Goal: Task Accomplishment & Management: Manage account settings

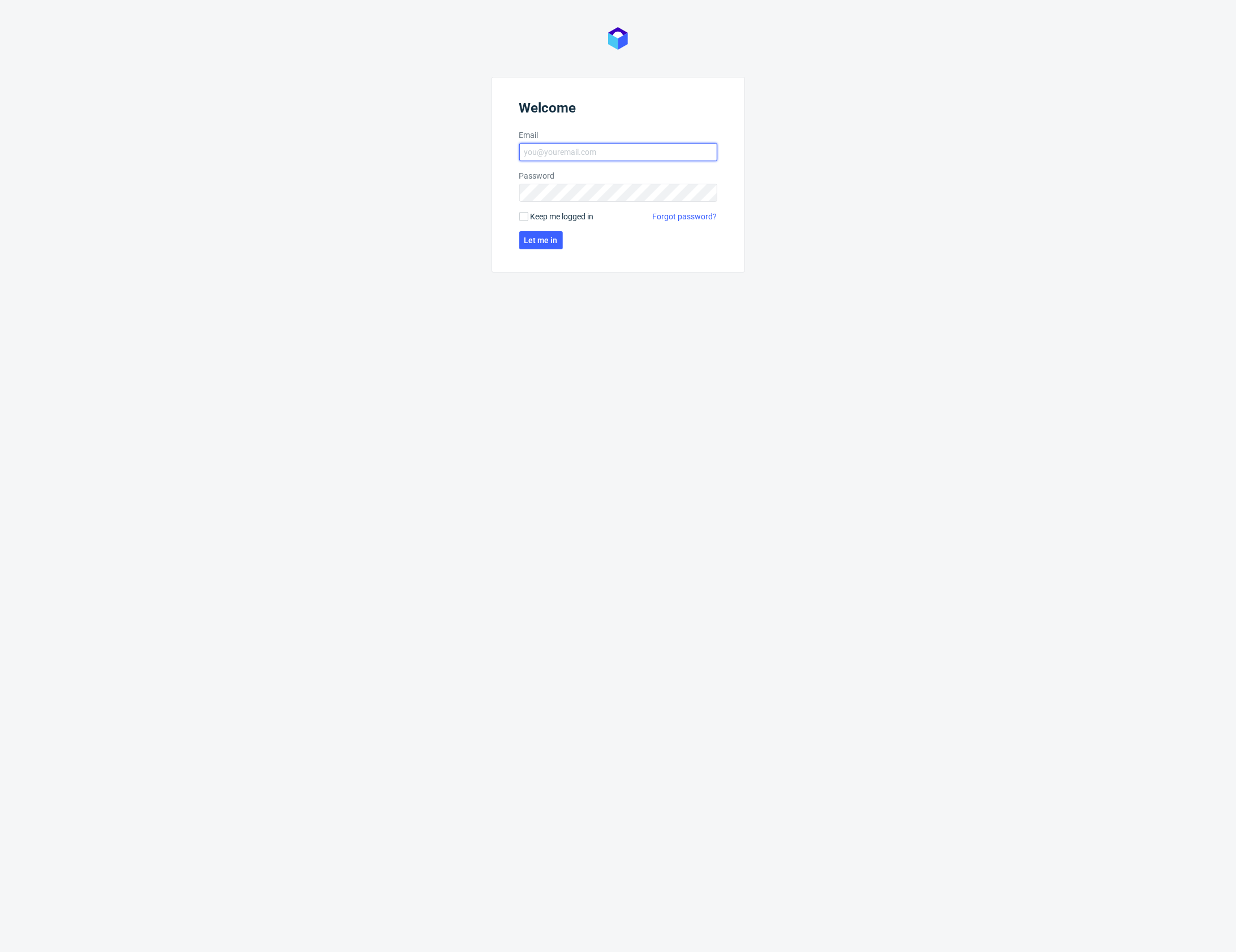
click at [557, 156] on input "Email" at bounding box center [618, 152] width 198 height 18
type input "[PERSON_NAME][EMAIL_ADDRESS][PERSON_NAME][DOMAIN_NAME]"
click at [547, 234] on button "Let me in" at bounding box center [541, 240] width 43 height 18
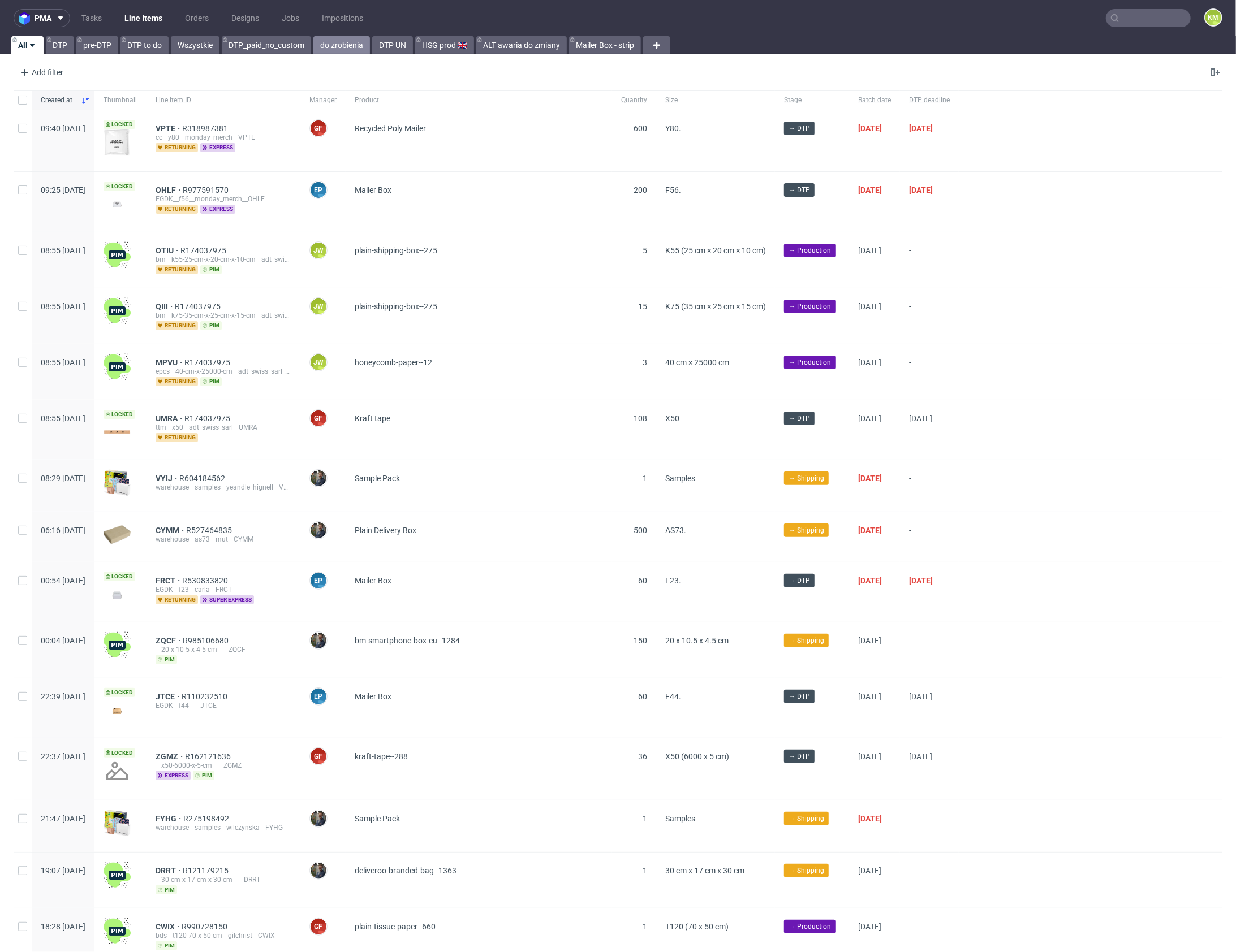
click at [361, 48] on link "do zrobienia" at bounding box center [341, 45] width 57 height 18
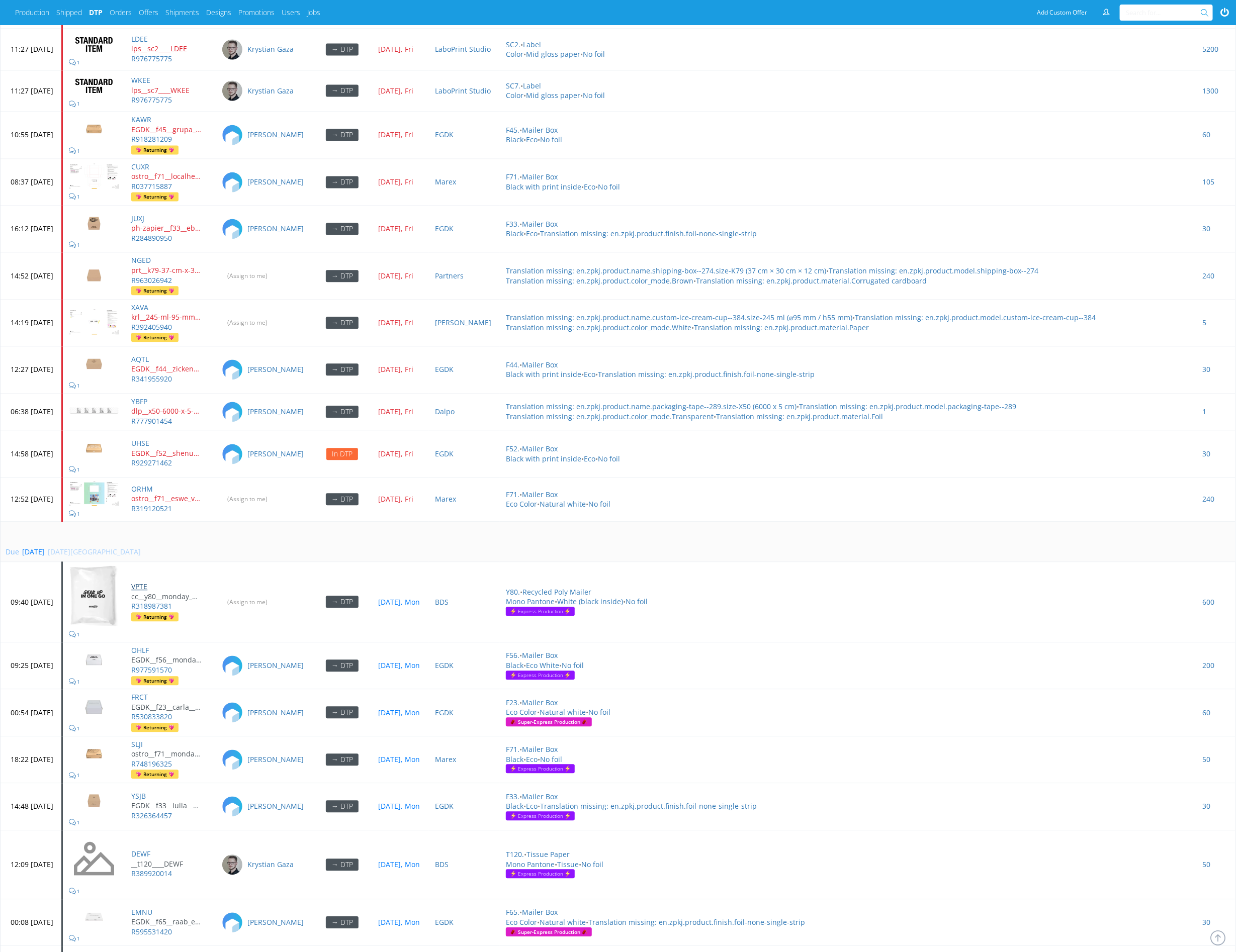
scroll to position [3749, 0]
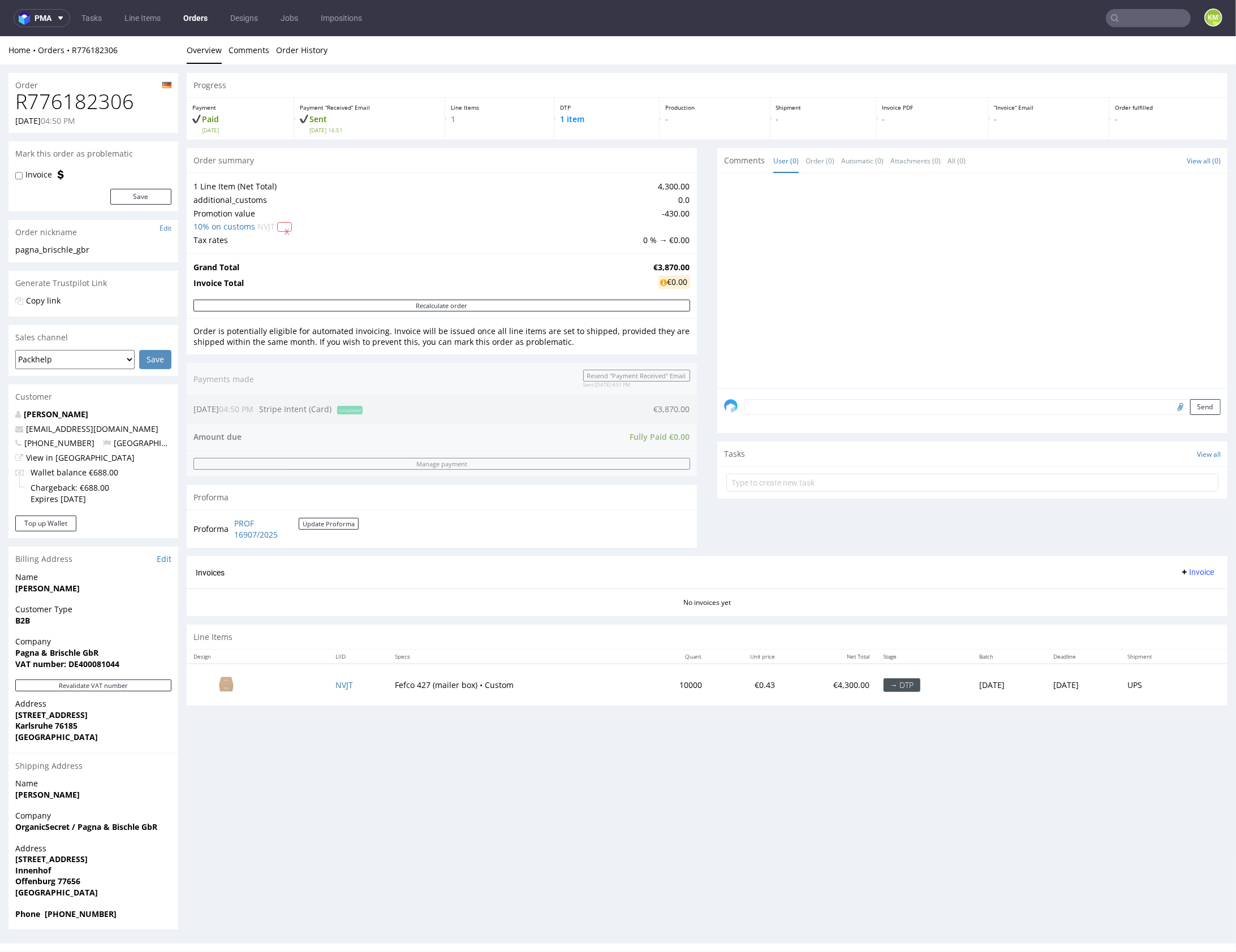
click at [241, 680] on img at bounding box center [226, 683] width 57 height 32
click at [748, 518] on div "Comments User (0) Order (0) Automatic (0) Attachments (0) All (0) View all (0) …" at bounding box center [973, 352] width 510 height 409
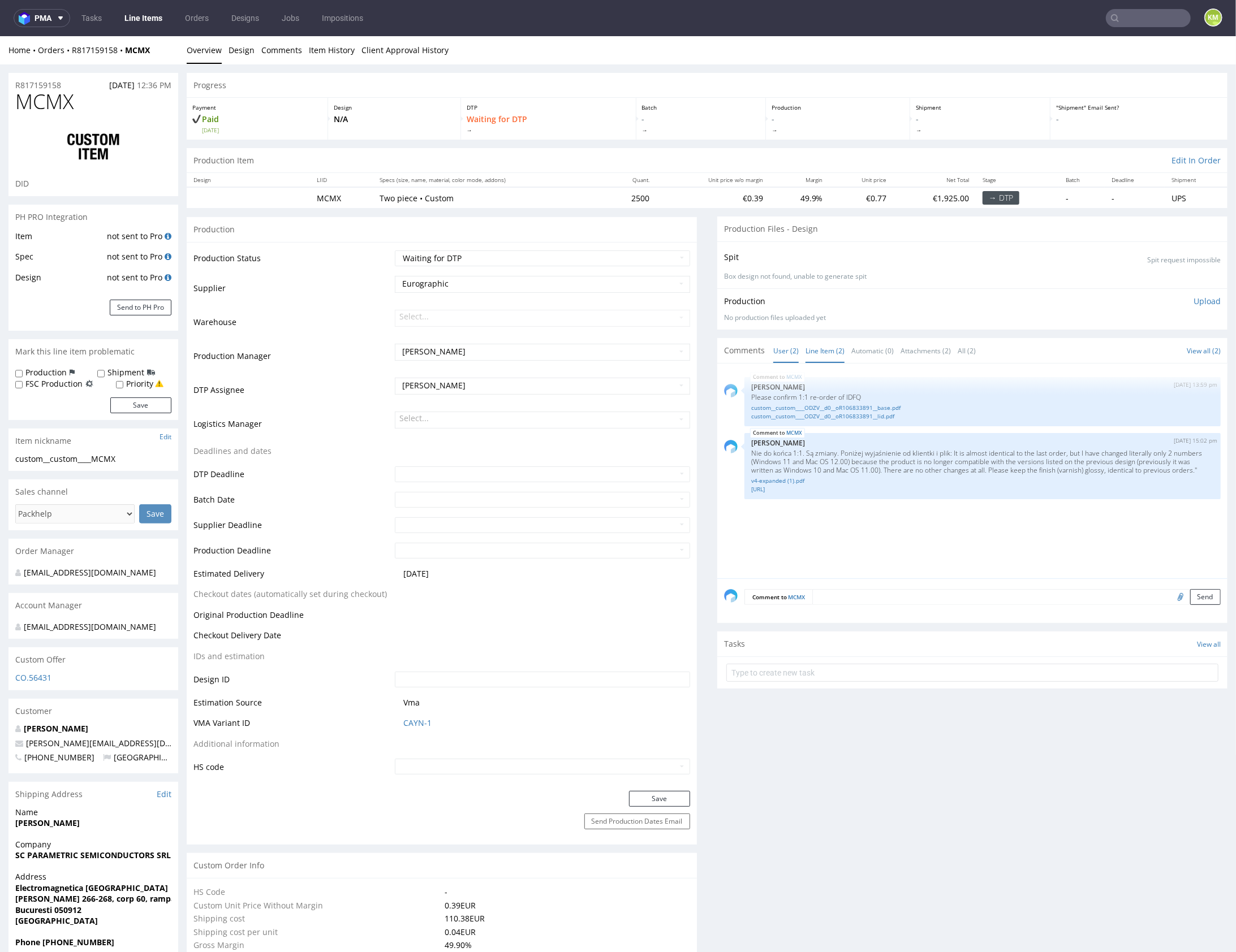
click at [826, 348] on link "Line Item (2)" at bounding box center [825, 350] width 39 height 25
click at [895, 529] on div "MCMX 7th Aug 25 | 13:59 pm Michał Palasek Please confirm 1:1 re-order of IDFQ c…" at bounding box center [975, 474] width 503 height 208
click at [876, 406] on link "custom__custom____ODZV__d0__oR106833891__base.pdf" at bounding box center [982, 407] width 463 height 8
click at [880, 418] on link "custom__custom____ODZV__d0__oR106833891__lid.pdf" at bounding box center [982, 416] width 463 height 8
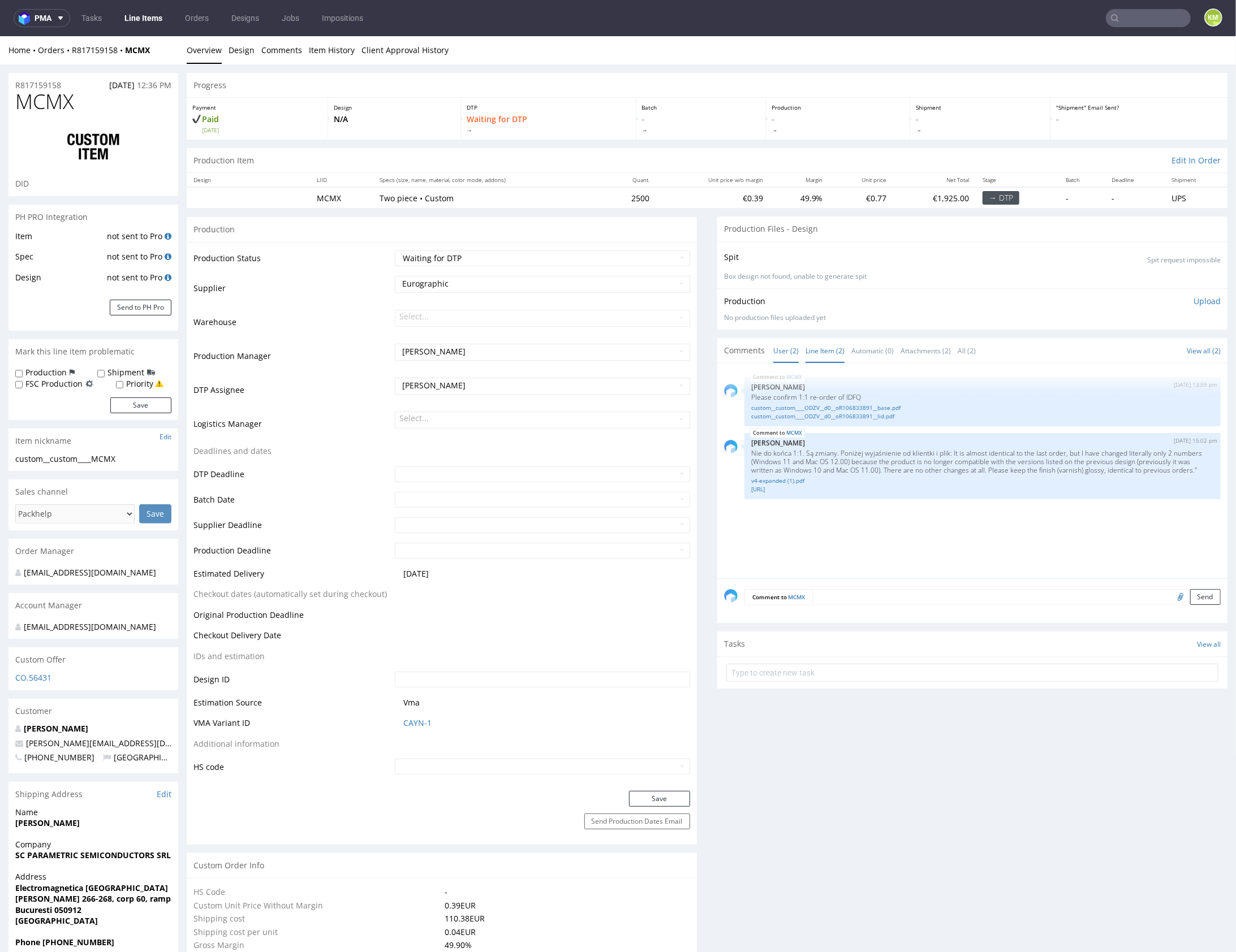
click at [778, 347] on link "User (2)" at bounding box center [785, 350] width 25 height 25
click at [816, 350] on link "Line Item (2)" at bounding box center [825, 350] width 39 height 25
click at [788, 350] on link "User (2)" at bounding box center [785, 350] width 25 height 25
click at [820, 349] on link "Line Item (2)" at bounding box center [825, 350] width 39 height 25
click at [872, 523] on div "MCMX 7th Aug 25 | 13:59 pm Michał Palasek Please confirm 1:1 re-order of IDFQ c…" at bounding box center [975, 474] width 503 height 208
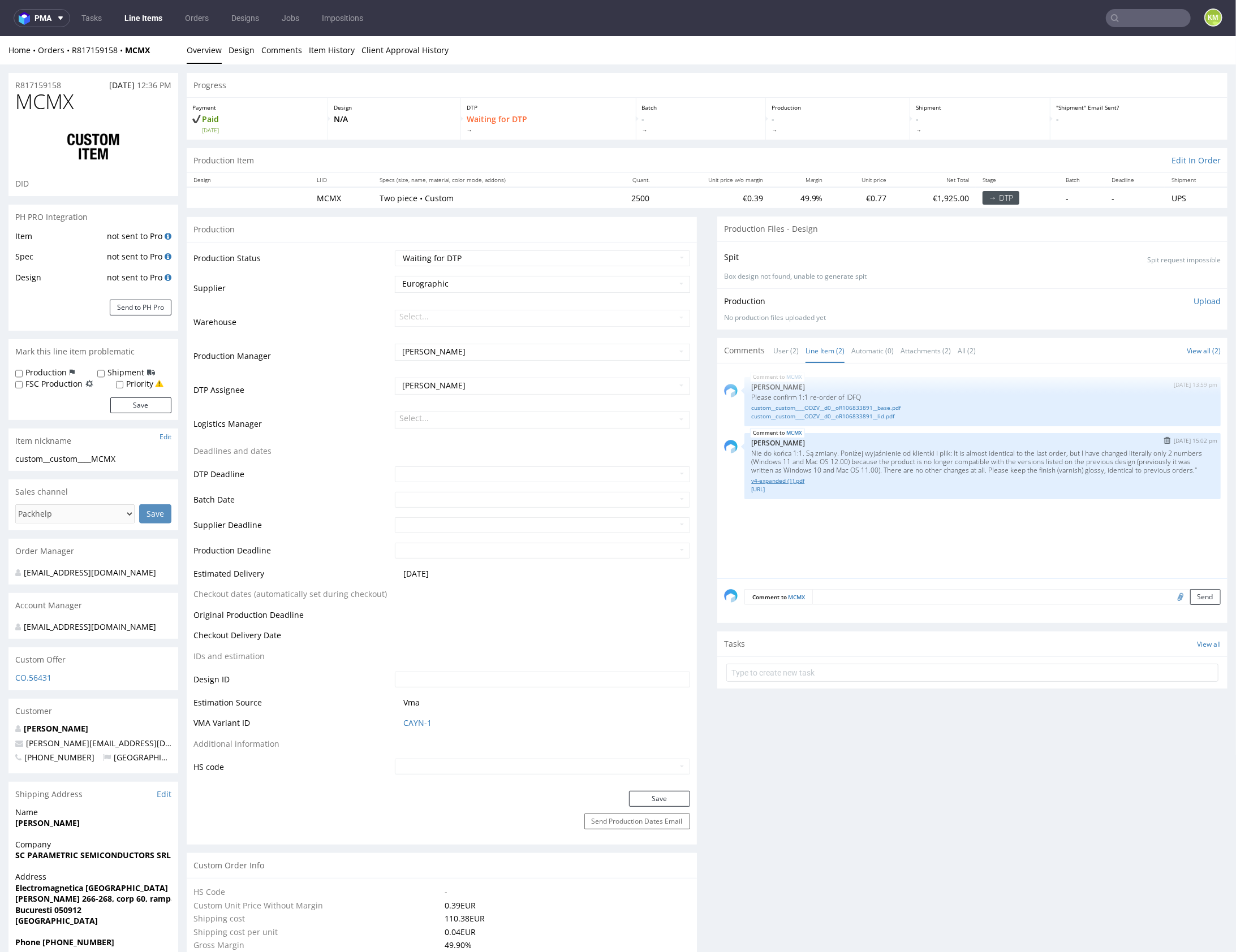
click at [790, 485] on link "v4-expanded (1).pdf" at bounding box center [982, 480] width 463 height 8
click at [787, 493] on link "v4-expanded.ai" at bounding box center [982, 489] width 463 height 8
drag, startPoint x: 50, startPoint y: 455, endPoint x: 132, endPoint y: 463, distance: 82.4
click at [132, 463] on div "custom__custom____MCMX" at bounding box center [94, 459] width 156 height 11
copy div "custom____MCMX"
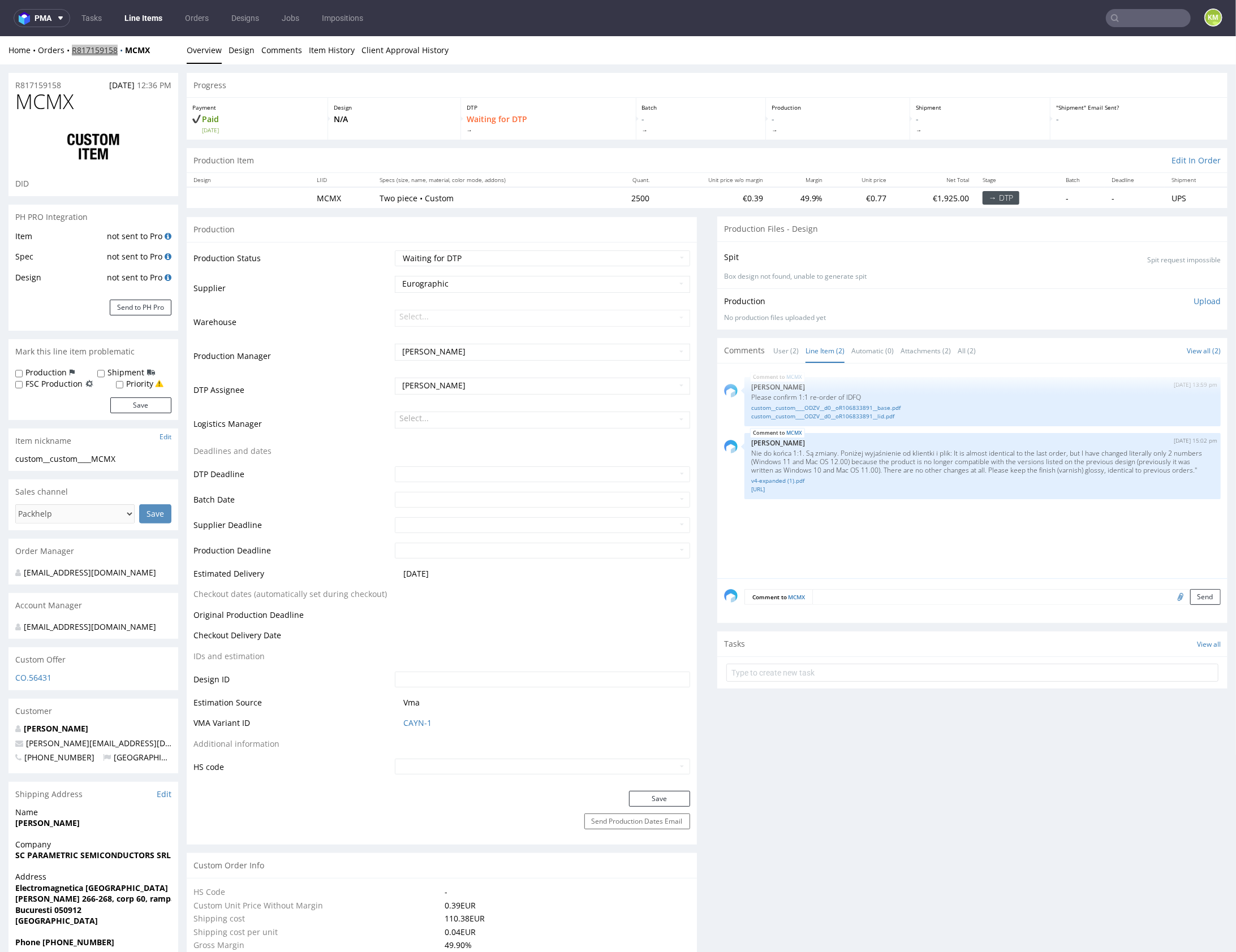
copy link "R817159158"
click at [810, 527] on div "MCMX 7th Aug 25 | 13:59 pm Michał Palasek Please confirm 1:1 re-order of IDFQ c…" at bounding box center [975, 474] width 503 height 208
click at [871, 523] on div "MCMX 7th Aug 25 | 13:59 pm Michał Palasek Please confirm 1:1 re-order of IDFQ c…" at bounding box center [975, 474] width 503 height 208
click at [857, 527] on div "MCMX 7th Aug 25 | 13:59 pm Michał Palasek Please confirm 1:1 re-order of IDFQ c…" at bounding box center [975, 474] width 503 height 208
click at [621, 260] on select "Waiting for Artwork Waiting for Diecut Waiting for Mockup Waiting for DTP Waiti…" at bounding box center [542, 258] width 295 height 16
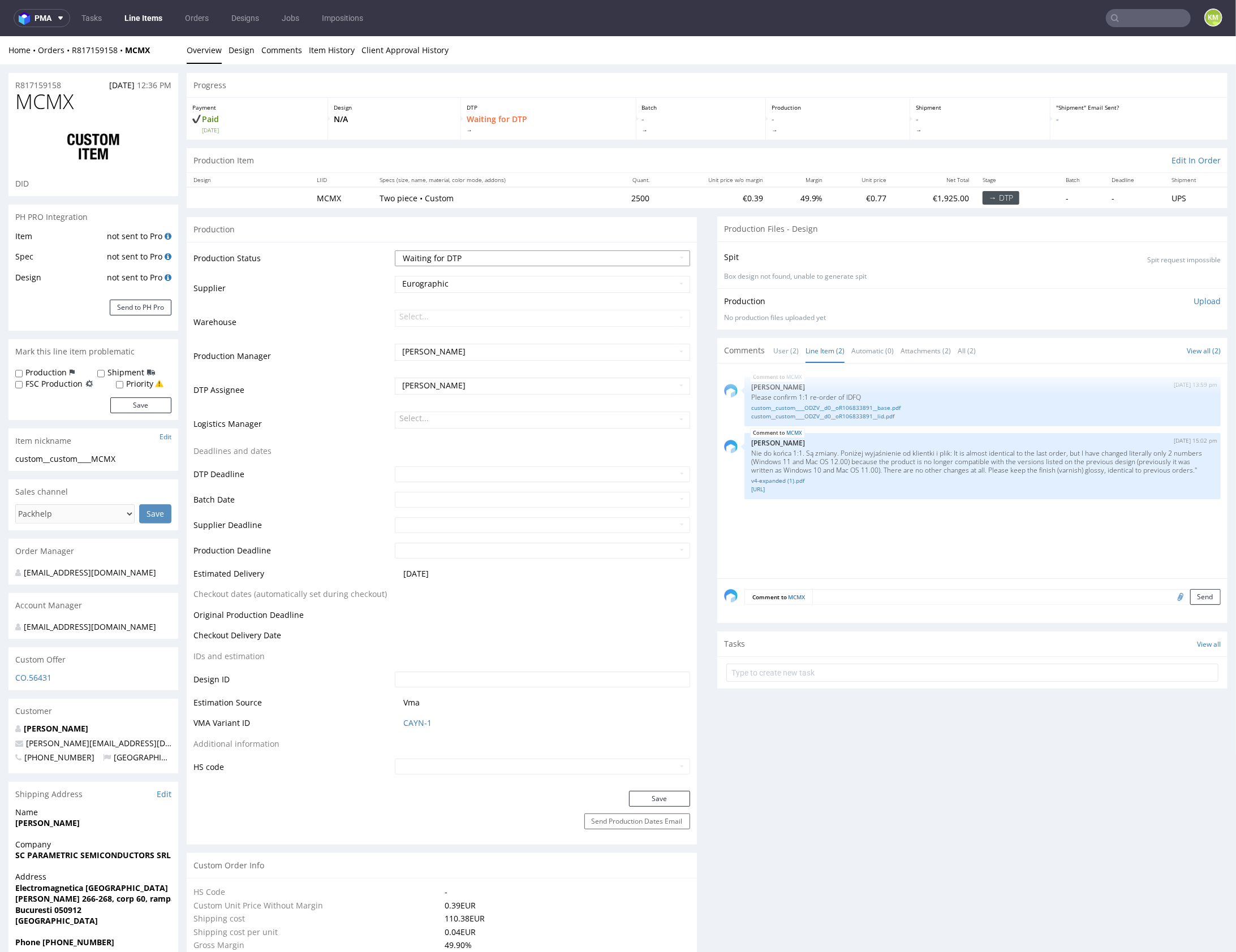
select select "dtp_ca_needed"
click at [654, 797] on button "Save" at bounding box center [659, 798] width 61 height 16
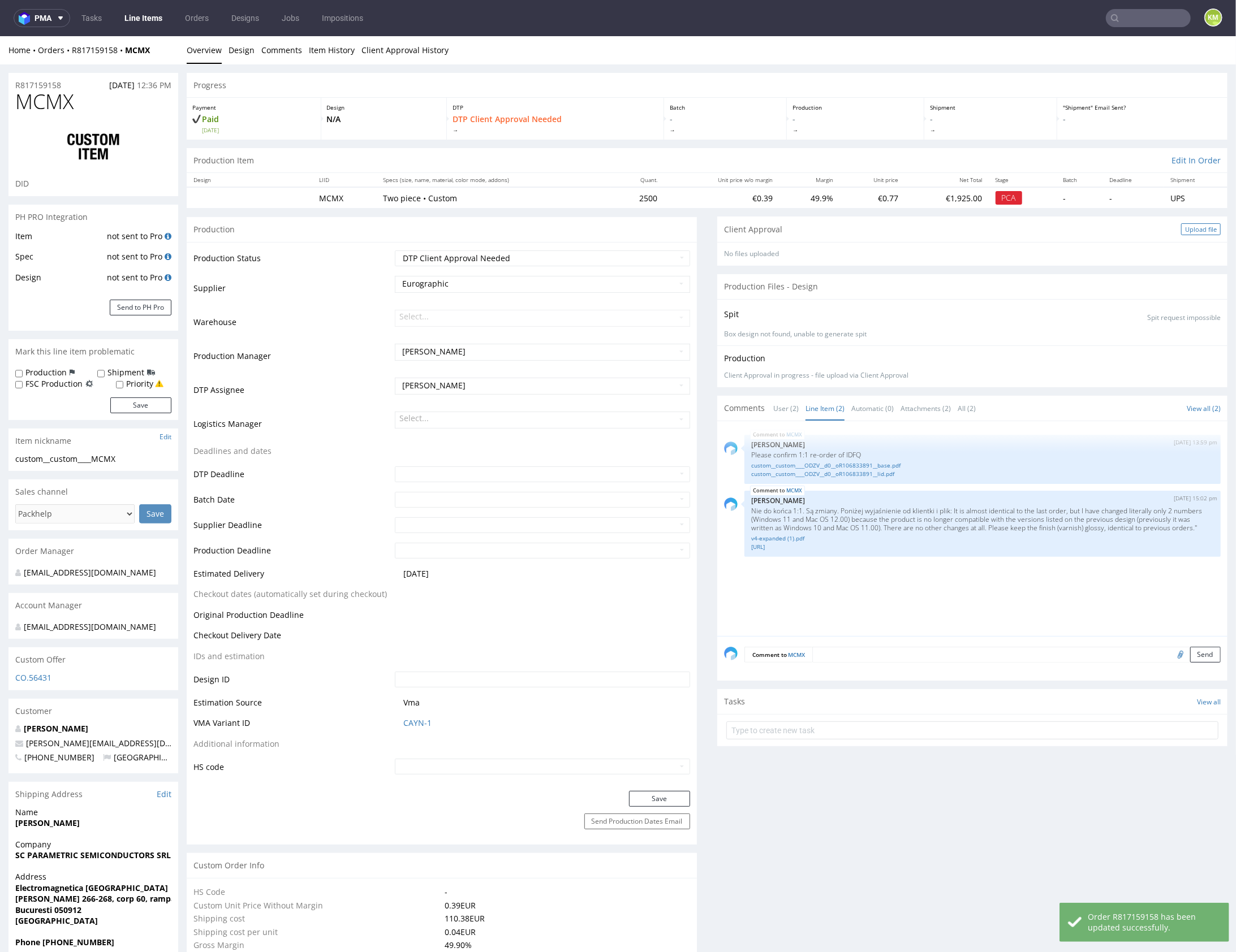
click at [1181, 230] on div "Upload file" at bounding box center [1201, 229] width 39 height 11
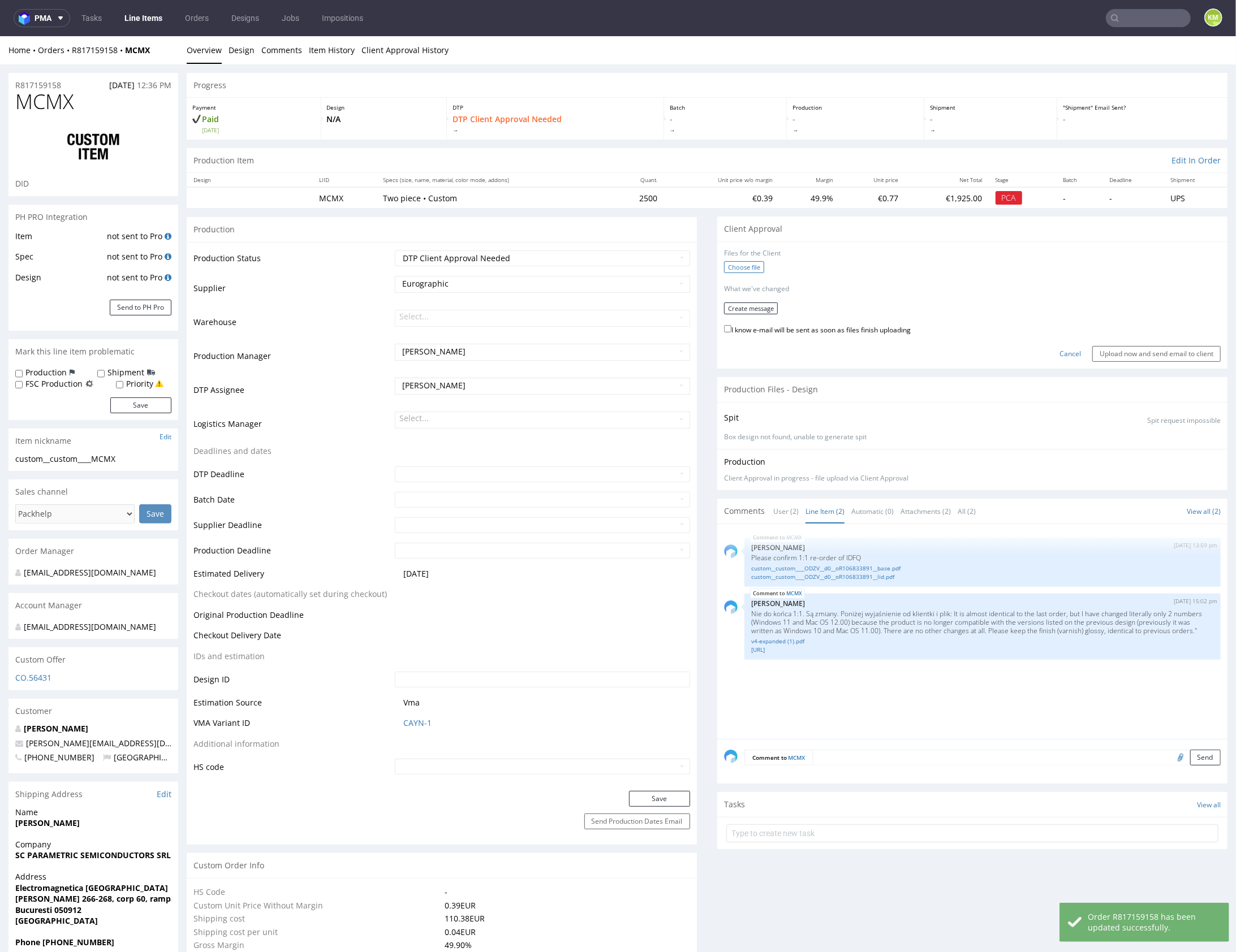
click at [729, 266] on label "Choose file" at bounding box center [744, 267] width 40 height 11
click at [0, 35] on input "Choose file" at bounding box center [0, 35] width 0 height 0
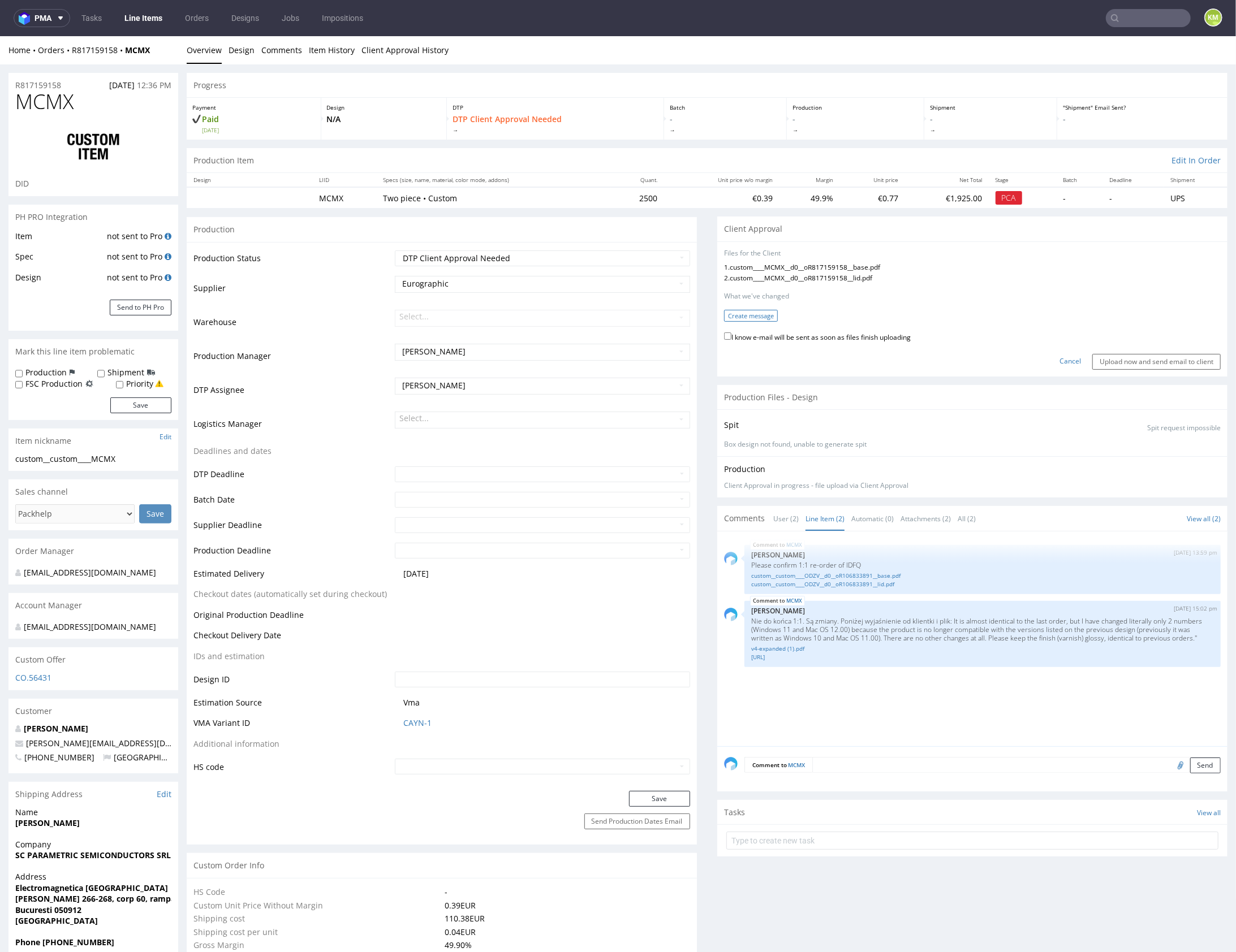
click at [750, 314] on button "Create message" at bounding box center [750, 315] width 53 height 11
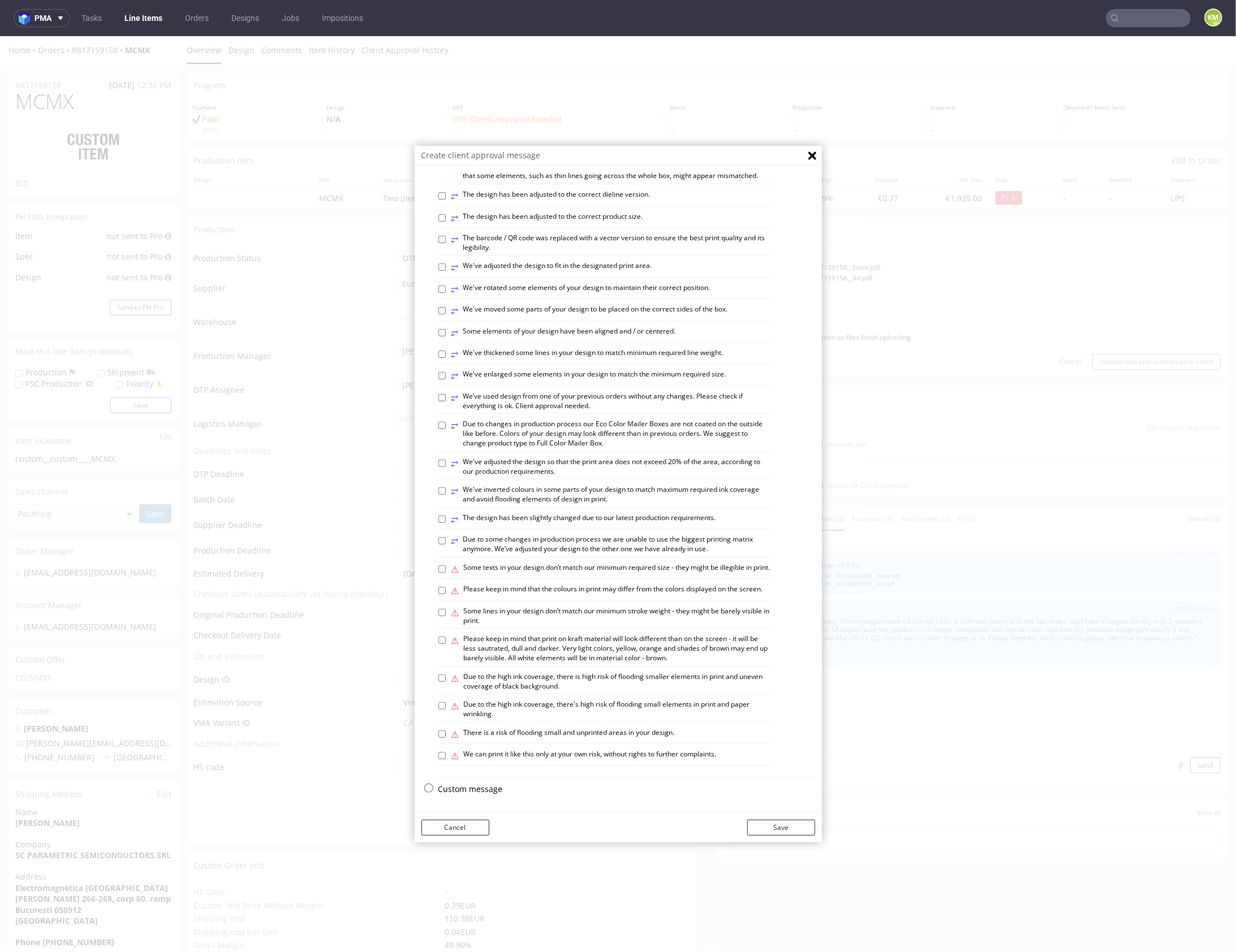
scroll to position [314, 0]
click at [474, 789] on p "Custom message" at bounding box center [626, 789] width 377 height 11
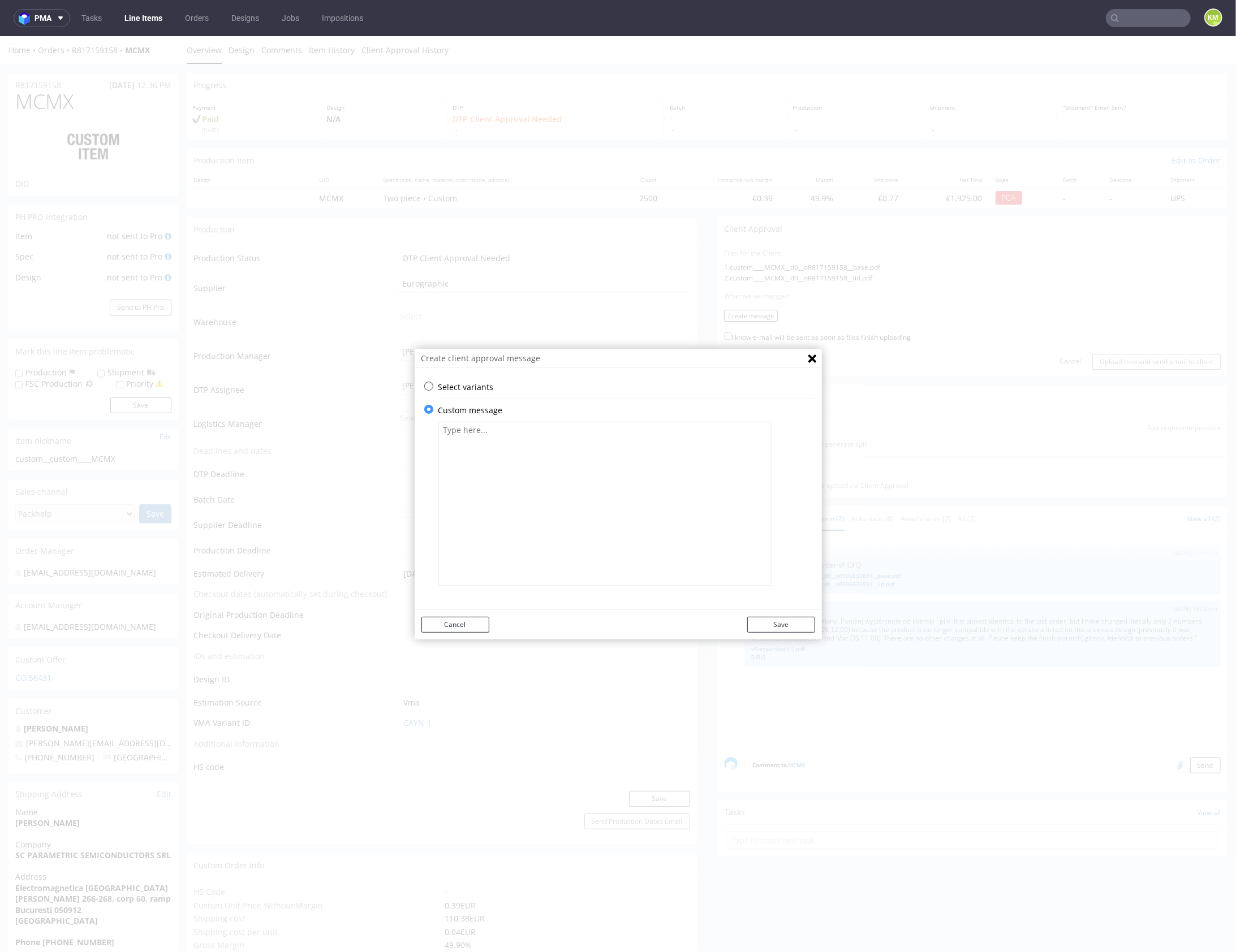
click at [495, 501] on textarea at bounding box center [605, 503] width 334 height 164
paste textarea "The system compatibility information has been updated in the file from the prev…"
type textarea "The system compatibility information has been updated in the file from the prev…"
click at [790, 628] on button "Save" at bounding box center [781, 624] width 68 height 16
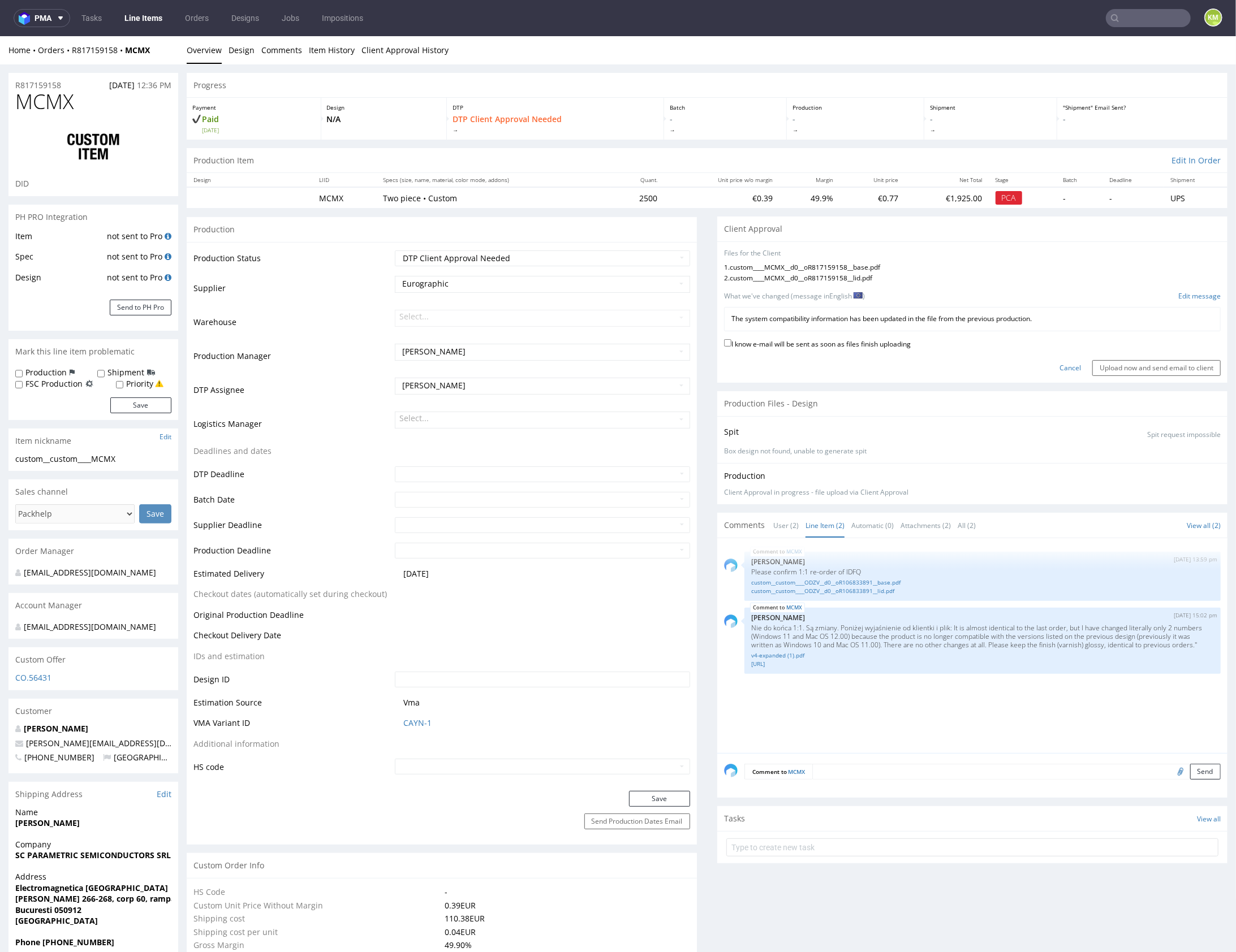
click at [854, 348] on div "I know e-mail will be sent as soon as files finish uploading" at bounding box center [972, 344] width 497 height 16
click at [867, 343] on label "I know e-mail will be sent as soon as files finish uploading" at bounding box center [817, 342] width 186 height 12
click at [731, 343] on input "I know e-mail will be sent as soon as files finish uploading" at bounding box center [727, 342] width 7 height 7
checkbox input "true"
click at [1143, 364] on input "Upload now and send email to client" at bounding box center [1156, 367] width 128 height 16
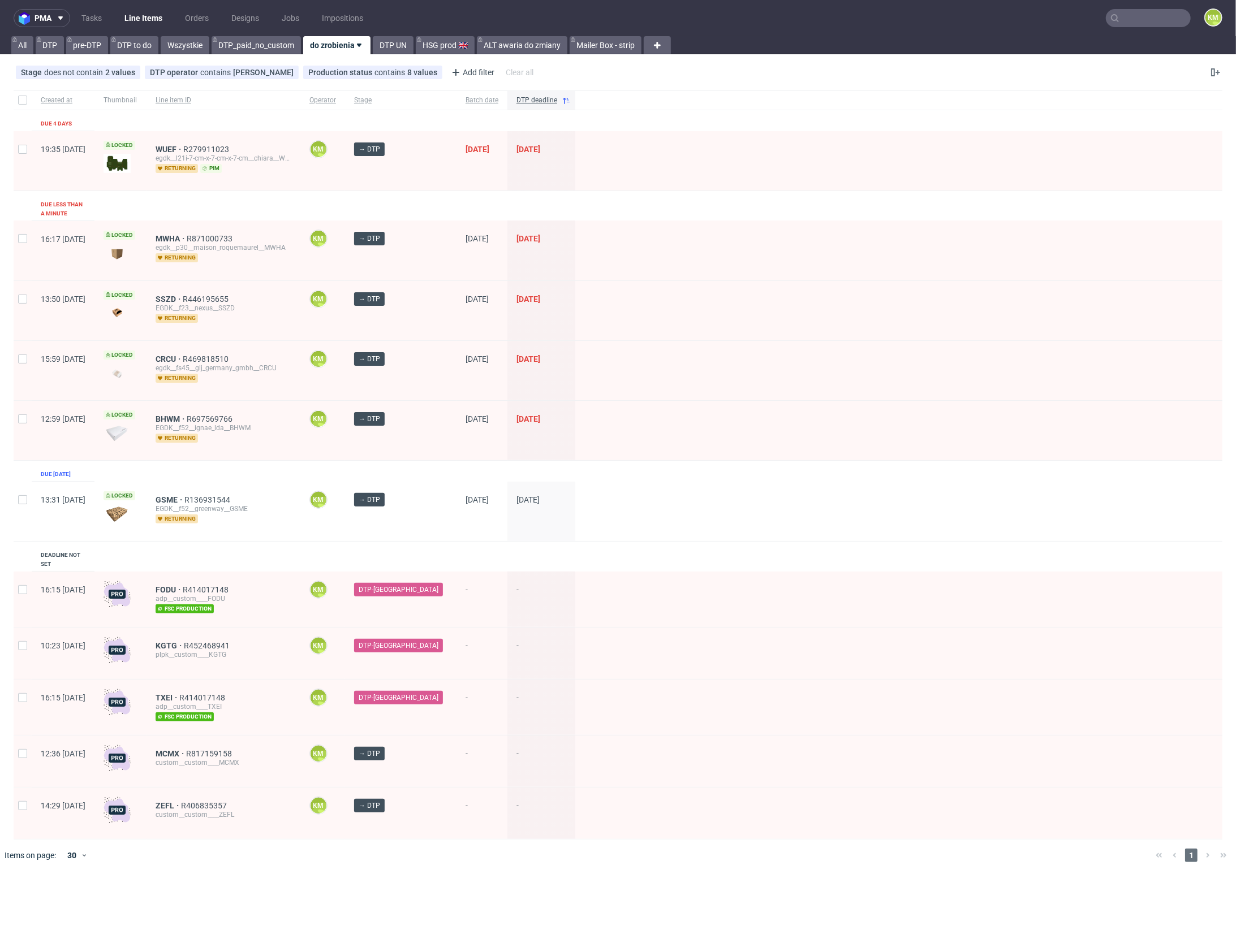
click at [1136, 14] on input "text" at bounding box center [1147, 18] width 85 height 18
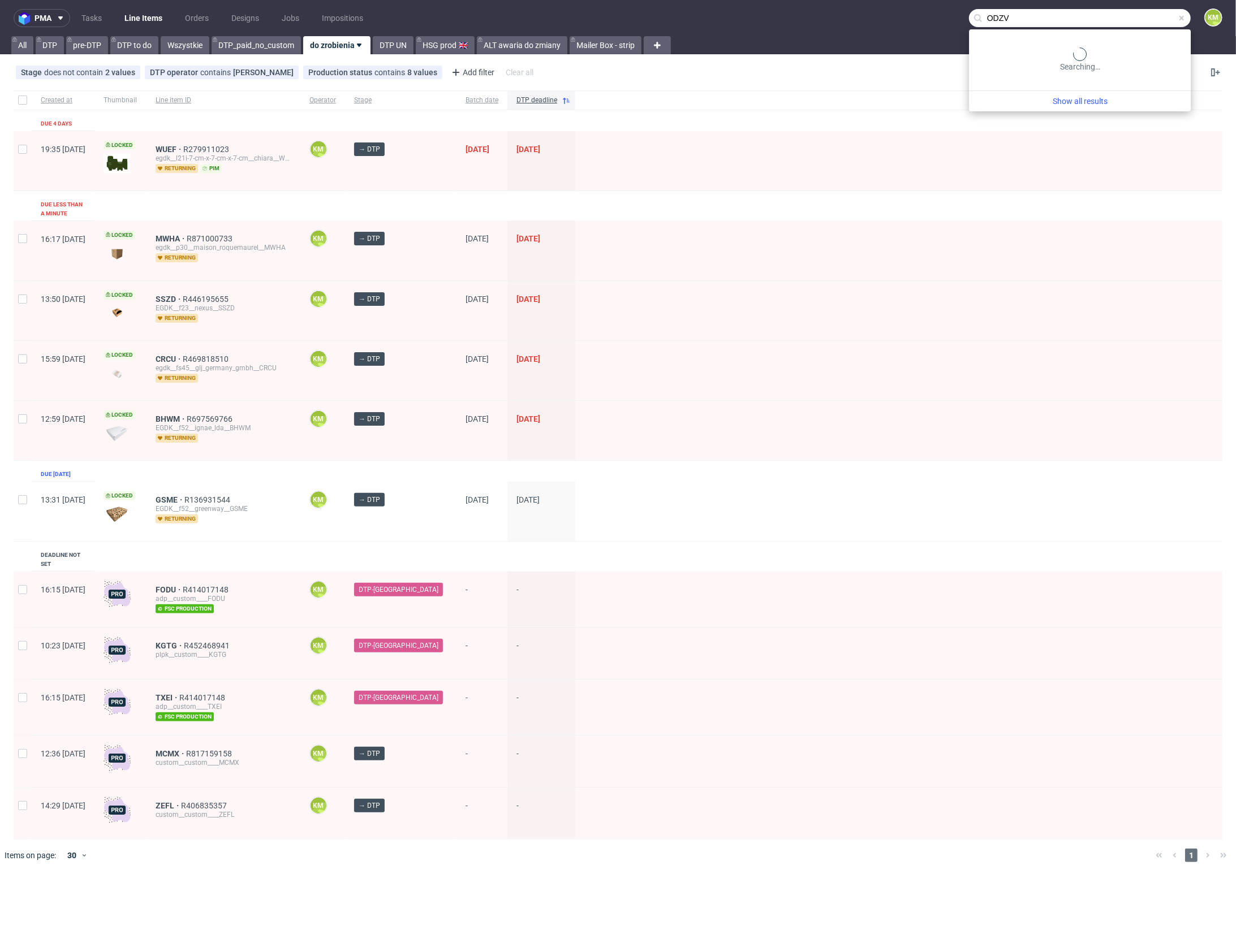
type input "ODZV"
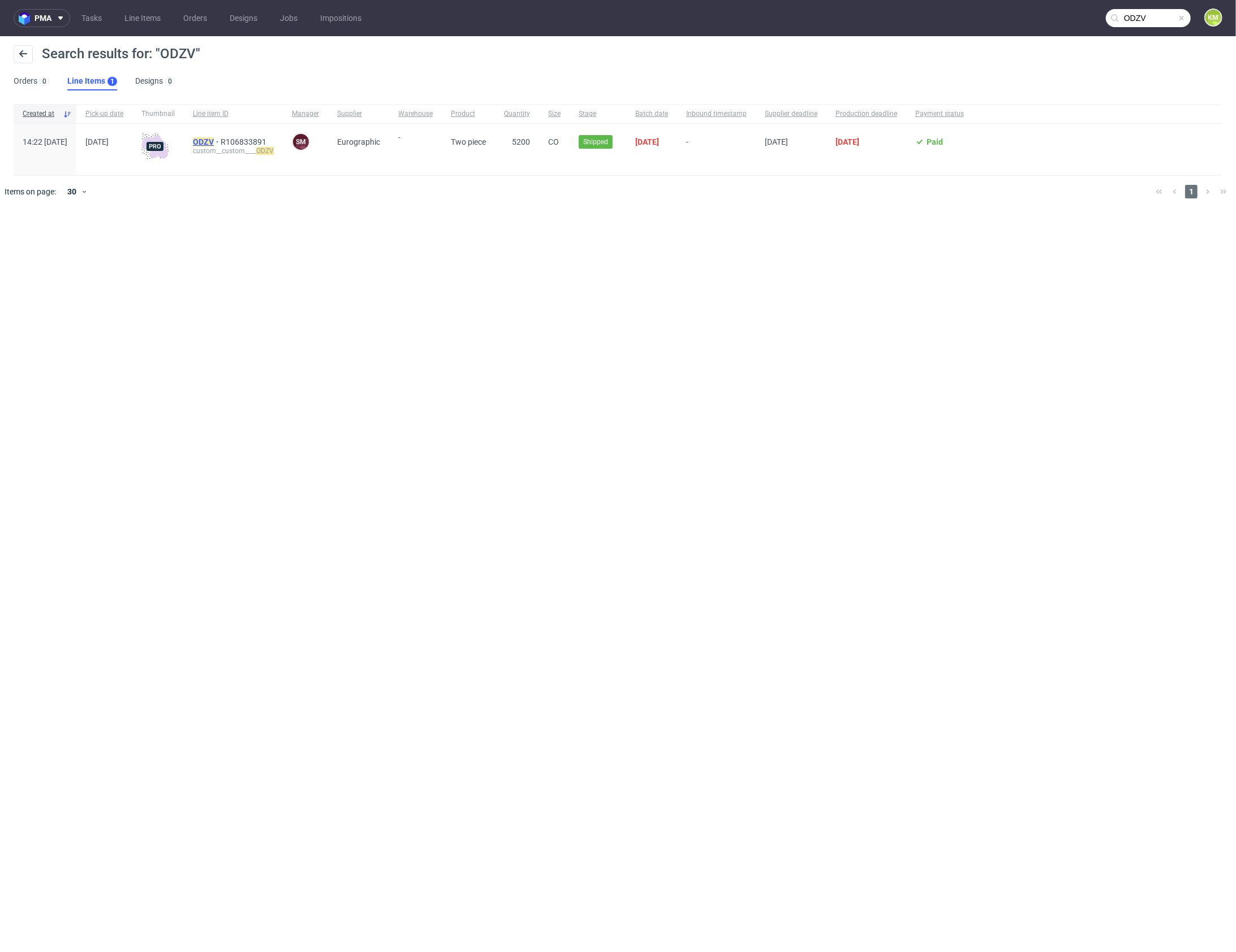
click at [213, 141] on mark "ODZV" at bounding box center [203, 141] width 21 height 9
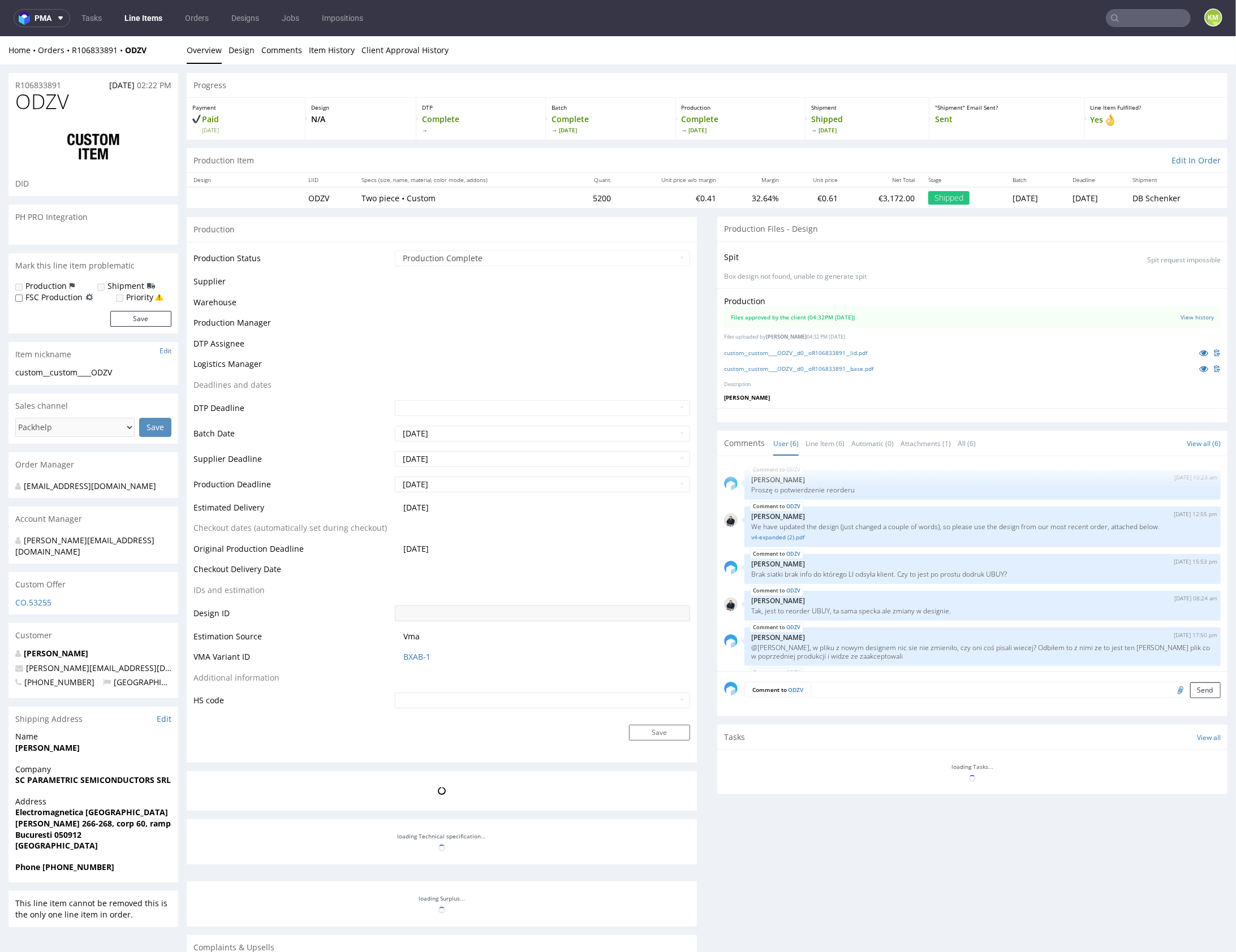
scroll to position [56, 0]
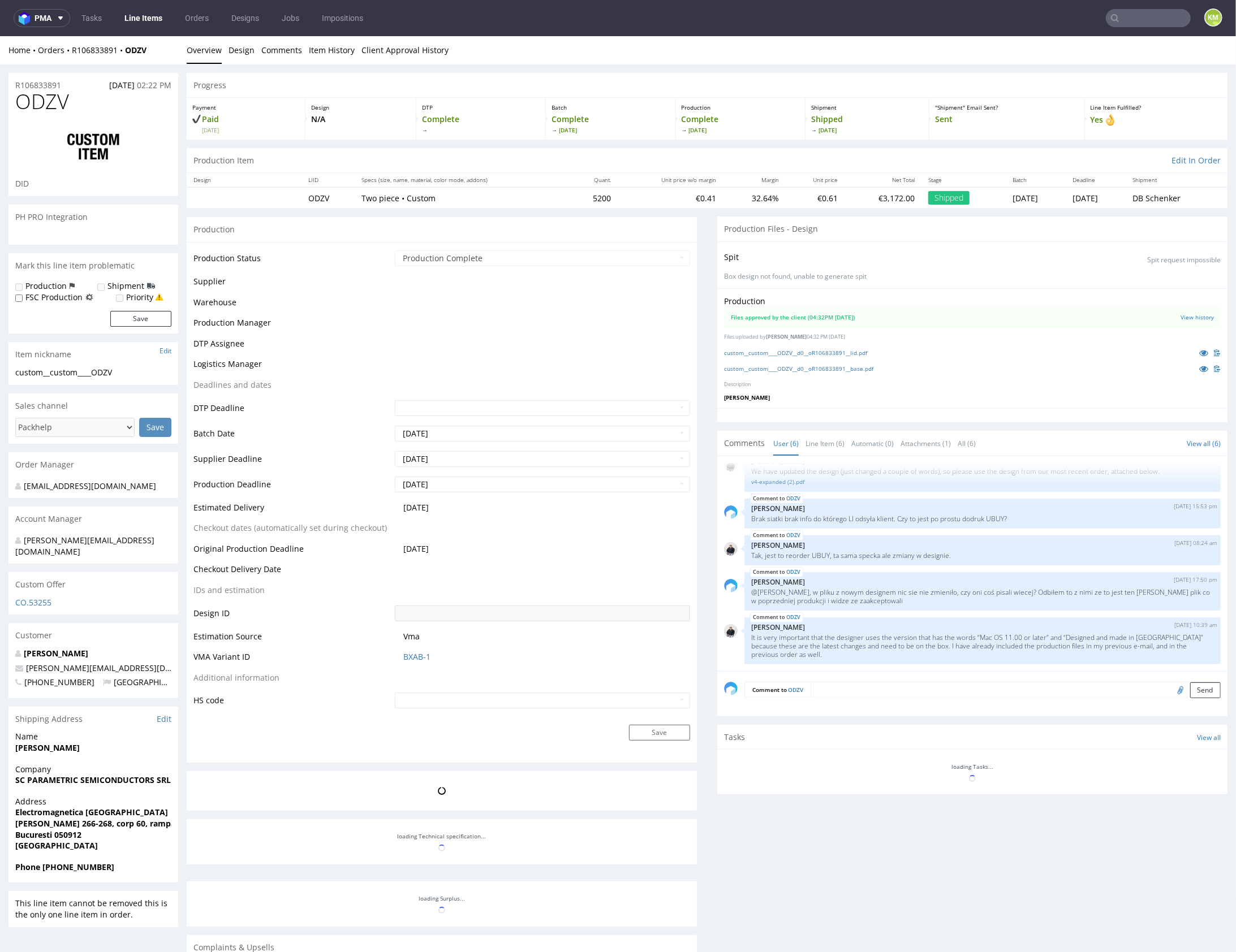
select select "in_progress"
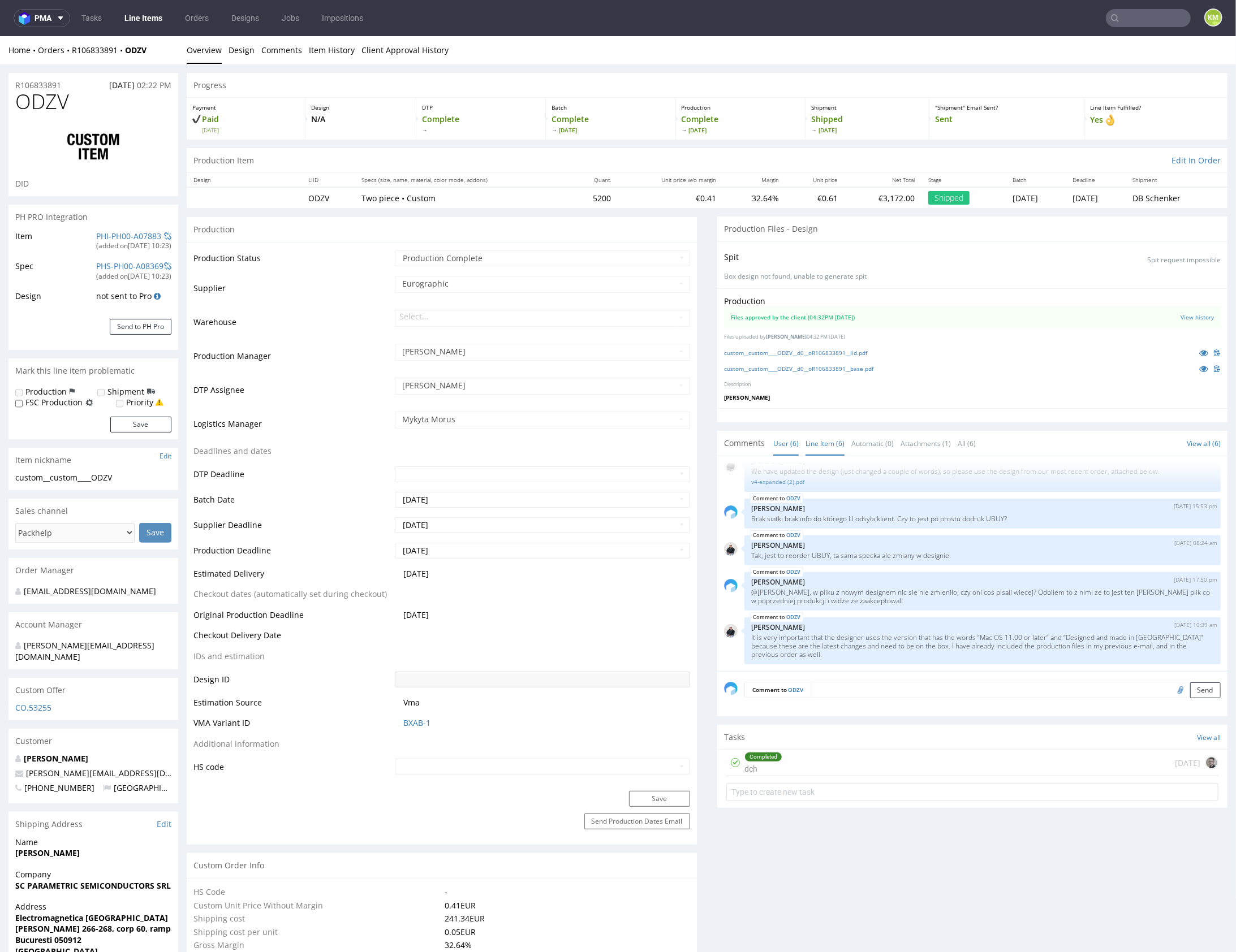
click at [821, 440] on link "Line Item (6)" at bounding box center [825, 443] width 39 height 25
click at [783, 439] on link "User (6)" at bounding box center [785, 443] width 25 height 25
click at [816, 440] on link "Line Item (6)" at bounding box center [825, 443] width 39 height 25
click at [862, 442] on link "Automatic (0)" at bounding box center [872, 443] width 43 height 25
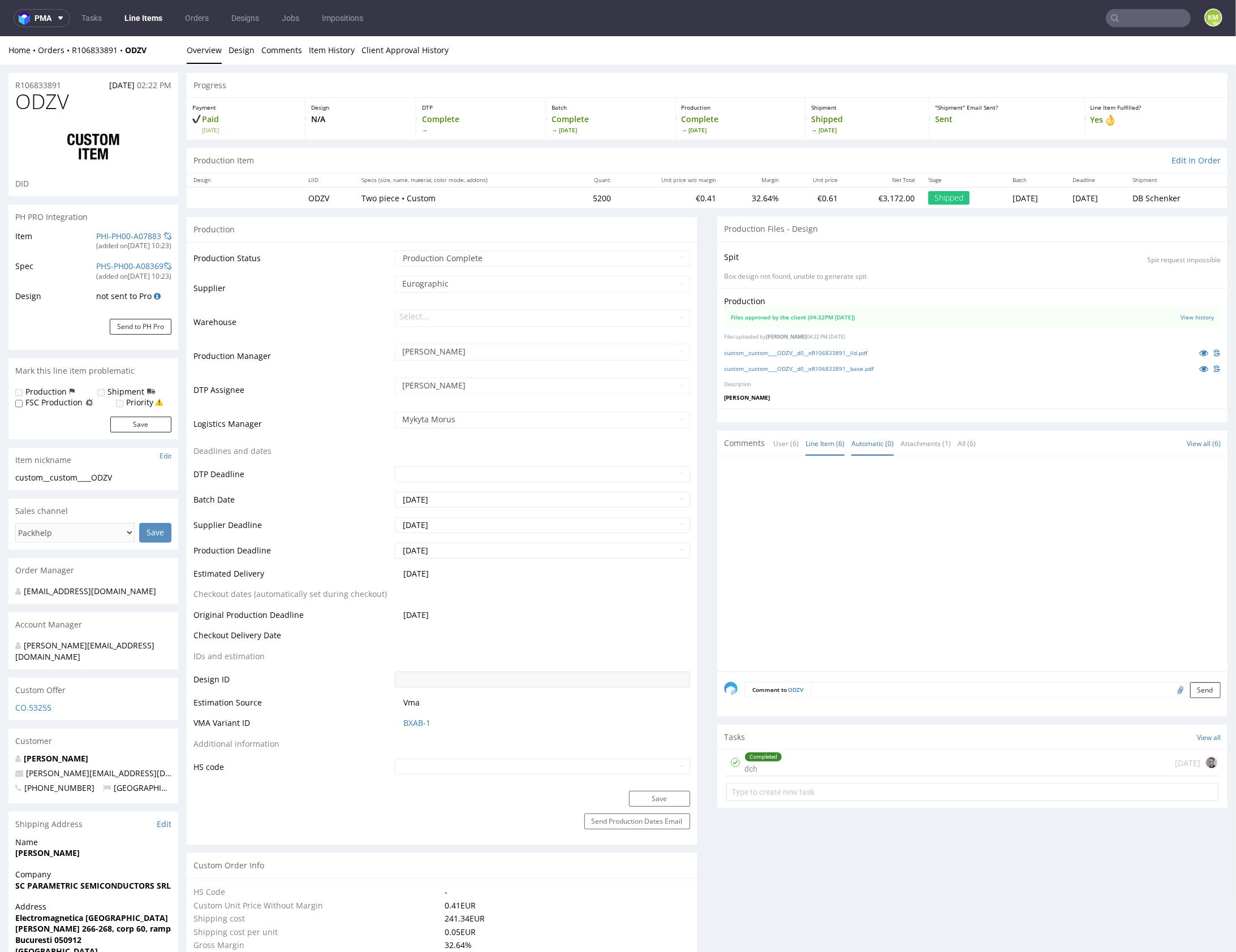
click at [834, 443] on link "Line Item (6)" at bounding box center [825, 443] width 39 height 25
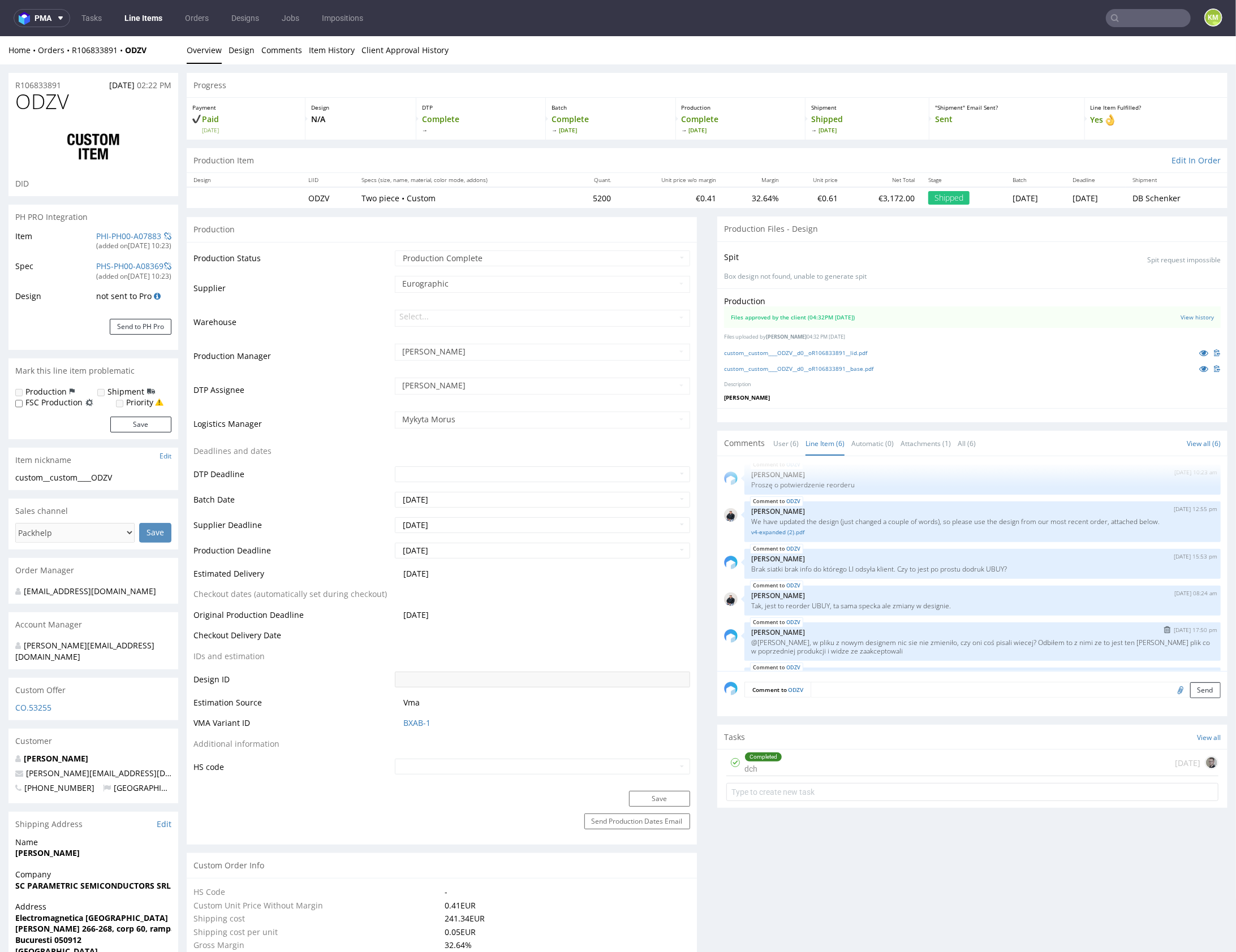
scroll to position [0, 0]
click at [789, 536] on link "v4-expanded (2).pdf" at bounding box center [982, 537] width 463 height 8
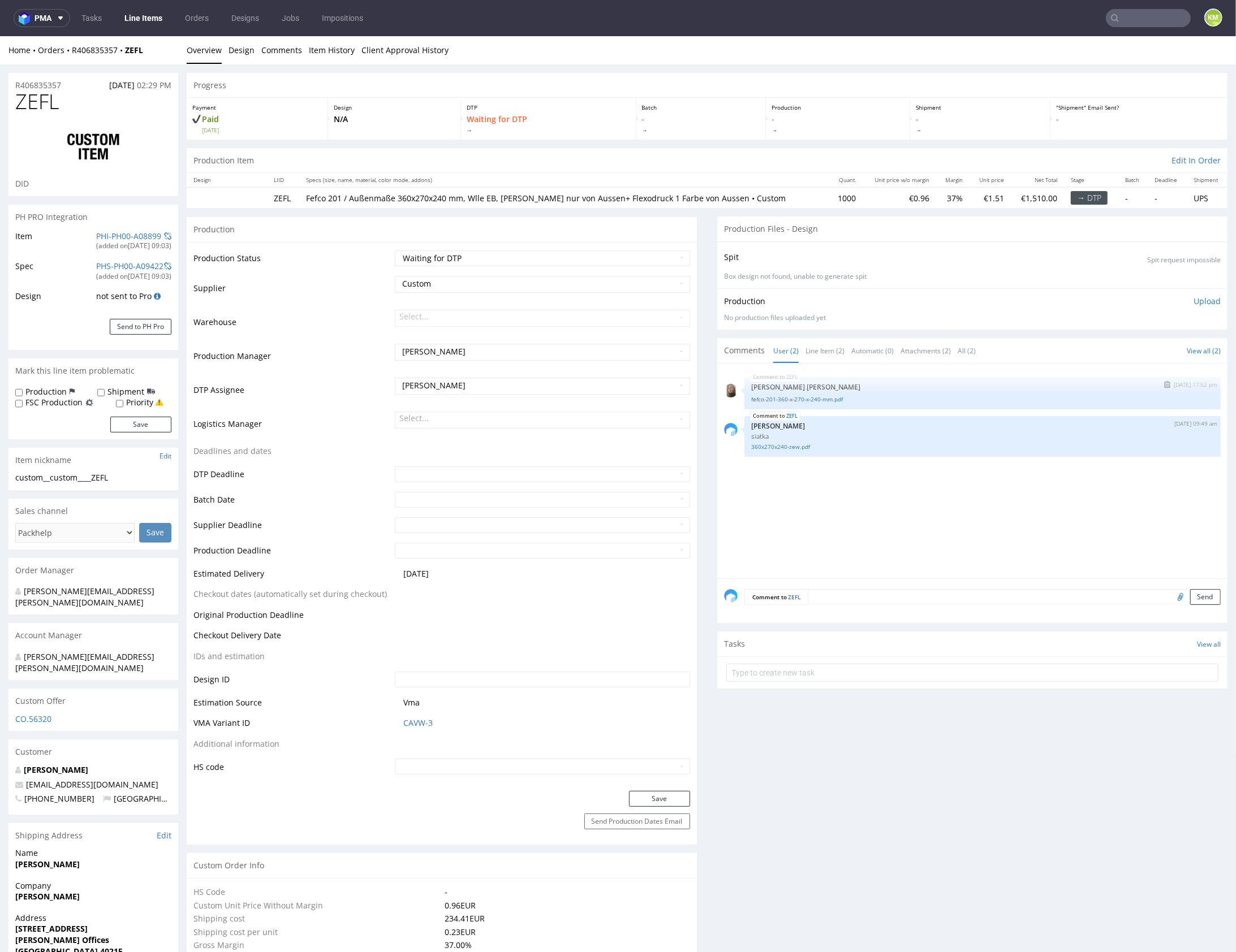
select select "in_progress"
click at [828, 351] on link "Line Item (2)" at bounding box center [825, 350] width 39 height 25
click at [834, 399] on link "fefco-201-360-x-270-x-240-mm.pdf" at bounding box center [982, 399] width 463 height 8
click at [778, 445] on link "360x270x240-zew.pdf" at bounding box center [982, 446] width 463 height 8
click at [845, 542] on div "ZEFL 5th Aug 25 | 17:52 pm Angelina Marć fefco-201-360-x-270-x-240-mm.pdf ZEFL …" at bounding box center [975, 474] width 503 height 208
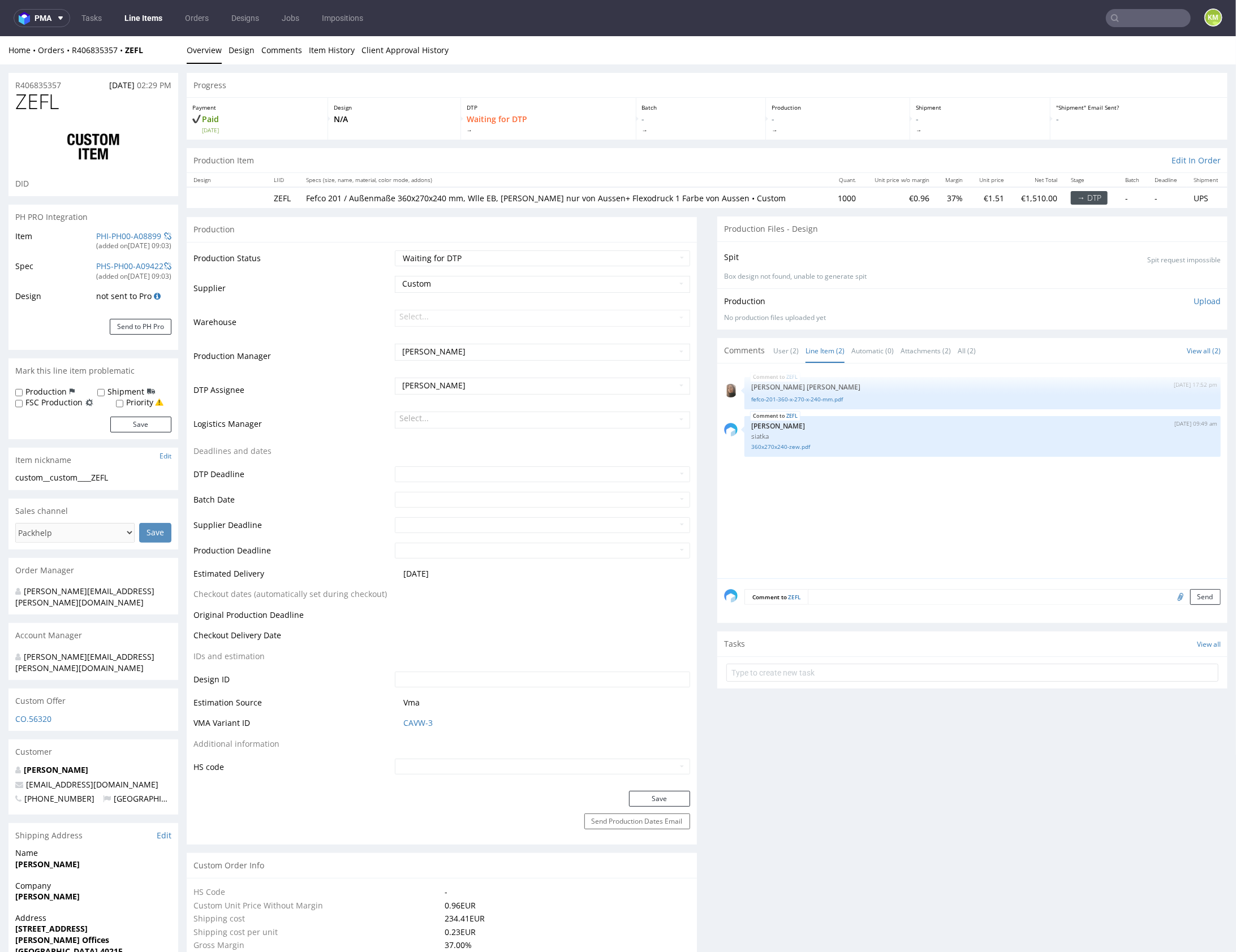
click at [544, 192] on p "Fefco 201 / Außenmaße 360x270x240 mm, Wlle EB, TL White nur von Aussen+ Flexodr…" at bounding box center [564, 198] width 515 height 11
drag, startPoint x: 470, startPoint y: 194, endPoint x: 716, endPoint y: 199, distance: 246.1
click at [716, 199] on p "Fefco 201 / Außenmaße 360x270x240 mm, Wlle EB, TL White nur von Aussen+ Flexodr…" at bounding box center [564, 198] width 515 height 11
copy p "Wlle EB, TL White nur von Aussen+ Flexodruck 1 Farbe von Aussen"
click at [565, 150] on div "Production Item Edit In Order" at bounding box center [707, 160] width 1041 height 25
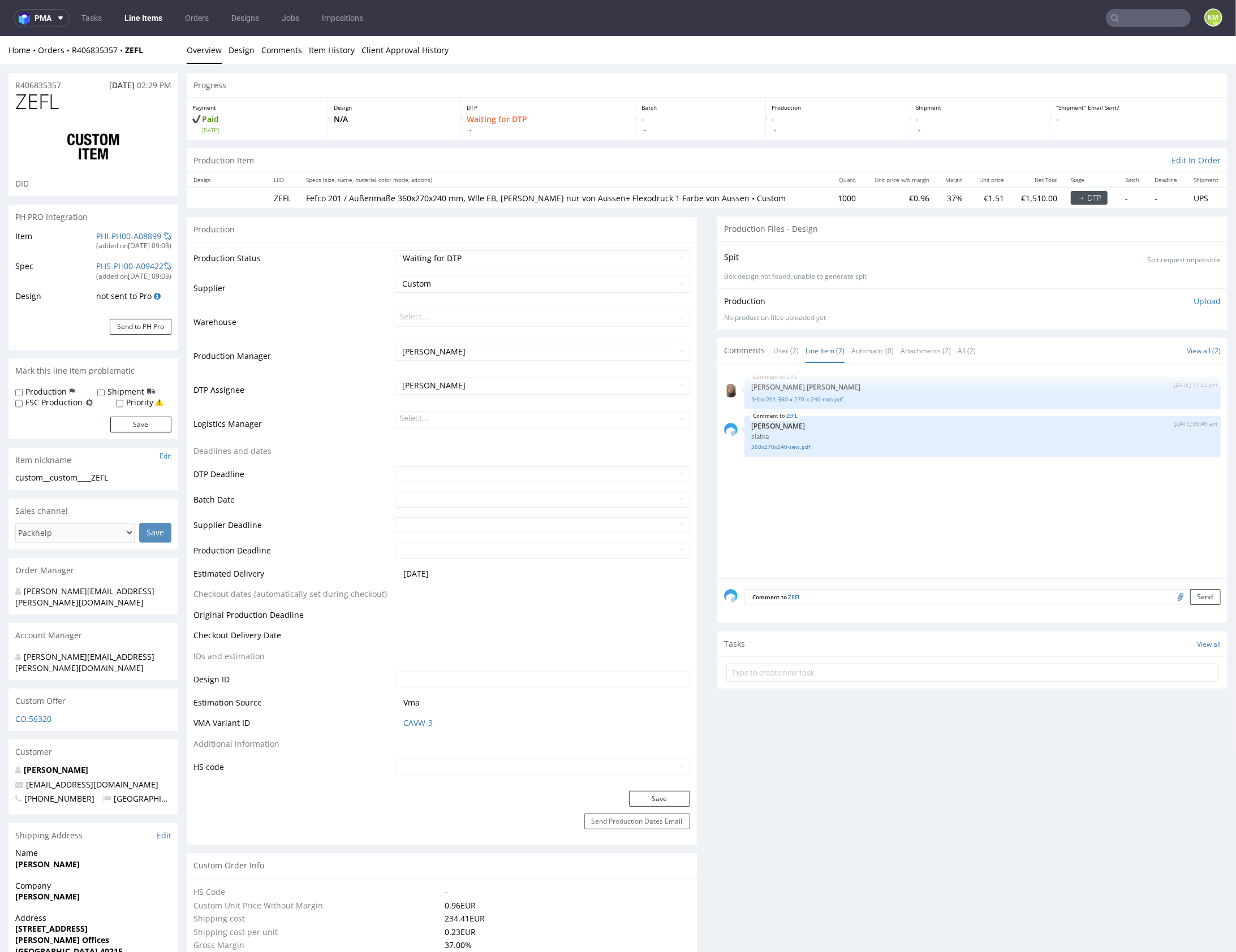
click at [876, 489] on div "ZEFL 5th Aug 25 | 17:52 pm Angelina Marć fefco-201-360-x-270-x-240-mm.pdf ZEFL …" at bounding box center [975, 474] width 503 height 208
drag, startPoint x: 70, startPoint y: 476, endPoint x: 63, endPoint y: 476, distance: 7.0
click at [69, 476] on div "custom__custom____ZEFL" at bounding box center [94, 478] width 156 height 11
drag, startPoint x: 48, startPoint y: 476, endPoint x: 73, endPoint y: 474, distance: 25.1
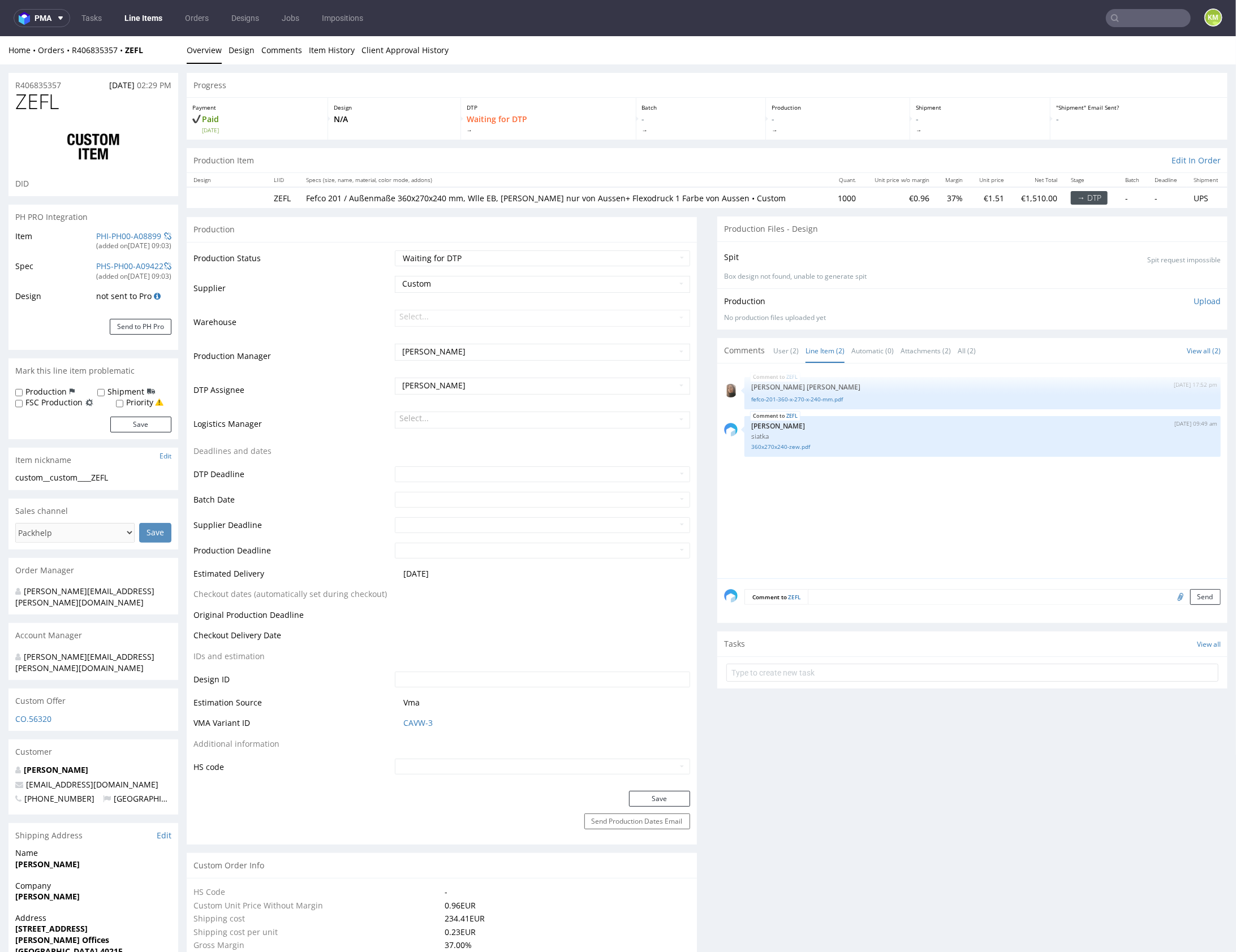
click at [98, 475] on div "custom__custom____ZEFL" at bounding box center [94, 478] width 156 height 11
drag, startPoint x: 50, startPoint y: 476, endPoint x: 119, endPoint y: 479, distance: 69.1
click at [119, 479] on div "custom__custom____ZEFL" at bounding box center [94, 478] width 156 height 11
copy div "custom____ZEFL"
copy link "R406835357"
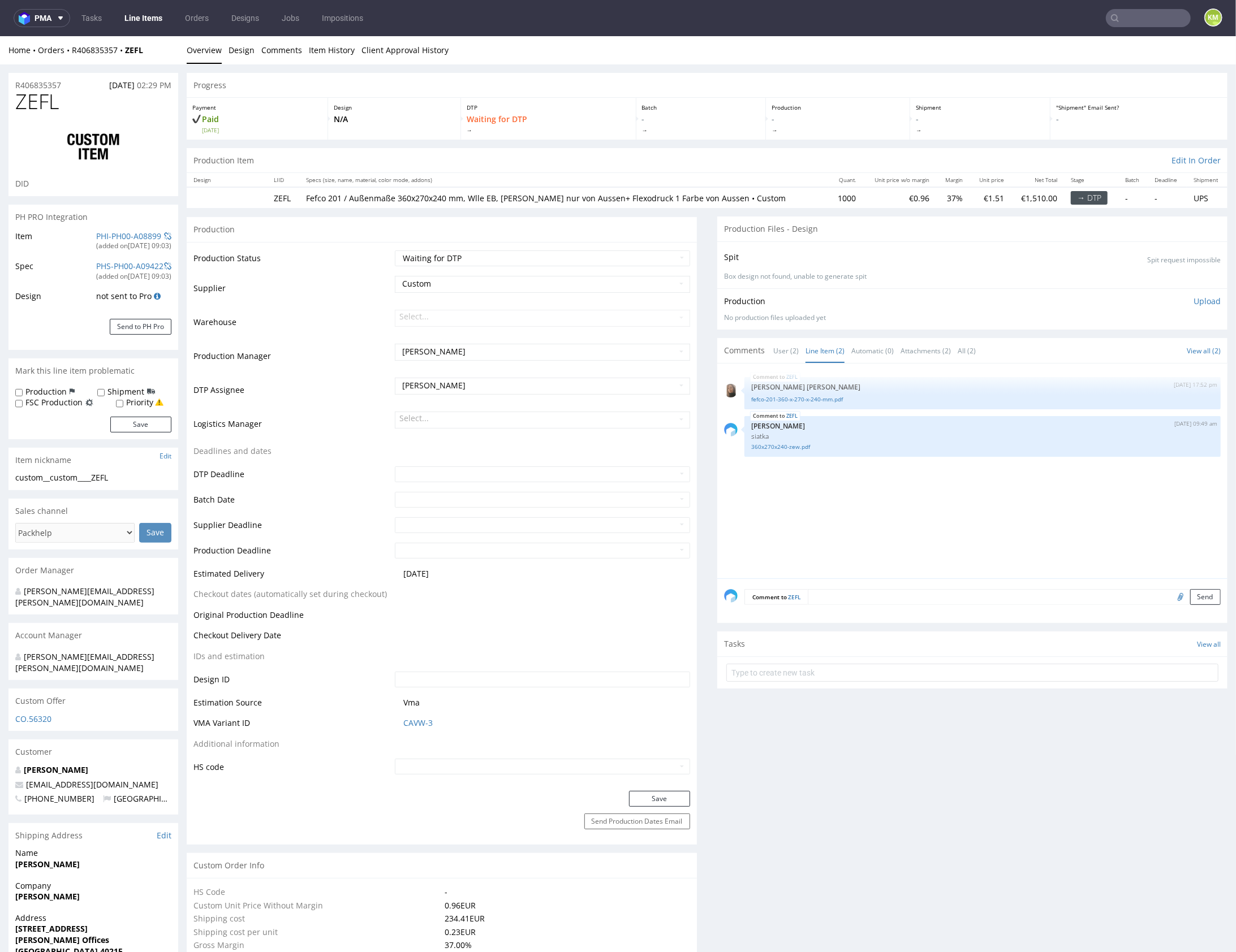
click at [580, 249] on td "Waiting for Artwork Waiting for Diecut Waiting for Mockup Waiting for DTP Waiti…" at bounding box center [541, 261] width 298 height 25
click at [581, 254] on select "Waiting for Artwork Waiting for Diecut Waiting for Mockup Waiting for DTP Waiti…" at bounding box center [542, 258] width 295 height 16
select select "dtp_ca_needed"
click at [663, 794] on button "Save" at bounding box center [659, 798] width 61 height 16
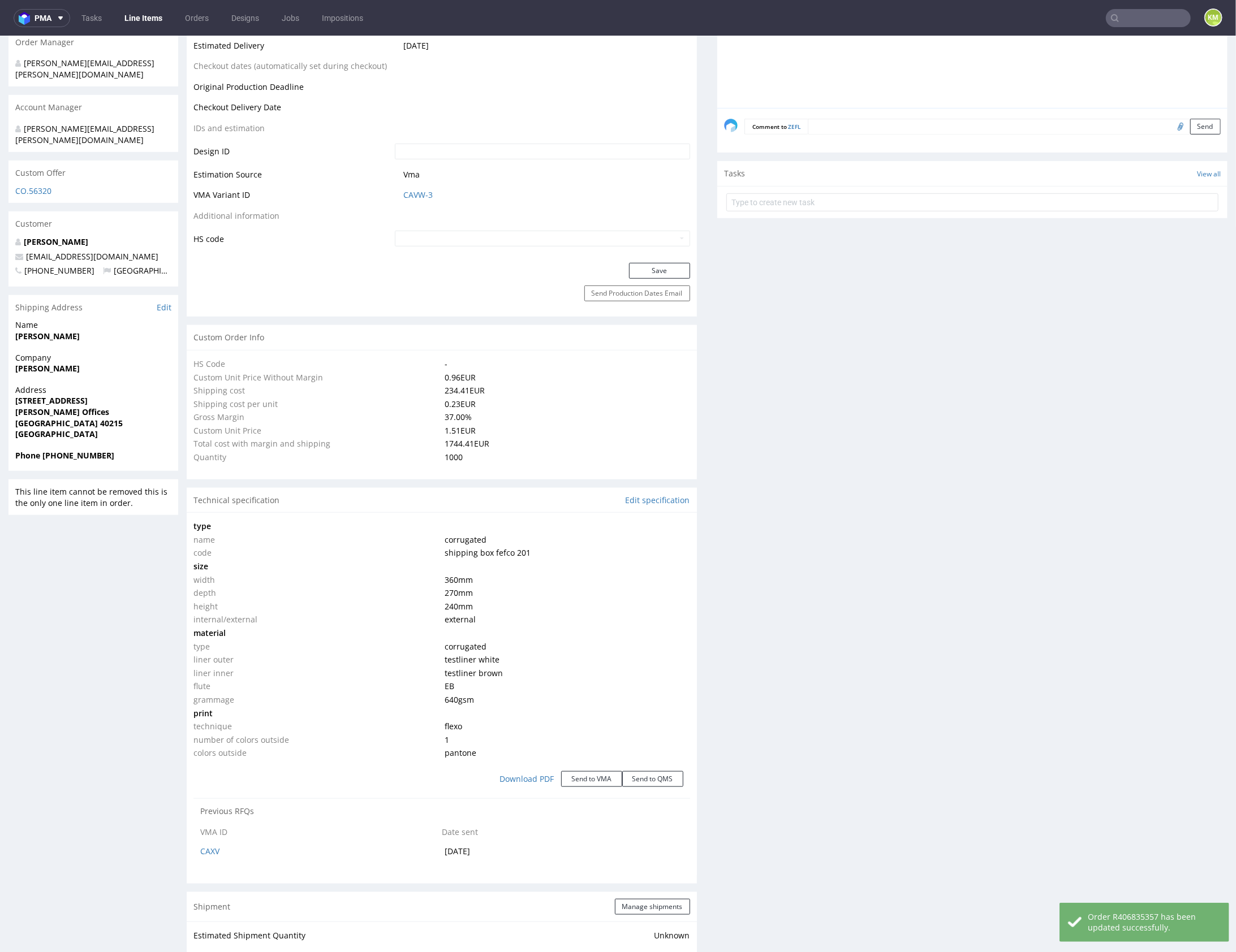
scroll to position [749, 0]
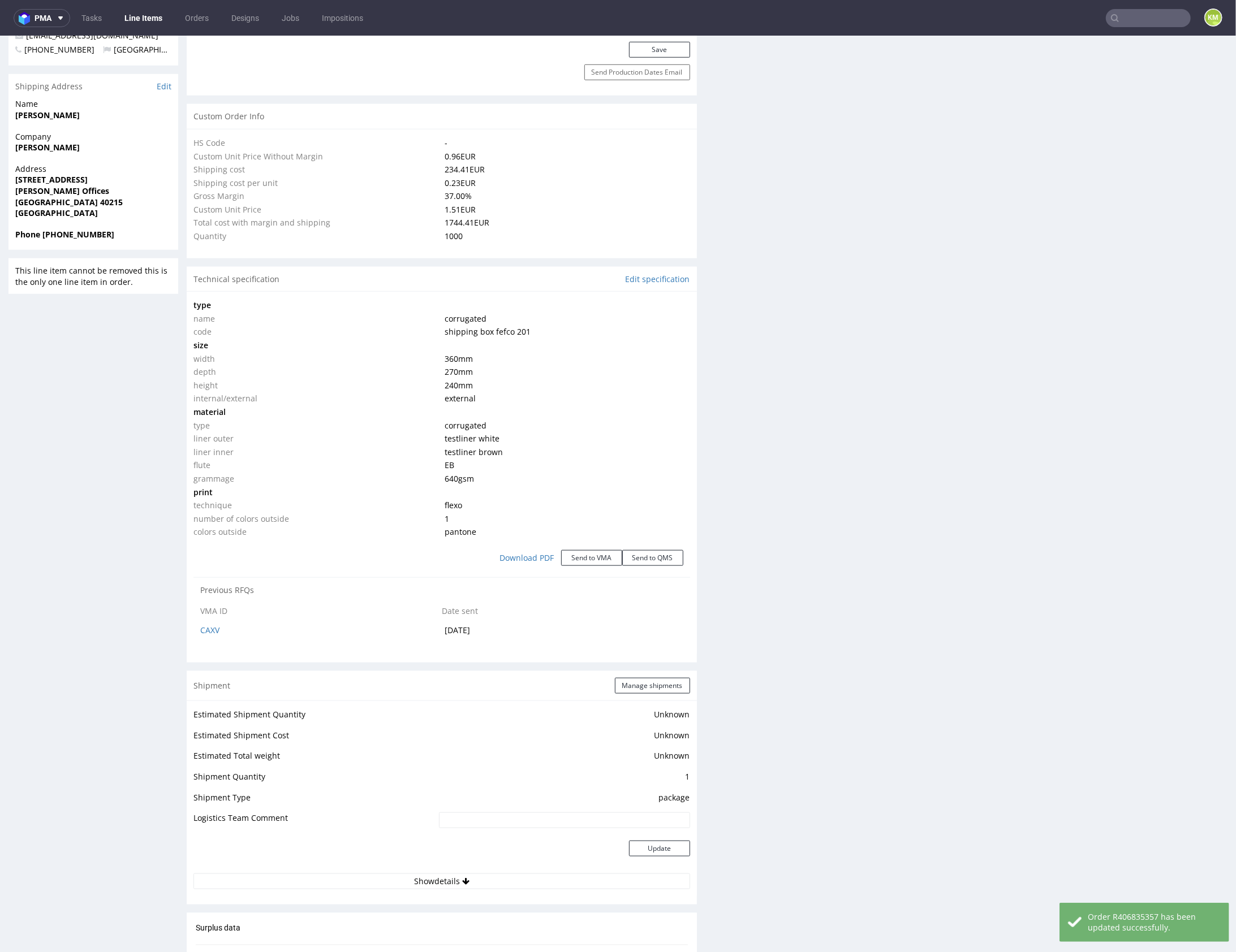
select select "in_progress"
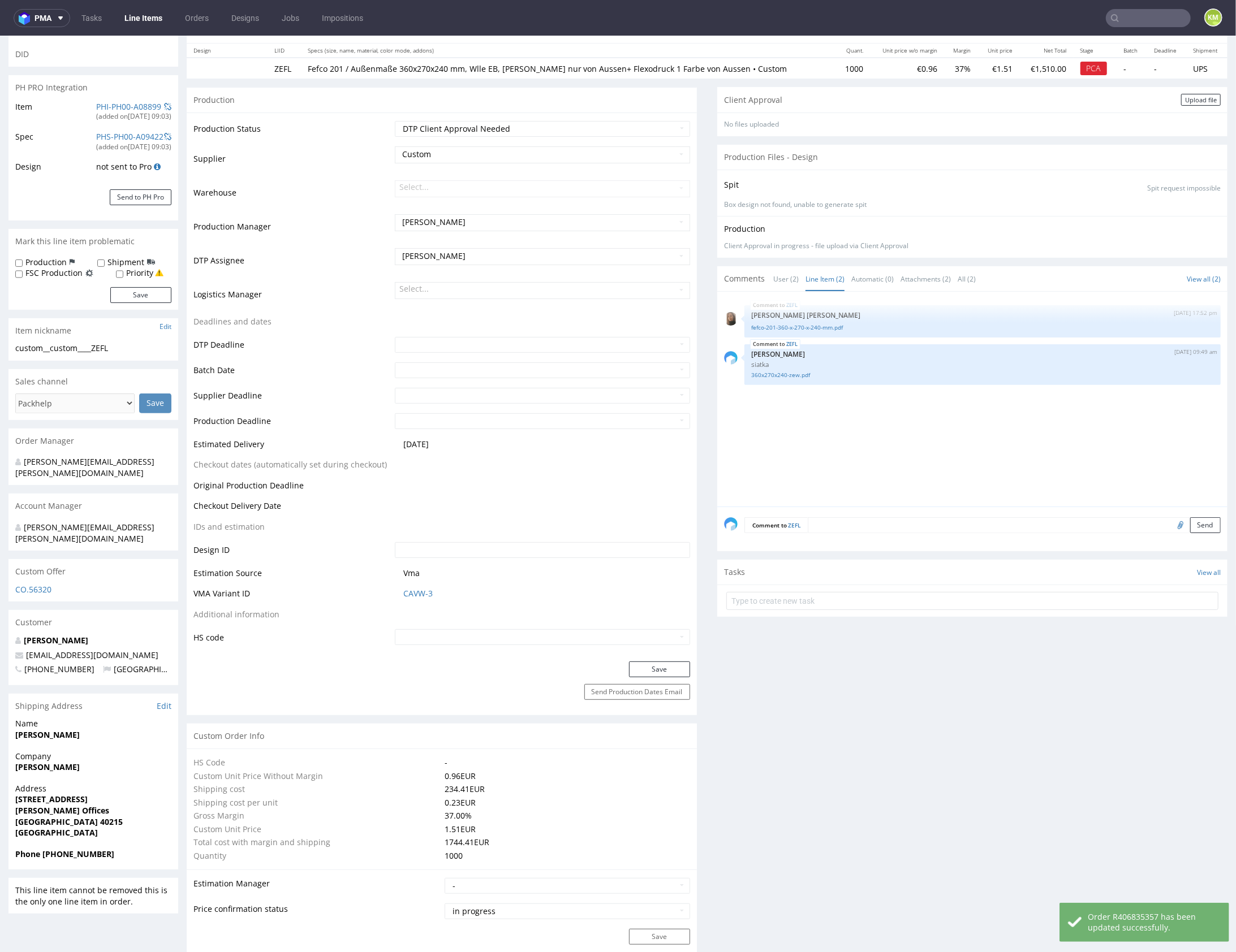
scroll to position [0, 0]
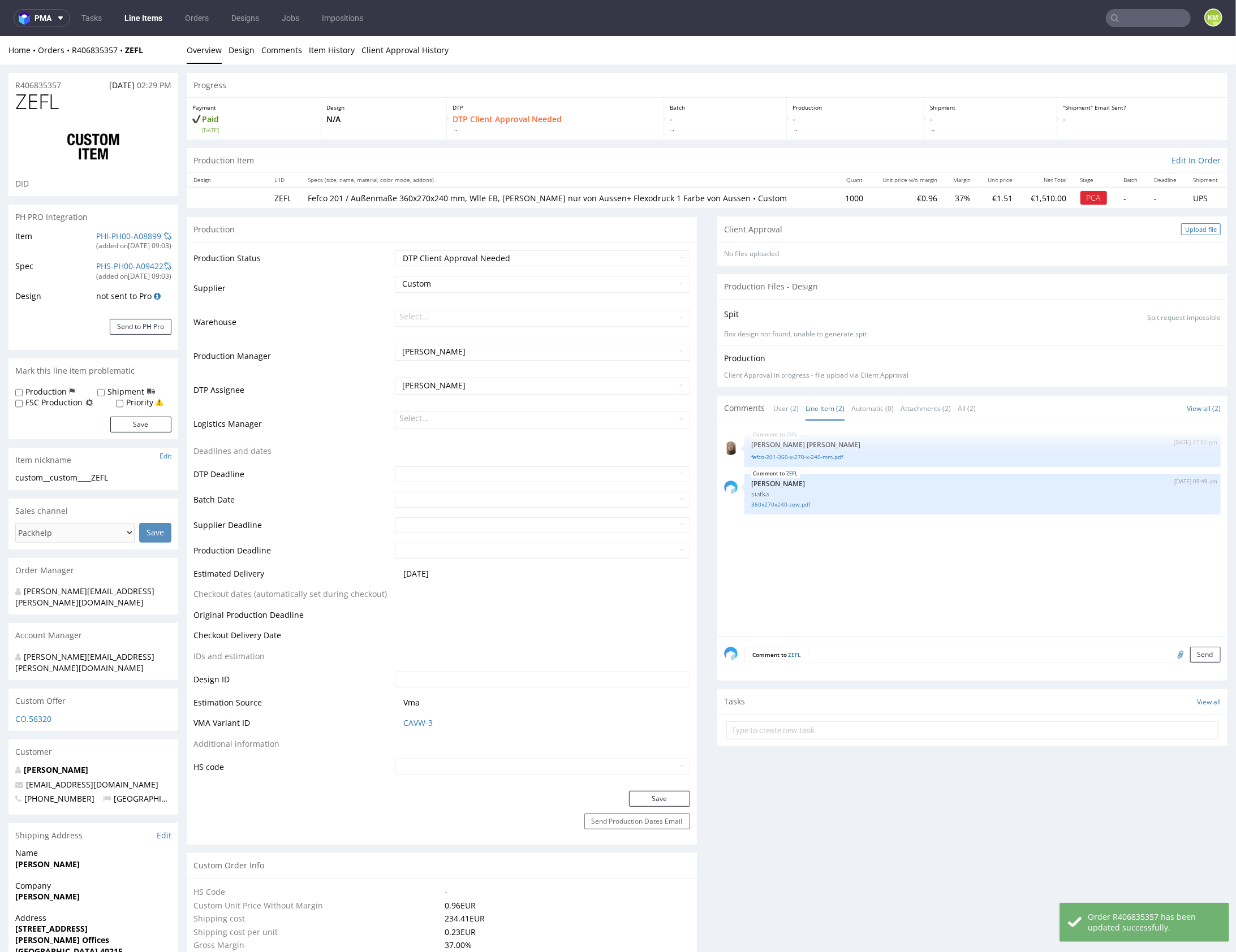
click at [1196, 229] on div "Upload file" at bounding box center [1201, 229] width 39 height 11
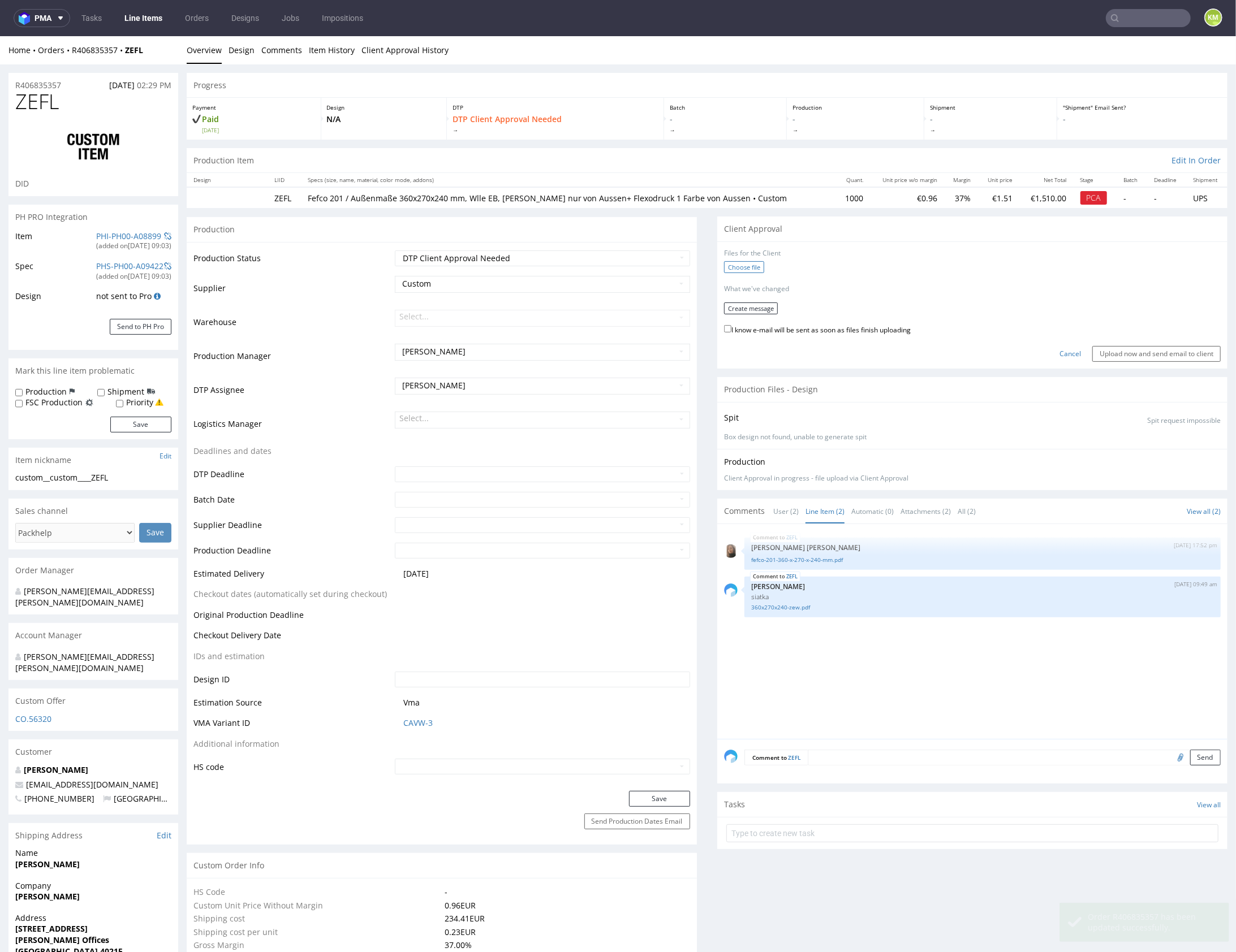
click at [739, 265] on label "Choose file" at bounding box center [744, 267] width 40 height 11
click at [0, 35] on input "Choose file" at bounding box center [0, 35] width 0 height 0
click at [739, 303] on button "Create message" at bounding box center [750, 304] width 53 height 11
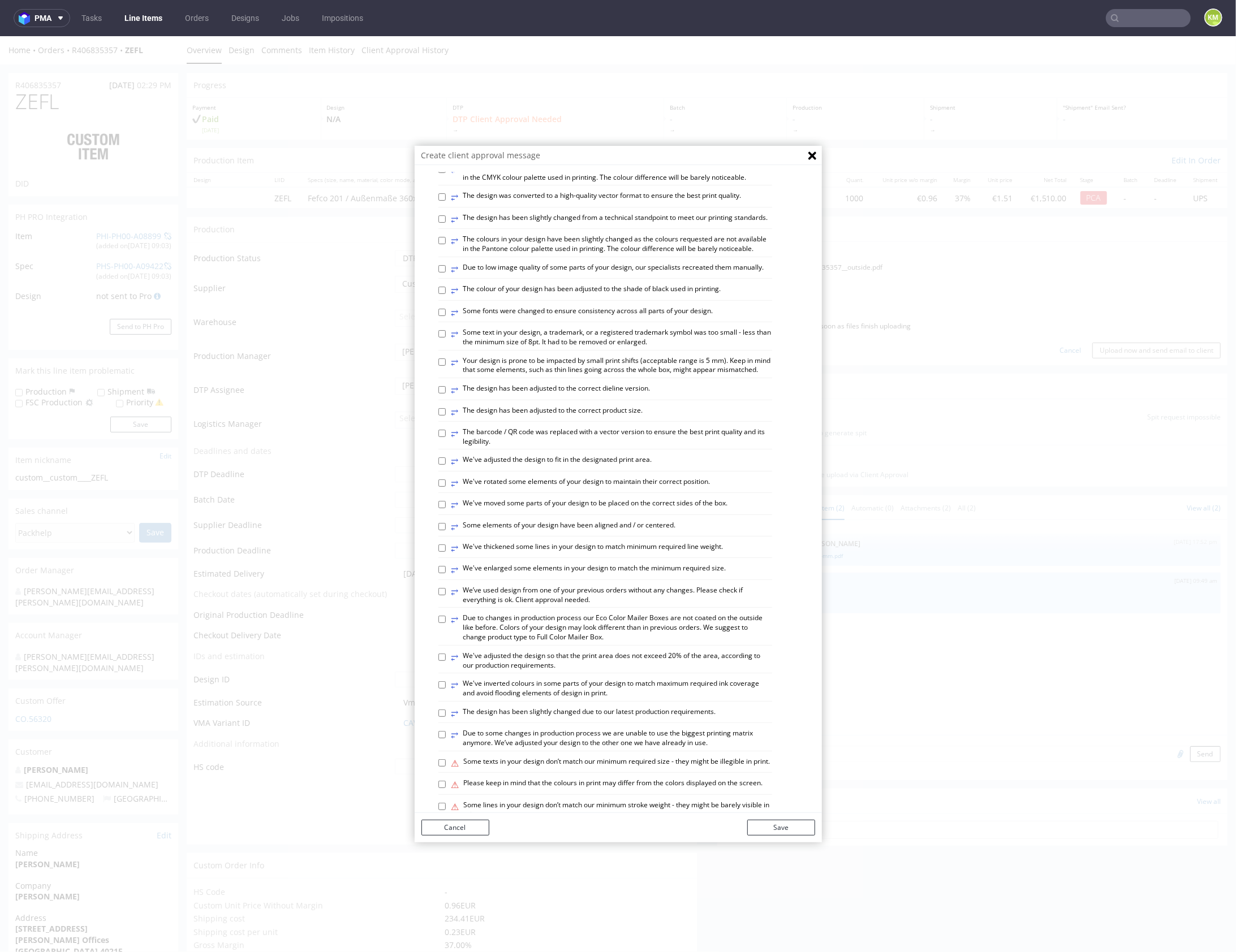
scroll to position [314, 0]
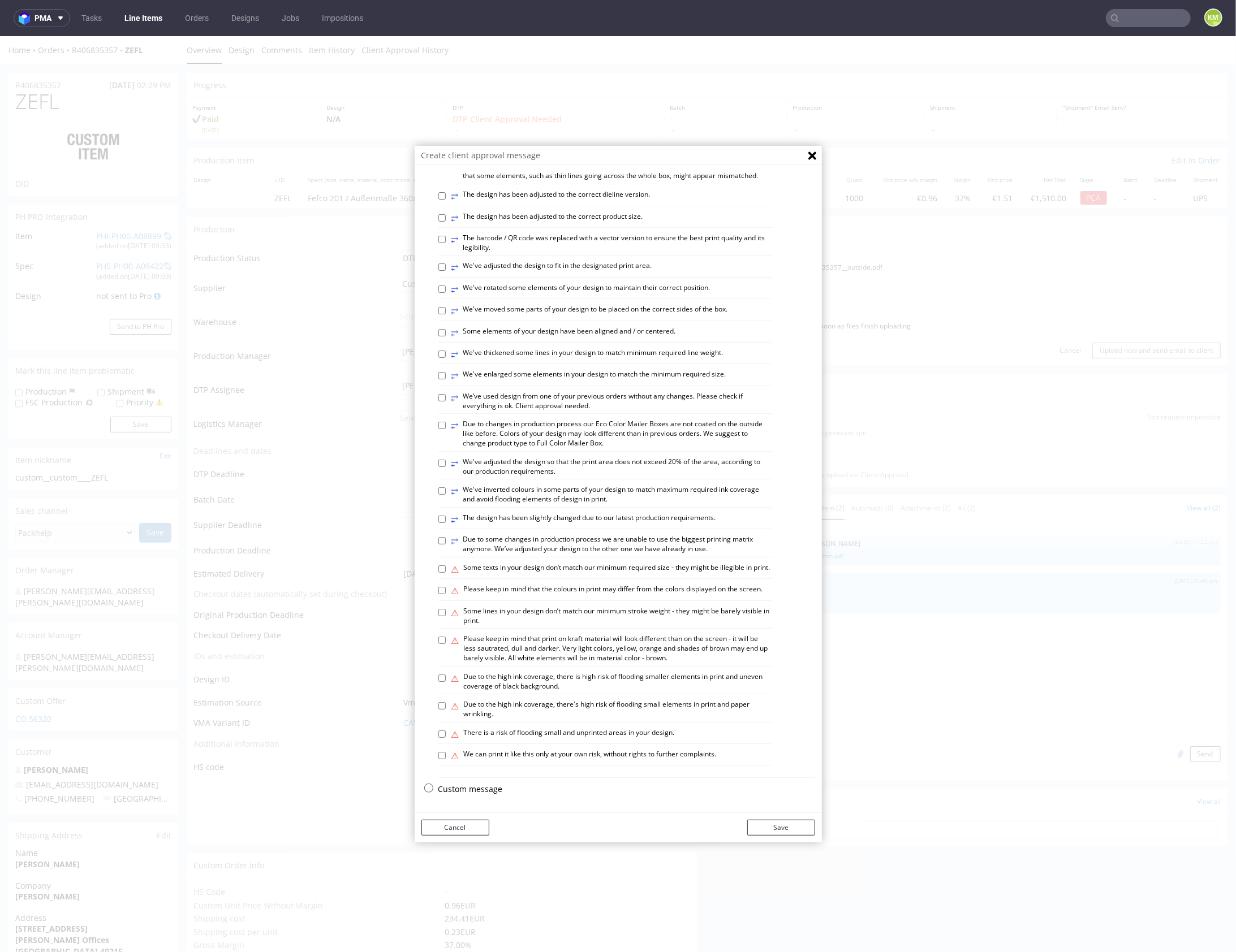
click at [465, 789] on p "Custom message" at bounding box center [626, 789] width 377 height 11
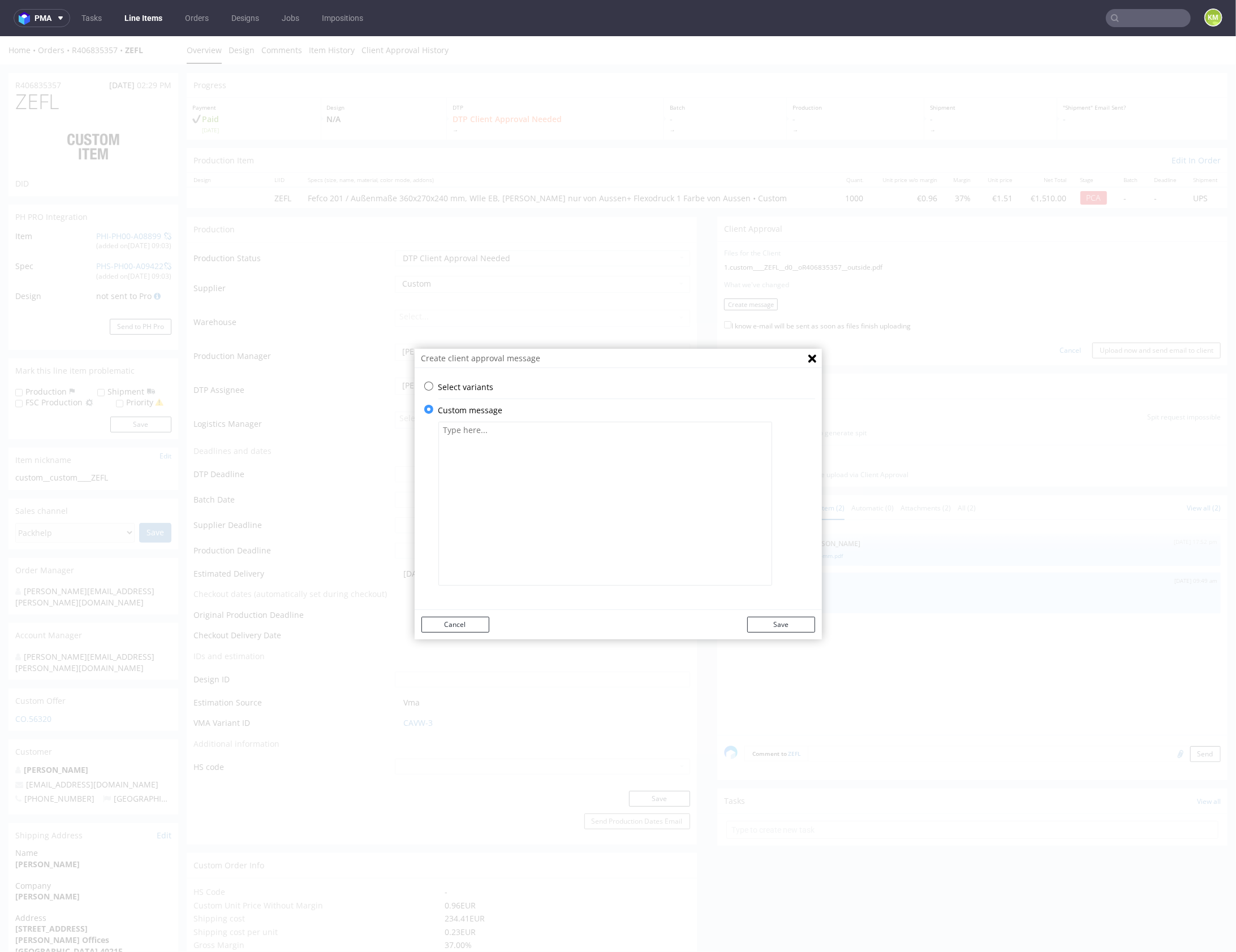
click at [503, 506] on textarea at bounding box center [605, 503] width 334 height 164
paste textarea "The design has been adjusted to fit the correct die-cut template and has been c…"
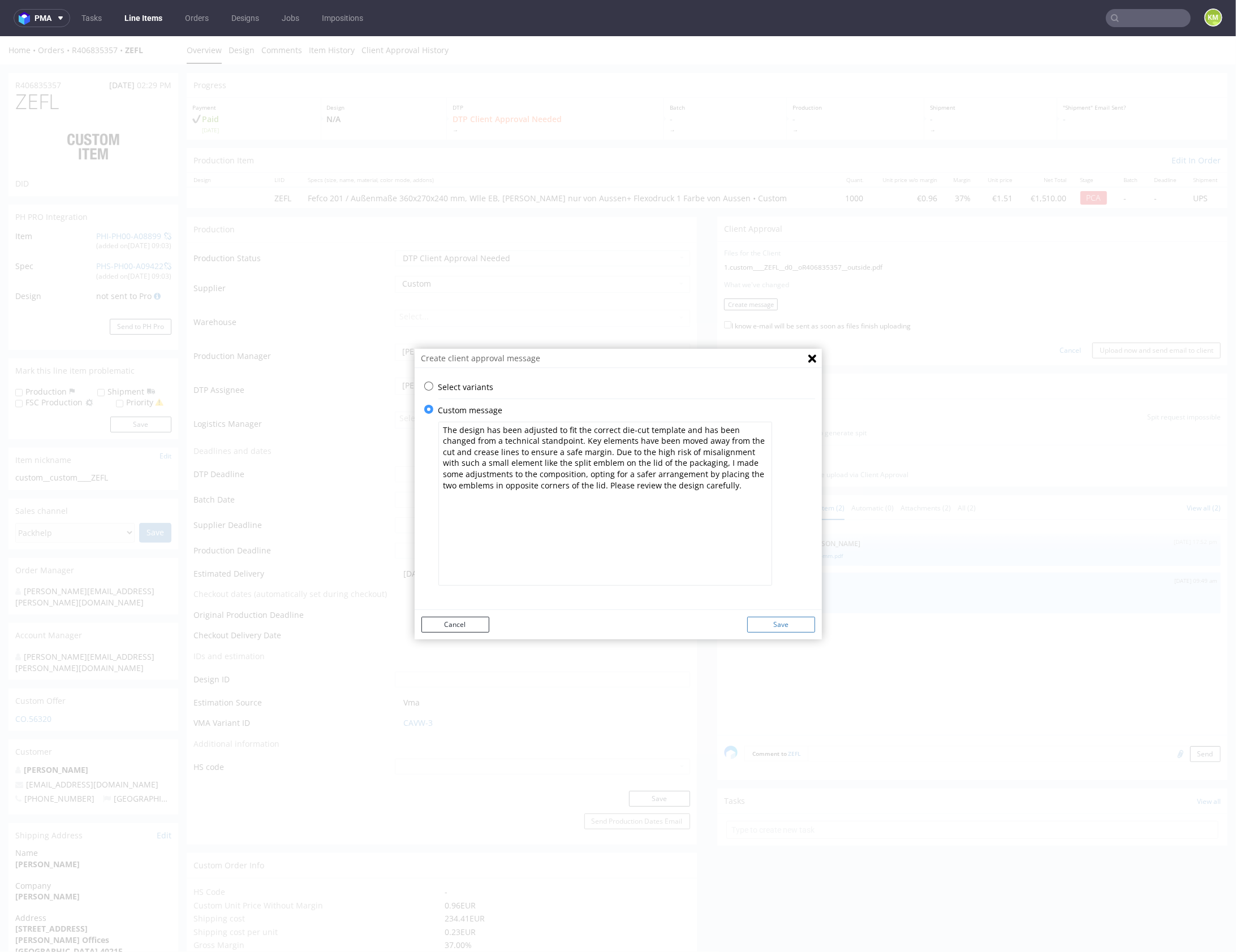
type textarea "The design has been adjusted to fit the correct die-cut template and has been c…"
drag, startPoint x: 794, startPoint y: 629, endPoint x: 801, endPoint y: 563, distance: 66.4
click at [793, 627] on button "Save" at bounding box center [781, 624] width 68 height 16
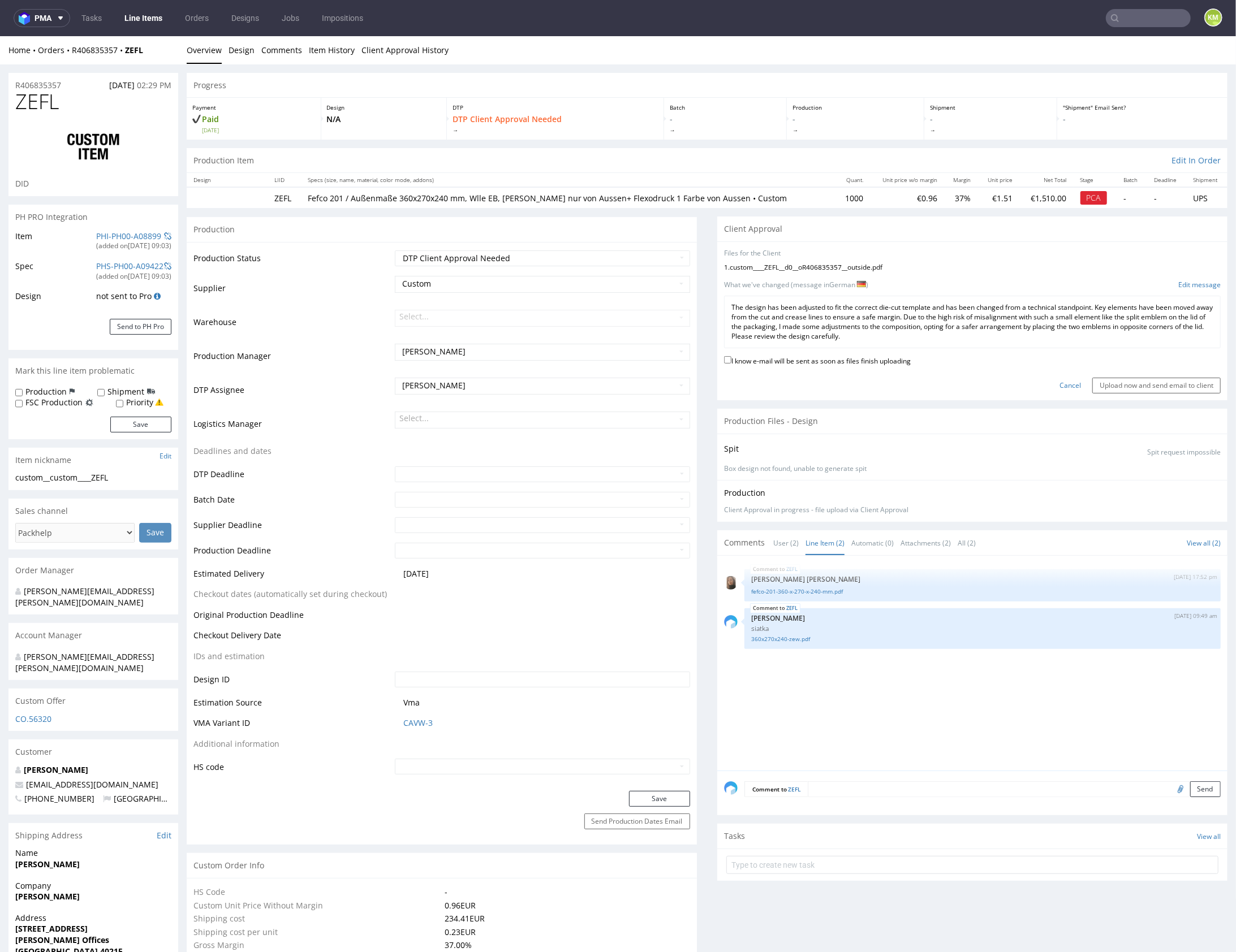
click at [817, 357] on label "I know e-mail will be sent as soon as files finish uploading" at bounding box center [817, 359] width 186 height 12
click at [731, 357] on input "I know e-mail will be sent as soon as files finish uploading" at bounding box center [727, 359] width 7 height 7
checkbox input "true"
click at [1121, 383] on input "Upload now and send email to client" at bounding box center [1156, 385] width 128 height 16
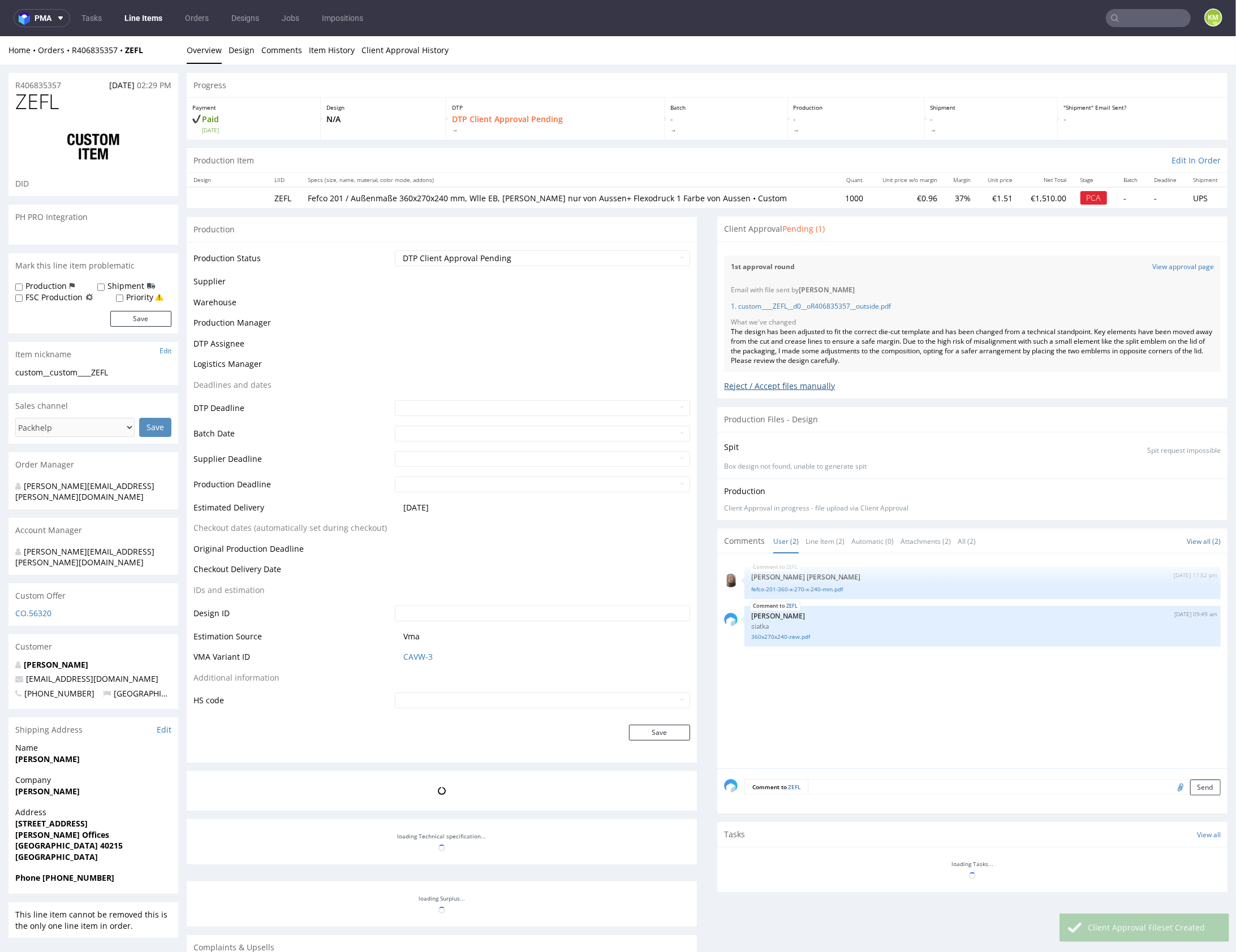
select select "in_progress"
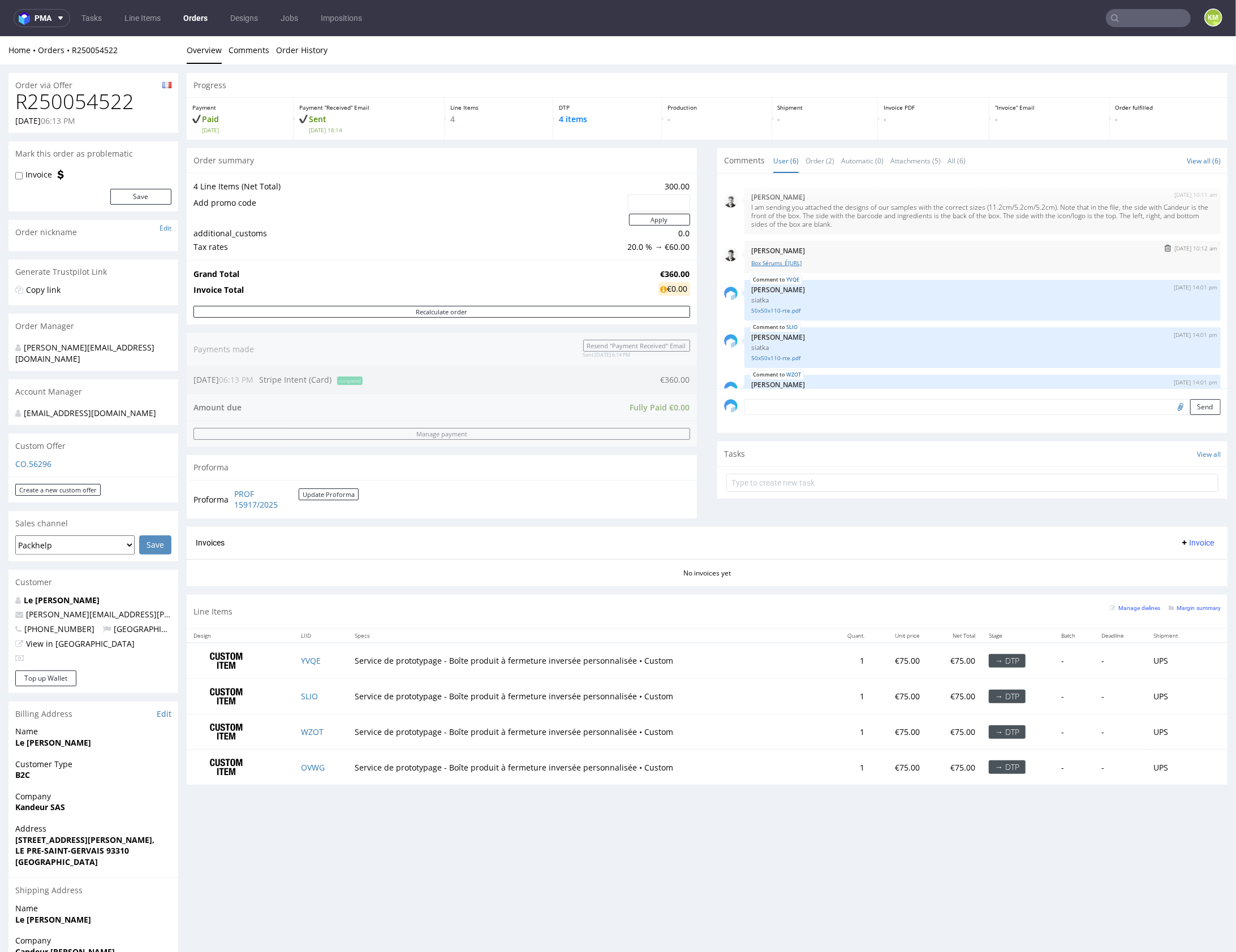
click at [820, 261] on link "Box Sérums_É[URL]" at bounding box center [982, 263] width 463 height 8
click at [778, 501] on div "Comments User (6) Order (2) Automatic (0) Attachments (5) All (6) View all (6) …" at bounding box center [973, 337] width 510 height 379
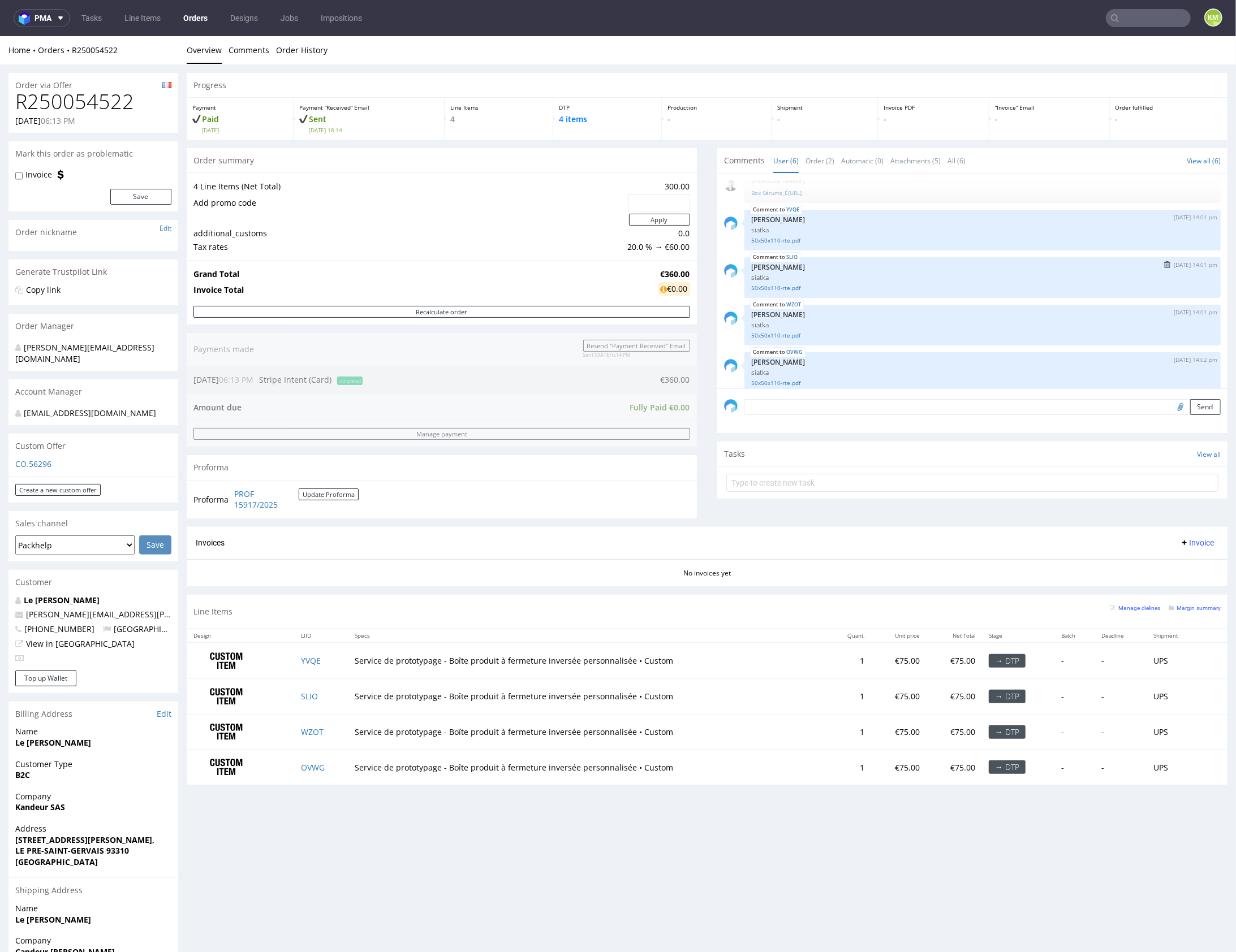
scroll to position [75, 0]
click at [783, 283] on link "50x50x110-rte.pdf" at bounding box center [982, 283] width 463 height 8
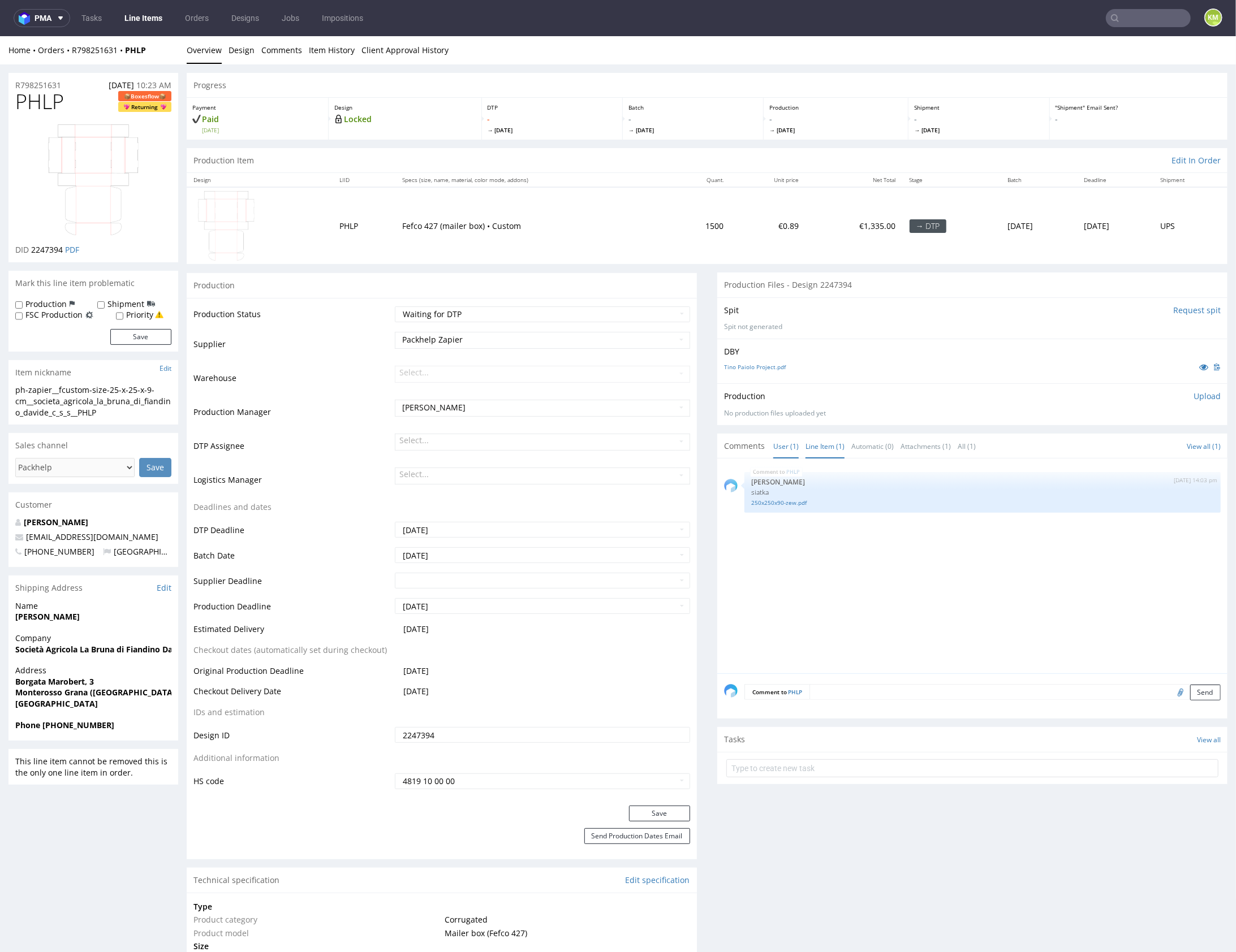
click at [820, 448] on link "Line Item (1)" at bounding box center [825, 446] width 39 height 25
click at [810, 551] on div "PHLP 8th Aug 25 | 14:03 pm Sebastian Markut siatka 250x250x90-zew.pdf" at bounding box center [975, 569] width 503 height 208
click at [245, 56] on link "Design" at bounding box center [241, 49] width 26 height 28
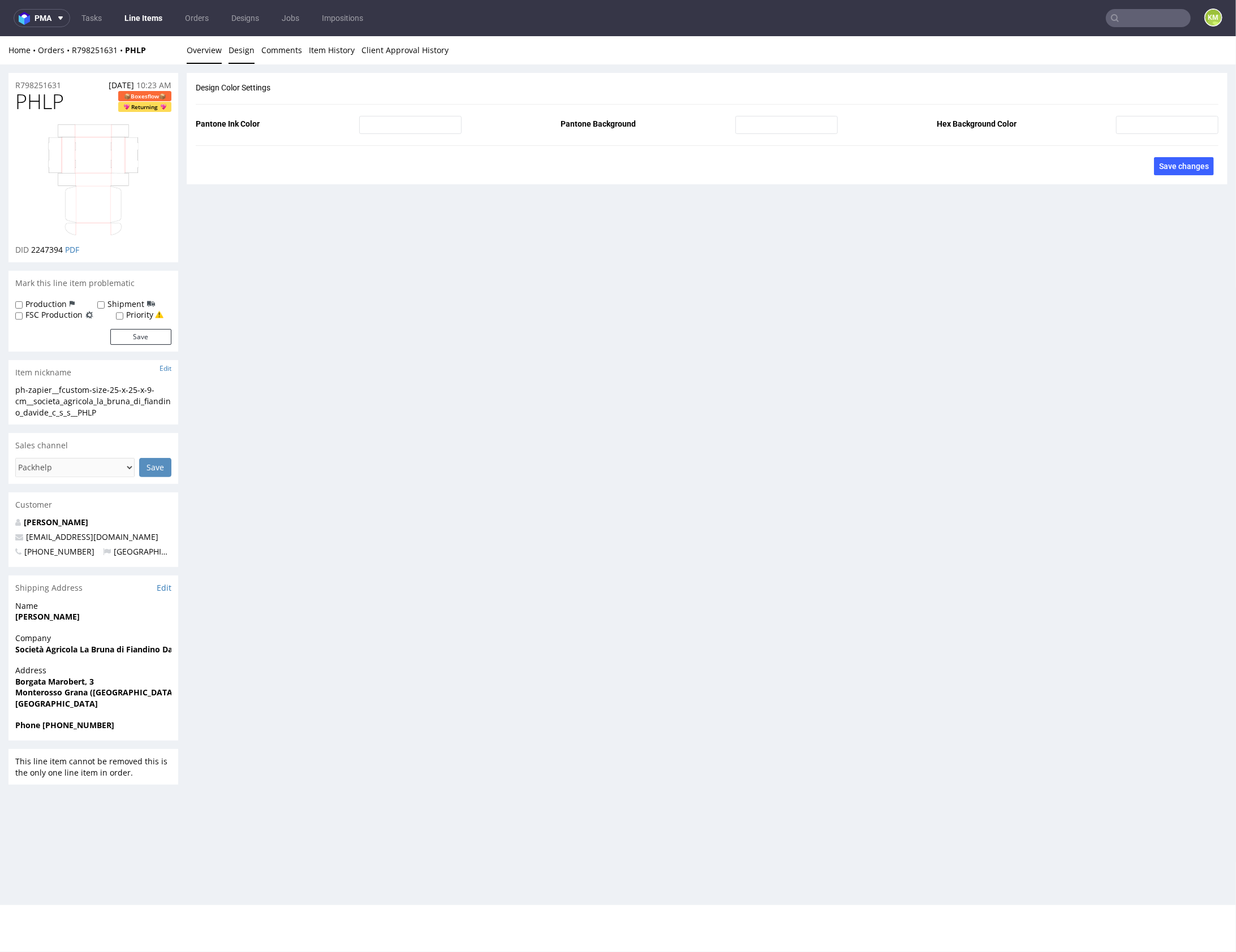
click at [210, 50] on link "Overview" at bounding box center [204, 49] width 35 height 28
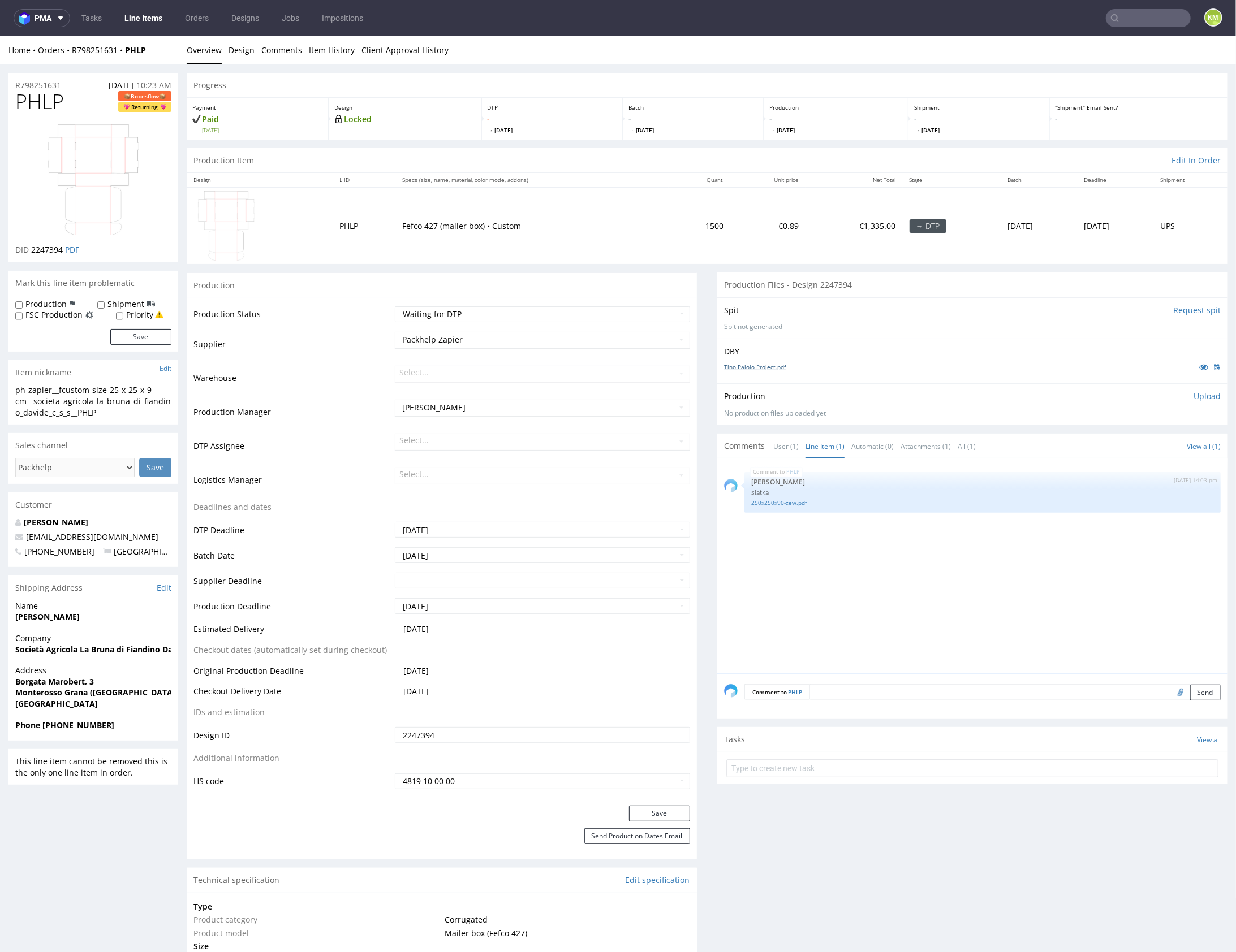
click at [750, 365] on link "Tino Paiolo Project.pdf" at bounding box center [754, 367] width 62 height 8
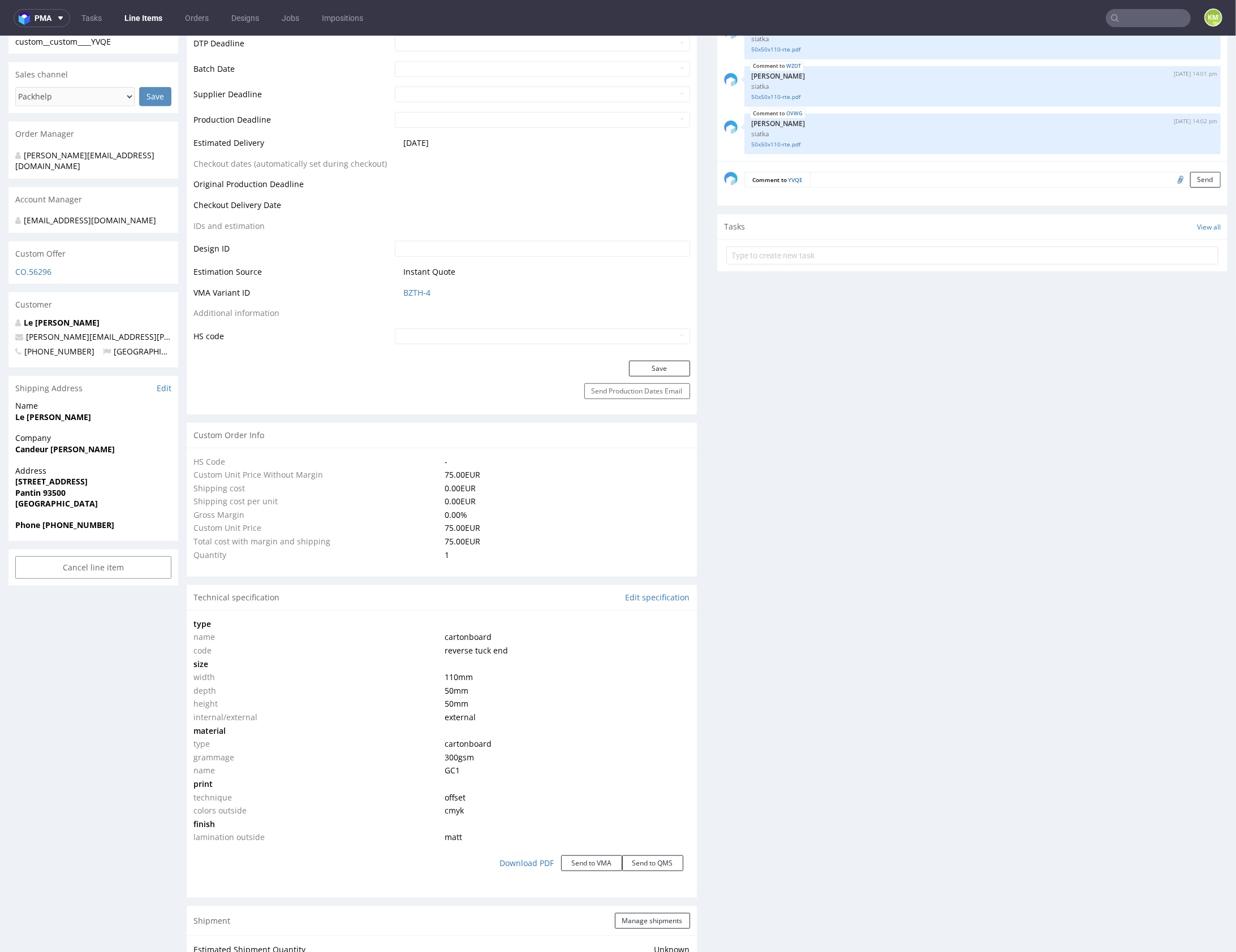
scroll to position [57, 0]
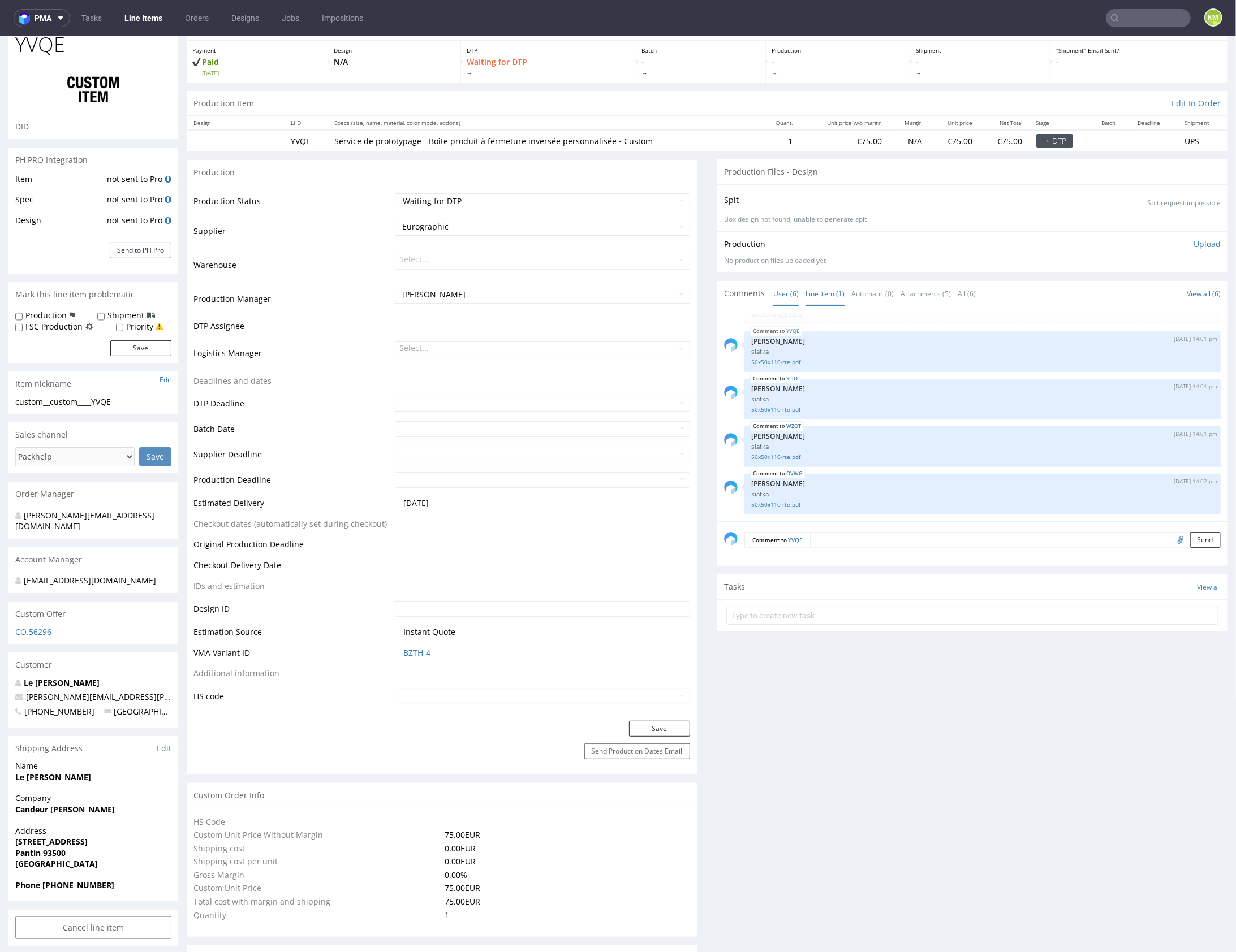
click at [823, 292] on link "Line Item (1)" at bounding box center [825, 293] width 39 height 25
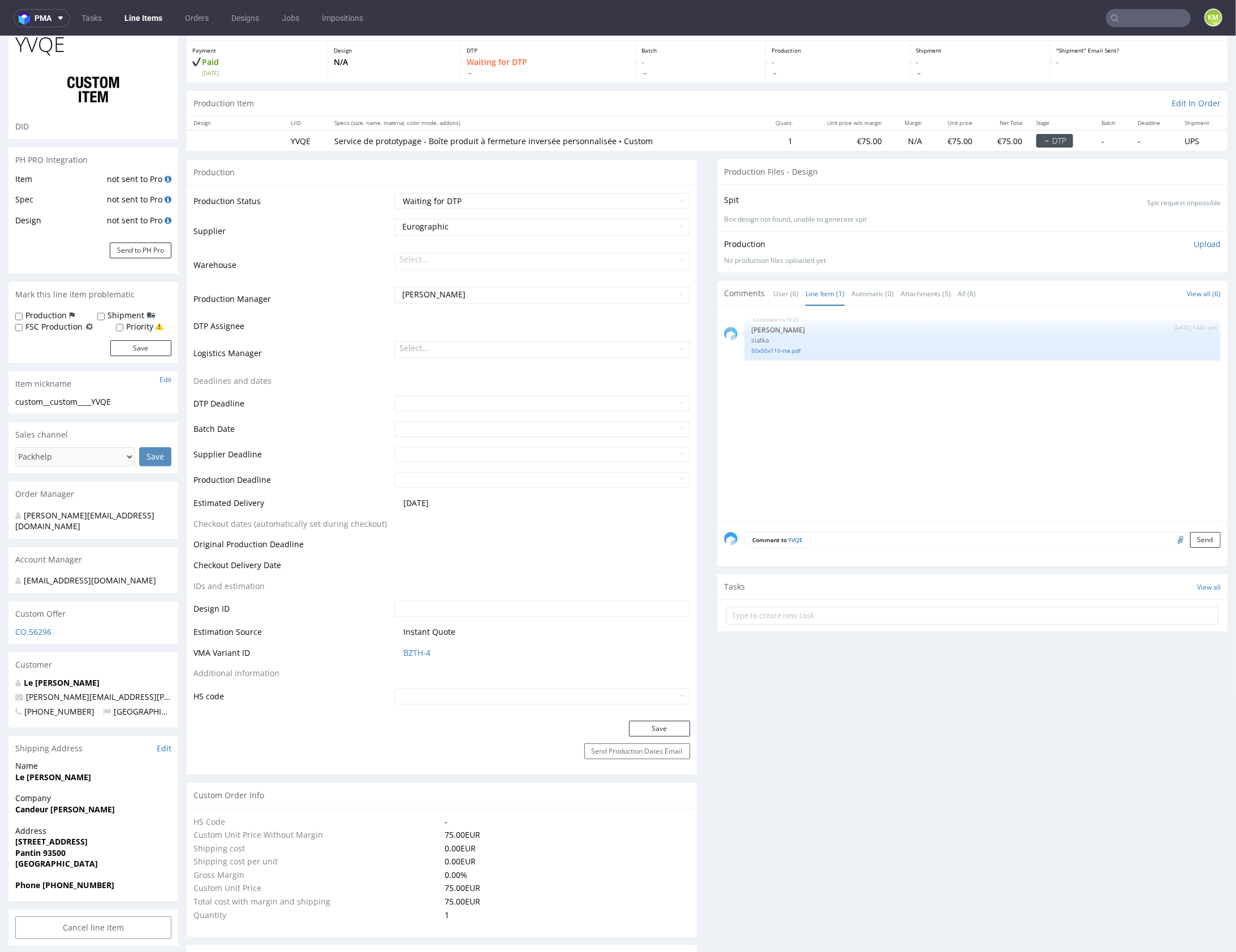
click at [1007, 401] on div "YVQE [DATE] 14:01 pm [PERSON_NAME] siatka 50x50x110-rte.pdf" at bounding box center [975, 417] width 503 height 208
click at [1007, 400] on div "YVQE [DATE] 14:01 pm [PERSON_NAME] siatka 50x50x110-rte.pdf" at bounding box center [975, 417] width 503 height 208
drag, startPoint x: 74, startPoint y: 666, endPoint x: 25, endPoint y: 666, distance: 49.0
click at [25, 677] on p "Le [PERSON_NAME]" at bounding box center [94, 683] width 156 height 11
copy link "Le [PERSON_NAME]"
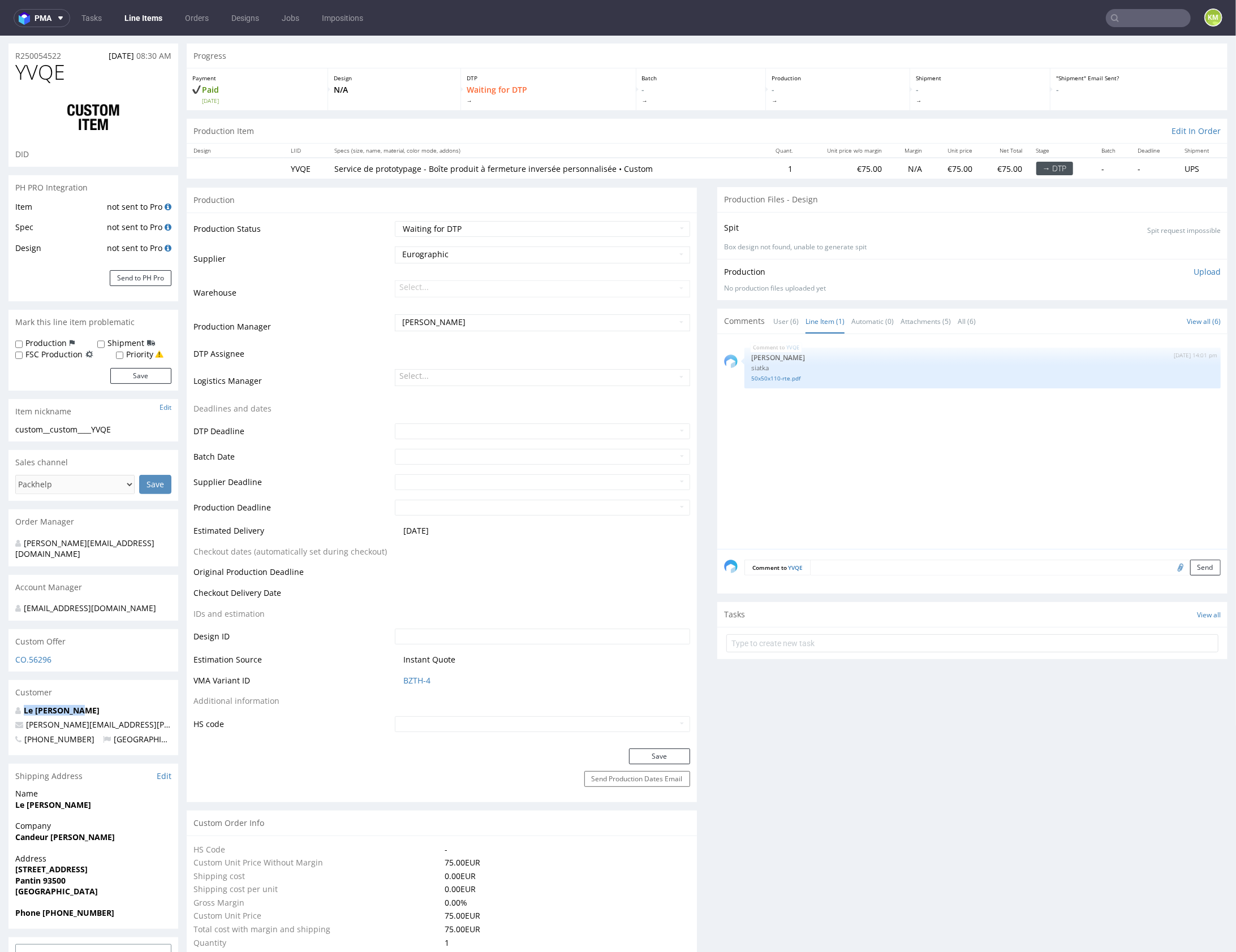
scroll to position [0, 0]
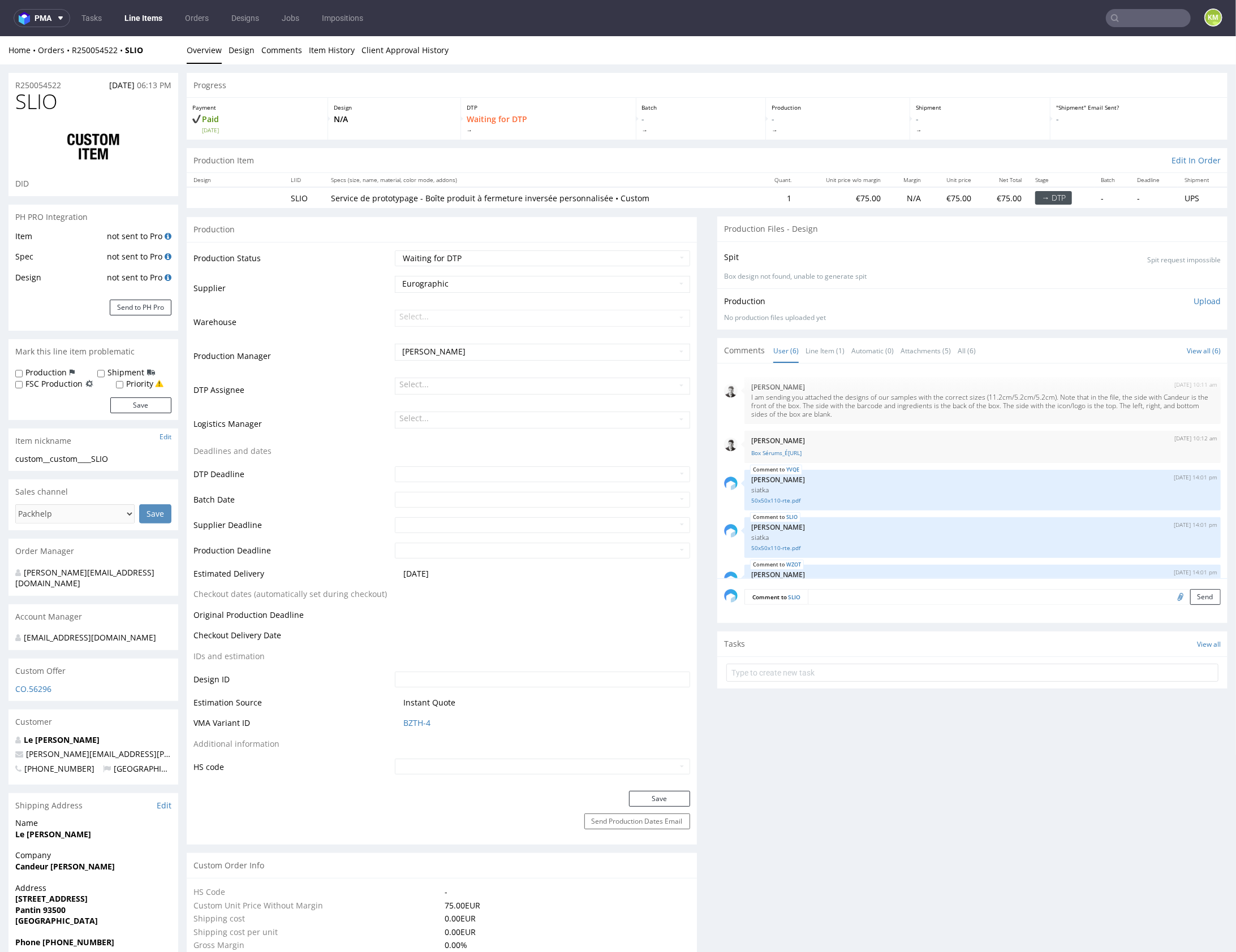
scroll to position [81, 0]
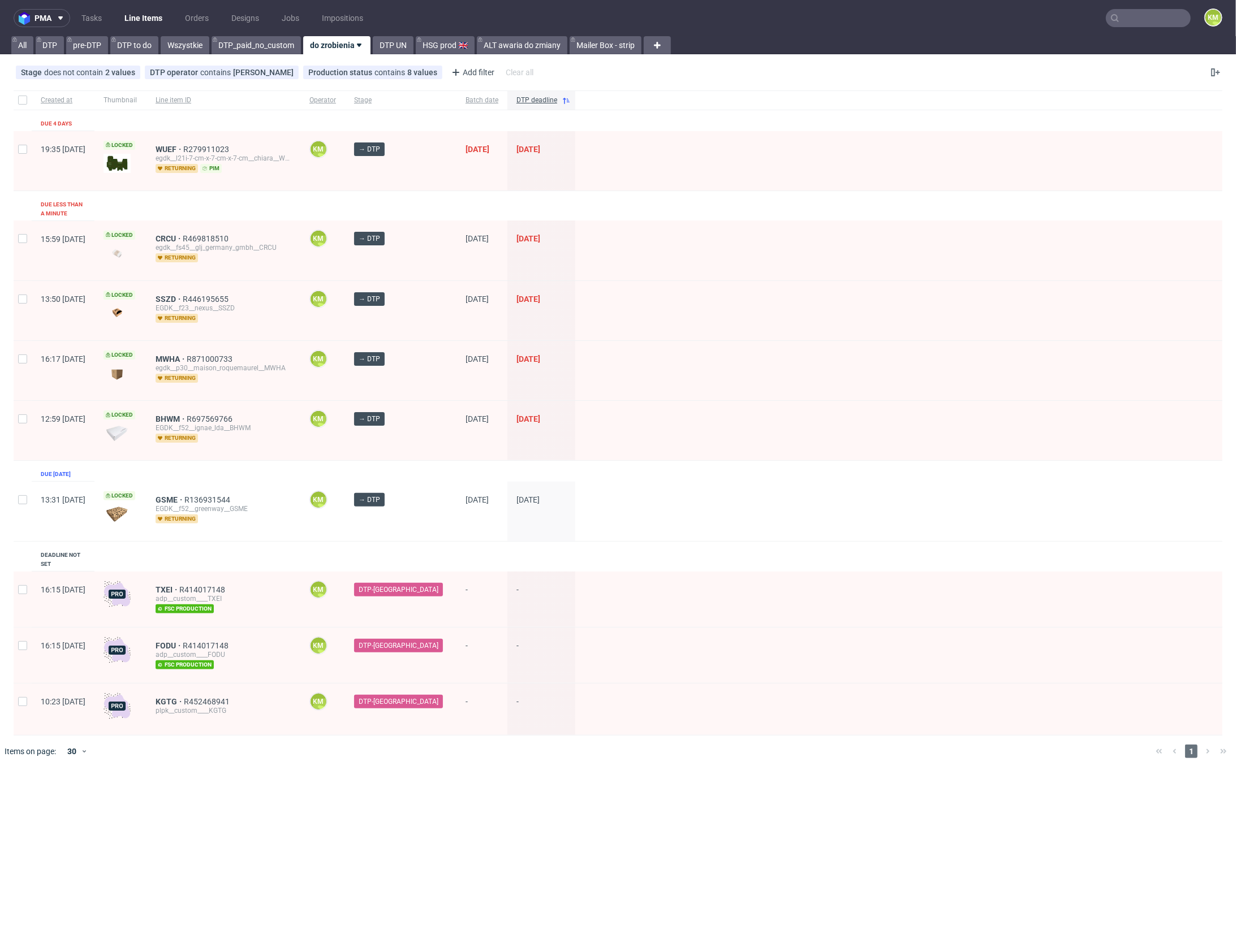
click at [1143, 18] on input "text" at bounding box center [1147, 18] width 85 height 18
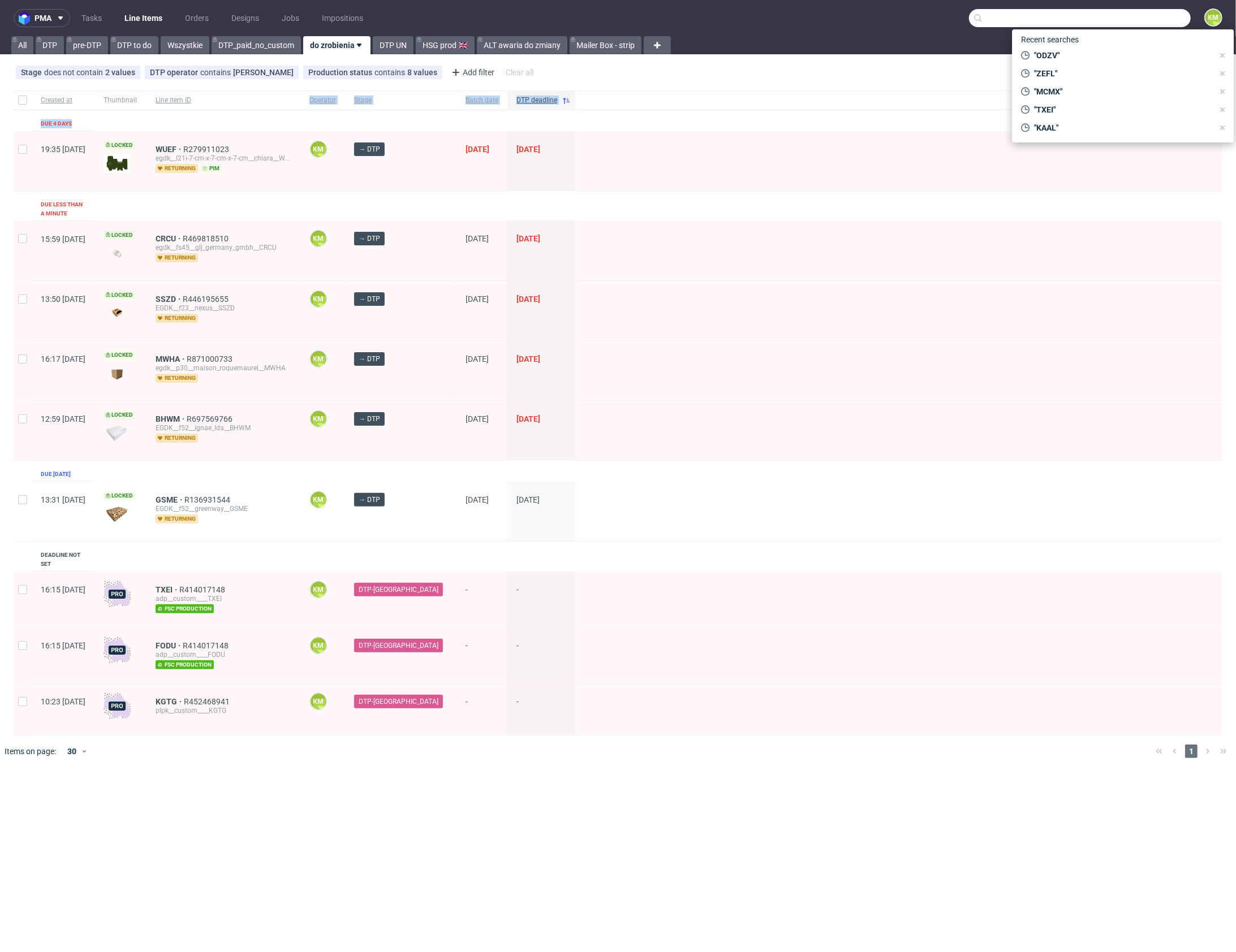
drag, startPoint x: 314, startPoint y: 100, endPoint x: 277, endPoint y: 120, distance: 42.1
click at [277, 121] on div "Created at Thumbnail Line item ID Operator Stage Batch date DTP deadline Due 4 …" at bounding box center [618, 413] width 1209 height 645
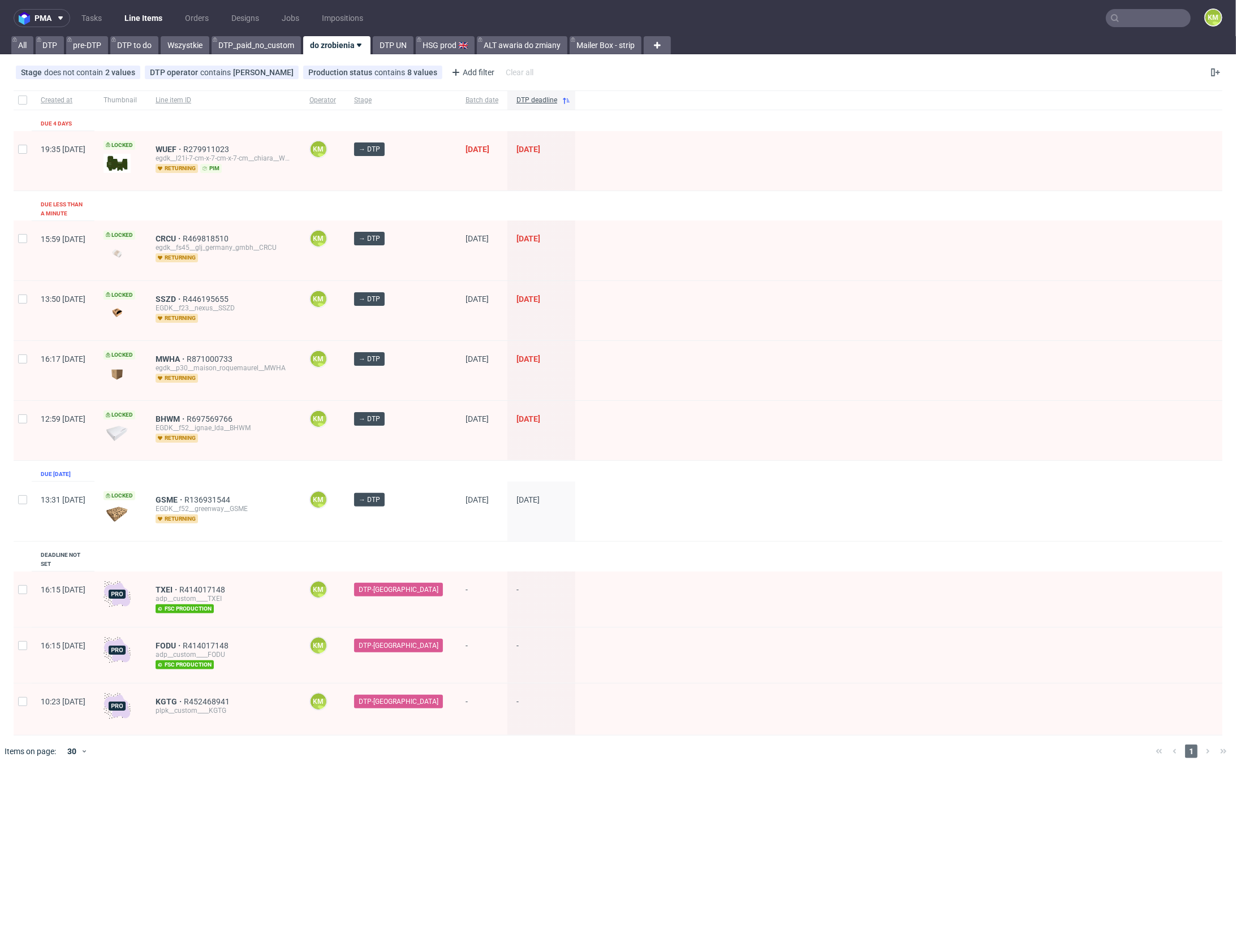
click at [277, 119] on div "Created at Thumbnail Line item ID Operator Stage Batch date DTP deadline Due 4 …" at bounding box center [618, 413] width 1209 height 645
click at [471, 72] on div "Add filter" at bounding box center [471, 72] width 50 height 18
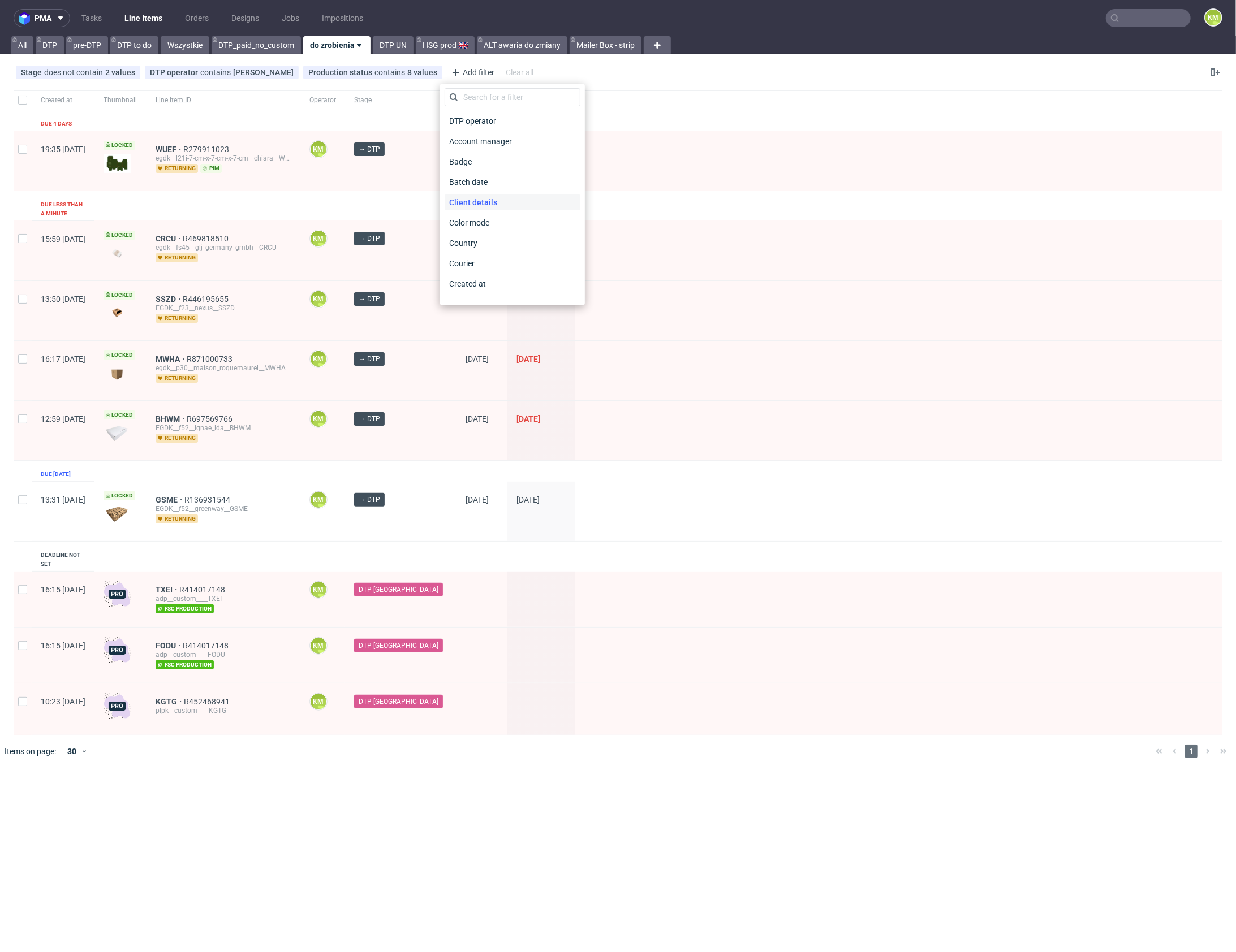
click at [492, 204] on span "Client details" at bounding box center [474, 202] width 57 height 16
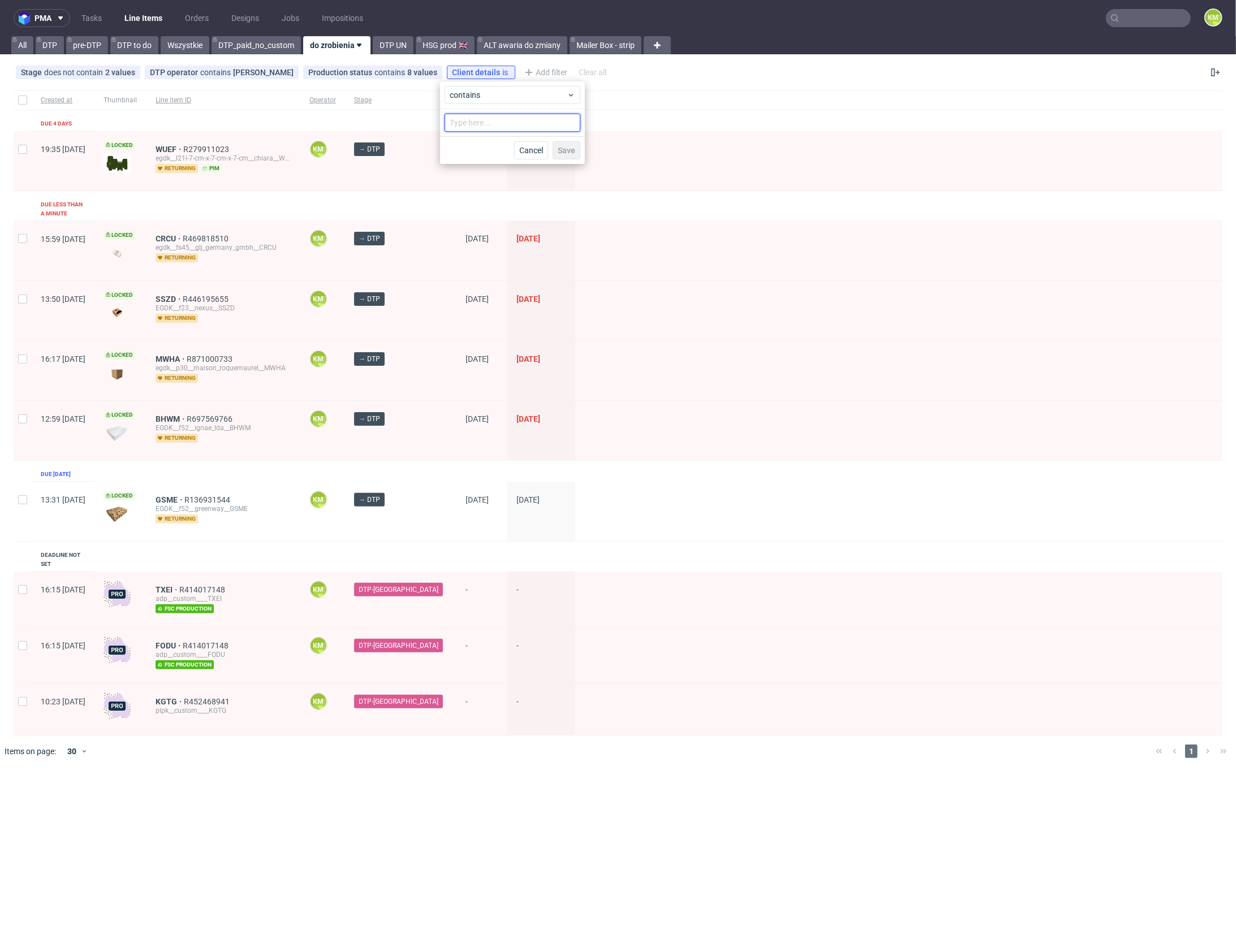
click at [500, 121] on input "text" at bounding box center [512, 123] width 135 height 18
paste input "Le [PERSON_NAME]"
type input "Le [PERSON_NAME]"
click at [579, 153] on button "Save" at bounding box center [566, 150] width 28 height 18
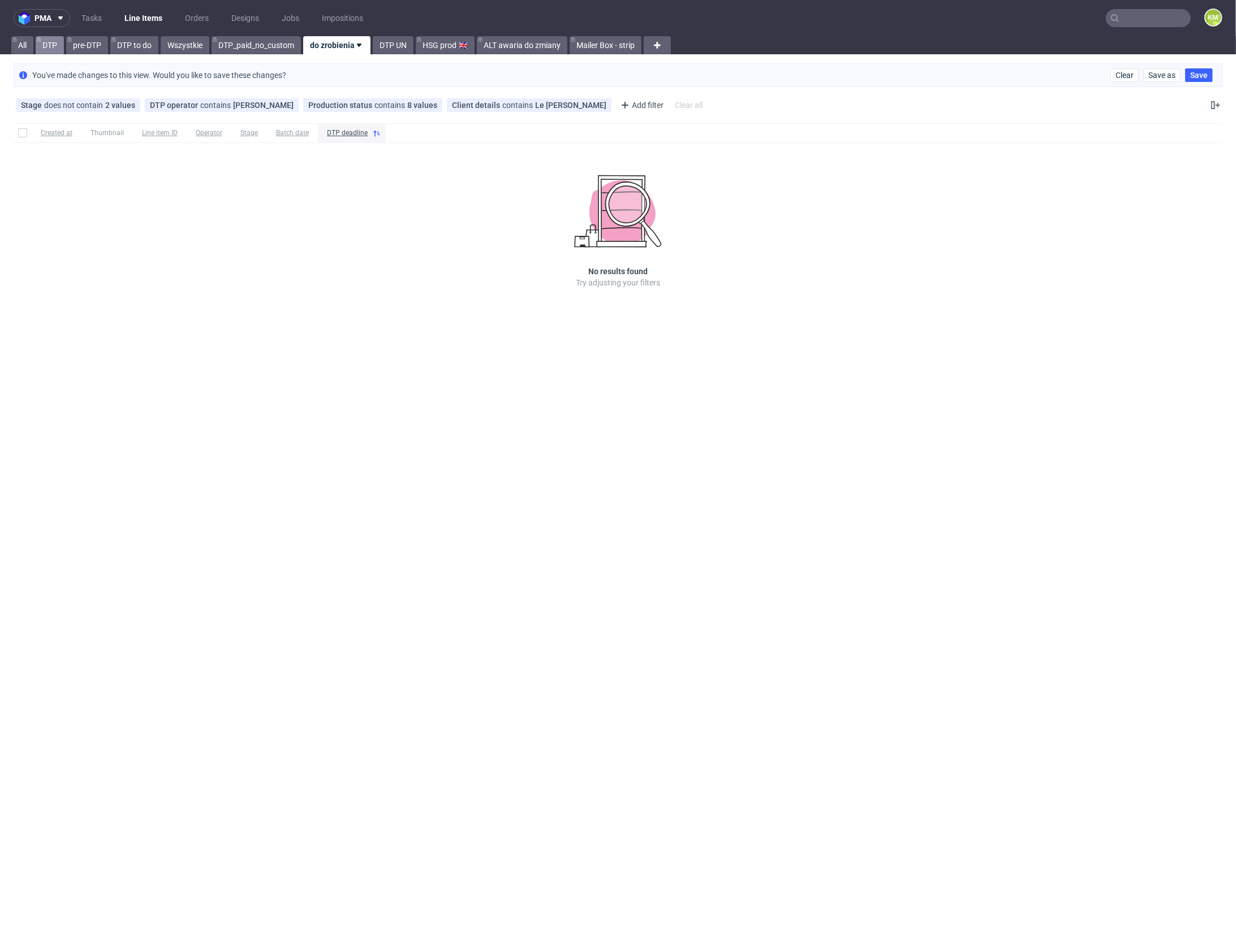
click at [48, 45] on link "DTP" at bounding box center [49, 45] width 28 height 18
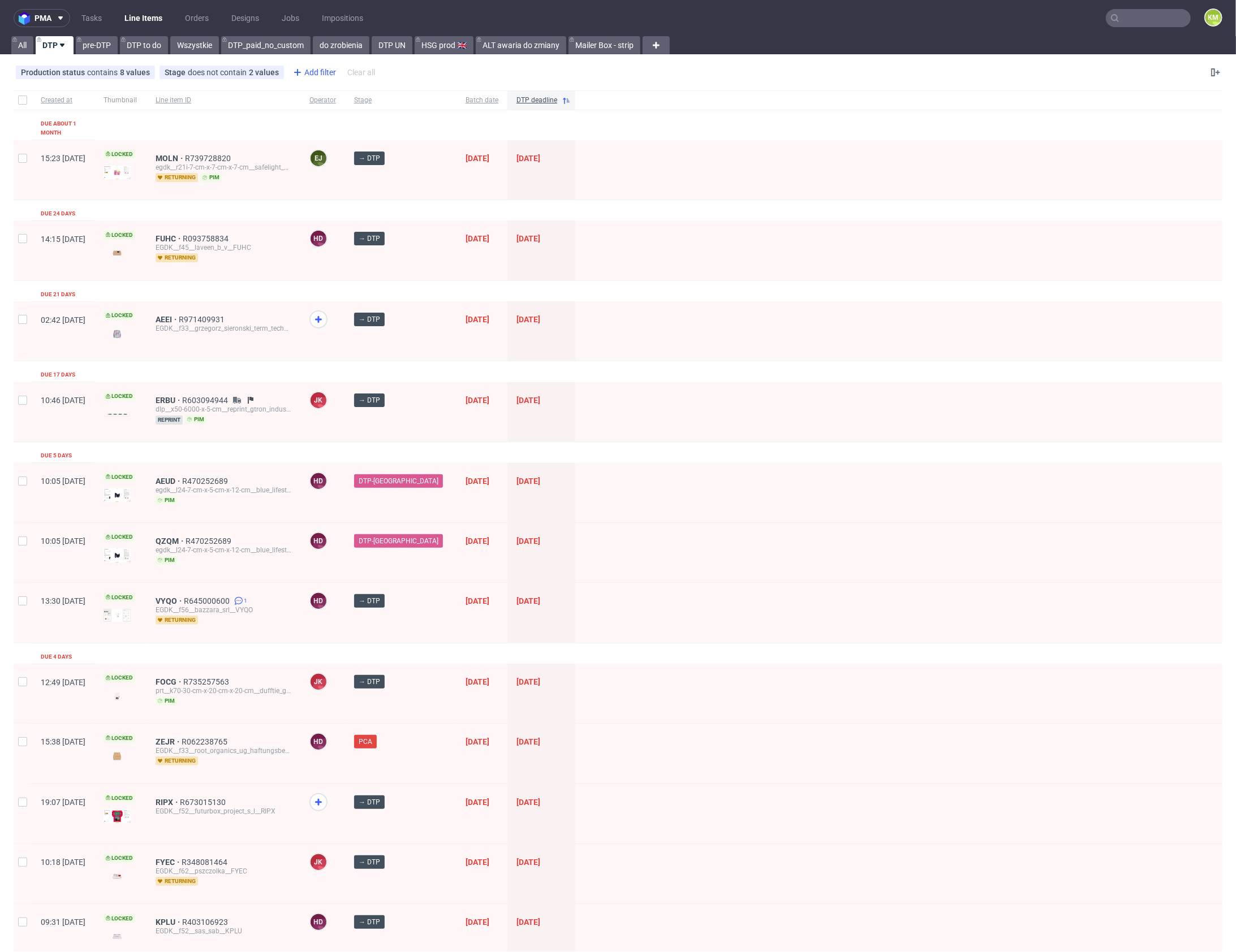
click at [324, 74] on div "Add filter" at bounding box center [313, 72] width 50 height 18
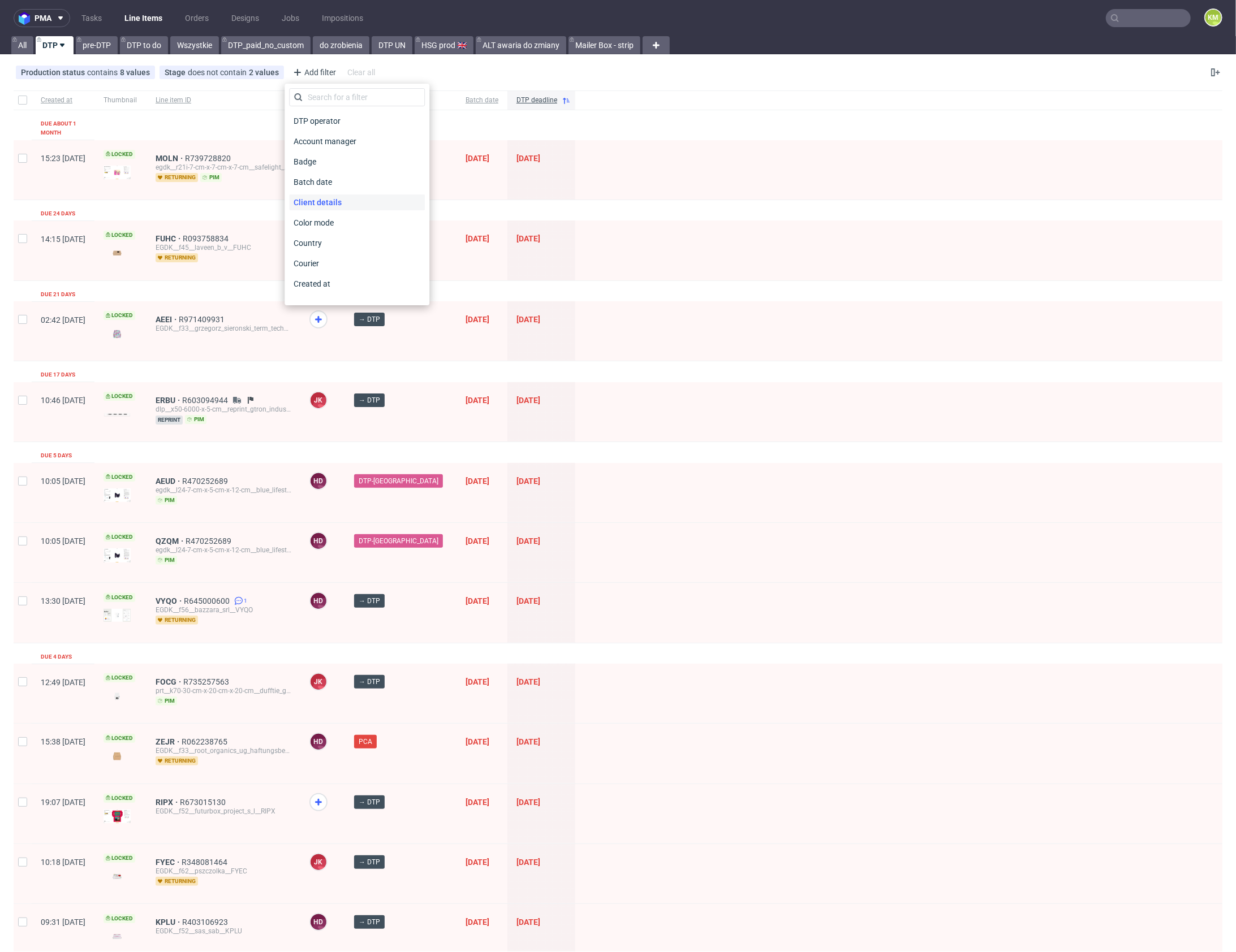
click at [323, 199] on span "Client details" at bounding box center [318, 202] width 57 height 16
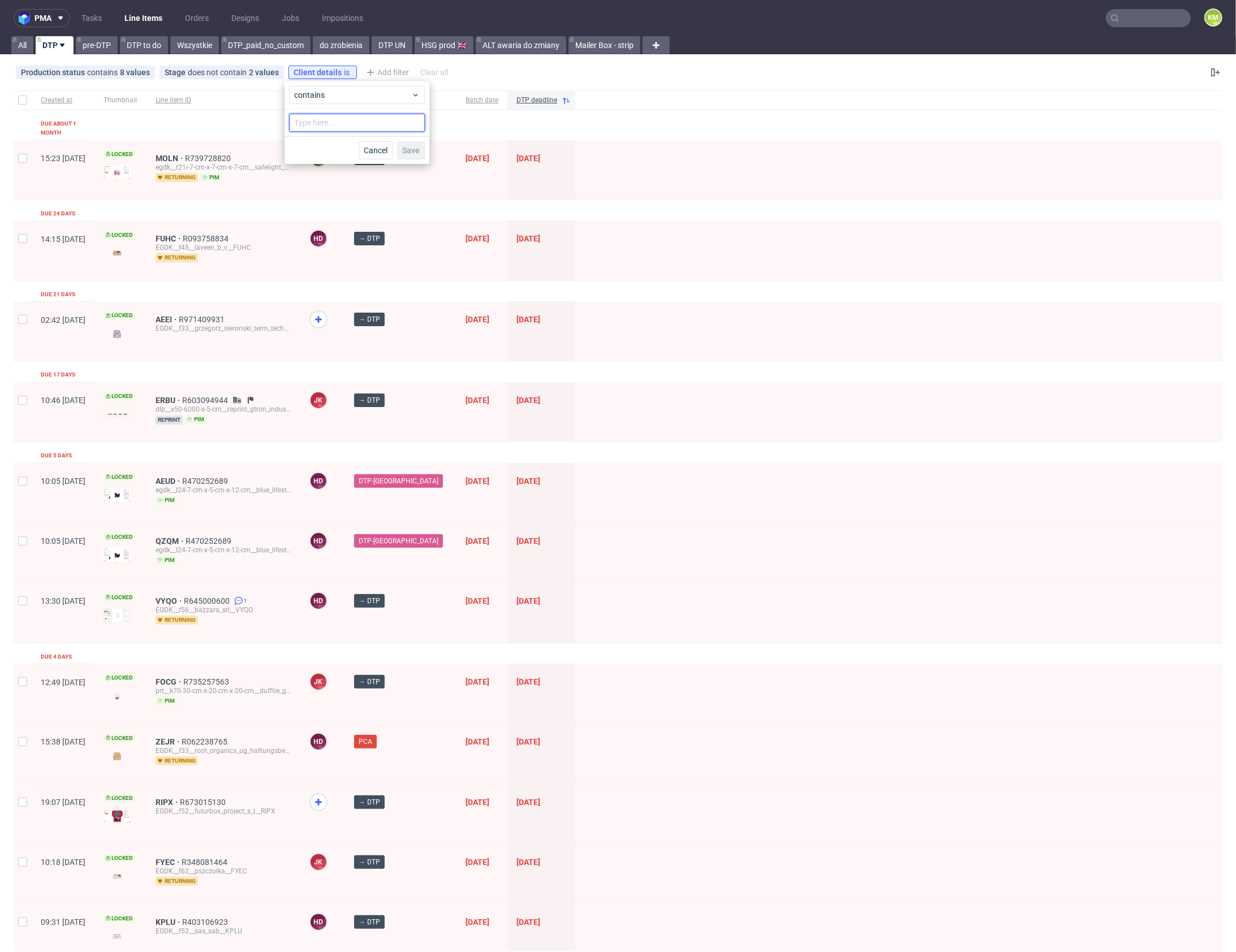
click at [311, 121] on input "text" at bounding box center [356, 123] width 135 height 18
paste input "Le [PERSON_NAME]"
type input "Le [PERSON_NAME]"
click at [418, 149] on span "Save" at bounding box center [410, 150] width 17 height 8
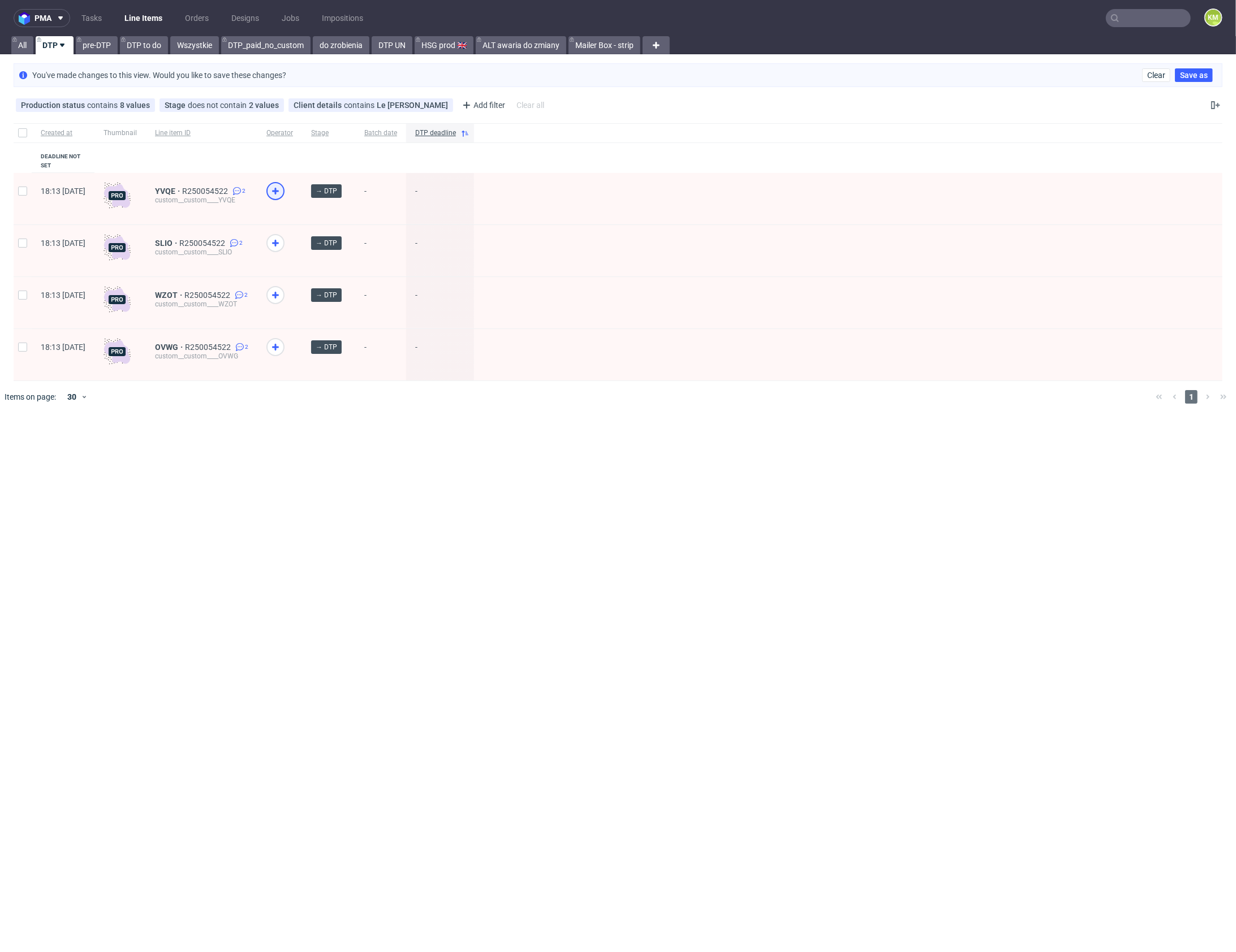
click at [282, 185] on icon at bounding box center [275, 191] width 14 height 14
click at [282, 236] on icon at bounding box center [275, 243] width 14 height 14
click at [282, 288] on icon at bounding box center [275, 295] width 14 height 14
click at [282, 341] on icon at bounding box center [275, 347] width 14 height 14
click at [368, 107] on div "Client details contains Le Goff Felix" at bounding box center [371, 105] width 154 height 9
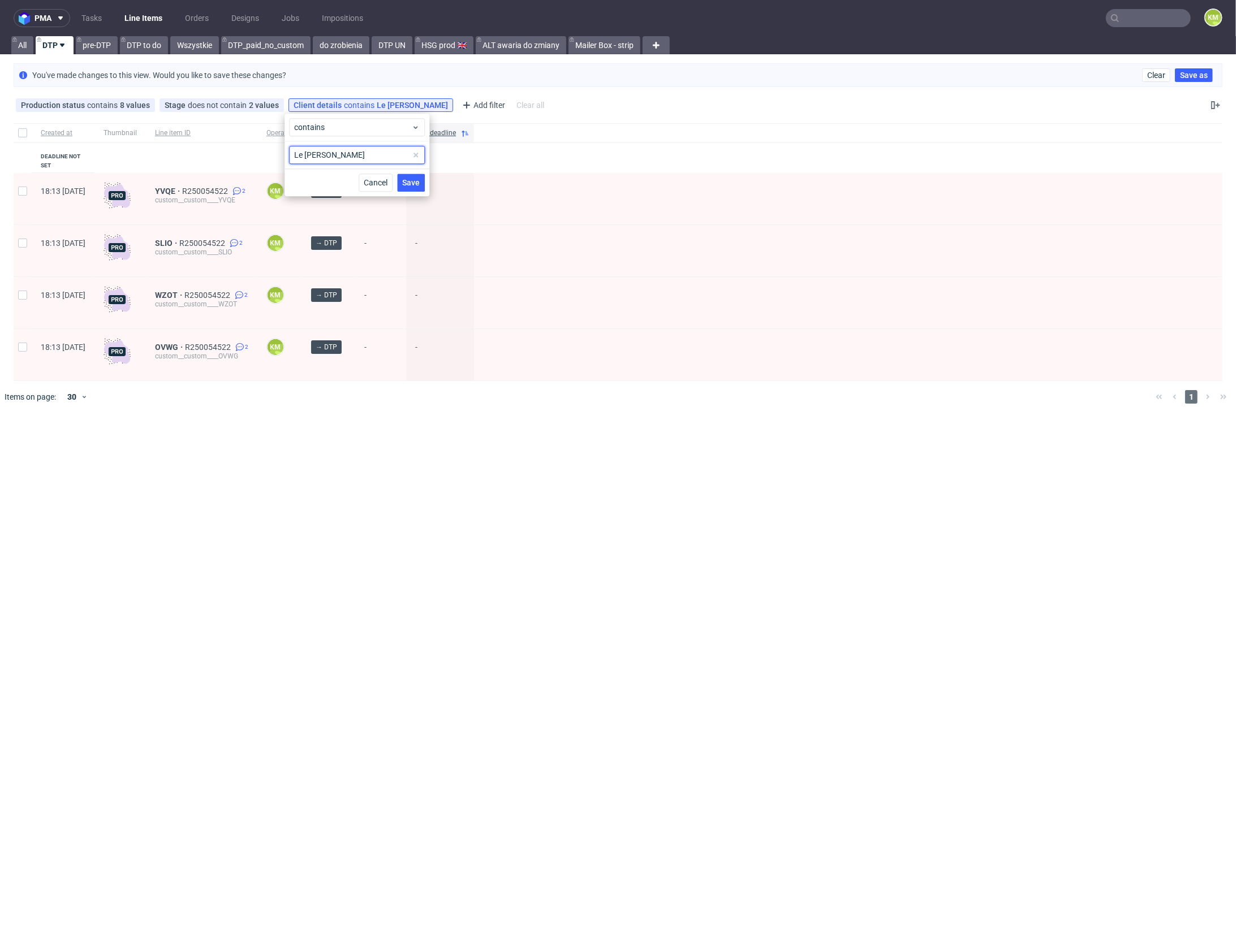
click at [367, 151] on input "Le [PERSON_NAME]" at bounding box center [356, 155] width 135 height 18
click at [367, 153] on input "Le [PERSON_NAME]" at bounding box center [356, 155] width 135 height 18
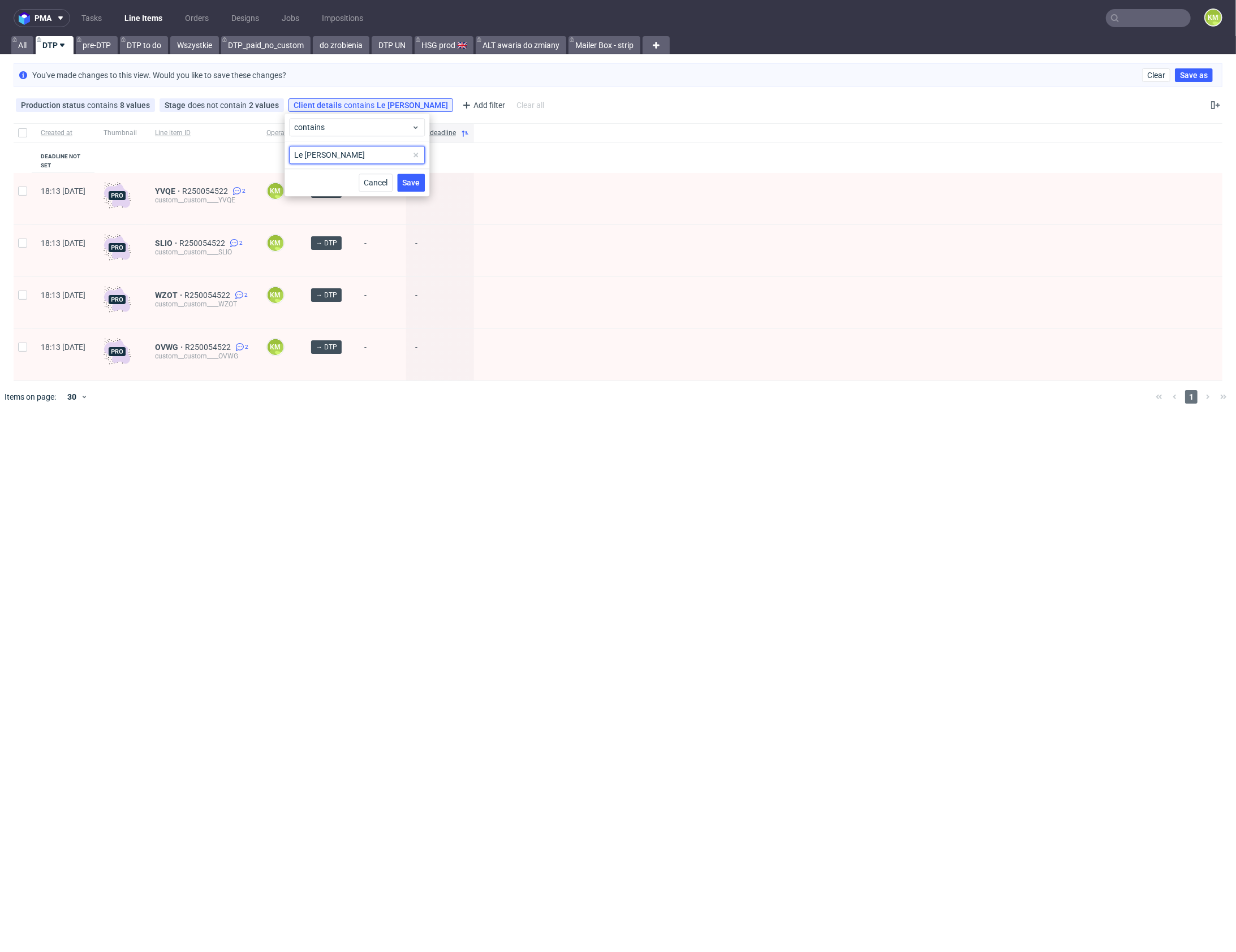
paste input "Davide Fiandino"
type input "Davide Fiandino"
click at [418, 181] on span "Save" at bounding box center [410, 183] width 17 height 8
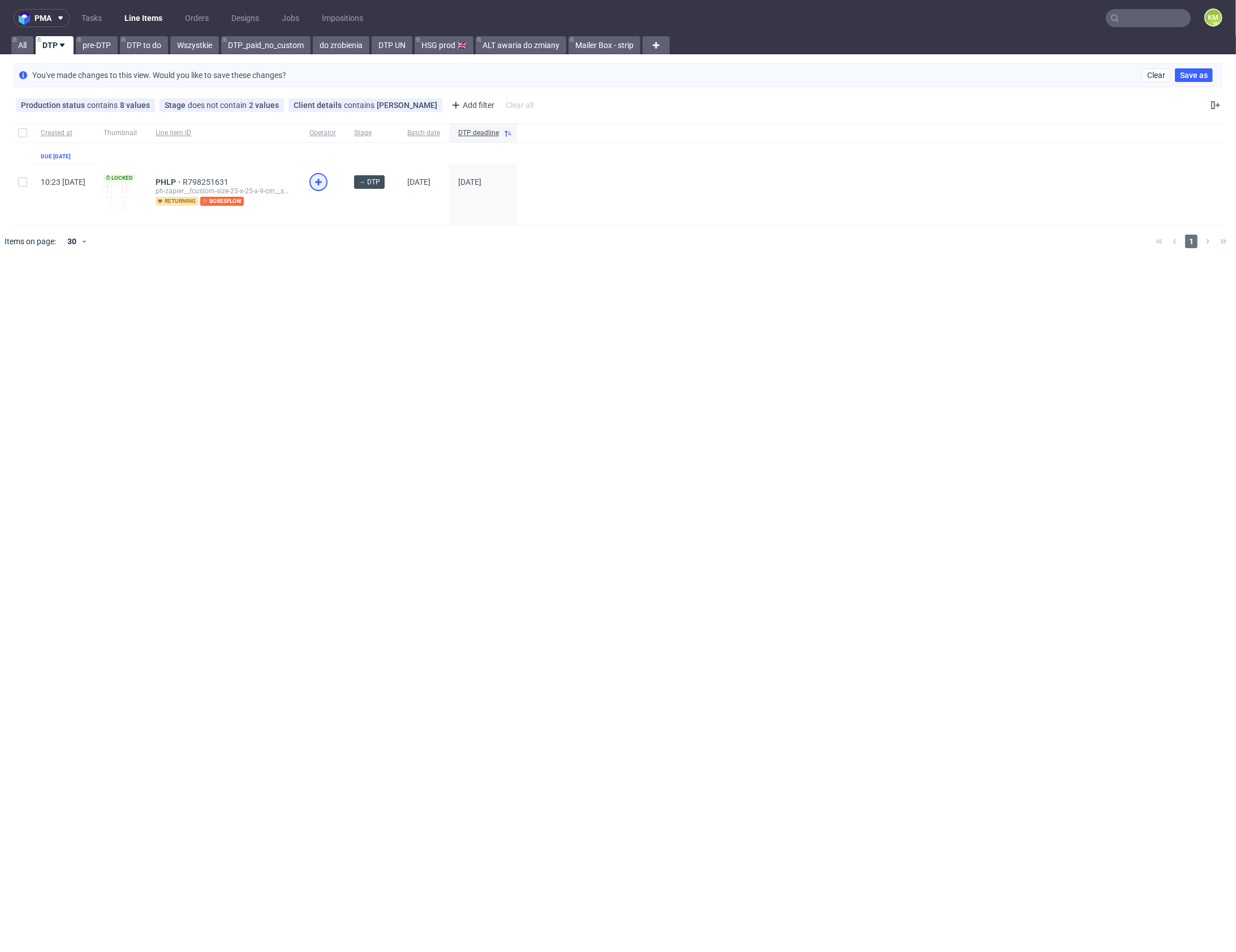
click at [325, 179] on icon at bounding box center [318, 182] width 14 height 14
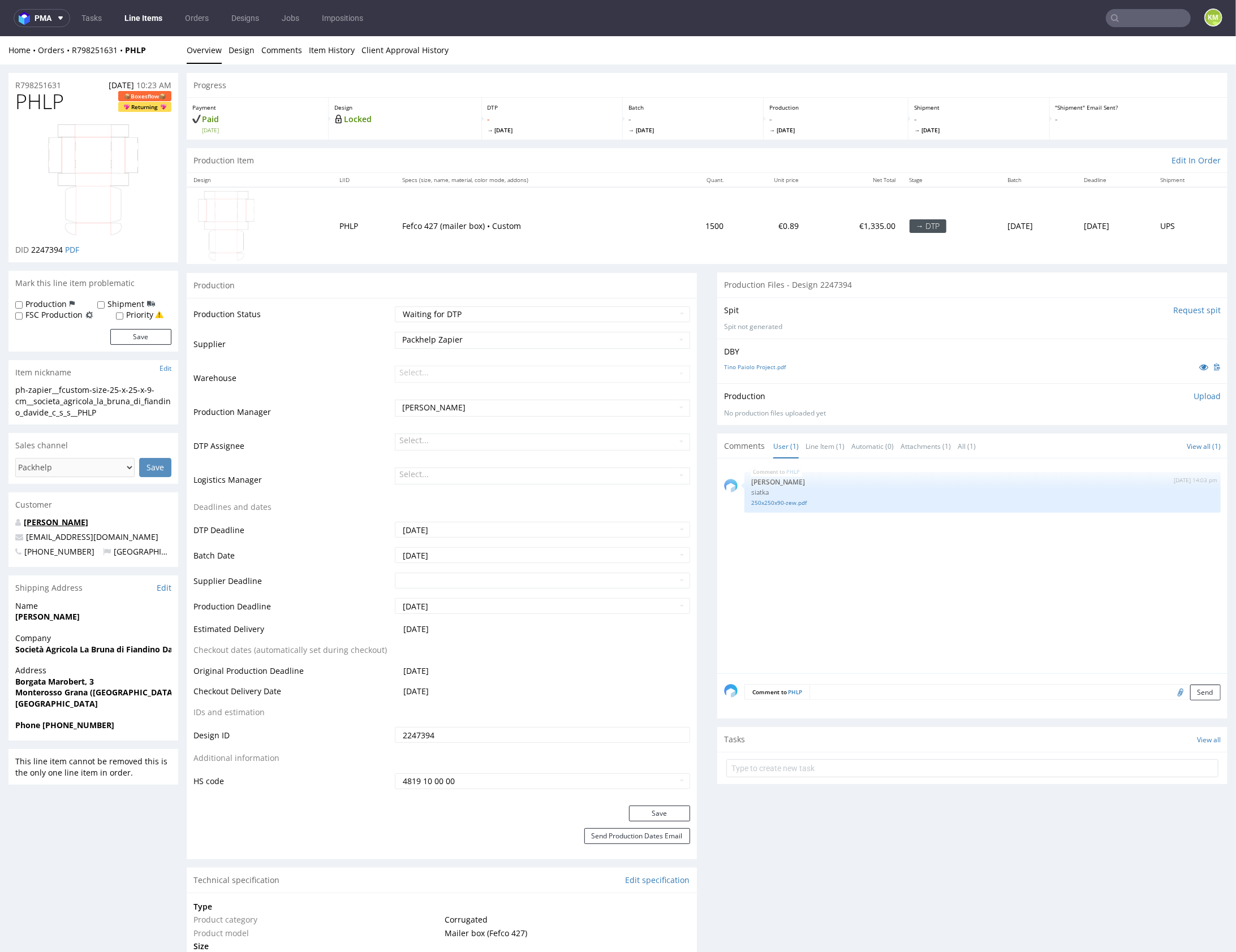
drag, startPoint x: 89, startPoint y: 522, endPoint x: 25, endPoint y: 522, distance: 64.0
click at [25, 522] on p "Davide Fiandino" at bounding box center [94, 522] width 156 height 11
copy link "Davide Fiandino"
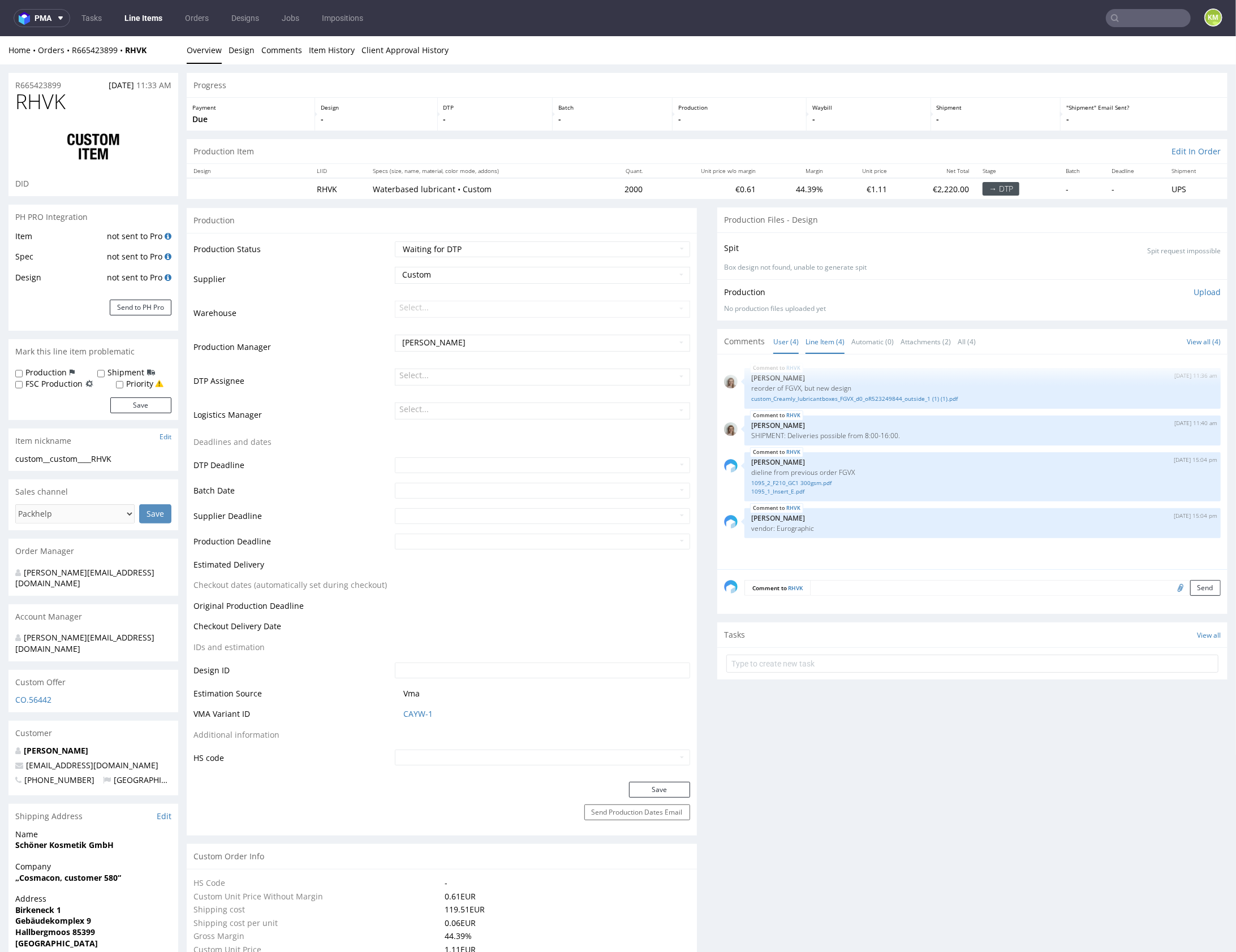
click at [831, 343] on link "Line Item (4)" at bounding box center [825, 341] width 39 height 25
click at [844, 396] on link "custom_Creamly_lubricantboxes_FGVX_d0_oR523249844_outside_1 (1) (1).pdf" at bounding box center [982, 398] width 463 height 8
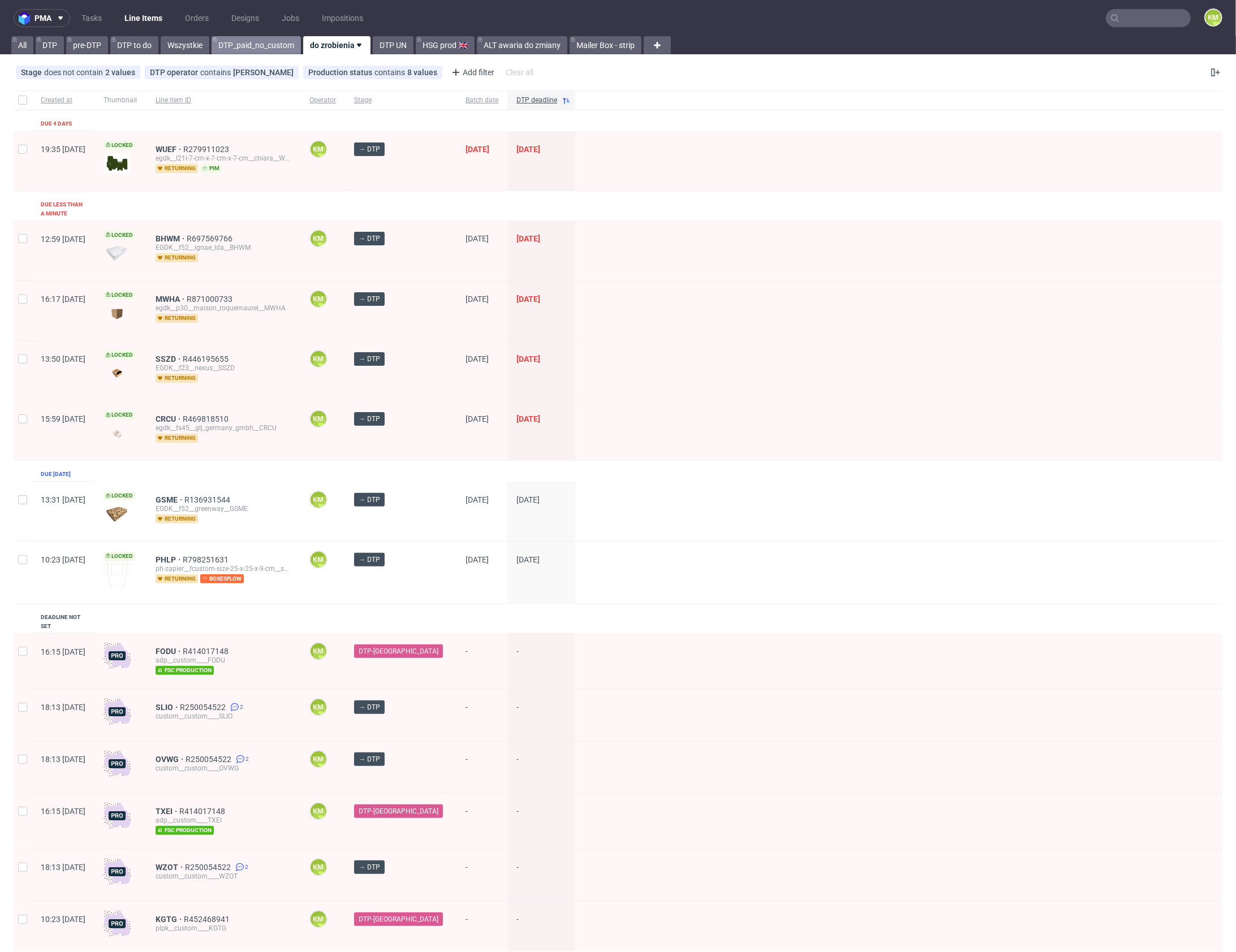
click at [259, 44] on link "DTP_paid_no_custom" at bounding box center [256, 45] width 89 height 18
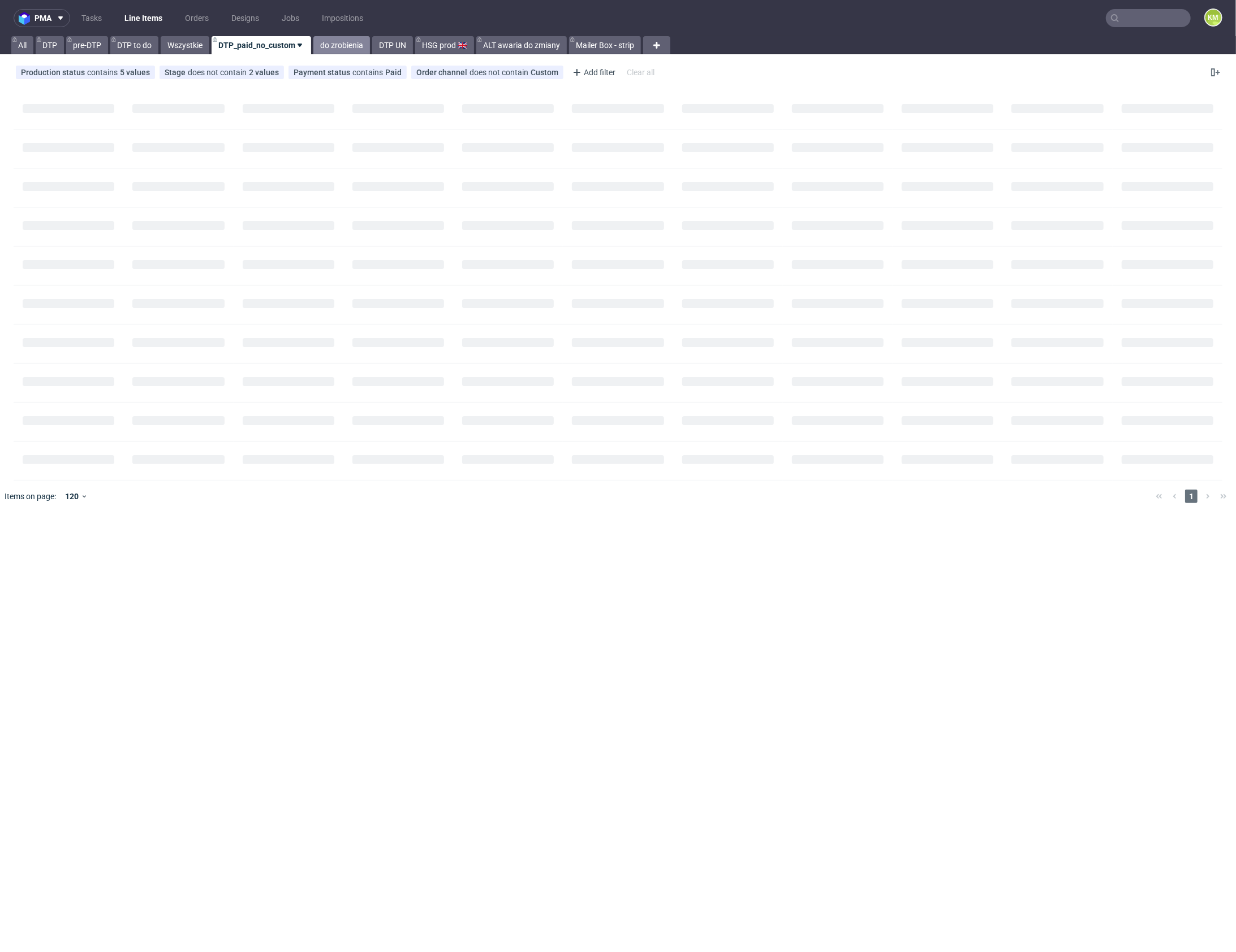
click at [345, 48] on link "do zrobienia" at bounding box center [341, 45] width 57 height 18
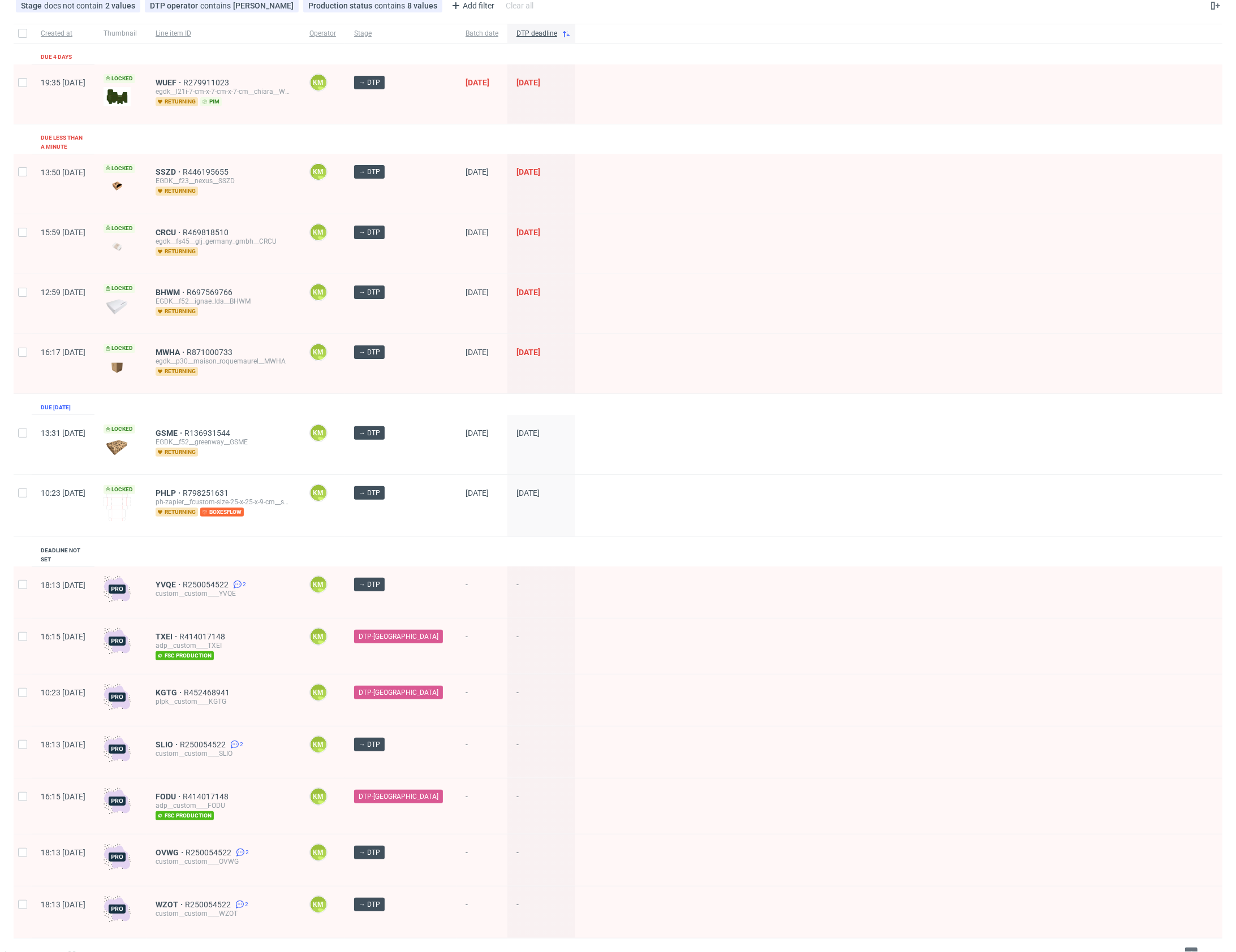
scroll to position [68, 0]
click at [231, 579] on span "R250054522" at bounding box center [207, 584] width 48 height 9
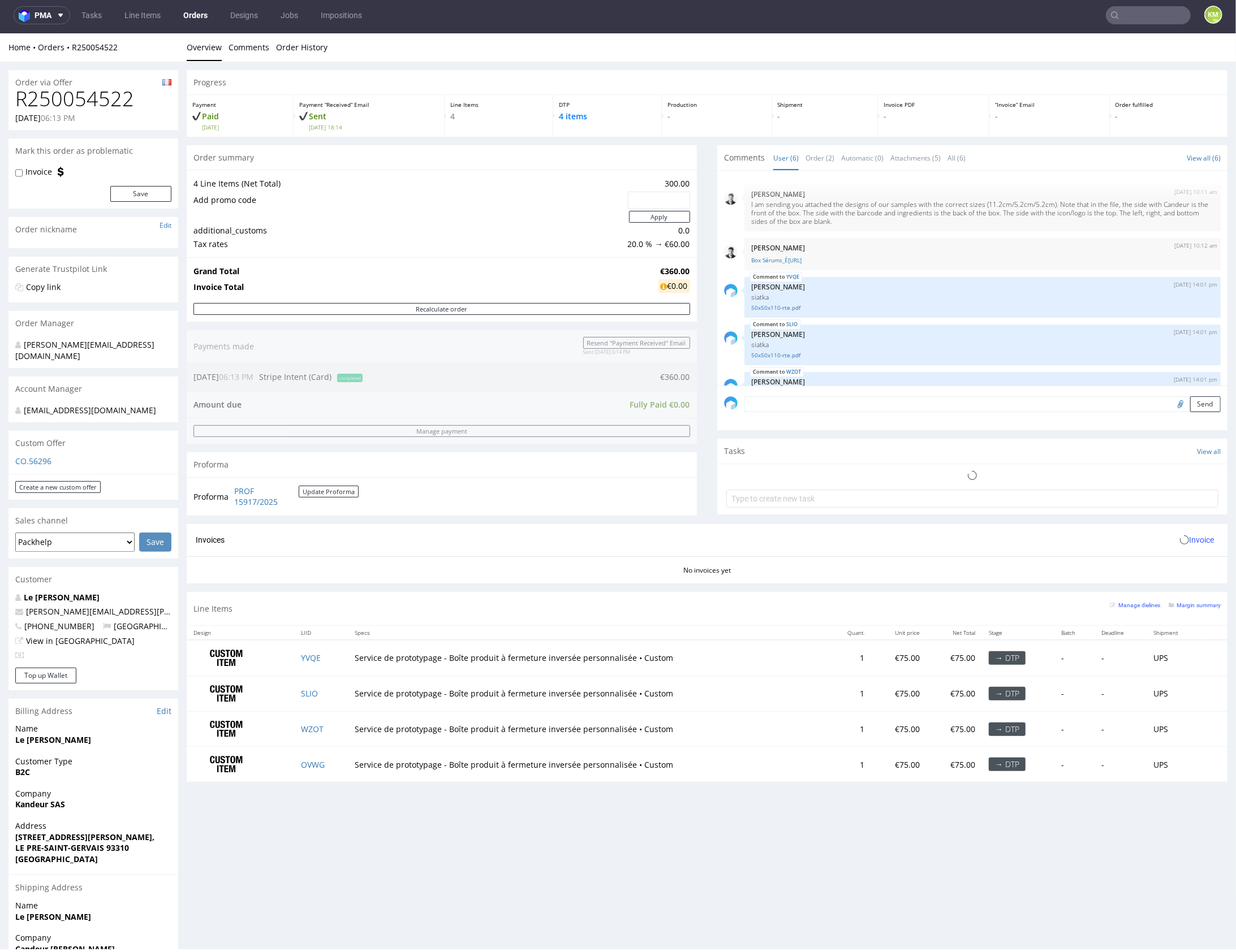
scroll to position [81, 0]
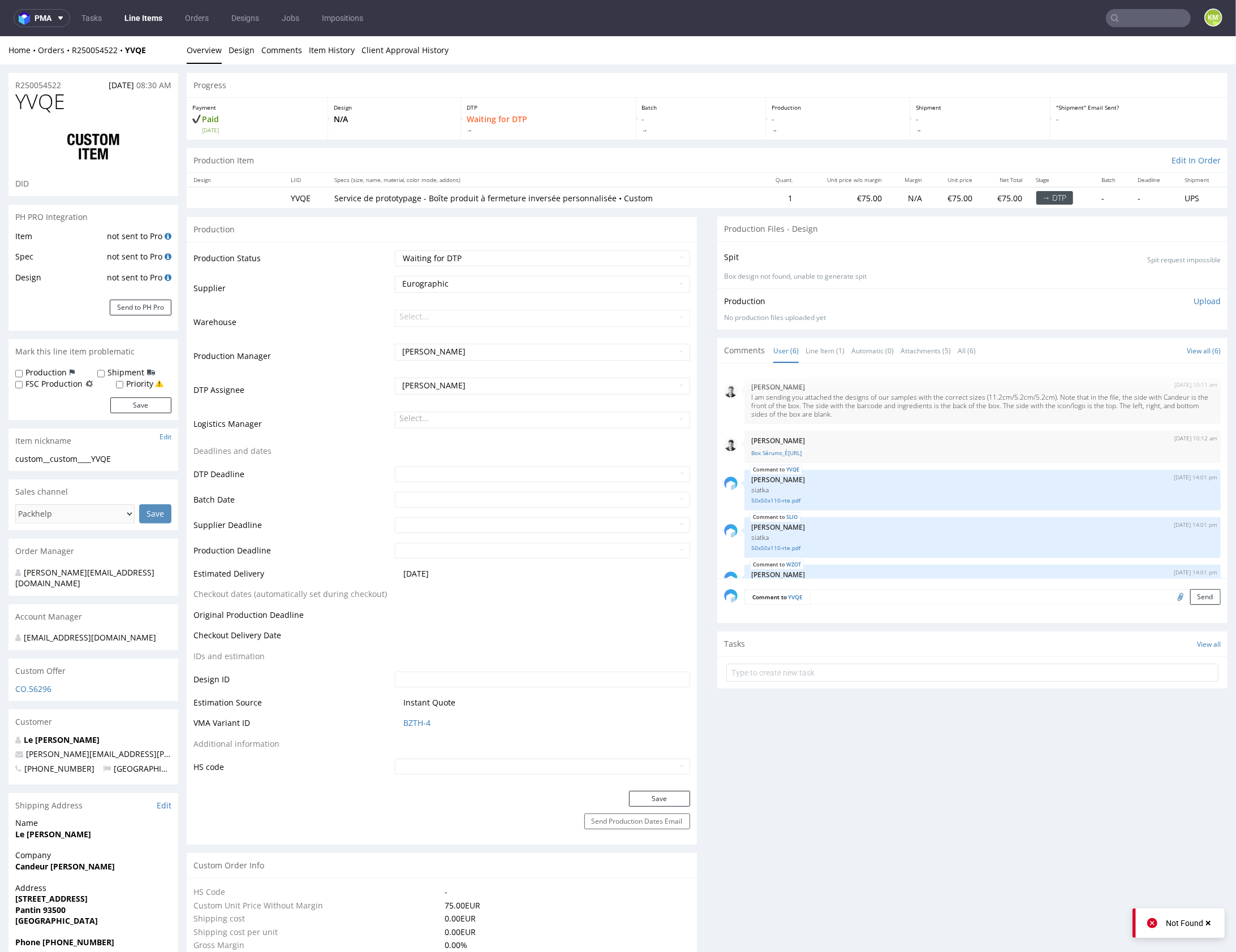
scroll to position [81, 0]
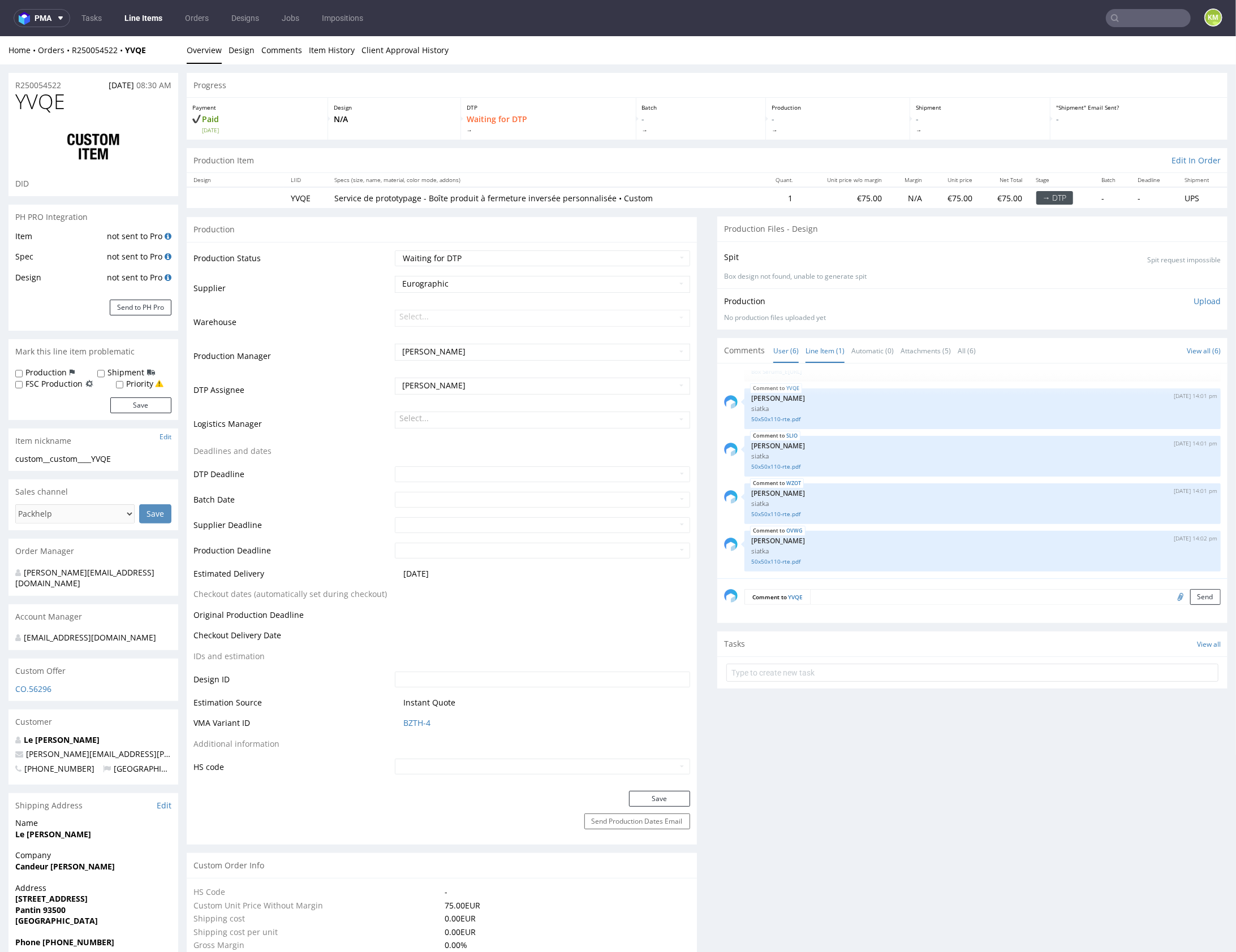
click at [813, 354] on link "Line Item (1)" at bounding box center [825, 350] width 39 height 25
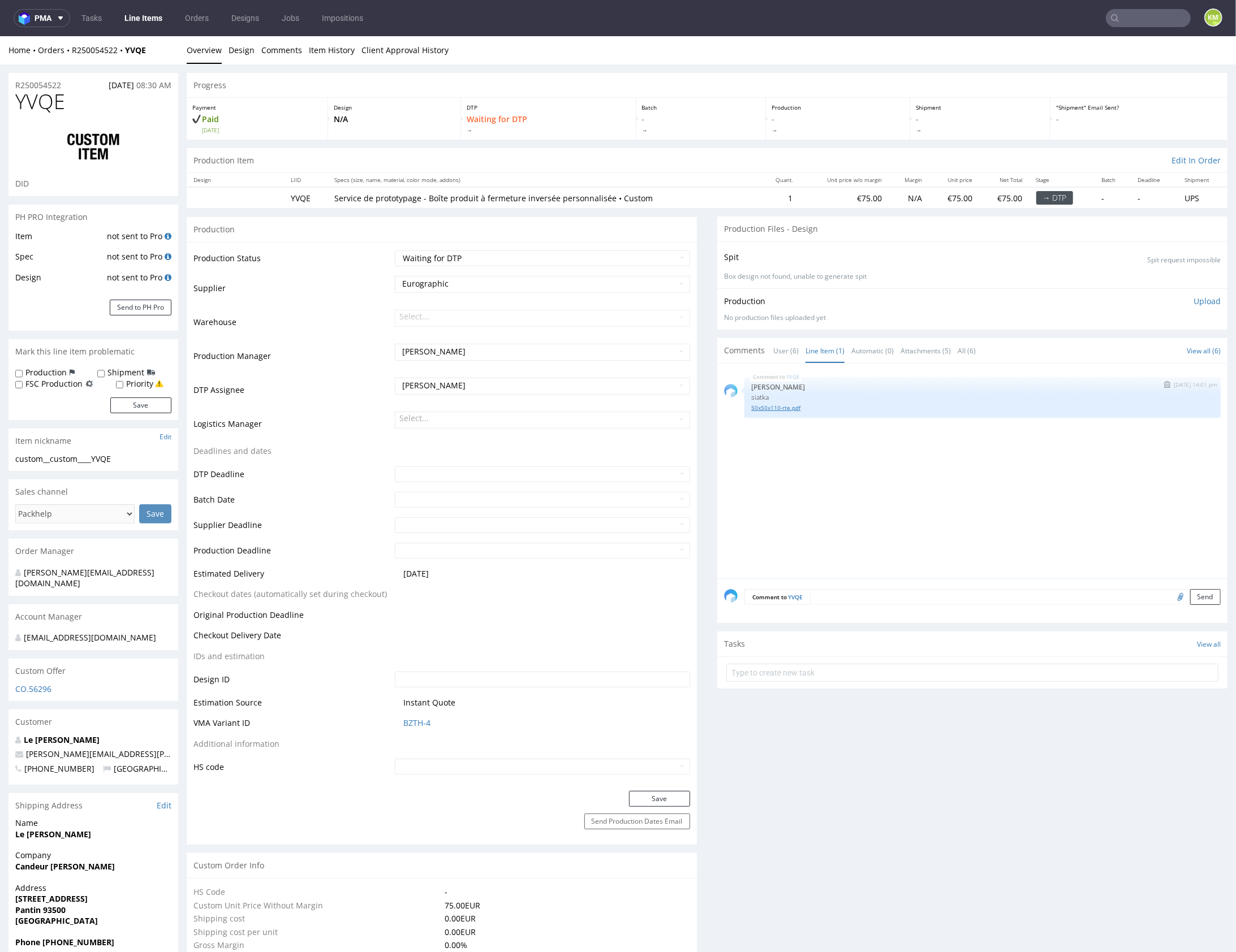
click at [794, 407] on link "50x50x110-rte.pdf" at bounding box center [982, 407] width 463 height 8
click at [832, 447] on div "YVQE 7th Aug 25 | 14:01 pm Sebastian Markut siatka 50x50x110-rte.pdf" at bounding box center [975, 474] width 503 height 208
click at [1170, 594] on input "file" at bounding box center [1178, 596] width 16 height 15
type input "C:\fakepath\dieline__R250054522.ai"
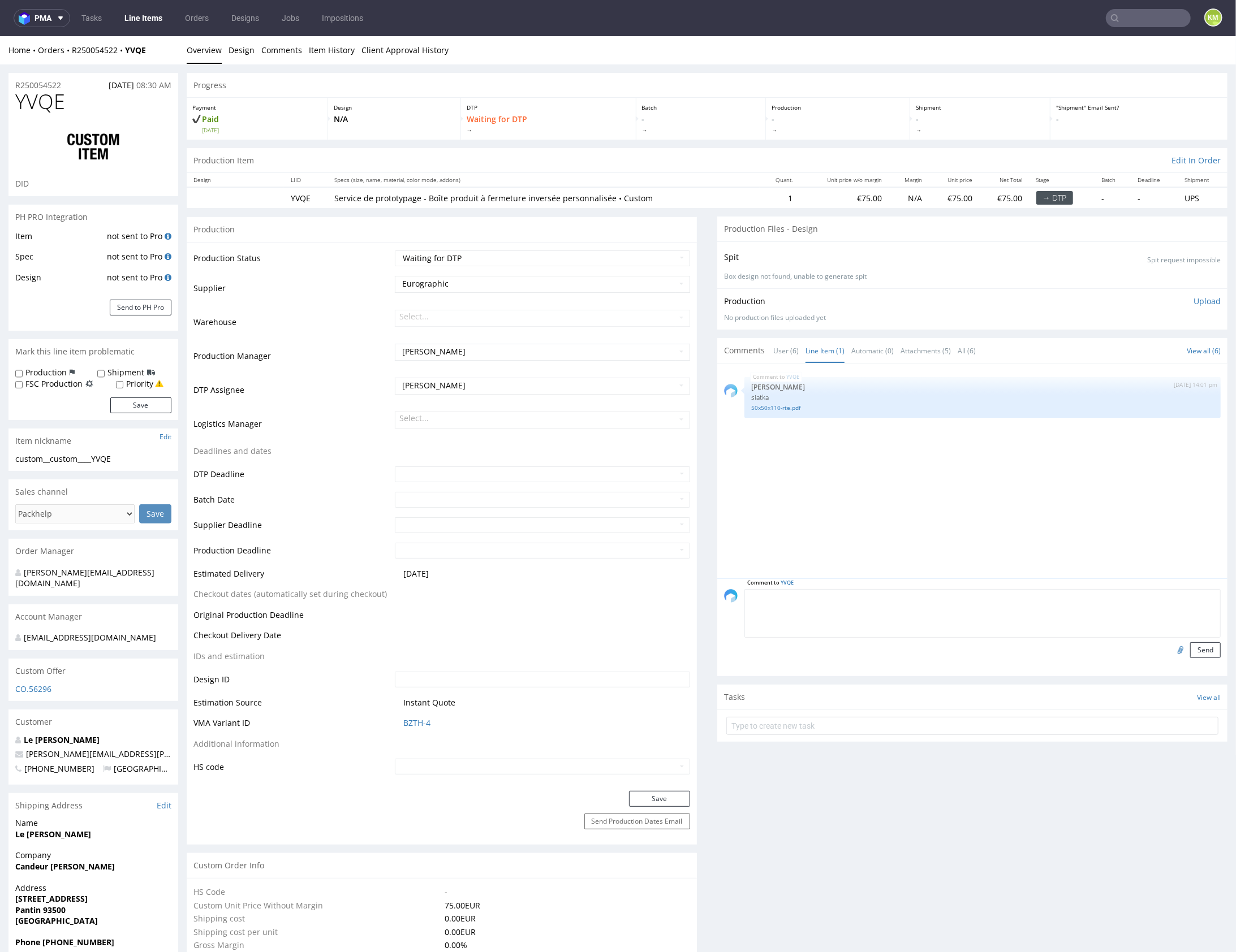
click at [848, 599] on textarea at bounding box center [982, 612] width 476 height 48
click at [843, 605] on textarea at bounding box center [982, 612] width 476 height 48
paste textarea "Please ensure the design is placed on the die-cut template, as its positioning …"
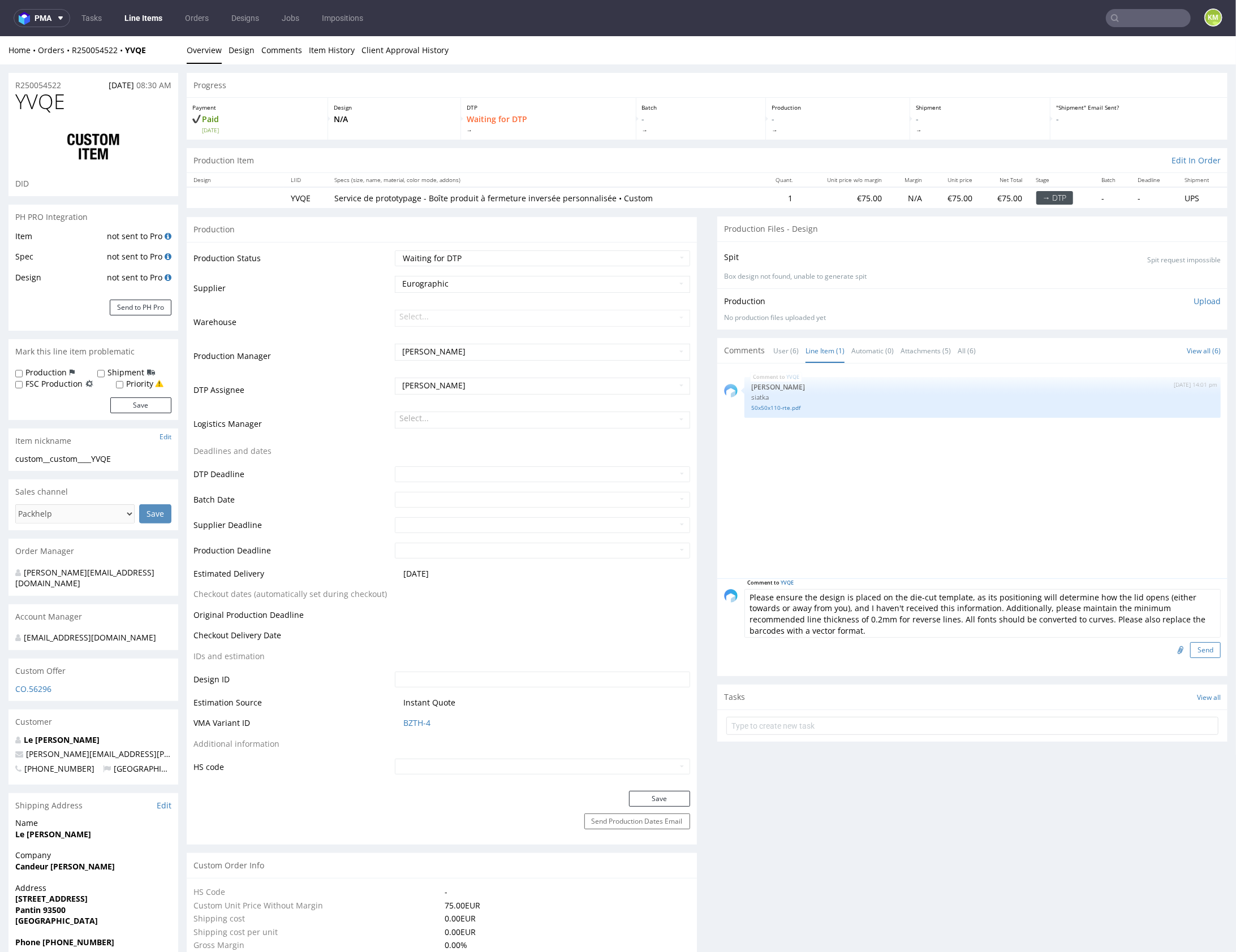
type textarea "Please ensure the design is placed on the die-cut template, as its positioning …"
click at [1190, 648] on button "Send" at bounding box center [1205, 649] width 30 height 16
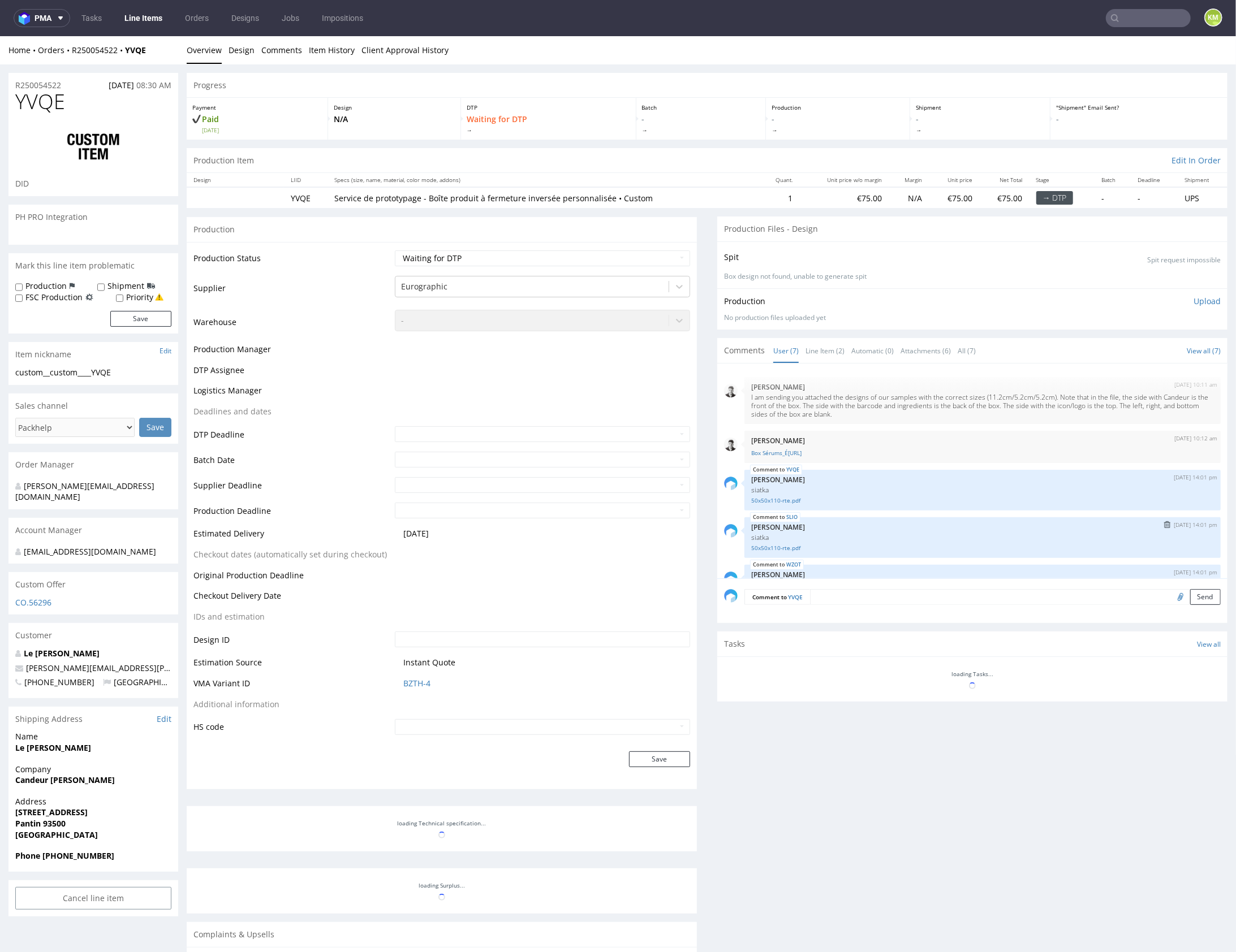
scroll to position [146, 0]
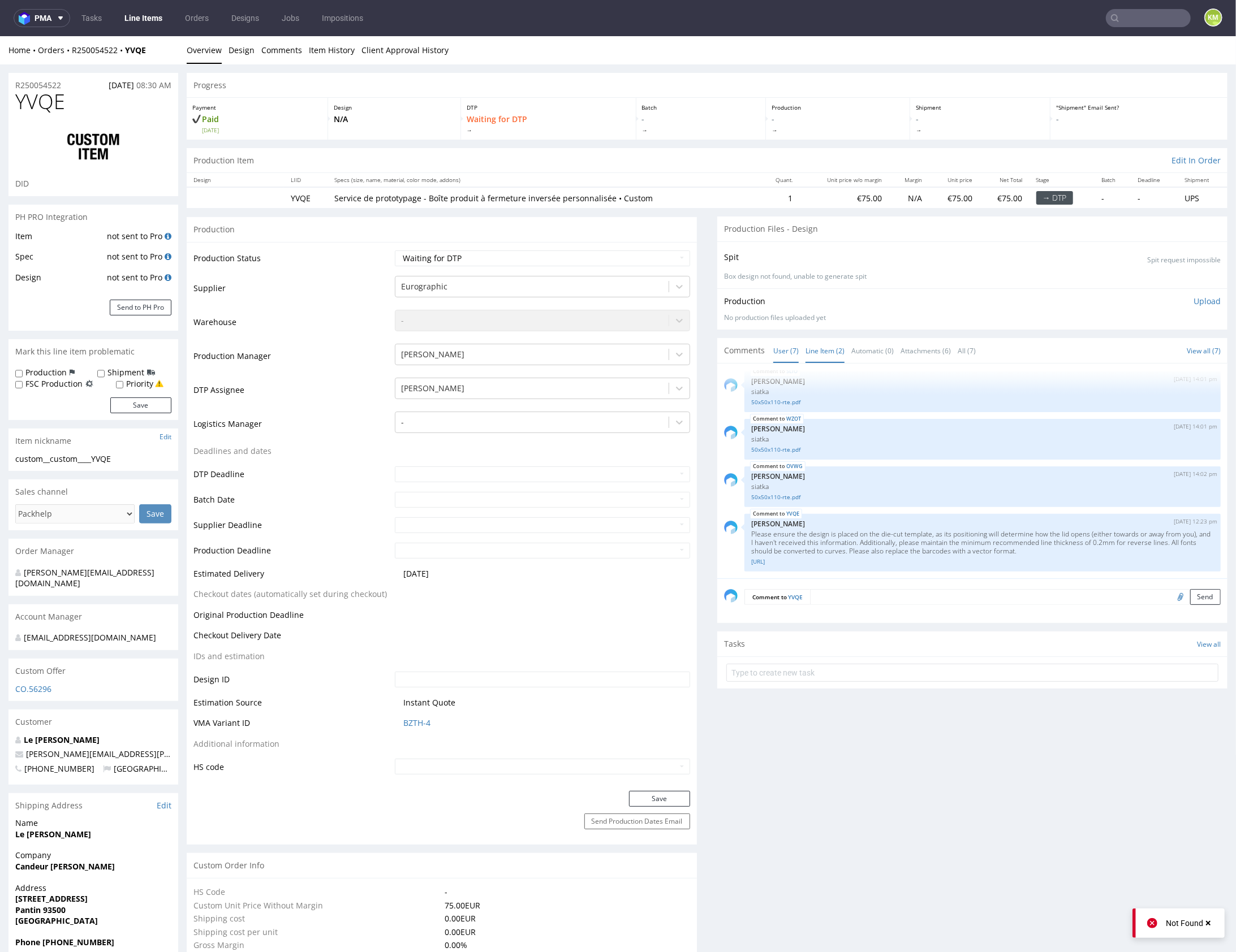
click at [824, 354] on link "Line Item (2)" at bounding box center [825, 350] width 39 height 25
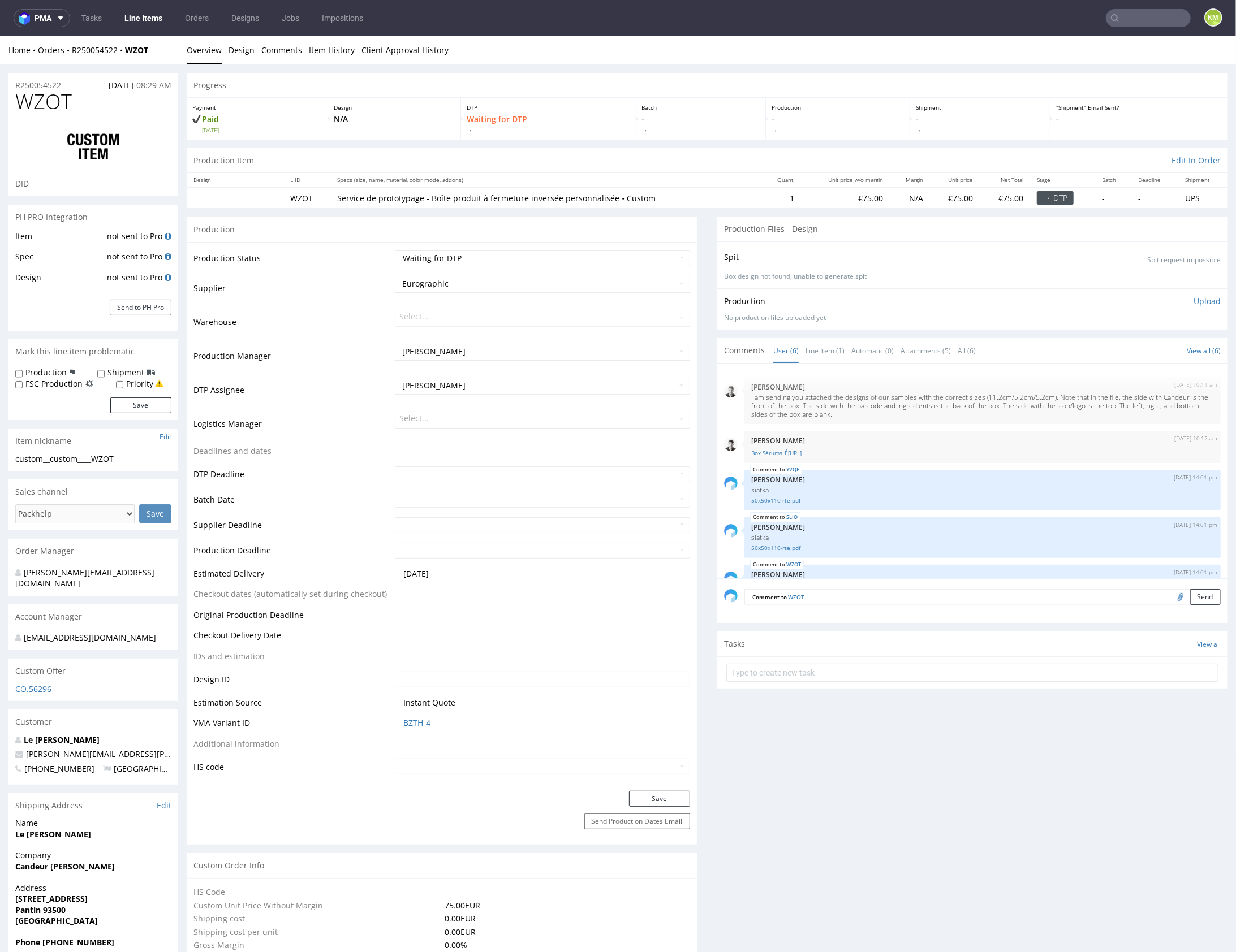
scroll to position [81, 0]
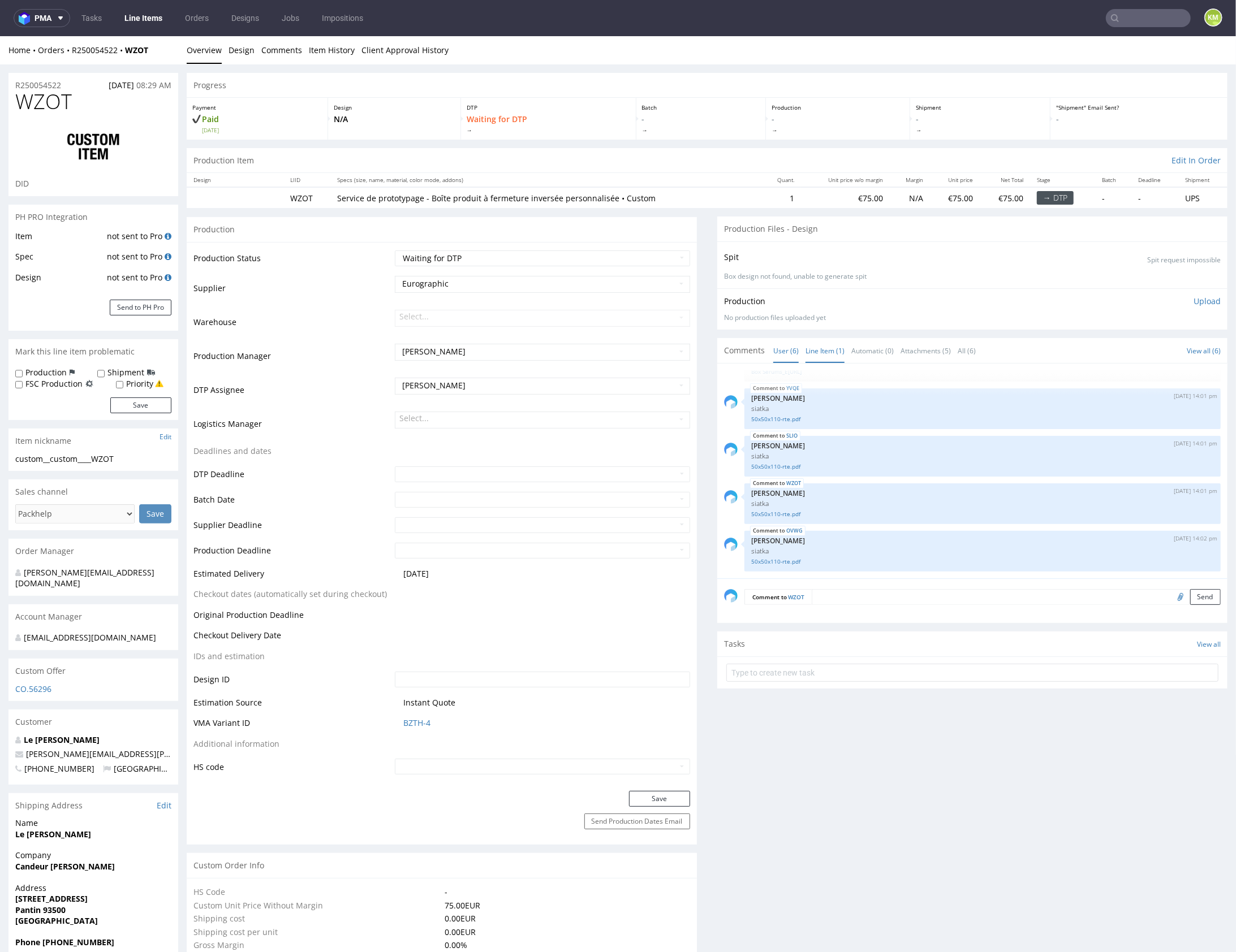
click at [812, 349] on link "Line Item (1)" at bounding box center [825, 350] width 39 height 25
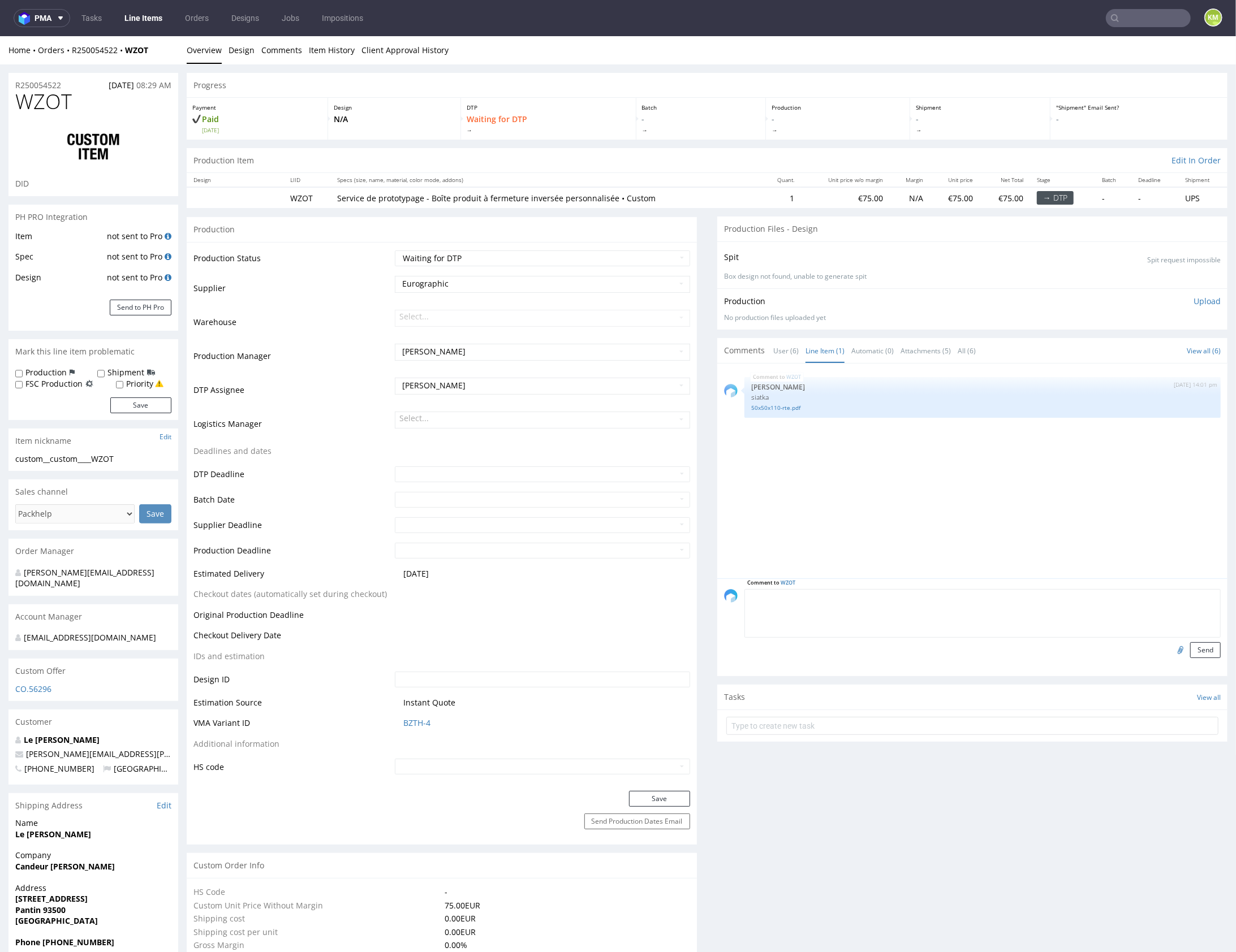
click at [887, 594] on textarea at bounding box center [982, 612] width 476 height 48
paste textarea "to samo issue co w YVQE"
type textarea "to samo issue co w YVQE"
click at [1203, 653] on button "Send" at bounding box center [1205, 649] width 30 height 16
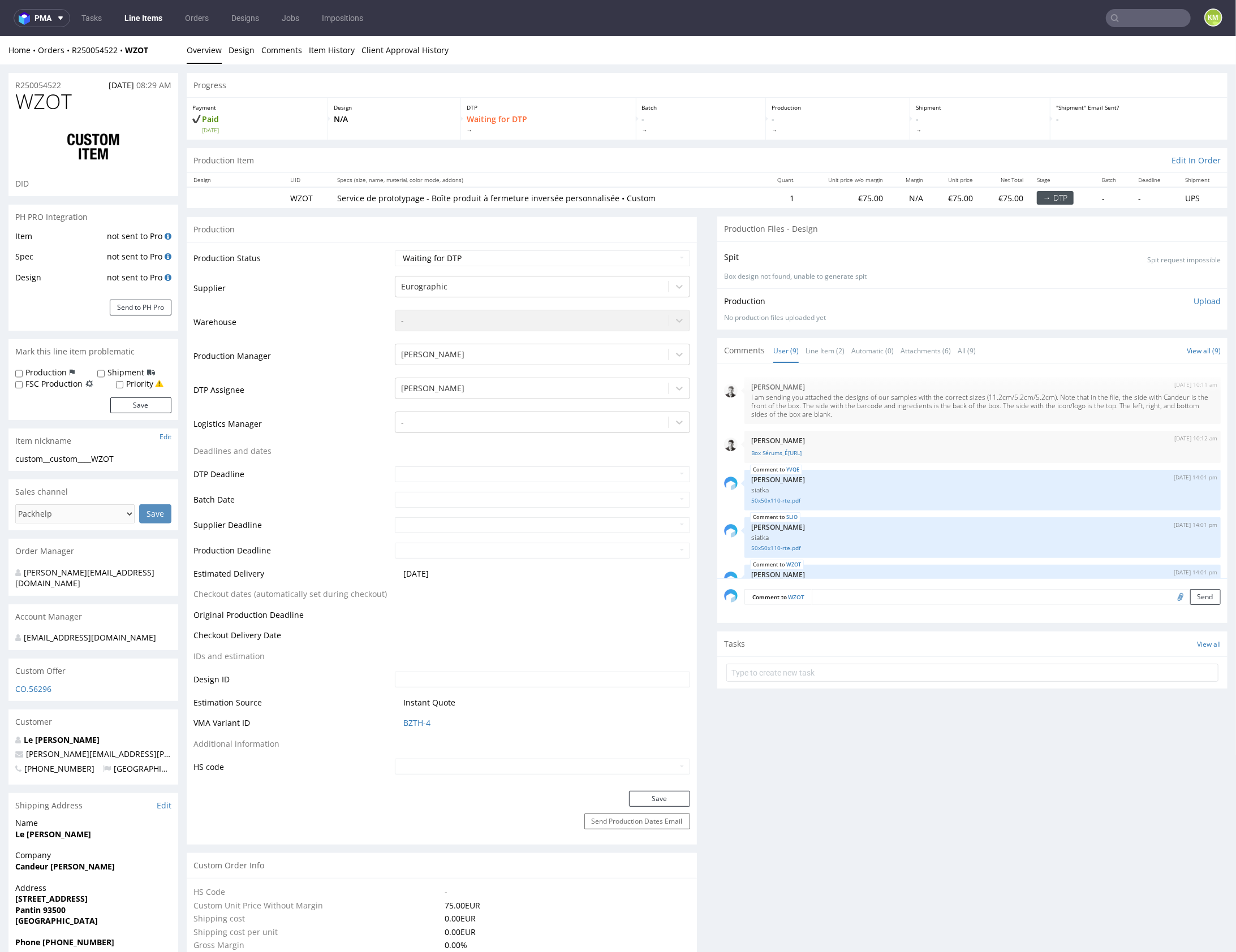
scroll to position [219, 0]
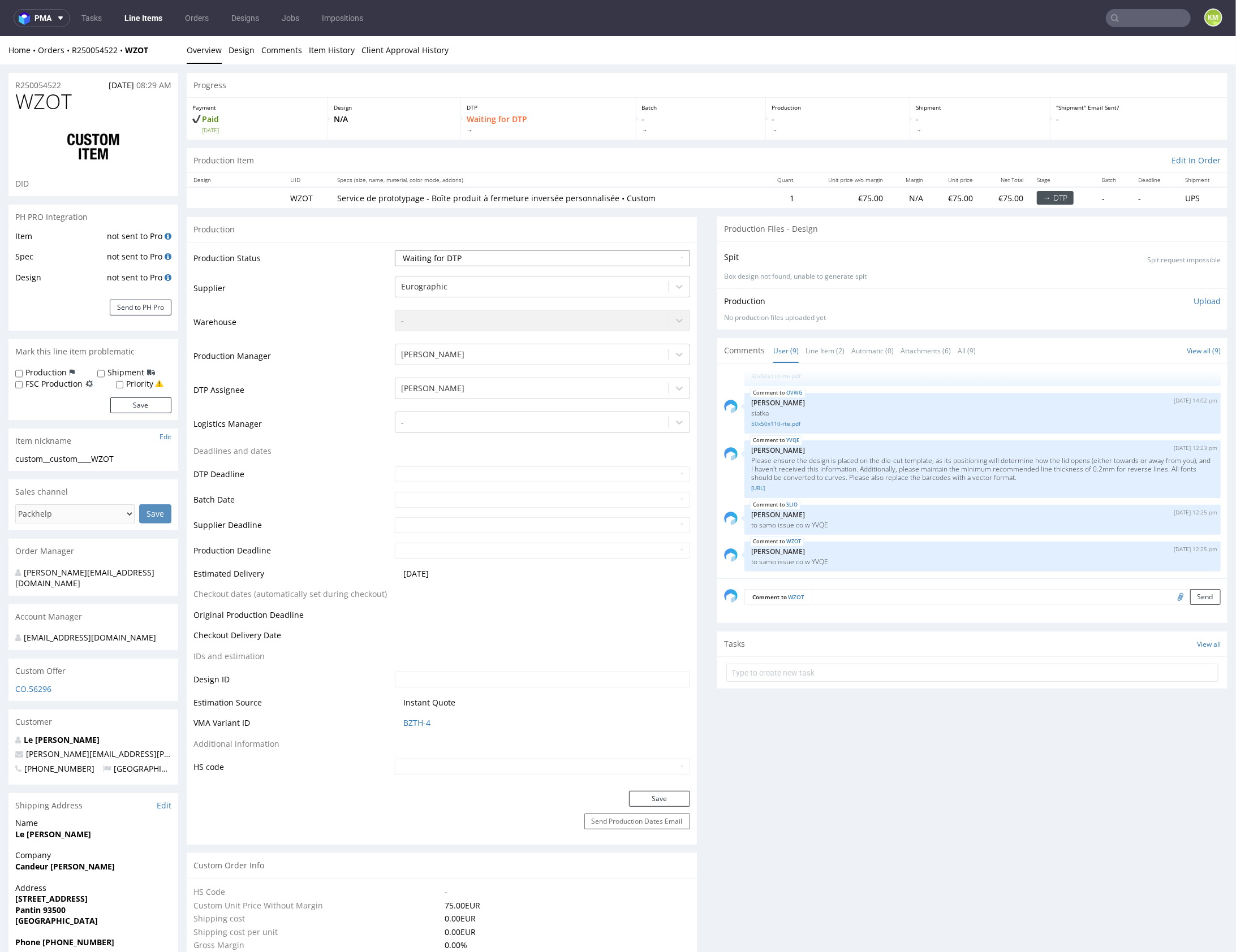
click at [616, 253] on select "Waiting for Artwork Waiting for Diecut Waiting for Mockup Waiting for DTP Waiti…" at bounding box center [542, 258] width 295 height 16
select select "dtp_issue"
click at [676, 795] on button "Save" at bounding box center [659, 798] width 61 height 16
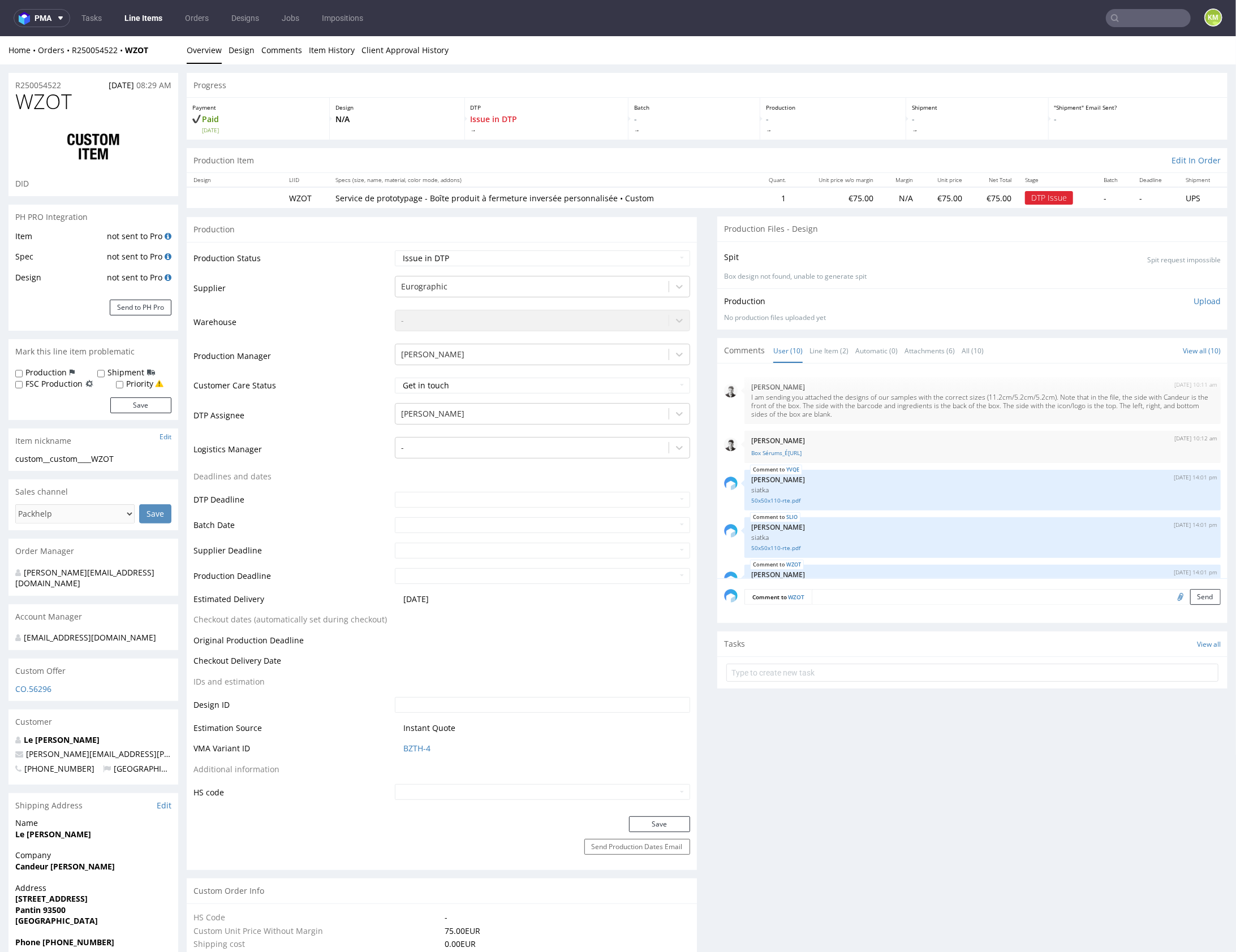
scroll to position [256, 0]
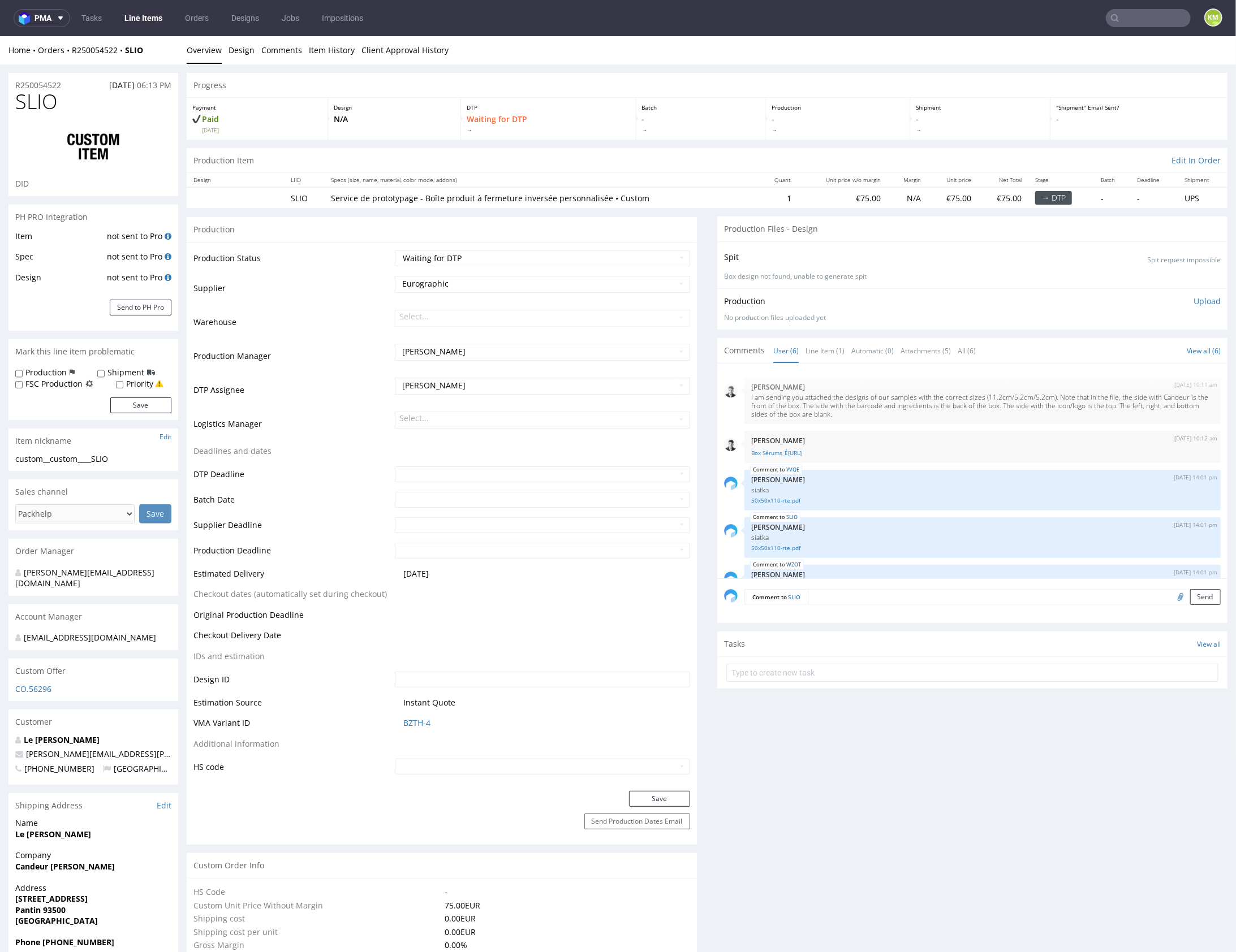
scroll to position [81, 0]
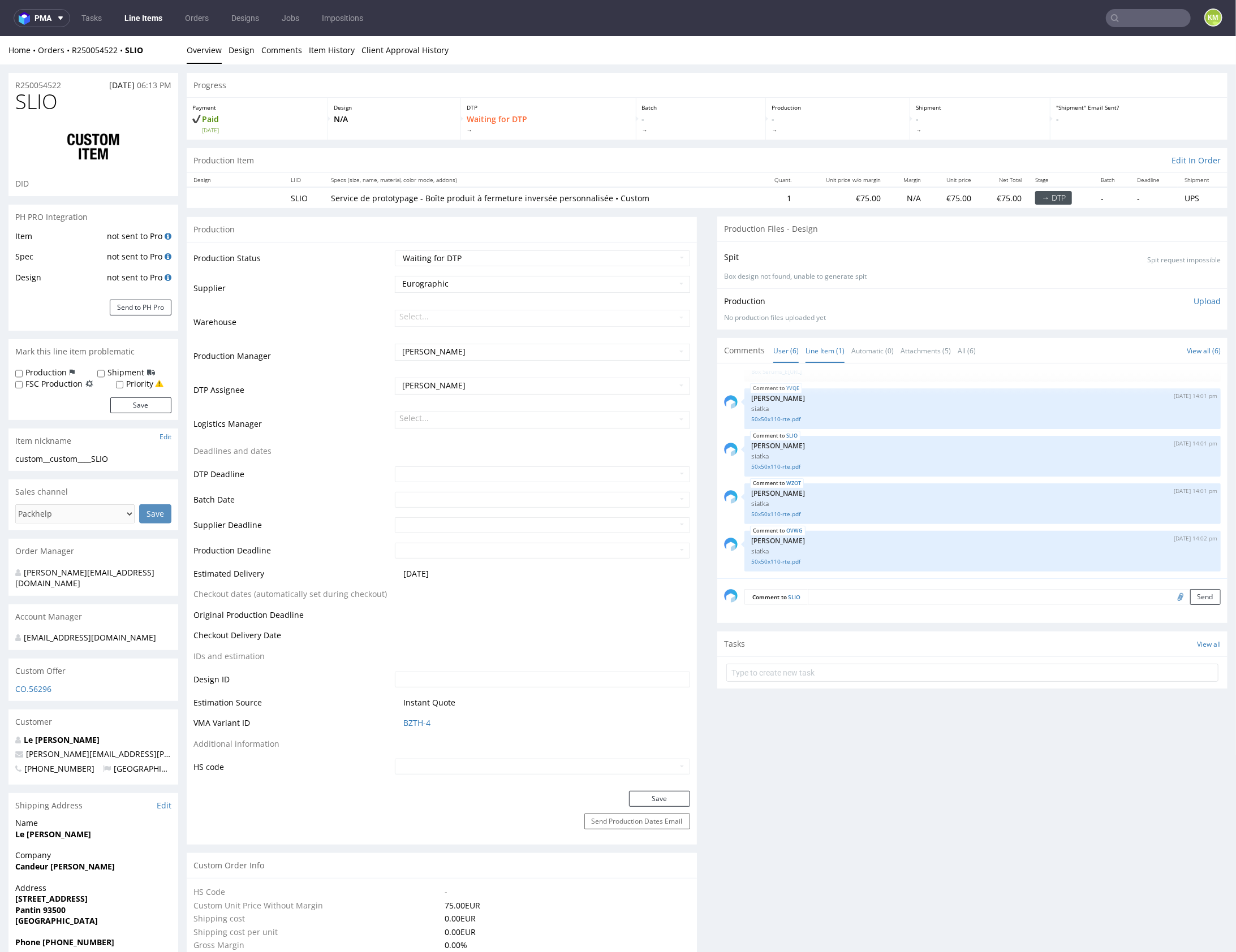
click at [822, 348] on link "Line Item (1)" at bounding box center [825, 350] width 39 height 25
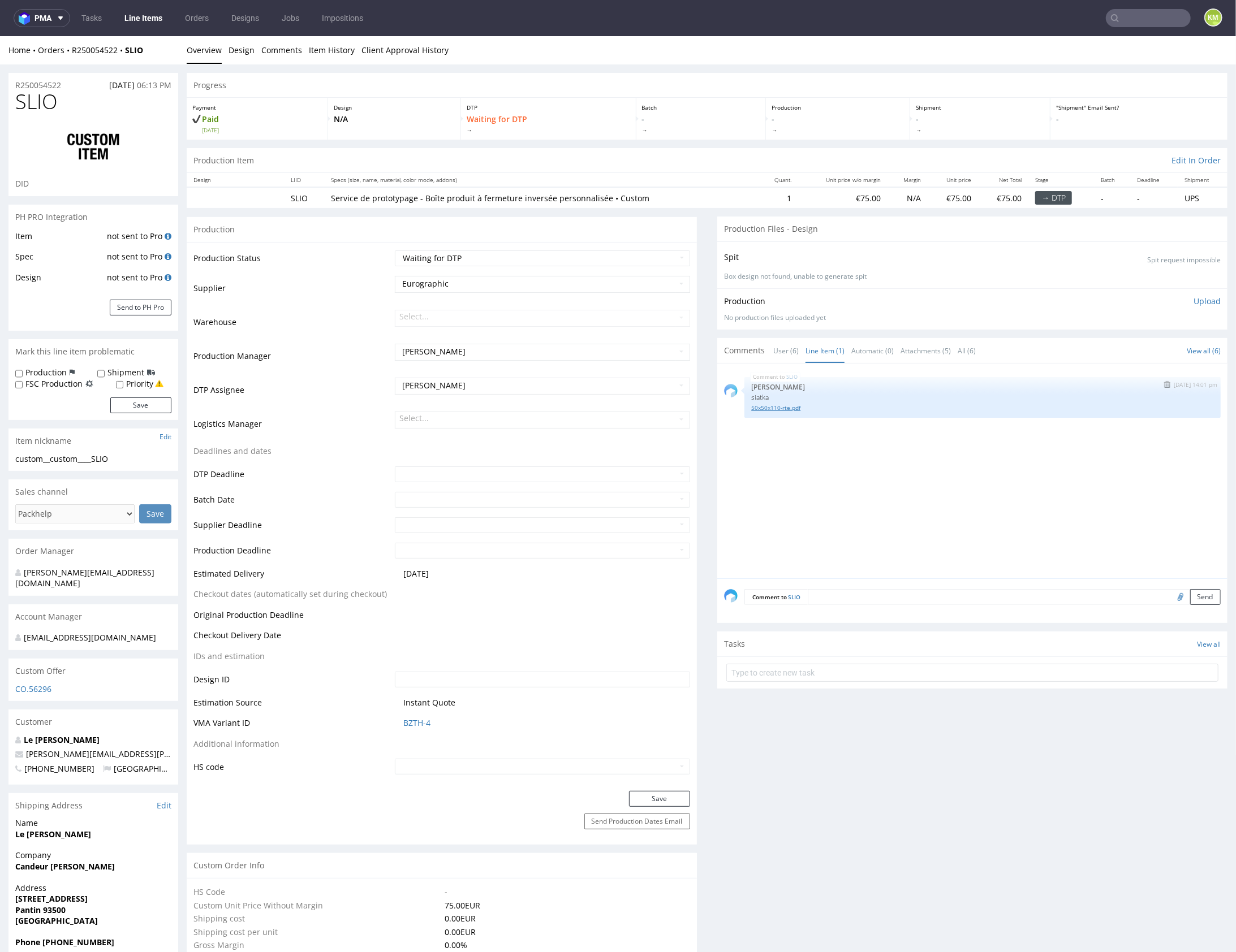
click at [774, 410] on link "50x50x110-rte.pdf" at bounding box center [982, 407] width 463 height 8
click at [860, 588] on textarea at bounding box center [1014, 596] width 413 height 16
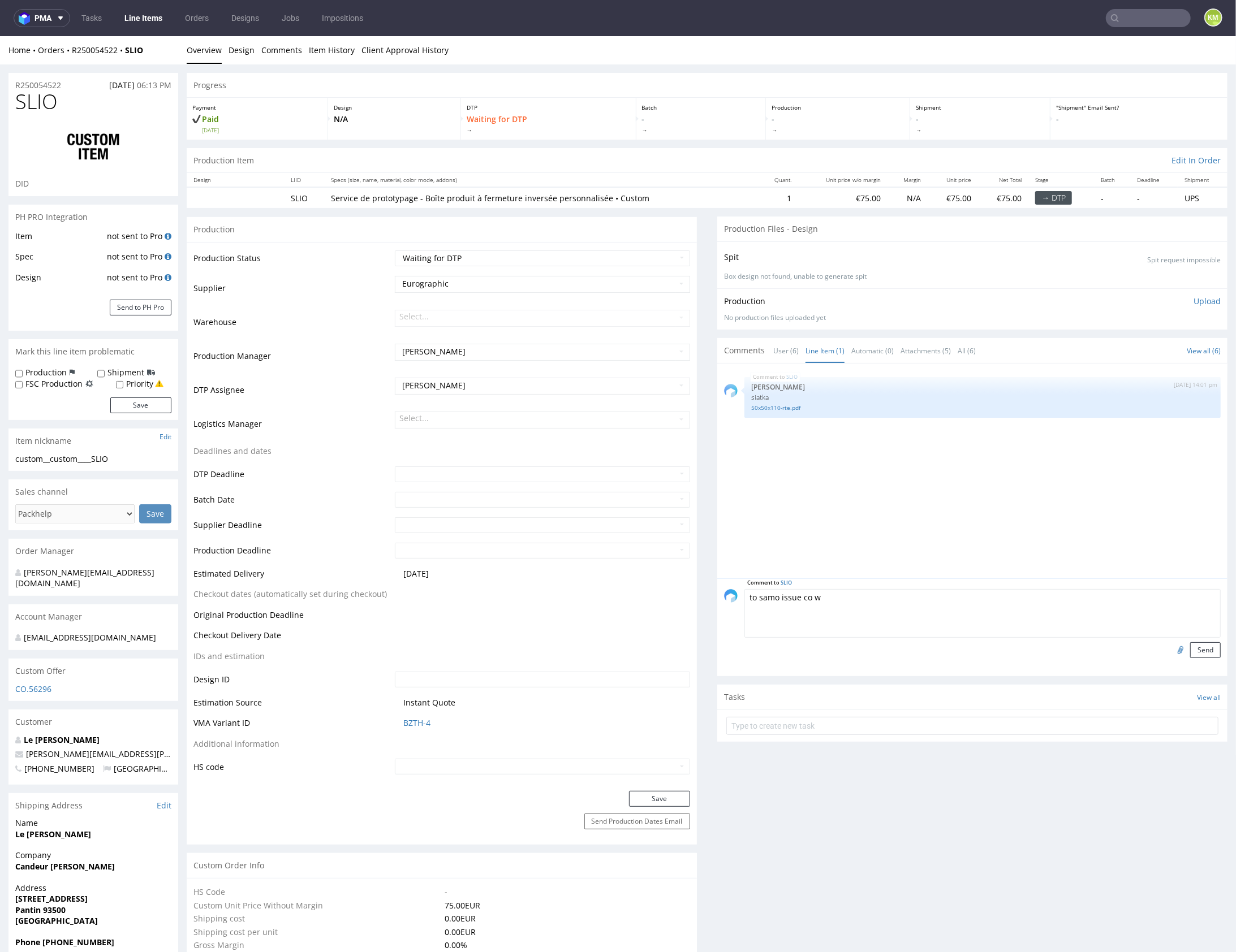
paste textarea "YVQE"
click at [829, 598] on textarea "to samo issue co w YVQE" at bounding box center [982, 612] width 476 height 48
type textarea "to samo issue co w YVQE"
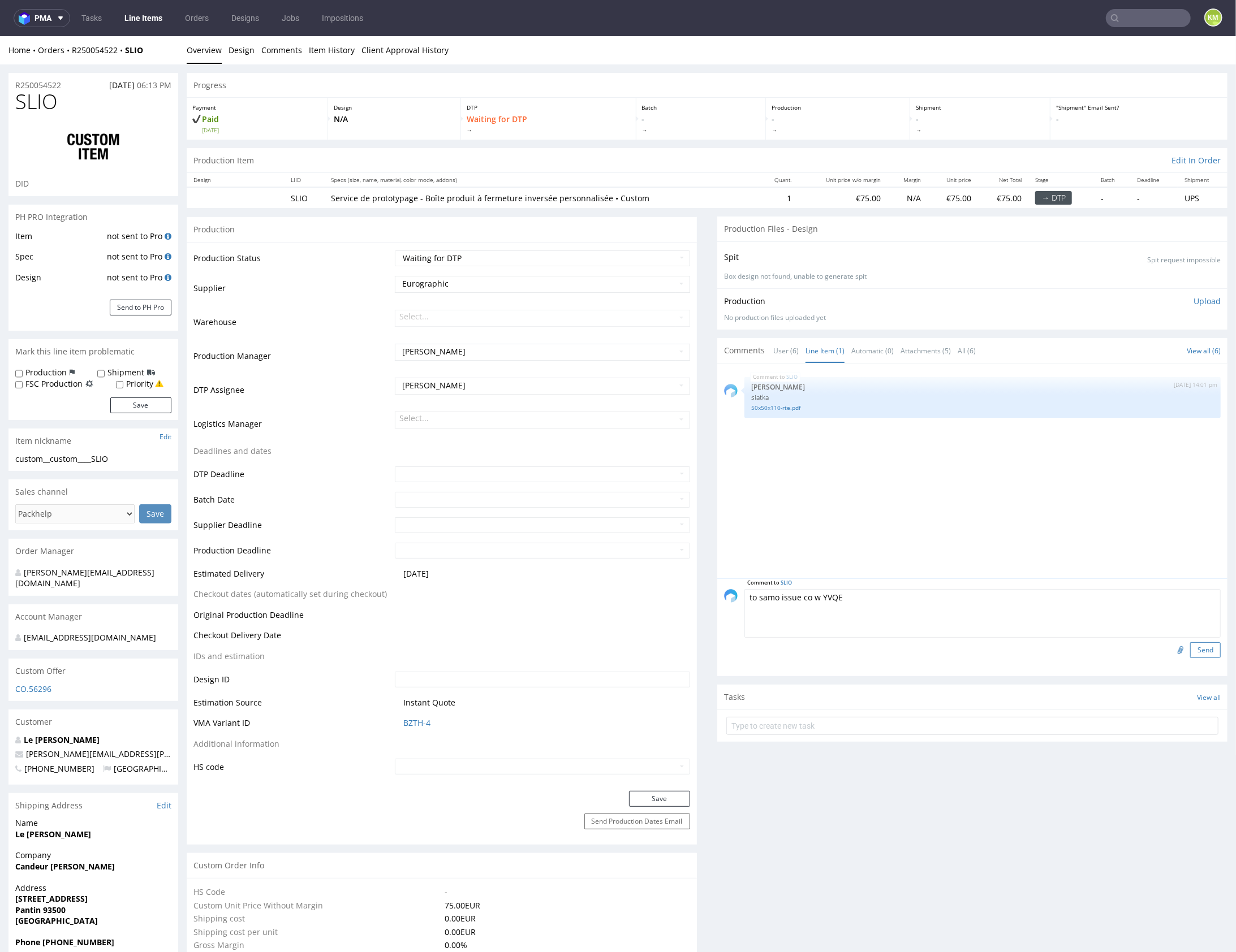
click at [1195, 650] on button "Send" at bounding box center [1205, 649] width 30 height 16
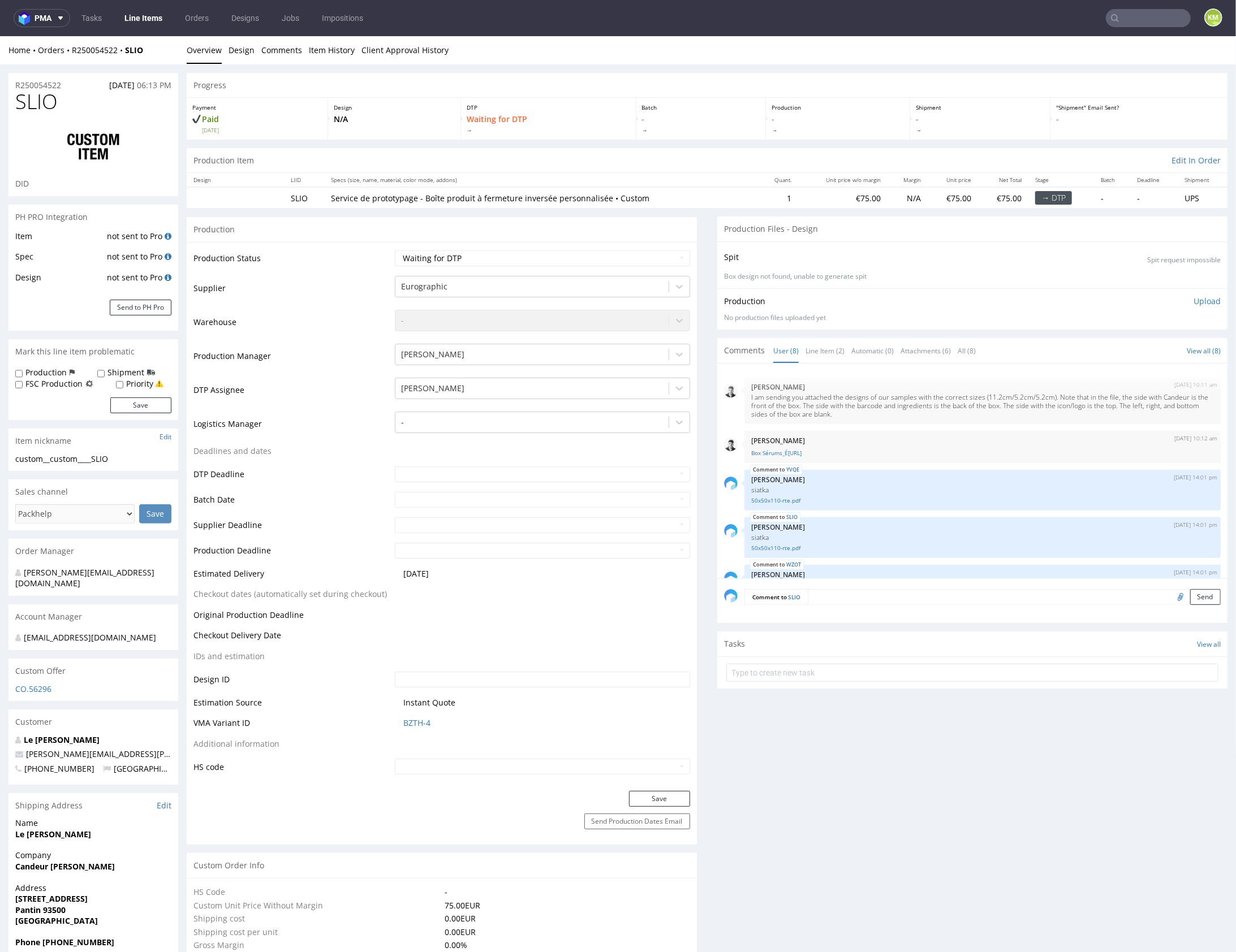
scroll to position [183, 0]
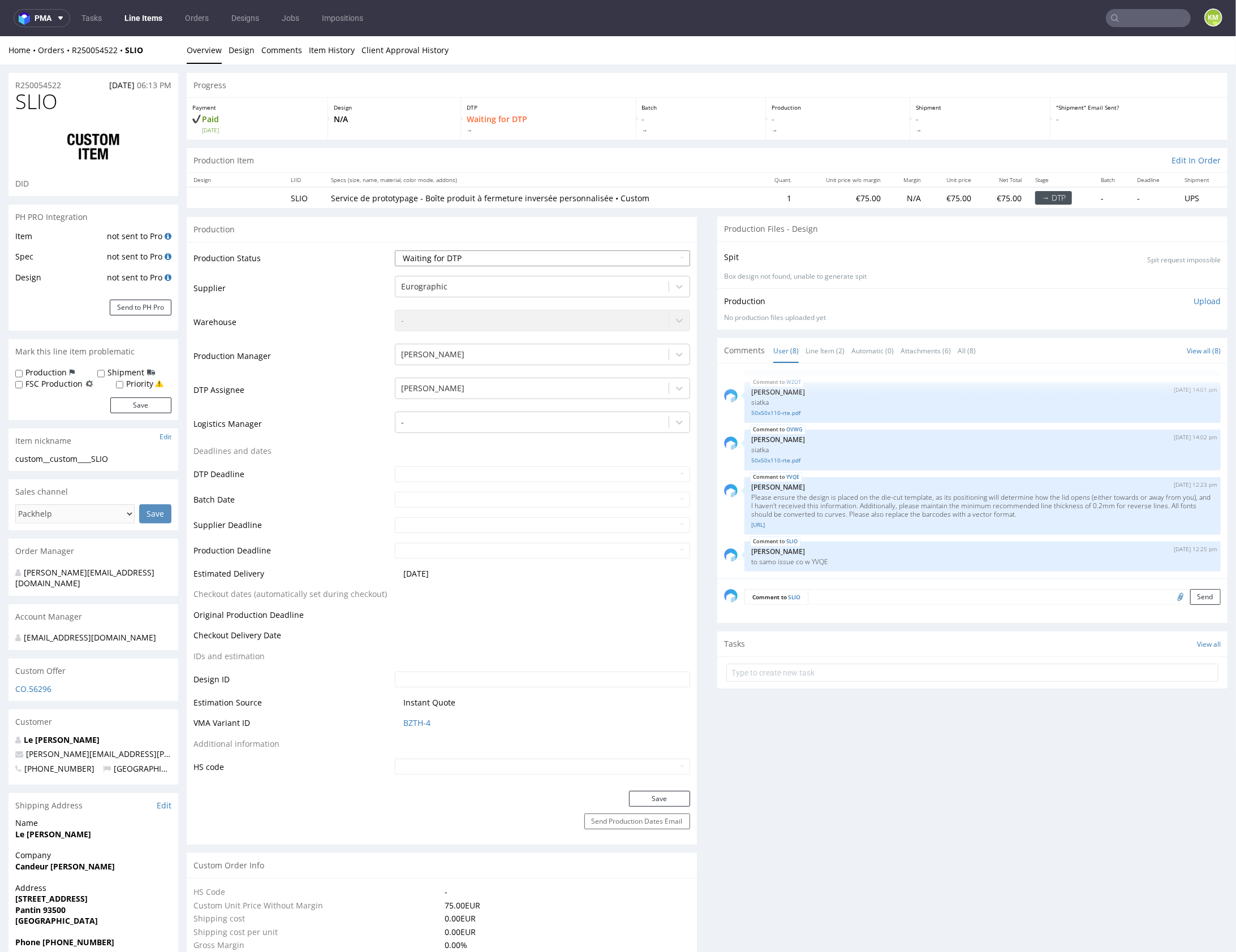
click at [577, 254] on select "Waiting for Artwork Waiting for Diecut Waiting for Mockup Waiting for DTP Waiti…" at bounding box center [542, 258] width 295 height 16
select select "dtp_issue"
click at [652, 794] on button "Save" at bounding box center [659, 798] width 61 height 16
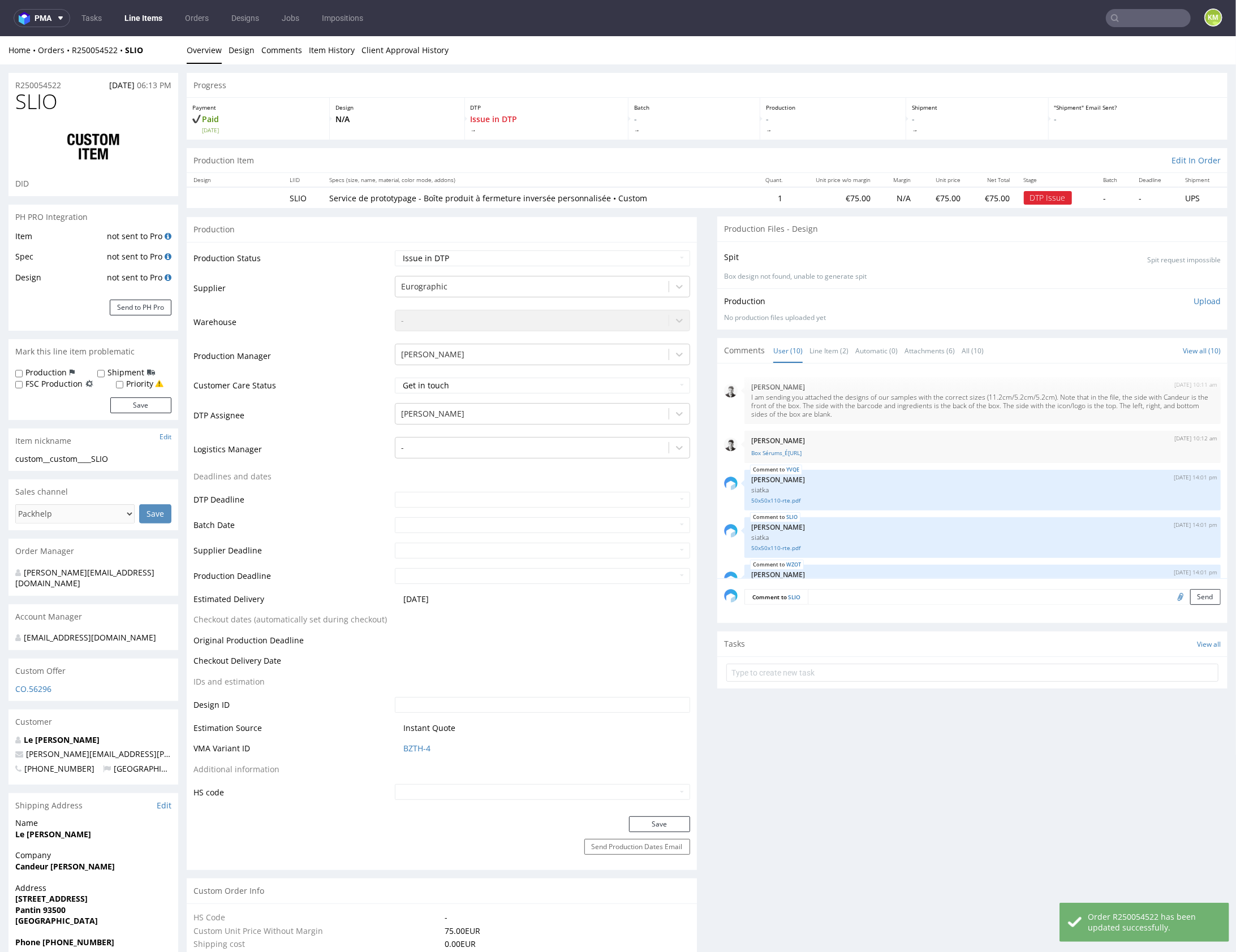
scroll to position [256, 0]
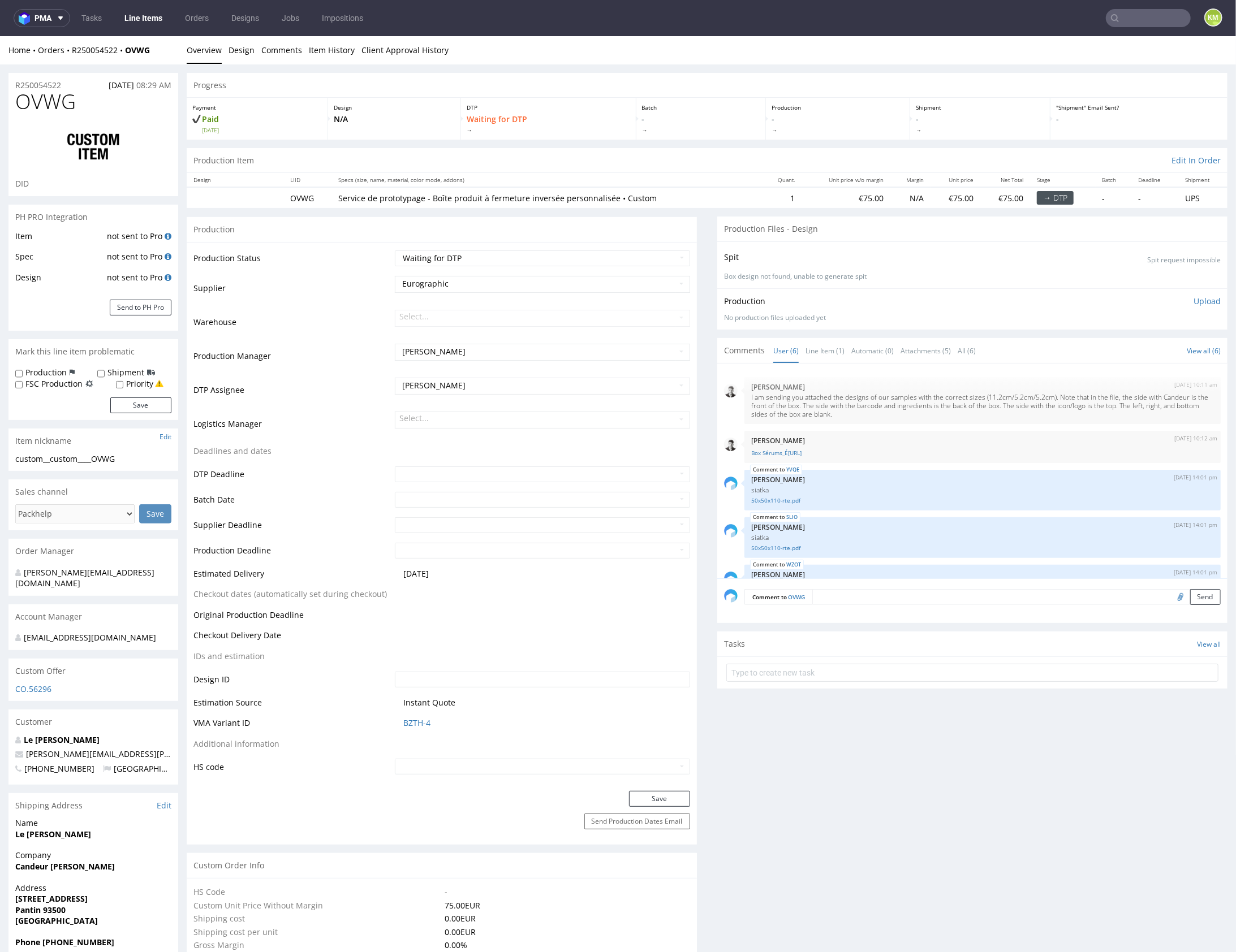
scroll to position [81, 0]
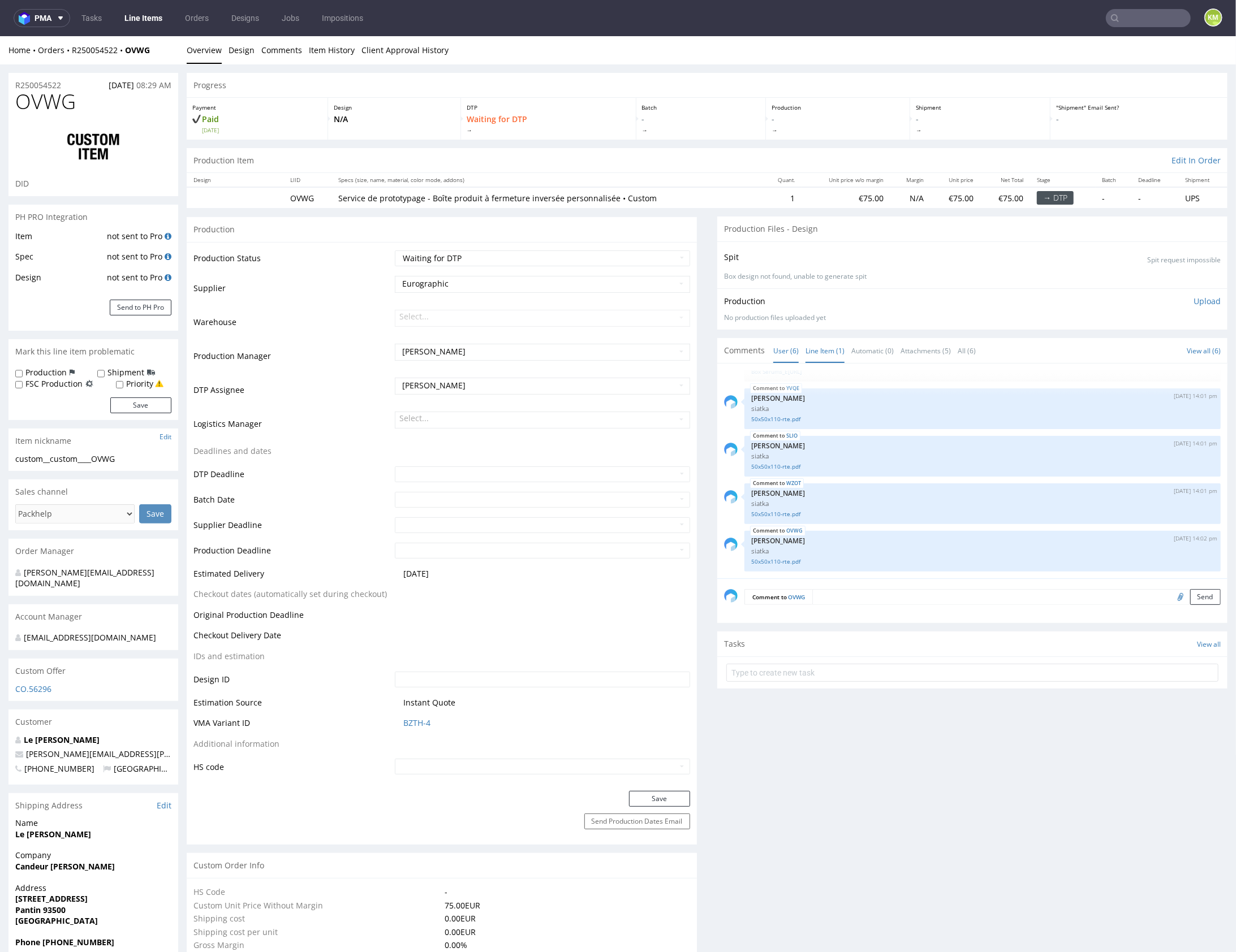
click at [817, 350] on link "Line Item (1)" at bounding box center [825, 350] width 39 height 25
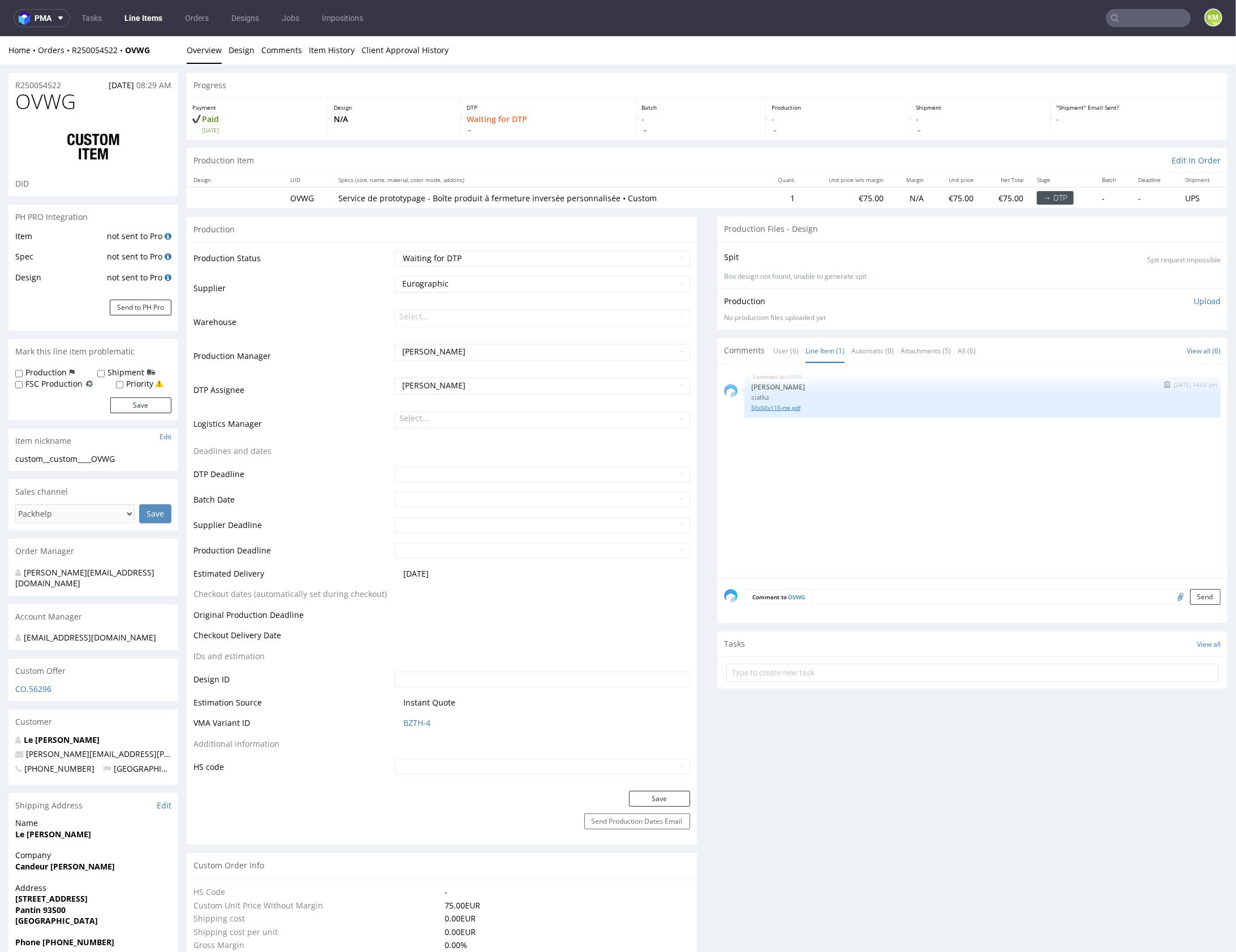
click at [783, 405] on link "50x50x110-rte.pdf" at bounding box center [982, 407] width 463 height 8
drag, startPoint x: 781, startPoint y: 355, endPoint x: 795, endPoint y: 387, distance: 34.9
click at [781, 355] on link "User (6)" at bounding box center [785, 350] width 25 height 25
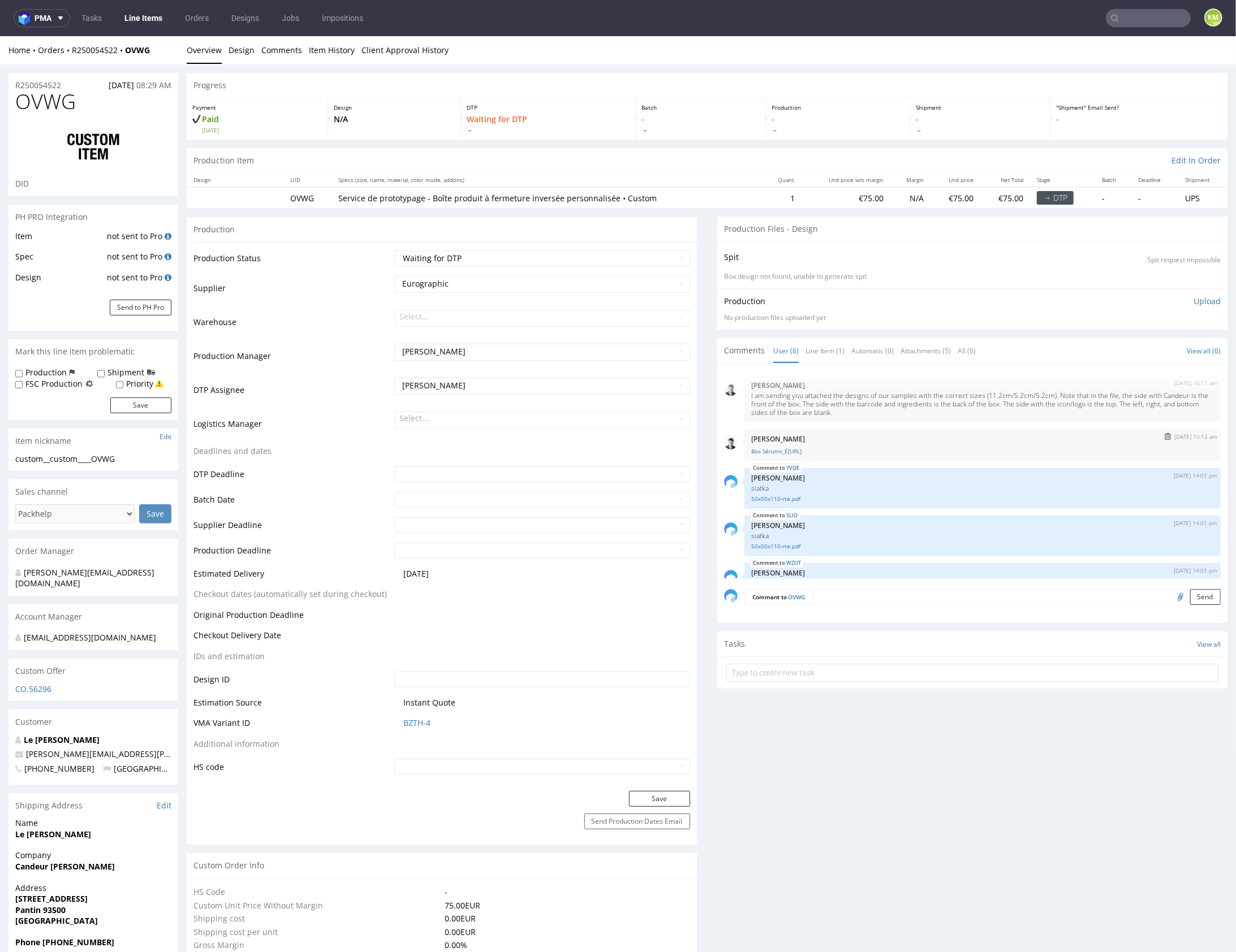
scroll to position [0, 0]
click at [51, 100] on span "OVWG" at bounding box center [46, 102] width 61 height 23
copy span "OVWG"
copy link "R250054522"
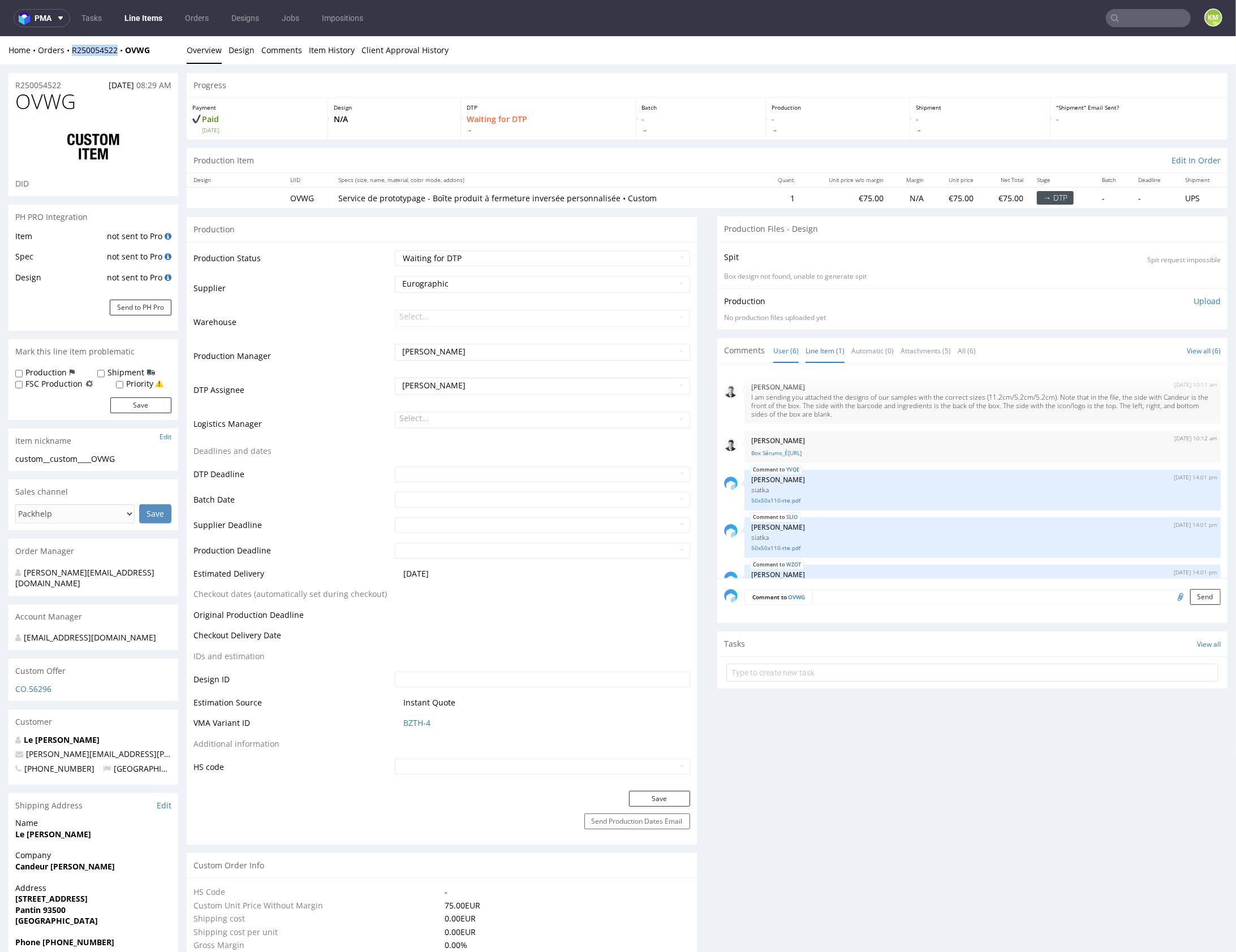
click at [832, 358] on link "Line Item (1)" at bounding box center [825, 350] width 39 height 25
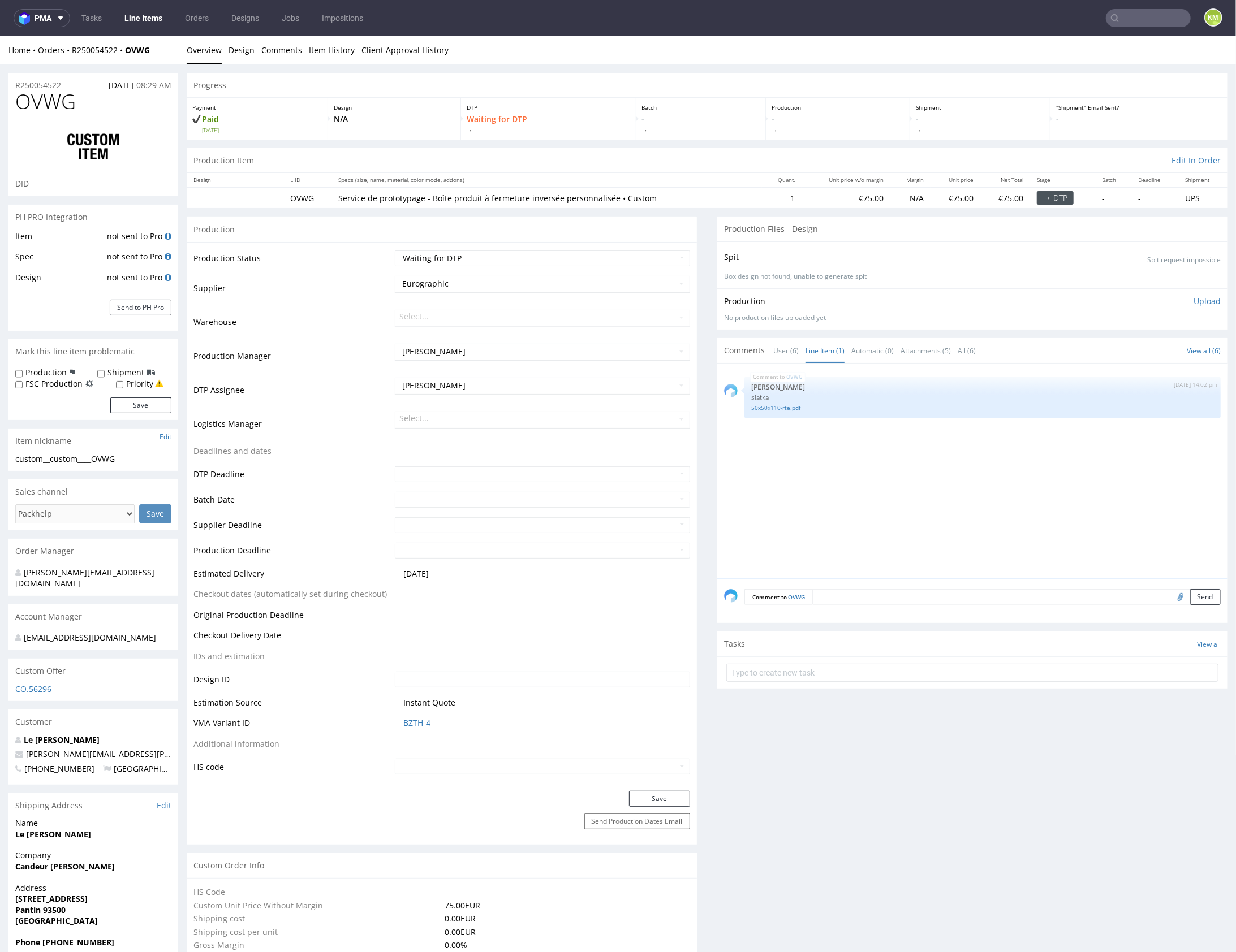
click at [867, 438] on div "OVWG 7th Aug 25 | 14:02 pm Sebastian Markut siatka 50x50x110-rte.pdf" at bounding box center [975, 474] width 503 height 208
click at [944, 452] on div "OVWG 7th Aug 25 | 14:02 pm Sebastian Markut siatka 50x50x110-rte.pdf" at bounding box center [975, 474] width 503 height 208
click at [968, 490] on div "OVWG 7th Aug 25 | 14:02 pm Sebastian Markut siatka 50x50x110-rte.pdf" at bounding box center [975, 474] width 503 height 208
click at [885, 593] on textarea at bounding box center [1017, 596] width 409 height 16
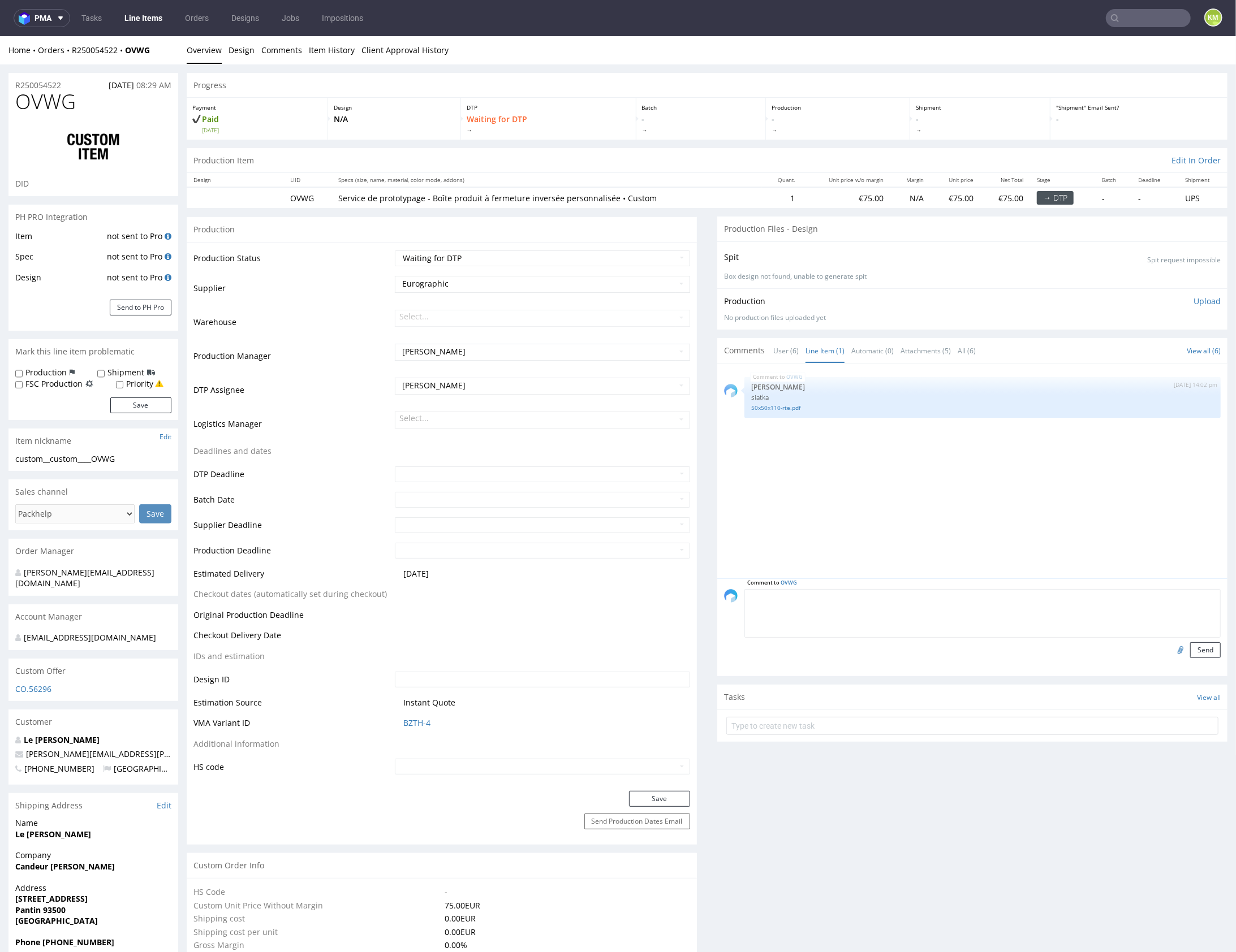
paste textarea "to samo issue co w YVQE"
type textarea "to samo issue co w YVQE"
click at [1206, 642] on button "Send" at bounding box center [1205, 649] width 30 height 16
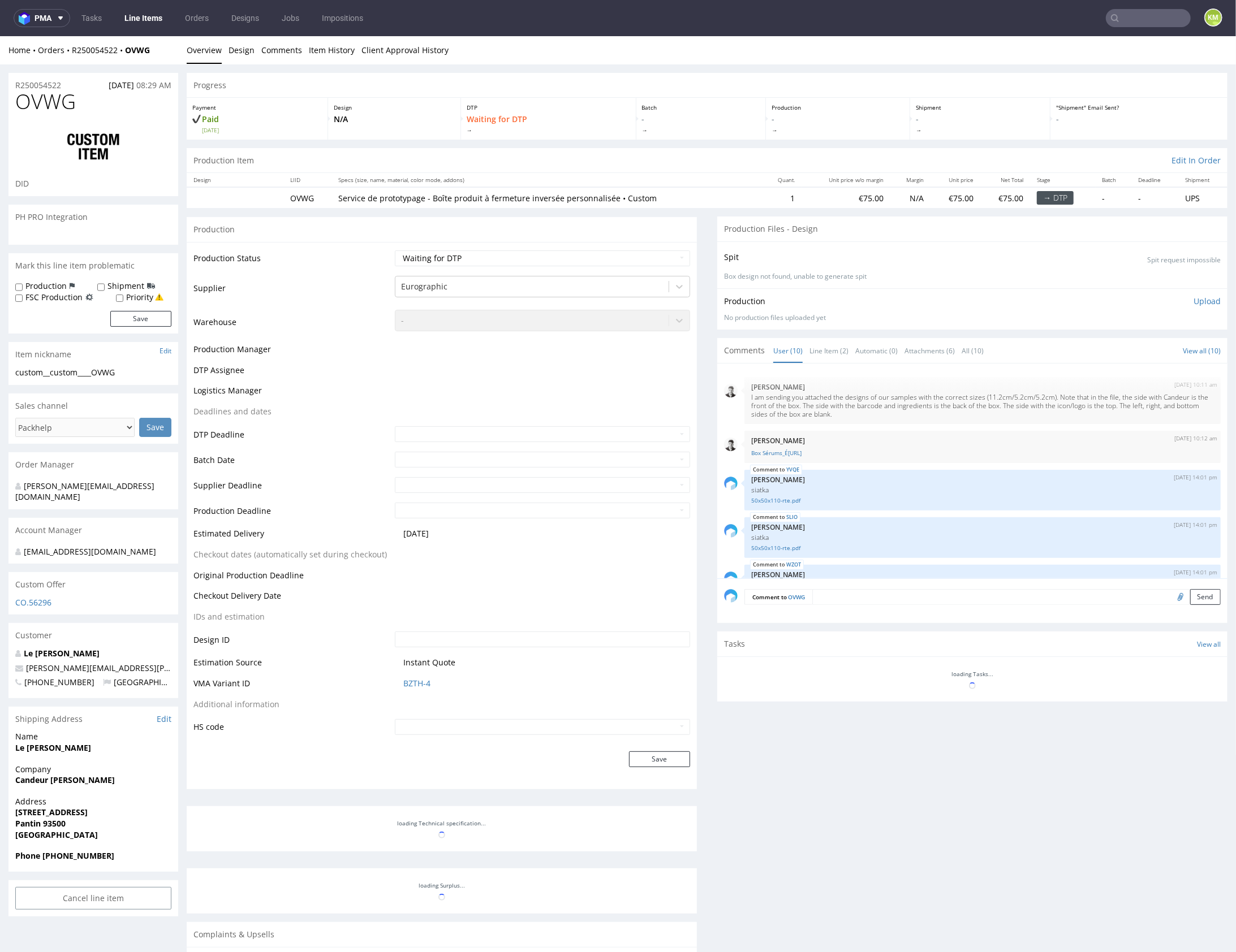
scroll to position [256, 0]
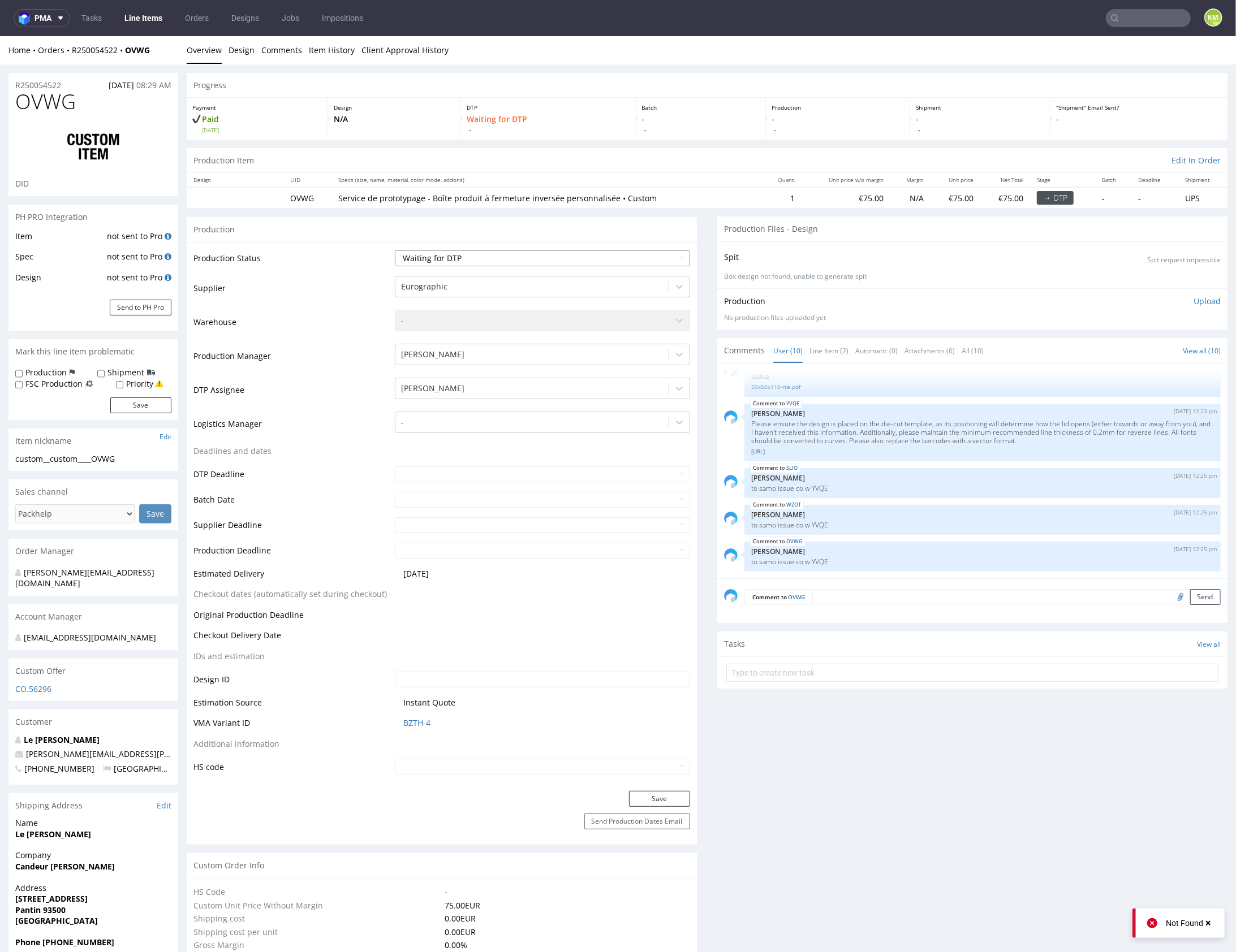
click at [612, 258] on select "Waiting for Artwork Waiting for Diecut Waiting for Mockup Waiting for DTP Waiti…" at bounding box center [542, 258] width 295 height 16
select select "dtp_issue"
click at [676, 799] on button "Save" at bounding box center [659, 798] width 61 height 16
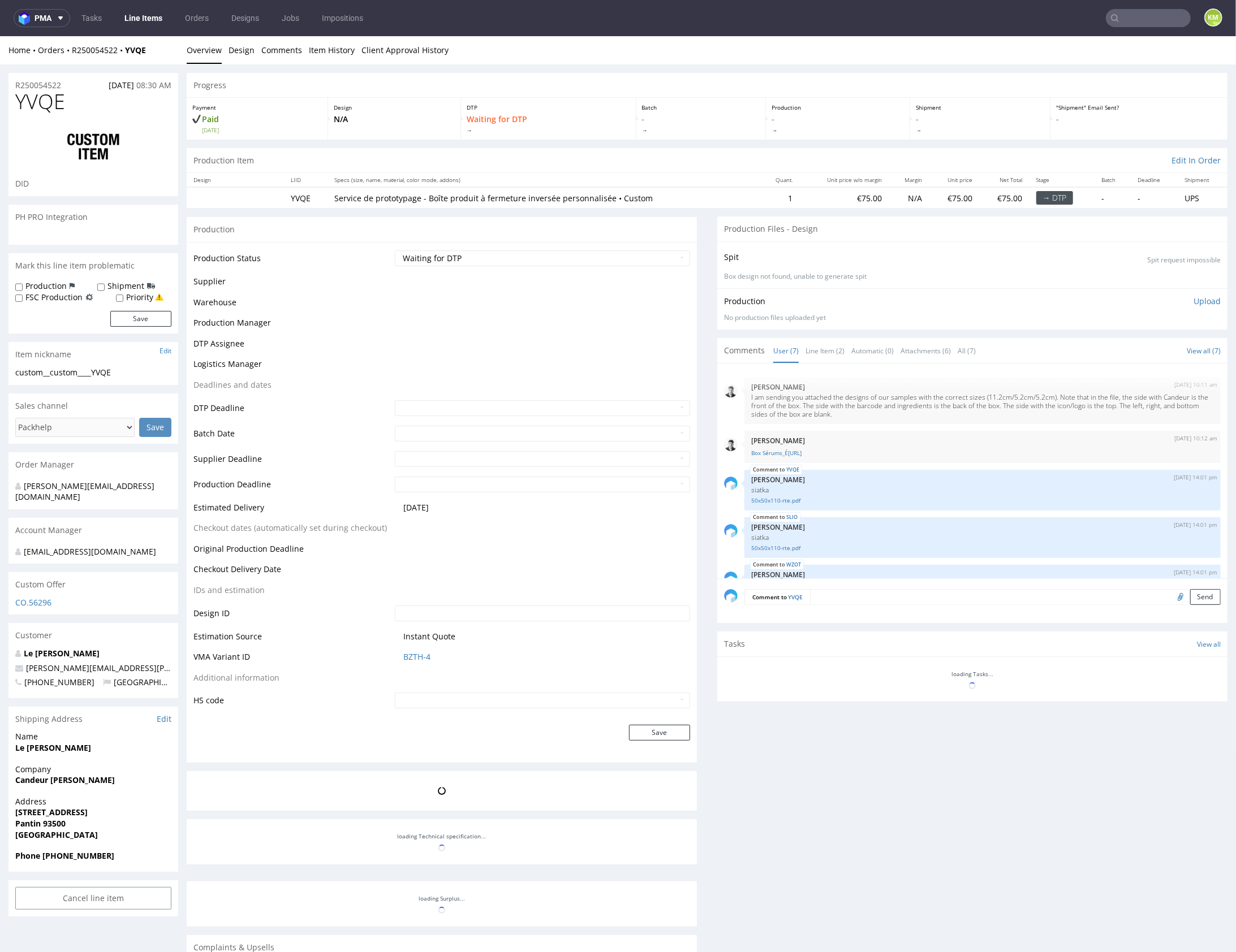
scroll to position [146, 0]
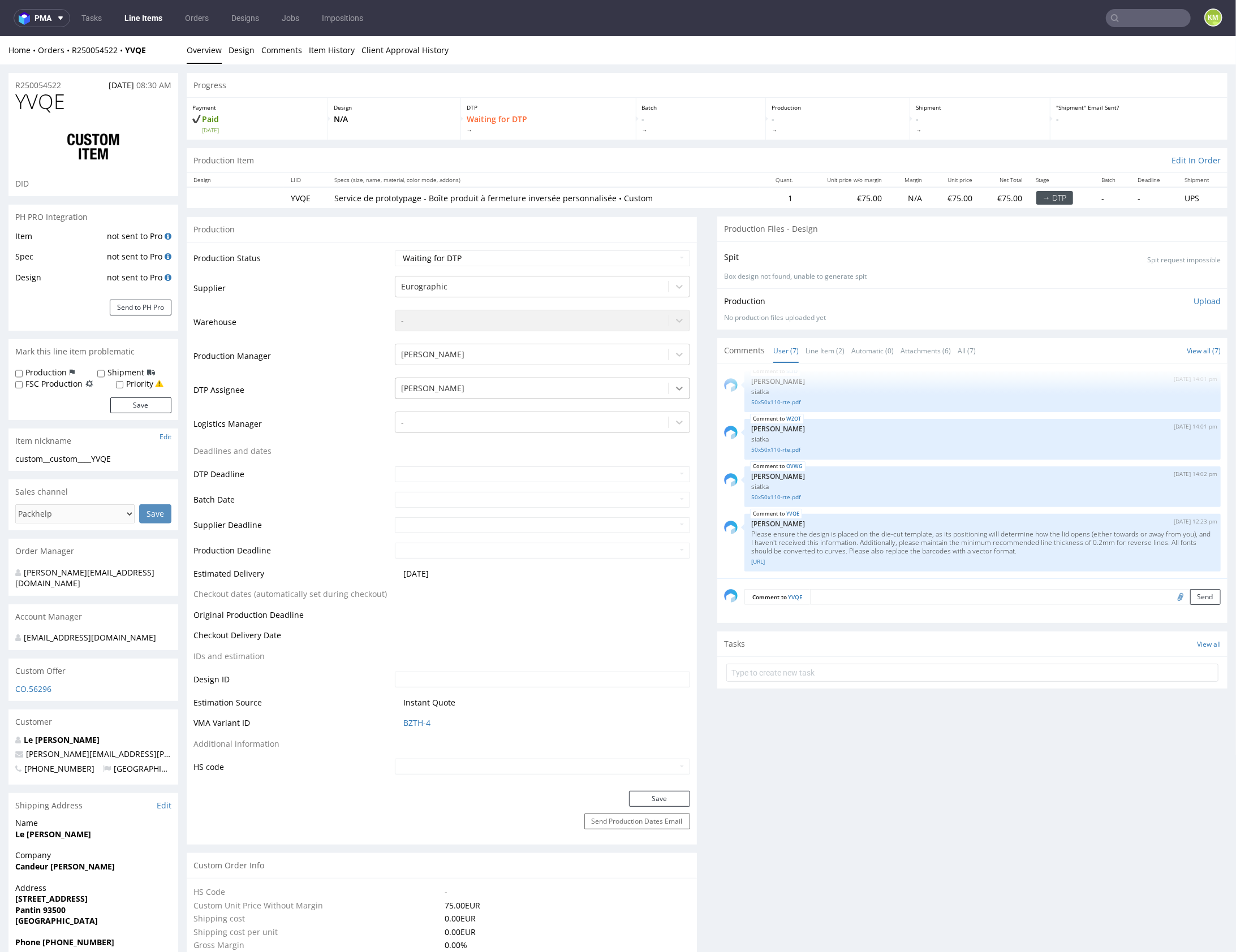
click at [674, 391] on icon at bounding box center [680, 388] width 11 height 11
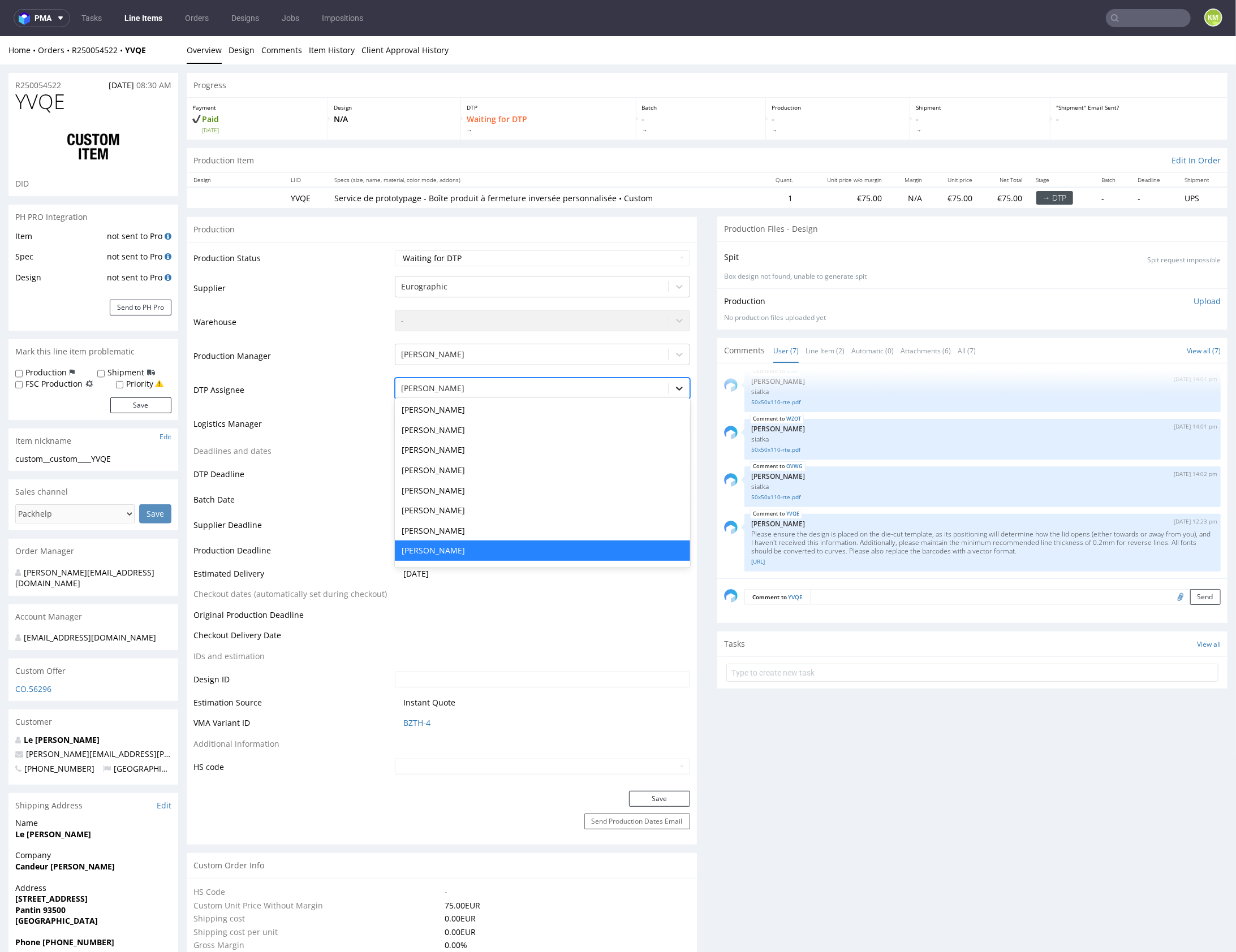
click at [675, 388] on icon at bounding box center [680, 388] width 11 height 11
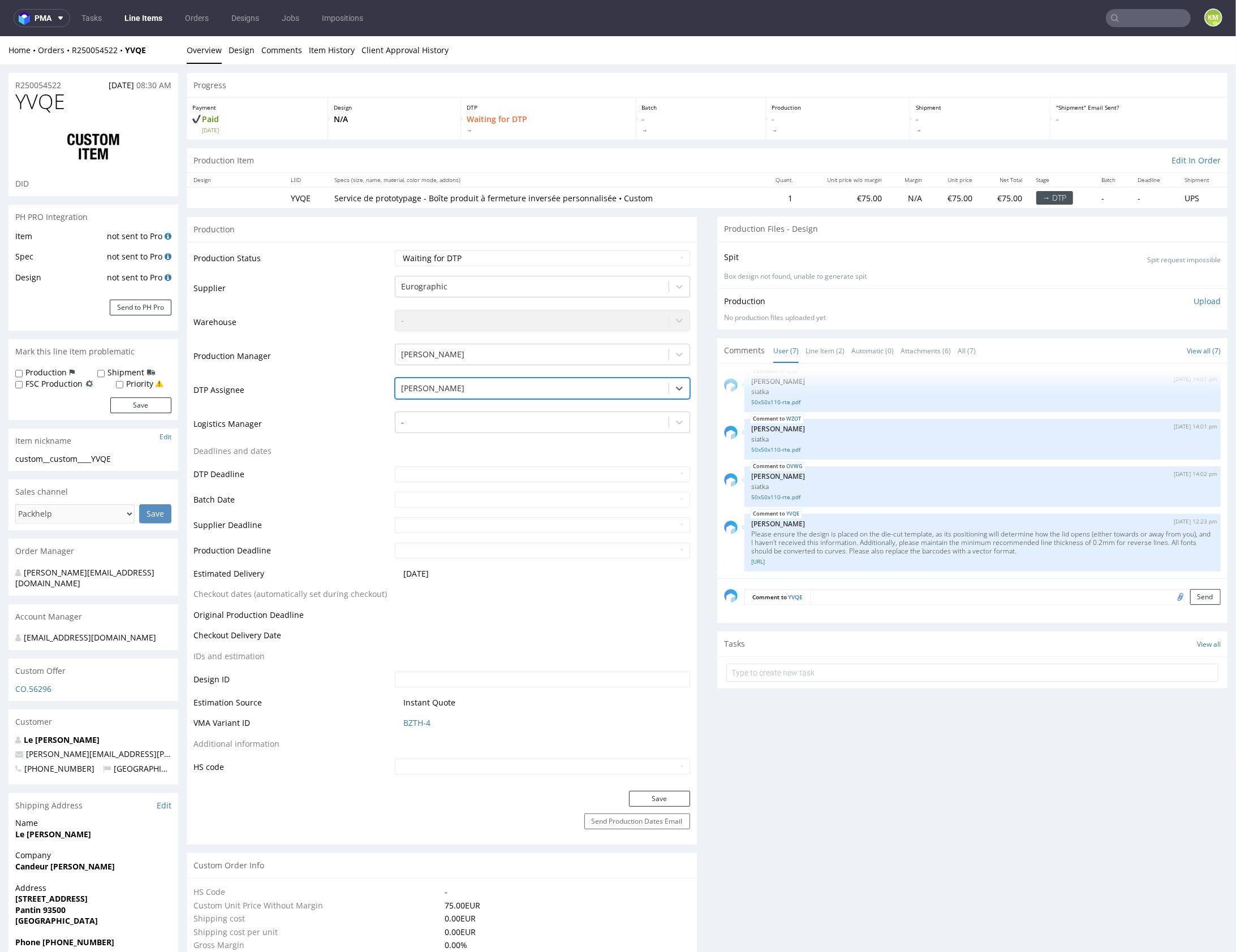
click at [527, 386] on div at bounding box center [532, 387] width 262 height 14
click at [840, 148] on div "Production Item Edit In Order" at bounding box center [707, 160] width 1041 height 25
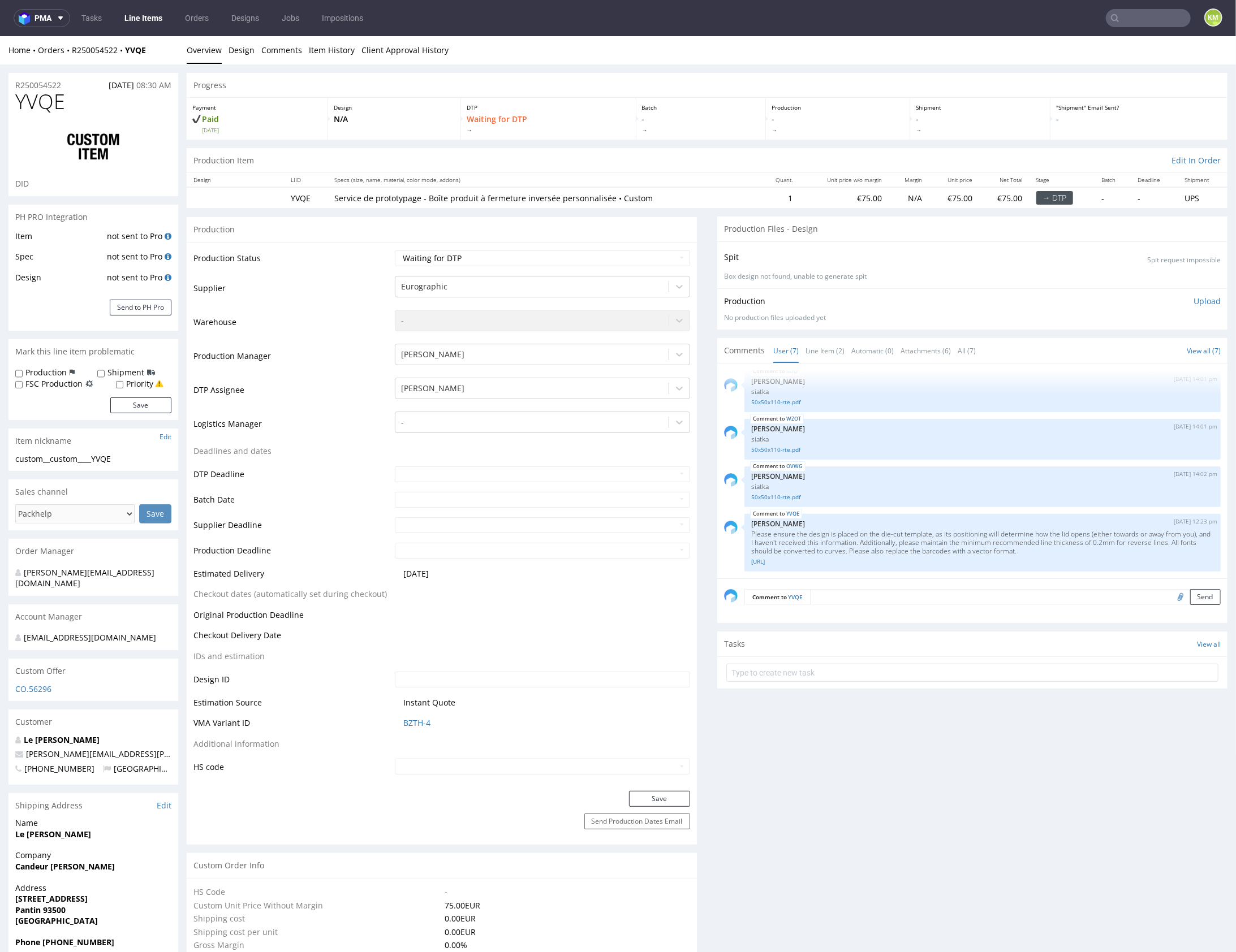
click at [842, 149] on div "Production Item Edit In Order" at bounding box center [707, 160] width 1041 height 25
click at [842, 537] on p "Please ensure the design is placed on the die-cut template, as its positioning …" at bounding box center [982, 542] width 463 height 25
click at [813, 344] on link "Line Item (2)" at bounding box center [825, 350] width 39 height 25
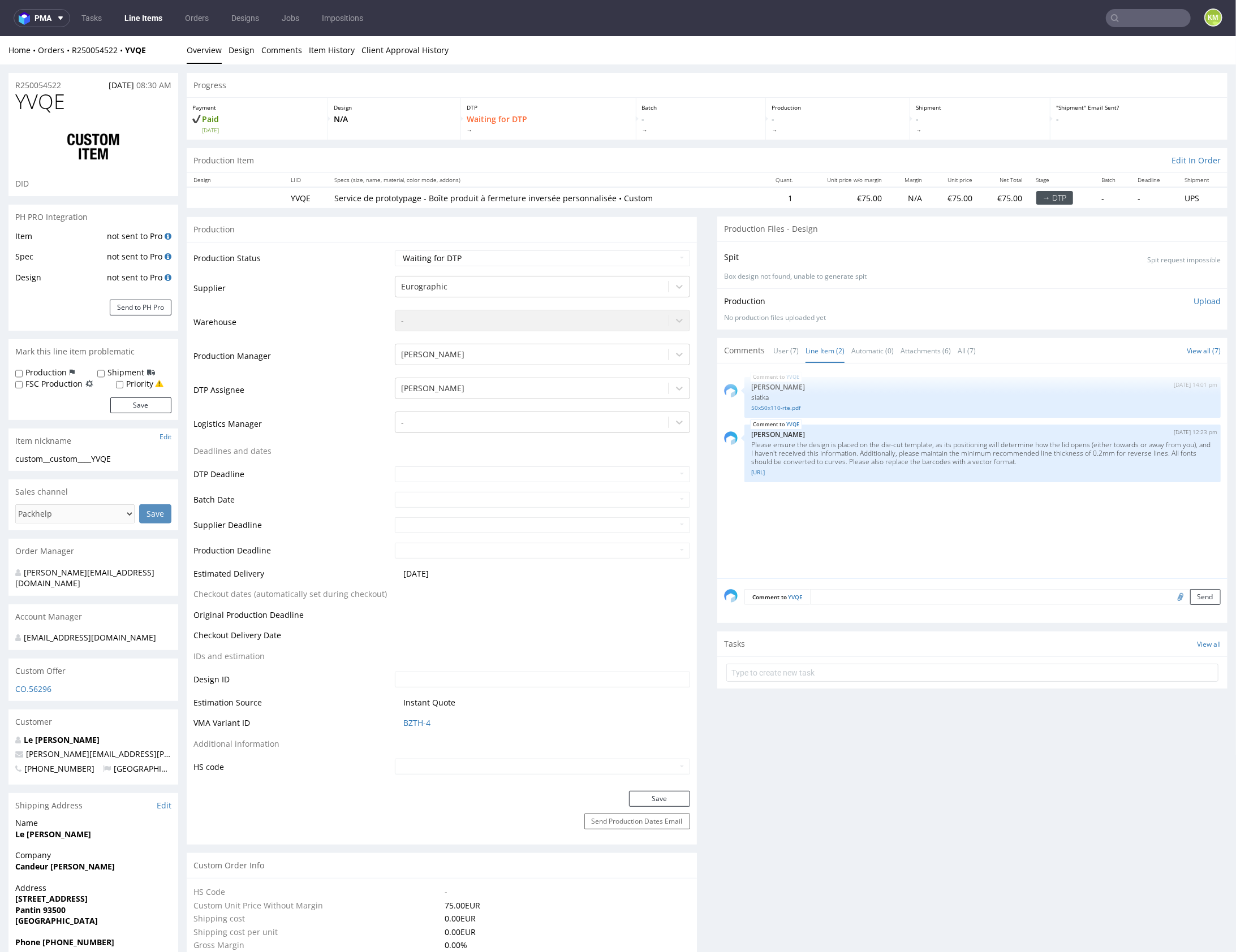
click at [862, 497] on div "YVQE 7th Aug 25 | 14:01 pm Sebastian Markut siatka 50x50x110-rte.pdf YVQE 11th …" at bounding box center [975, 474] width 503 height 208
click at [556, 255] on select "Waiting for Artwork Waiting for Diecut Waiting for Mockup Waiting for DTP Waiti…" at bounding box center [542, 258] width 295 height 16
select select "dtp_issue"
click at [673, 796] on button "Save" at bounding box center [659, 798] width 61 height 16
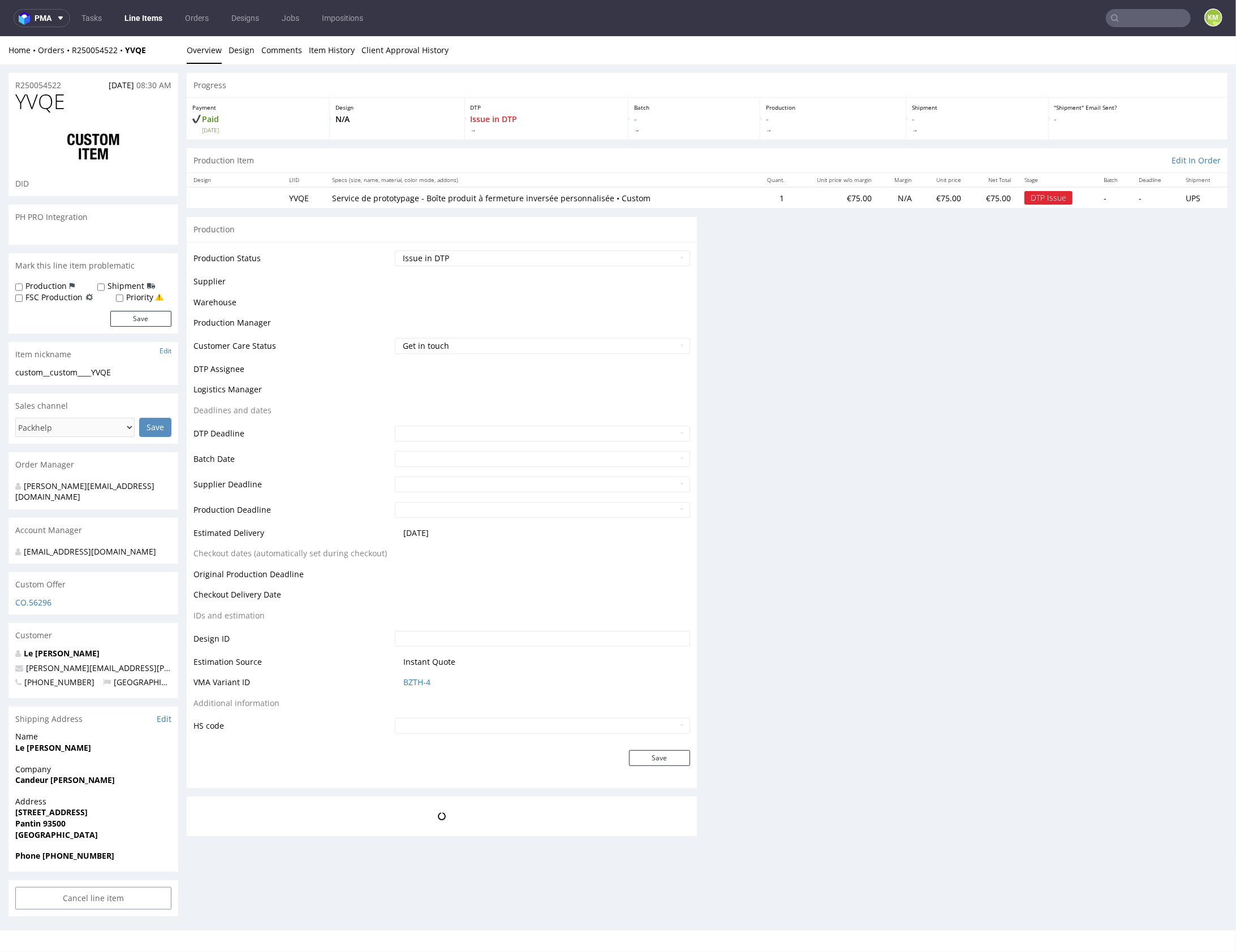
scroll to position [0, 0]
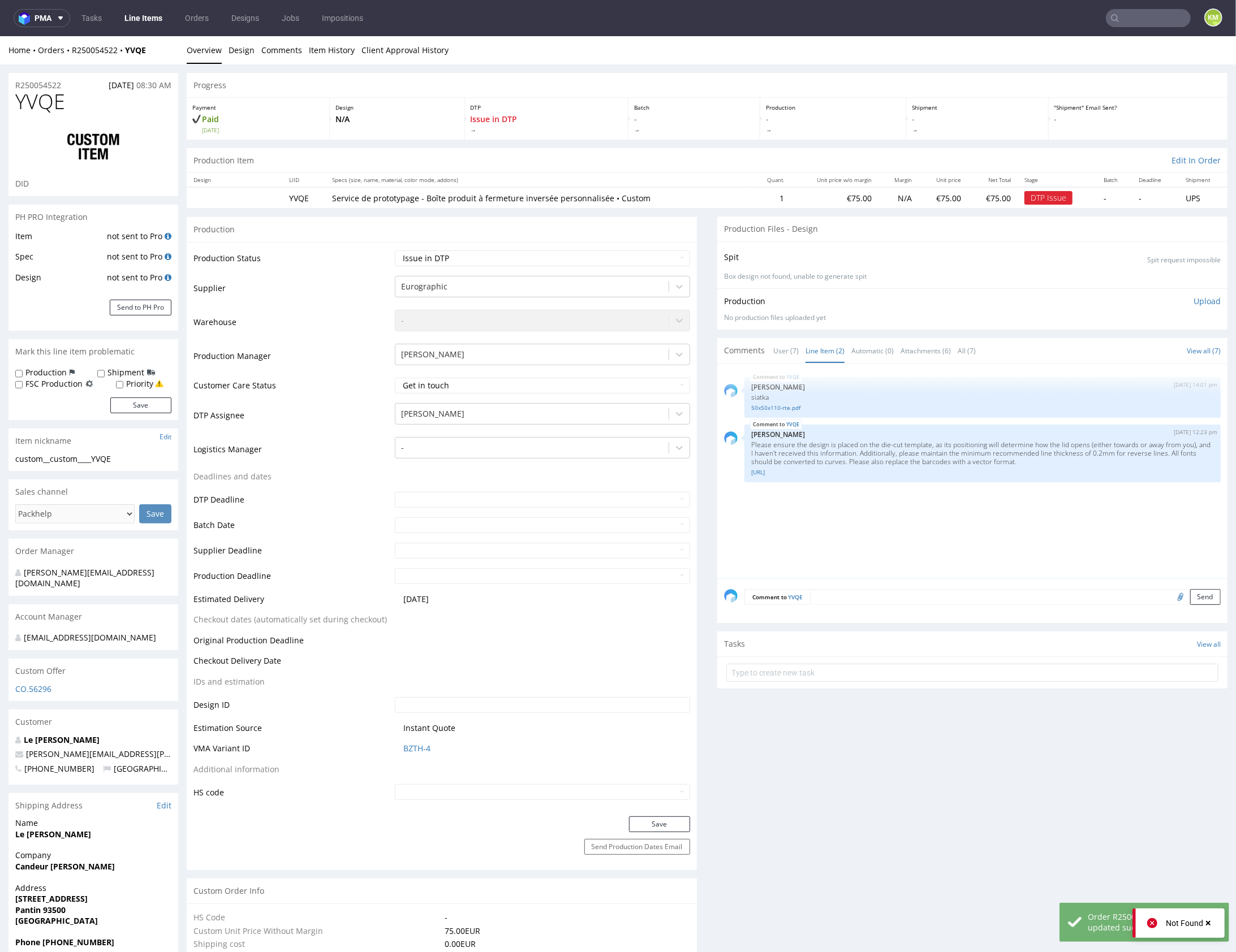
click at [837, 529] on div "YVQE 7th Aug 25 | 14:01 pm Sebastian Markut siatka 50x50x110-rte.pdf YVQE 11th …" at bounding box center [975, 474] width 503 height 208
click at [675, 378] on select "Get in touch Waiting for reply Closed" at bounding box center [542, 385] width 295 height 16
click at [934, 545] on div "YVQE 7th Aug 25 | 14:01 pm Sebastian Markut siatka 50x50x110-rte.pdf YVQE 11th …" at bounding box center [975, 474] width 503 height 208
click at [900, 525] on div "YVQE 7th Aug 25 | 14:01 pm Sebastian Markut siatka 50x50x110-rte.pdf YVQE 11th …" at bounding box center [975, 474] width 503 height 208
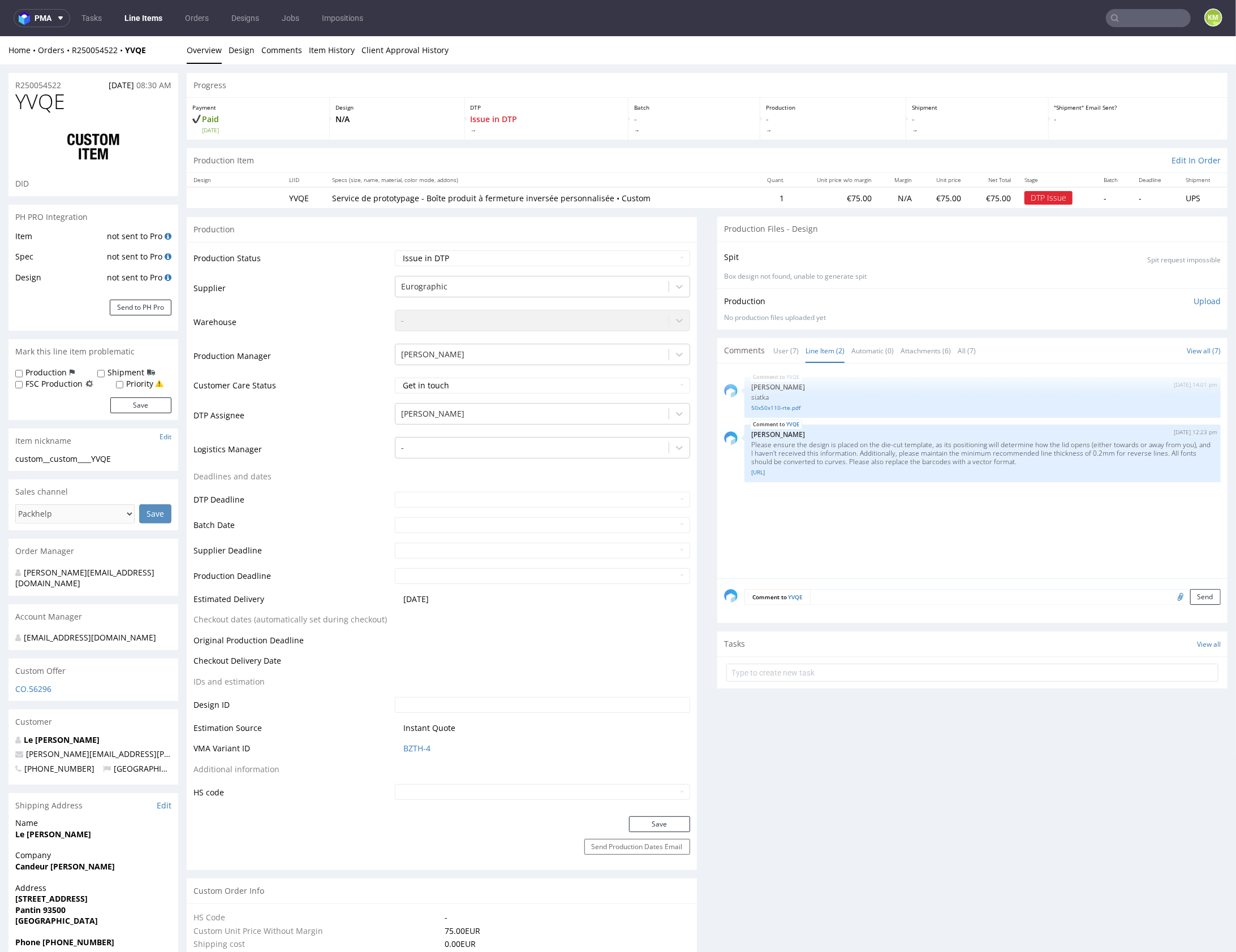
click at [901, 532] on div "YVQE 7th Aug 25 | 14:01 pm Sebastian Markut siatka 50x50x110-rte.pdf YVQE 11th …" at bounding box center [975, 474] width 503 height 208
click at [902, 534] on div "YVQE 7th Aug 25 | 14:01 pm Sebastian Markut siatka 50x50x110-rte.pdf YVQE 11th …" at bounding box center [975, 474] width 503 height 208
click at [877, 530] on div "YVQE 7th Aug 25 | 14:01 pm Sebastian Markut siatka 50x50x110-rte.pdf YVQE 11th …" at bounding box center [975, 474] width 503 height 208
click at [874, 523] on div "YVQE 7th Aug 25 | 14:01 pm Sebastian Markut siatka 50x50x110-rte.pdf YVQE 11th …" at bounding box center [975, 474] width 503 height 208
click at [876, 523] on div "YVQE 7th Aug 25 | 14:01 pm Sebastian Markut siatka 50x50x110-rte.pdf YVQE 11th …" at bounding box center [975, 474] width 503 height 208
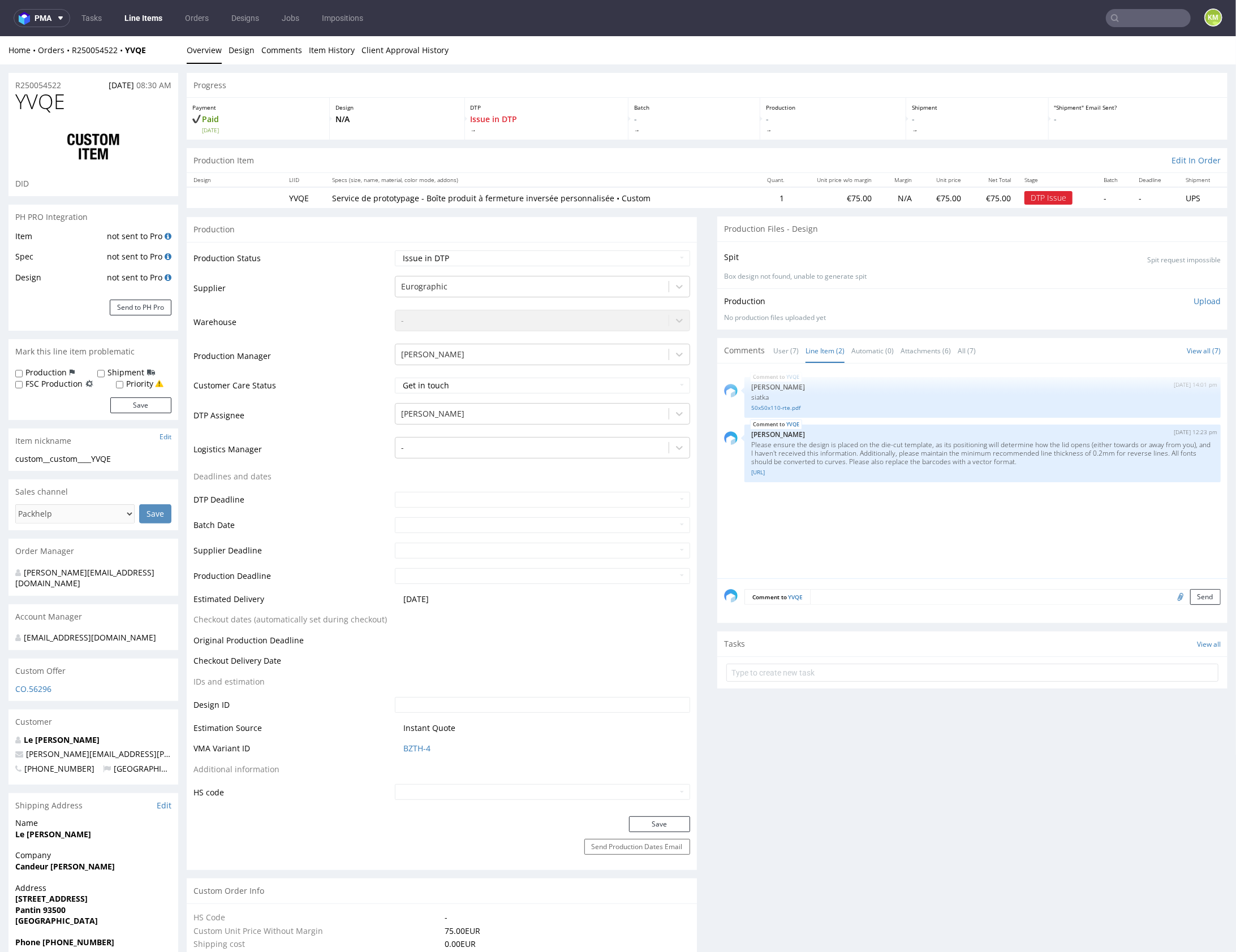
click at [876, 523] on div "YVQE 7th Aug 25 | 14:01 pm Sebastian Markut siatka 50x50x110-rte.pdf YVQE 11th …" at bounding box center [975, 474] width 503 height 208
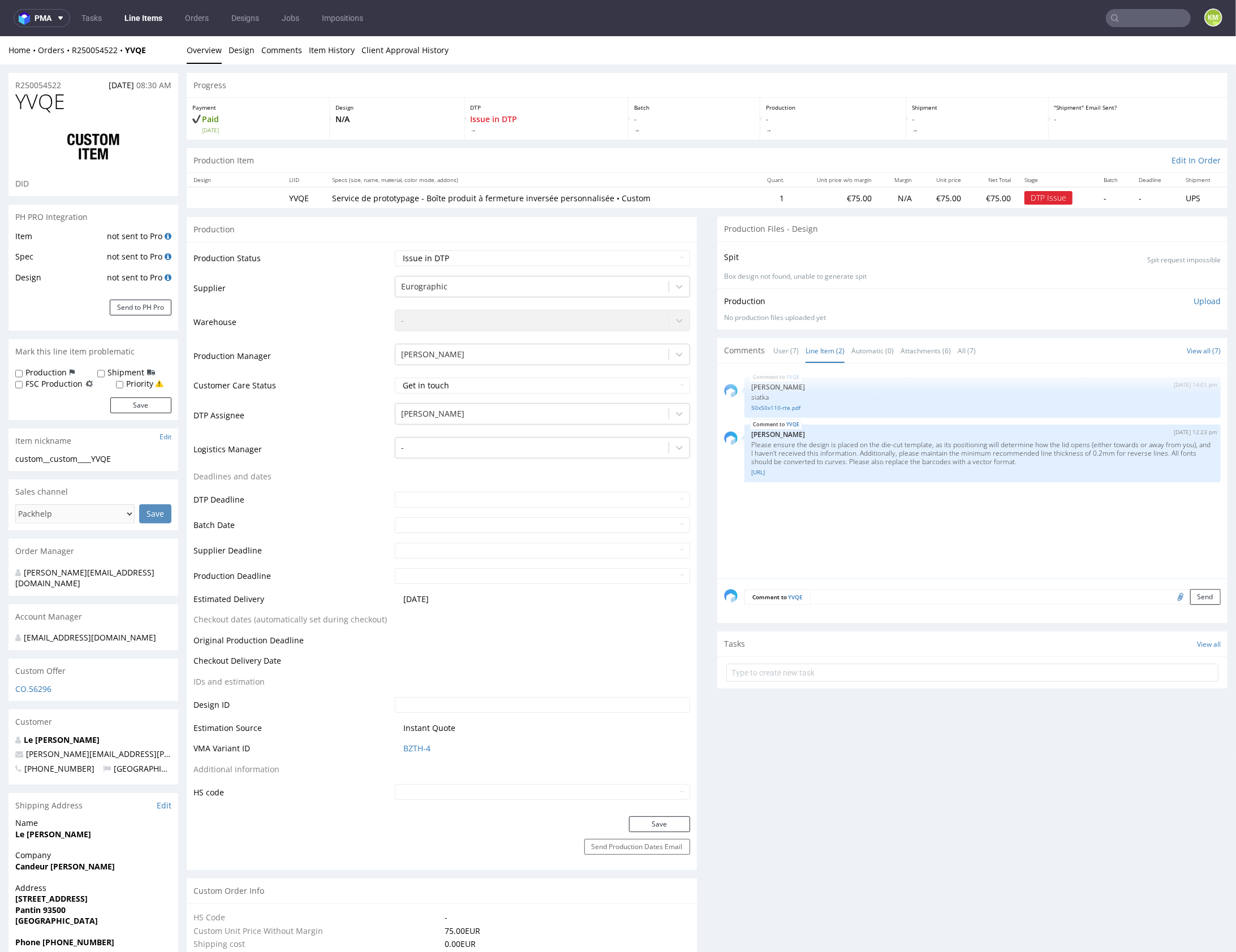
click at [28, 101] on span "YVQE" at bounding box center [40, 102] width 50 height 23
copy span "YVQE"
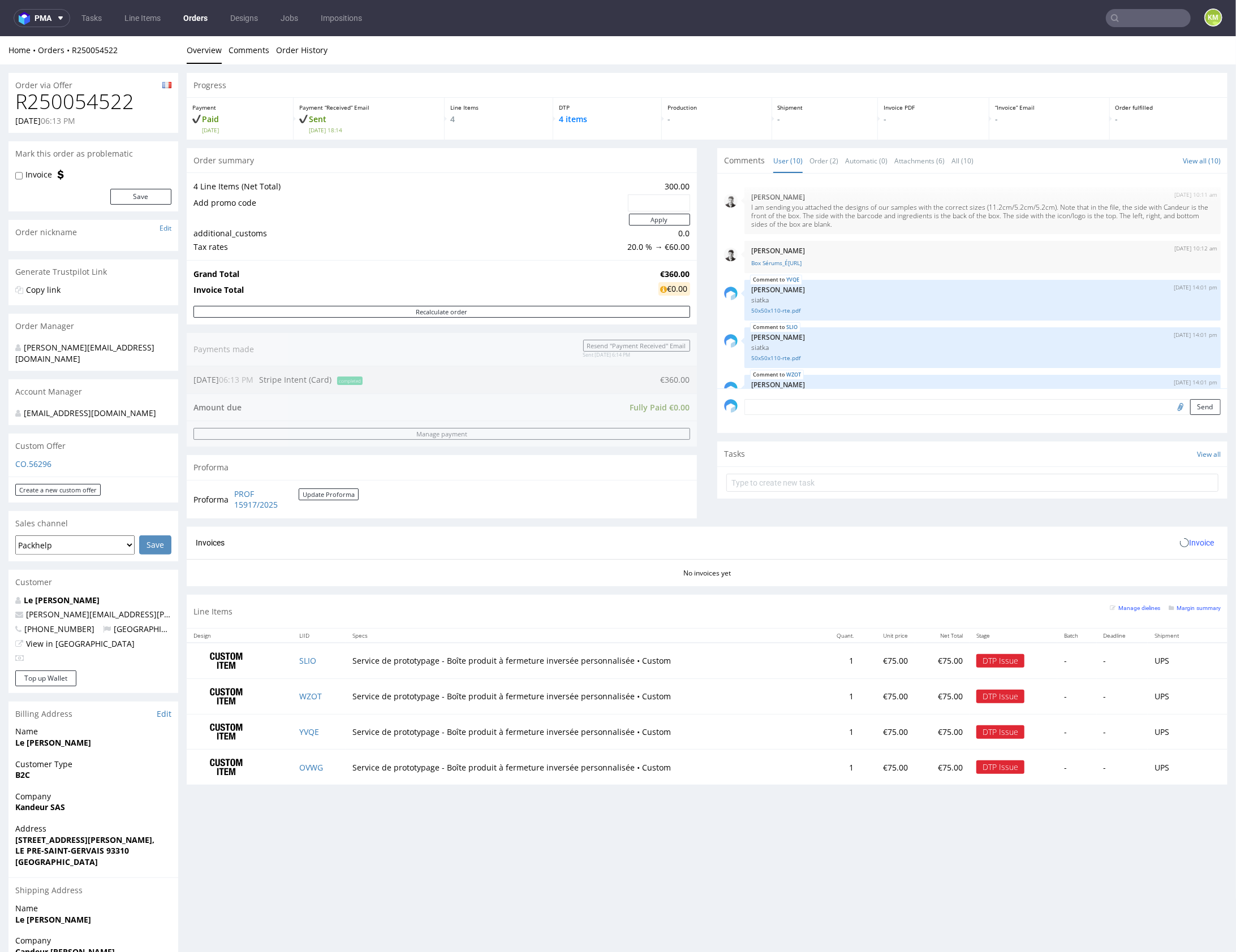
scroll to position [256, 0]
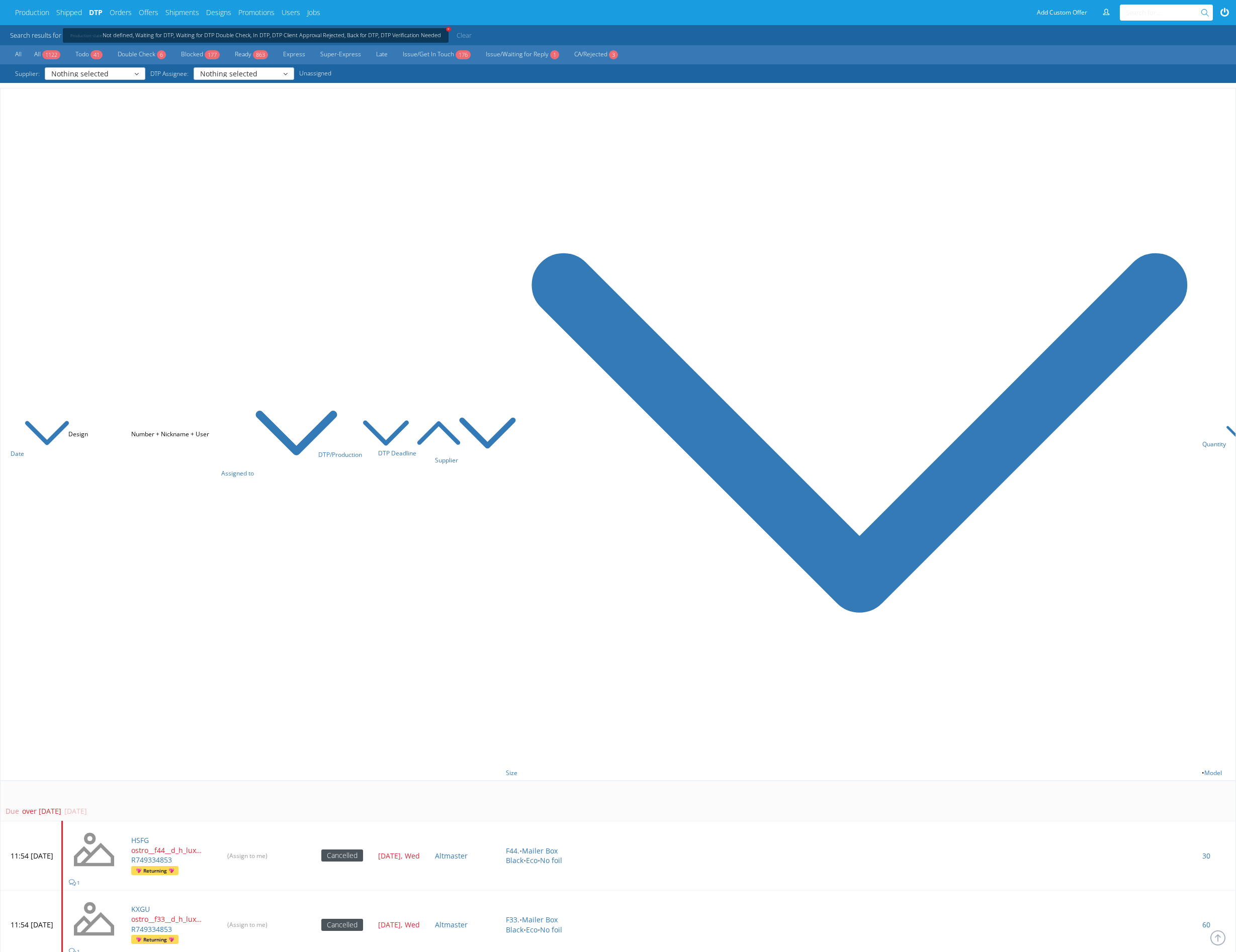
scroll to position [3749, 0]
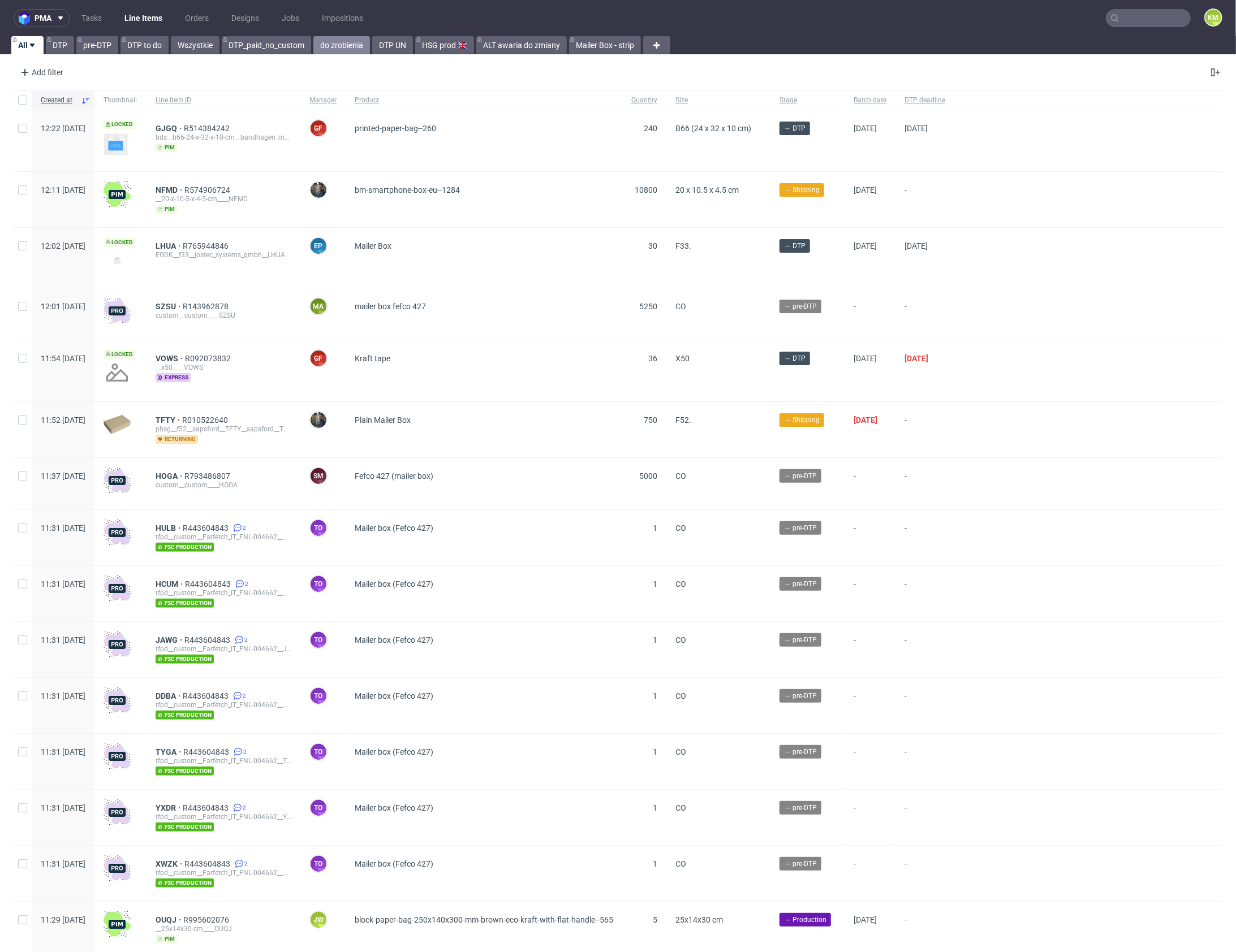
click at [338, 52] on link "do zrobienia" at bounding box center [341, 45] width 57 height 18
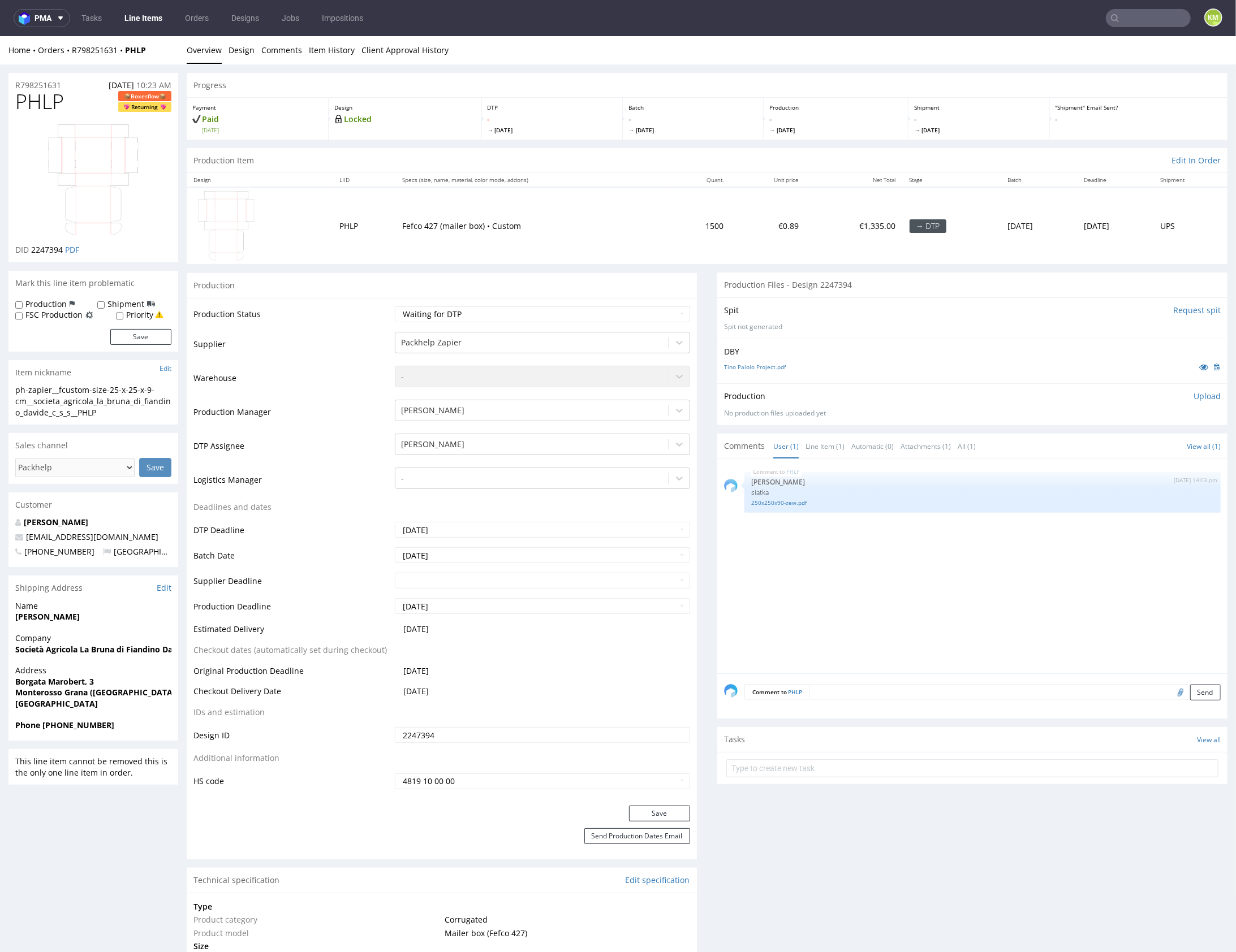
click at [835, 608] on div "PHLP [DATE] 14:03 pm [PERSON_NAME] siatka 250x250x90-zew.pdf" at bounding box center [975, 569] width 503 height 208
drag, startPoint x: 835, startPoint y: 608, endPoint x: 822, endPoint y: 561, distance: 48.8
click at [833, 594] on div "PHLP 8th Aug 25 | 14:03 pm Sebastian Markut siatka 250x250x90-zew.pdf" at bounding box center [975, 569] width 503 height 208
click at [792, 503] on link "250x250x90-zew.pdf" at bounding box center [982, 502] width 463 height 8
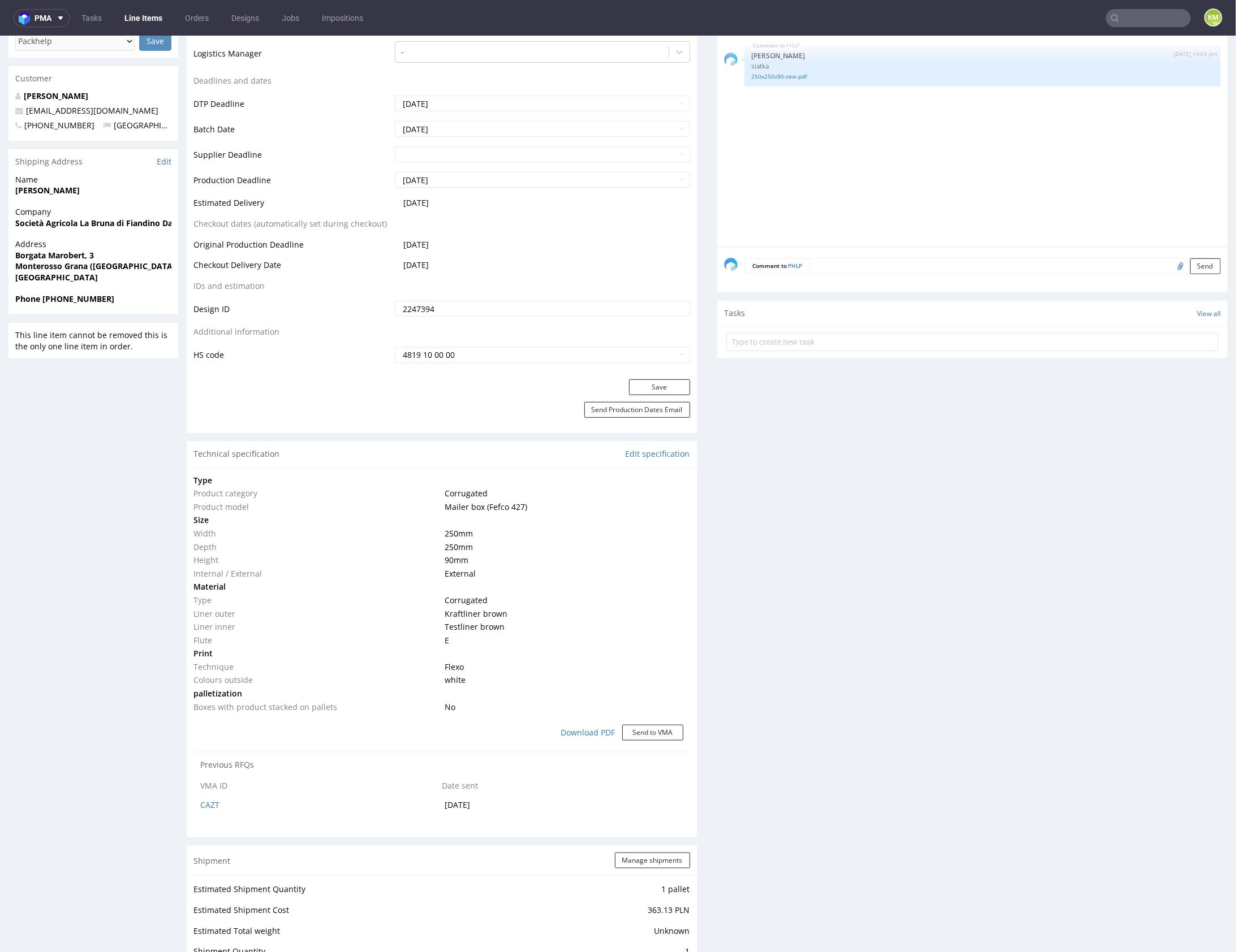
scroll to position [699, 0]
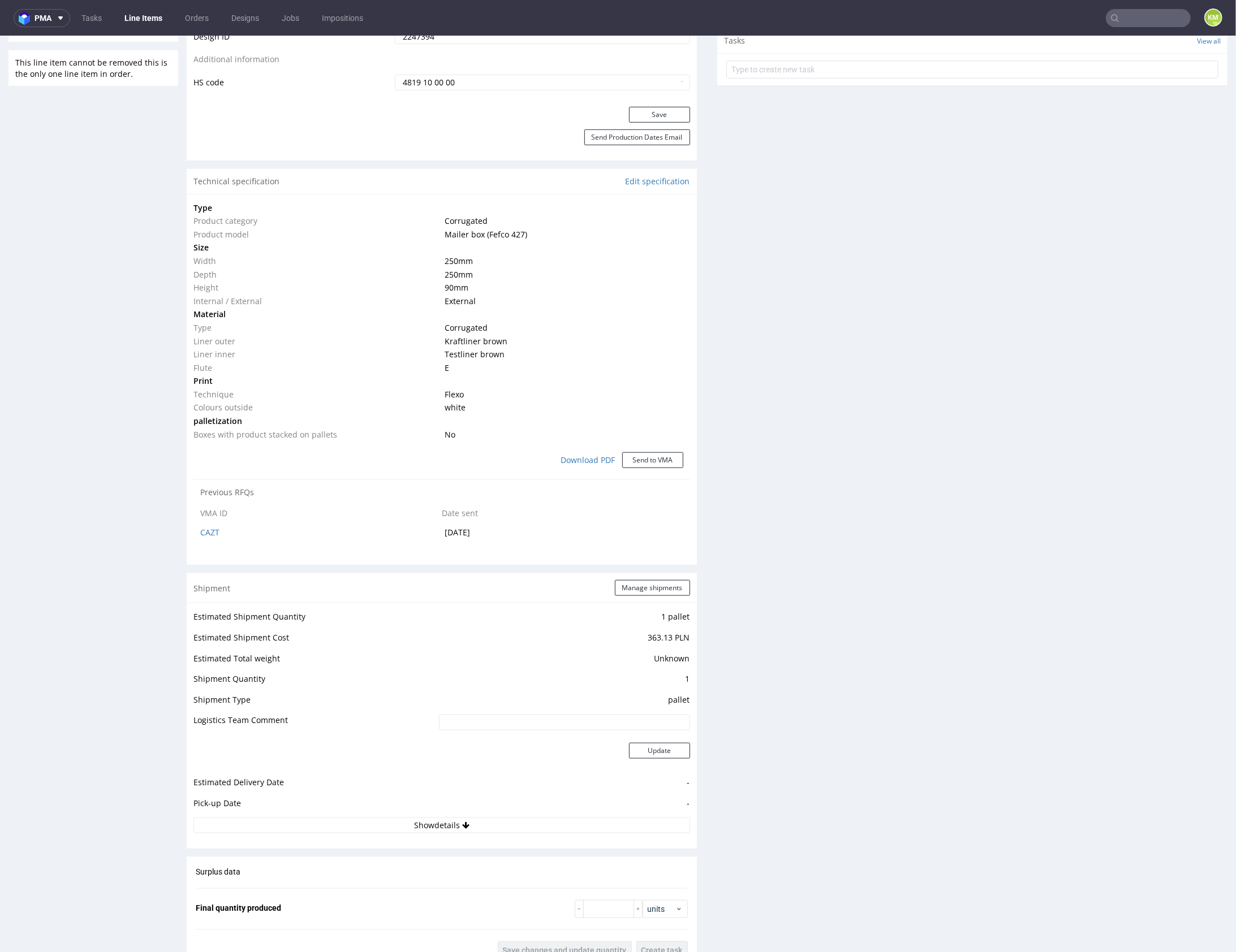
click at [916, 565] on div "Production Files - Design 2247394 Spit Request spit Spit not generated DBY Tino…" at bounding box center [973, 361] width 510 height 1577
click at [886, 506] on div "Production Files - Design 2247394 Spit Request spit Spit not generated DBY Tino…" at bounding box center [973, 361] width 510 height 1577
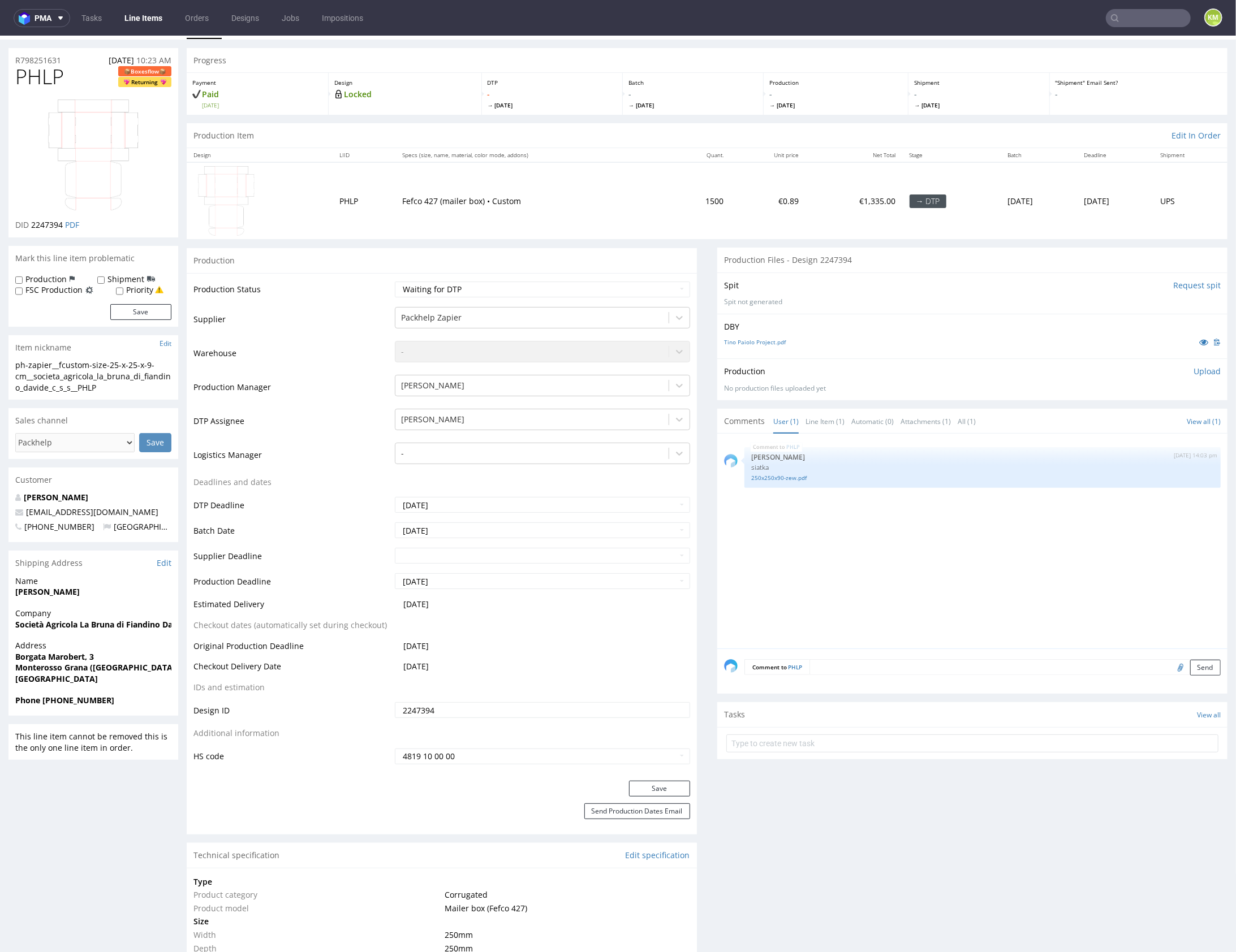
scroll to position [0, 0]
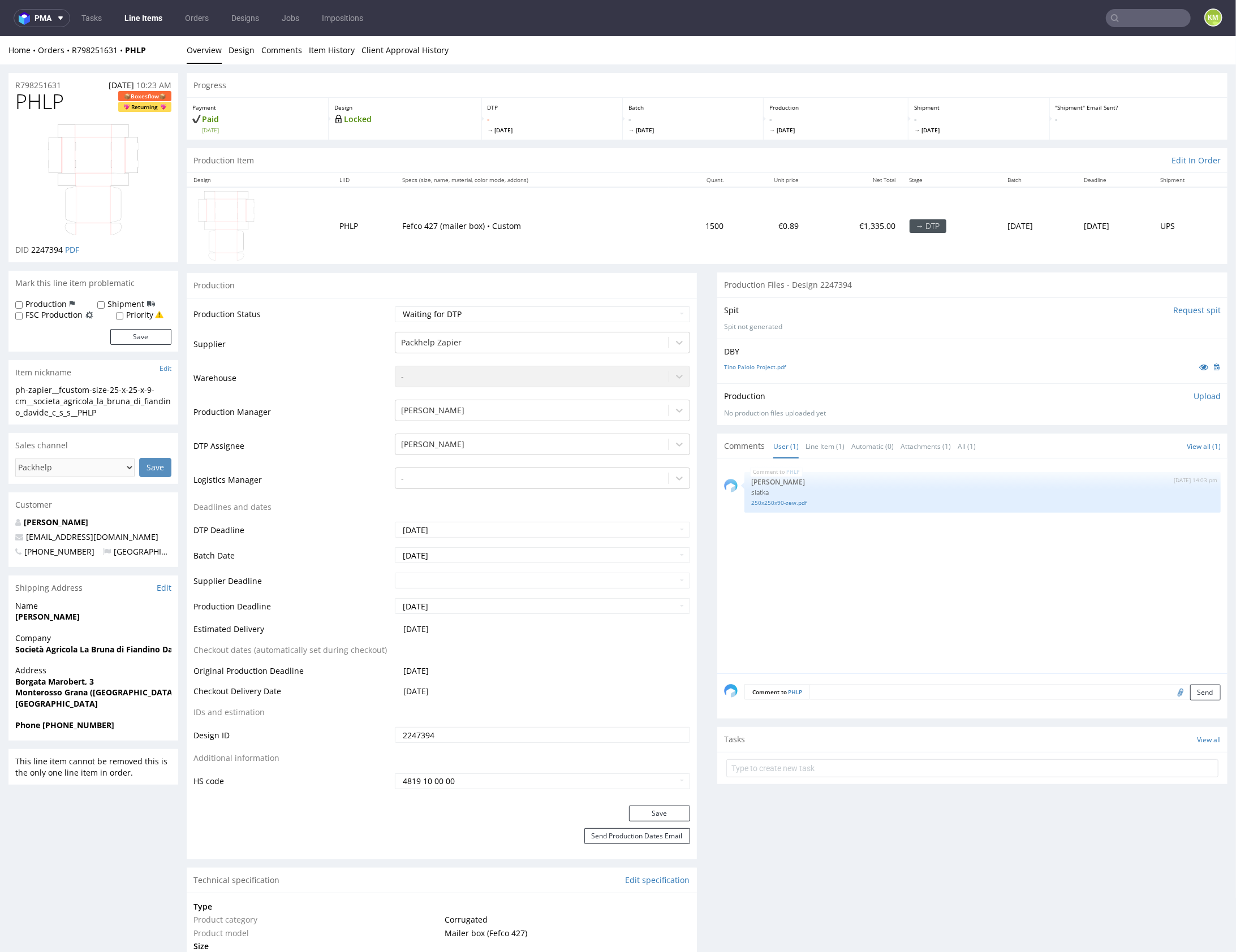
click at [848, 616] on div "PHLP 8th Aug 25 | 14:03 pm Sebastian Markut siatka 250x250x90-zew.pdf" at bounding box center [975, 569] width 503 height 208
click at [868, 565] on div "PHLP 8th Aug 25 | 14:03 pm Sebastian Markut siatka 250x250x90-zew.pdf" at bounding box center [975, 569] width 503 height 208
click at [766, 364] on link "Tino Paiolo Project.pdf" at bounding box center [754, 367] width 62 height 8
click at [814, 446] on link "Line Item (1)" at bounding box center [825, 446] width 39 height 25
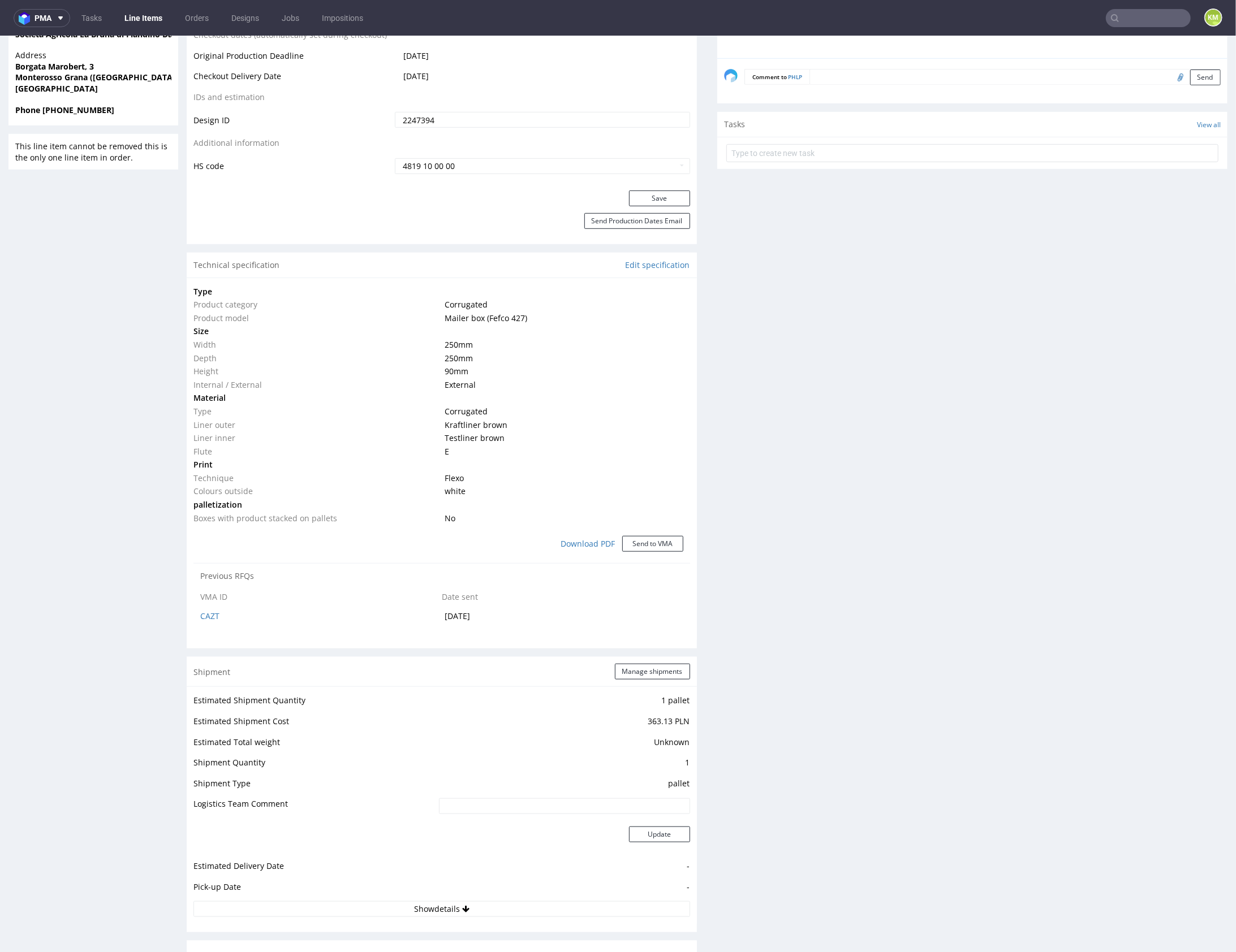
scroll to position [623, 0]
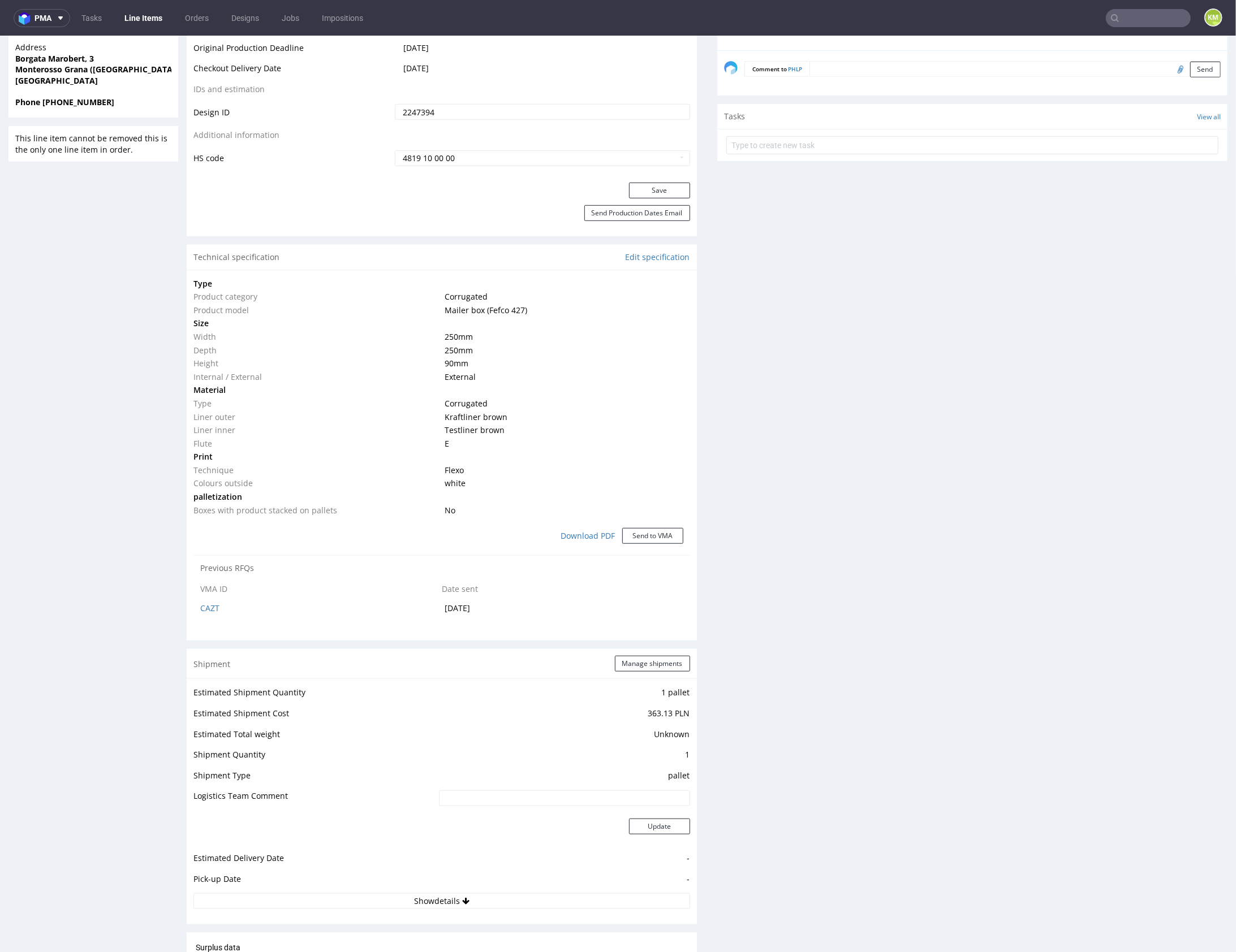
click at [818, 567] on div "Production Files - Design 2247394 Spit Request spit Spit not generated DBY Tino…" at bounding box center [973, 437] width 510 height 1577
click at [835, 581] on div "Production Files - Design 2247394 Spit Request spit Spit not generated DBY Tino…" at bounding box center [973, 437] width 510 height 1577
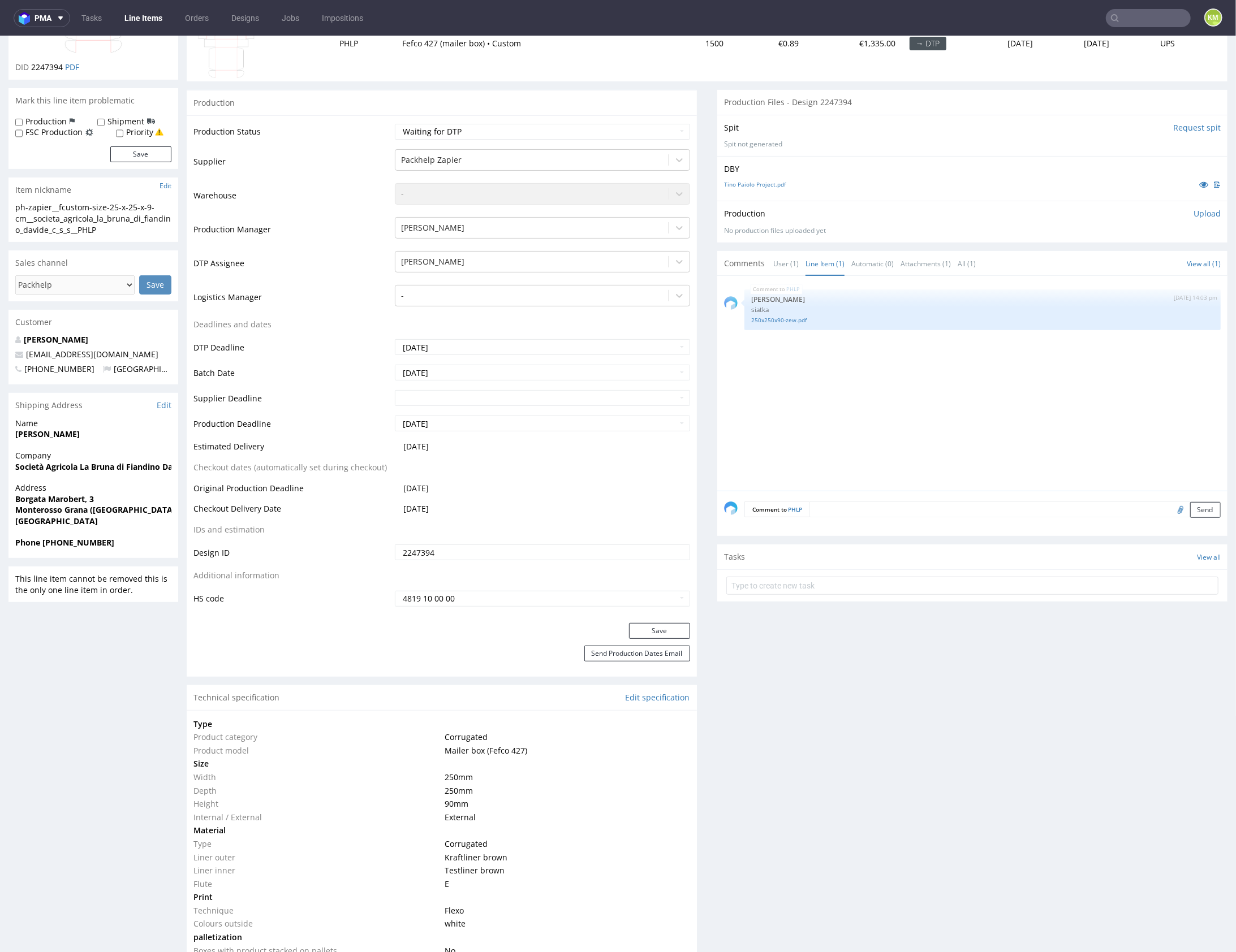
scroll to position [0, 0]
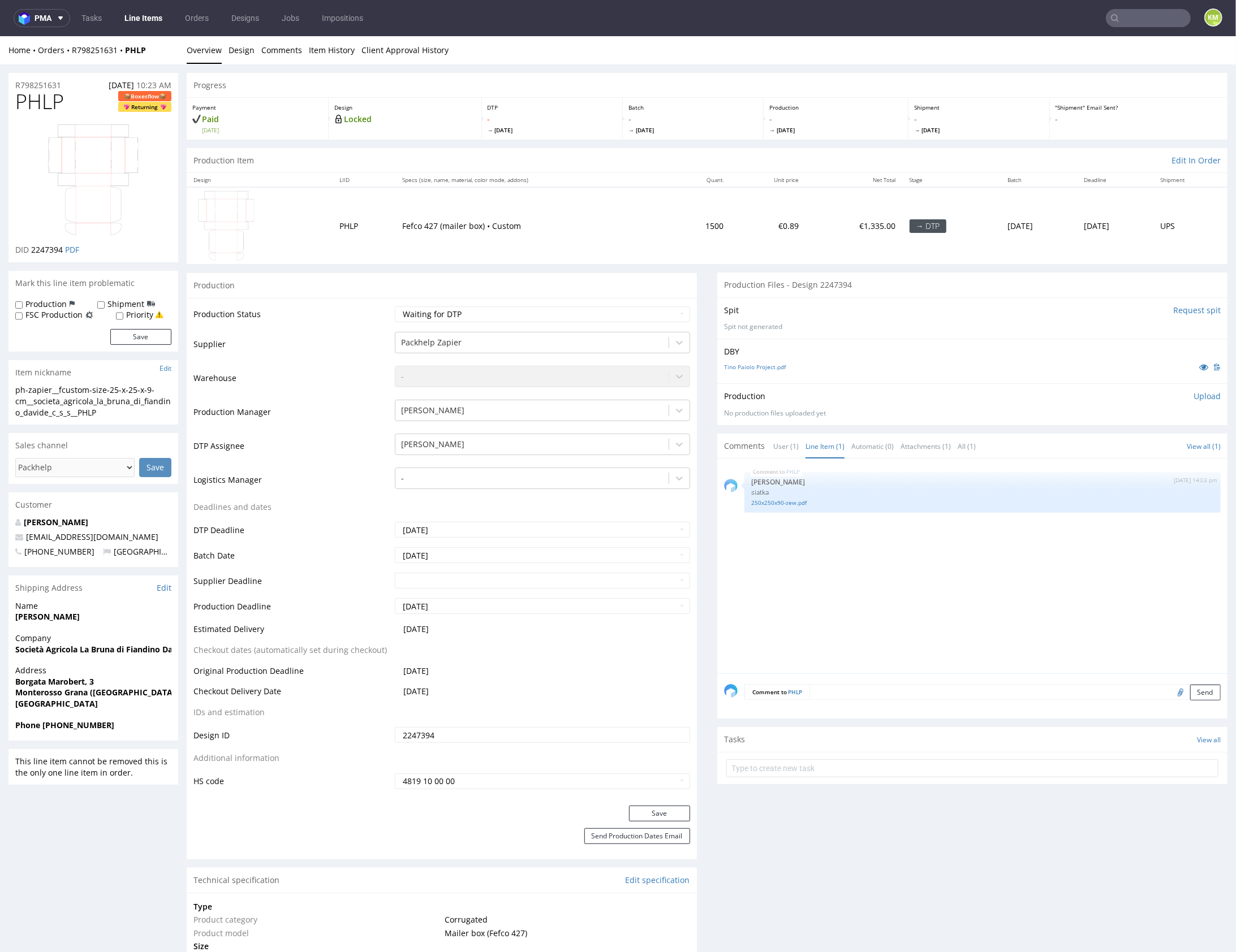
click at [987, 625] on div "PHLP 8th Aug 25 | 14:03 pm Sebastian Markut siatka 250x250x90-zew.pdf" at bounding box center [975, 569] width 503 height 208
drag, startPoint x: 61, startPoint y: 388, endPoint x: 81, endPoint y: 393, distance: 20.6
click at [81, 392] on div "ph-zapier__fcustom-size-25-x-25-x-9-cm__societa_agricola_la_bruna_di_fiandino_d…" at bounding box center [94, 400] width 156 height 34
drag, startPoint x: 58, startPoint y: 389, endPoint x: 120, endPoint y: 409, distance: 65.1
click at [120, 409] on div "ph-zapier__fcustom-size-25-x-25-x-9-cm__societa_agricola_la_bruna_di_fiandino_d…" at bounding box center [94, 400] width 156 height 34
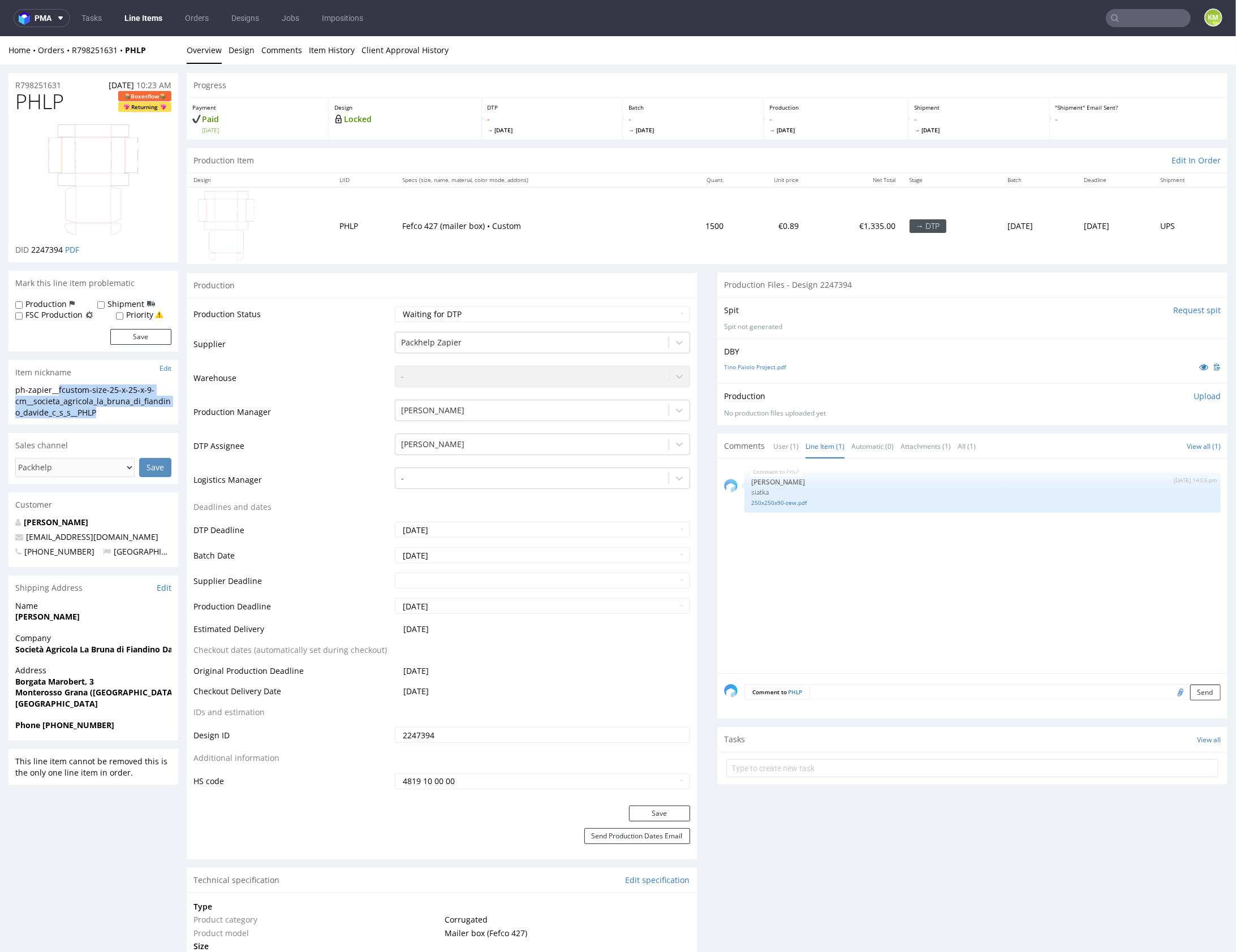
copy div "fcustom-size-25-x-25-x-9-cm__societa_agricola_la_bruna_di_fiandino_davide_c_s_s…"
click at [449, 734] on input "2247394" at bounding box center [542, 735] width 295 height 16
click at [1032, 596] on div "PHLP 8th Aug 25 | 14:03 pm Sebastian Markut siatka 250x250x90-zew.pdf" at bounding box center [975, 569] width 503 height 208
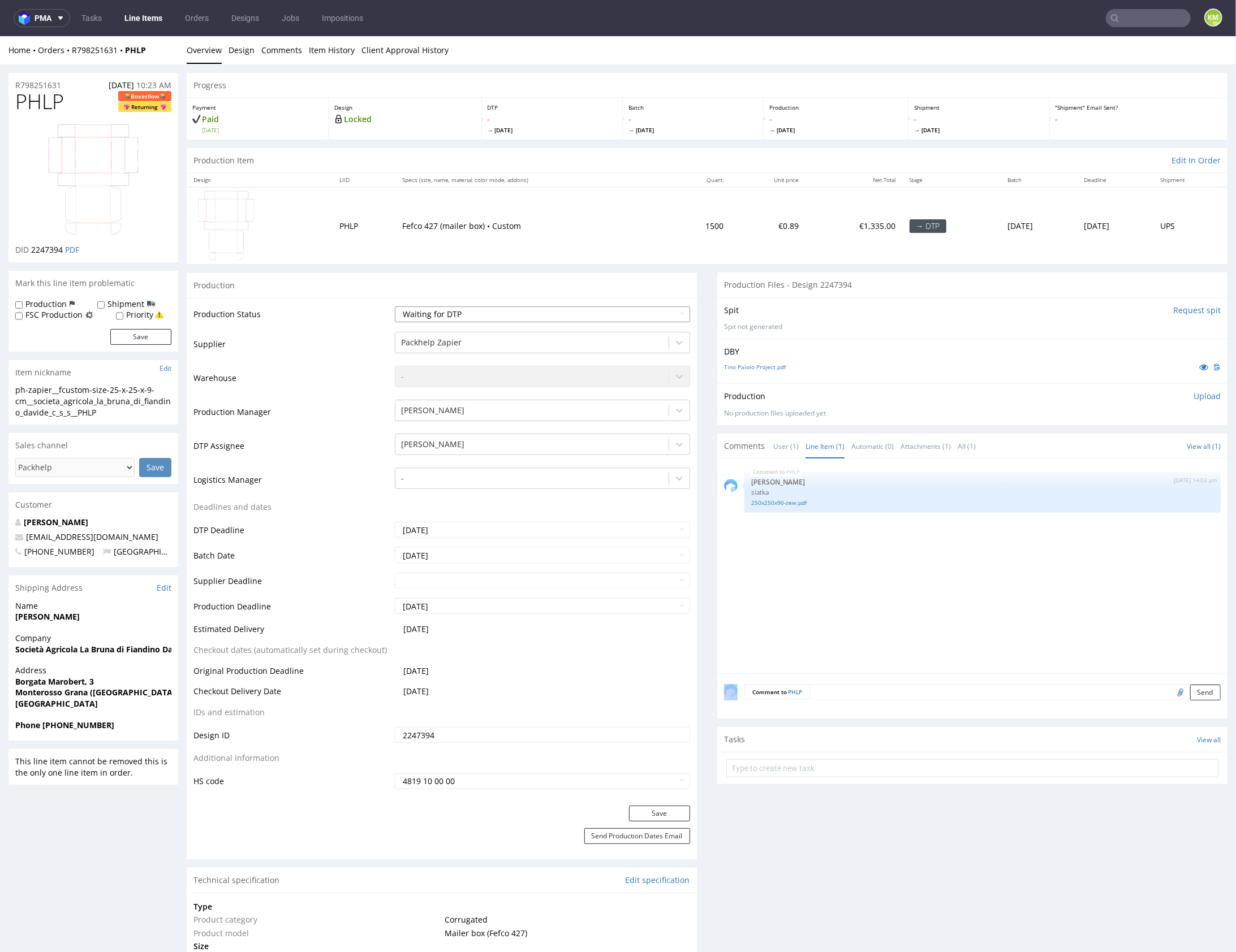
click at [627, 311] on select "Waiting for Artwork Waiting for Diecut Waiting for Mockup Waiting for DTP Waiti…" at bounding box center [542, 314] width 295 height 16
select select "dtp_ca_needed"
click at [653, 810] on button "Save" at bounding box center [659, 812] width 61 height 16
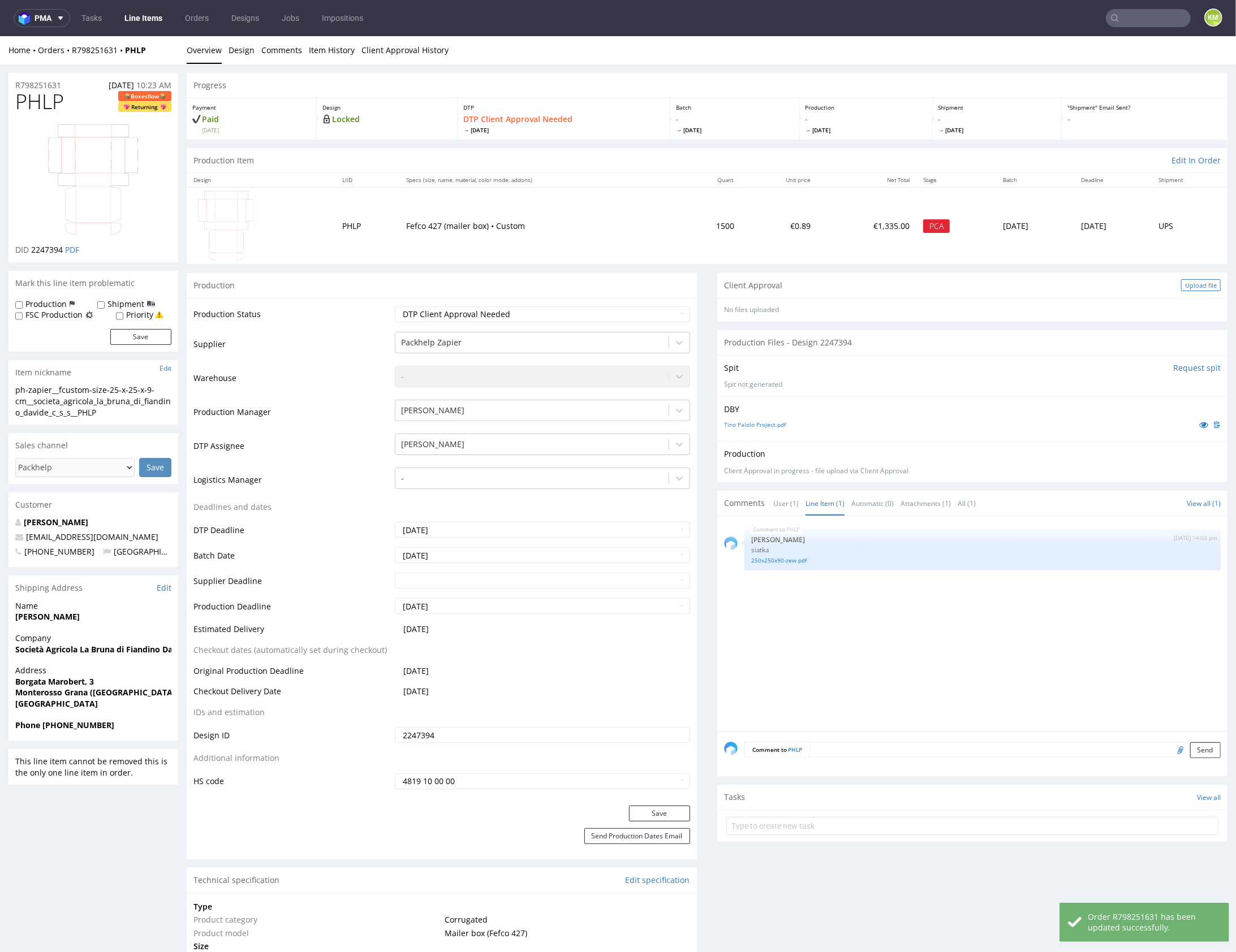
click at [1190, 286] on div "Upload file" at bounding box center [1201, 285] width 39 height 11
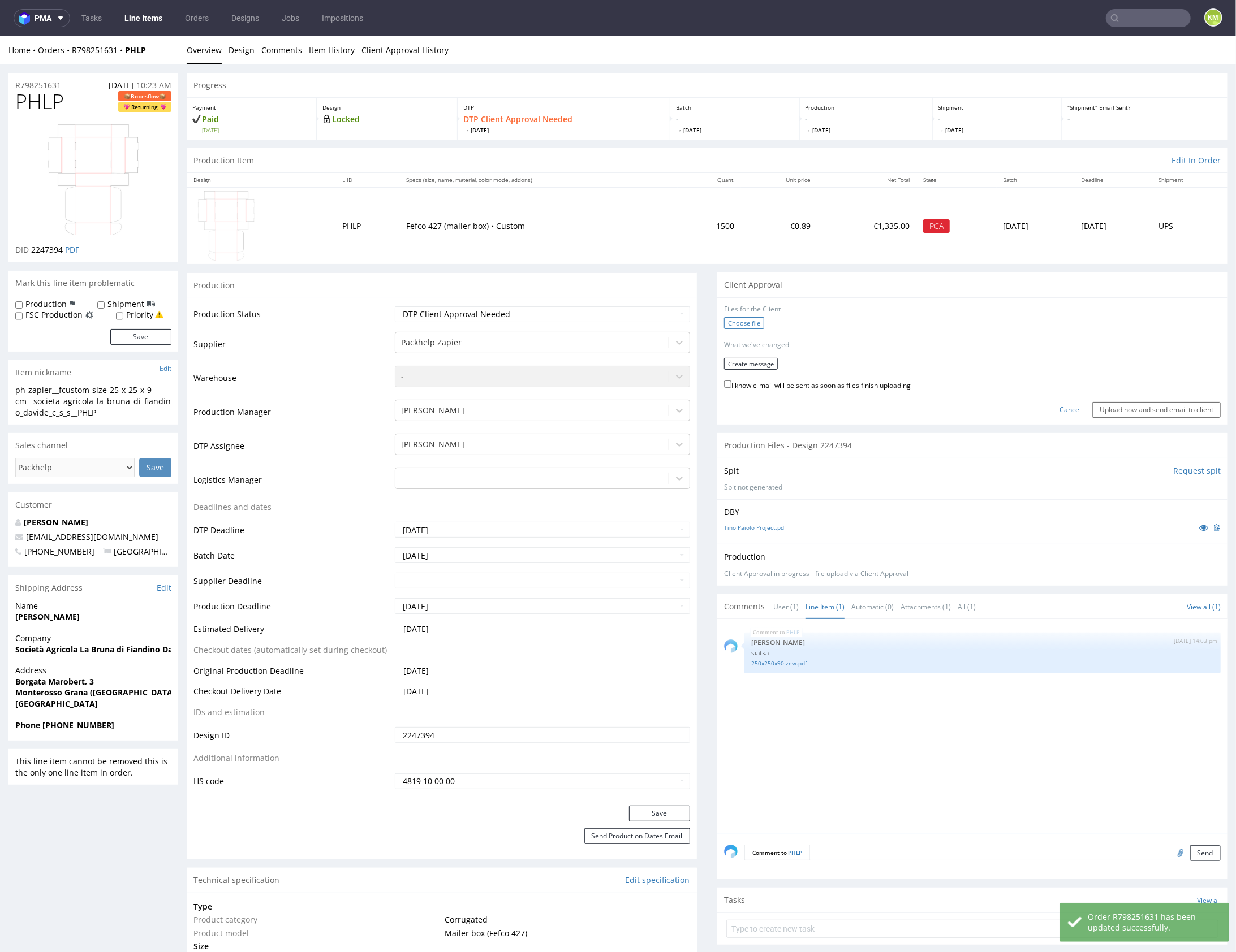
click at [730, 325] on label "Choose file" at bounding box center [744, 323] width 40 height 11
click at [0, 35] on input "Choose file" at bounding box center [0, 35] width 0 height 0
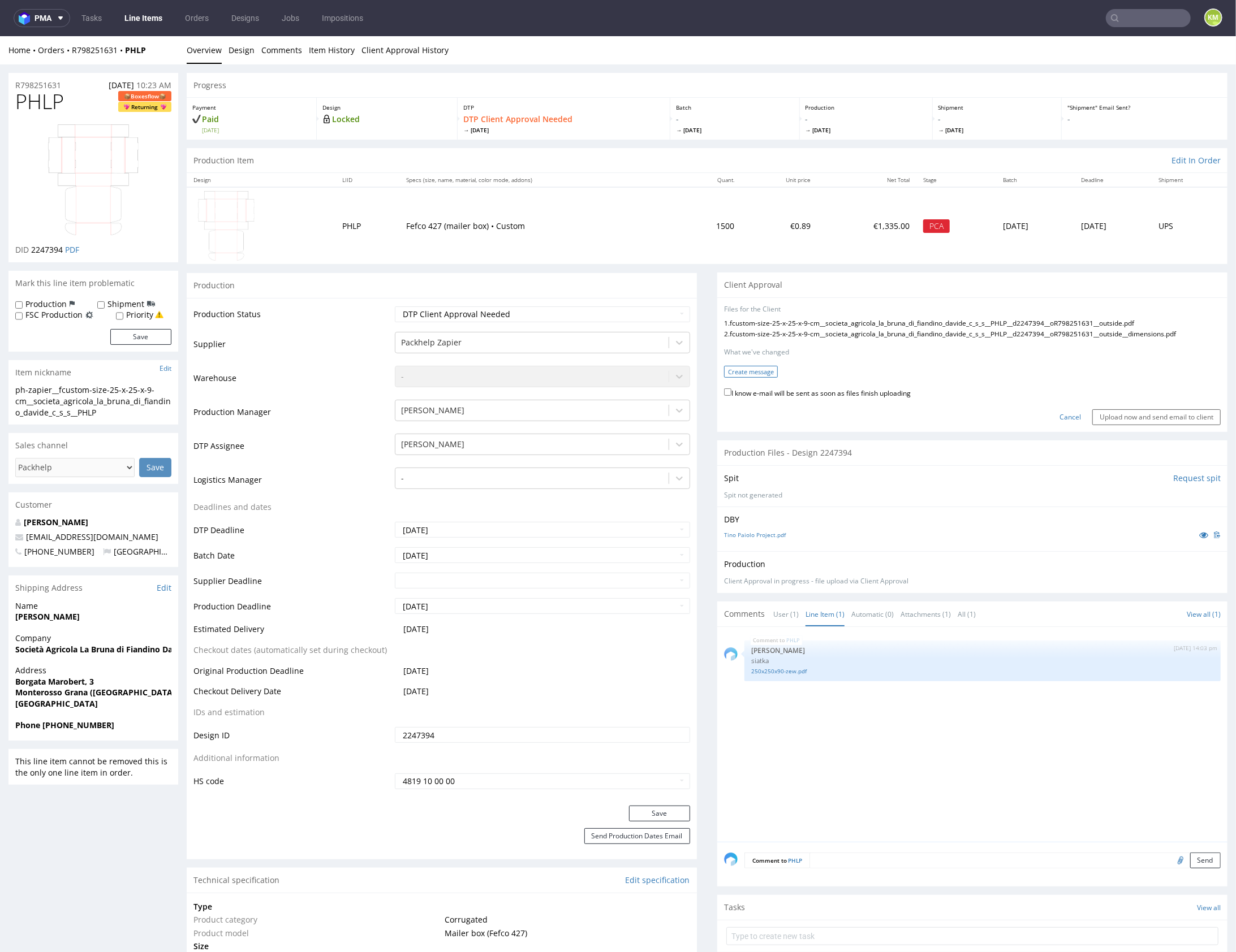
click at [756, 375] on button "Create message" at bounding box center [750, 371] width 53 height 11
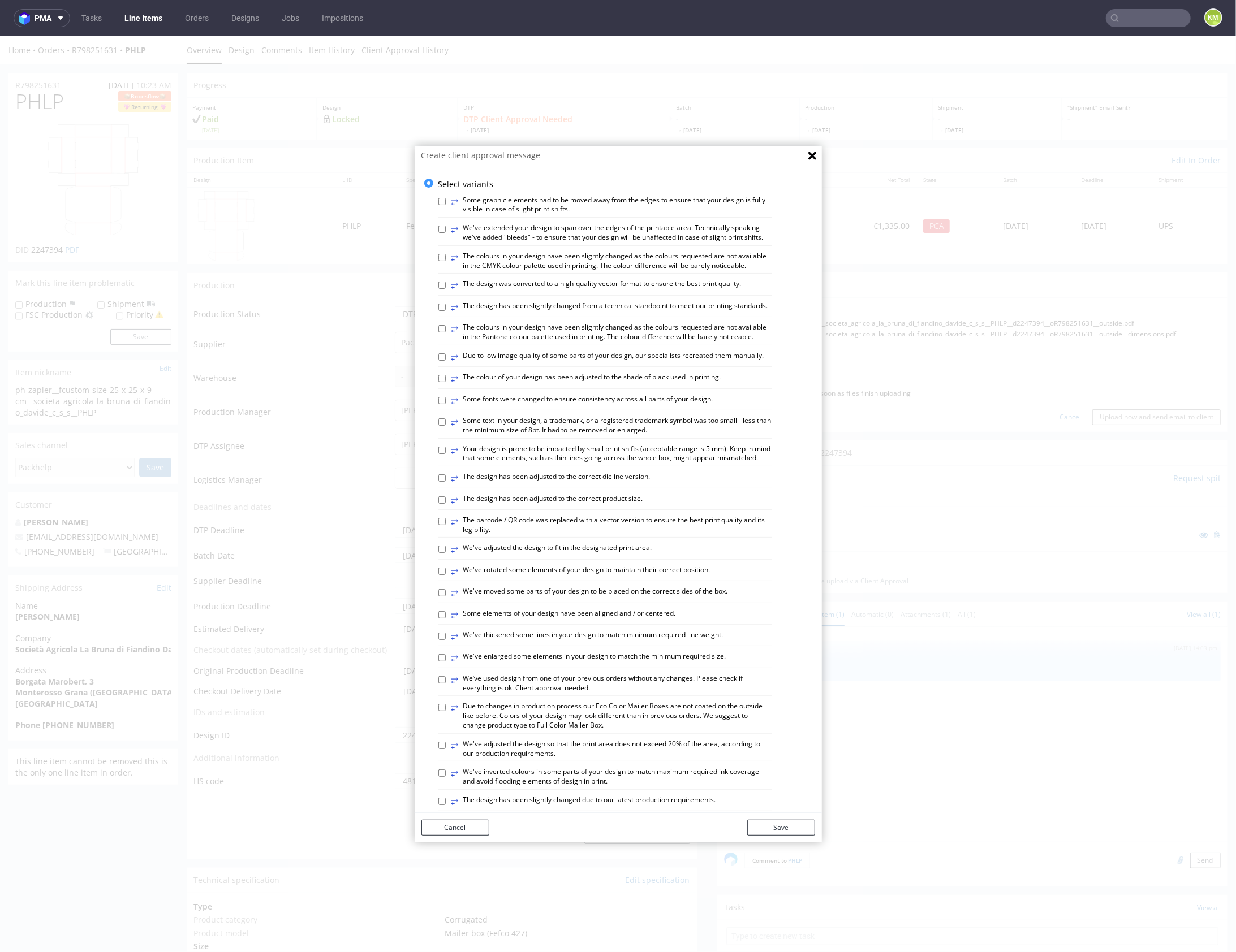
click at [622, 484] on label "⥂ The design has been adjusted to the correct dieline version." at bounding box center [551, 478] width 199 height 12
click at [446, 481] on input "⥂ The design has been adjusted to the correct dieline version." at bounding box center [442, 477] width 7 height 7
checkbox input "true"
click at [542, 313] on label "⥂ The design has been slightly changed from a technical standpoint to meet our …" at bounding box center [610, 307] width 317 height 12
click at [446, 310] on input "⥂ The design has been slightly changed from a technical standpoint to meet our …" at bounding box center [442, 306] width 7 height 7
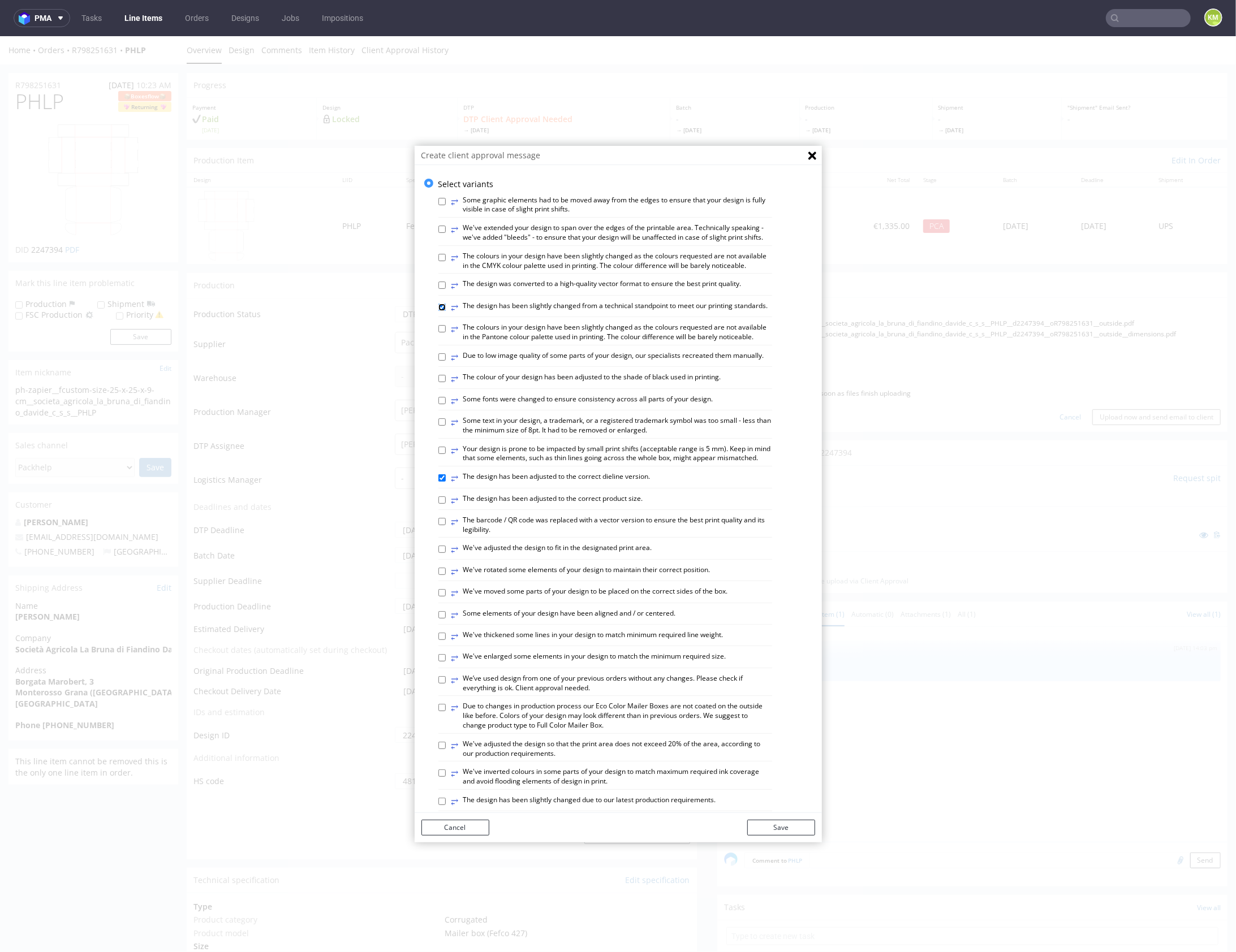
checkbox input "true"
click at [795, 823] on button "Save" at bounding box center [781, 827] width 68 height 16
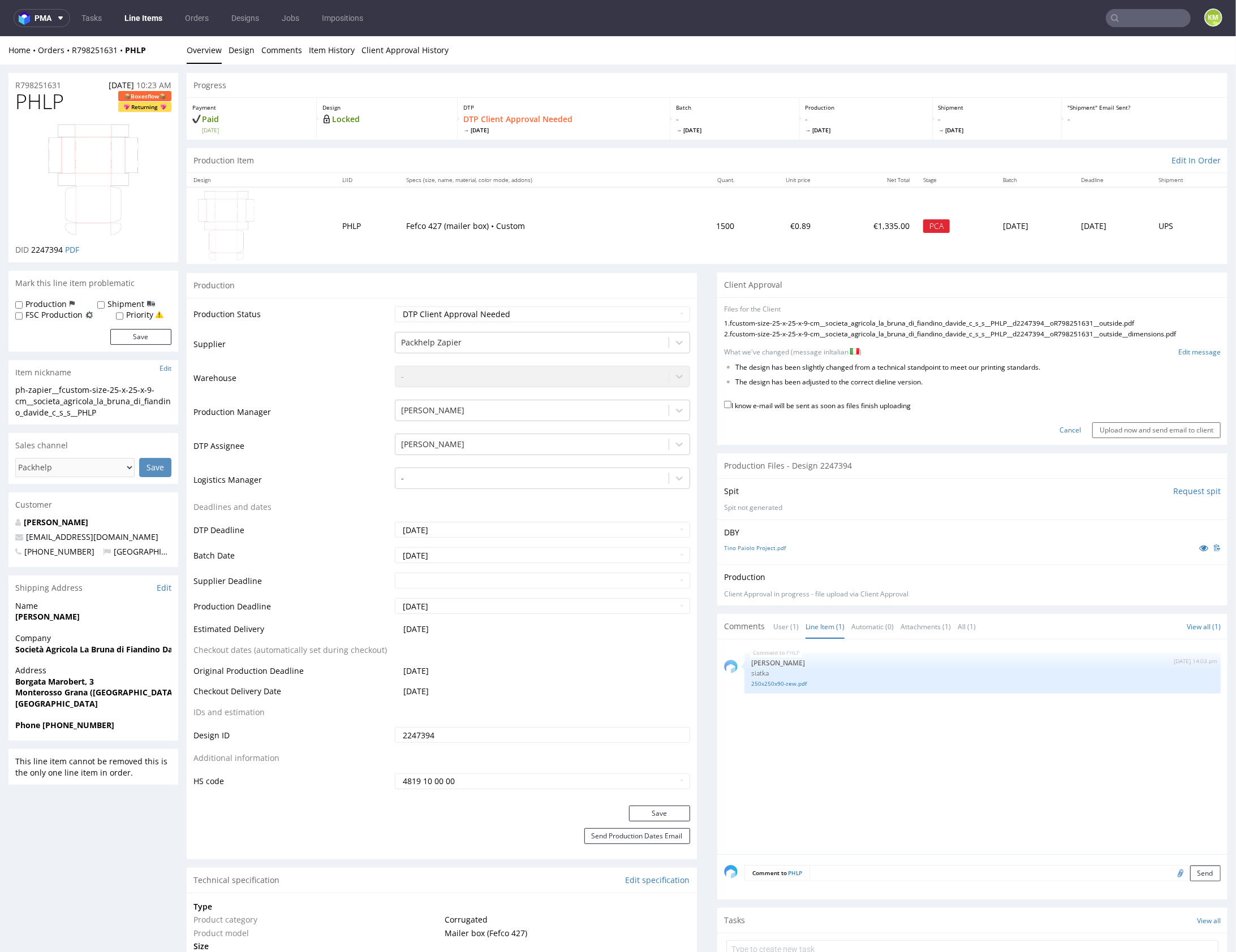
click at [895, 401] on label "I know e-mail will be sent as soon as files finish uploading" at bounding box center [817, 404] width 186 height 12
click at [731, 401] on input "I know e-mail will be sent as soon as files finish uploading" at bounding box center [727, 404] width 7 height 7
checkbox input "true"
click at [1142, 428] on input "Upload now and send email to client" at bounding box center [1156, 429] width 128 height 16
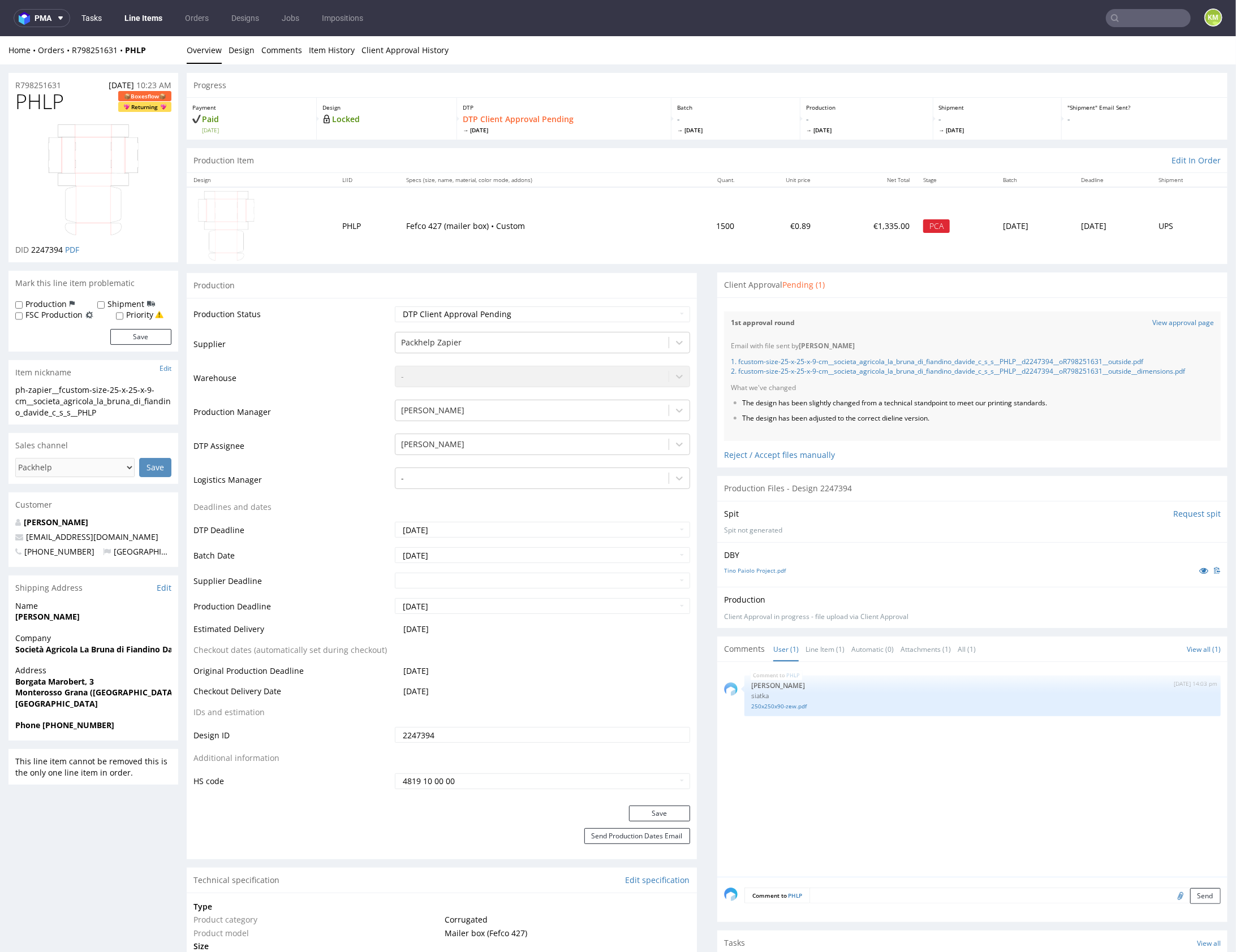
click at [86, 16] on link "Tasks" at bounding box center [91, 18] width 34 height 18
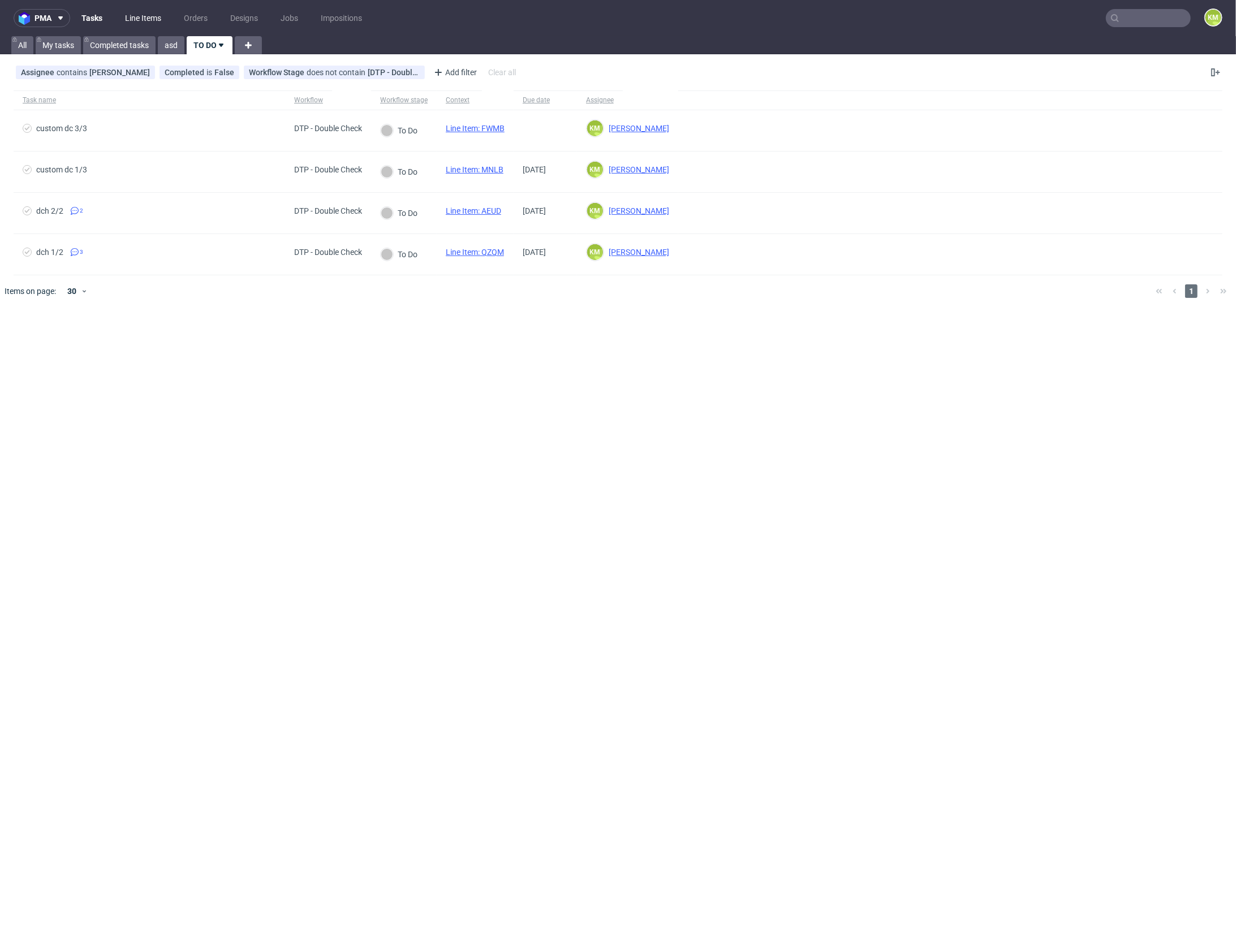
click at [139, 21] on link "Line Items" at bounding box center [143, 18] width 50 height 18
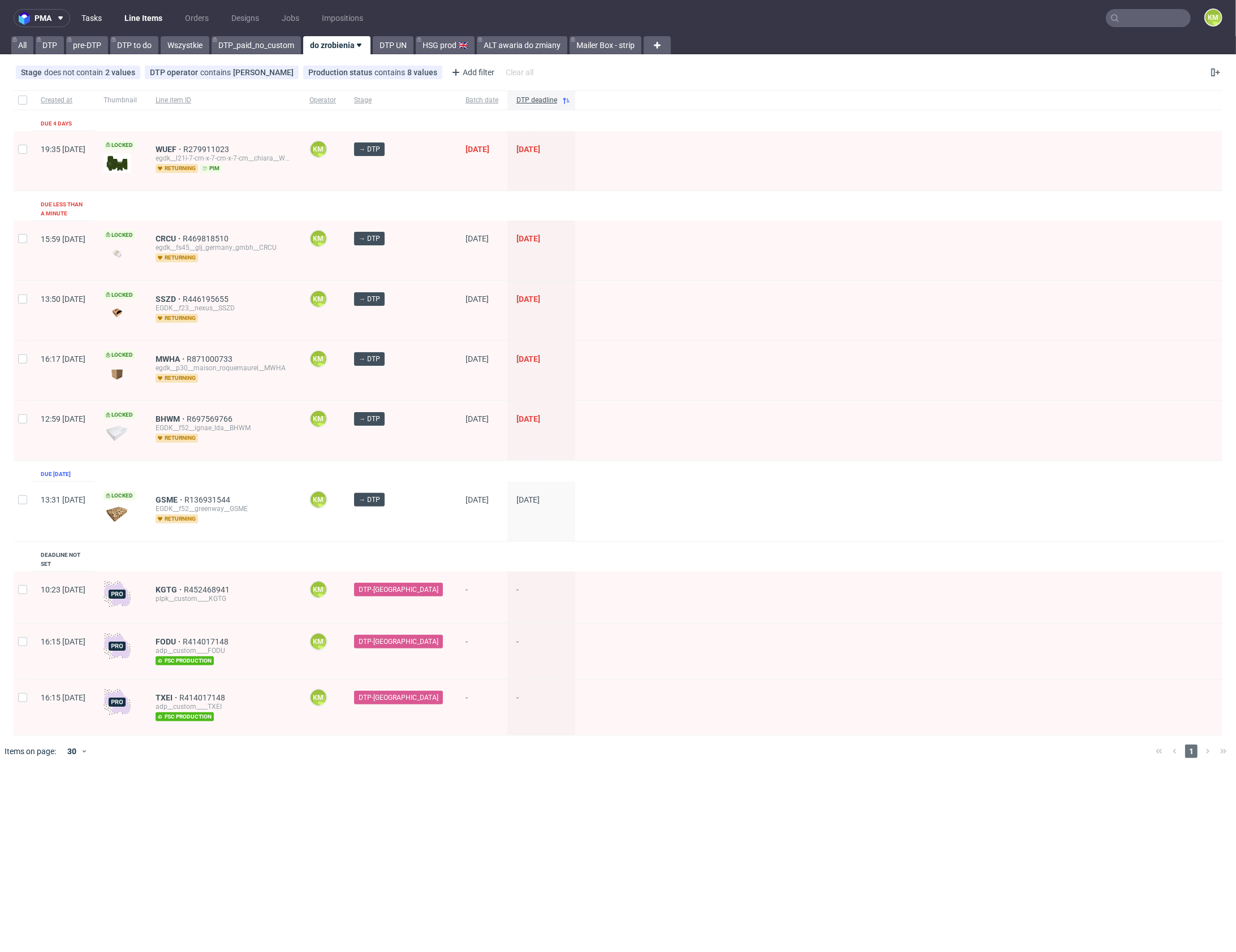
click at [100, 16] on link "Tasks" at bounding box center [91, 18] width 34 height 18
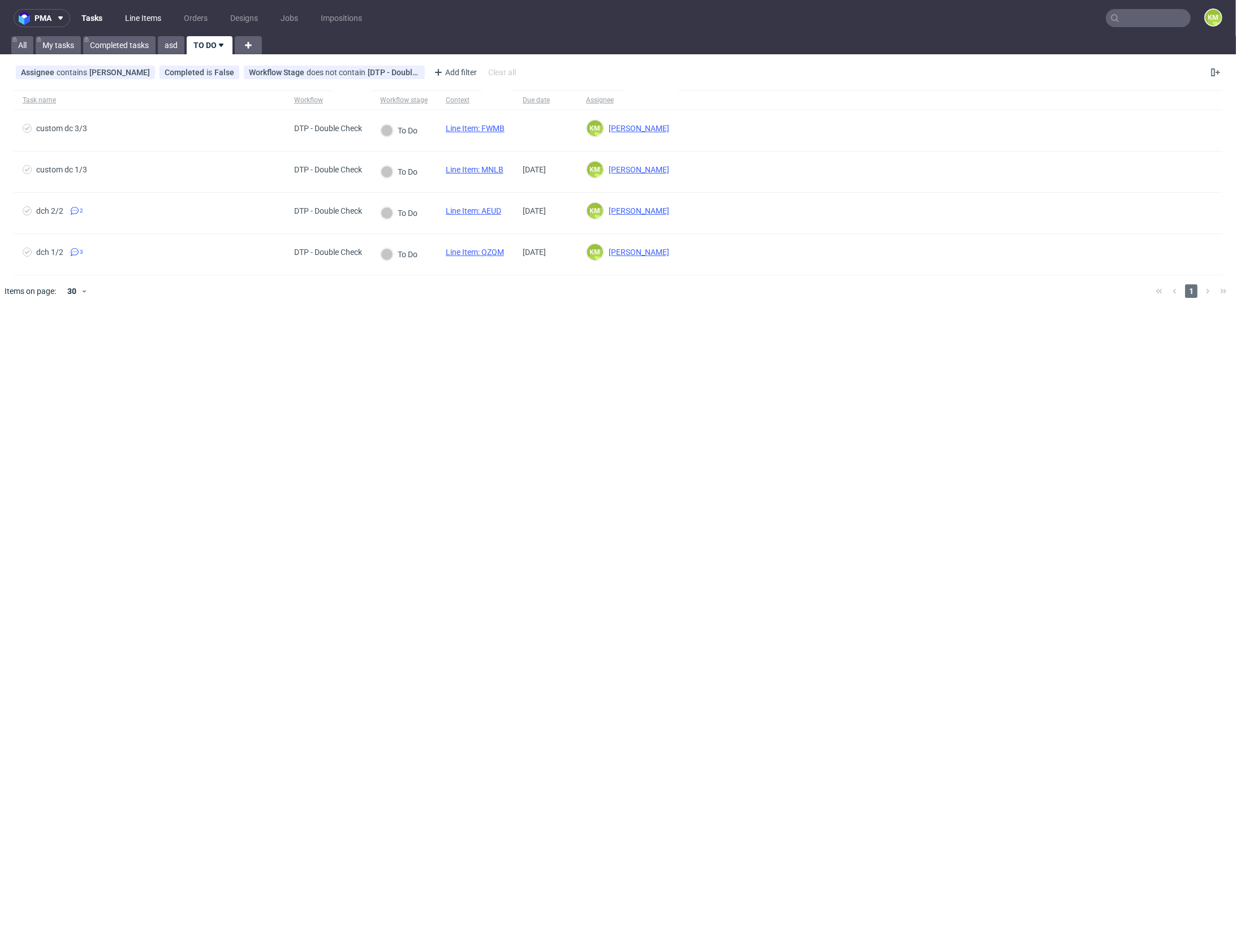
click at [148, 15] on link "Line Items" at bounding box center [143, 18] width 50 height 18
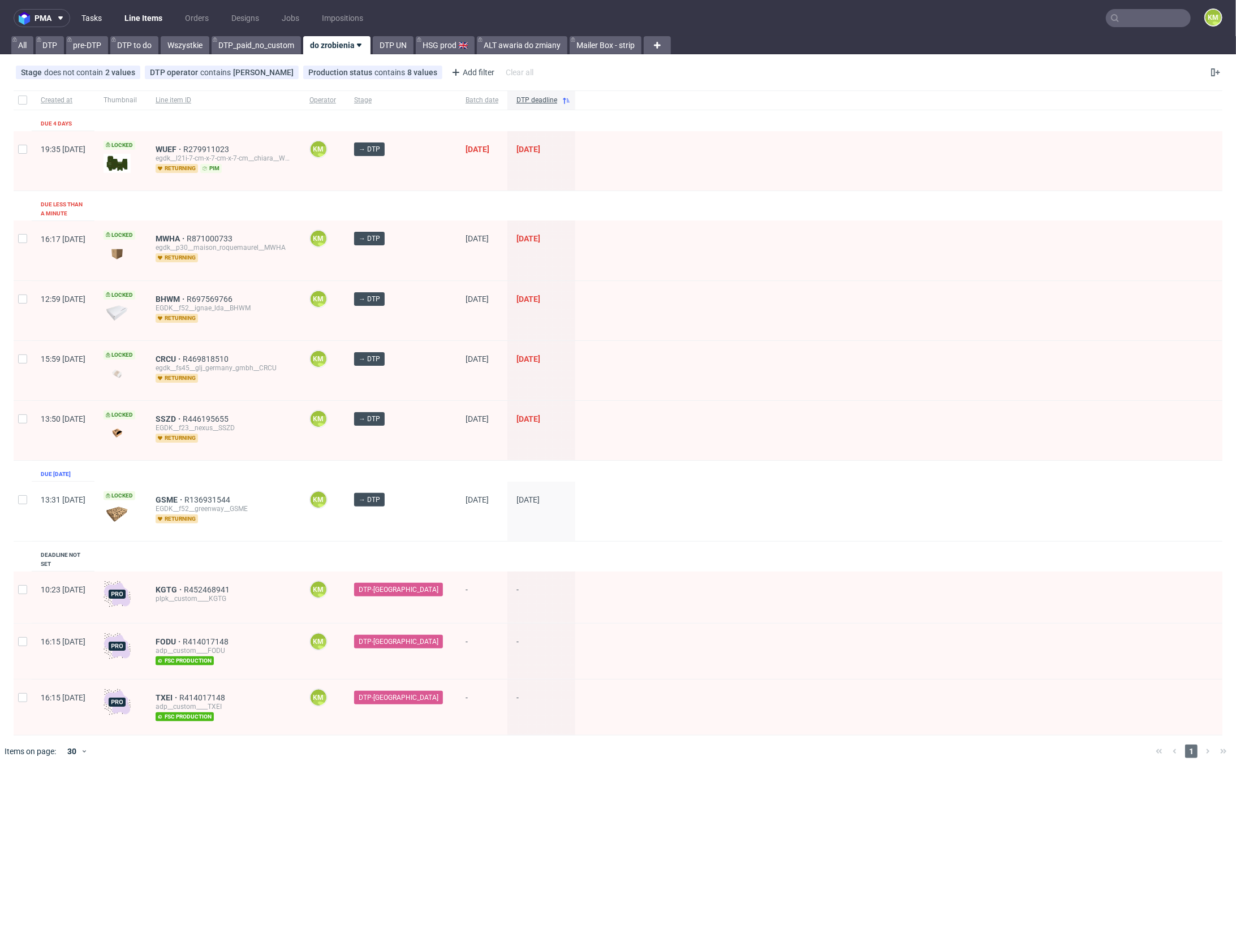
click at [99, 16] on link "Tasks" at bounding box center [91, 18] width 34 height 18
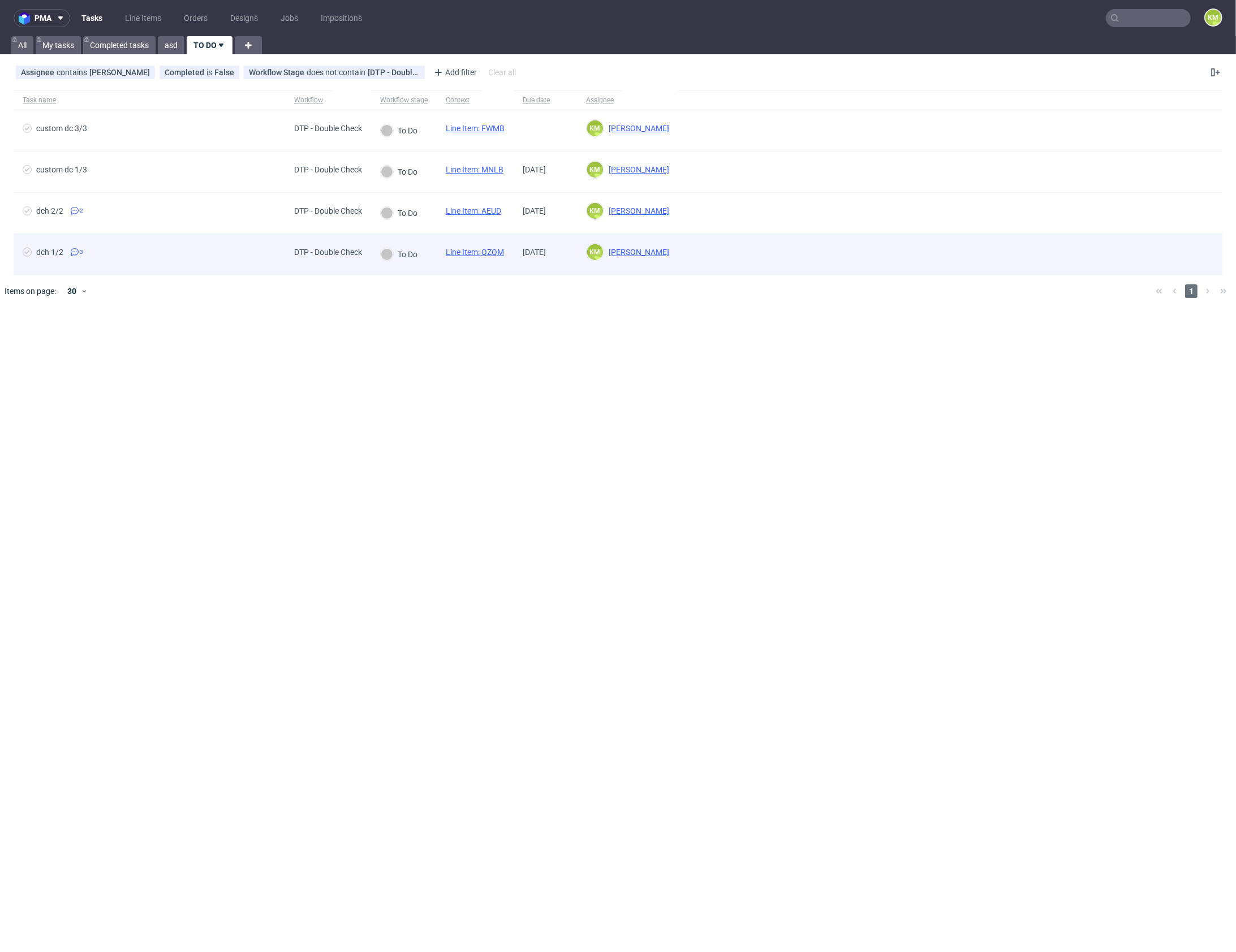
click at [492, 251] on link "Line Item: QZQM" at bounding box center [474, 252] width 58 height 9
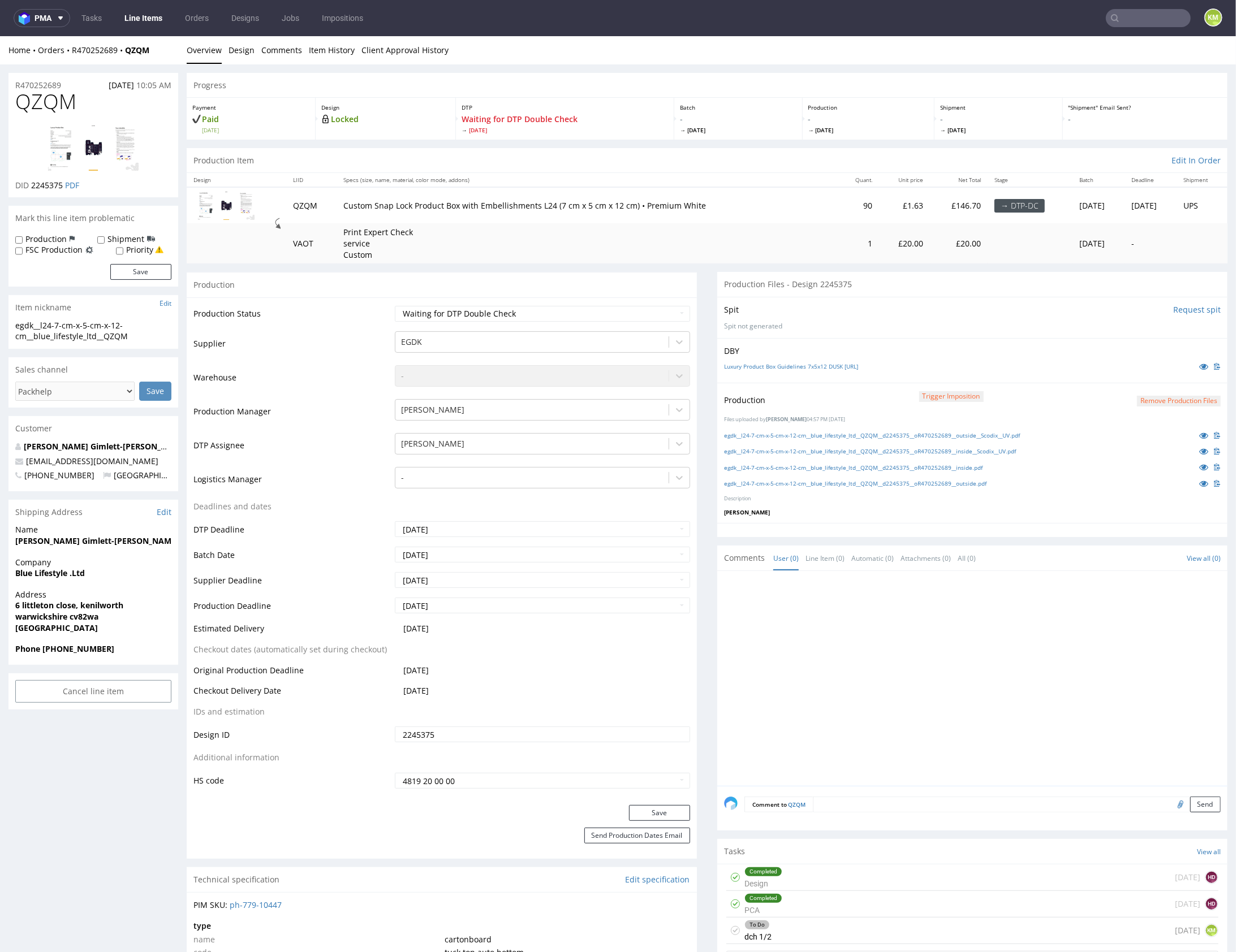
click at [838, 405] on div "Production Trigger Imposition Remove production files" at bounding box center [972, 400] width 497 height 21
click at [850, 434] on link "egdk__l24-7-cm-x-5-cm-x-12-cm__blue_lifestyle_ltd__QZQM__d2245375__oR470252689_…" at bounding box center [872, 435] width 295 height 8
click at [855, 448] on link "egdk__l24-7-cm-x-5-cm-x-12-cm__blue_lifestyle_ltd__QZQM__d2245375__oR470252689_…" at bounding box center [870, 451] width 292 height 8
click at [861, 464] on link "egdk__l24-7-cm-x-5-cm-x-12-cm__blue_lifestyle_ltd__QZQM__d2245375__oR470252689_…" at bounding box center [853, 467] width 259 height 8
click at [867, 481] on link "egdk__l24-7-cm-x-5-cm-x-12-cm__blue_lifestyle_ltd__QZQM__d2245375__oR470252689_…" at bounding box center [855, 483] width 263 height 8
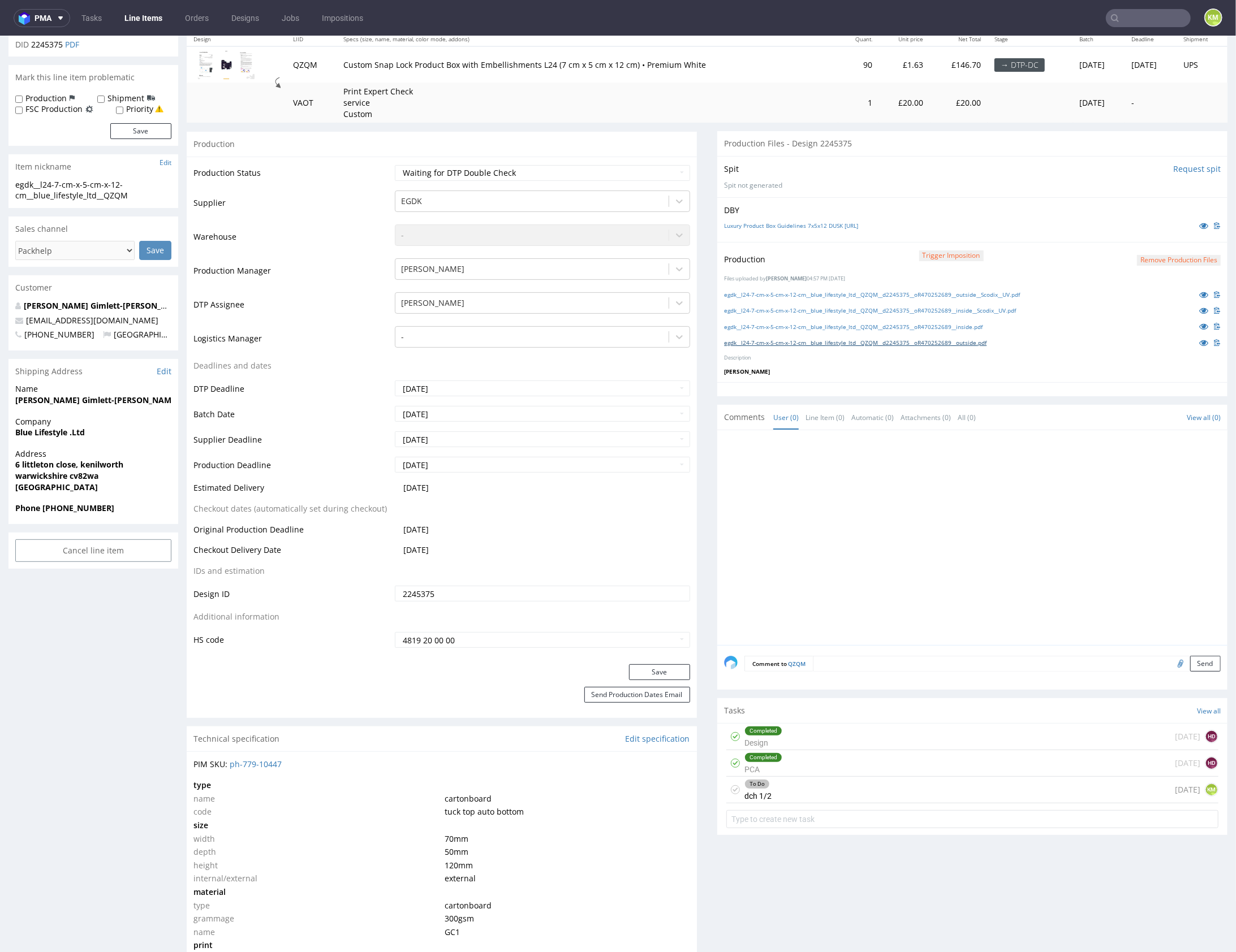
scroll to position [180, 0]
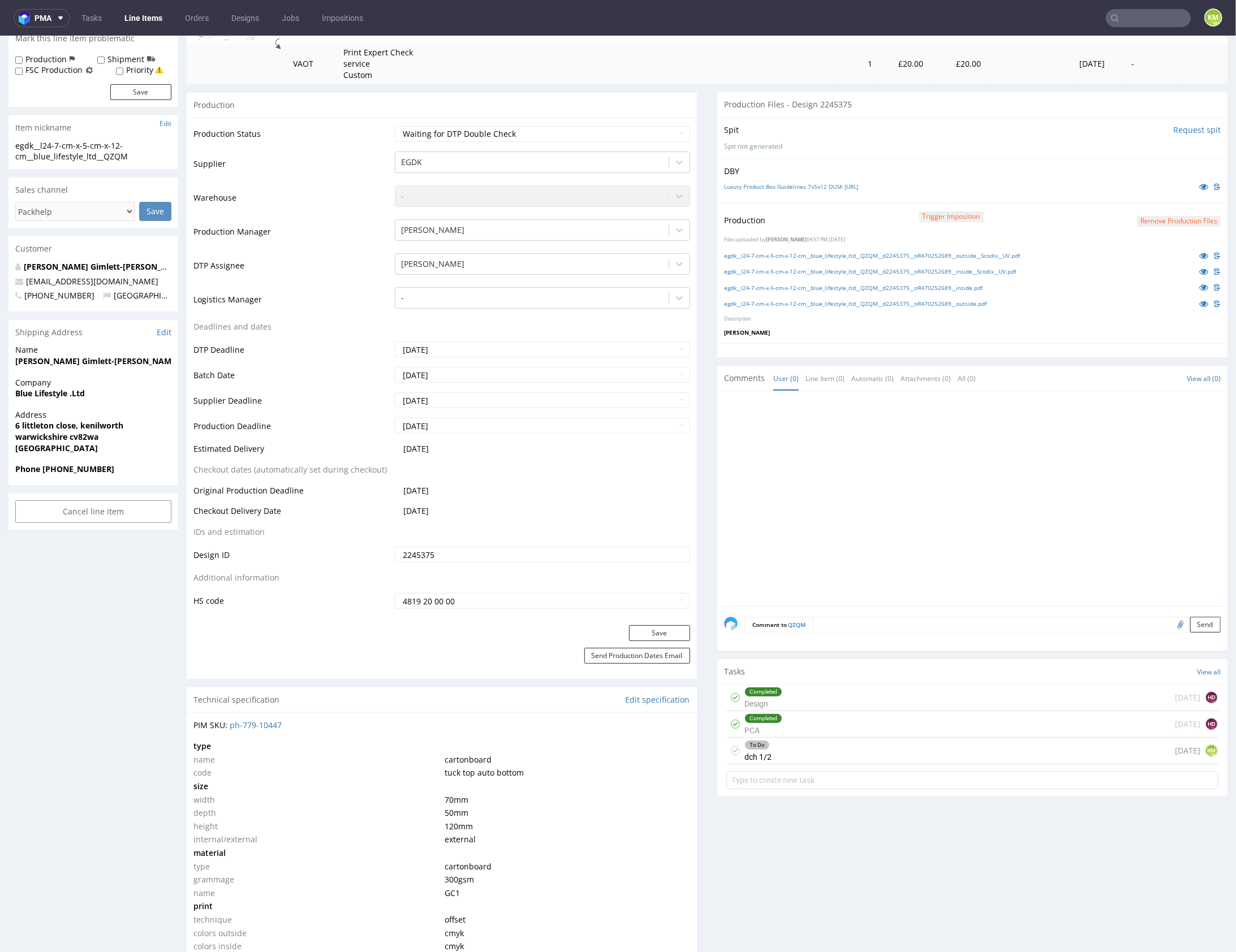
click at [845, 745] on div "To Do dch 1/2 4 days ago KM" at bounding box center [973, 751] width 492 height 26
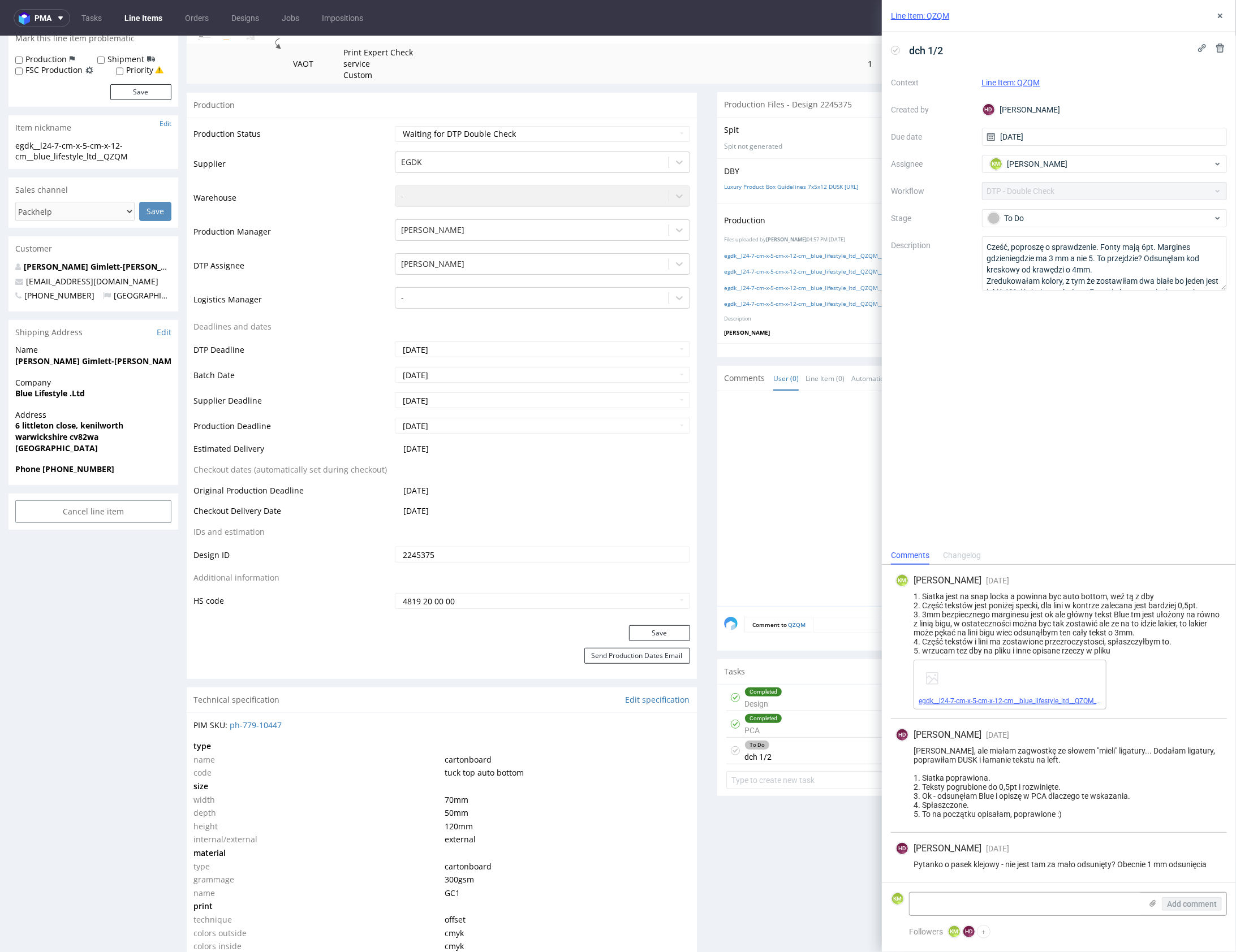
click at [1052, 699] on link "egdk__l24-7-cm-x-5-cm-x-12-cm__blue_lifestyle_ltd__QZQM__d2245375__oR470252689_…" at bounding box center [1078, 702] width 319 height 8
click at [1220, 14] on use at bounding box center [1220, 16] width 5 height 5
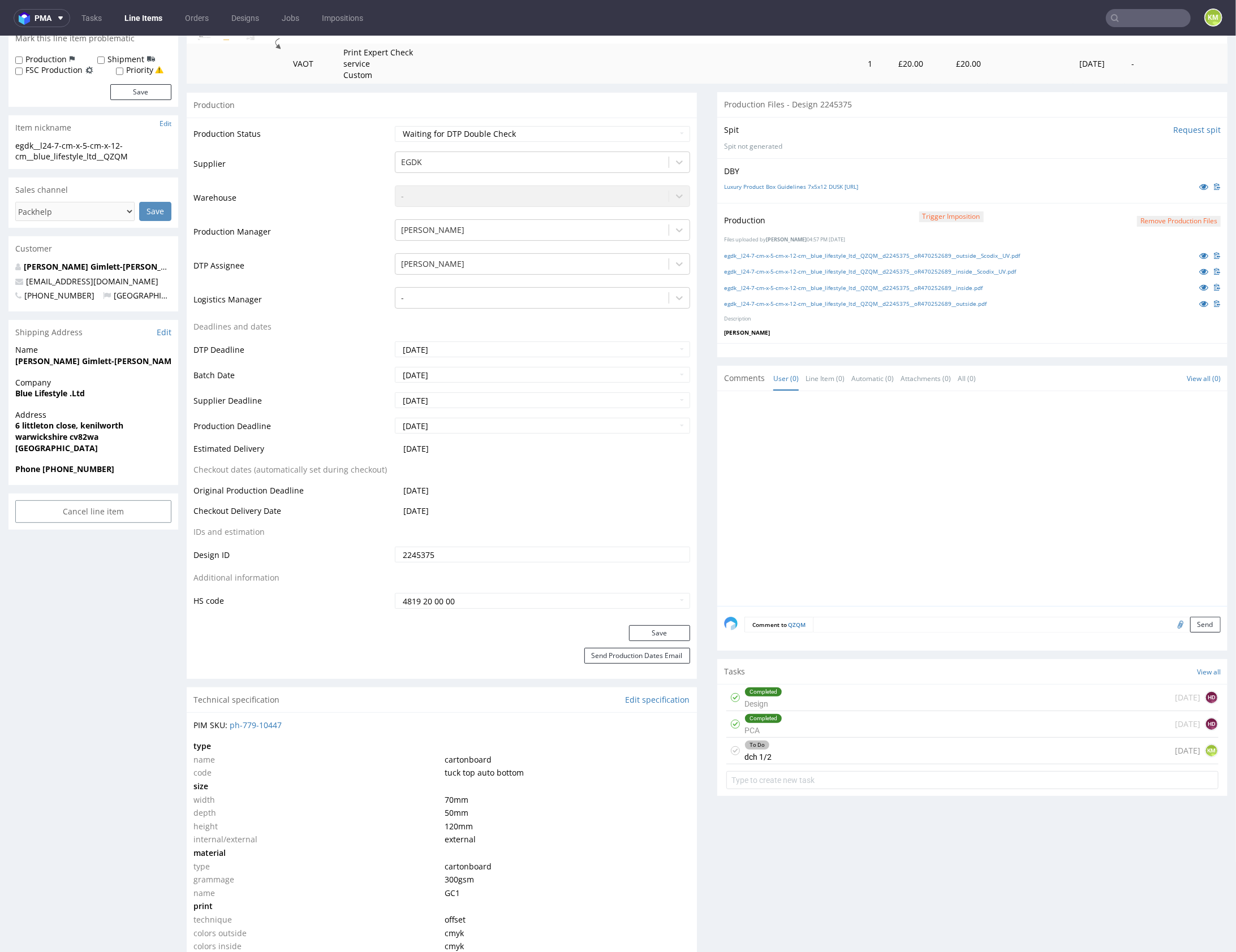
click at [1011, 442] on div at bounding box center [975, 501] width 503 height 208
click at [982, 286] on link "egdk__l24-7-cm-x-5-cm-x-12-cm__blue_lifestyle_ltd__QZQM__d2245375__oR470252689_…" at bounding box center [853, 287] width 259 height 8
click at [982, 286] on link "egdk__l24-7-cm-x-5-cm-x-12-cm__blue_lifestyle_ltd__QZQM__d2245375__oR470252689_…" at bounding box center [853, 287] width 259 height 8
click at [931, 525] on div at bounding box center [975, 501] width 503 height 208
click at [810, 188] on link "Luxury Product Box Guidelines 7x5x12 DUSK Cocoa.ai" at bounding box center [790, 186] width 134 height 8
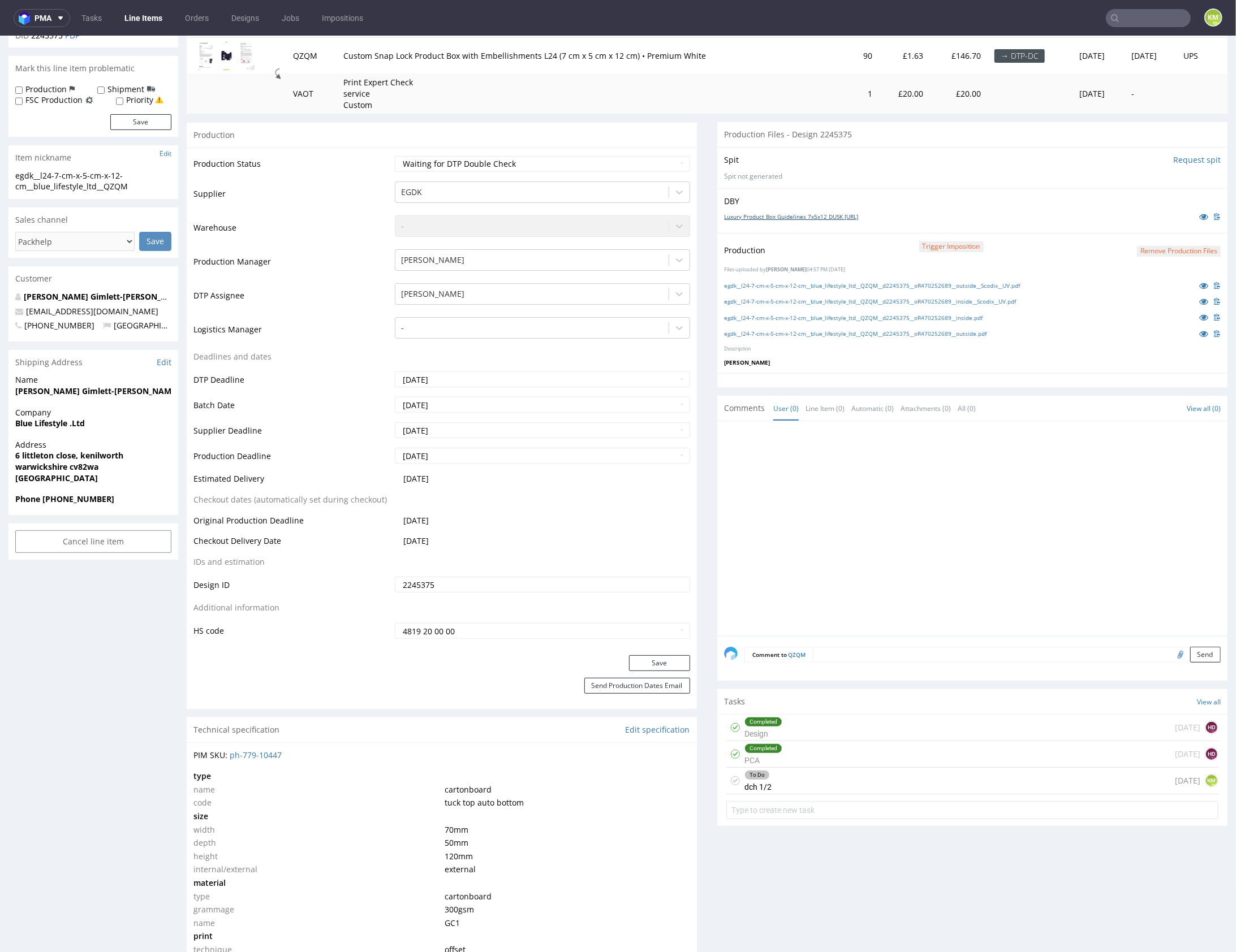
scroll to position [36, 0]
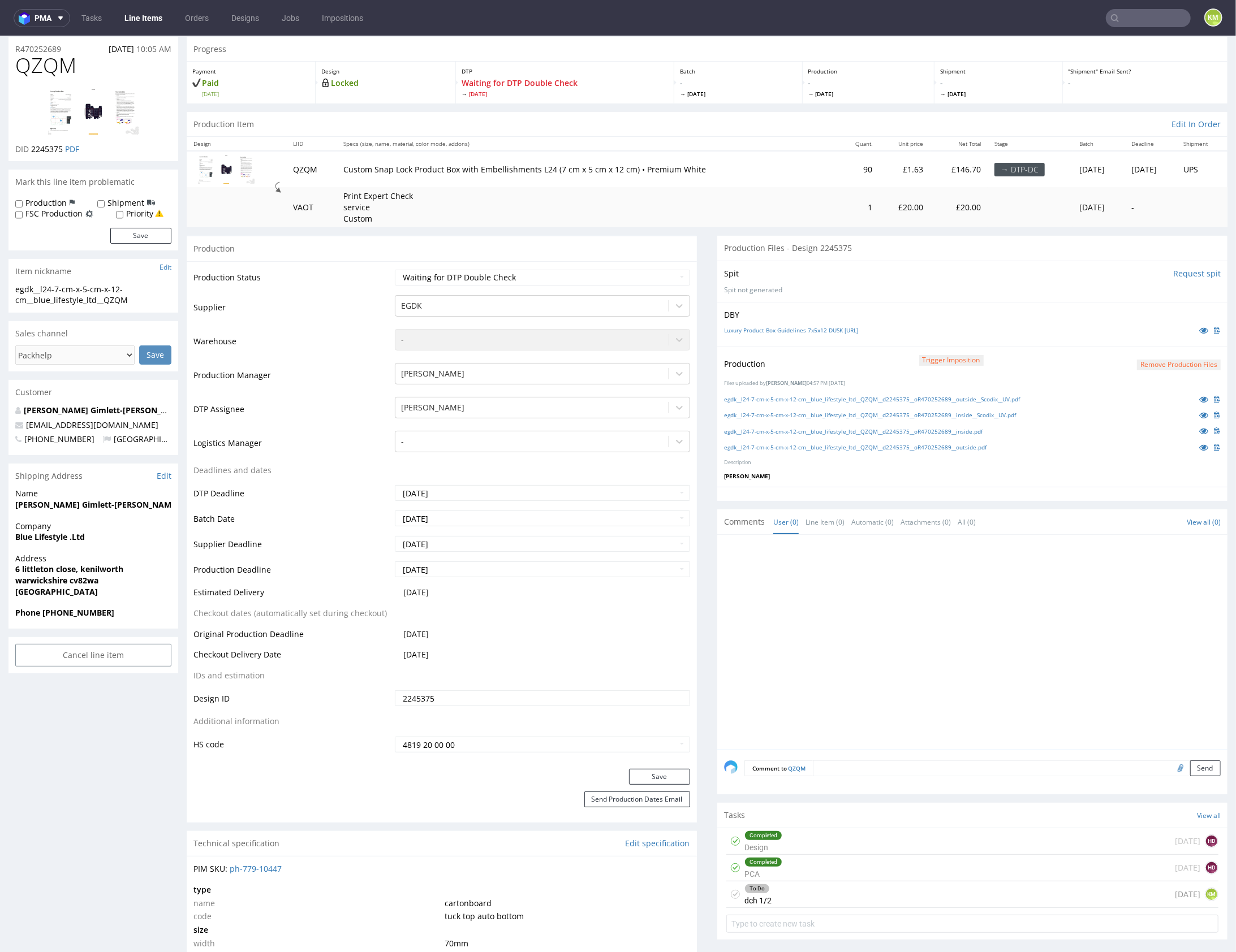
click at [832, 894] on div "To Do dch 1/2 4 days ago KM" at bounding box center [973, 895] width 492 height 26
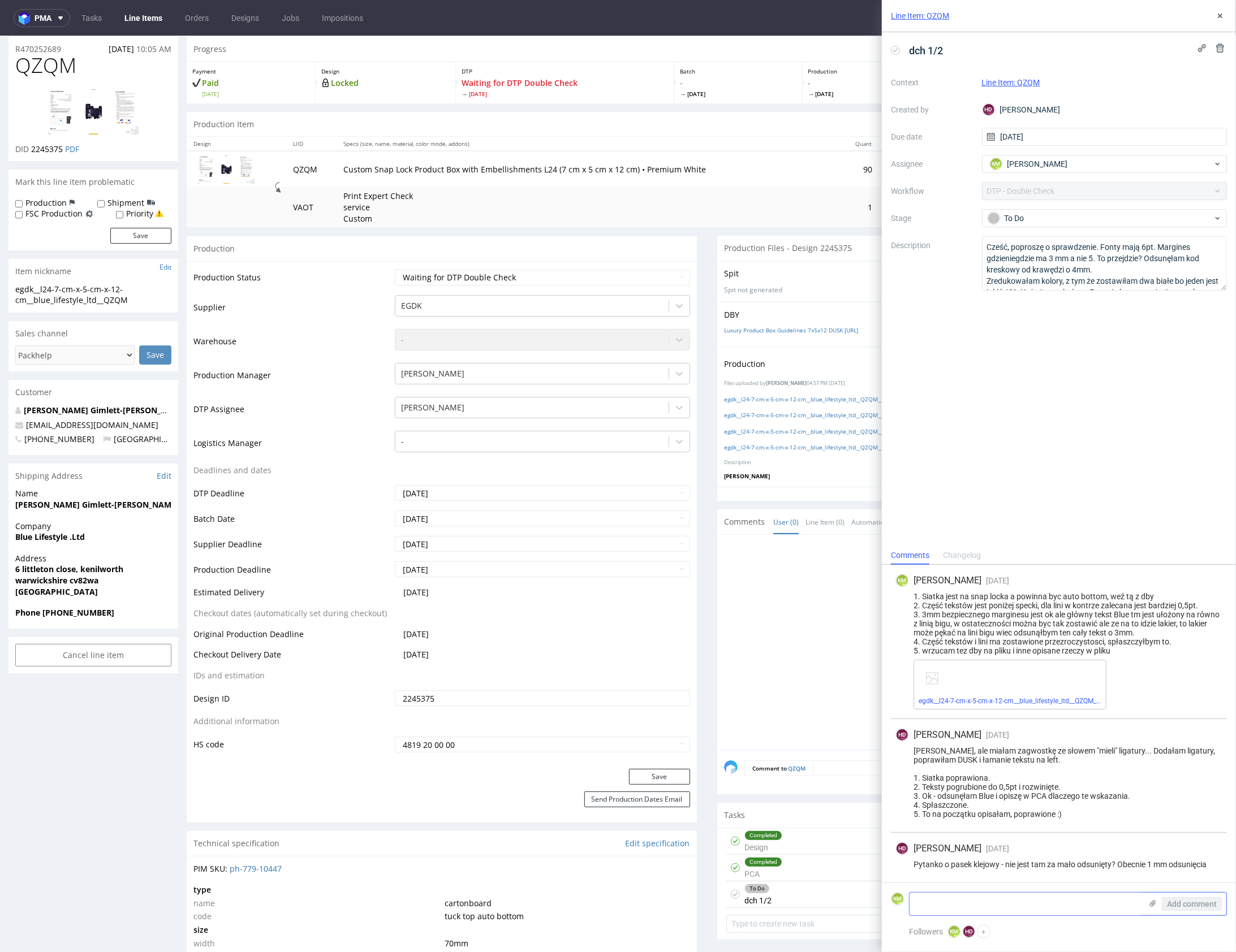
click at [1023, 911] on textarea at bounding box center [1025, 904] width 232 height 23
click at [976, 565] on div "Changelog" at bounding box center [962, 556] width 38 height 18
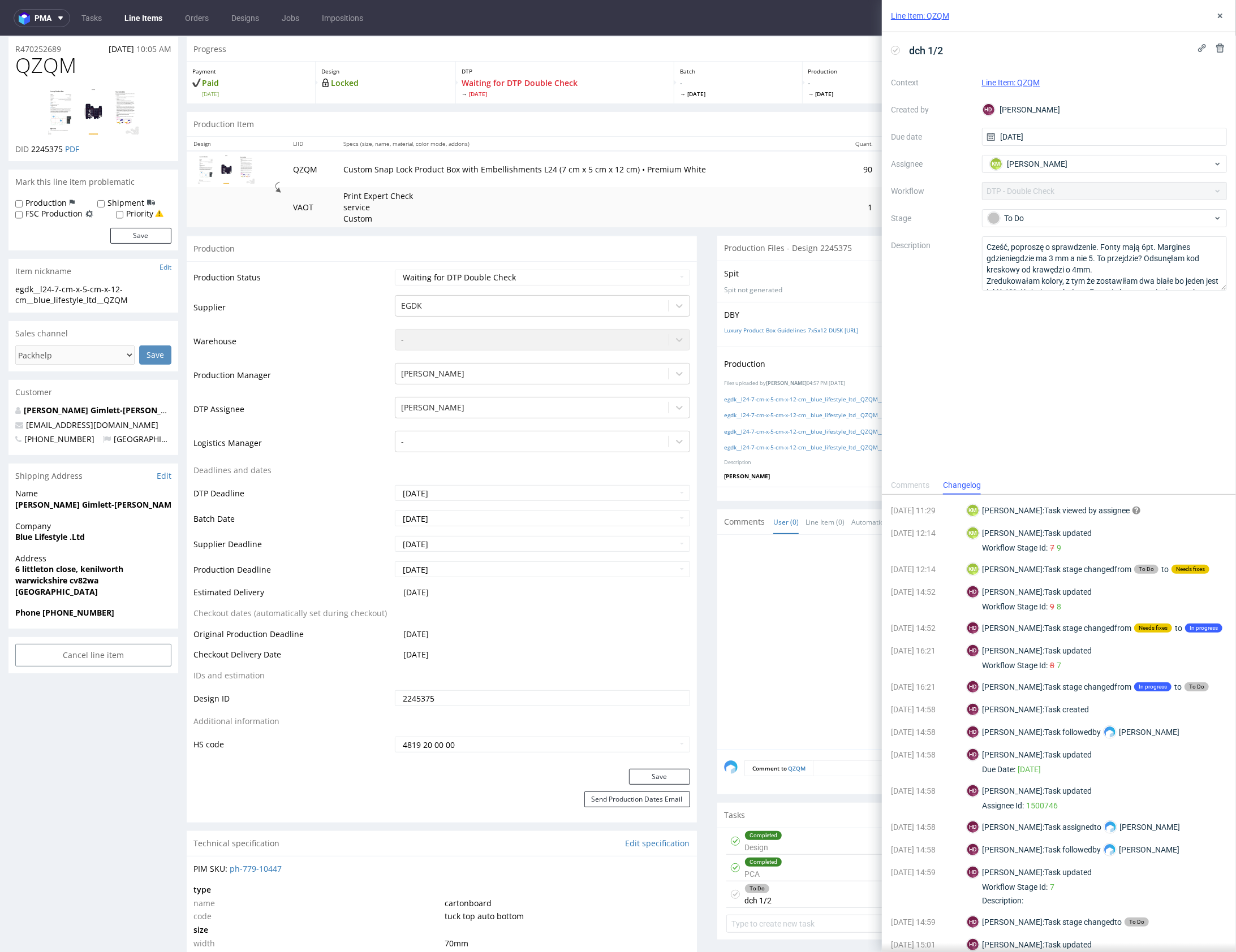
click at [923, 483] on div "Comments" at bounding box center [909, 486] width 39 height 18
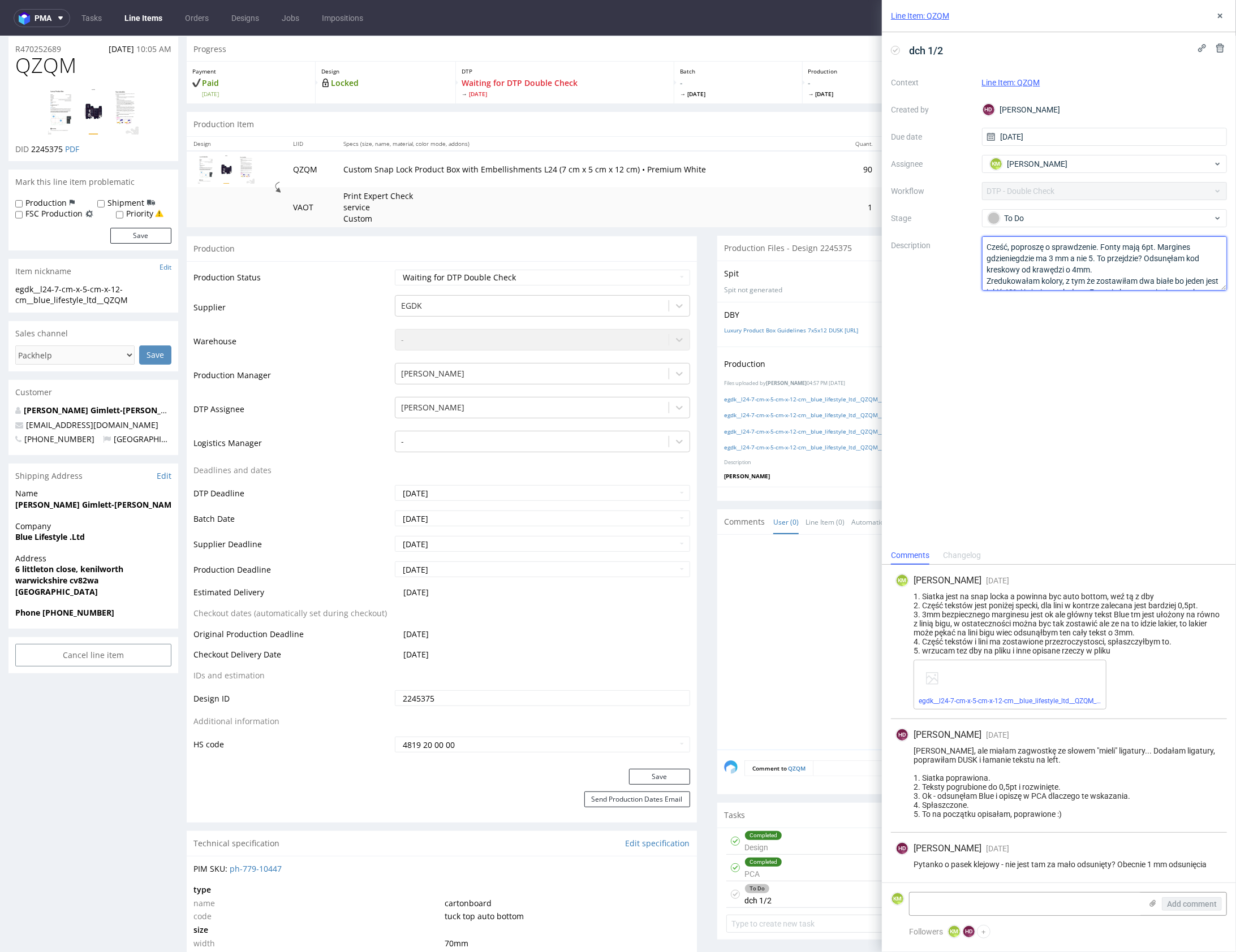
click at [1073, 277] on textarea "Cześć, poproszę o sprawdzenie. Fonty mają 6pt. Margines gdzieniegdzie ma 3 mm a…" at bounding box center [1104, 263] width 245 height 54
click at [1039, 905] on textarea at bounding box center [1025, 904] width 232 height 23
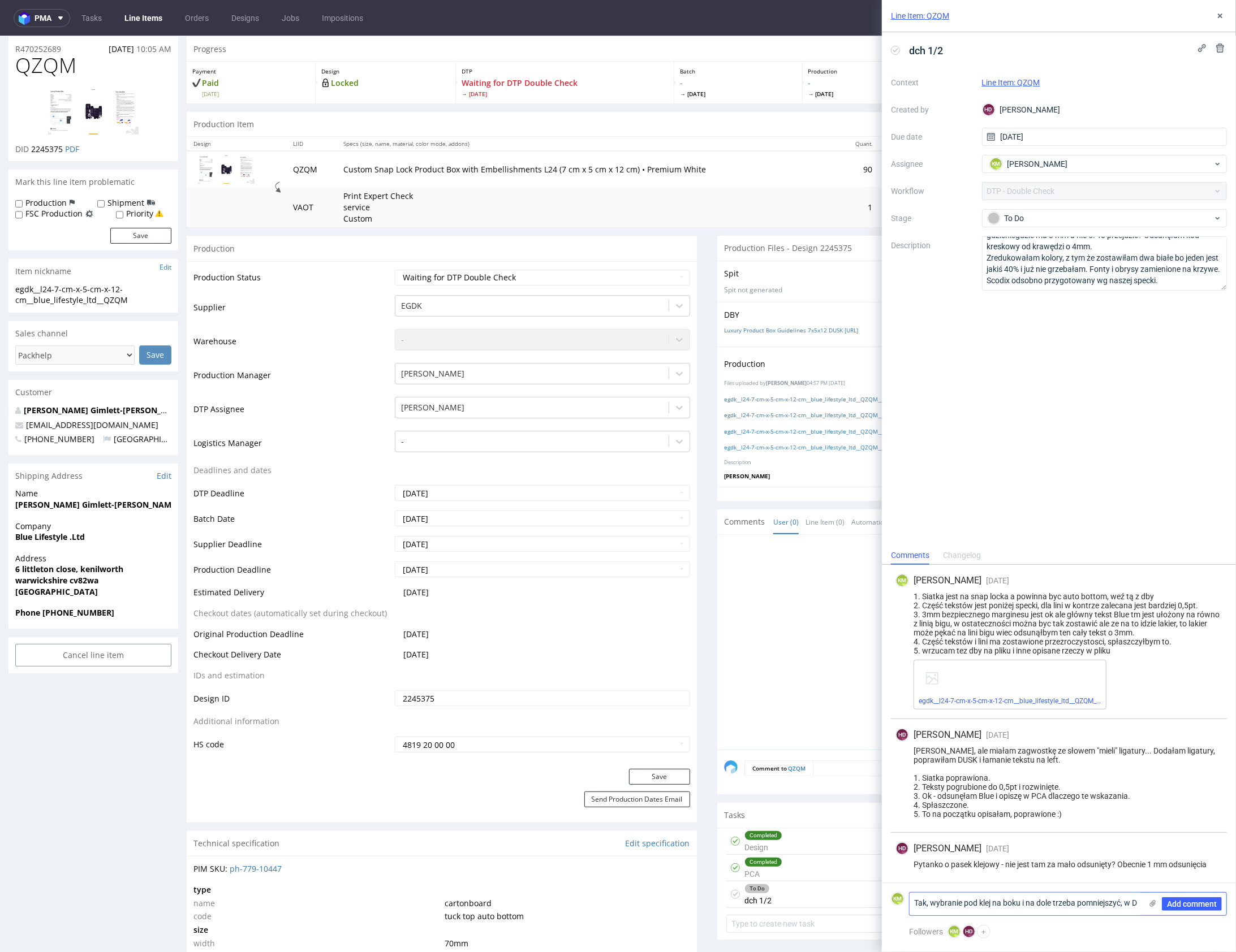
scroll to position [0, 0]
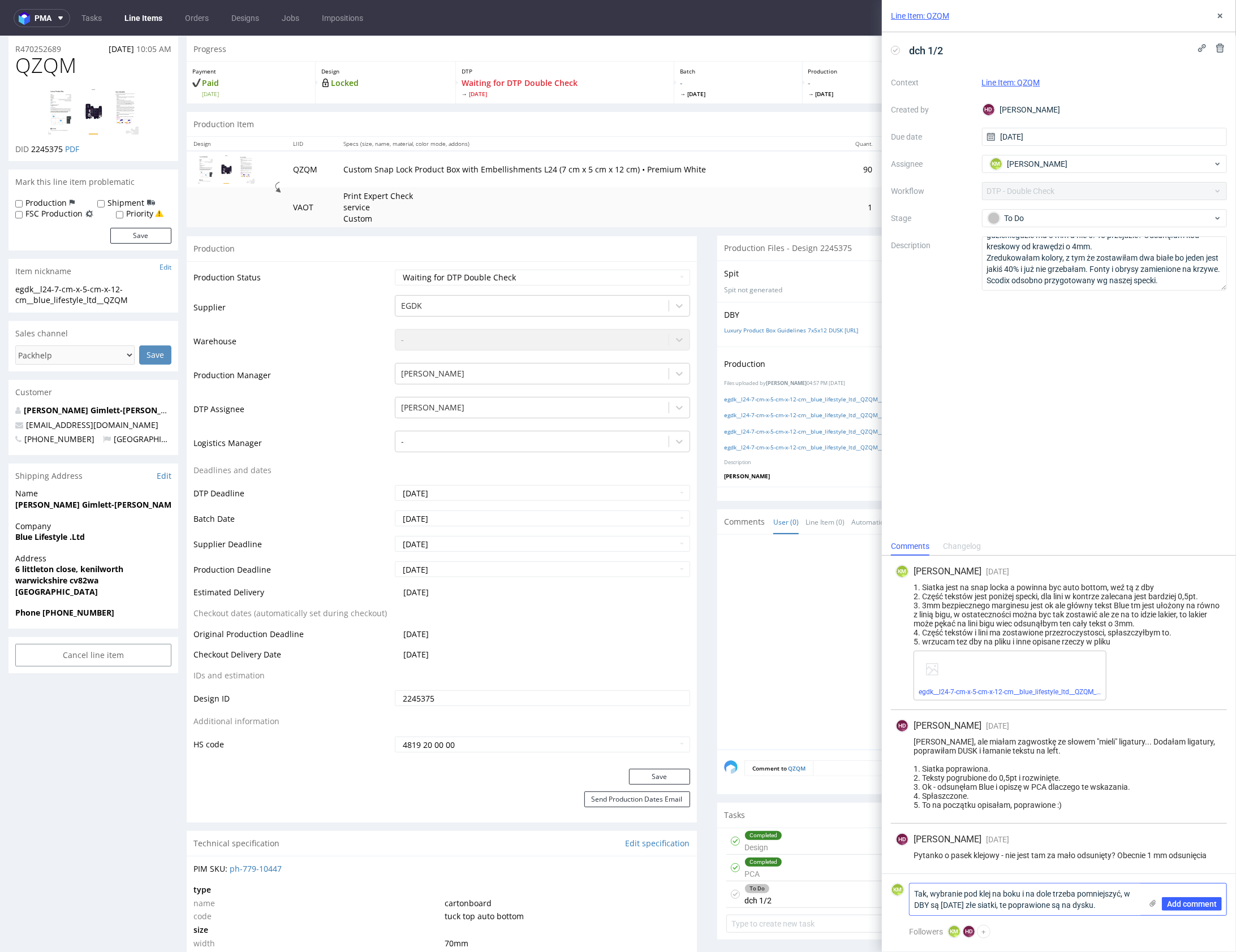
click at [1112, 910] on textarea "Tak, wybranie pod klej na boku i na dole trzeba pomniejszyć, w DBY są nadal złe…" at bounding box center [1025, 899] width 232 height 32
click at [1126, 896] on textarea "Tak, wybranie pod klej na boku i na dole trzeba pomniejszyć, w DBY są nadal złe…" at bounding box center [1025, 899] width 232 height 32
click at [1138, 909] on textarea "Tak, wybranie pod klej na boku i na dole trzeba pomniejszyć o 2mm. w DBY są nad…" at bounding box center [1025, 899] width 232 height 32
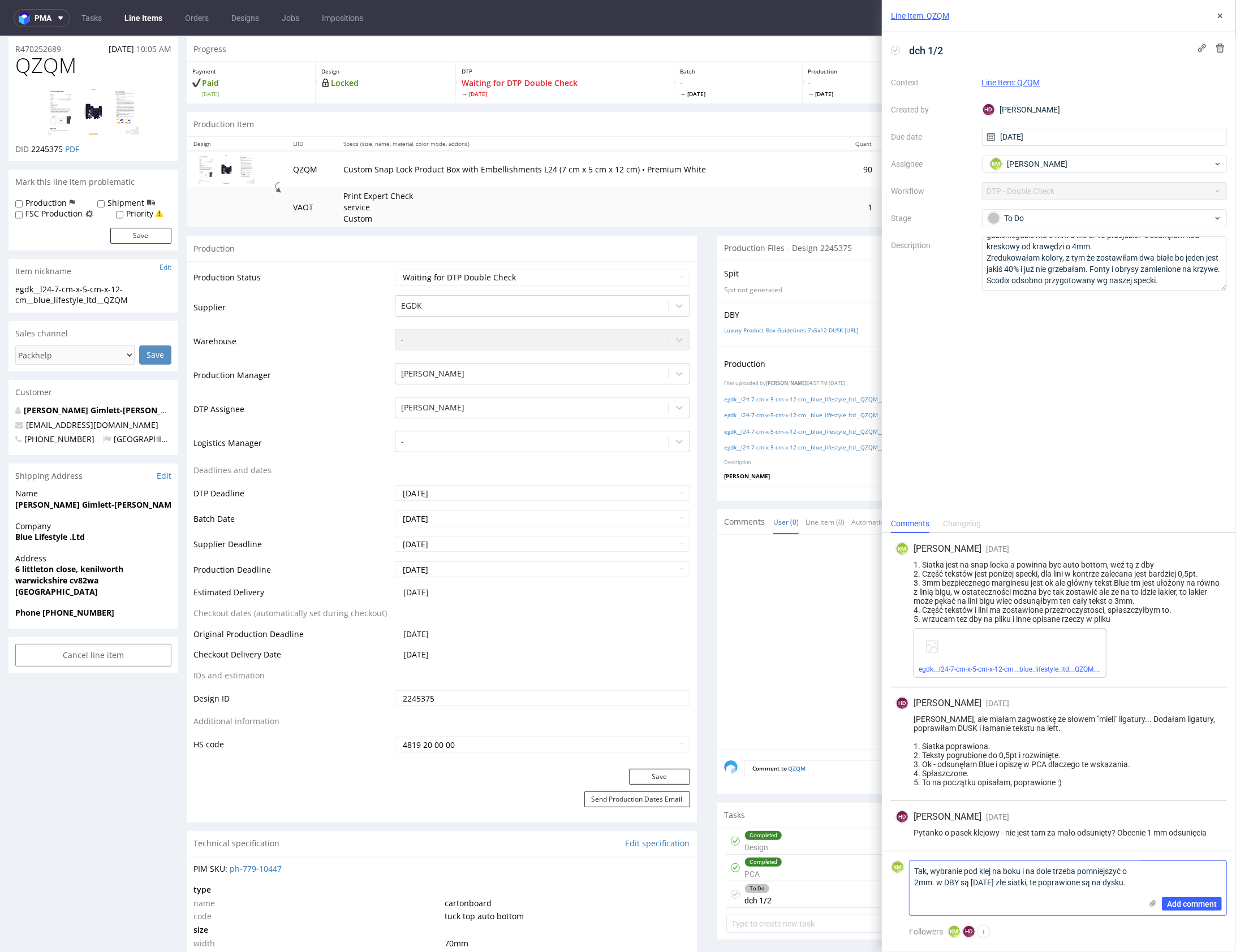
click at [1053, 897] on textarea "Tak, wybranie pod klej na boku i na dole trzeba pomniejszyć o 2mm. w DBY są nad…" at bounding box center [1025, 889] width 232 height 54
click at [1034, 906] on textarea "Tak, wybranie pod klej na boku i na dole trzeba pomniejszyć o 2mm. w DBY są nad…" at bounding box center [1025, 889] width 232 height 54
click at [1035, 909] on textarea "Tak, wybranie pod klej na boku i na dole trzeba pomniejszyć o 2mm. w DBY są nad…" at bounding box center [1025, 889] width 232 height 54
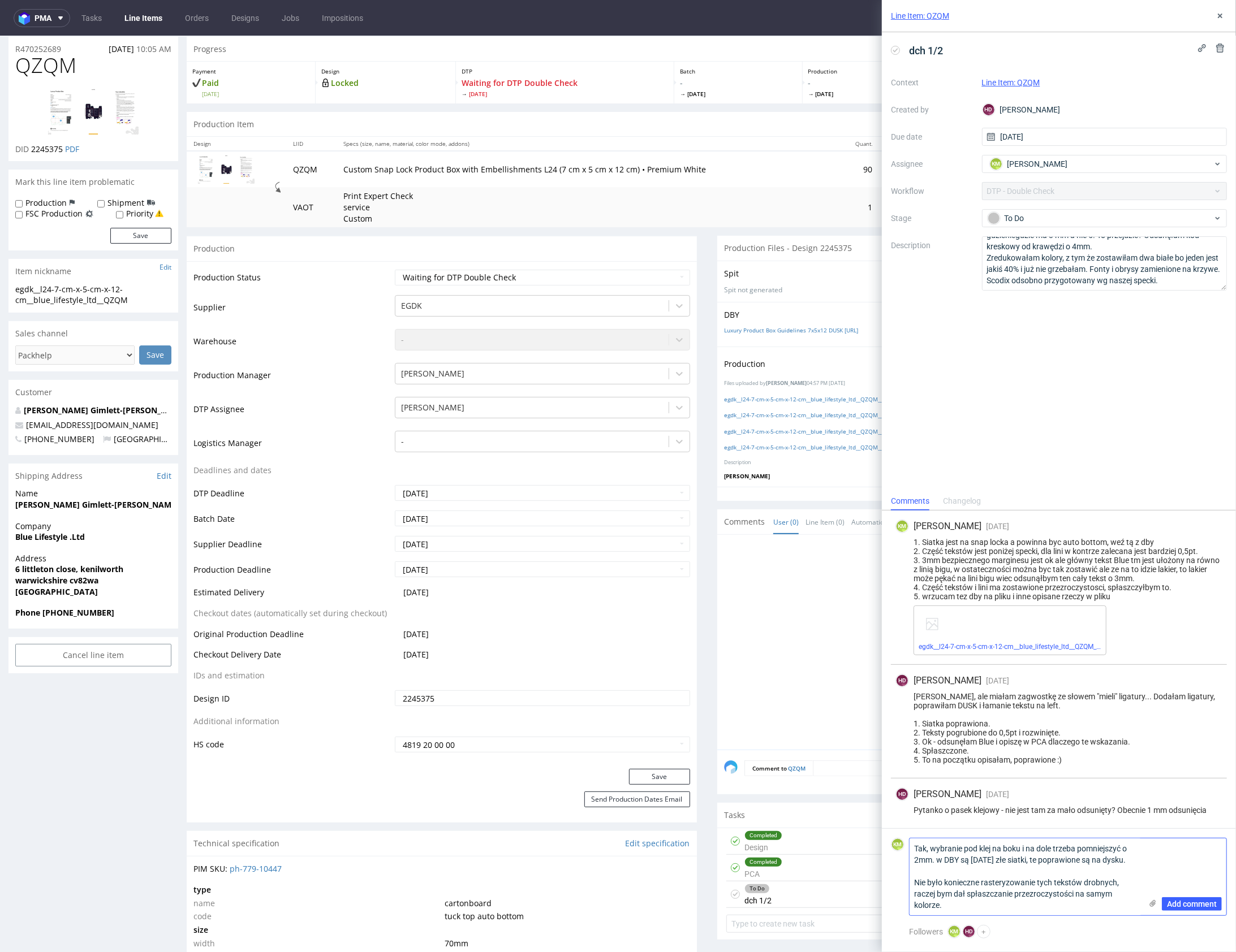
click at [1055, 907] on textarea "Tak, wybranie pod klej na boku i na dole trzeba pomniejszyć o 2mm. w DBY są nad…" at bounding box center [1025, 877] width 232 height 77
type textarea "Tak, wybranie pod klej na boku i na dole trzeba pomniejszyć o 2mm. w DBY są nad…"
click at [1180, 909] on button "Add comment" at bounding box center [1191, 904] width 60 height 14
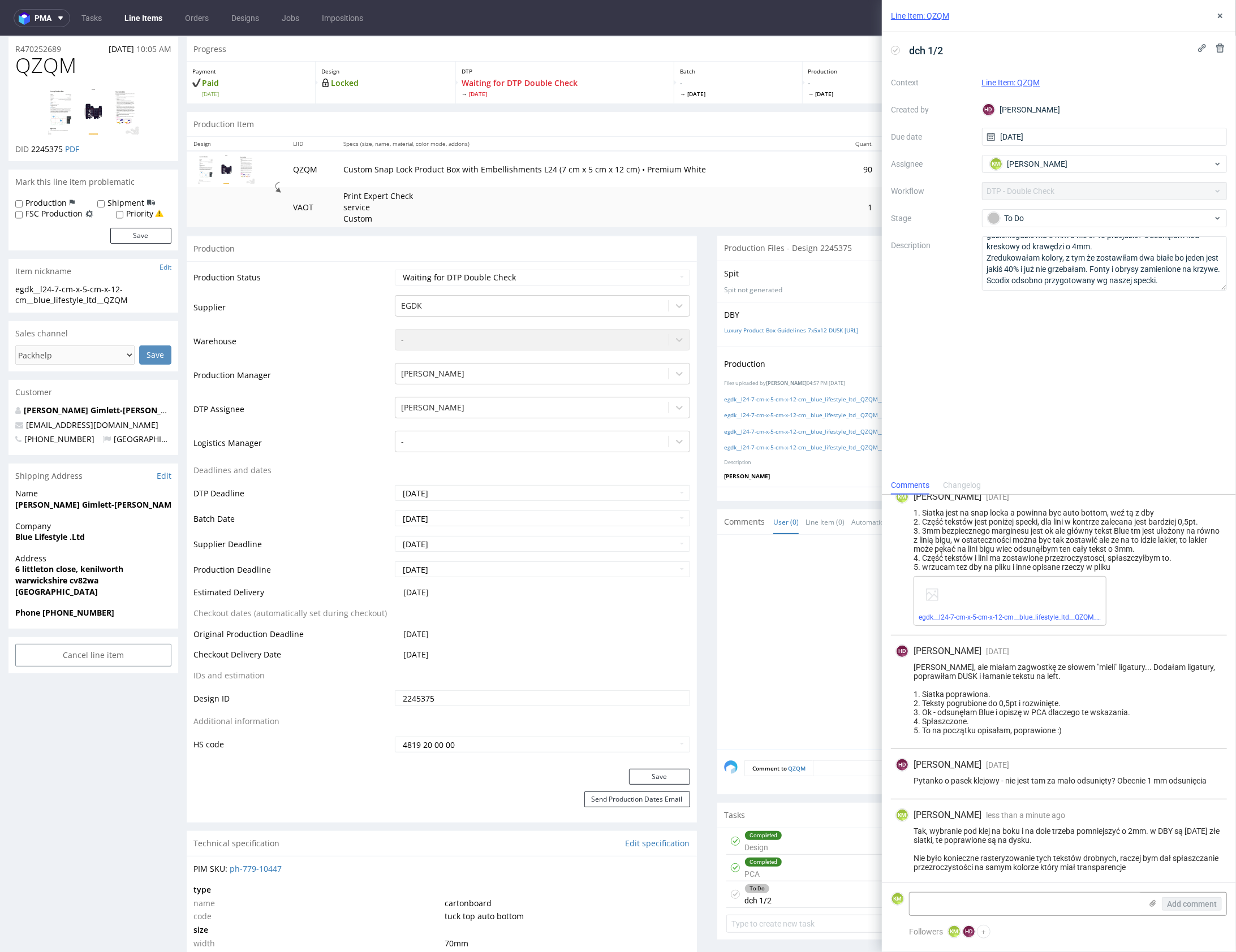
scroll to position [15, 0]
click at [1075, 218] on div "To Do" at bounding box center [1100, 217] width 225 height 12
click at [1069, 285] on div "Needs fixes" at bounding box center [1105, 291] width 227 height 12
drag, startPoint x: 1221, startPoint y: 11, endPoint x: 976, endPoint y: 32, distance: 245.9
click at [1221, 11] on icon at bounding box center [1220, 16] width 9 height 9
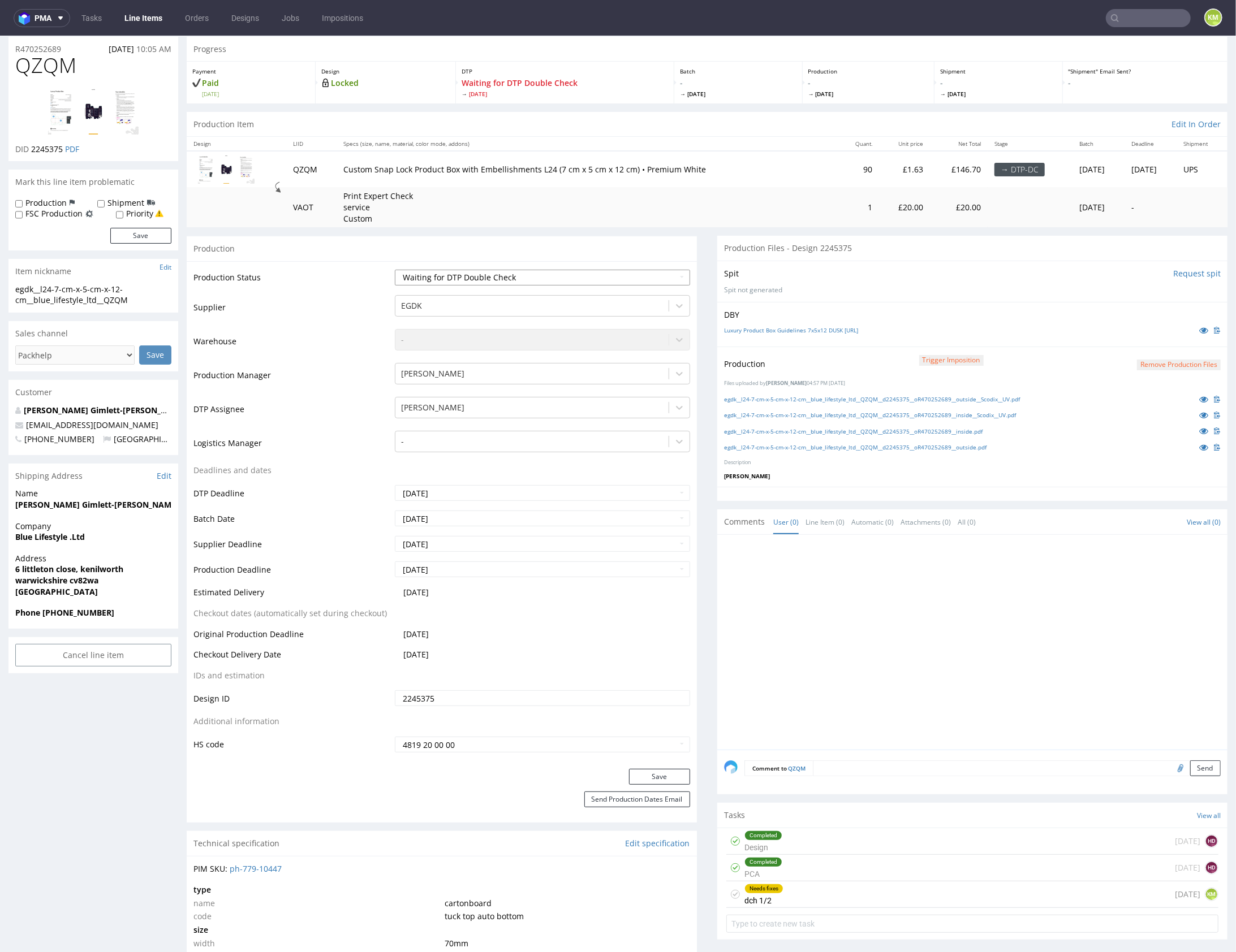
click at [565, 276] on select "Waiting for Artwork Waiting for Diecut Waiting for Mockup Waiting for DTP Waiti…" at bounding box center [542, 277] width 295 height 16
select select "dtp_dc_done"
click at [654, 771] on button "Save" at bounding box center [659, 776] width 61 height 16
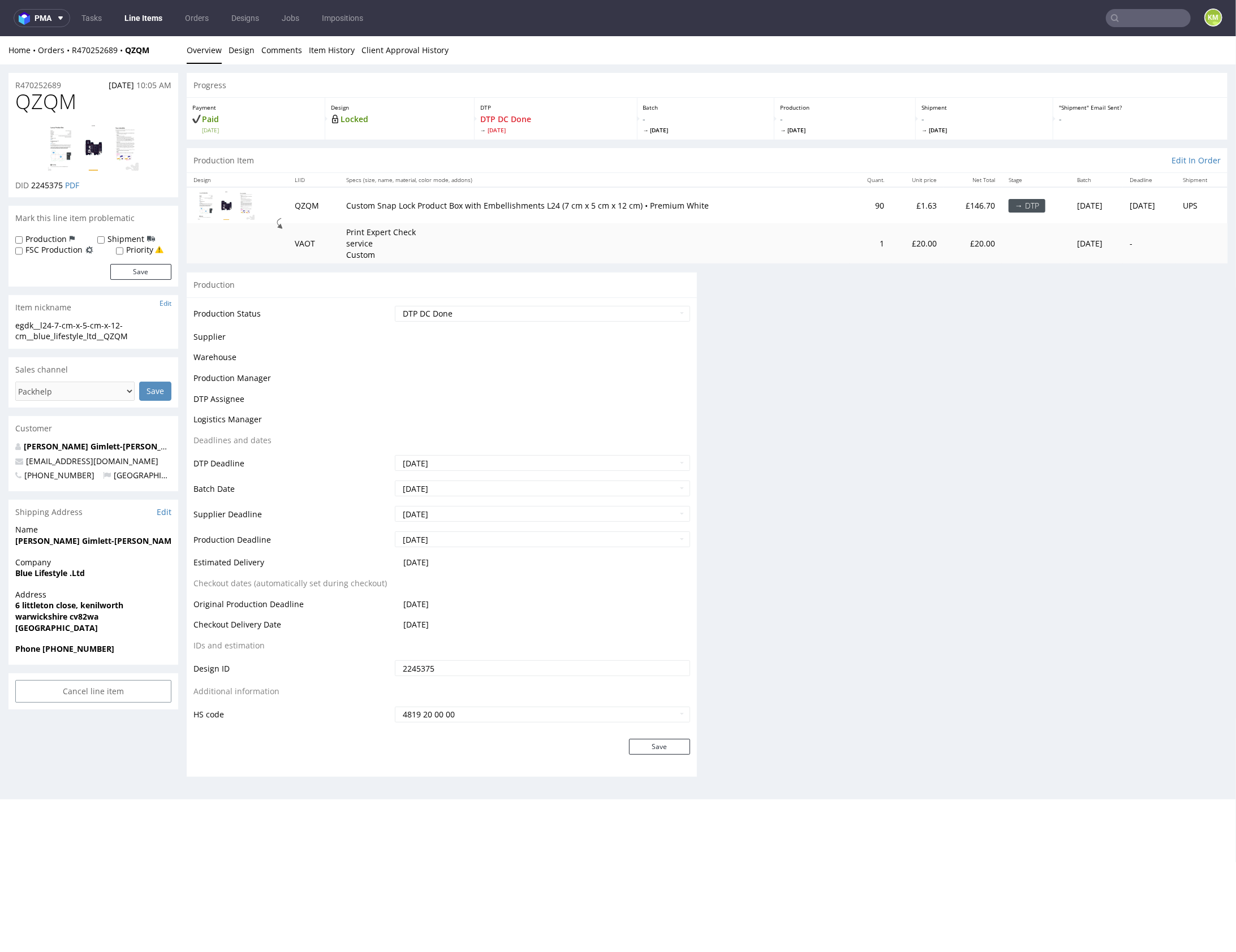
scroll to position [36, 0]
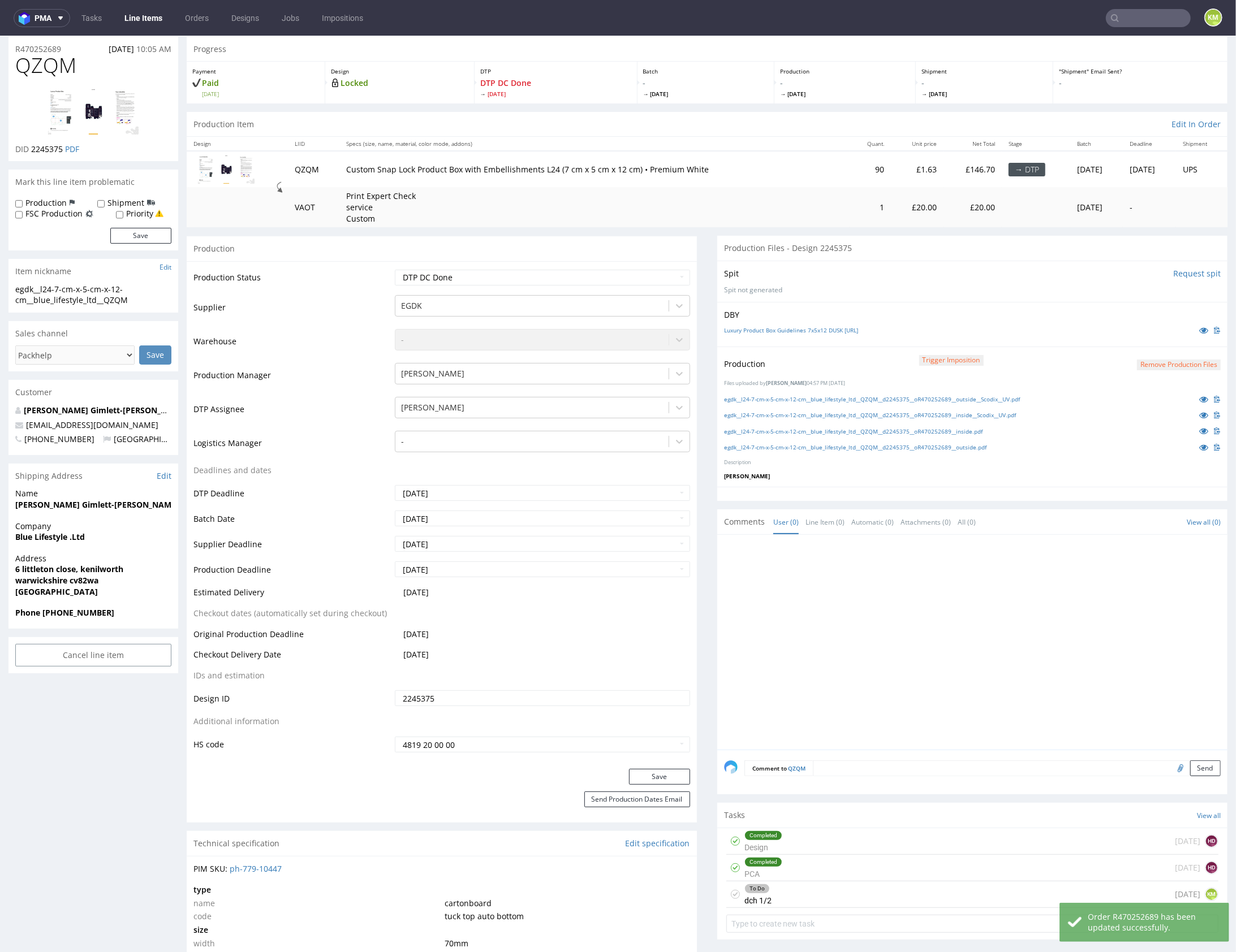
click at [847, 894] on div "To Do dch 1/2 4 days ago KM" at bounding box center [973, 895] width 492 height 26
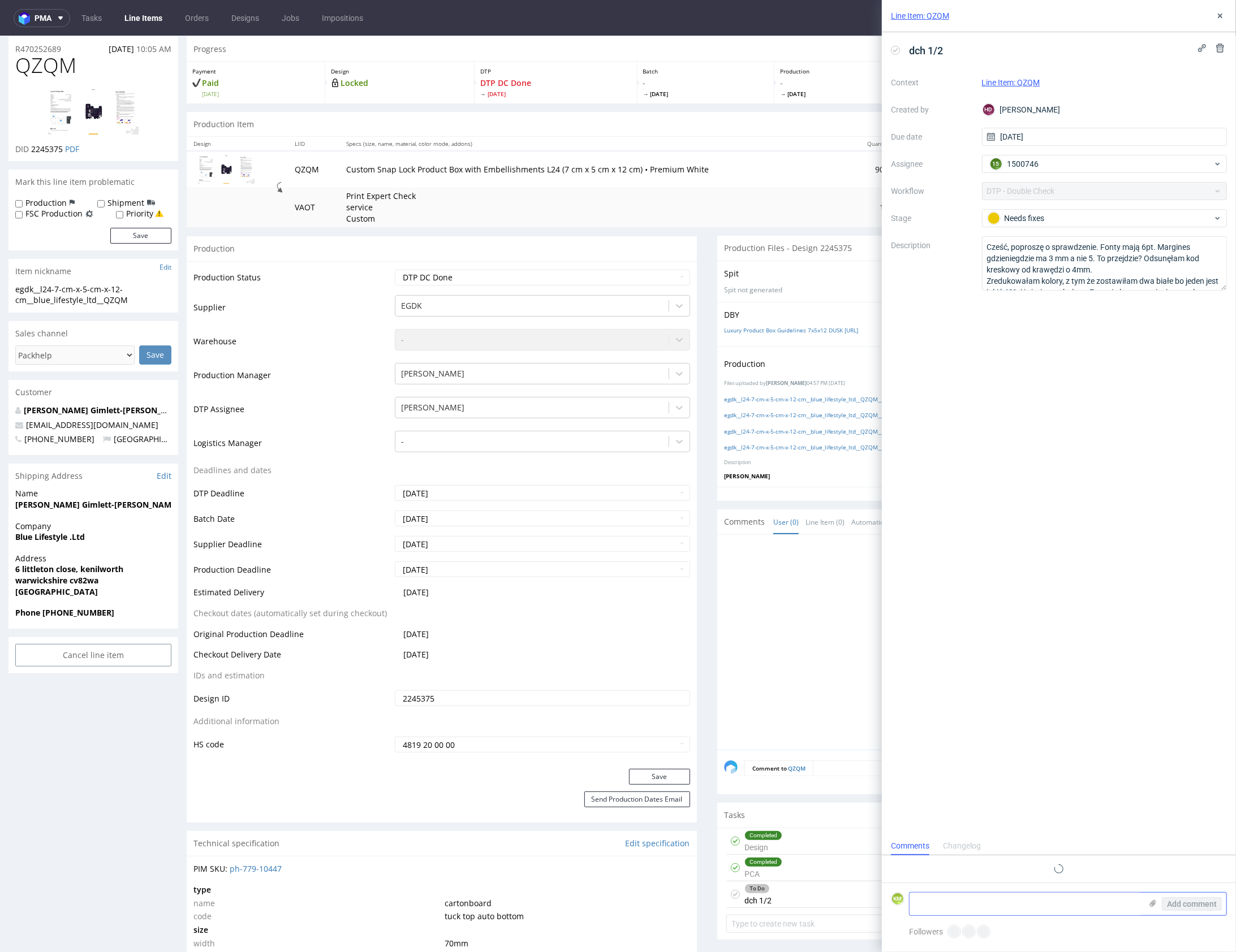
scroll to position [15, 0]
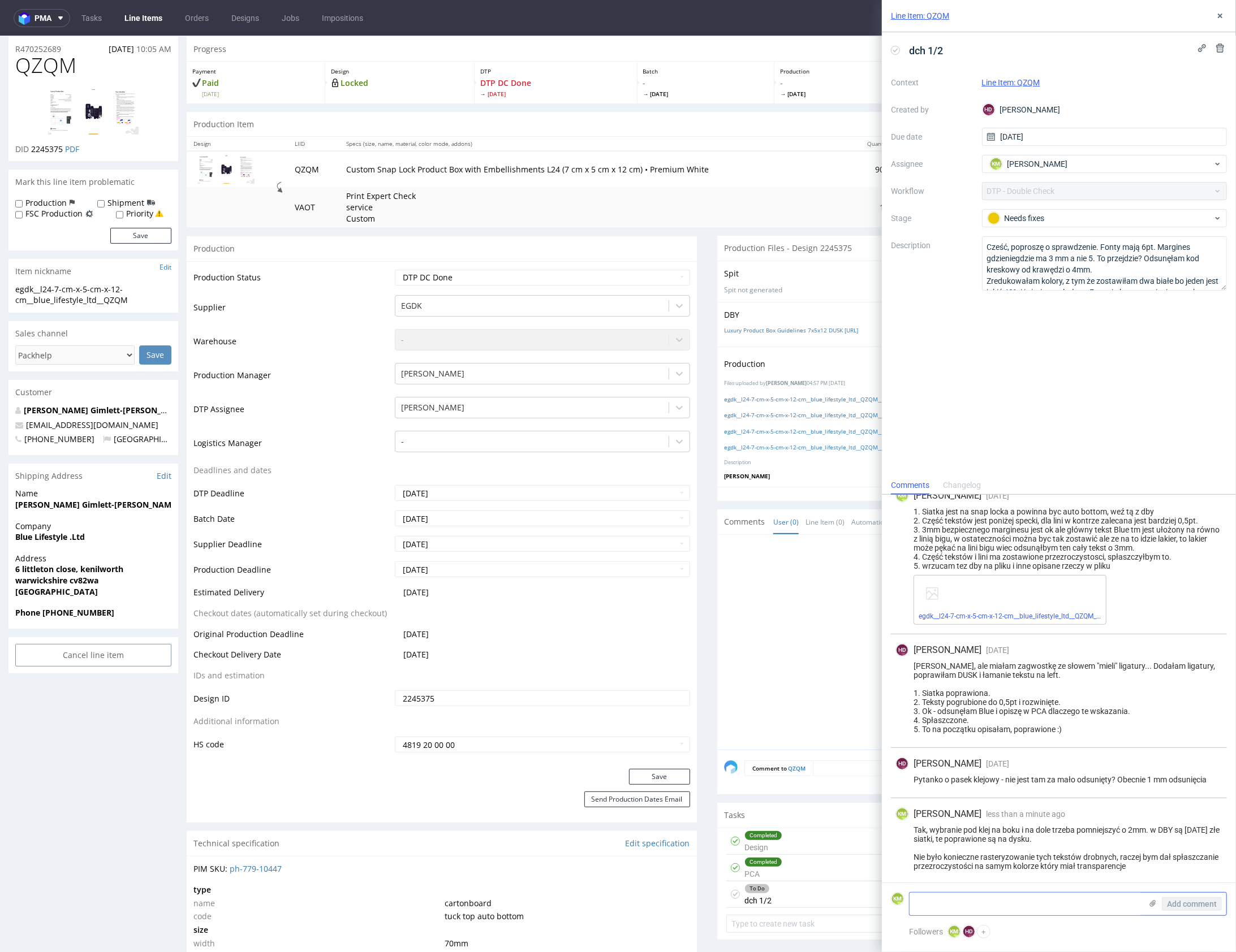
click at [1013, 899] on textarea at bounding box center [1025, 904] width 232 height 23
click at [1220, 16] on use at bounding box center [1220, 16] width 5 height 5
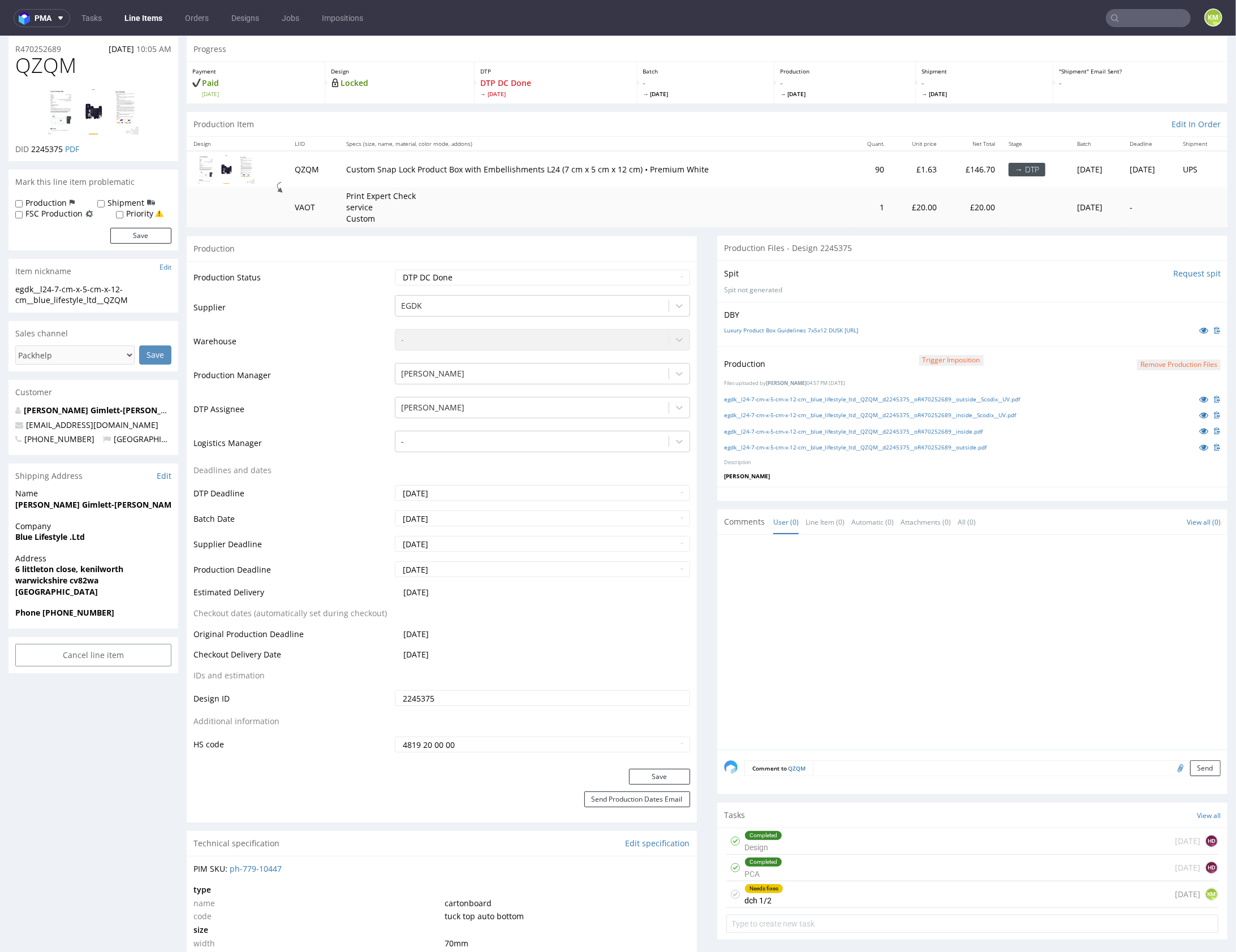
click at [930, 640] on div at bounding box center [975, 645] width 503 height 208
click at [934, 639] on div at bounding box center [975, 645] width 503 height 208
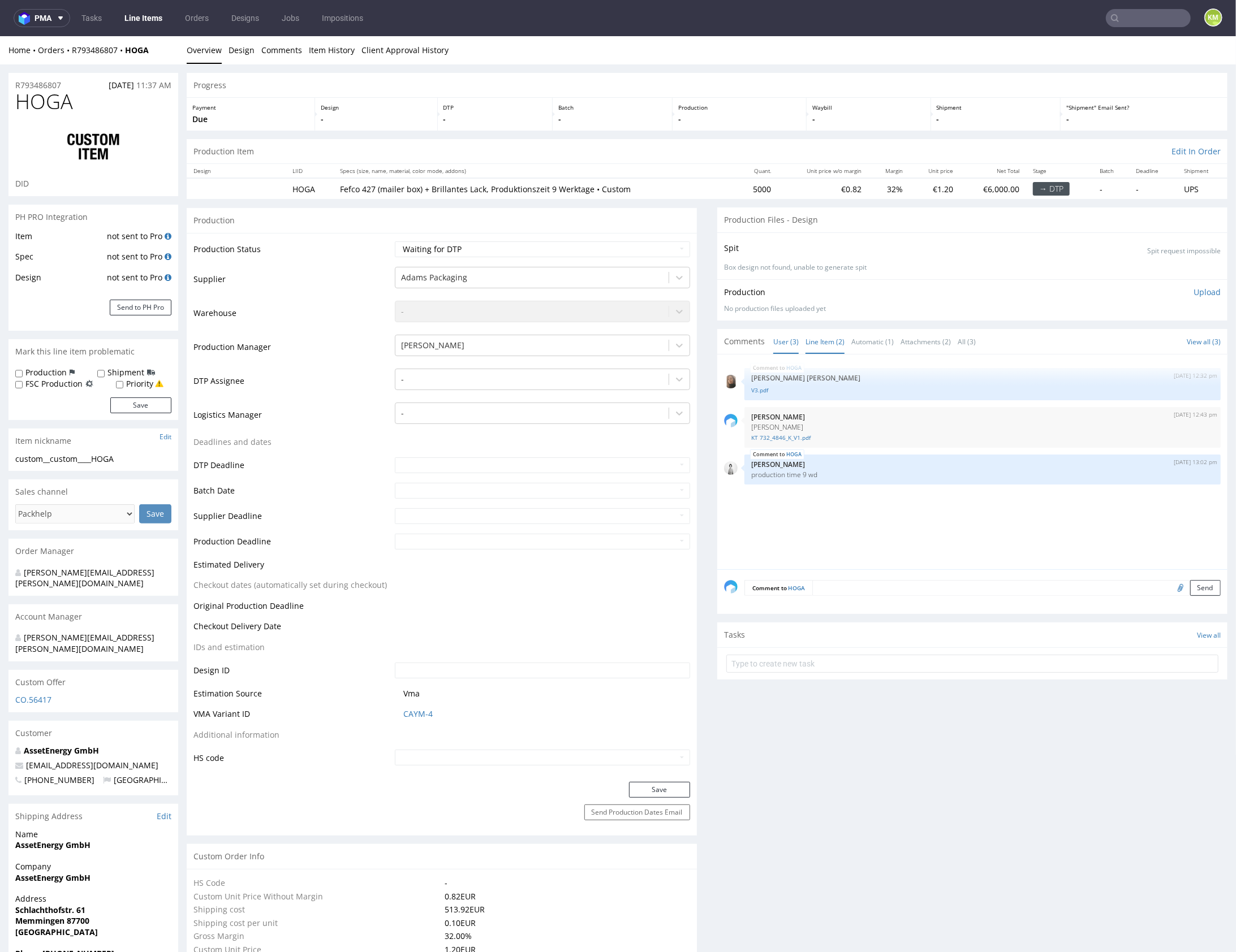
click at [811, 341] on link "Line Item (2)" at bounding box center [825, 341] width 39 height 25
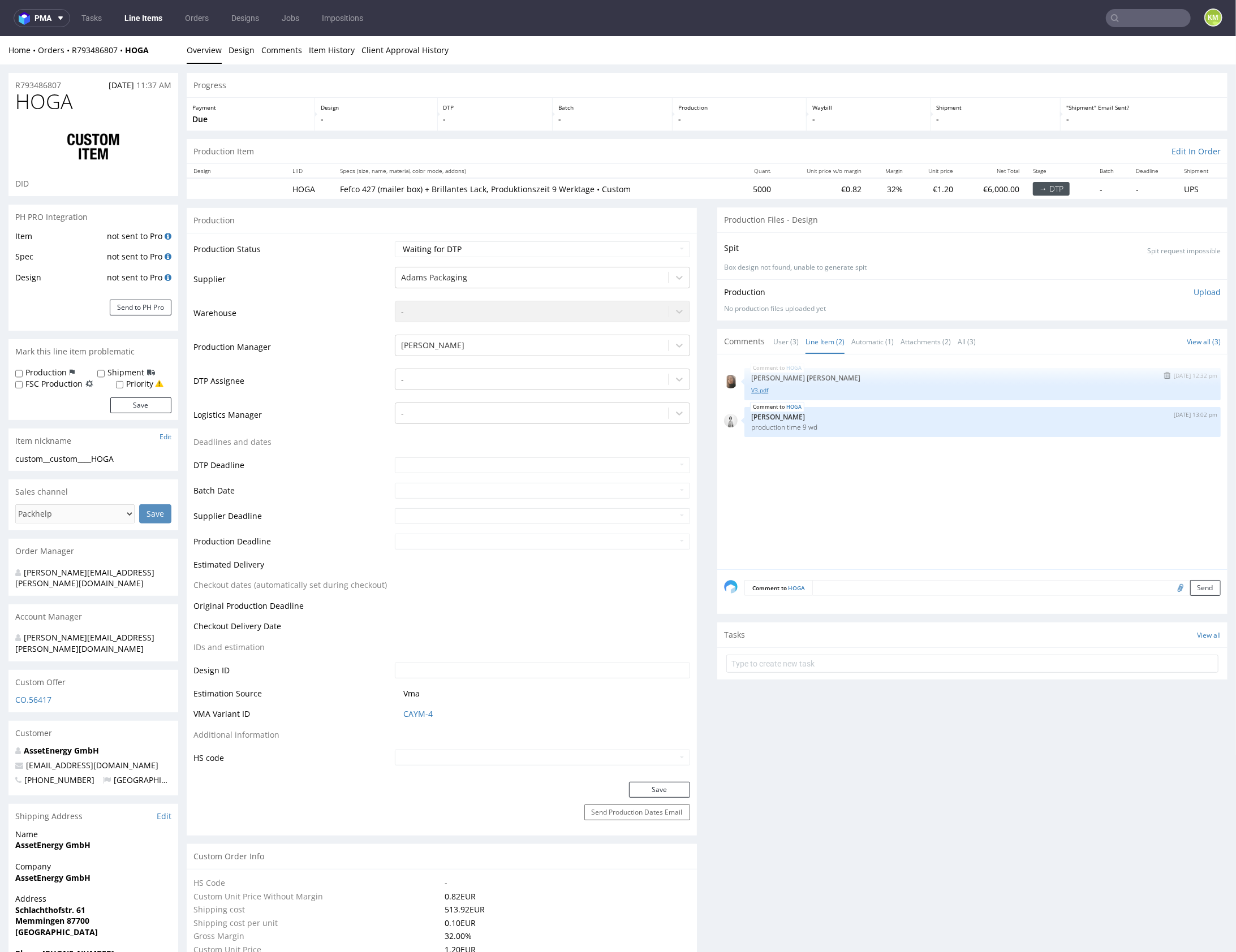
click at [758, 390] on link "V3.pdf" at bounding box center [982, 390] width 463 height 8
click at [783, 345] on link "User (3)" at bounding box center [785, 341] width 25 height 25
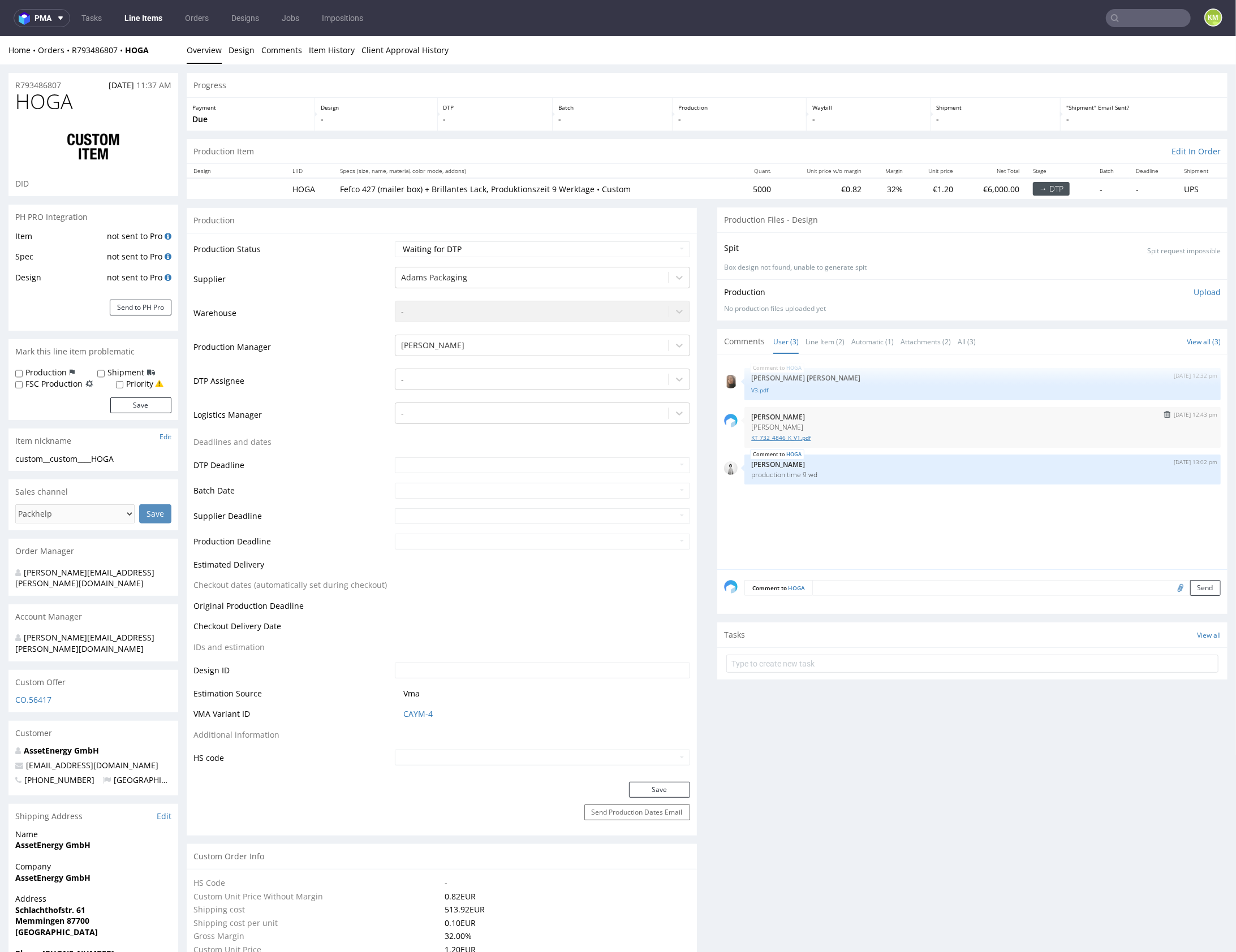
click at [787, 435] on link "KT 732_4846_K_V1.pdf" at bounding box center [982, 437] width 463 height 8
click at [870, 515] on div "HOGA [DATE] 12:32 pm [PERSON_NAME] [PERSON_NAME] V3.pdf [DATE] 12:43 pm [PERSON…" at bounding box center [975, 465] width 503 height 208
click at [76, 456] on div "custom__custom____HOGA" at bounding box center [94, 459] width 156 height 11
drag, startPoint x: 52, startPoint y: 457, endPoint x: 120, endPoint y: 463, distance: 68.3
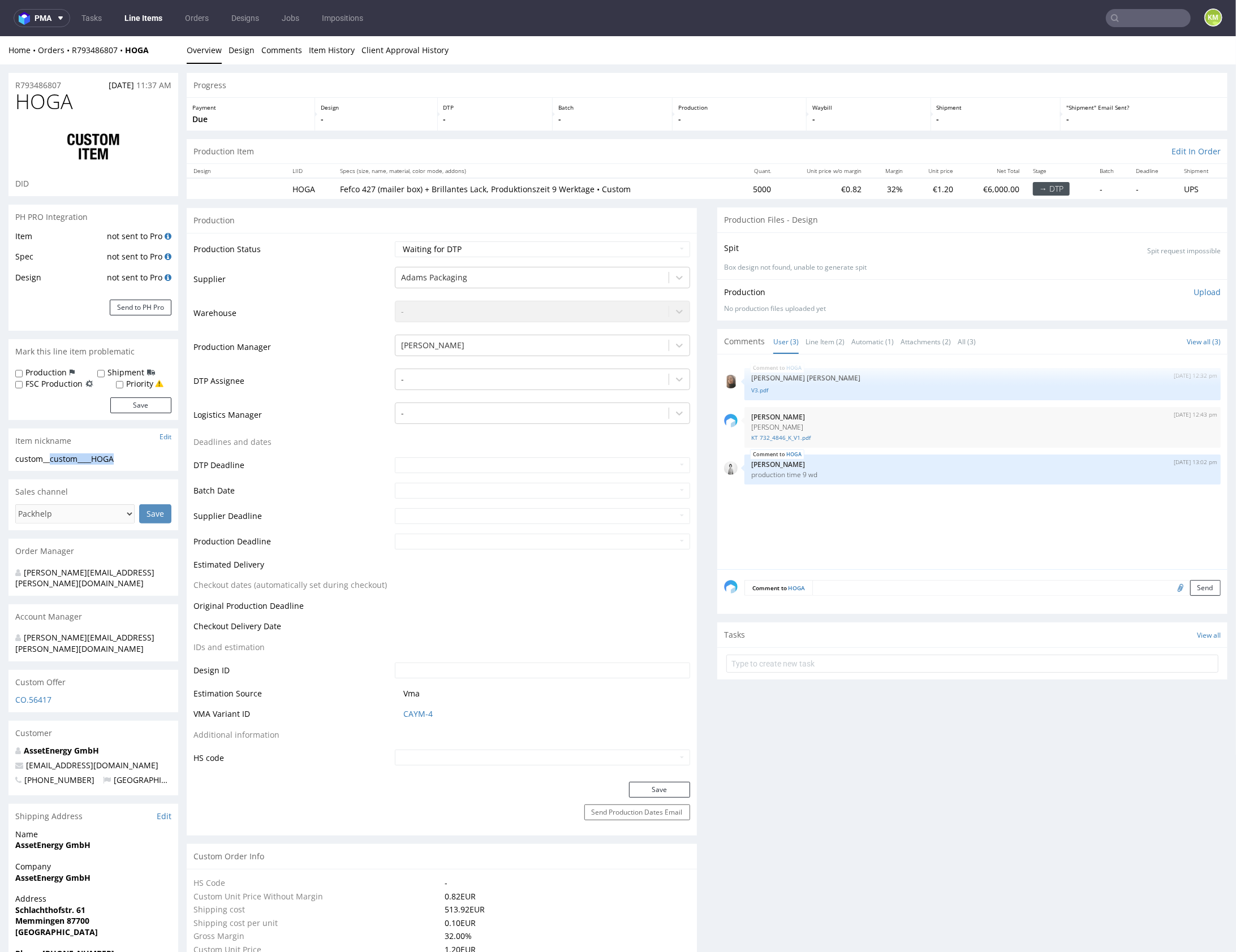
click at [120, 463] on div "custom__custom____HOGA" at bounding box center [94, 459] width 156 height 11
copy div "custom____HOGA"
copy link "R793486807"
click at [1026, 216] on div "Production Files - Design" at bounding box center [973, 219] width 510 height 25
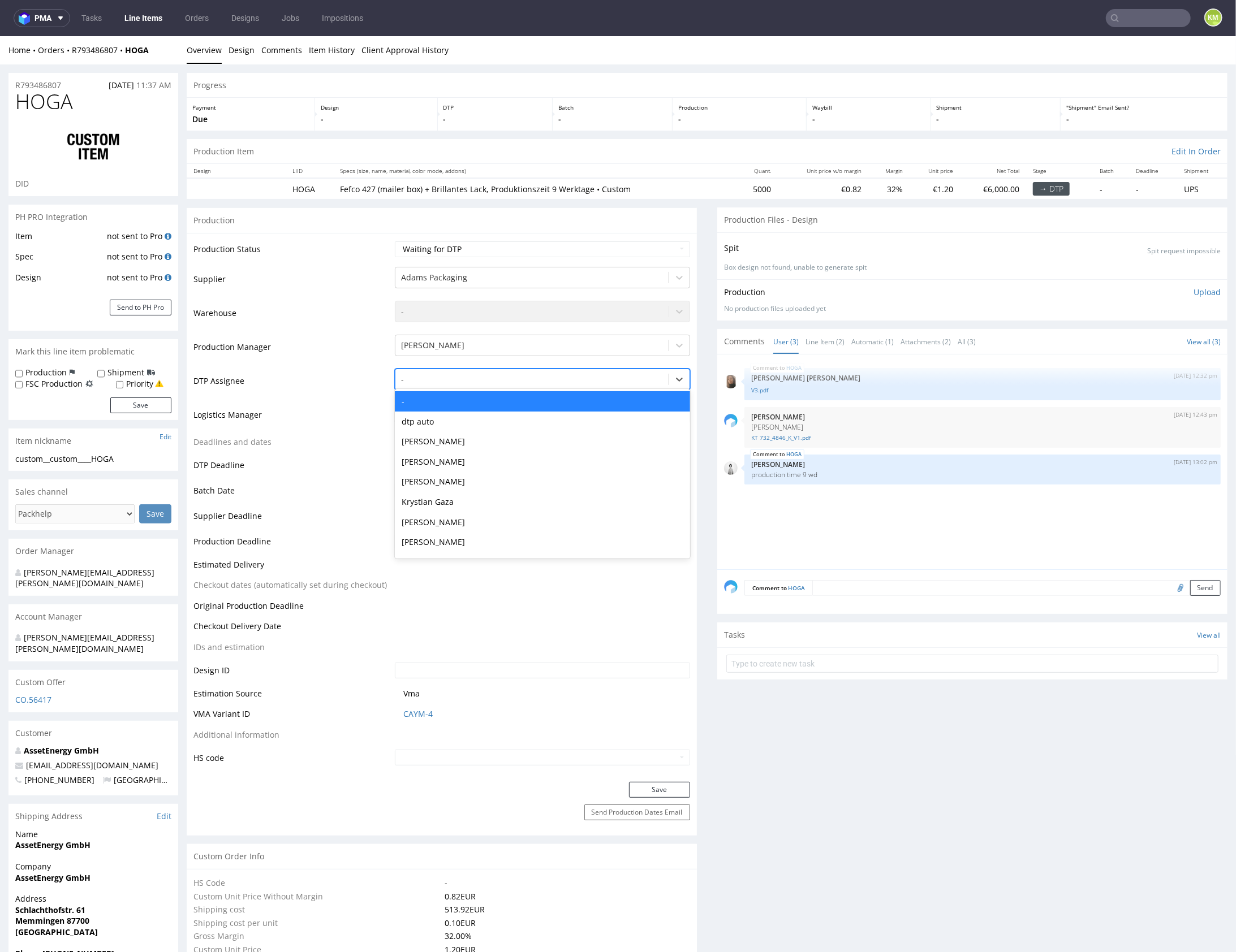
click at [495, 378] on div at bounding box center [532, 378] width 262 height 14
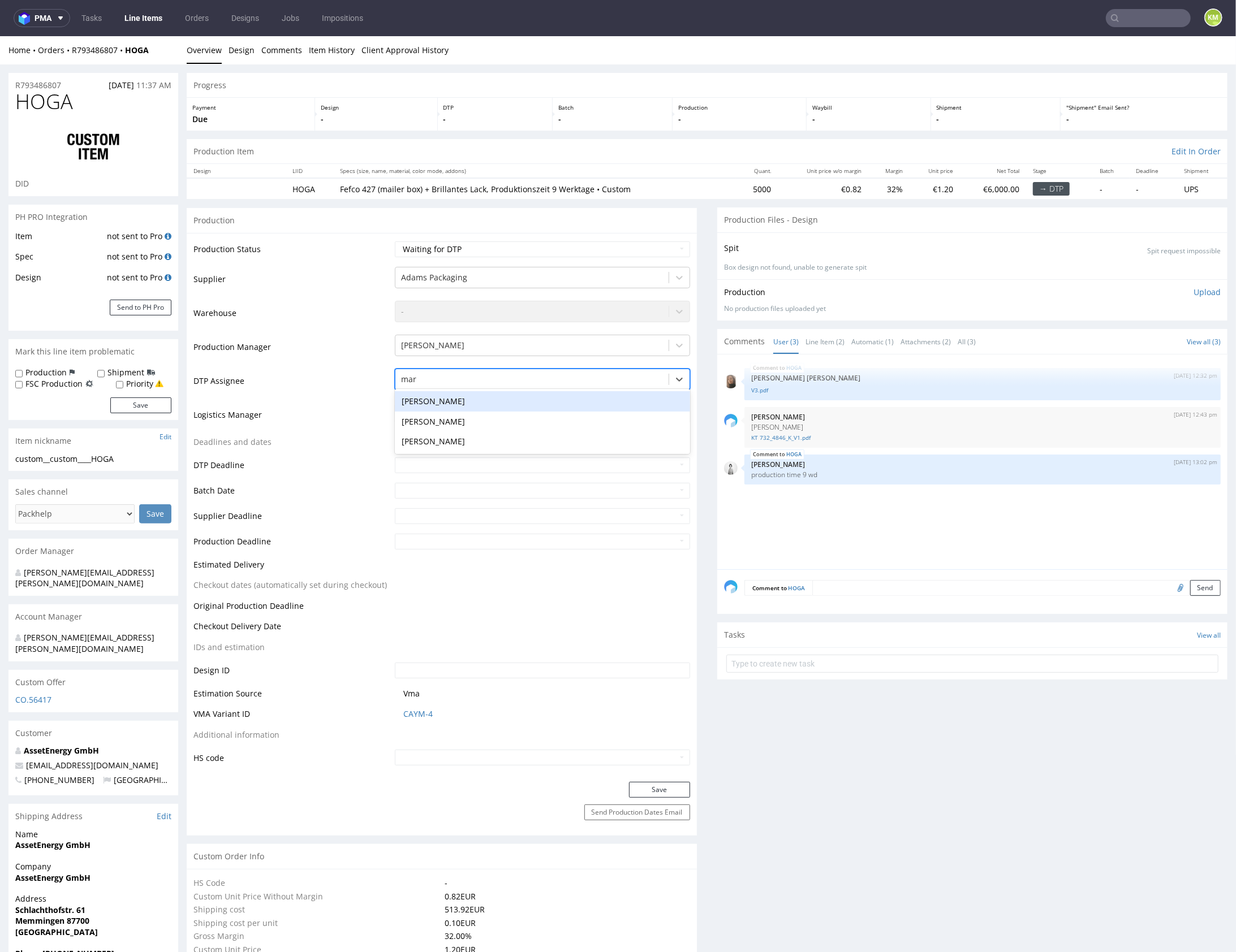
type input "mark"
click at [505, 399] on div "[PERSON_NAME]" at bounding box center [542, 400] width 295 height 21
click at [647, 786] on button "Save" at bounding box center [659, 789] width 61 height 16
click at [321, 49] on link "Item History" at bounding box center [332, 49] width 46 height 28
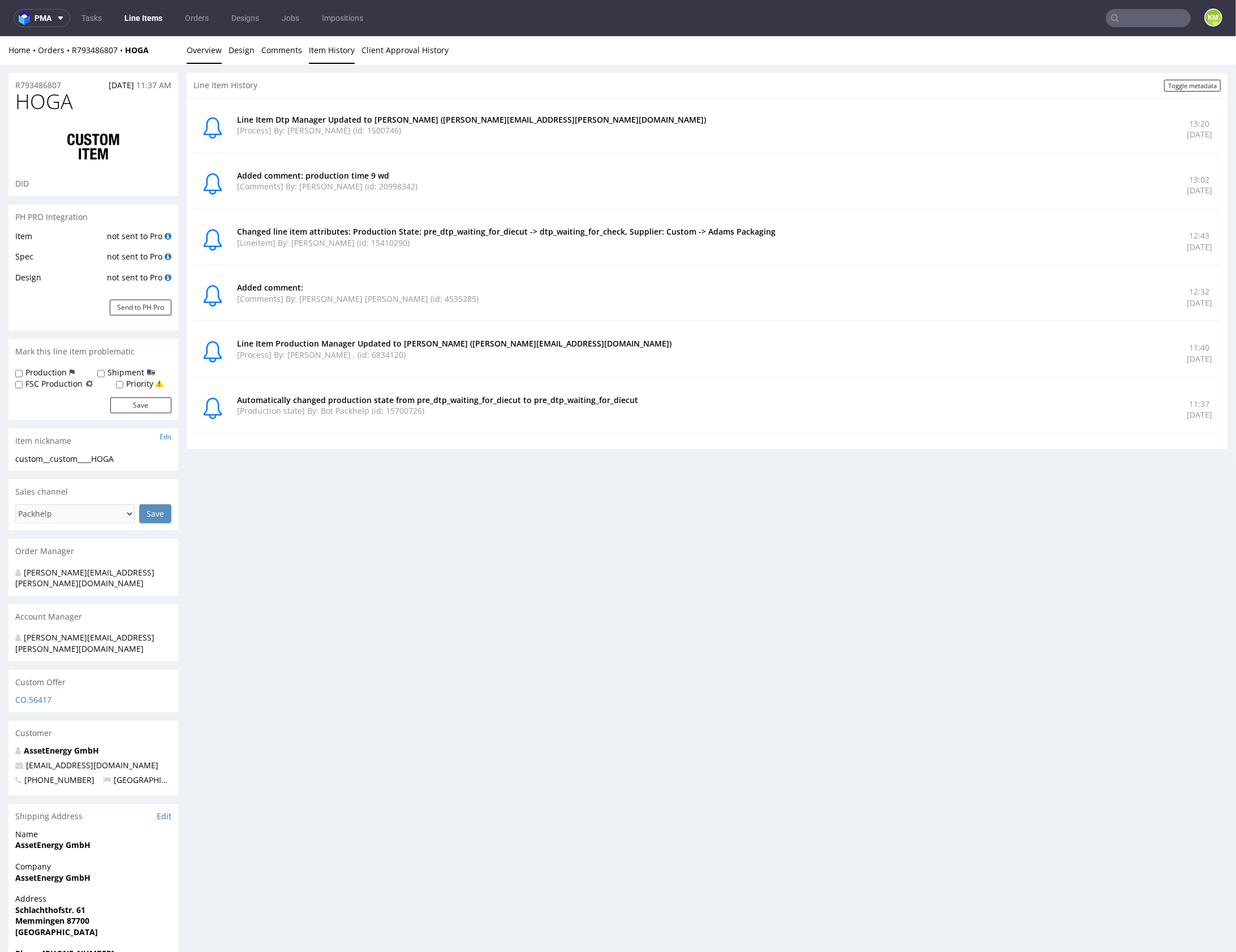
click at [199, 51] on link "Overview" at bounding box center [204, 49] width 35 height 28
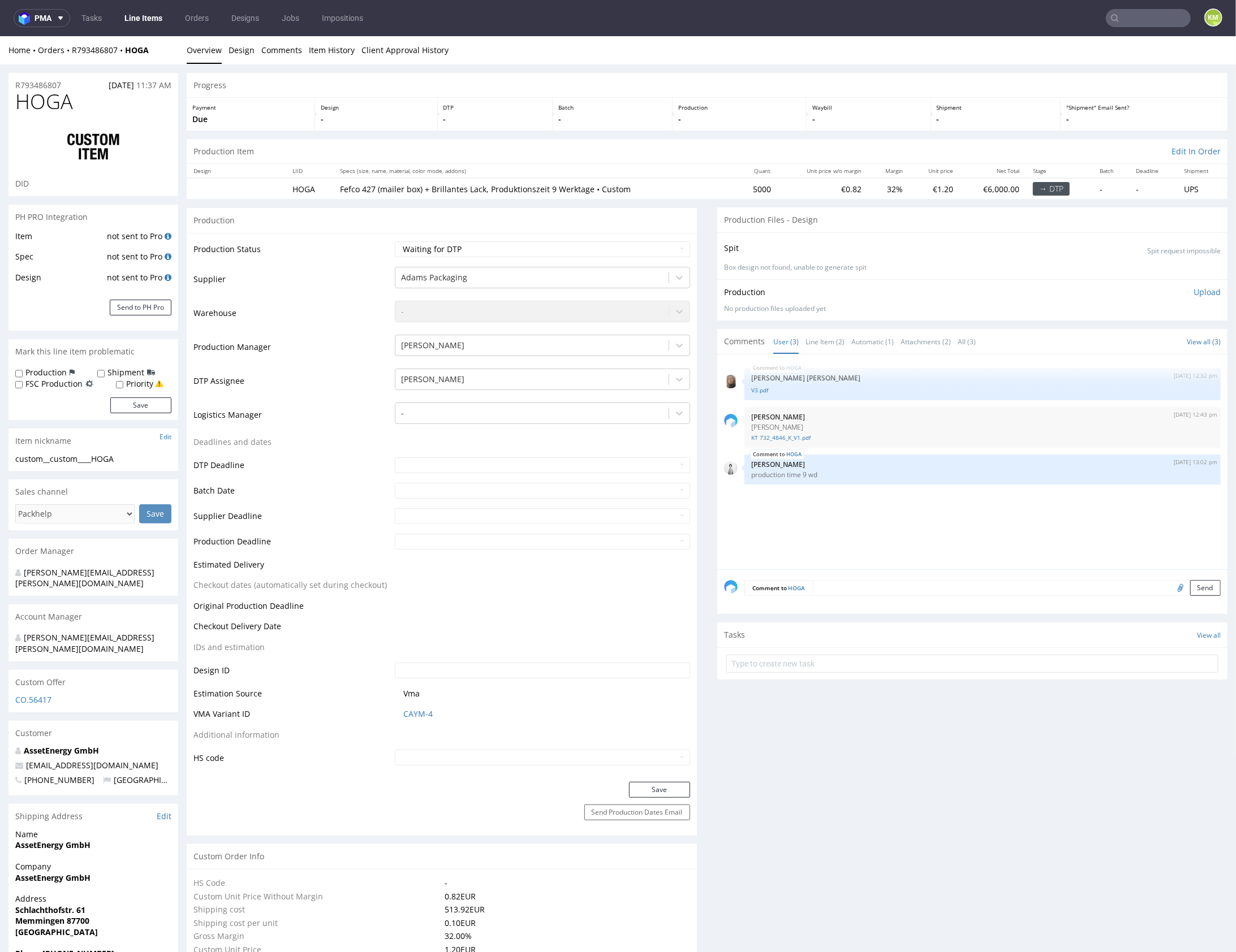
click at [909, 518] on div "HOGA [DATE] 12:32 pm [PERSON_NAME] [PERSON_NAME] V3.pdf [DATE] 12:43 pm [PERSON…" at bounding box center [975, 465] width 503 height 208
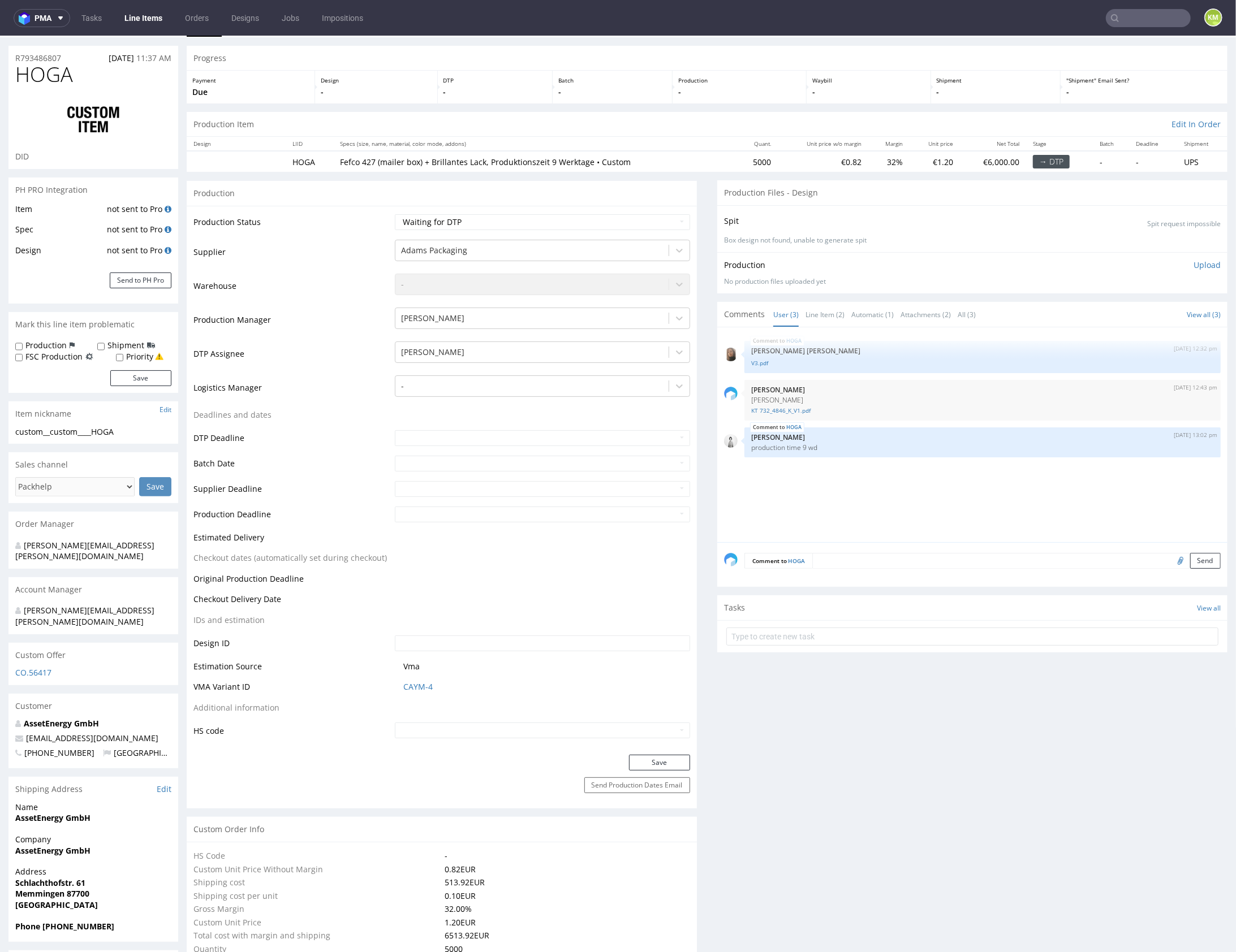
scroll to position [19, 0]
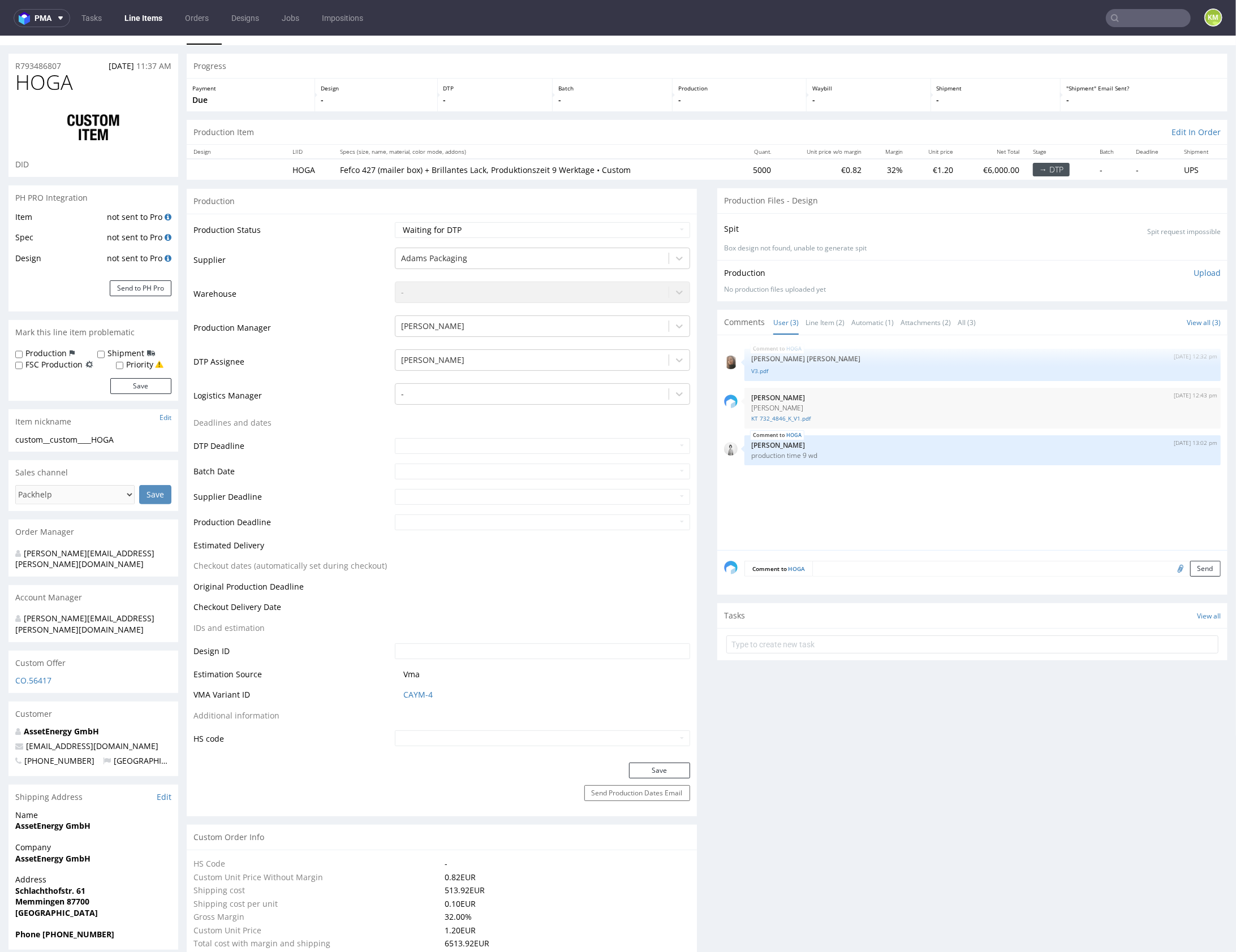
click at [904, 478] on div "HOGA [DATE] 12:32 pm [PERSON_NAME] [PERSON_NAME] V3.pdf [DATE] 12:43 pm [PERSON…" at bounding box center [975, 446] width 503 height 208
drag, startPoint x: 943, startPoint y: 484, endPoint x: 950, endPoint y: 485, distance: 7.1
click at [945, 483] on div "HOGA [DATE] 12:32 pm [PERSON_NAME] [PERSON_NAME] V3.pdf [DATE] 12:43 pm [PERSON…" at bounding box center [975, 446] width 503 height 208
click at [1170, 570] on input "file" at bounding box center [1178, 568] width 16 height 15
type input "C:\fakepath\[URL]"
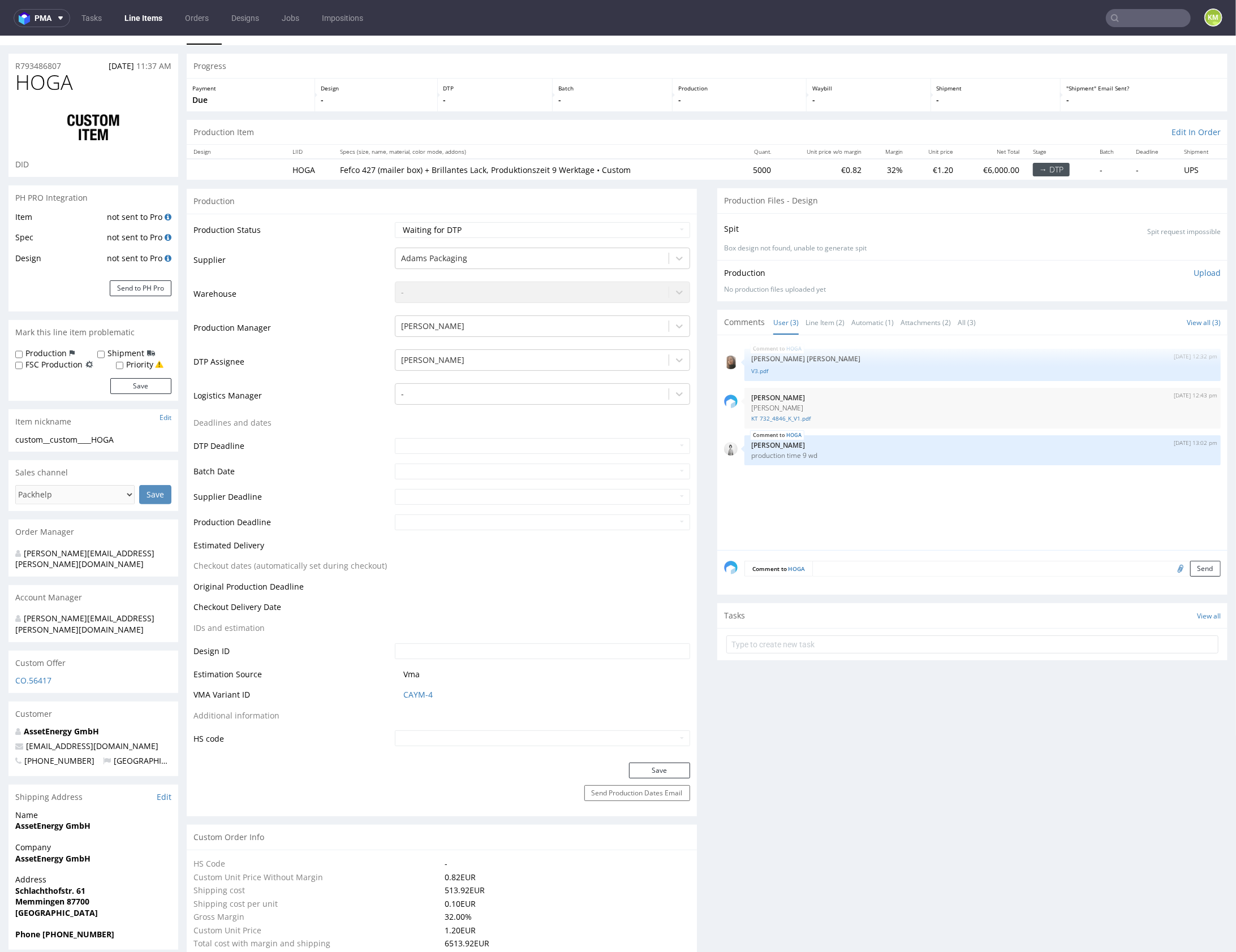
click at [871, 564] on textarea at bounding box center [1017, 568] width 409 height 16
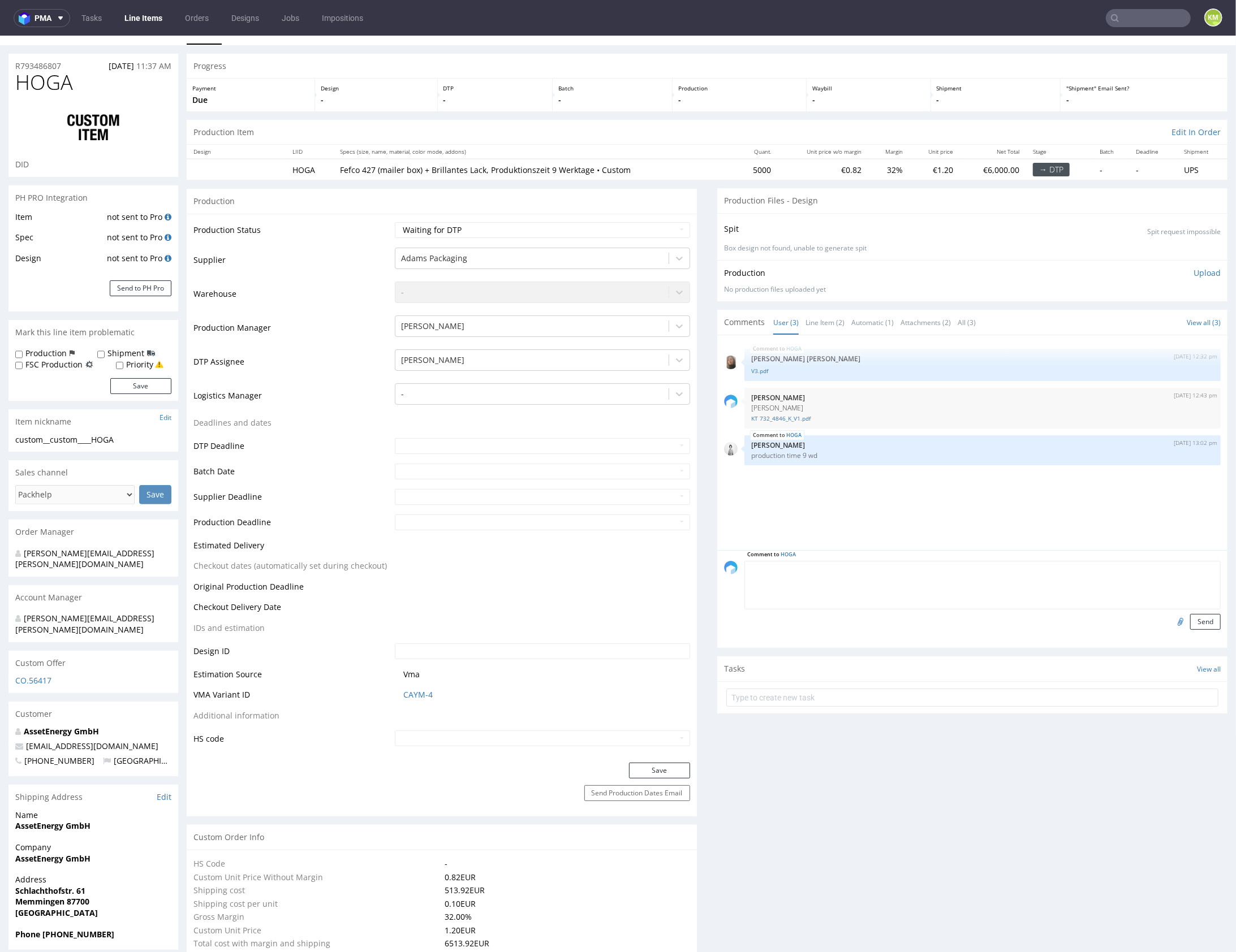
paste textarea "Please use the logo in vector format, please also note that the recommended min…"
type textarea "Please use the logo in vector format, please also note that the recommended min…"
click at [1190, 621] on button "Send" at bounding box center [1205, 621] width 30 height 16
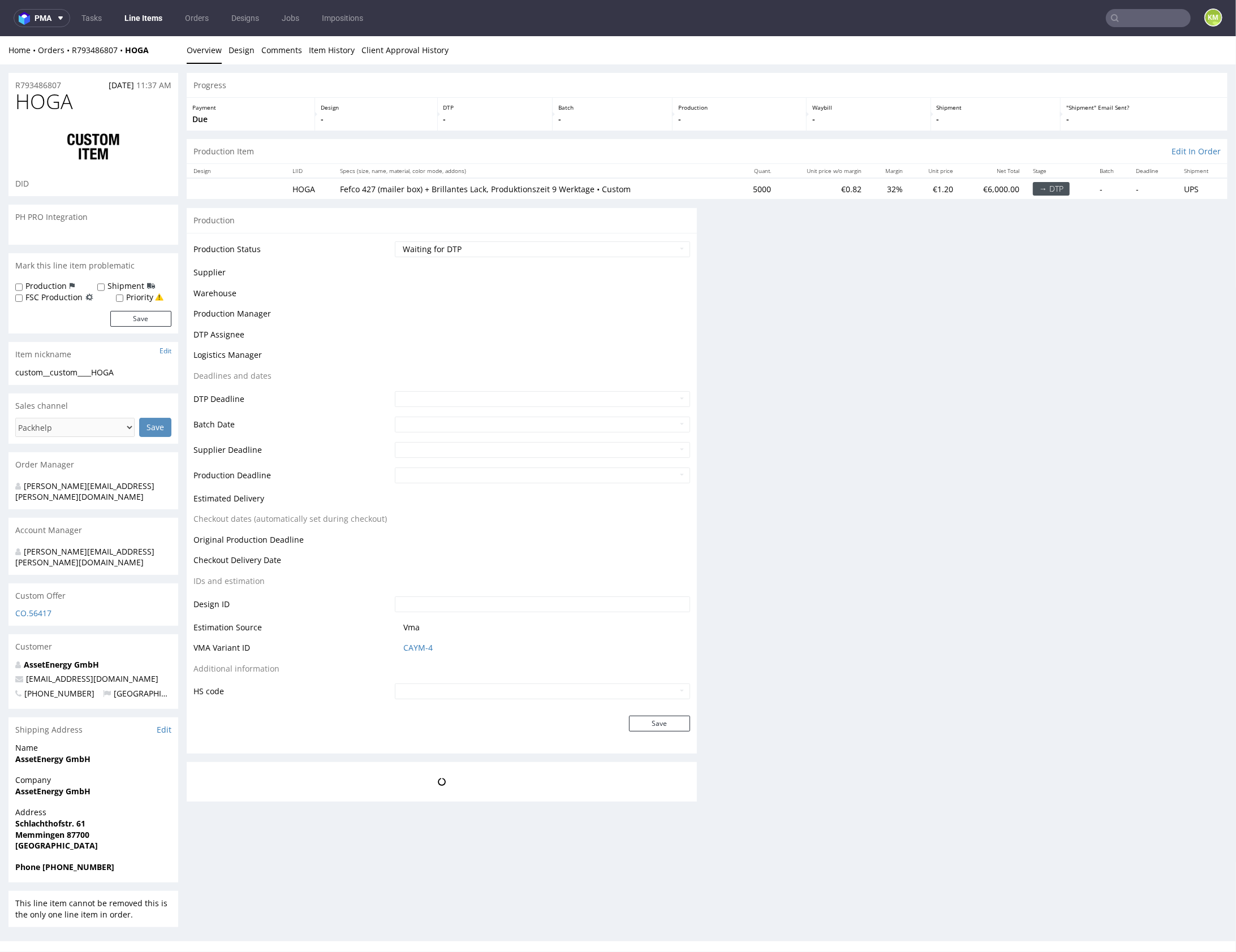
scroll to position [0, 0]
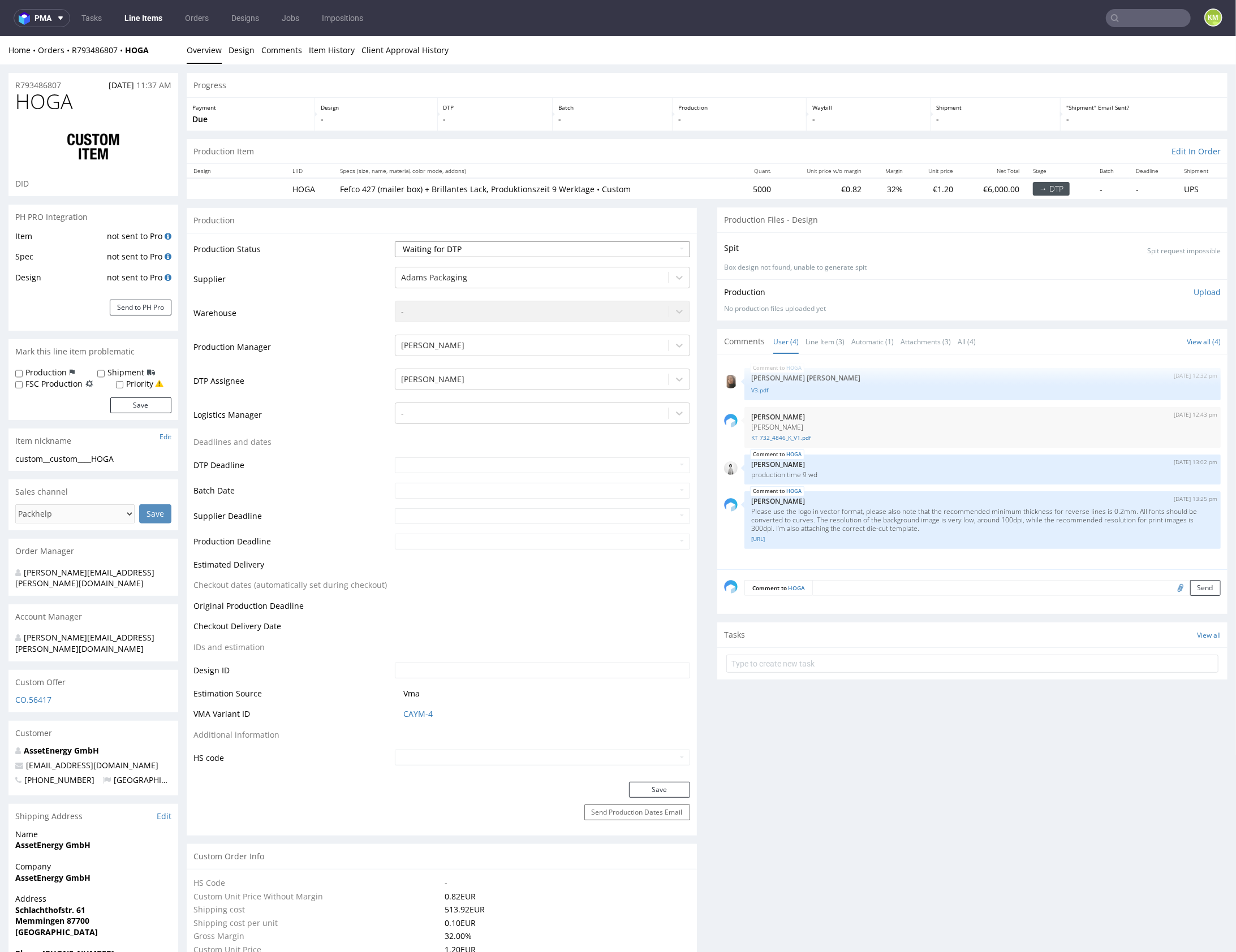
click at [530, 245] on select "Waiting for Artwork Waiting for Diecut Waiting for Mockup Waiting for DTP Waiti…" at bounding box center [542, 249] width 295 height 16
select select "dtp_issue"
click at [665, 789] on button "Save" at bounding box center [659, 789] width 61 height 16
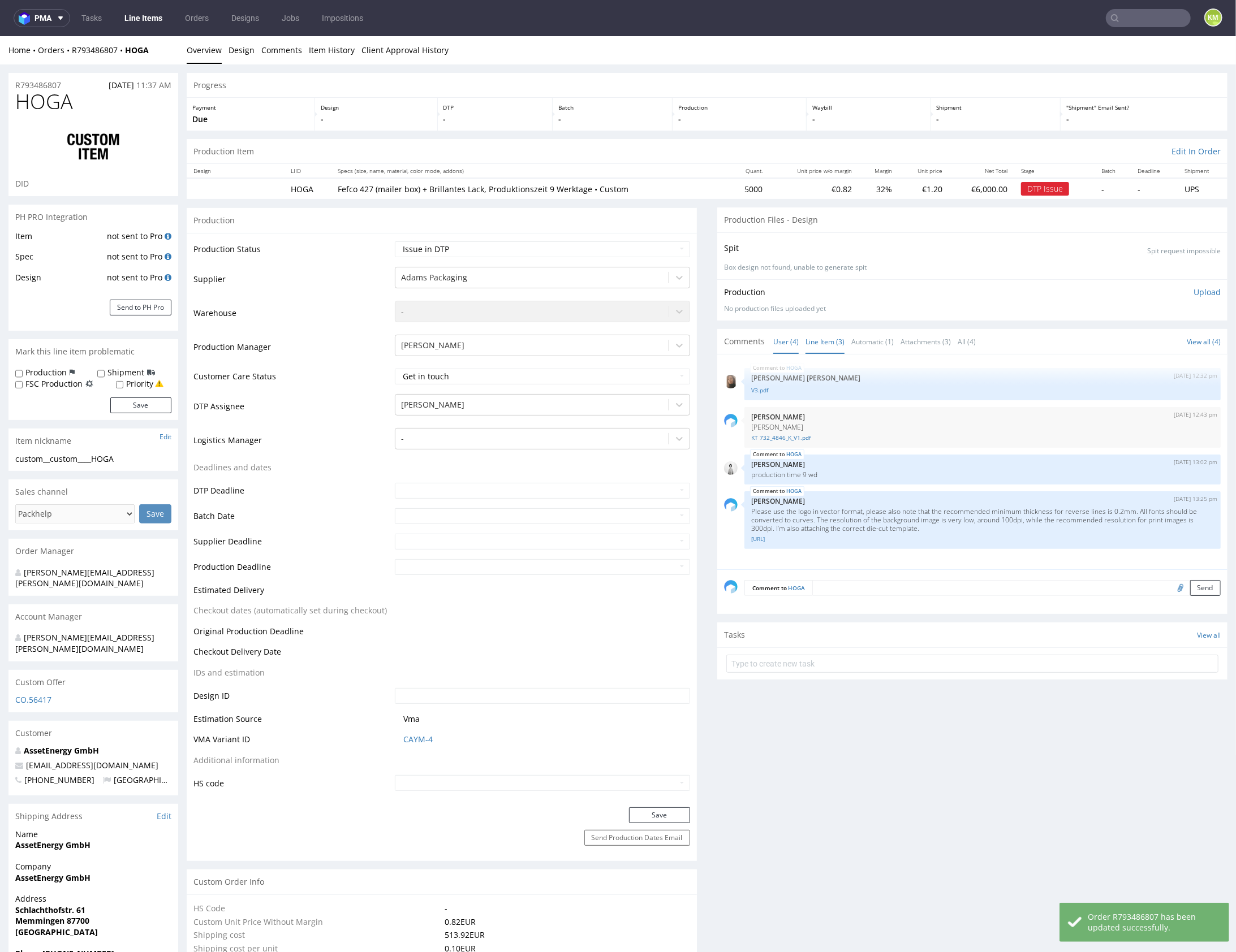
click at [823, 341] on link "Line Item (3)" at bounding box center [825, 341] width 39 height 25
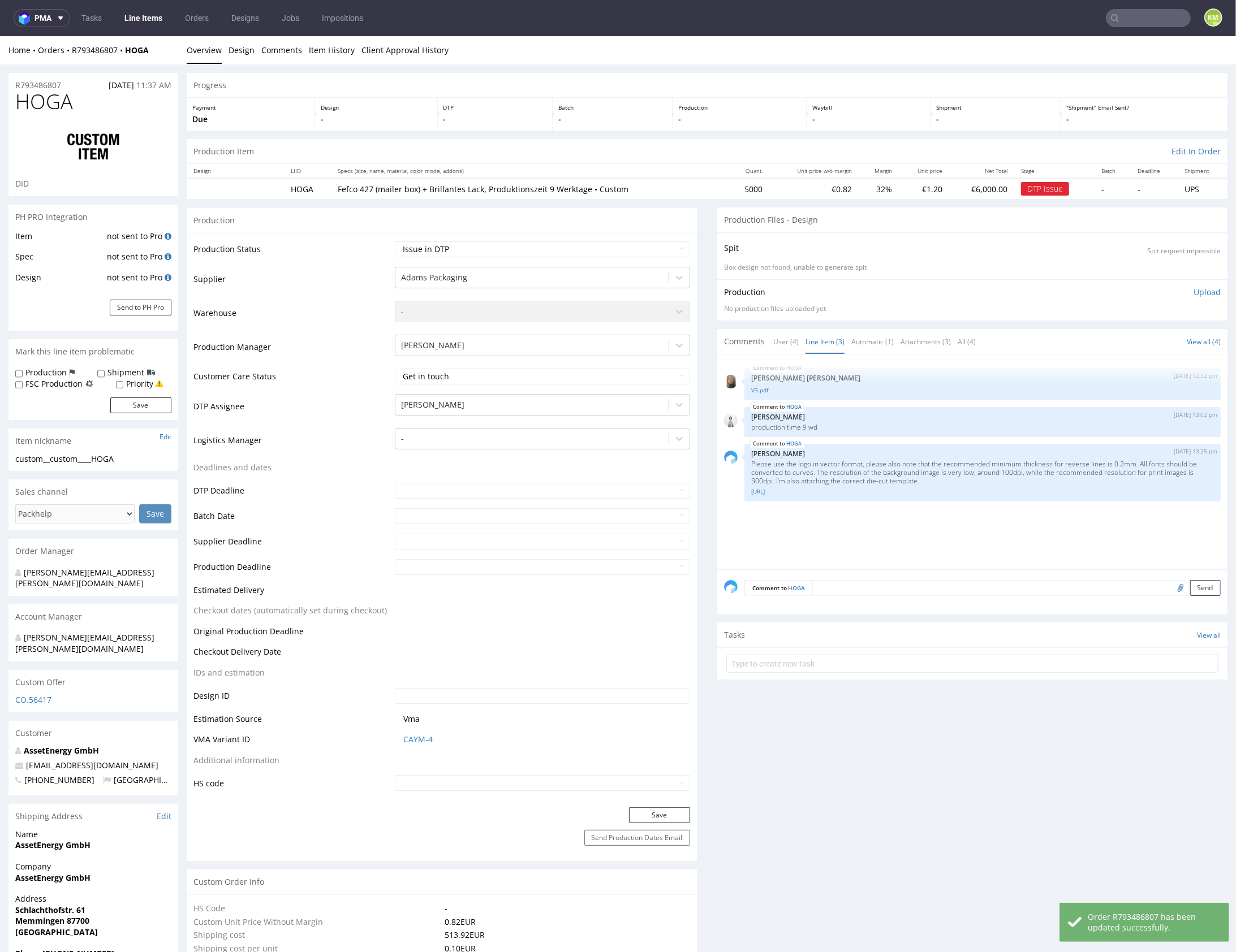
click at [818, 535] on div "HOGA 11th Aug 25 | 12:32 pm Angelina Marć V3.pdf HOGA 11th Aug 25 | 13:02 pm Du…" at bounding box center [975, 465] width 503 height 208
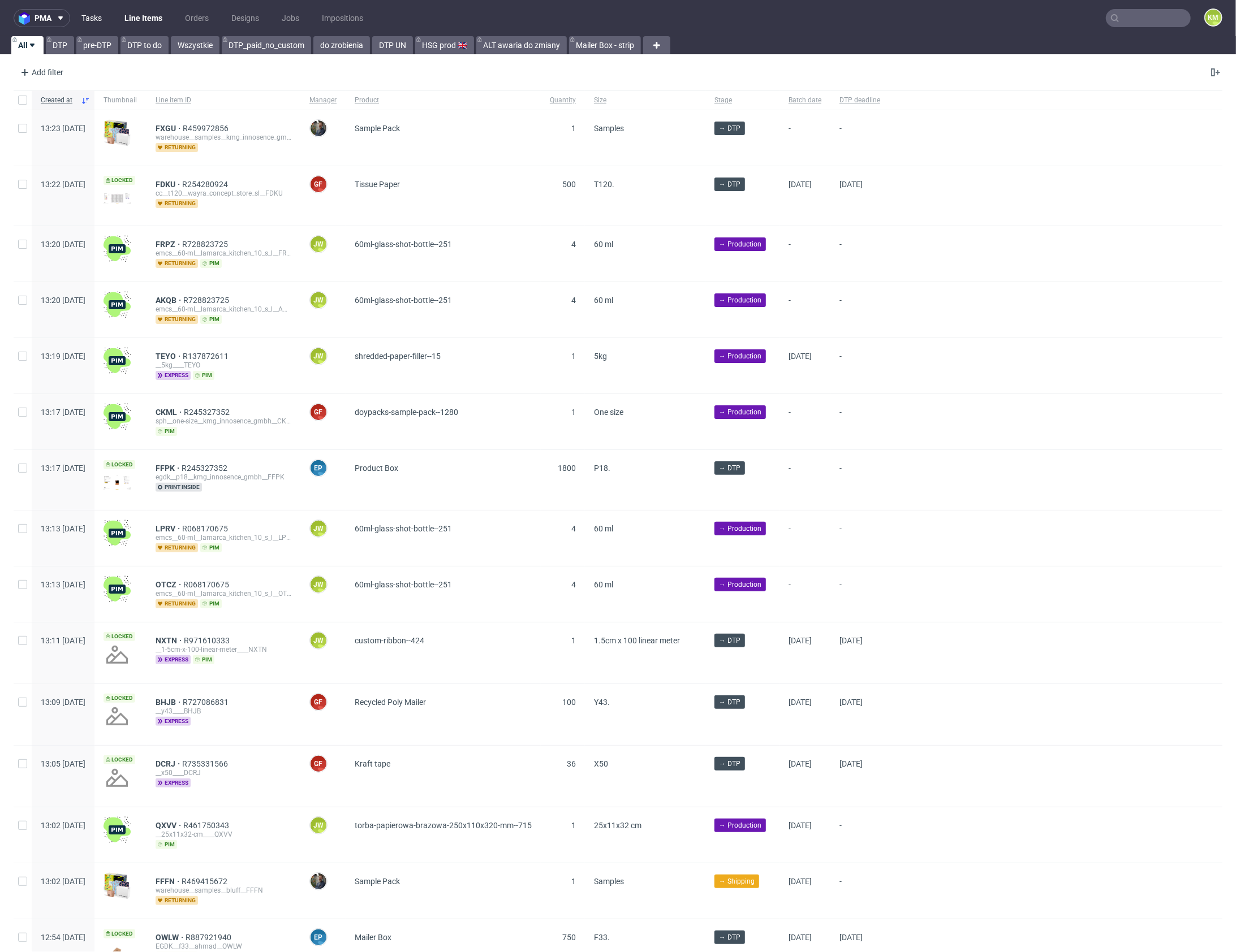
click at [99, 17] on link "Tasks" at bounding box center [91, 18] width 34 height 18
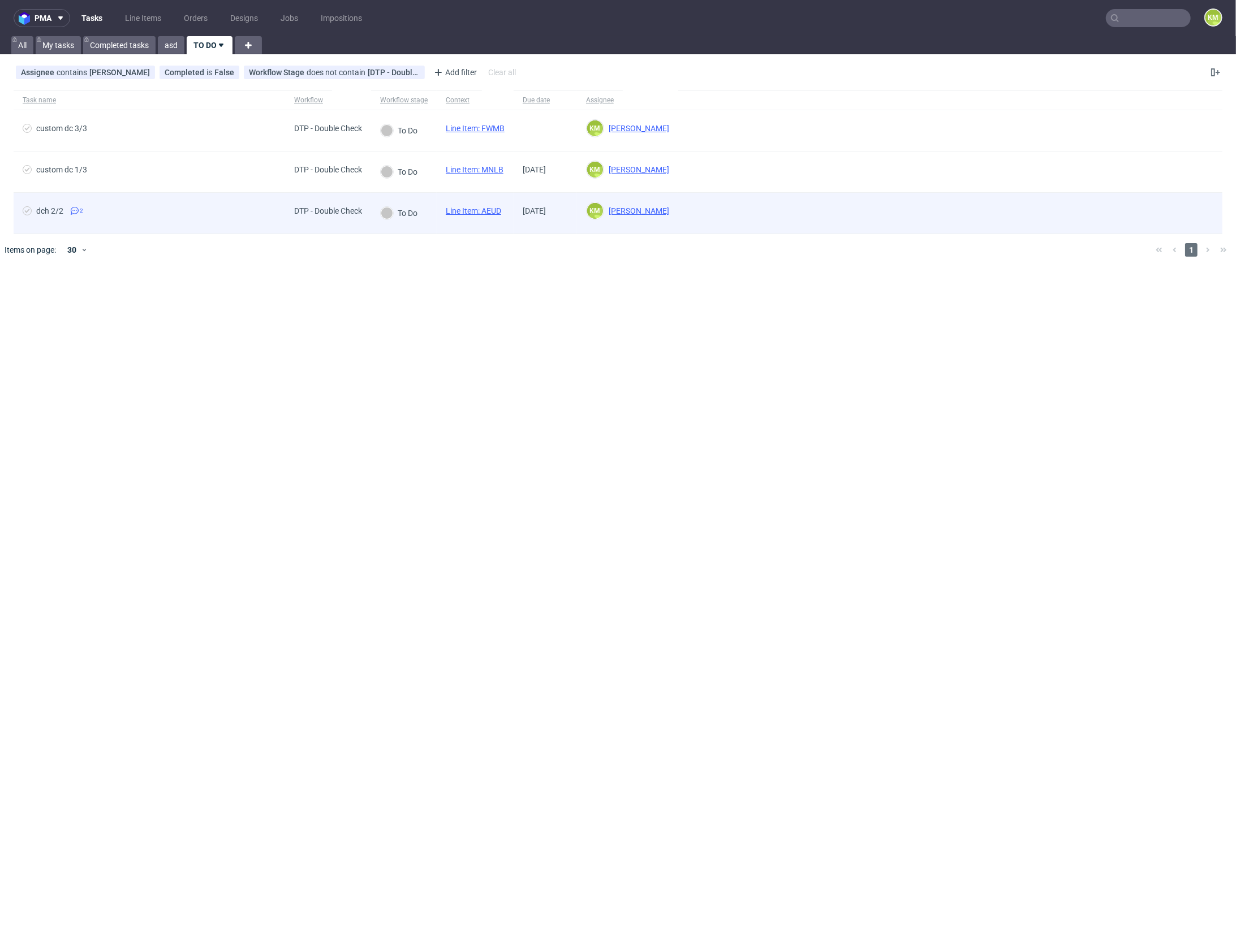
click at [496, 213] on link "Line Item: AEUD" at bounding box center [474, 211] width 56 height 9
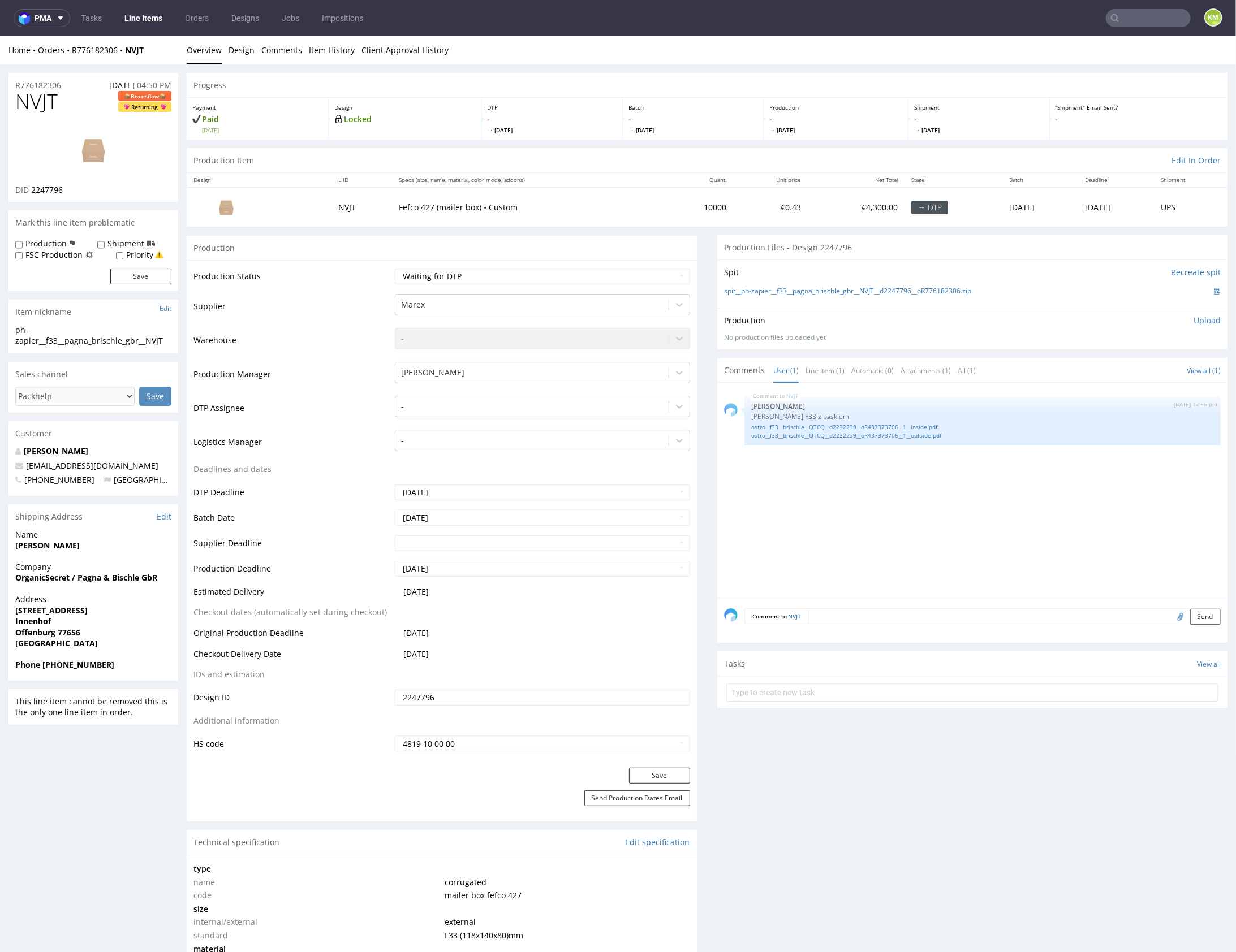
click at [885, 477] on div "NVJT [DATE] 12:56 pm [PERSON_NAME] F33 z paskiem ostro__f33__brischle__QTCQ__d2…" at bounding box center [975, 493] width 503 height 208
click at [885, 477] on div "NVJT 11th Aug 25 | 12:56 pm Sebastian Markut Siatka Marex F33 z paskiem ostro__…" at bounding box center [975, 493] width 503 height 208
click at [896, 501] on div "NVJT 11th Aug 25 | 12:56 pm Sebastian Markut Siatka Marex F33 z paskiem ostro__…" at bounding box center [975, 493] width 503 height 208
click at [994, 497] on div "NVJT 11th Aug 25 | 12:56 pm Sebastian Markut Siatka Marex F33 z paskiem ostro__…" at bounding box center [975, 493] width 503 height 208
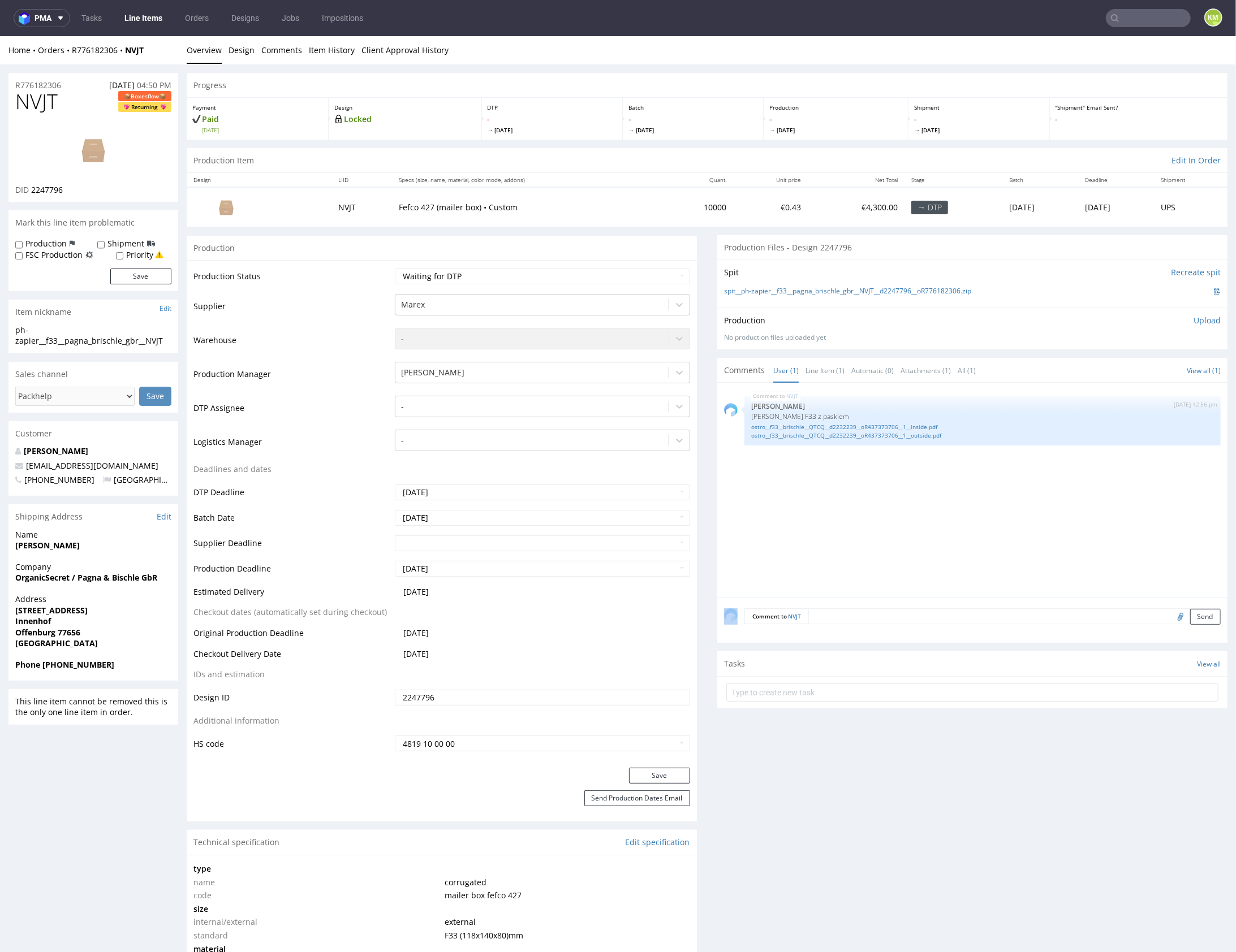
drag, startPoint x: 994, startPoint y: 497, endPoint x: 989, endPoint y: 492, distance: 7.1
click at [993, 497] on div "NVJT 11th Aug 25 | 12:56 pm Sebastian Markut Siatka Marex F33 z paskiem ostro__…" at bounding box center [975, 493] width 503 height 208
click at [905, 425] on link "ostro__f33__brischle__QTCQ__d2232239__oR437373706__1__inside.pdf" at bounding box center [982, 427] width 463 height 8
click at [913, 437] on link "ostro__f33__brischle__QTCQ__d2232239__oR437373706__1__outside.pdf" at bounding box center [982, 435] width 463 height 8
click at [916, 516] on div "NVJT 11th Aug 25 | 12:56 pm Sebastian Markut Siatka Marex F33 z paskiem ostro__…" at bounding box center [975, 493] width 503 height 208
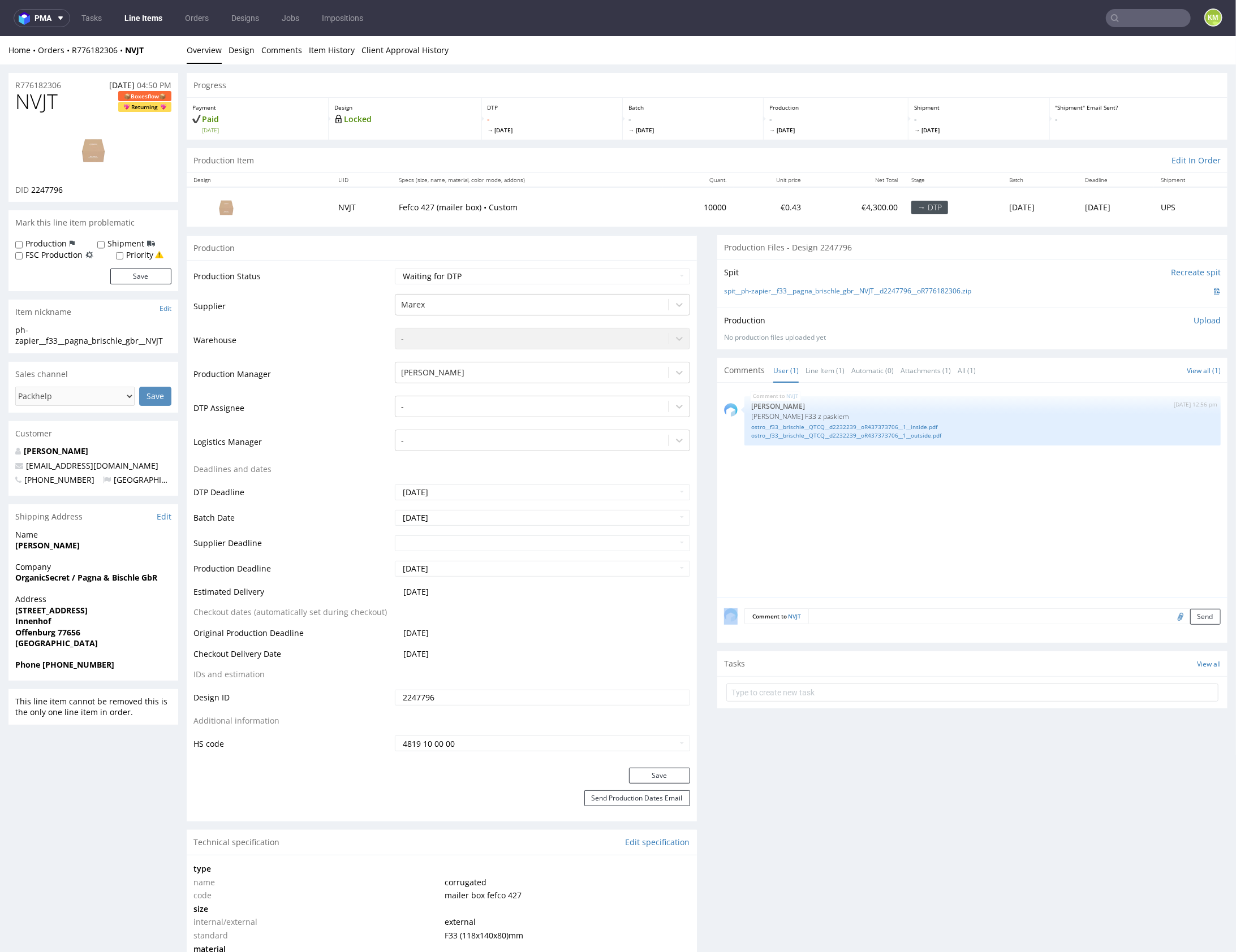
click at [916, 516] on div "NVJT 11th Aug 25 | 12:56 pm Sebastian Markut Siatka Marex F33 z paskiem ostro__…" at bounding box center [975, 493] width 503 height 208
click at [973, 529] on div "NVJT 11th Aug 25 | 12:56 pm Sebastian Markut Siatka Marex F33 z paskiem ostro__…" at bounding box center [975, 493] width 503 height 208
click at [914, 512] on div "NVJT 11th Aug 25 | 12:56 pm Sebastian Markut Siatka Marex F33 z paskiem ostro__…" at bounding box center [975, 493] width 503 height 208
click at [913, 512] on div "NVJT 11th Aug 25 | 12:56 pm Sebastian Markut Siatka Marex F33 z paskiem ostro__…" at bounding box center [975, 493] width 503 height 208
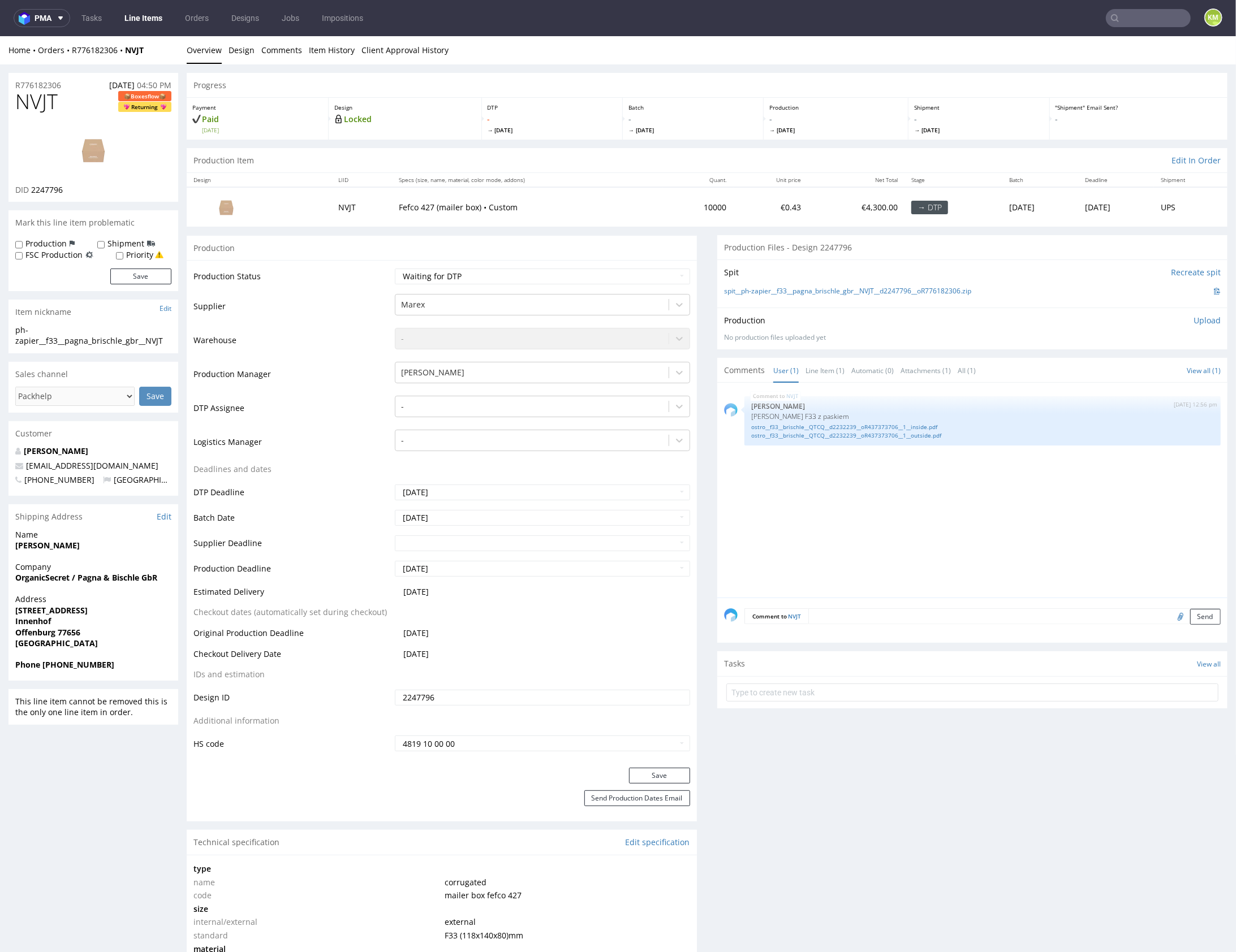
click at [913, 559] on div "NVJT 11th Aug 25 | 12:56 pm Sebastian Markut Siatka Marex F33 z paskiem ostro__…" at bounding box center [975, 493] width 503 height 208
click at [825, 373] on link "Line Item (1)" at bounding box center [825, 370] width 39 height 25
click at [887, 478] on div "NVJT 11th Aug 25 | 12:56 pm Sebastian Markut Siatka Marex F33 z paskiem ostro__…" at bounding box center [975, 493] width 503 height 208
click at [874, 529] on div "NVJT 11th Aug 25 | 12:56 pm Sebastian Markut Siatka Marex F33 z paskiem ostro__…" at bounding box center [975, 493] width 503 height 208
click at [855, 520] on div "NVJT 11th Aug 25 | 12:56 pm Sebastian Markut Siatka Marex F33 z paskiem ostro__…" at bounding box center [975, 493] width 503 height 208
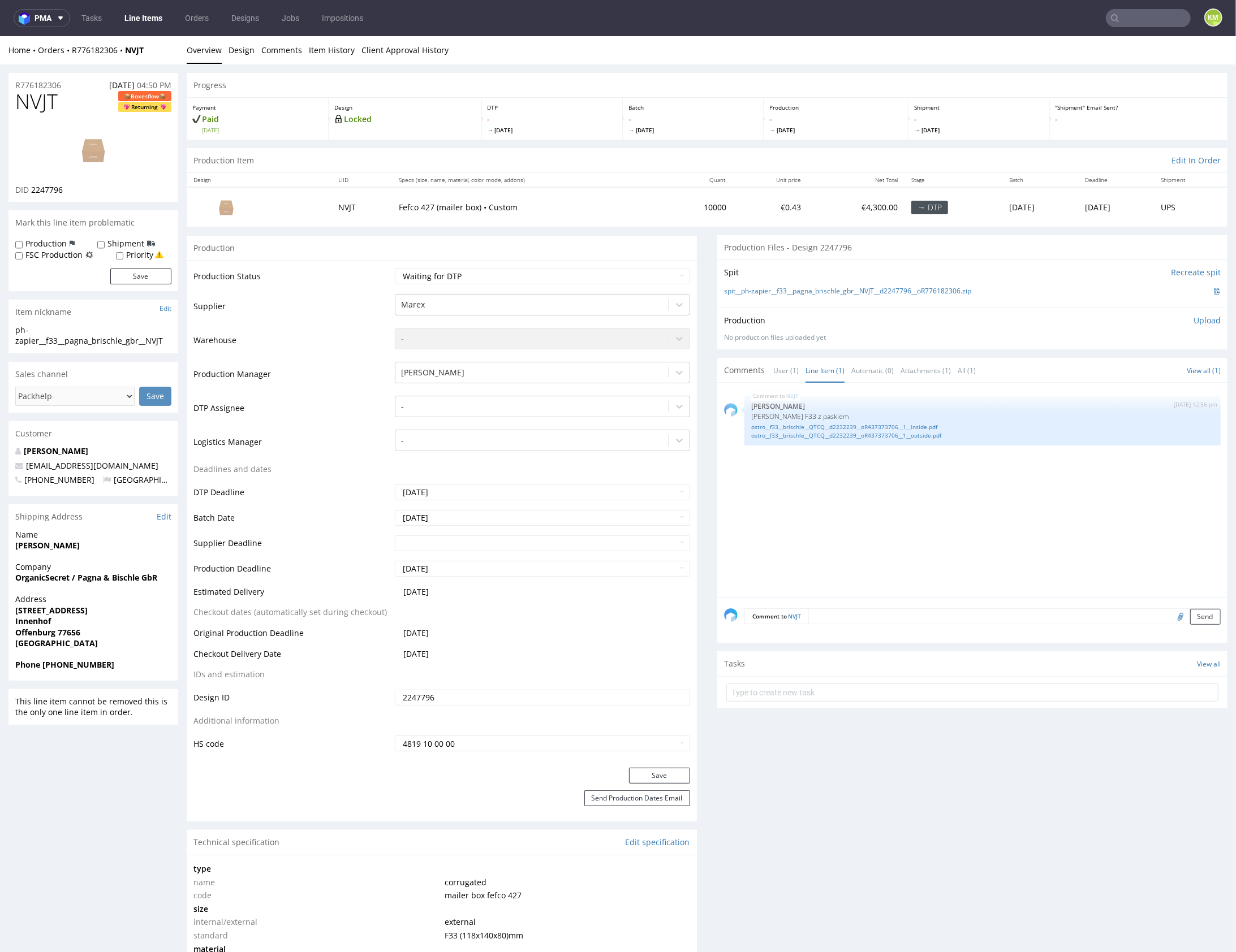
click at [855, 520] on div "NVJT 11th Aug 25 | 12:56 pm Sebastian Markut Siatka Marex F33 z paskiem ostro__…" at bounding box center [975, 493] width 503 height 208
click at [570, 401] on div at bounding box center [532, 406] width 262 height 14
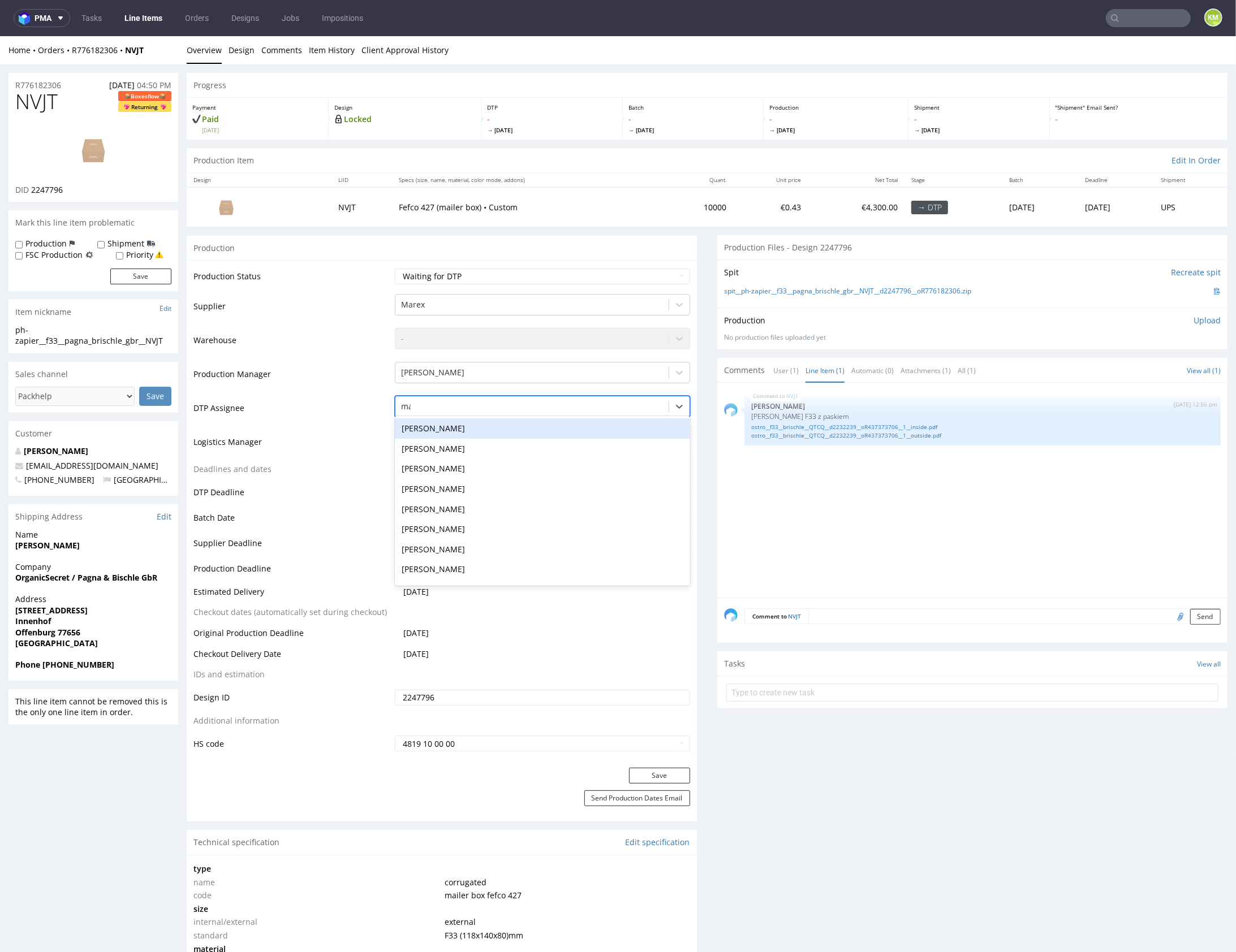
type input "mark"
click at [560, 425] on div "Karol Markowski" at bounding box center [542, 428] width 295 height 21
click at [666, 774] on button "Save" at bounding box center [659, 775] width 61 height 16
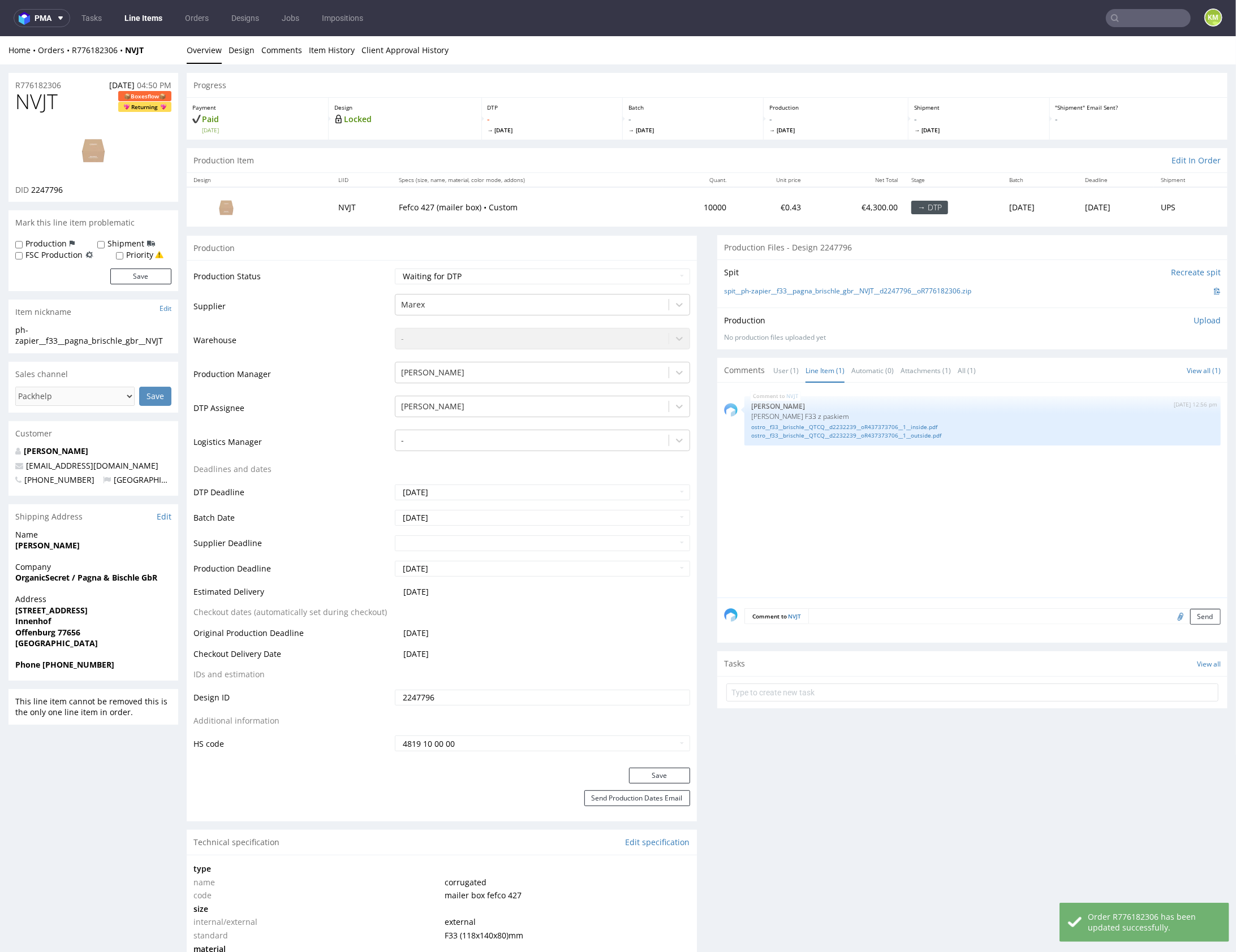
click at [959, 537] on div "NVJT 11th Aug 25 | 12:56 pm Sebastian Markut Siatka Marex F33 z paskiem ostro__…" at bounding box center [975, 493] width 503 height 208
click at [954, 543] on div "NVJT 11th Aug 25 | 12:56 pm Sebastian Markut Siatka Marex F33 z paskiem ostro__…" at bounding box center [975, 493] width 503 height 208
click at [823, 514] on div "NVJT 11th Aug 25 | 12:56 pm Sebastian Markut Siatka Marex F33 z paskiem ostro__…" at bounding box center [975, 493] width 503 height 208
click at [828, 519] on div "NVJT 11th Aug 25 | 12:56 pm Sebastian Markut Siatka Marex F33 z paskiem ostro__…" at bounding box center [975, 493] width 503 height 208
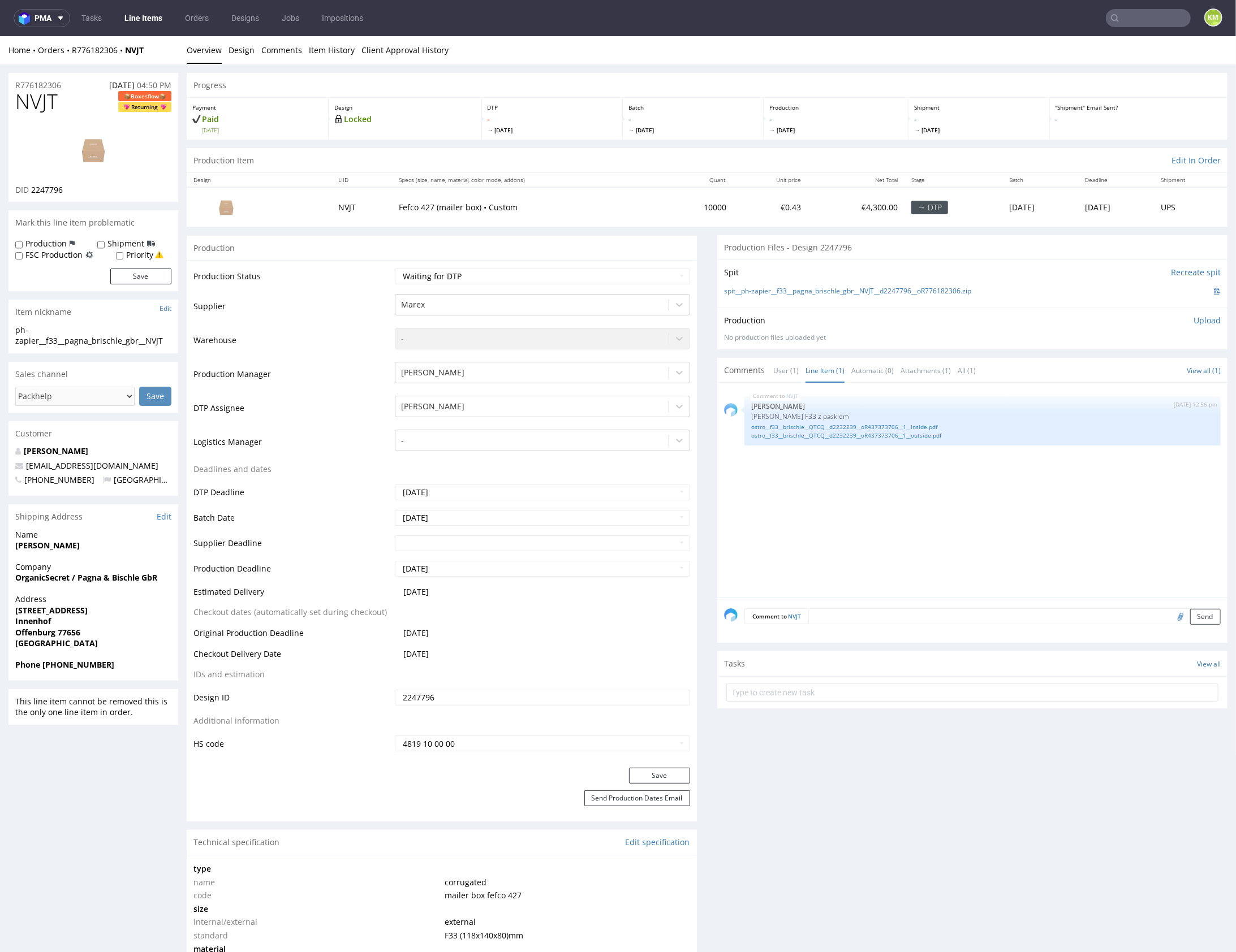
click at [1051, 490] on div "NVJT 11th Aug 25 | 12:56 pm Sebastian Markut Siatka Marex F33 z paskiem ostro__…" at bounding box center [975, 493] width 503 height 208
drag, startPoint x: 1051, startPoint y: 490, endPoint x: 1041, endPoint y: 485, distance: 11.2
click at [1051, 490] on div "NVJT 11th Aug 25 | 12:56 pm Sebastian Markut Siatka Marex F33 z paskiem ostro__…" at bounding box center [975, 493] width 503 height 208
click at [936, 501] on div "NVJT 11th Aug 25 | 12:56 pm Sebastian Markut Siatka Marex F33 z paskiem ostro__…" at bounding box center [975, 493] width 503 height 208
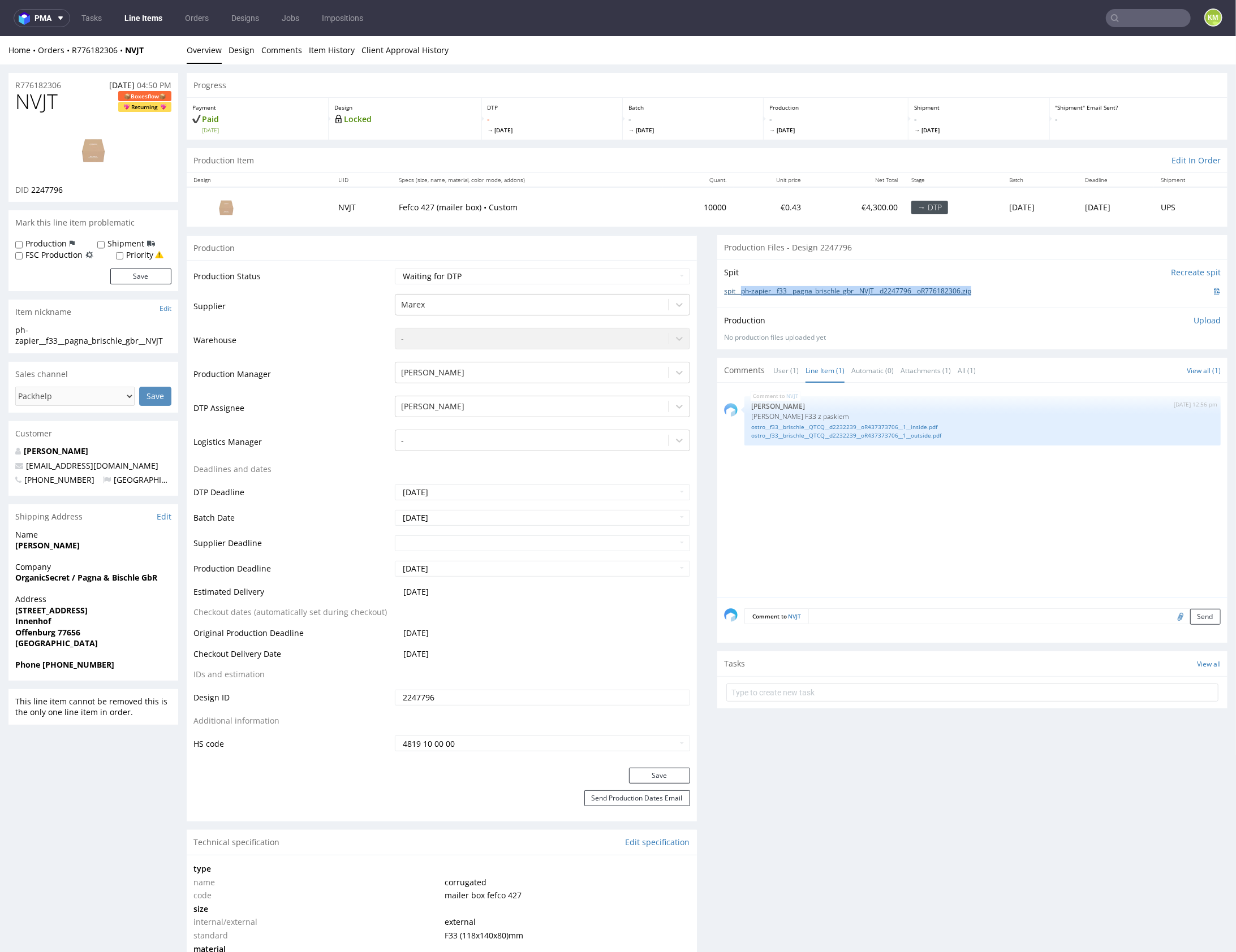
drag, startPoint x: 992, startPoint y: 291, endPoint x: 739, endPoint y: 289, distance: 253.0
click at [739, 289] on div "spit__ph-zapier__f33__pagna_brischle_gbr__NVJT__d2247796__oR776182306.zip" at bounding box center [972, 291] width 497 height 12
copy link "ph-zapier__f33__pagna_brischle_gbr__NVJT__d2247796__oR776182306.zip"
click at [1054, 519] on div "NVJT 11th Aug 25 | 12:56 pm Sebastian Markut Siatka Marex F33 z paskiem ostro__…" at bounding box center [975, 493] width 503 height 208
click at [1010, 334] on div "No production files uploaded yet" at bounding box center [972, 337] width 497 height 10
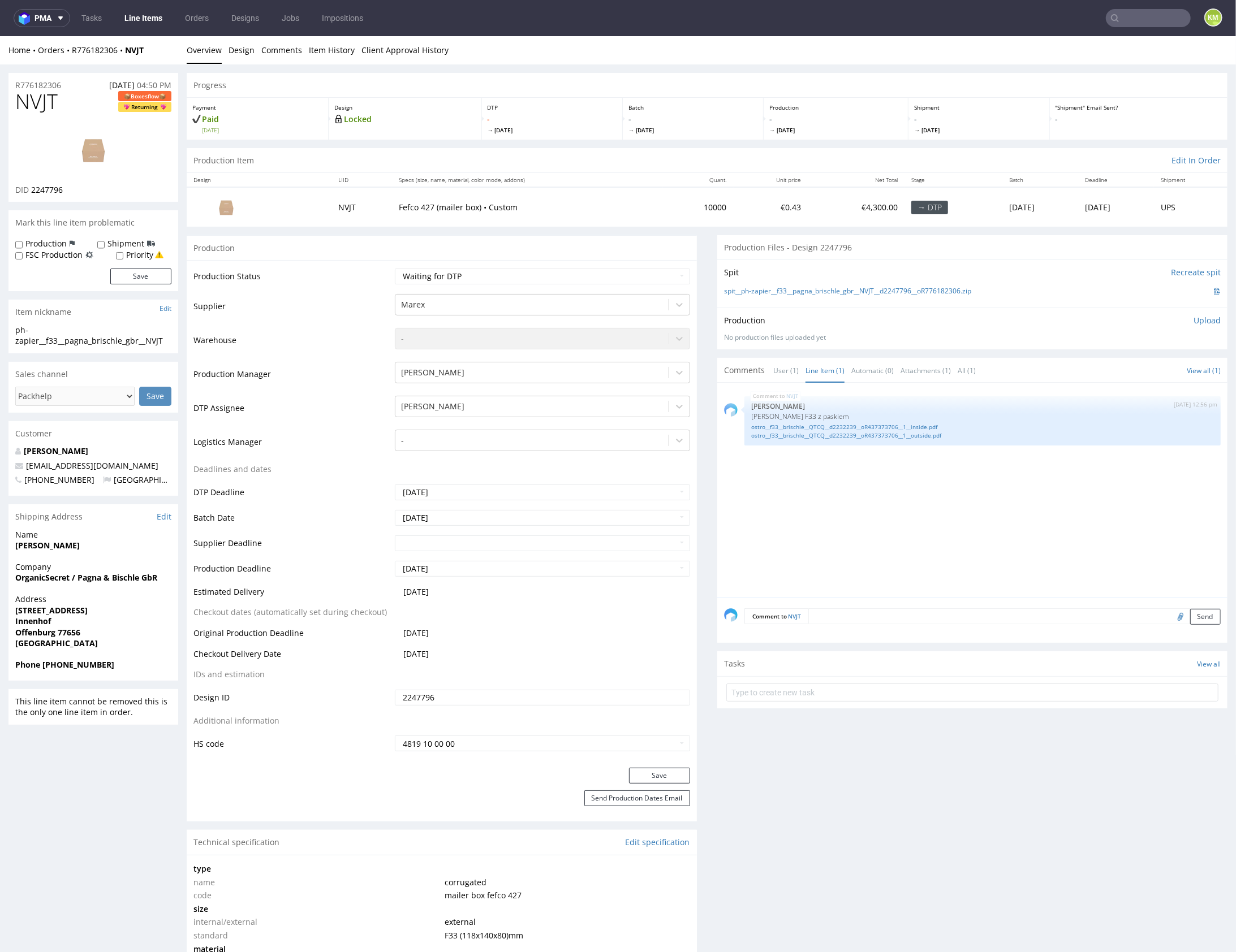
click at [1018, 341] on div "No production files uploaded yet" at bounding box center [972, 337] width 497 height 10
click at [1018, 342] on div "Production Upload No production files uploaded yet Description (optional) Add f…" at bounding box center [973, 327] width 510 height 41
click at [957, 477] on div "NVJT 11th Aug 25 | 12:56 pm Sebastian Markut Siatka Marex F33 z paskiem ostro__…" at bounding box center [975, 493] width 503 height 208
click at [895, 490] on div "NVJT 11th Aug 25 | 12:56 pm Sebastian Markut Siatka Marex F33 z paskiem ostro__…" at bounding box center [975, 493] width 503 height 208
click at [936, 488] on div "NVJT 11th Aug 25 | 12:56 pm Sebastian Markut Siatka Marex F33 z paskiem ostro__…" at bounding box center [975, 493] width 503 height 208
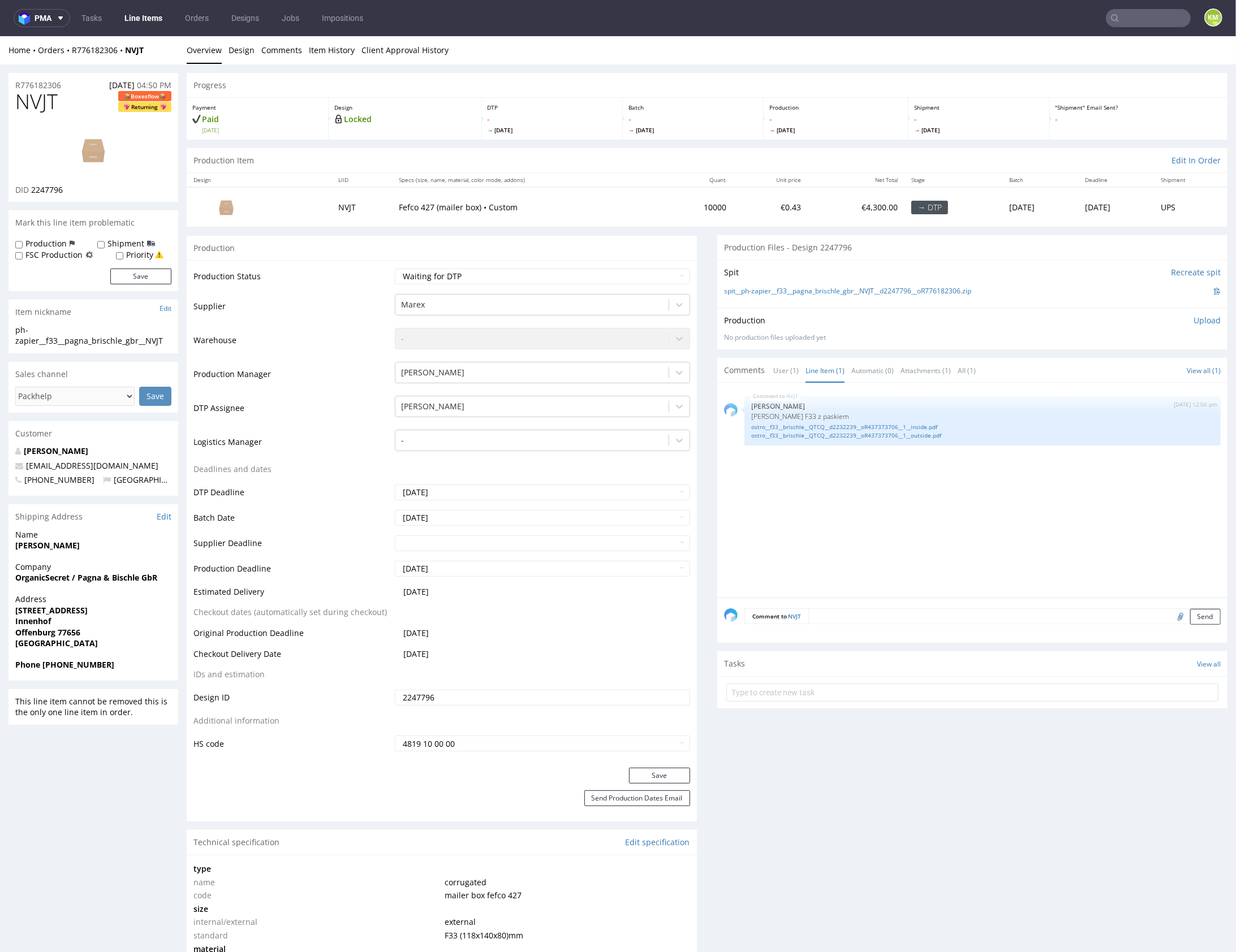
click at [1028, 492] on div "NVJT 11th Aug 25 | 12:56 pm Sebastian Markut Siatka Marex F33 z paskiem ostro__…" at bounding box center [975, 493] width 503 height 208
click at [1194, 318] on p "Upload" at bounding box center [1206, 320] width 27 height 11
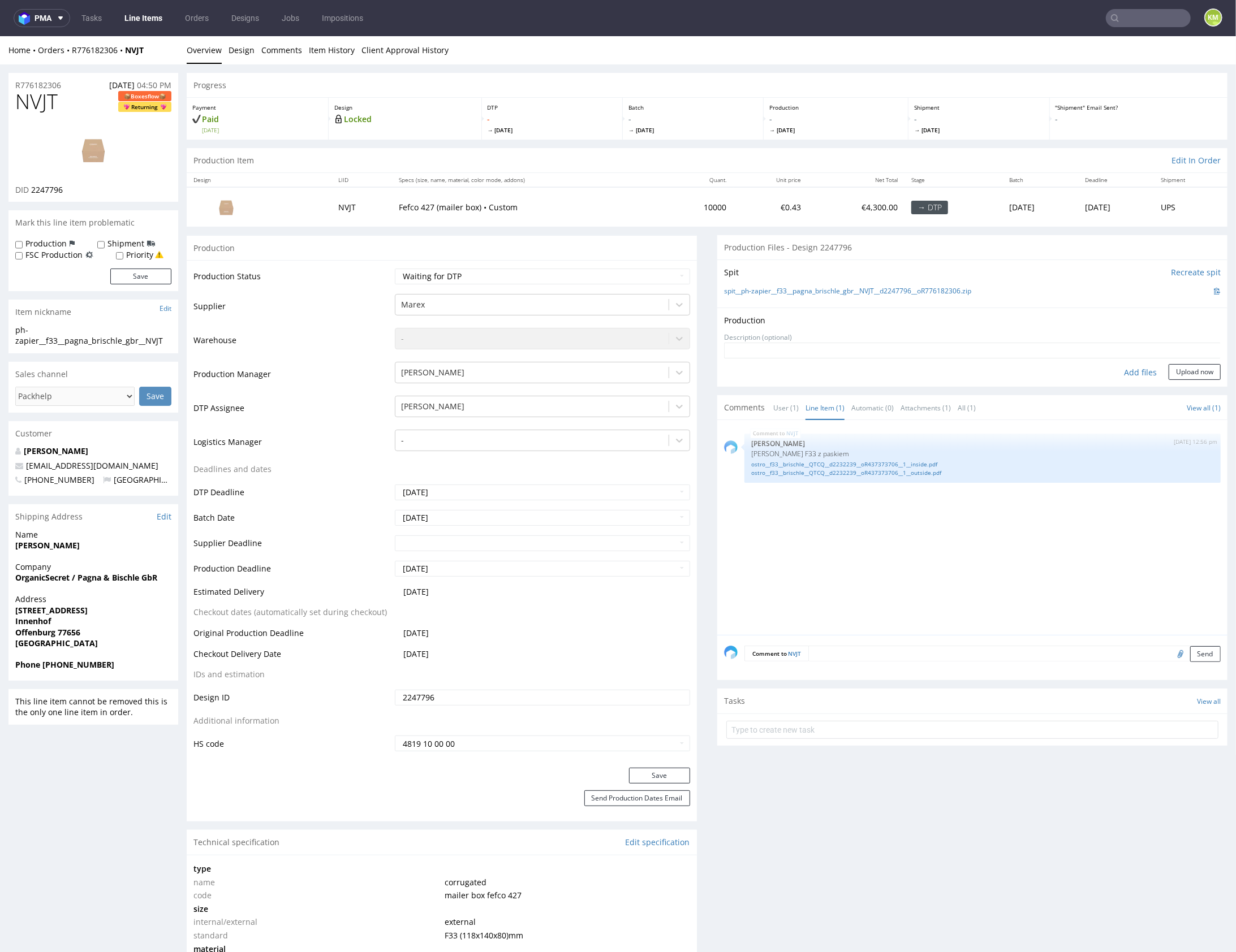
click at [1128, 372] on div "Add files" at bounding box center [1140, 372] width 57 height 17
type input "C:\fakepath\f33__pagna_brischle_gbr__NVJT__d2247796__oR776182306__inside.pdf"
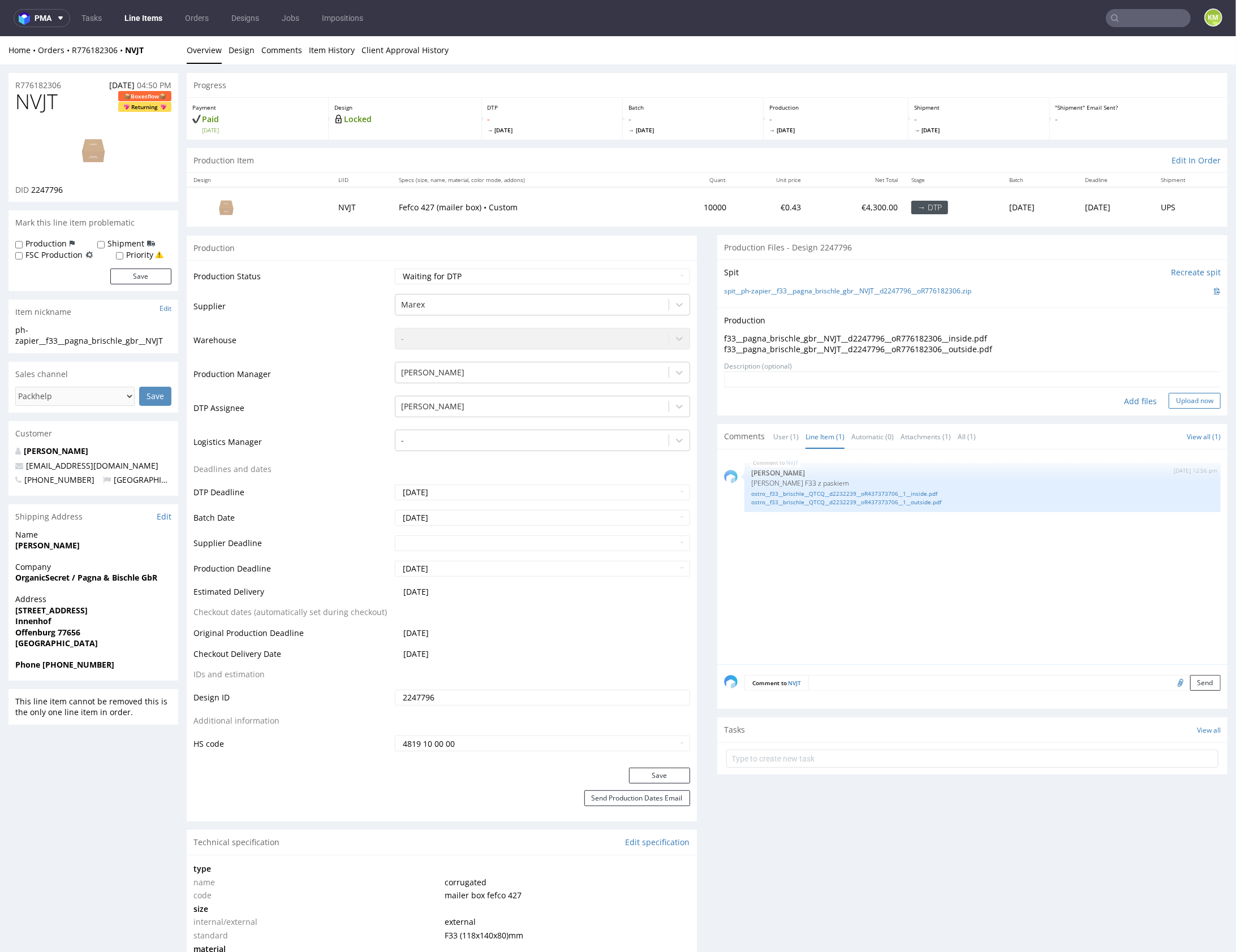
click at [1181, 399] on button "Upload now" at bounding box center [1194, 400] width 52 height 16
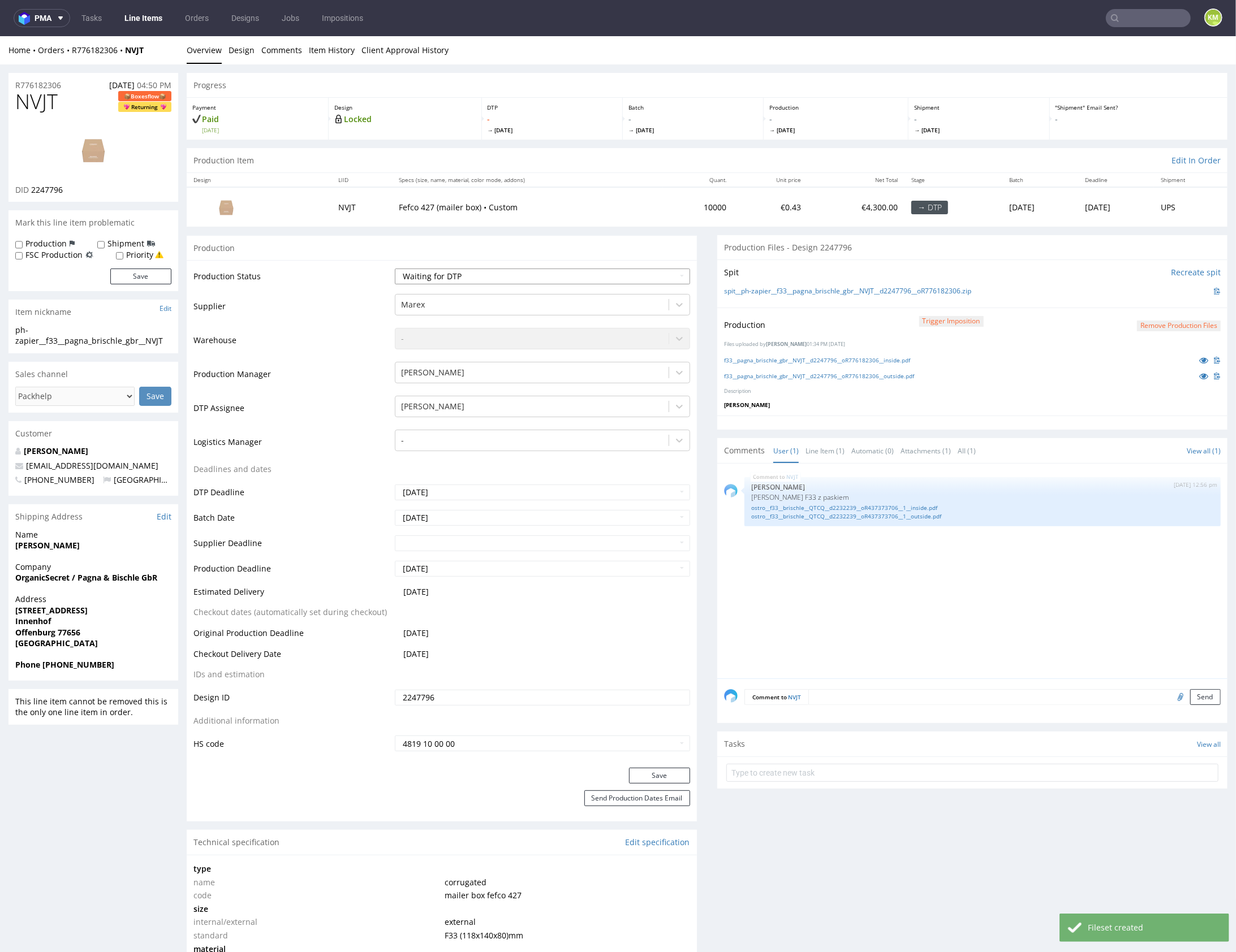
click at [538, 281] on select "Waiting for Artwork Waiting for Diecut Waiting for Mockup Waiting for DTP Waiti…" at bounding box center [542, 276] width 295 height 16
select select "dtp_production_ready"
click at [660, 774] on button "Save" at bounding box center [659, 775] width 61 height 16
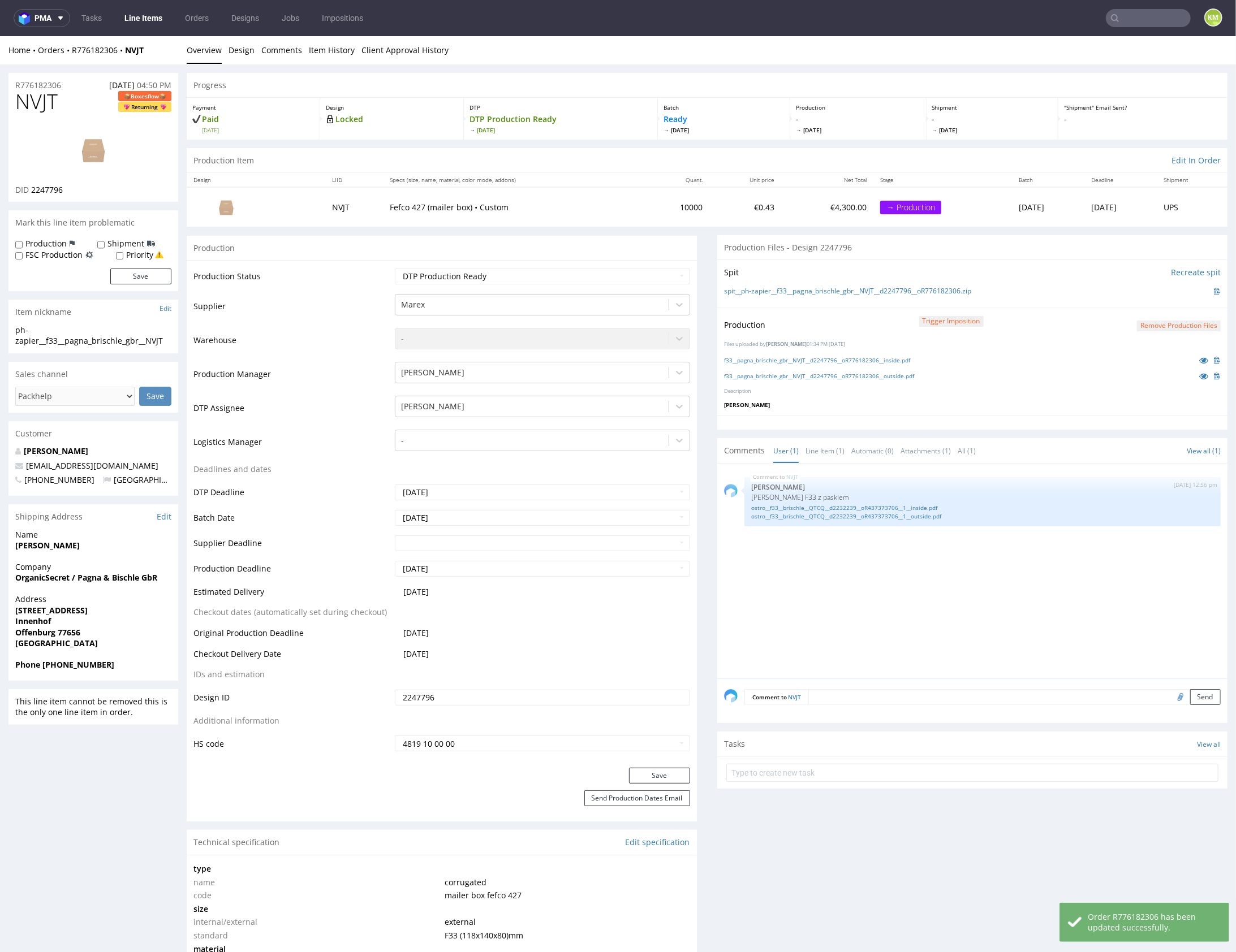
click at [885, 598] on div "NVJT 11th Aug 25 | 12:56 pm Sebastian Markut Siatka Marex F33 z paskiem ostro__…" at bounding box center [975, 574] width 503 height 208
click at [916, 595] on div "NVJT 11th Aug 25 | 12:56 pm Sebastian Markut Siatka Marex F33 z paskiem ostro__…" at bounding box center [975, 574] width 503 height 208
click at [827, 452] on link "Line Item (1)" at bounding box center [825, 451] width 39 height 25
click at [838, 556] on div "NVJT 11th Aug 25 | 12:56 pm Sebastian Markut Siatka Marex F33 z paskiem ostro__…" at bounding box center [975, 574] width 503 height 208
click at [981, 564] on div "NVJT 11th Aug 25 | 12:56 pm Sebastian Markut Siatka Marex F33 z paskiem ostro__…" at bounding box center [975, 574] width 503 height 208
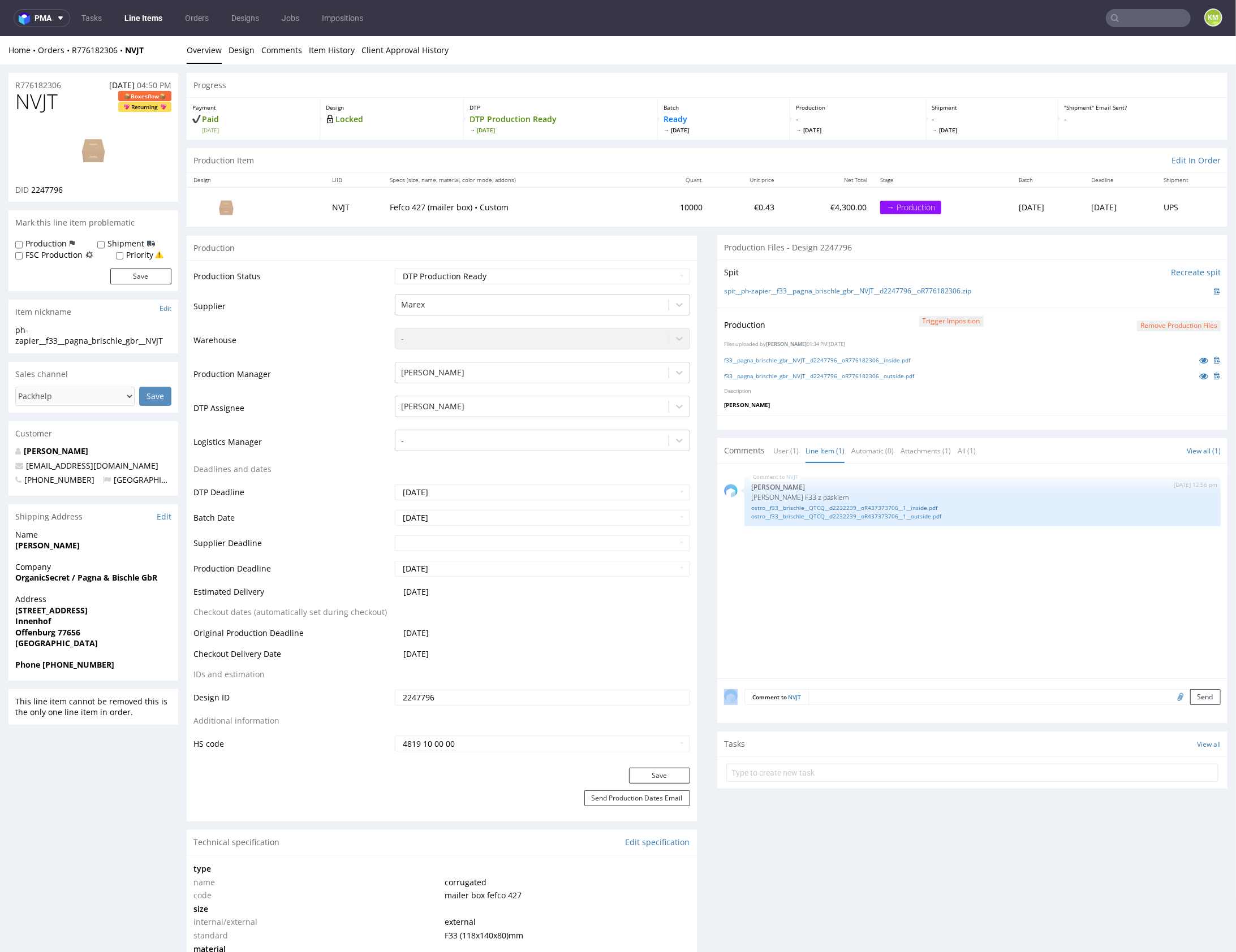
click at [981, 564] on div "NVJT 11th Aug 25 | 12:56 pm Sebastian Markut Siatka Marex F33 z paskiem ostro__…" at bounding box center [975, 574] width 503 height 208
click at [1006, 595] on div "NVJT 11th Aug 25 | 12:56 pm Sebastian Markut Siatka Marex F33 z paskiem ostro__…" at bounding box center [975, 574] width 503 height 208
click at [956, 593] on div "NVJT 11th Aug 25 | 12:56 pm Sebastian Markut Siatka Marex F33 z paskiem ostro__…" at bounding box center [975, 574] width 503 height 208
click at [881, 596] on div "NVJT 11th Aug 25 | 12:56 pm Sebastian Markut Siatka Marex F33 z paskiem ostro__…" at bounding box center [975, 574] width 503 height 208
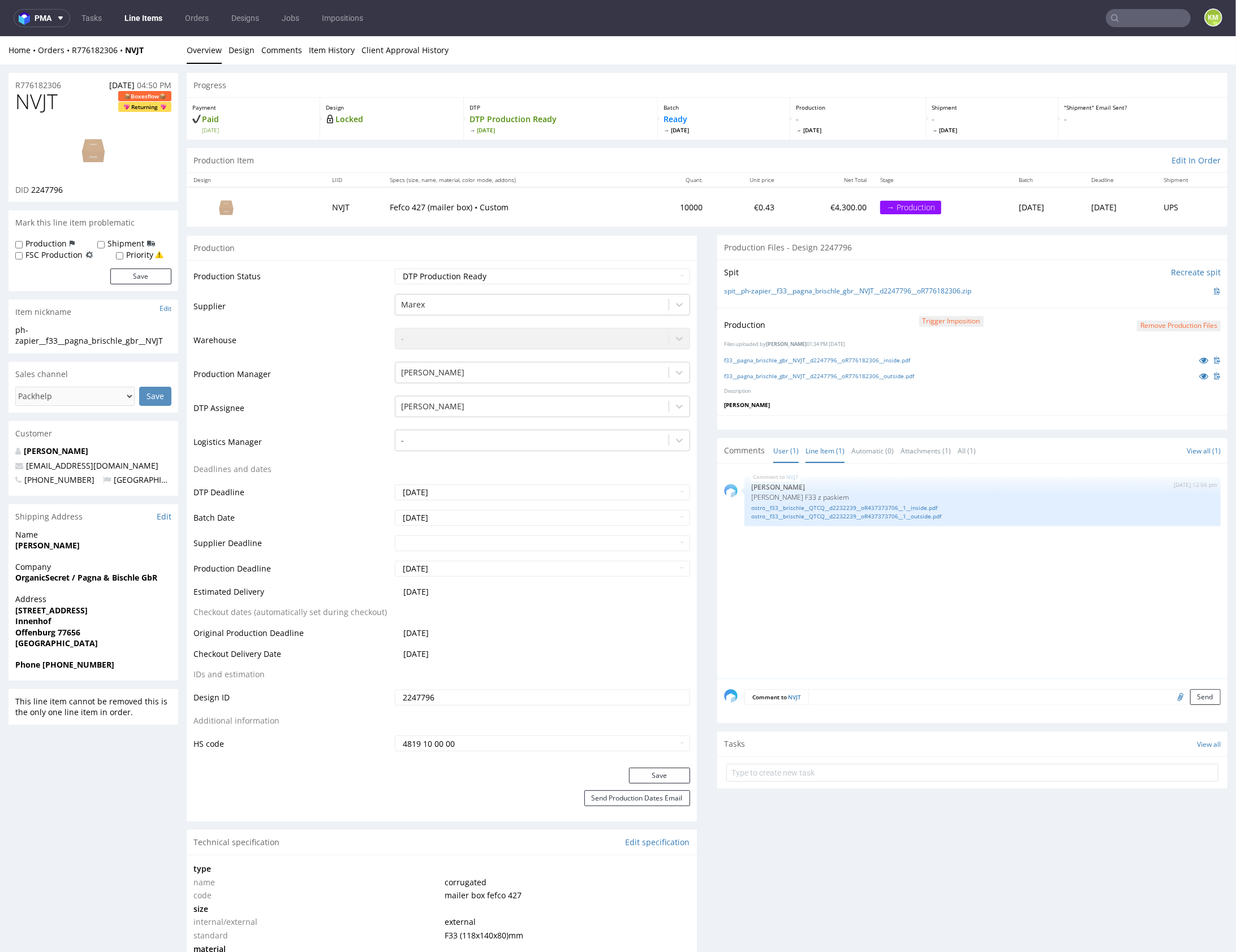
click at [784, 450] on link "User (1)" at bounding box center [785, 451] width 25 height 25
click at [808, 451] on link "Line Item (1)" at bounding box center [825, 451] width 39 height 25
click at [895, 565] on div "NVJT 11th Aug 25 | 12:56 pm Sebastian Markut Siatka Marex F33 z paskiem ostro__…" at bounding box center [975, 574] width 503 height 208
click at [967, 447] on link "All (1)" at bounding box center [967, 451] width 18 height 25
click at [820, 451] on link "Line Item (1)" at bounding box center [825, 451] width 39 height 25
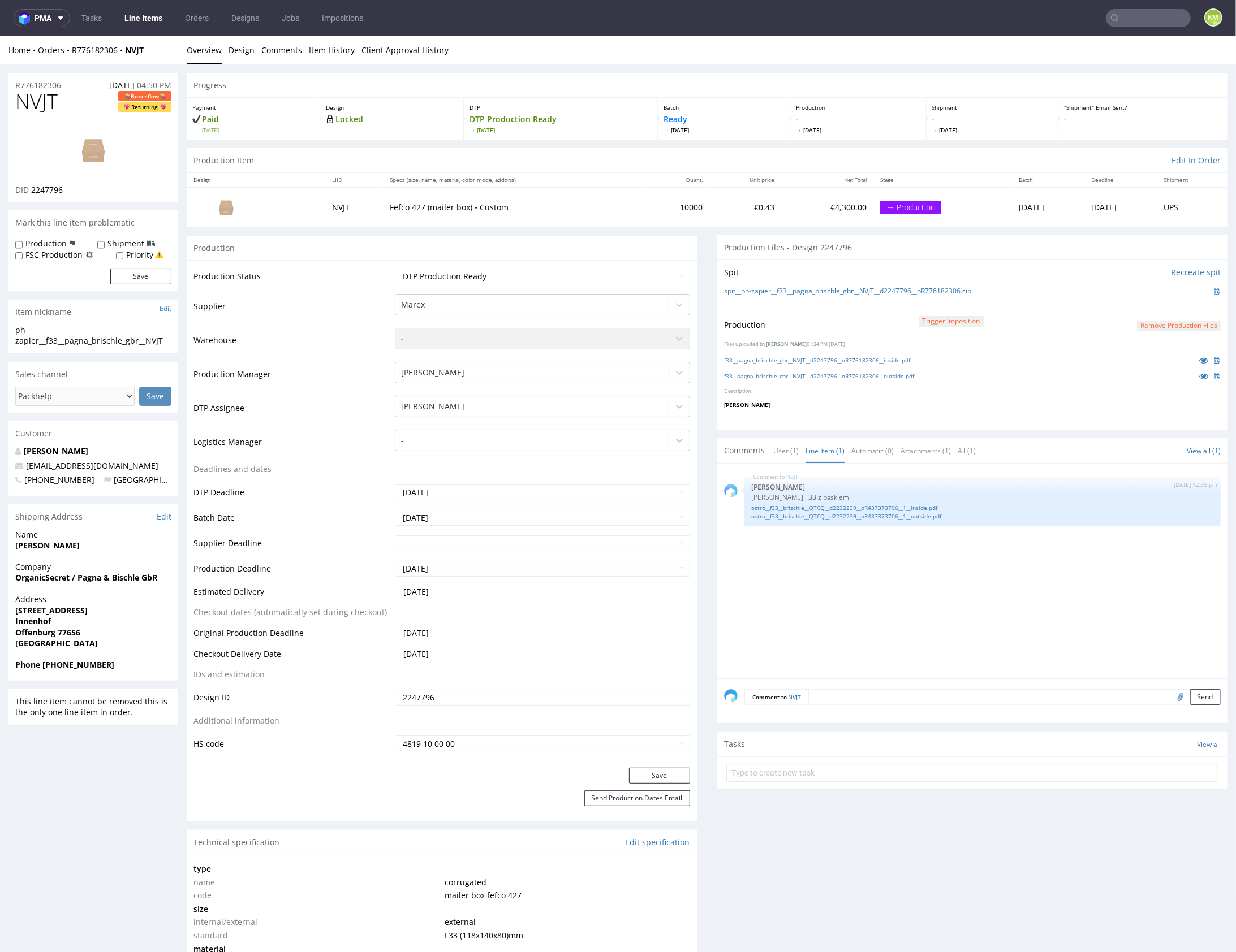
click at [934, 583] on div "NVJT 11th Aug 25 | 12:56 pm Sebastian Markut Siatka Marex F33 z paskiem ostro__…" at bounding box center [975, 574] width 503 height 208
click at [954, 580] on div "NVJT 11th Aug 25 | 12:56 pm Sebastian Markut Siatka Marex F33 z paskiem ostro__…" at bounding box center [975, 574] width 503 height 208
click at [887, 602] on div "NVJT 11th Aug 25 | 12:56 pm Sebastian Markut Siatka Marex F33 z paskiem ostro__…" at bounding box center [975, 574] width 503 height 208
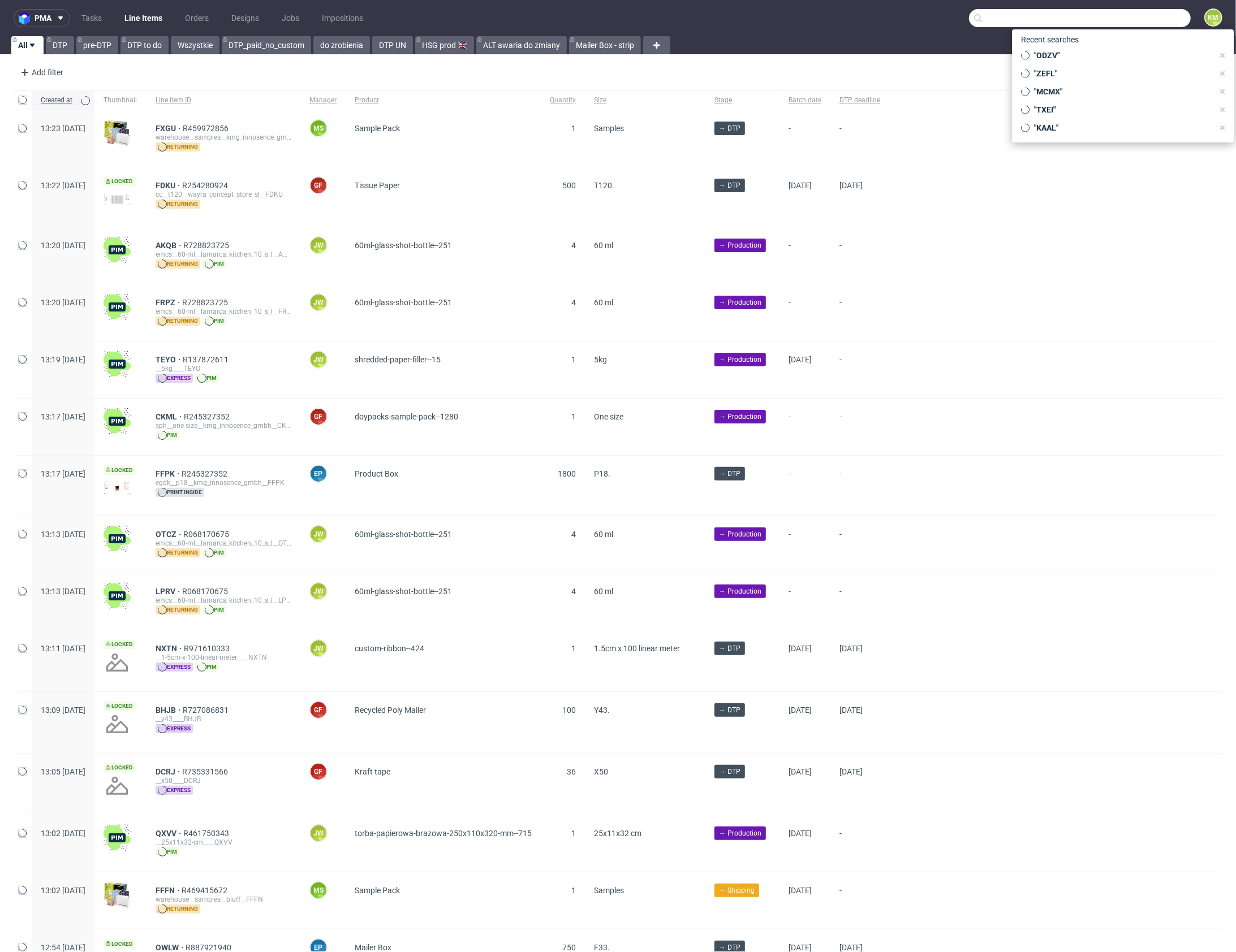
click at [1151, 20] on input "text" at bounding box center [1079, 18] width 222 height 18
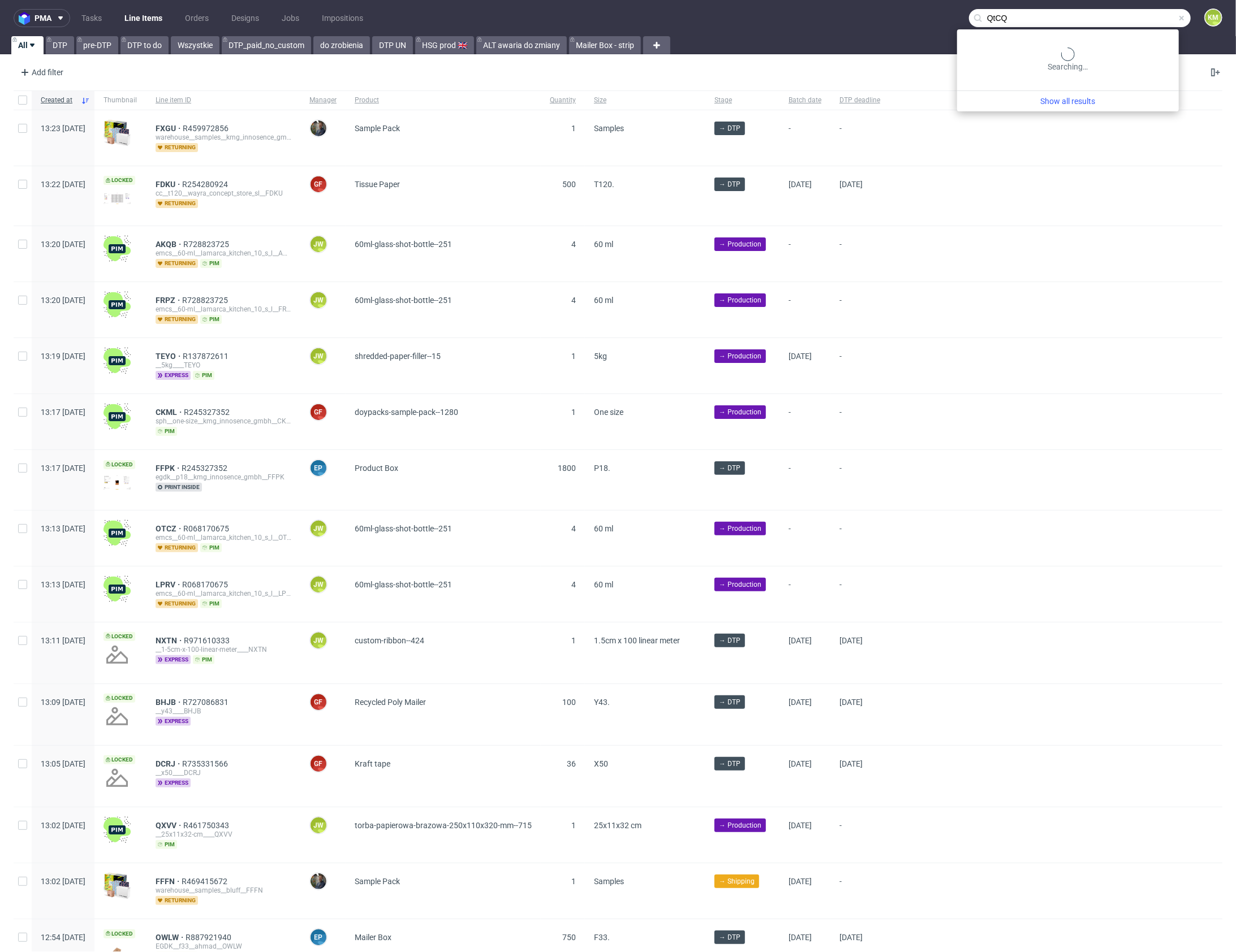
type input "QtCQ"
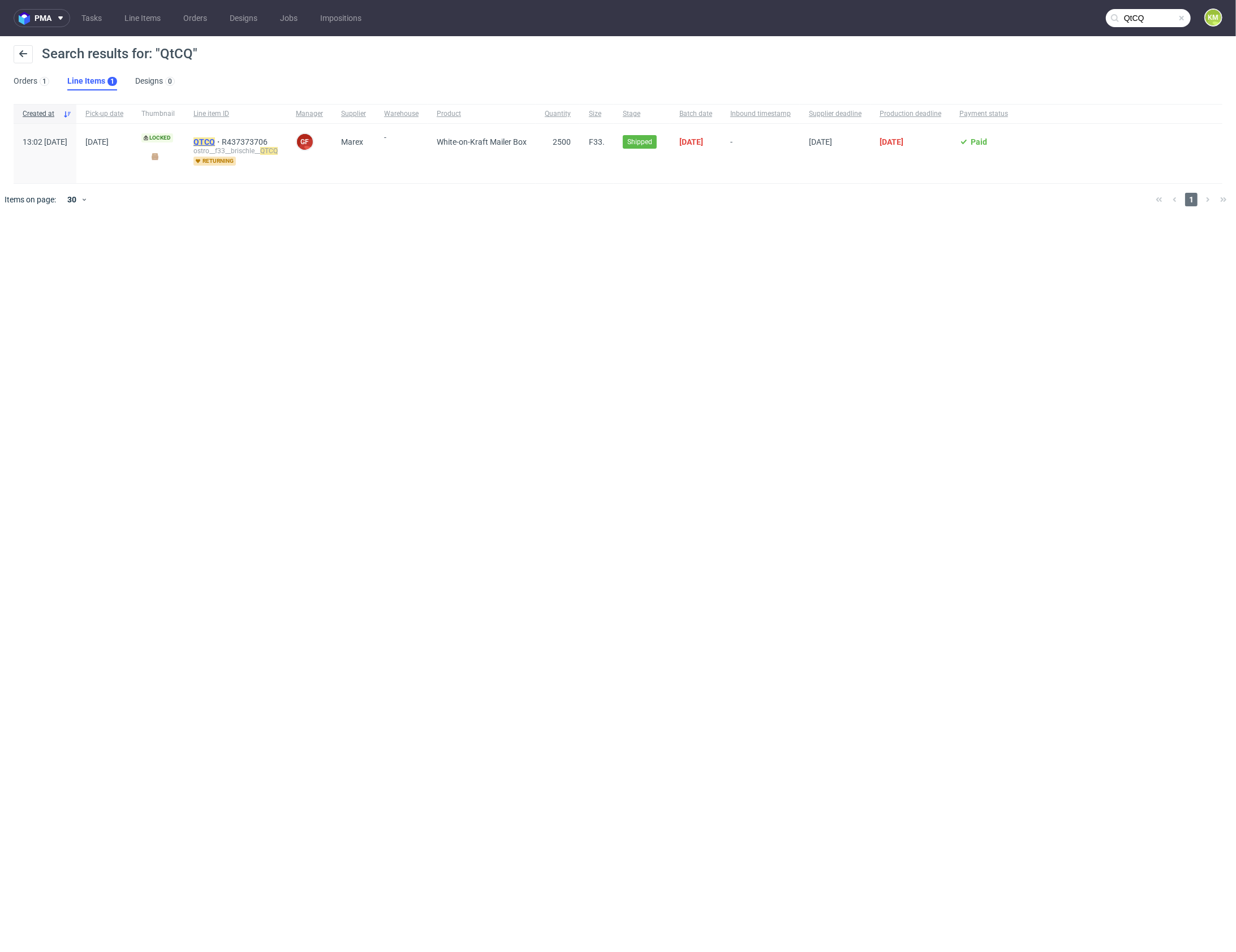
click at [215, 140] on mark "QTCQ" at bounding box center [204, 141] width 21 height 9
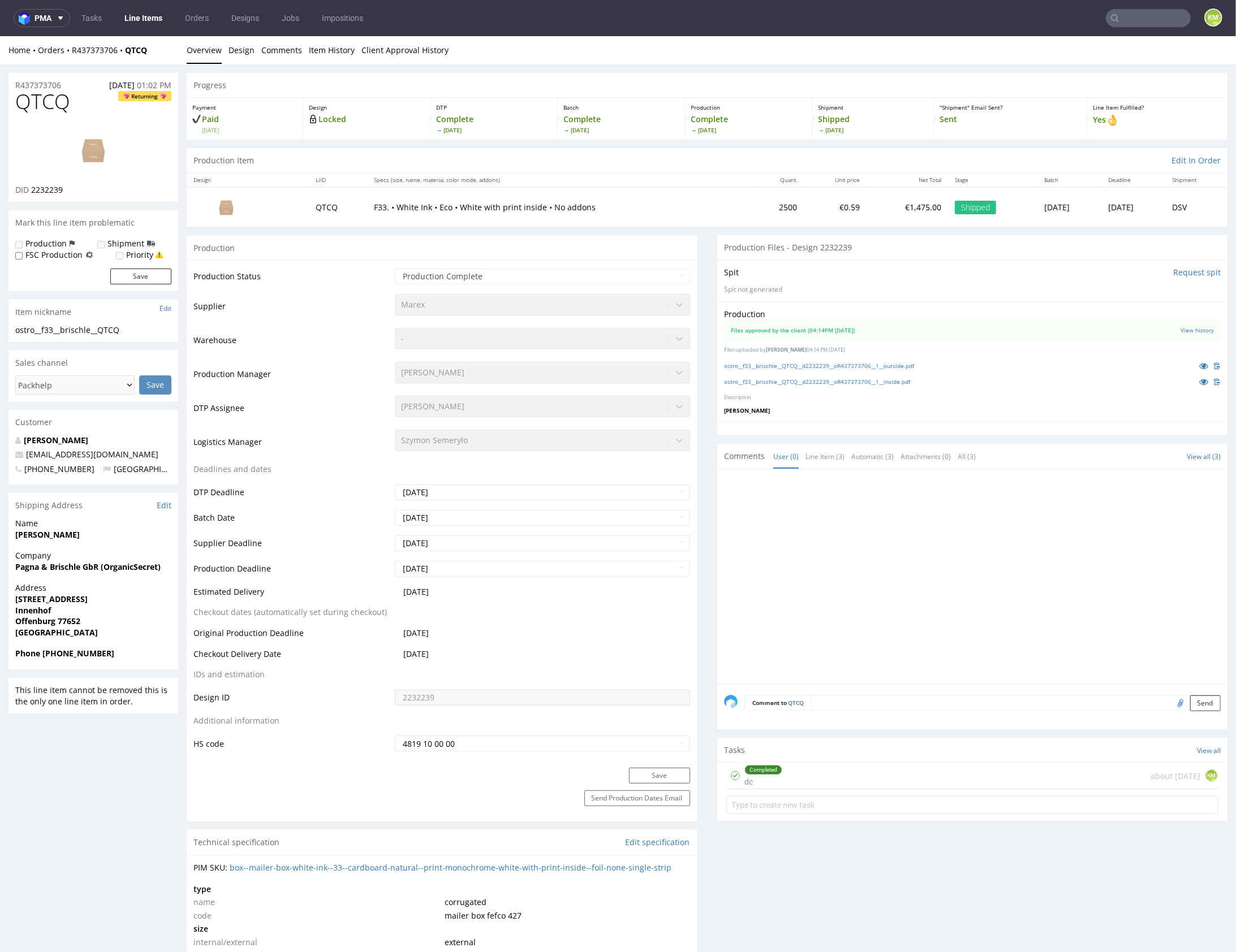
click at [798, 780] on div "Completed dc about [DATE] KM" at bounding box center [973, 776] width 492 height 26
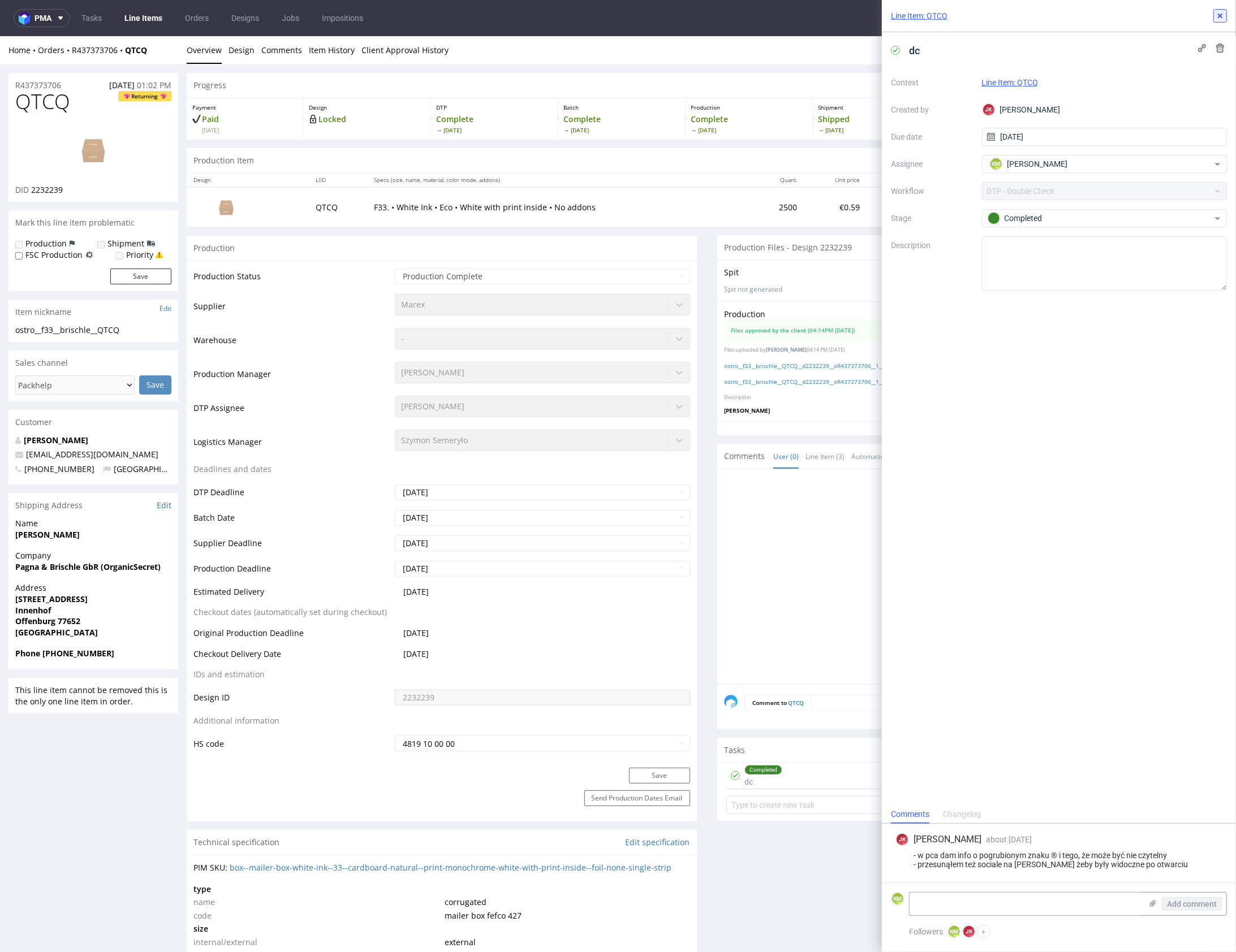
click at [1221, 16] on icon at bounding box center [1220, 16] width 9 height 9
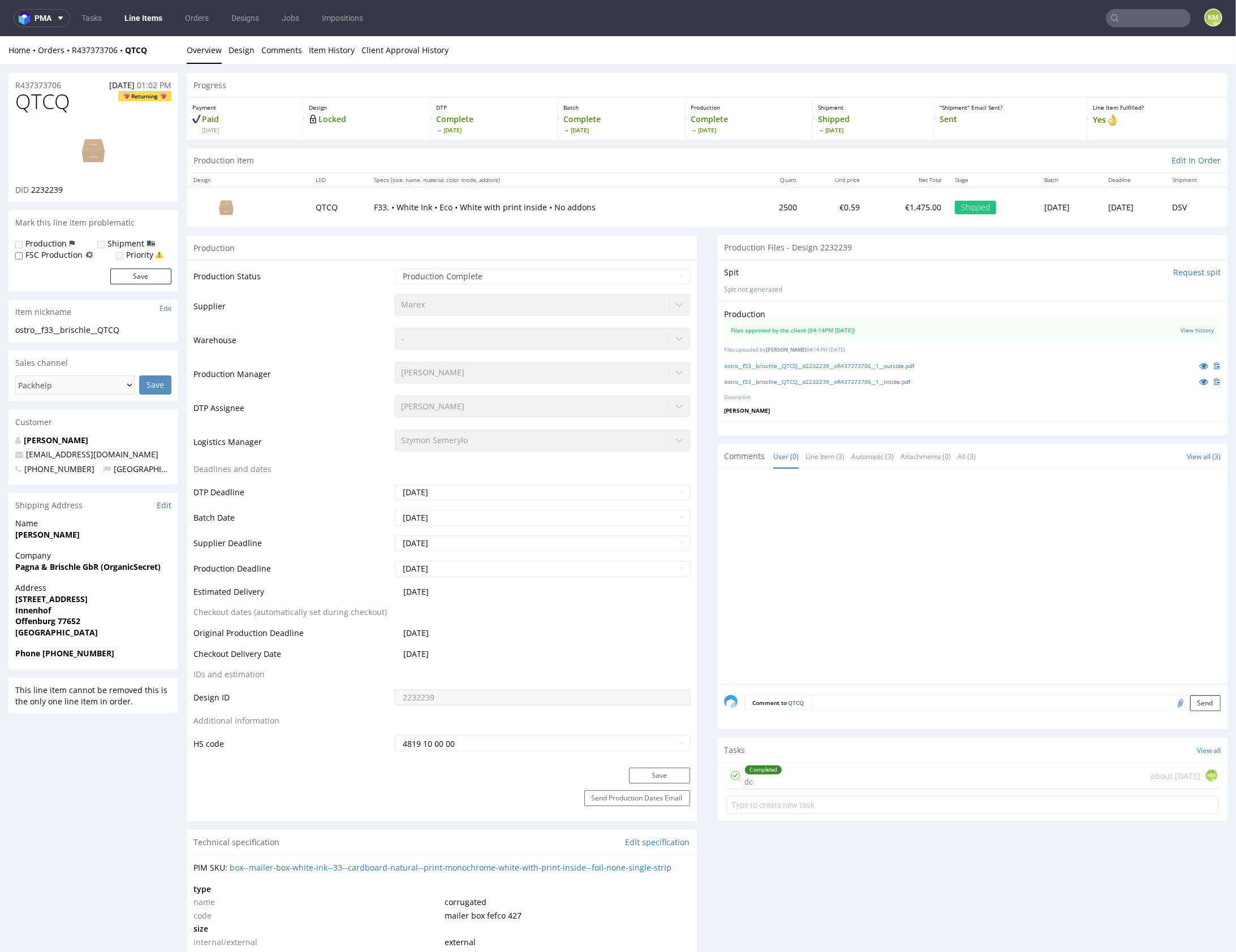
click at [59, 97] on span "QTCQ" at bounding box center [43, 102] width 55 height 23
copy span "QTCQ"
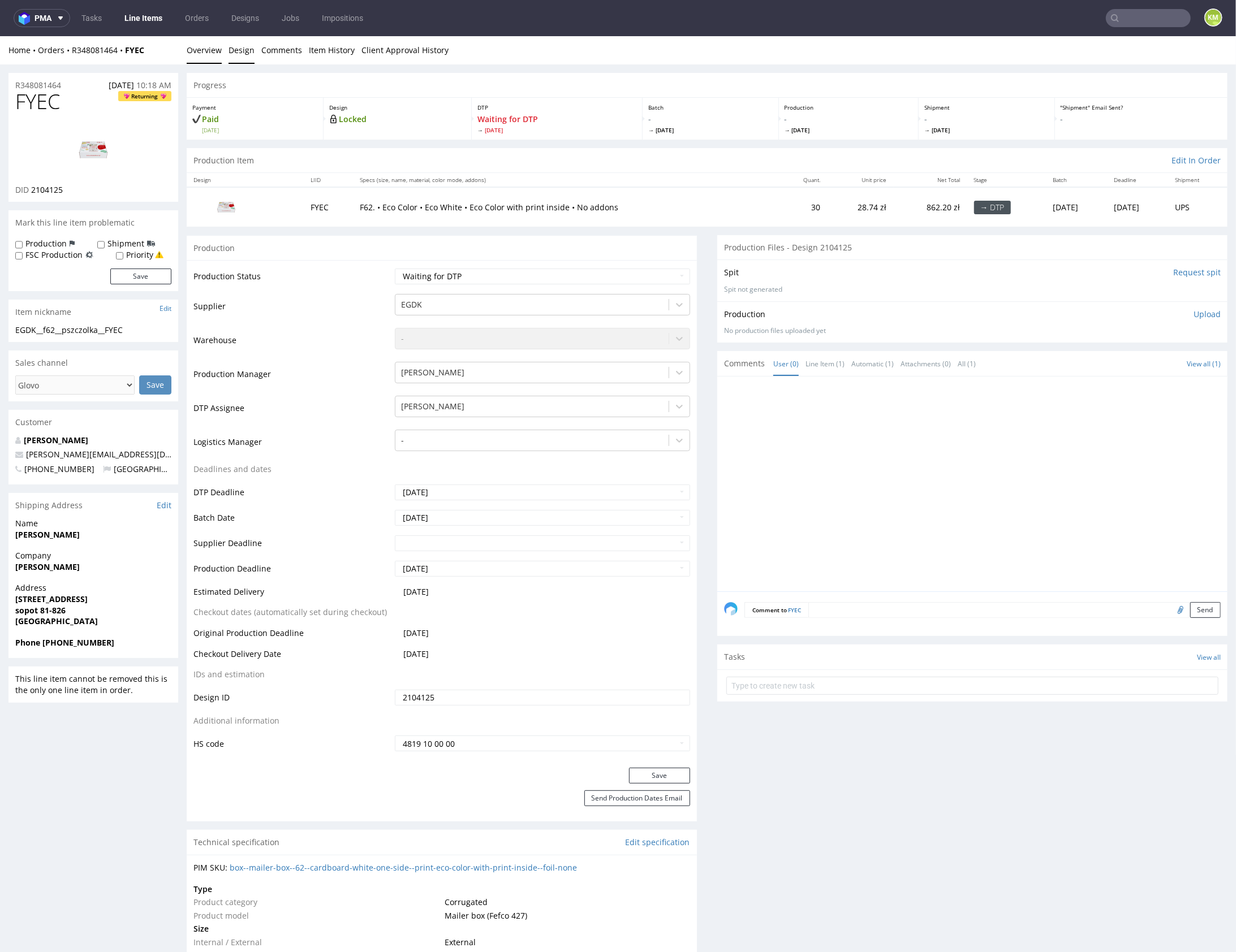
click at [240, 47] on link "Design" at bounding box center [241, 49] width 26 height 28
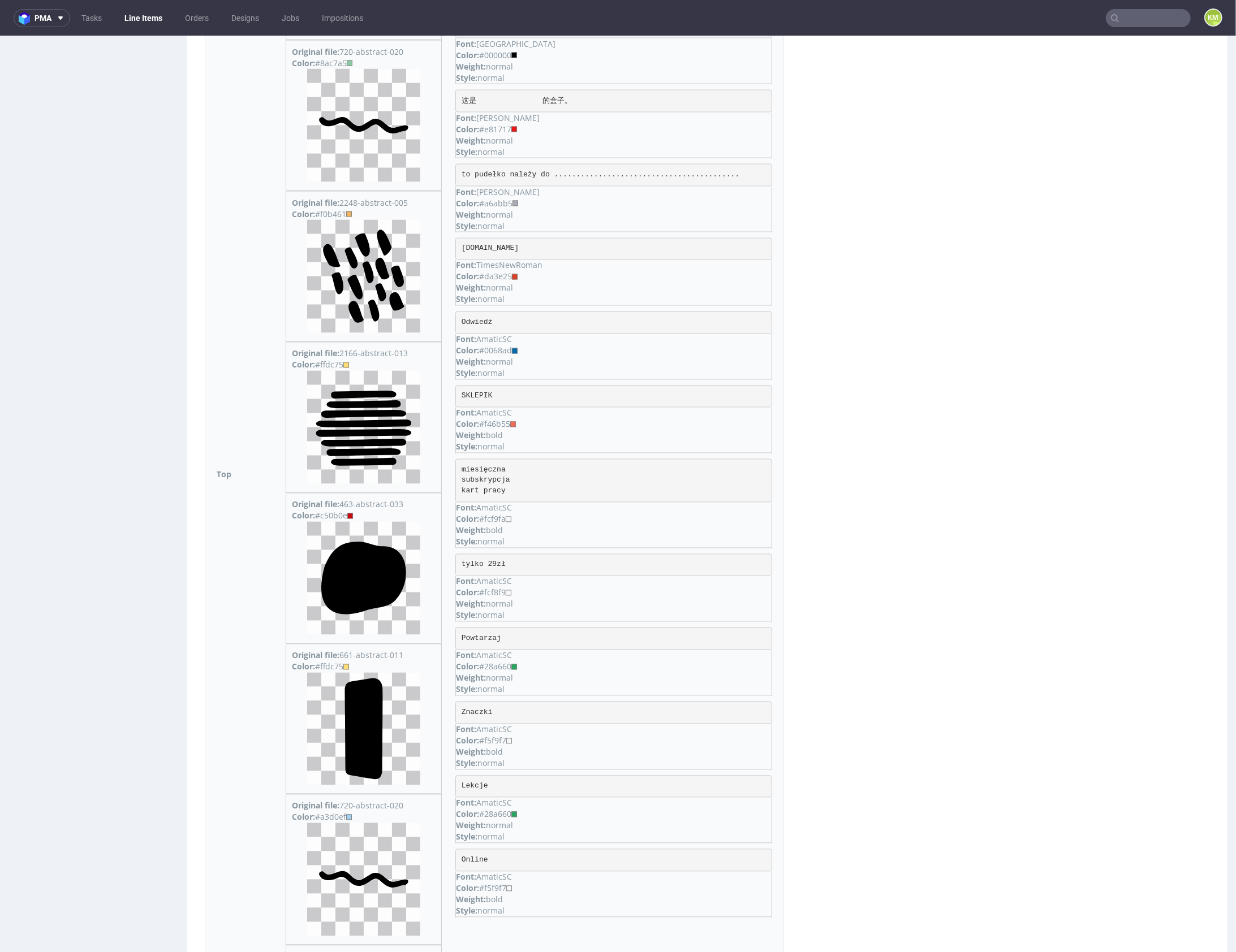
scroll to position [1847, 0]
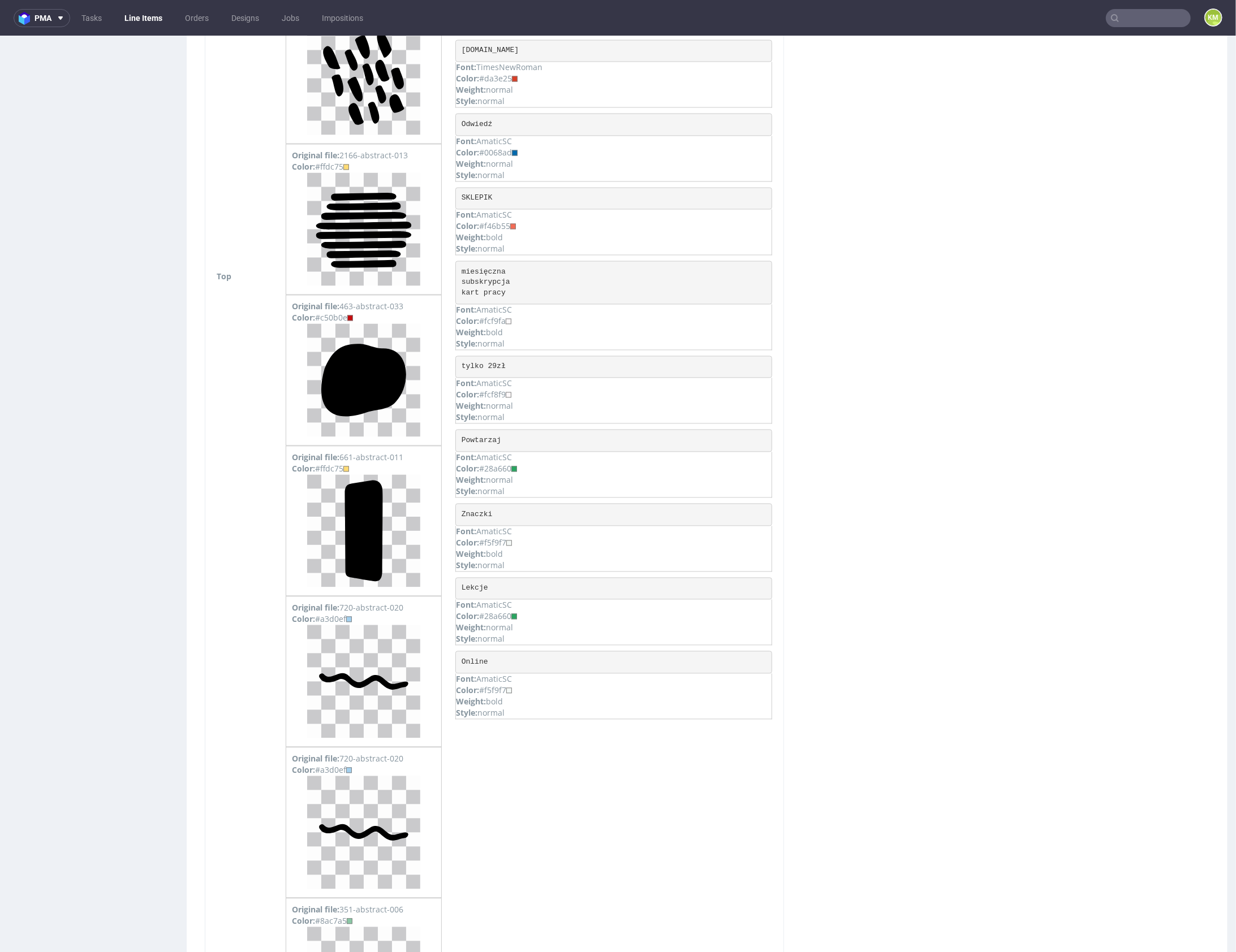
copy pre "再见"
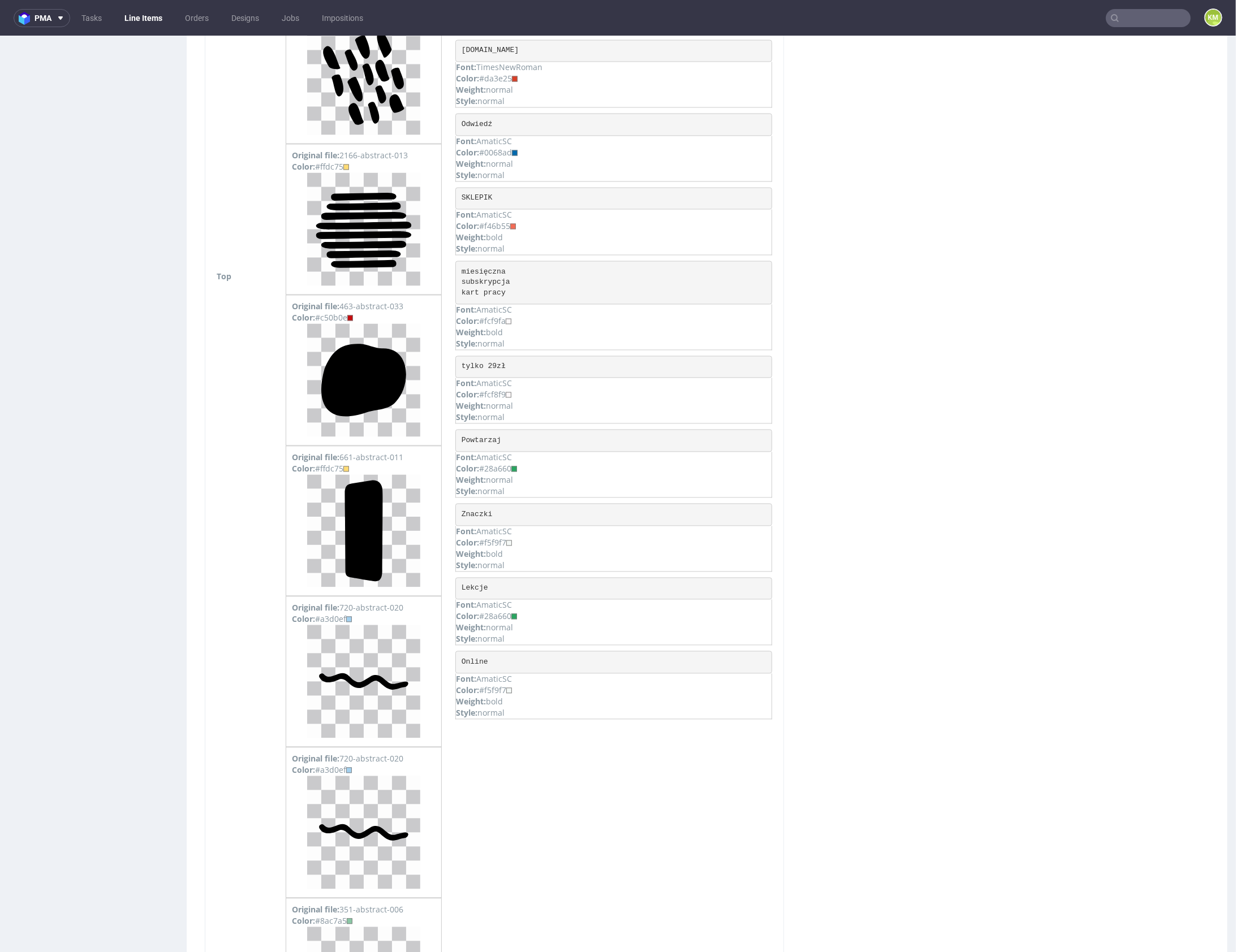
copy pre "再见"
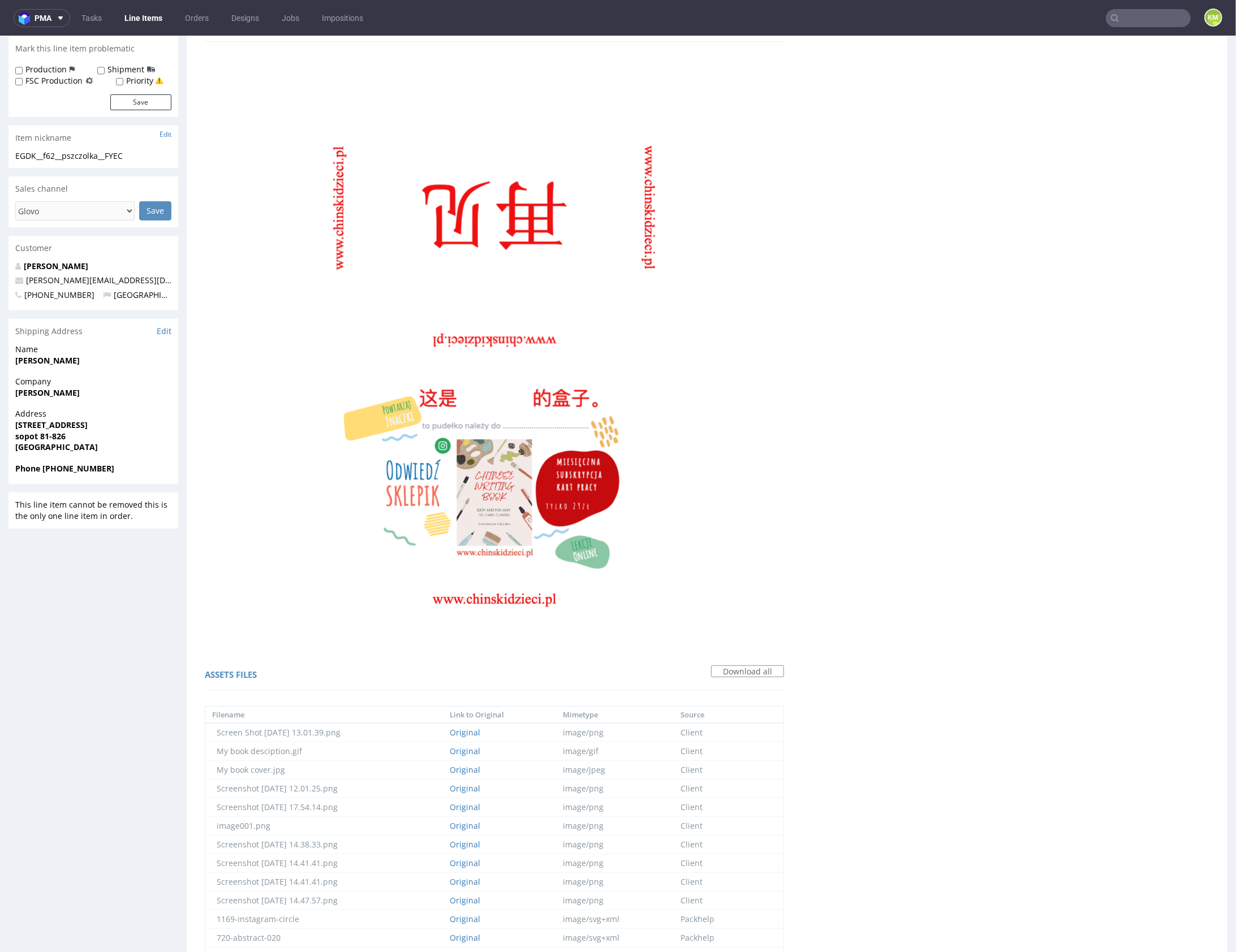
scroll to position [0, 0]
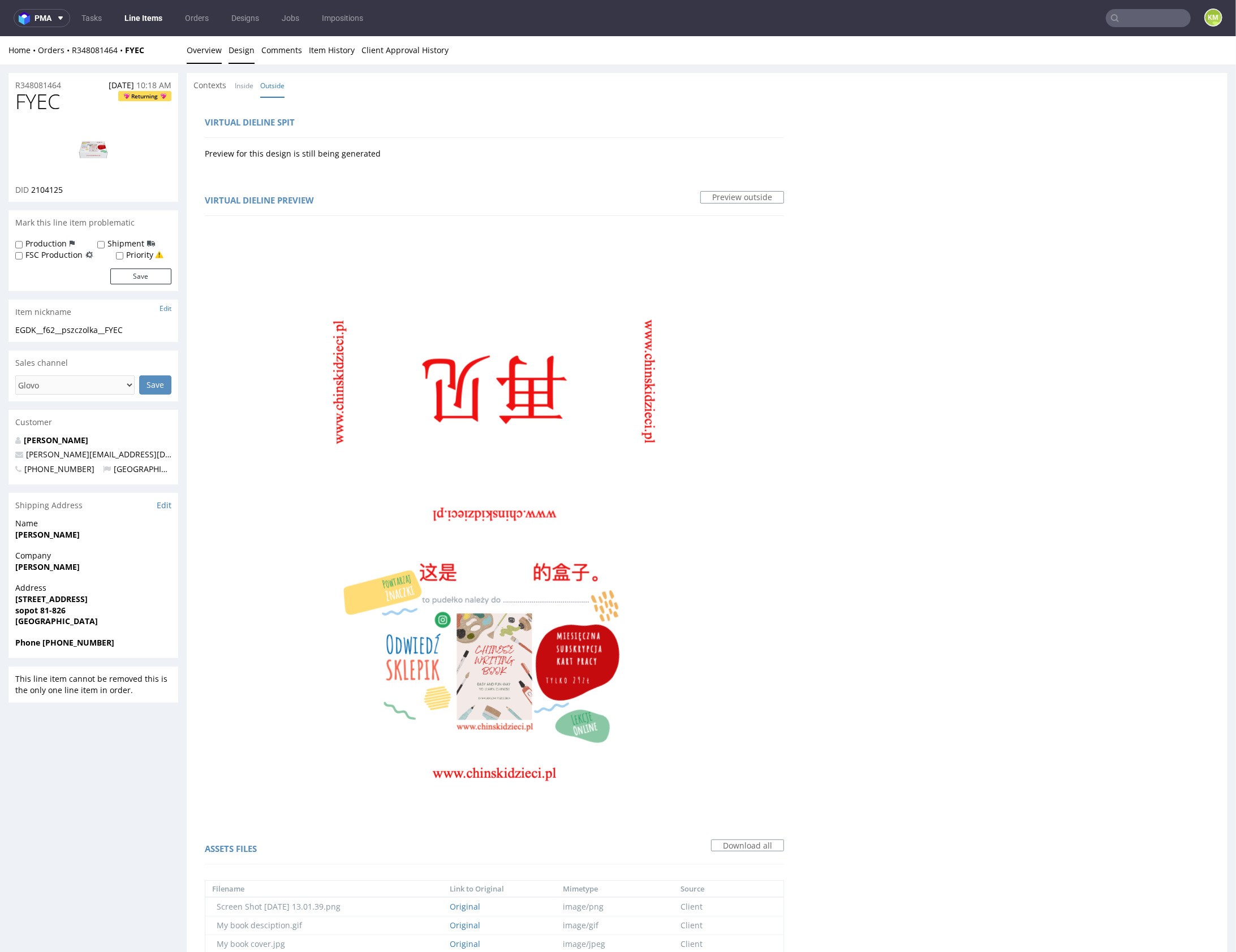
click at [208, 45] on link "Overview" at bounding box center [204, 49] width 35 height 28
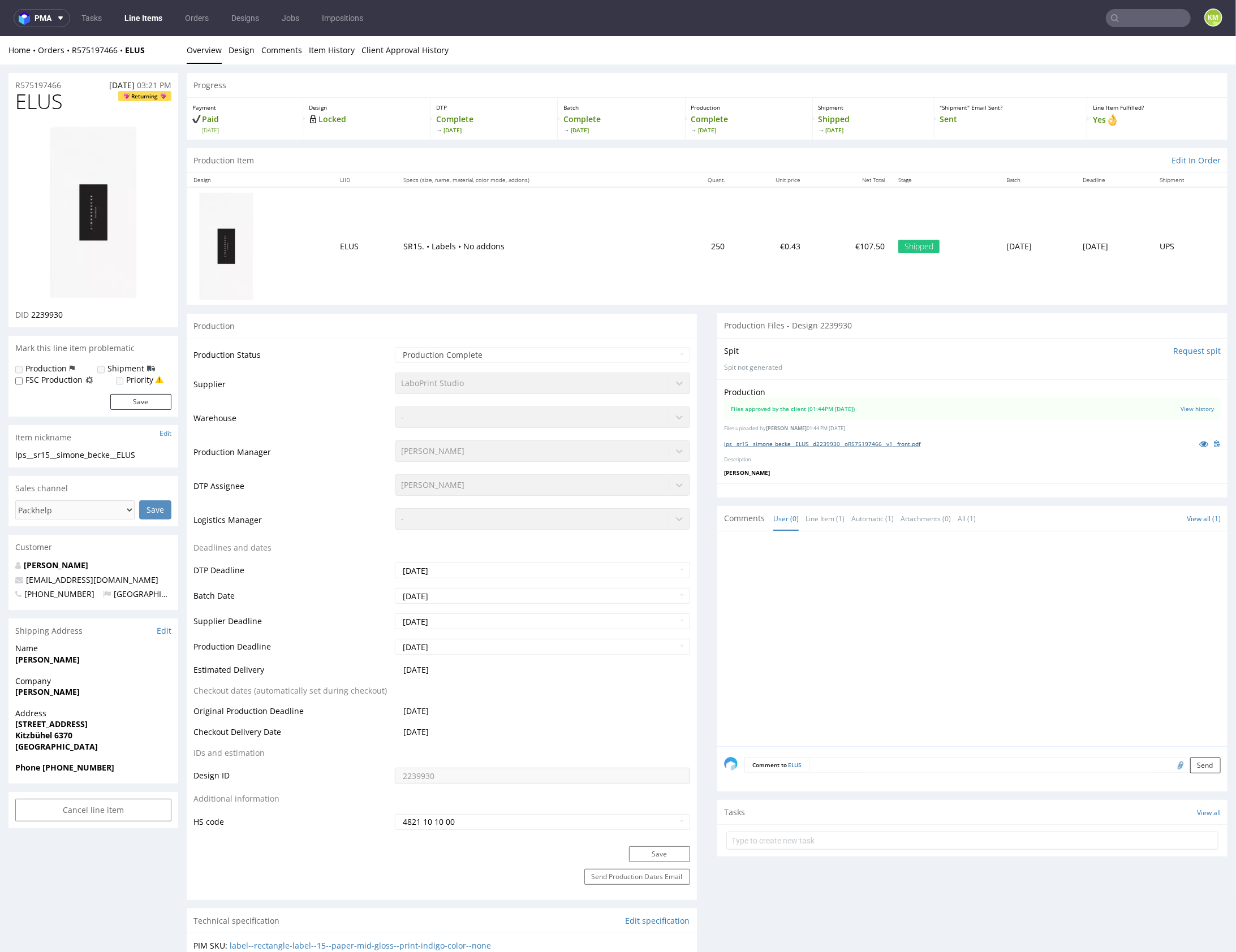
click at [918, 442] on link "lps__sr15__simone_becke__ELUS__d2239930__oR575197466__v1__front.pdf" at bounding box center [822, 443] width 196 height 8
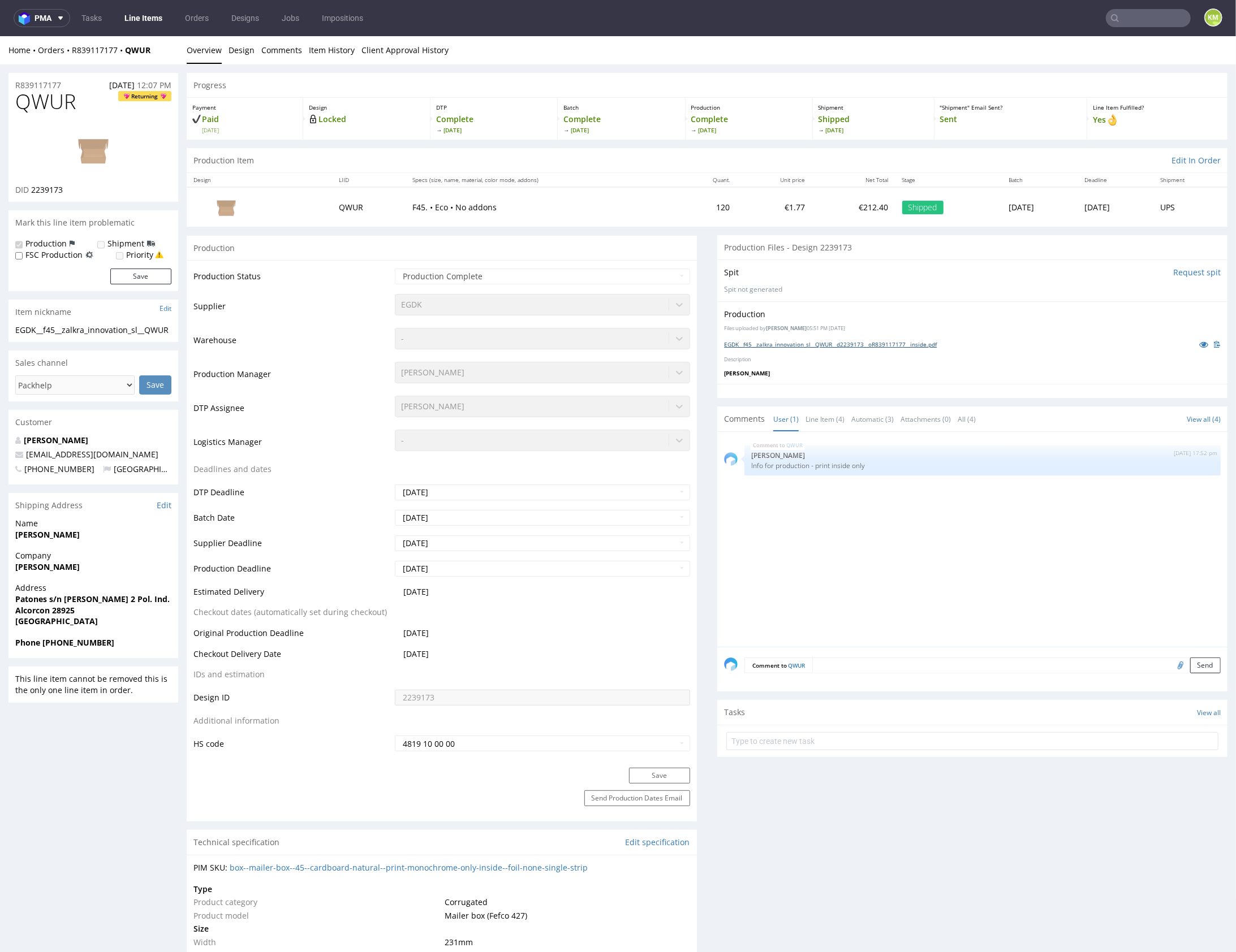
click at [908, 341] on link "EGDK__f45__zalkra_innovation_sl__QWUR__d2239173__oR839117177__inside.pdf" at bounding box center [830, 344] width 213 height 8
click at [927, 563] on div "QWUR 23rd Jul 25 | 17:52 pm Hapka Dominika Info for production - print inside o…" at bounding box center [975, 542] width 503 height 208
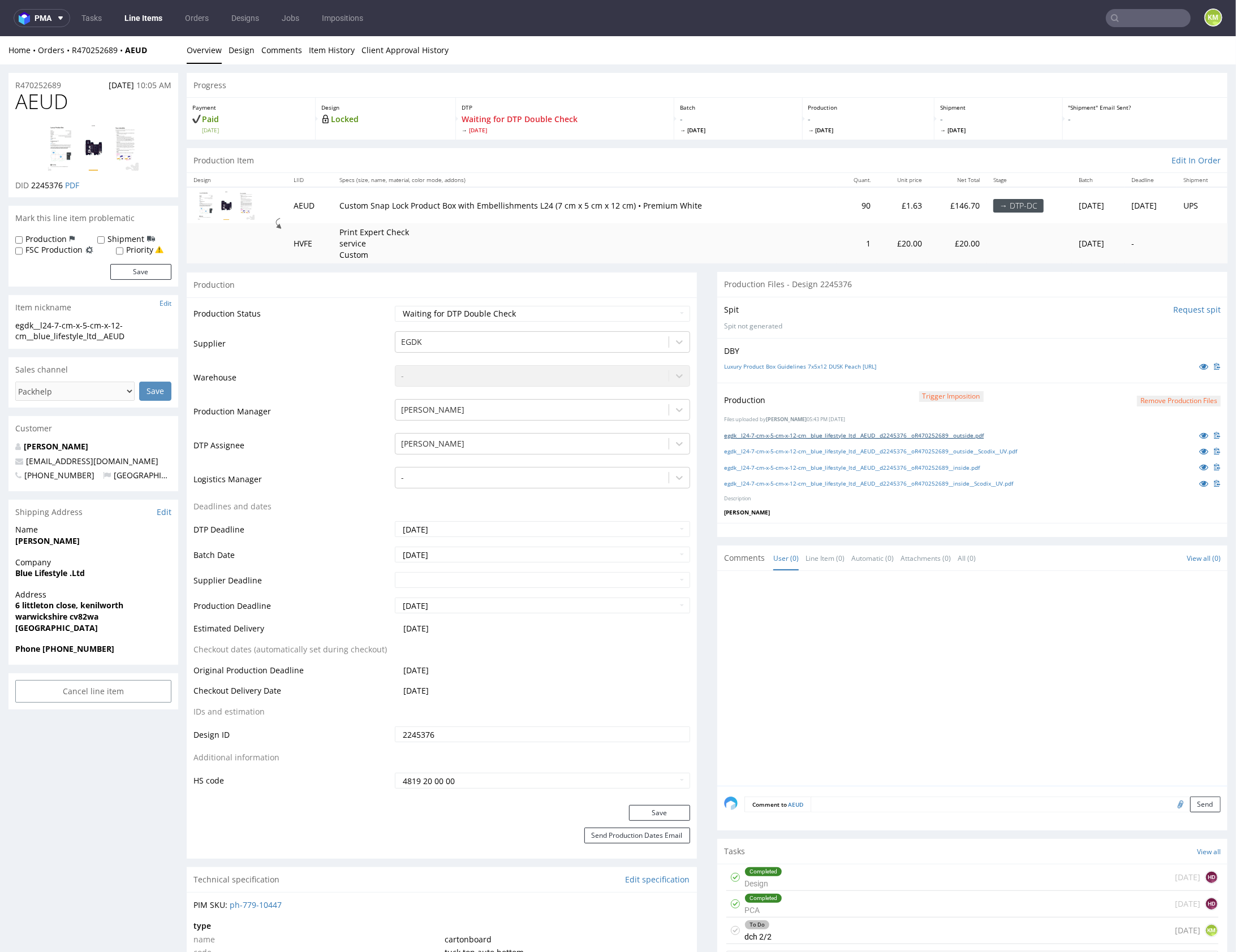
click at [889, 435] on link "egdk__l24-7-cm-x-5-cm-x-12-cm__blue_lifestyle_ltd__AEUD__d2245376__oR470252689_…" at bounding box center [854, 435] width 259 height 8
click at [897, 447] on link "egdk__l24-7-cm-x-5-cm-x-12-cm__blue_lifestyle_ltd__AEUD__d2245376__oR470252689_…" at bounding box center [870, 451] width 293 height 8
click at [907, 465] on link "egdk__l24-7-cm-x-5-cm-x-12-cm__blue_lifestyle_ltd__AEUD__d2245376__oR470252689_…" at bounding box center [851, 467] width 255 height 8
click at [913, 479] on link "egdk__l24-7-cm-x-5-cm-x-12-cm__blue_lifestyle_ltd__AEUD__d2245376__oR470252689_…" at bounding box center [868, 483] width 289 height 8
click at [840, 366] on link "Luxury Product Box Guidelines 7x5x12 DUSK Peach V2.ai" at bounding box center [799, 366] width 152 height 8
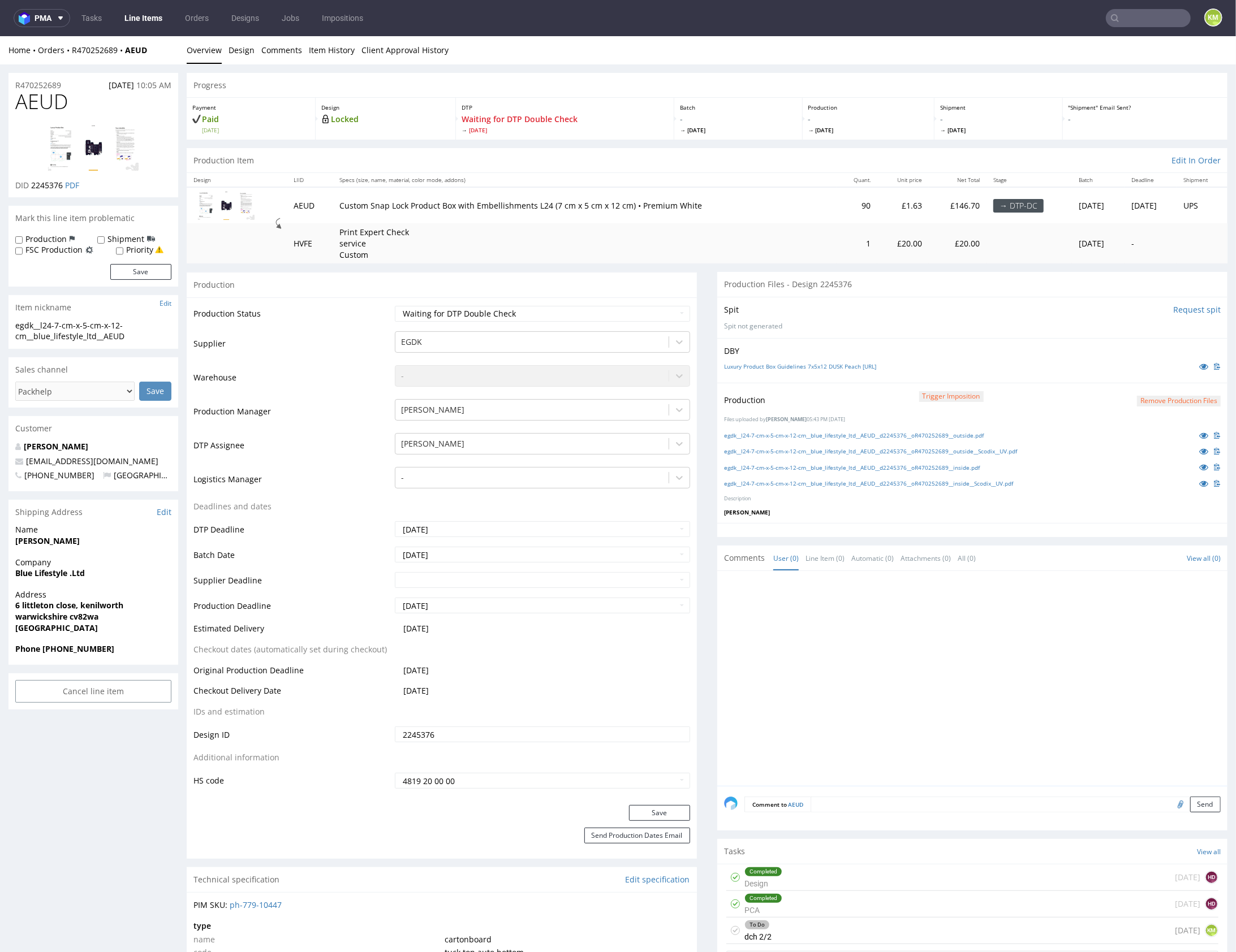
click at [867, 925] on div "To Do dch 2/2 4 days ago KM" at bounding box center [973, 931] width 492 height 26
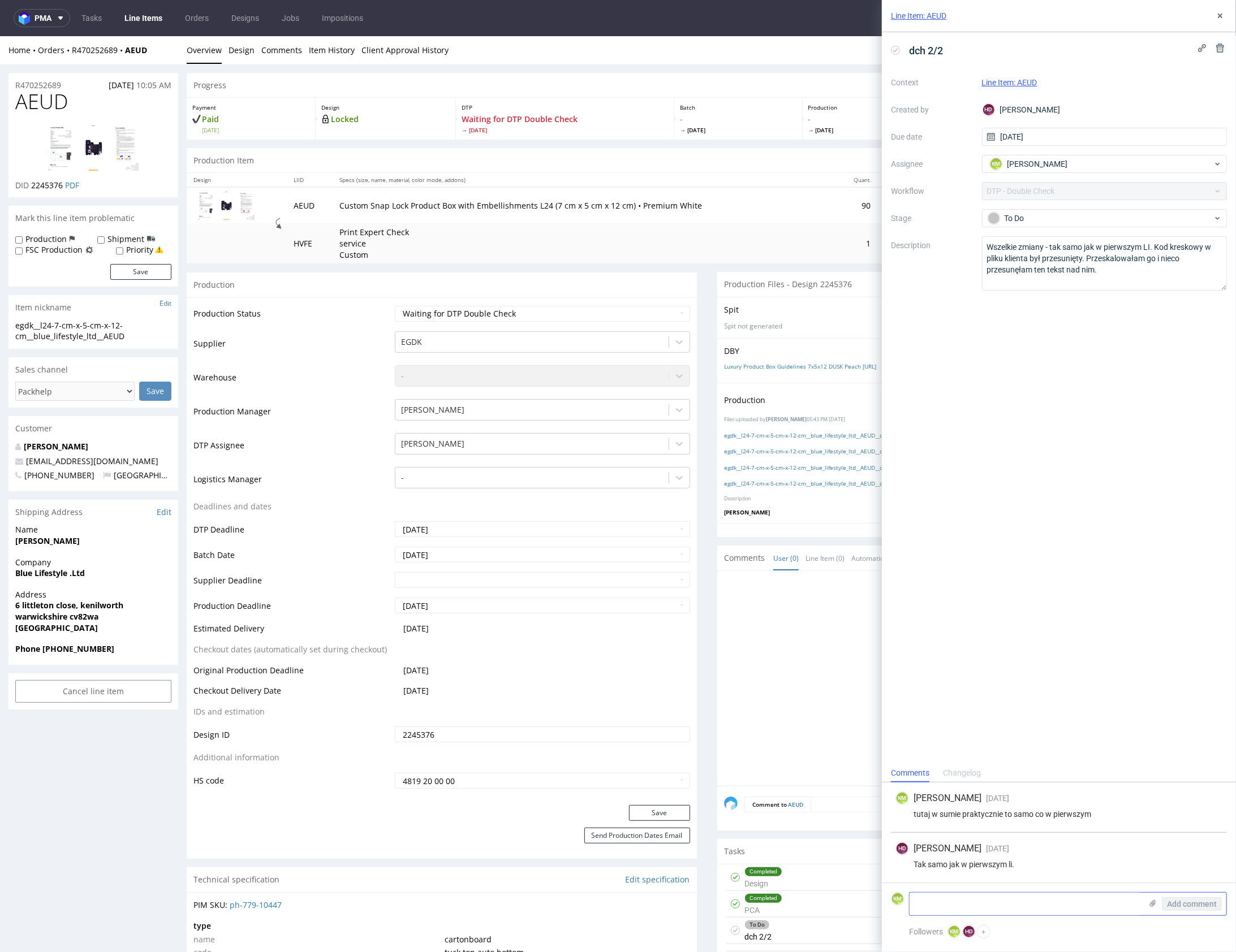
click at [999, 899] on textarea at bounding box center [1025, 904] width 232 height 23
type textarea "t"
type textarea "tutaj też to samo do poprawki"
click at [1192, 905] on span "Add comment" at bounding box center [1192, 904] width 50 height 8
click at [1070, 216] on div "To Do" at bounding box center [1100, 217] width 225 height 12
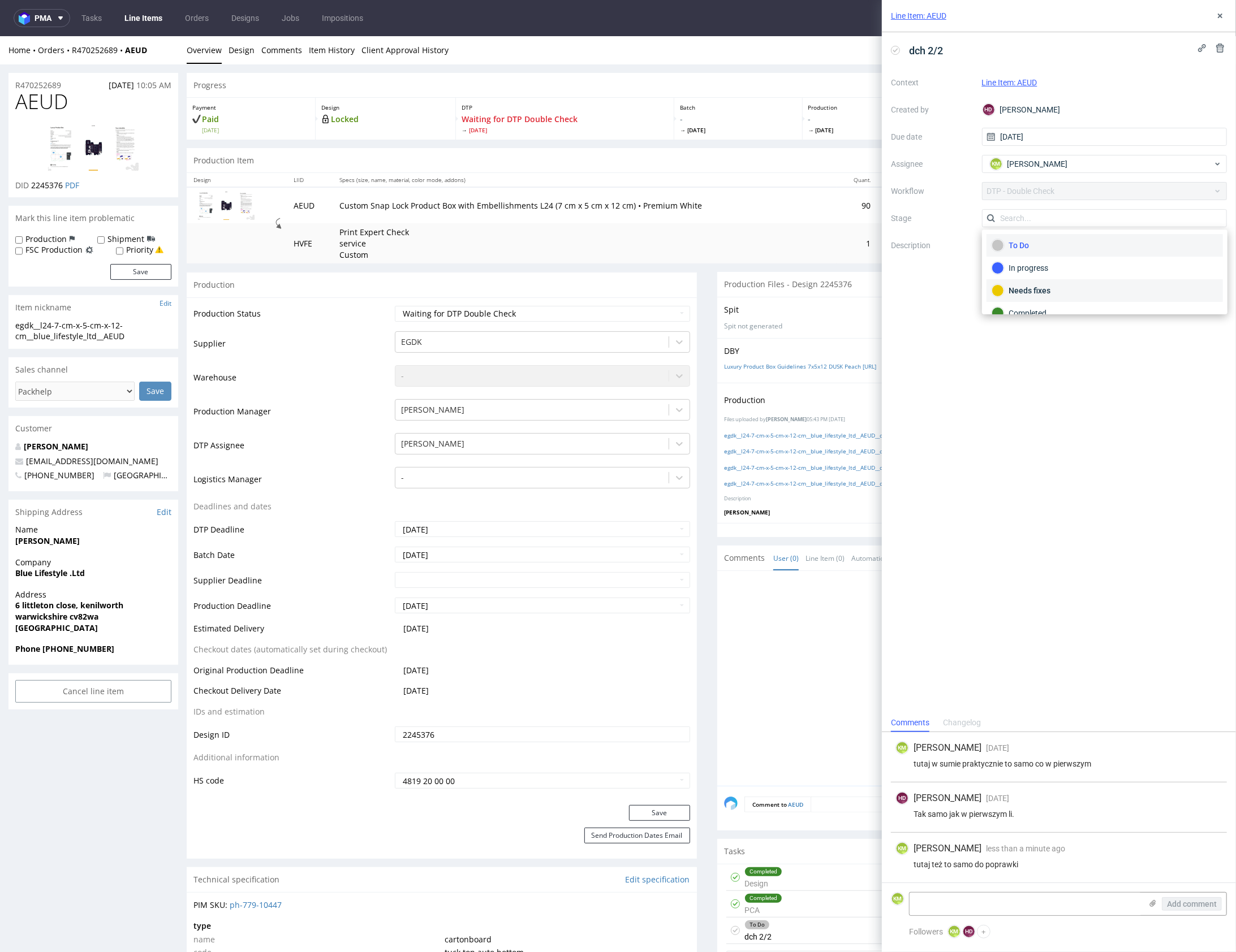
click at [1080, 288] on div "Needs fixes" at bounding box center [1105, 291] width 227 height 12
click at [1224, 17] on icon at bounding box center [1220, 16] width 9 height 9
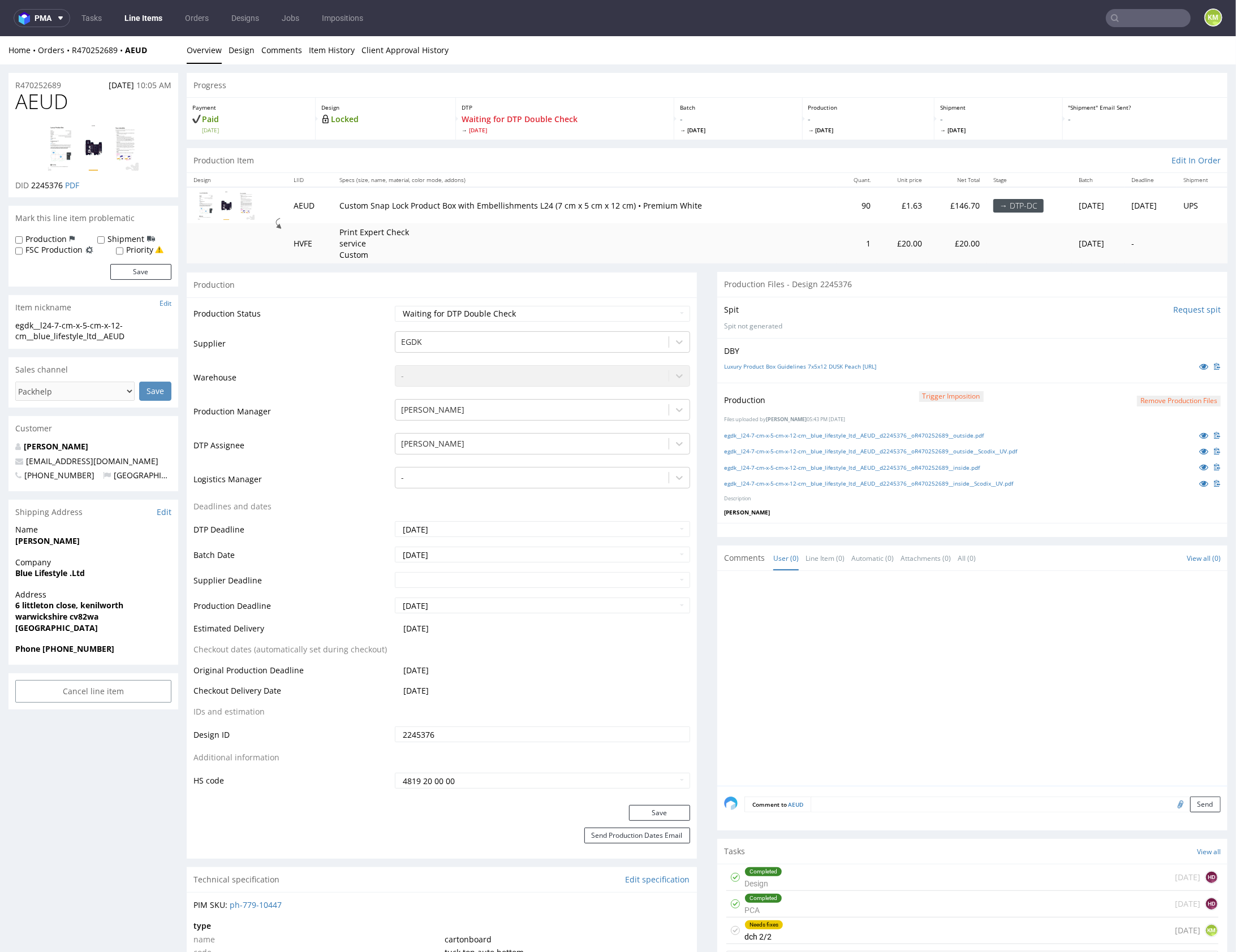
click at [903, 691] on div at bounding box center [975, 682] width 503 height 208
click at [936, 680] on div at bounding box center [975, 682] width 503 height 208
click at [992, 643] on div at bounding box center [975, 682] width 503 height 208
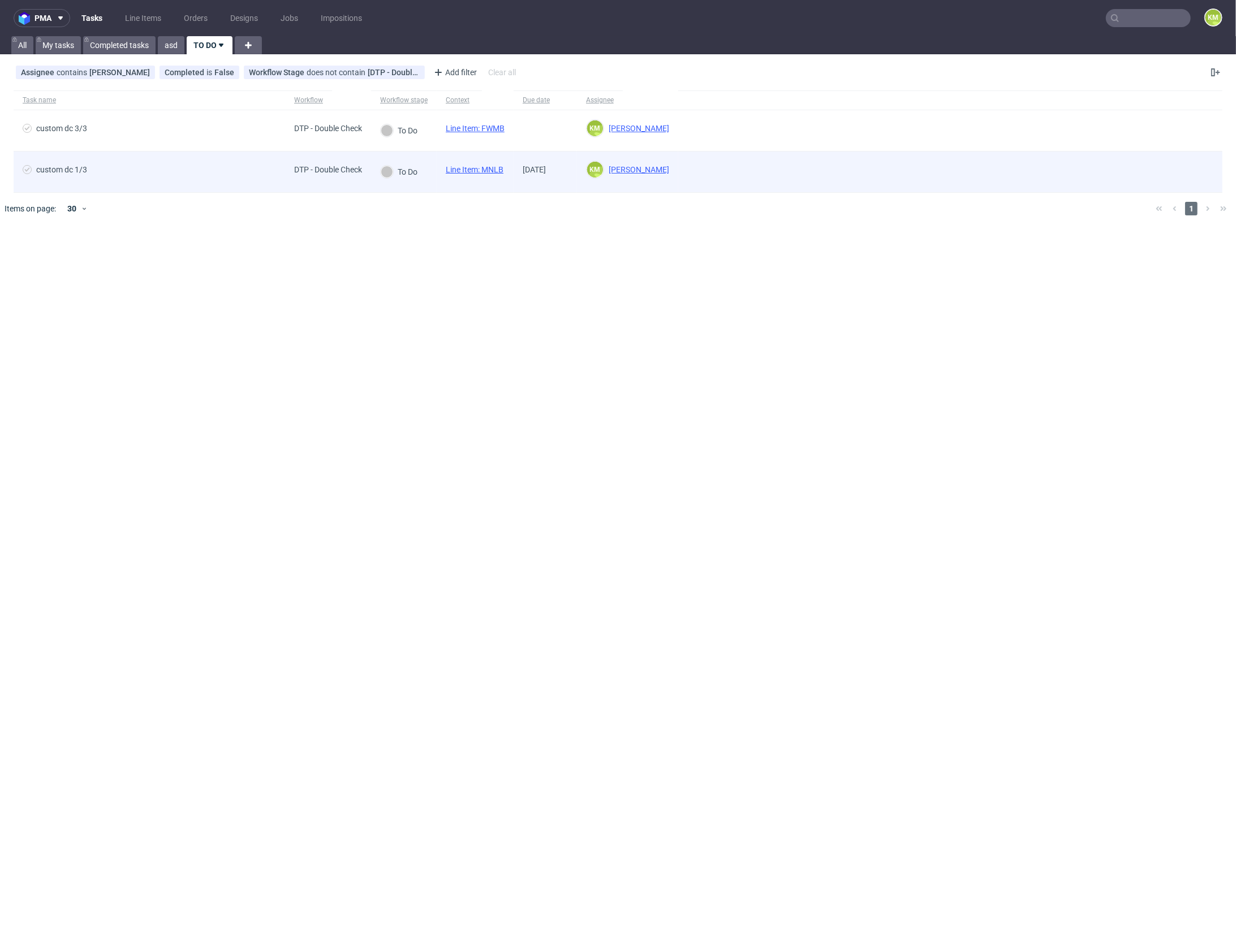
click at [494, 171] on link "Line Item: MNLB" at bounding box center [474, 169] width 57 height 9
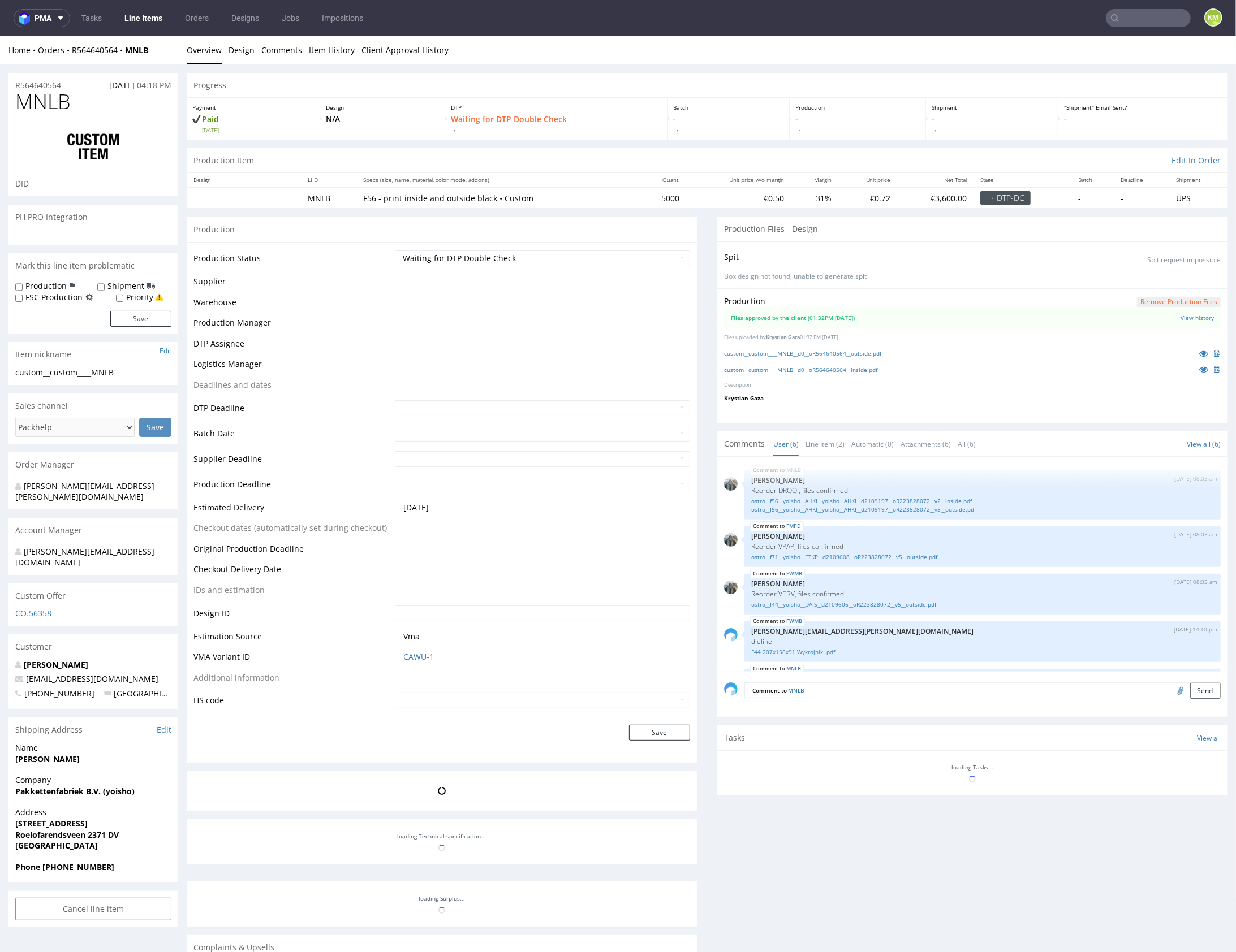
scroll to position [92, 0]
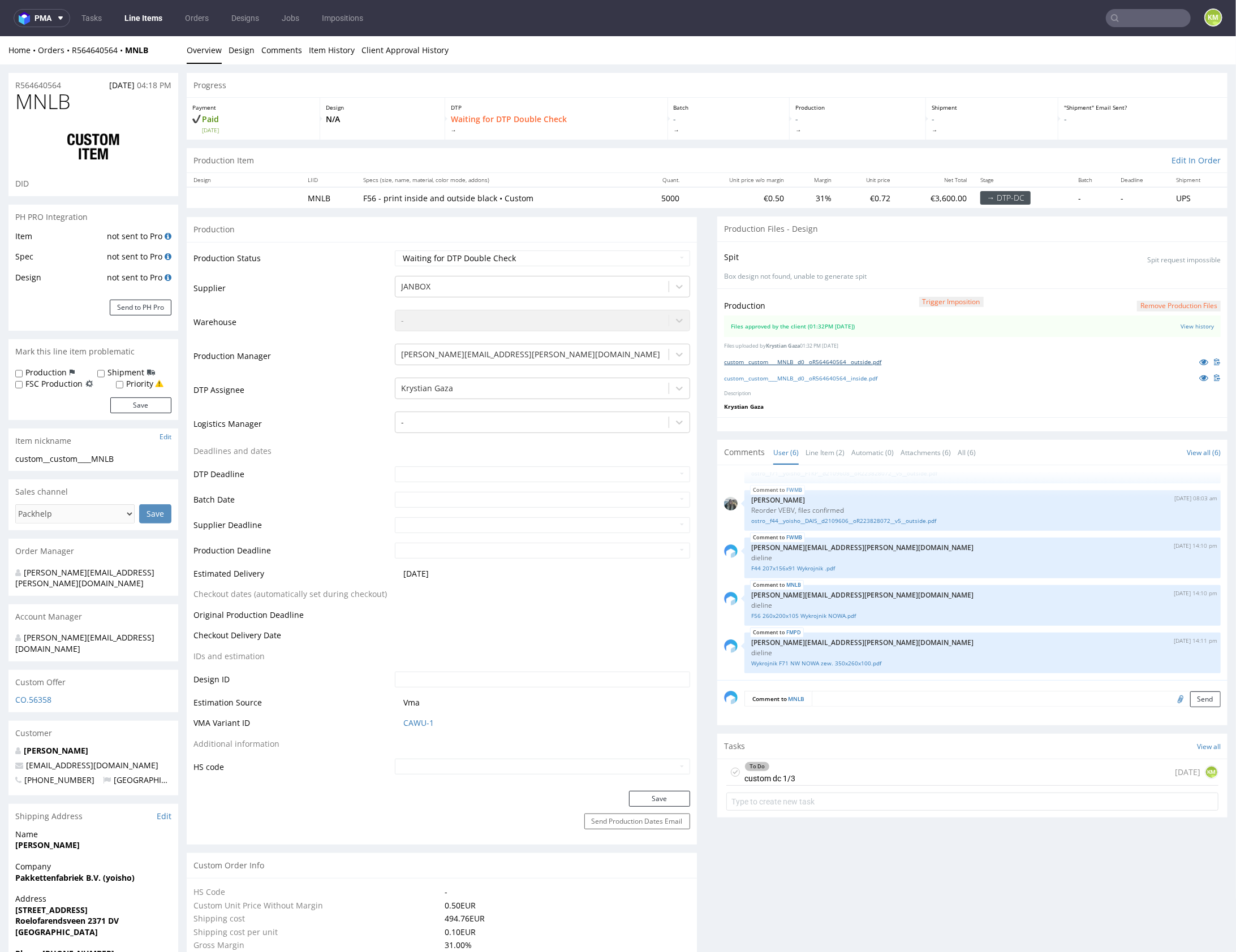
click at [835, 361] on link "custom__custom____MNLB__d0__oR564640564__outside.pdf" at bounding box center [803, 362] width 158 height 8
click at [838, 378] on link "custom__custom____MNLB__d0__oR564640564__inside.pdf" at bounding box center [800, 378] width 153 height 8
click at [822, 455] on link "Line Item (2)" at bounding box center [825, 452] width 39 height 25
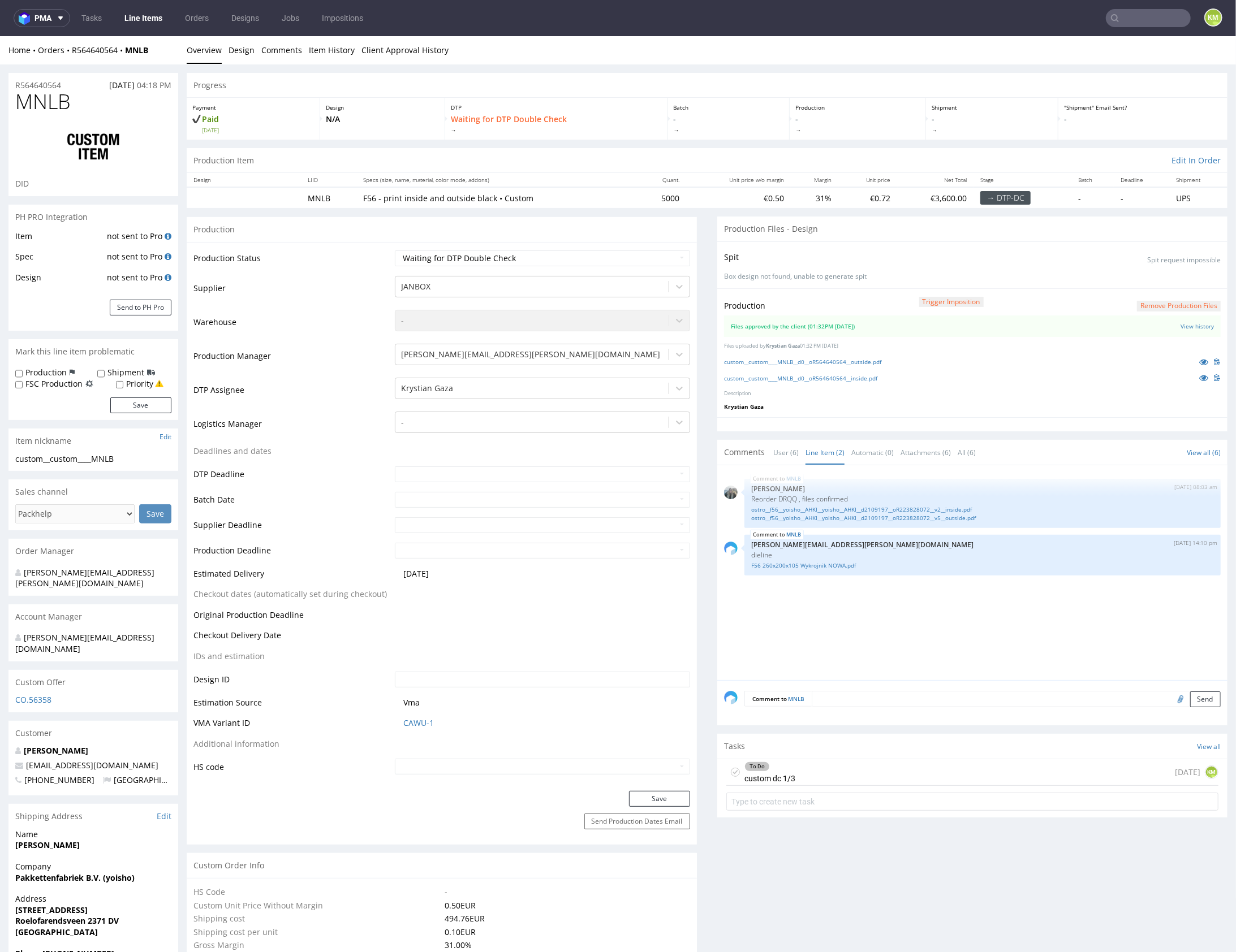
click at [916, 593] on div "MNLB 4th Aug 25 | 08:03 am Zeniuk Magdalena Reorder DRQQ , files confirmed ostr…" at bounding box center [975, 576] width 503 height 208
click at [870, 771] on div "To Do custom dc 1/3 3 days ago KM" at bounding box center [973, 772] width 492 height 26
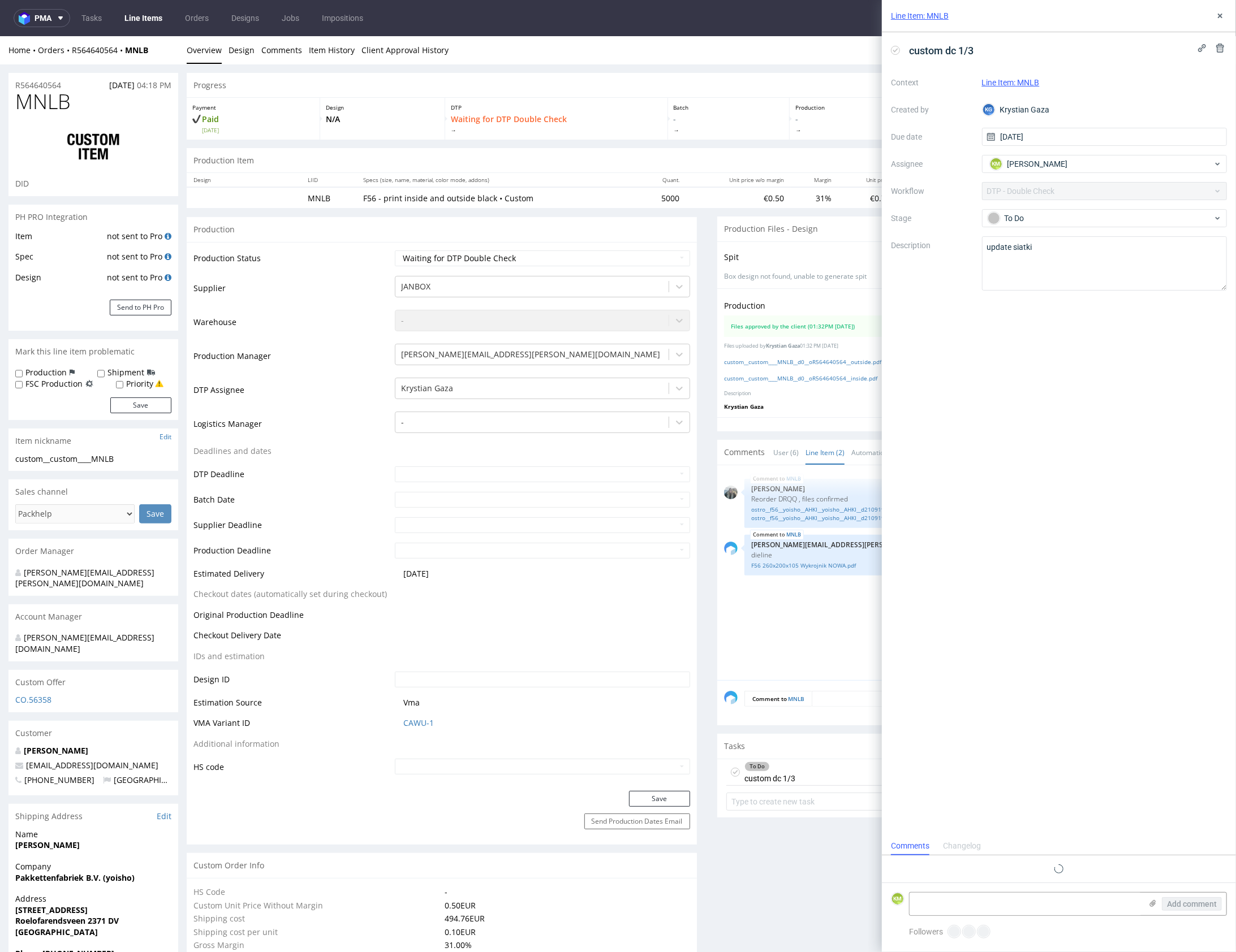
scroll to position [9, 0]
click at [1216, 17] on icon at bounding box center [1220, 16] width 9 height 9
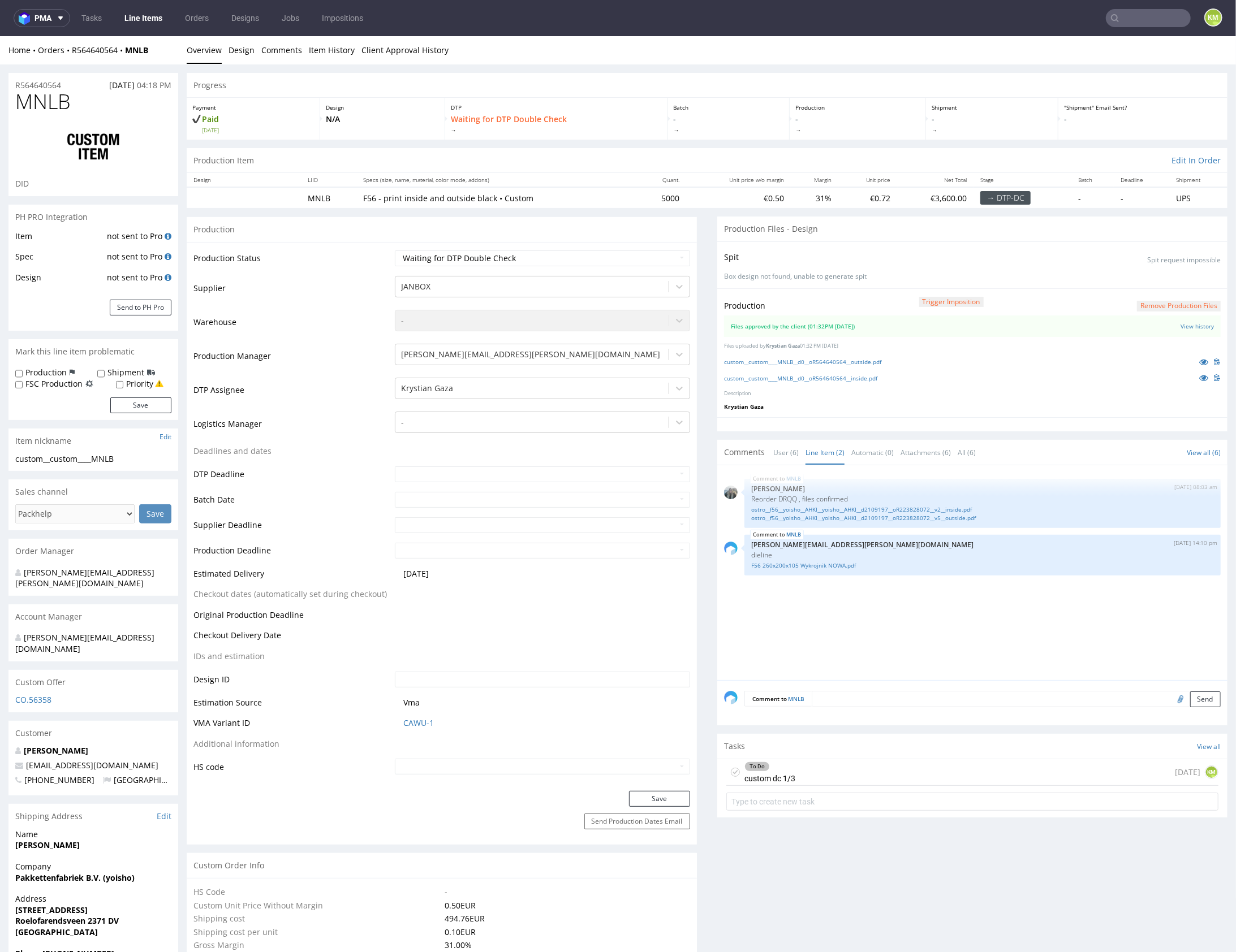
click at [864, 601] on div "MNLB 4th Aug 25 | 08:03 am Zeniuk Magdalena Reorder DRQQ , files confirmed ostr…" at bounding box center [975, 576] width 503 height 208
click at [851, 509] on link "ostro__f56__yoisho__AHKI__yoisho__AHKI__d2109197__oR223828072__v2__inside.pdf" at bounding box center [982, 509] width 463 height 8
click at [856, 518] on link "ostro__f56__yoisho__AHKI__yoisho__AHKI__d2109197__oR223828072__v5__outside.pdf" at bounding box center [982, 518] width 463 height 8
click at [798, 566] on link "F56 260x200x105 Wykrojnik NOWA.pdf" at bounding box center [982, 565] width 463 height 8
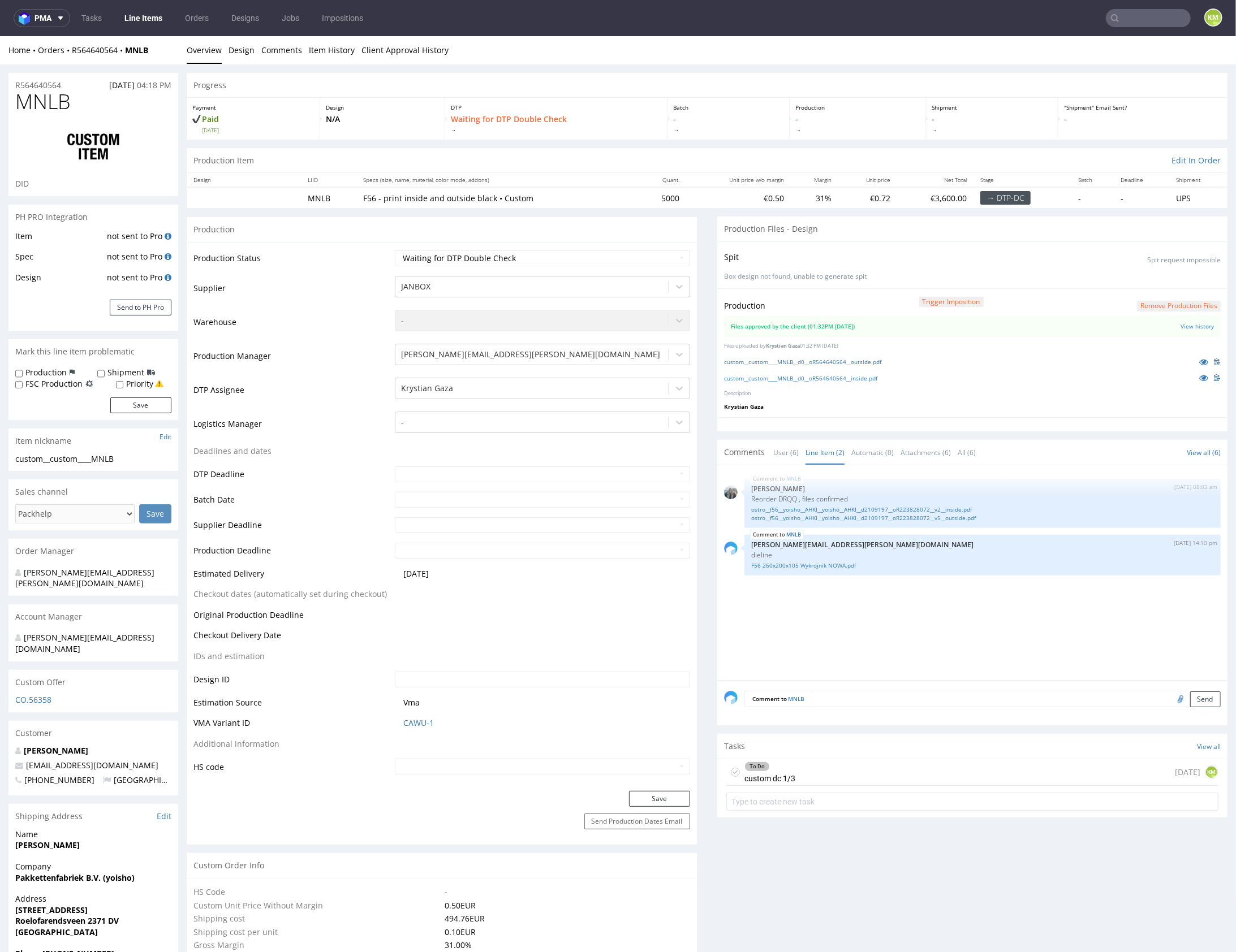
click at [900, 634] on div "MNLB 4th Aug 25 | 08:03 am Zeniuk Magdalena Reorder DRQQ , files confirmed ostr…" at bounding box center [975, 576] width 503 height 208
click at [875, 625] on div "MNLB 4th Aug 25 | 08:03 am Zeniuk Magdalena Reorder DRQQ , files confirmed ostr…" at bounding box center [975, 576] width 503 height 208
click at [874, 624] on div "MNLB 4th Aug 25 | 08:03 am Zeniuk Magdalena Reorder DRQQ , files confirmed ostr…" at bounding box center [975, 576] width 503 height 208
drag, startPoint x: 140, startPoint y: 17, endPoint x: 240, endPoint y: 0, distance: 101.4
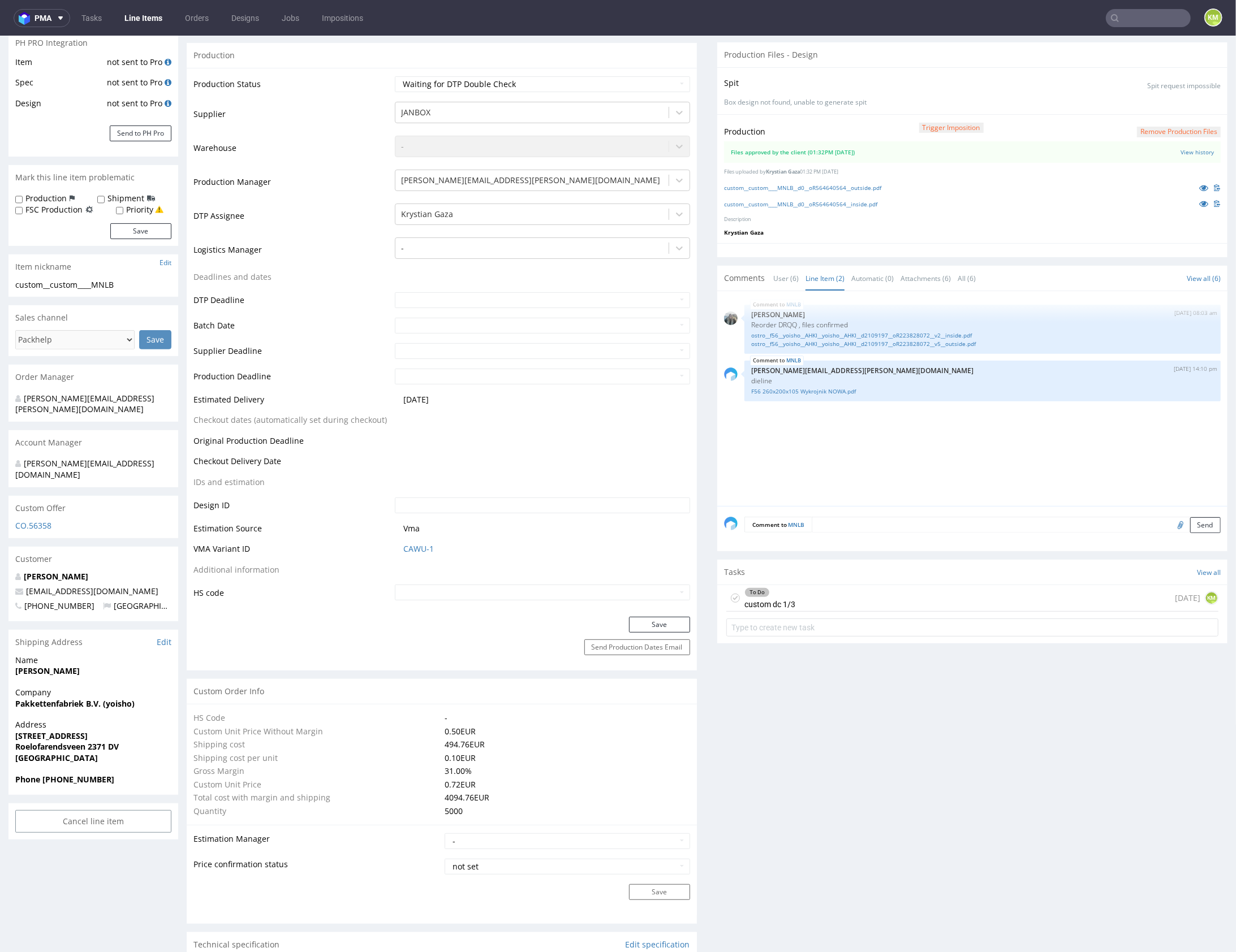
scroll to position [88, 0]
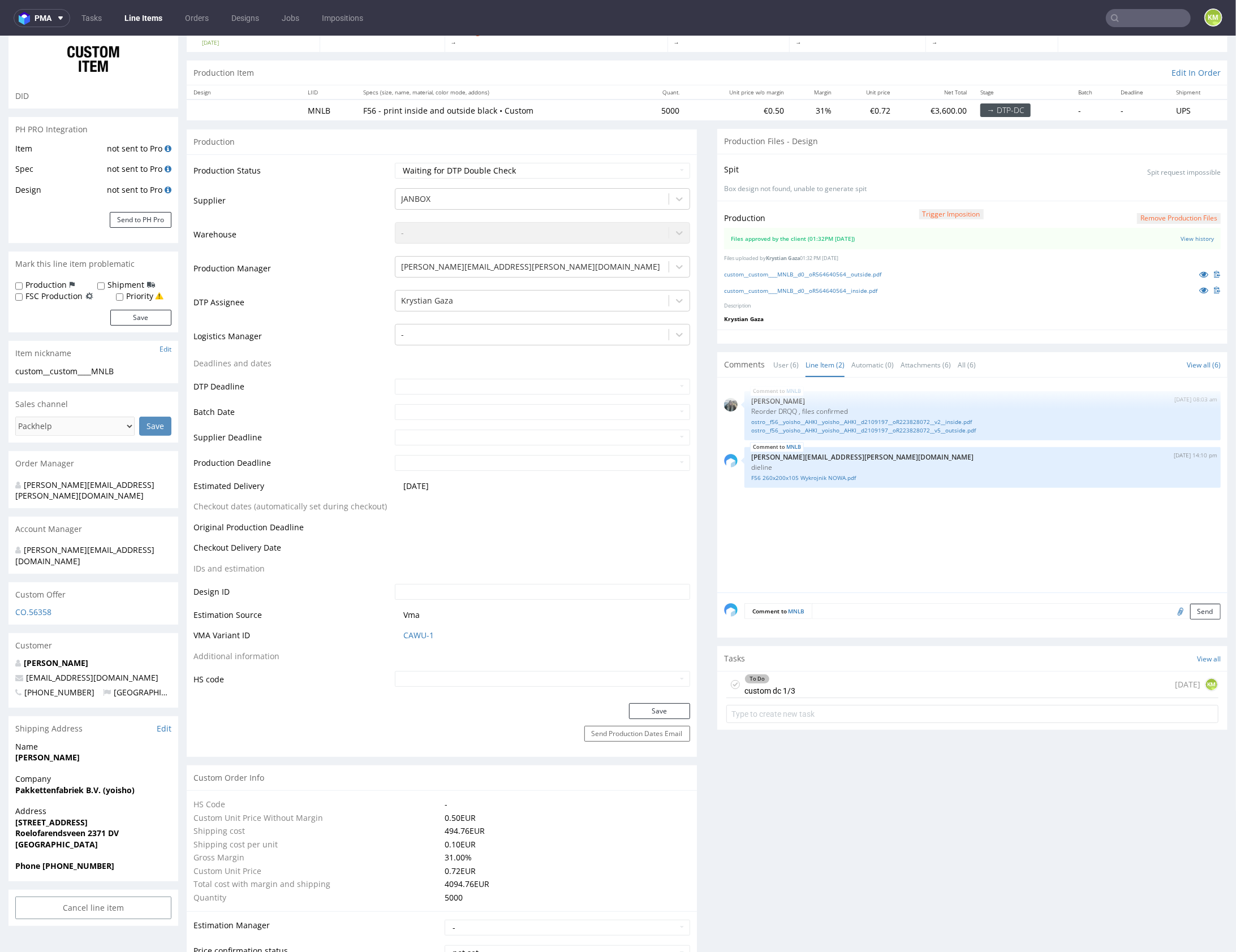
click at [885, 684] on div "To Do custom dc 1/3 3 days ago KM" at bounding box center [973, 684] width 492 height 26
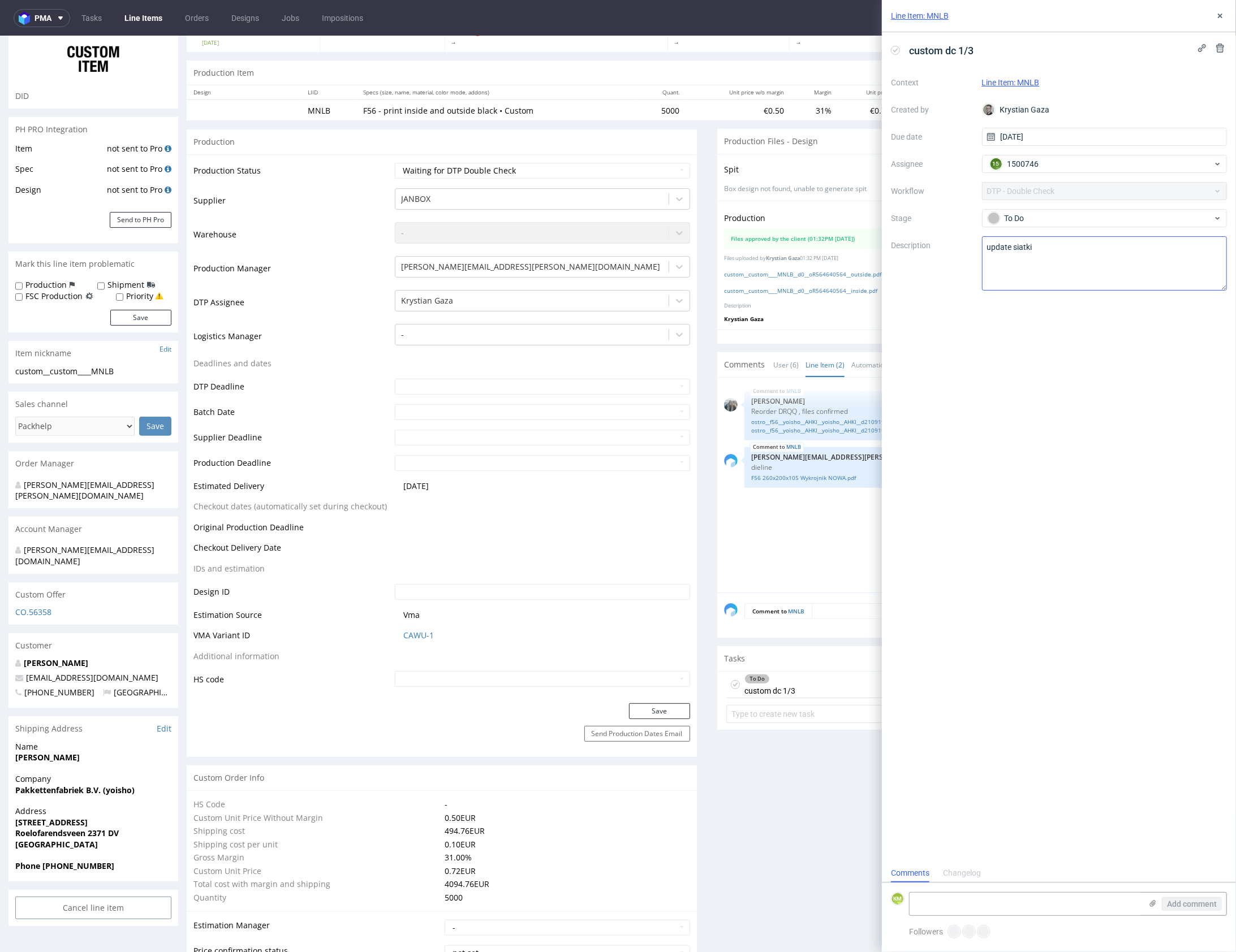
scroll to position [9, 0]
click at [1220, 17] on icon at bounding box center [1220, 16] width 9 height 9
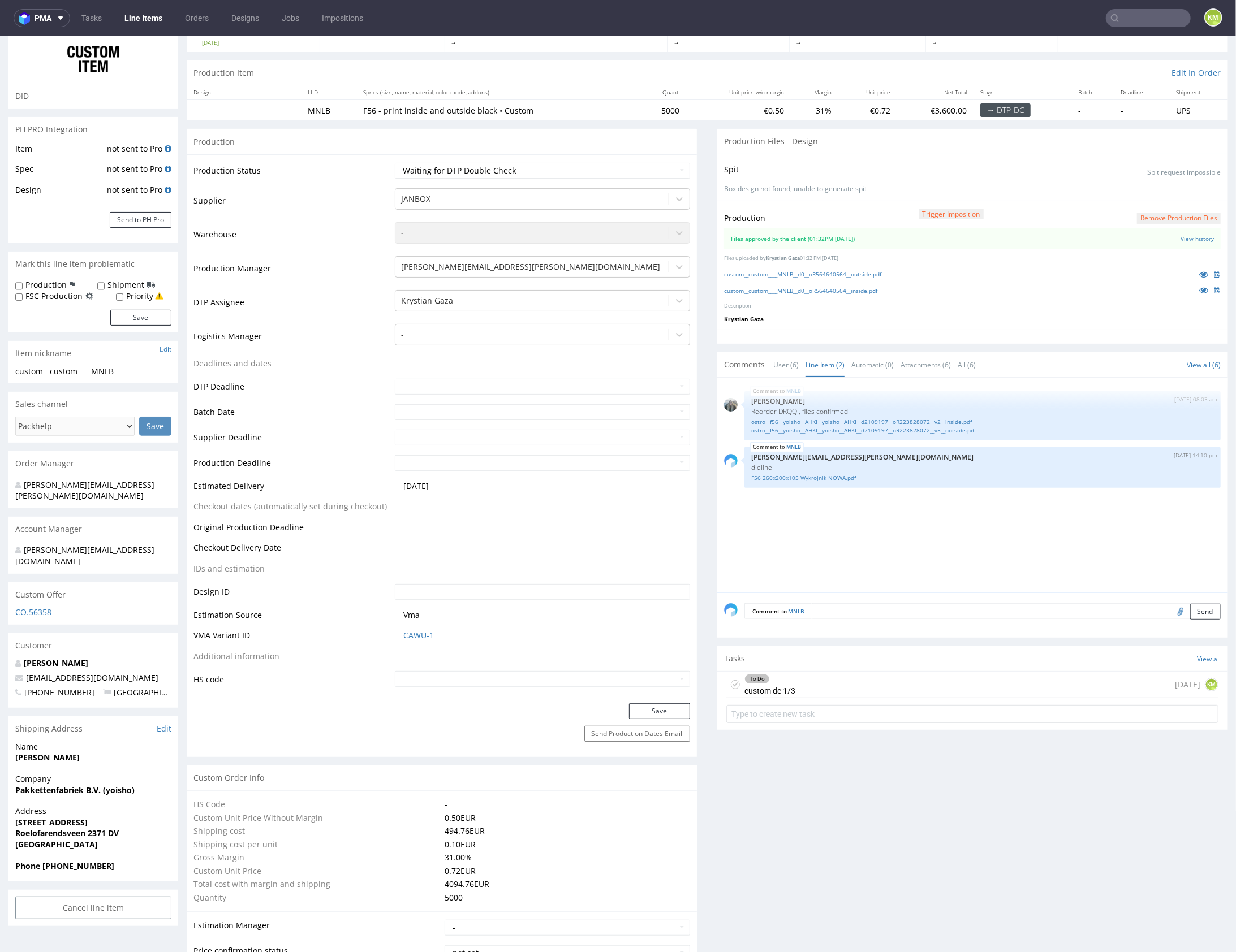
click at [733, 683] on use at bounding box center [735, 684] width 5 height 4
click at [862, 565] on div "MNLB 4th Aug 25 | 08:03 am Zeniuk Magdalena Reorder DRQQ , files confirmed ostr…" at bounding box center [975, 488] width 503 height 208
click at [916, 574] on div "MNLB 4th Aug 25 | 08:03 am Zeniuk Magdalena Reorder DRQQ , files confirmed ostr…" at bounding box center [975, 488] width 503 height 208
click at [623, 168] on select "Waiting for Artwork Waiting for Diecut Waiting for Mockup Waiting for DTP Waiti…" at bounding box center [542, 170] width 295 height 16
select select "dtp_production_ready"
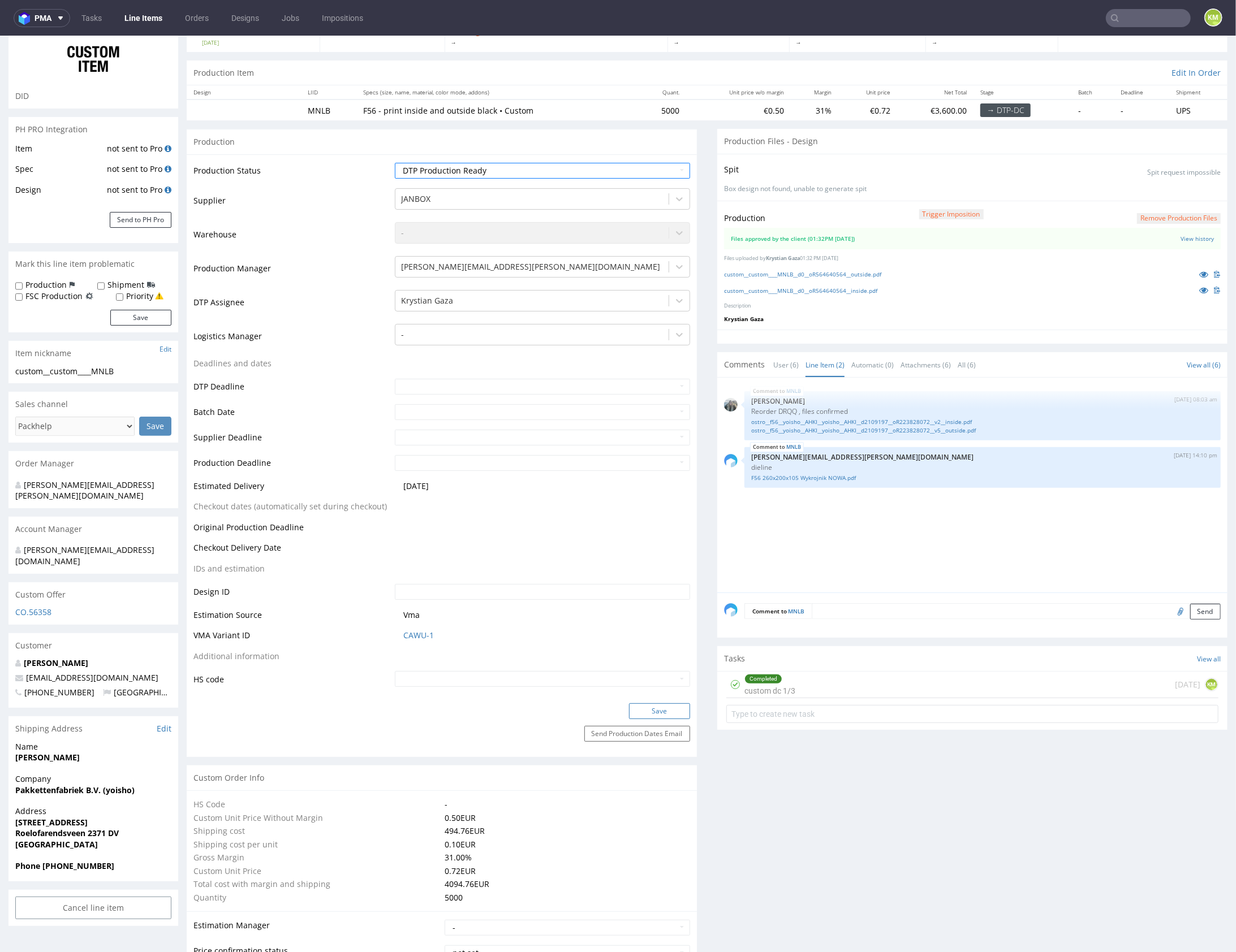
click at [640, 708] on button "Save" at bounding box center [659, 711] width 61 height 16
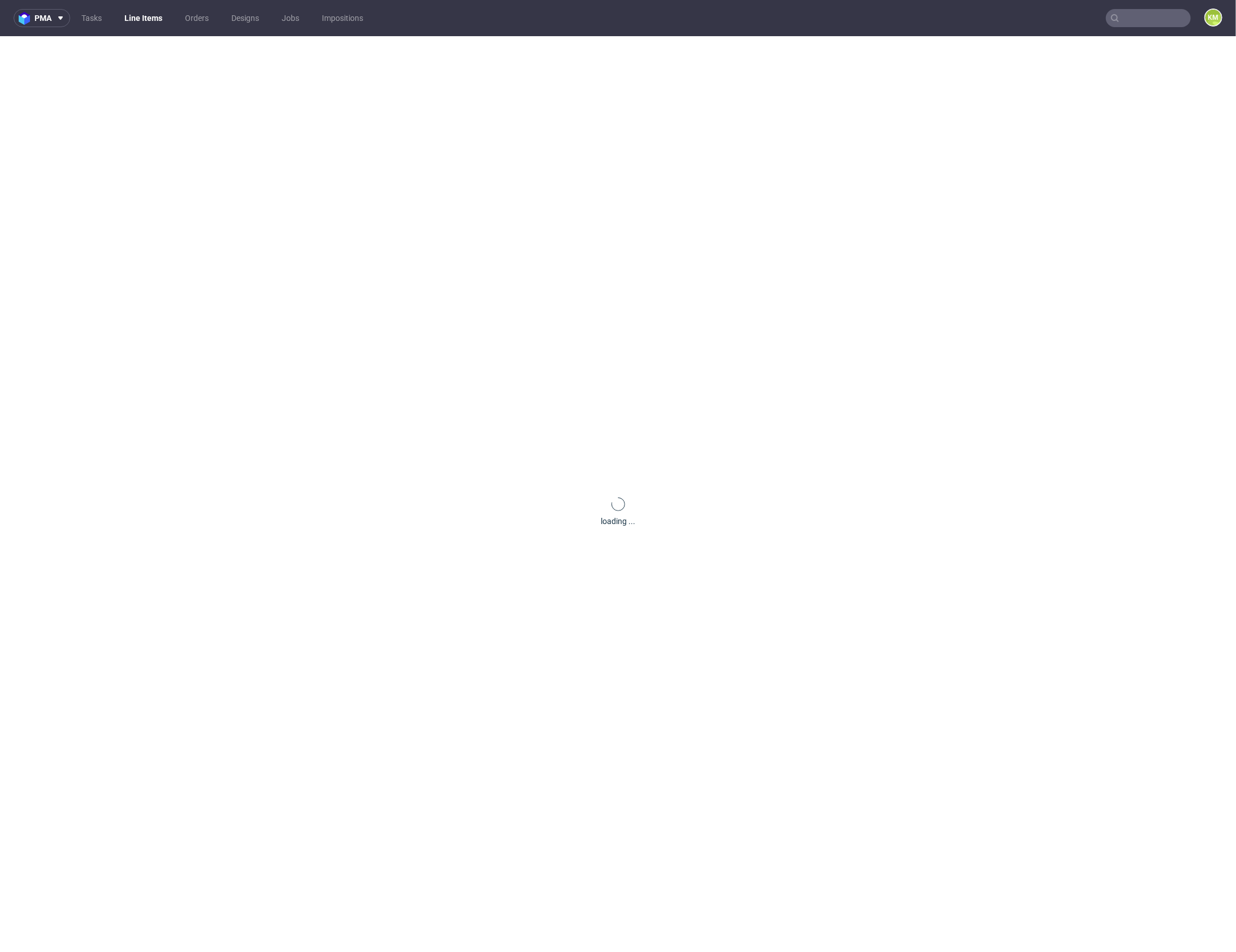
scroll to position [88, 0]
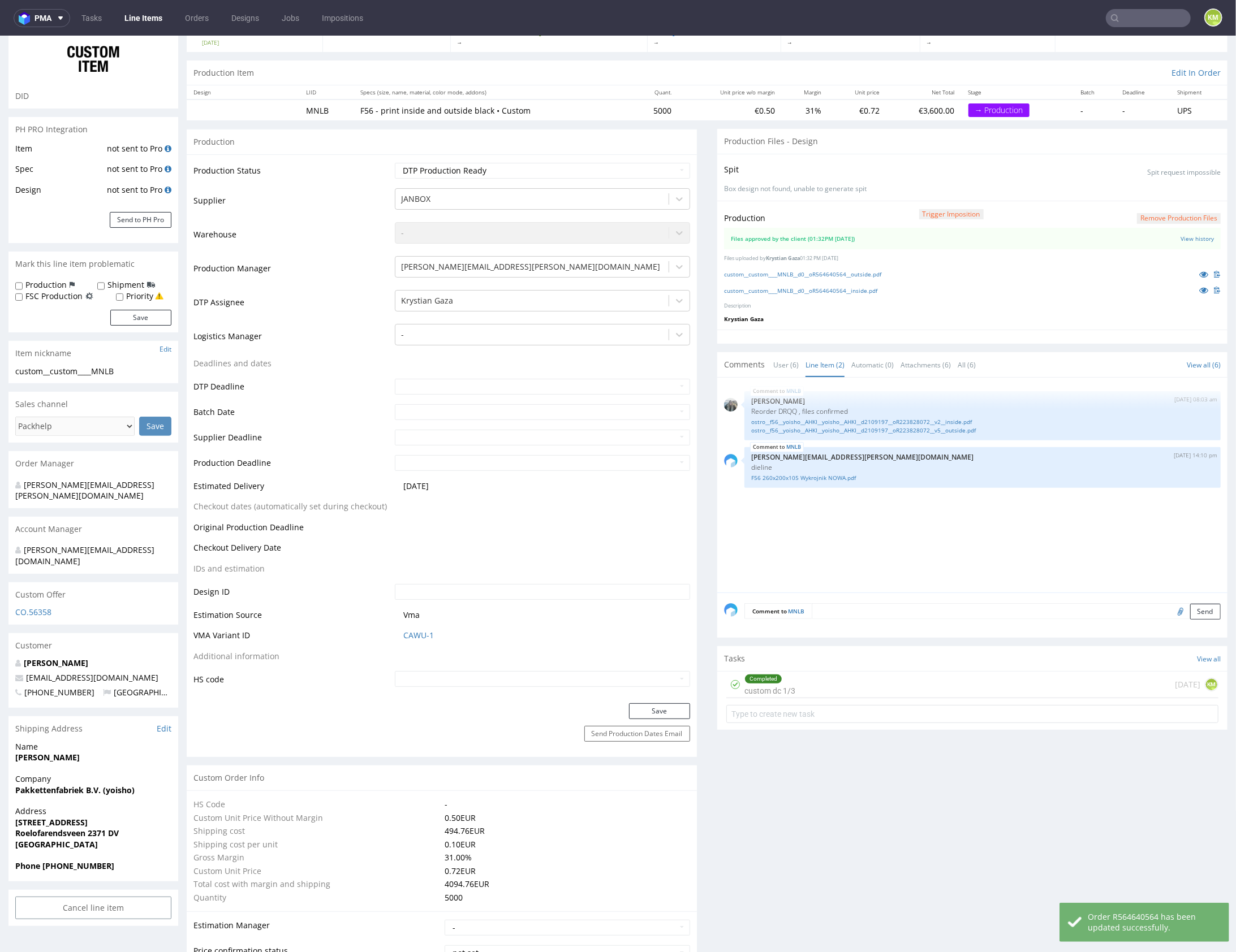
click at [863, 515] on div "MNLB 4th Aug 25 | 08:03 am Zeniuk Magdalena Reorder DRQQ , files confirmed ostr…" at bounding box center [975, 488] width 503 height 208
click at [888, 524] on div "MNLB 4th Aug 25 | 08:03 am Zeniuk Magdalena Reorder DRQQ , files confirmed ostr…" at bounding box center [975, 488] width 503 height 208
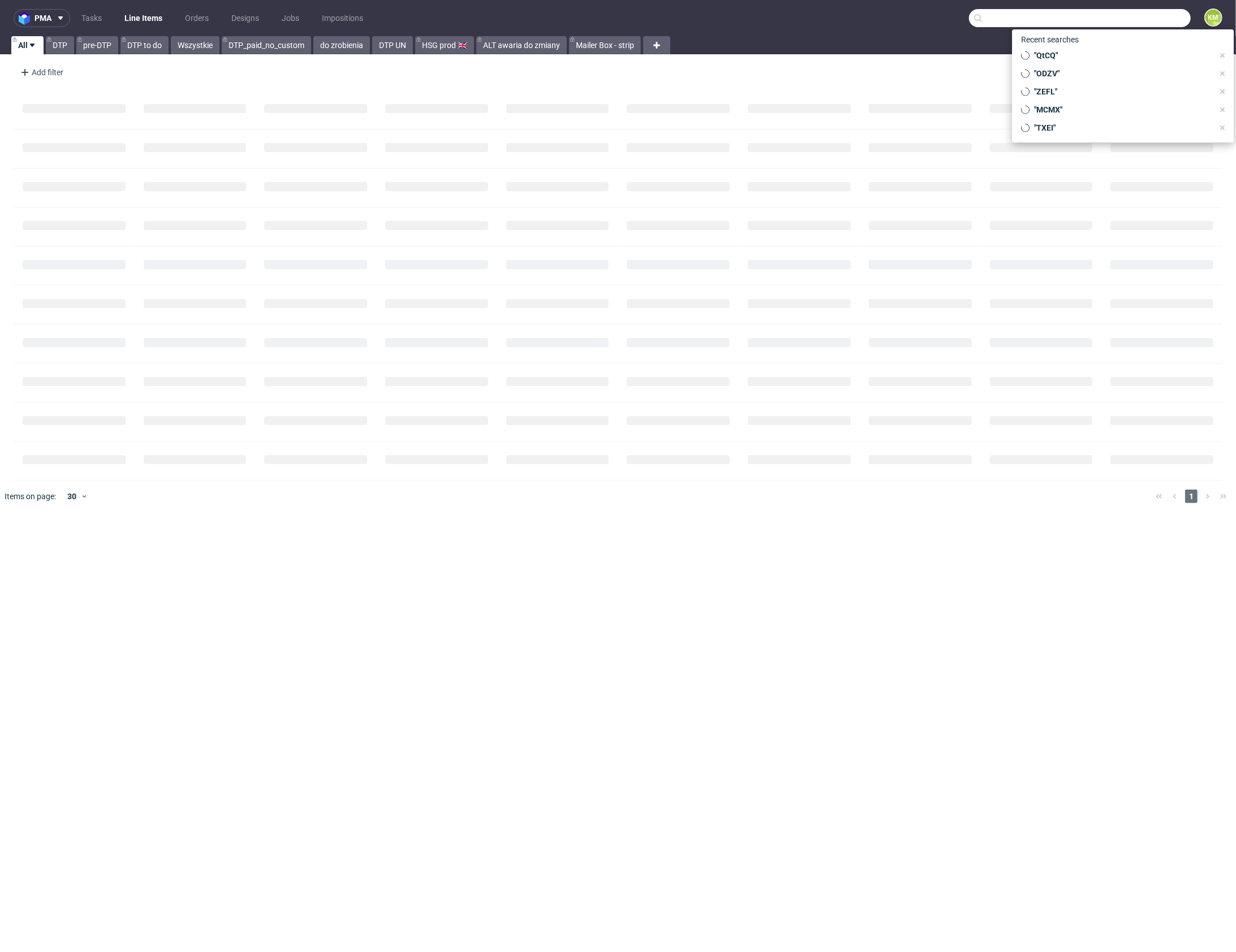
click at [1134, 18] on input "text" at bounding box center [1079, 18] width 222 height 18
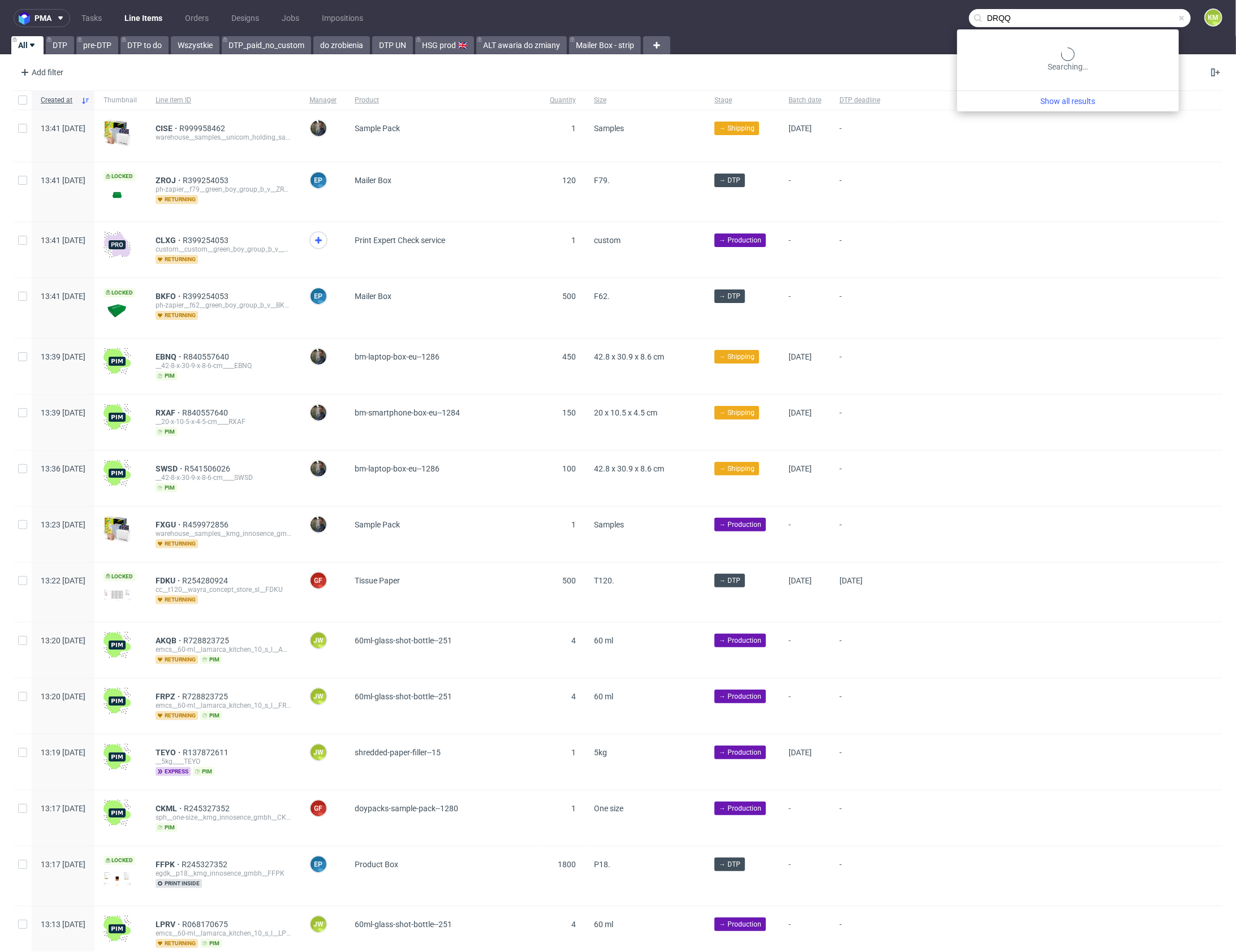
type input "DRQQ"
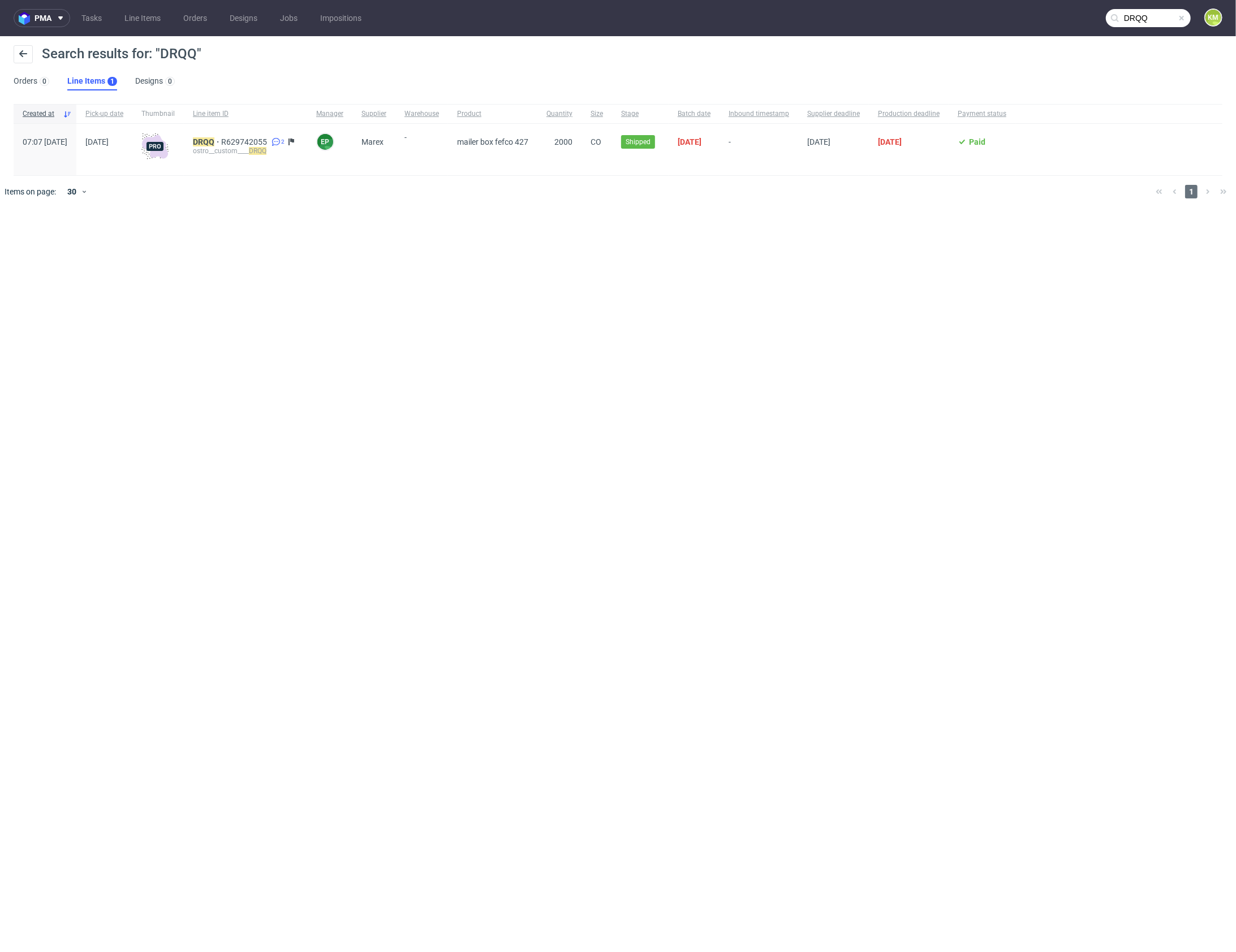
click at [236, 136] on div "DRQQ R629742055 2 ostro__custom____ DRQQ" at bounding box center [245, 149] width 123 height 52
click at [214, 140] on mark "DRQQ" at bounding box center [204, 141] width 21 height 9
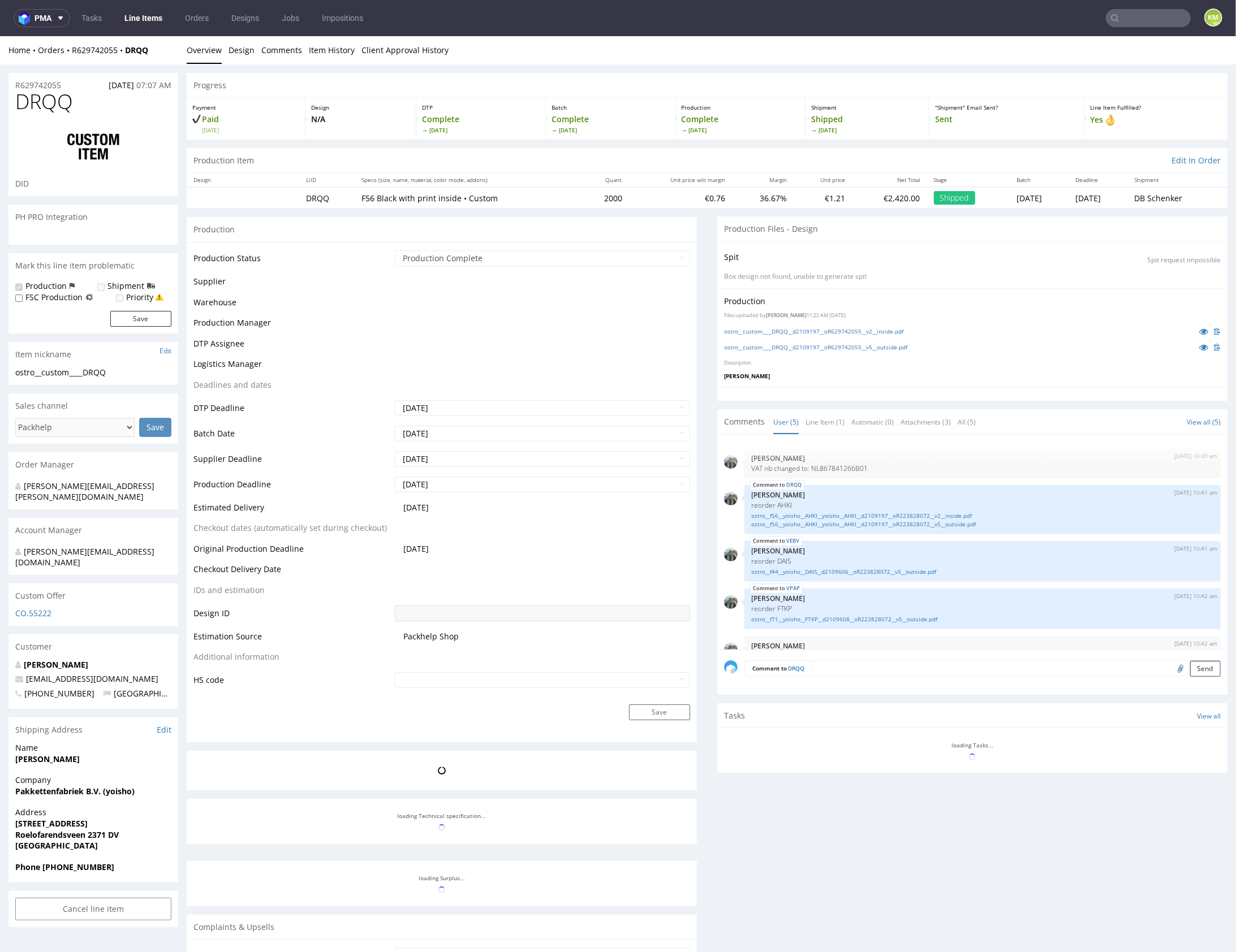
scroll to position [23, 0]
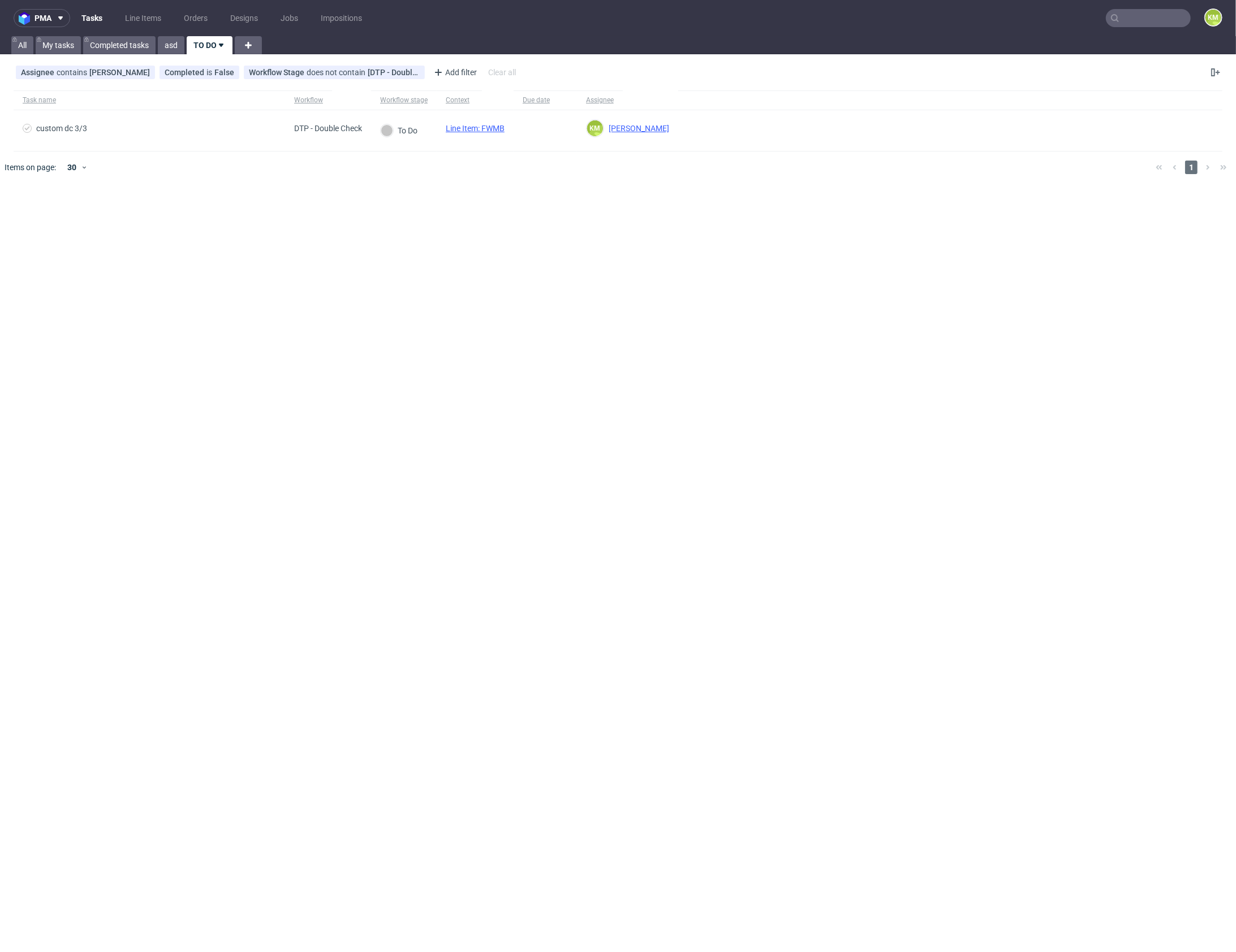
click at [566, 267] on div "pma Tasks Line Items Orders Designs Jobs Impositions KM All My tasks Completed …" at bounding box center [618, 476] width 1236 height 952
click at [605, 263] on div "pma Tasks Line Items Orders Designs Jobs Impositions KM All My tasks Completed …" at bounding box center [618, 476] width 1236 height 952
click at [614, 270] on div "pma Tasks Line Items Orders Designs Jobs Impositions KM All My tasks Completed …" at bounding box center [618, 476] width 1236 height 952
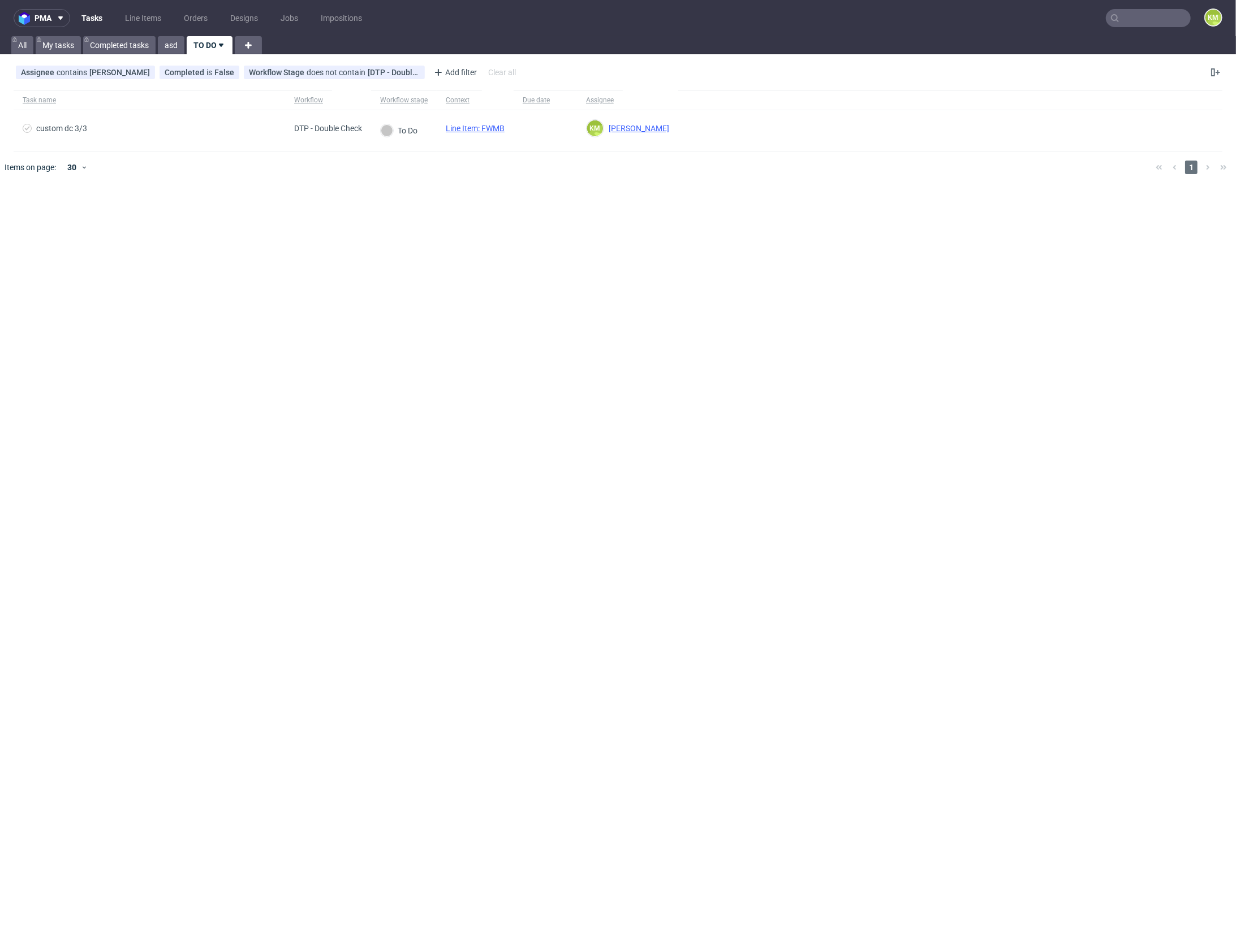
click at [614, 270] on div "pma Tasks Line Items Orders Designs Jobs Impositions KM All My tasks Completed …" at bounding box center [618, 476] width 1236 height 952
click at [129, 16] on link "Line Items" at bounding box center [143, 18] width 50 height 18
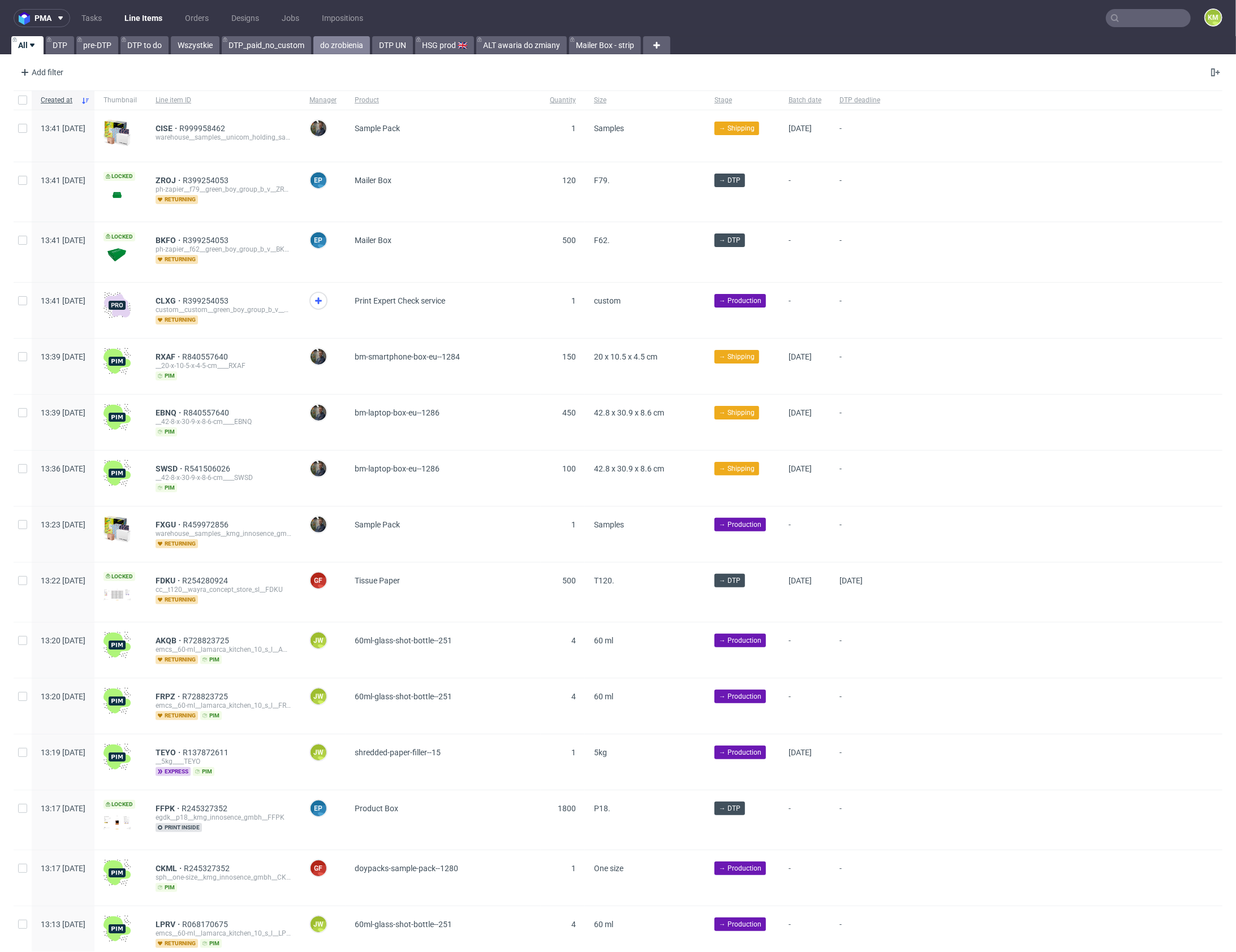
click at [328, 48] on link "do zrobienia" at bounding box center [341, 45] width 57 height 18
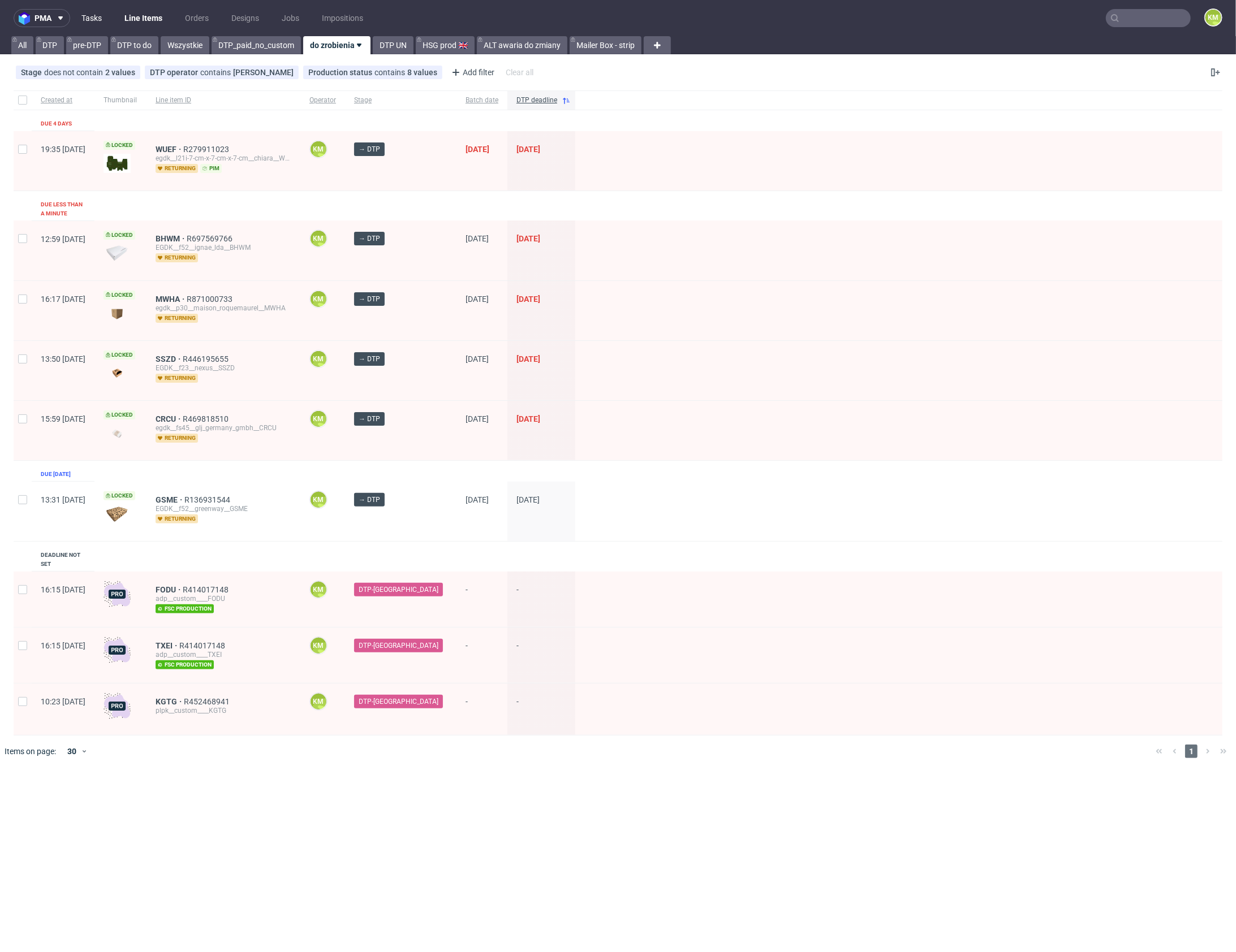
click at [94, 17] on link "Tasks" at bounding box center [91, 18] width 34 height 18
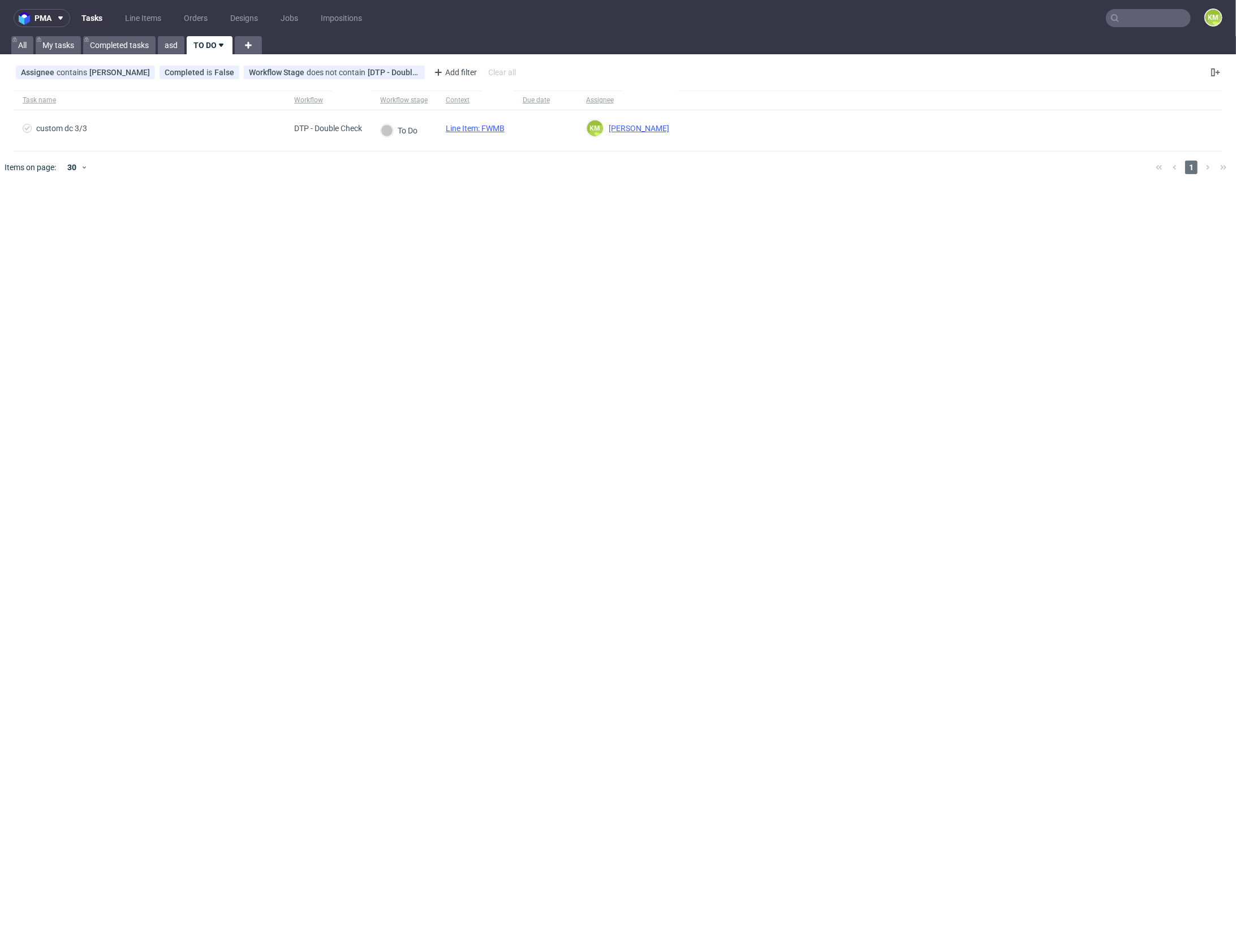
click at [396, 228] on div "pma Tasks Line Items Orders Designs Jobs Impositions KM All My tasks Completed …" at bounding box center [618, 476] width 1236 height 952
click at [132, 25] on link "Line Items" at bounding box center [143, 18] width 50 height 18
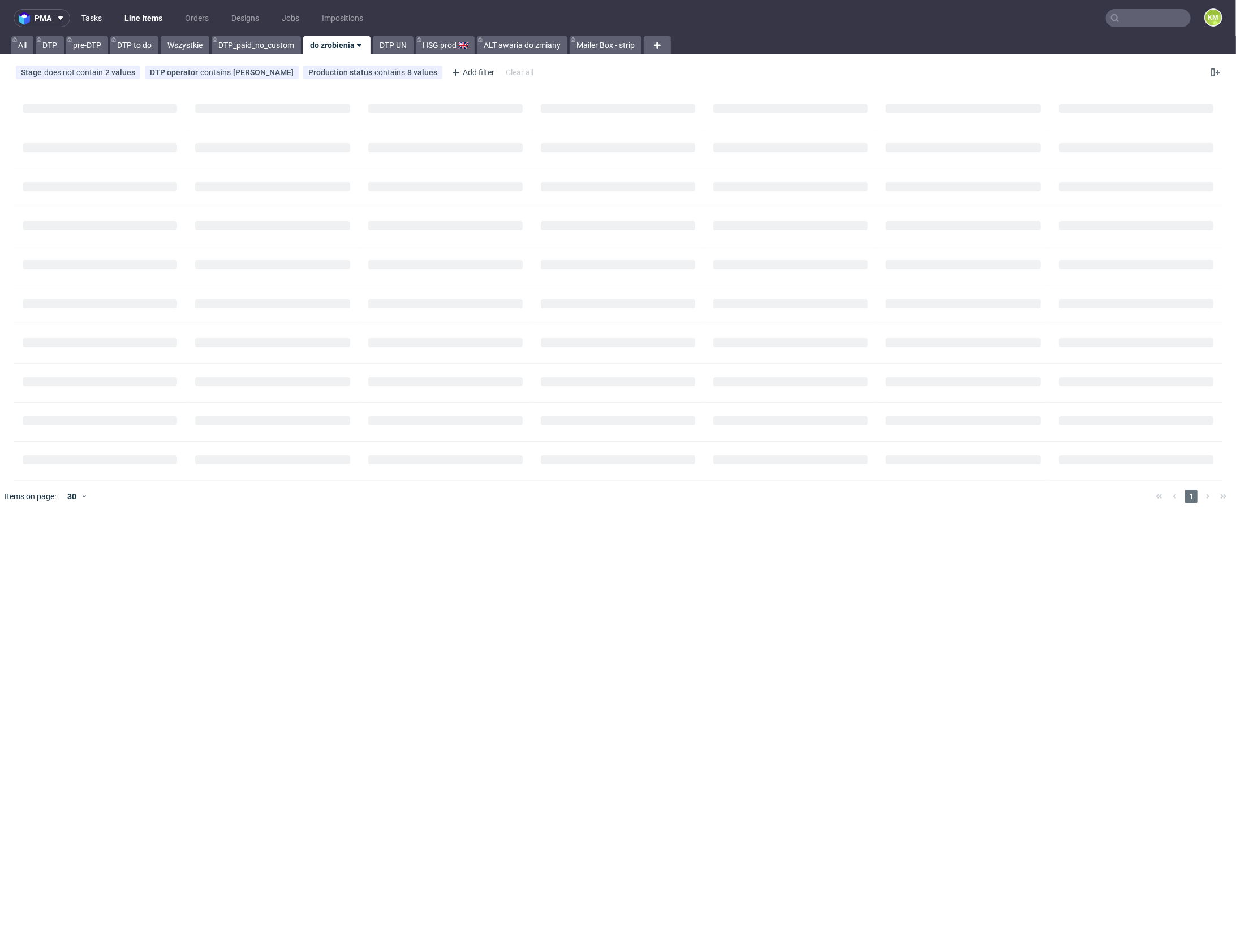
click at [94, 21] on link "Tasks" at bounding box center [91, 18] width 34 height 18
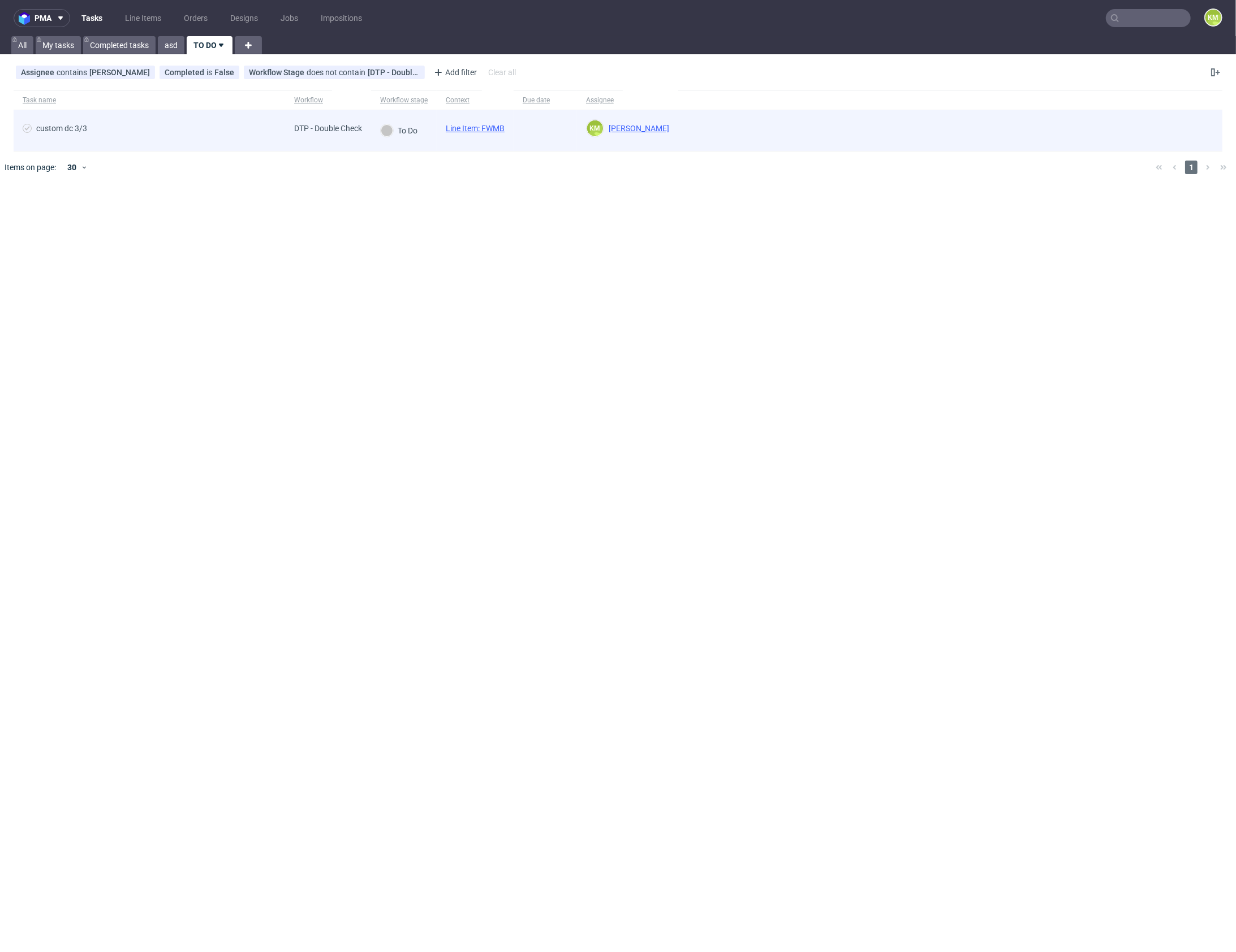
click at [496, 126] on link "Line Item: FWMB" at bounding box center [475, 128] width 59 height 9
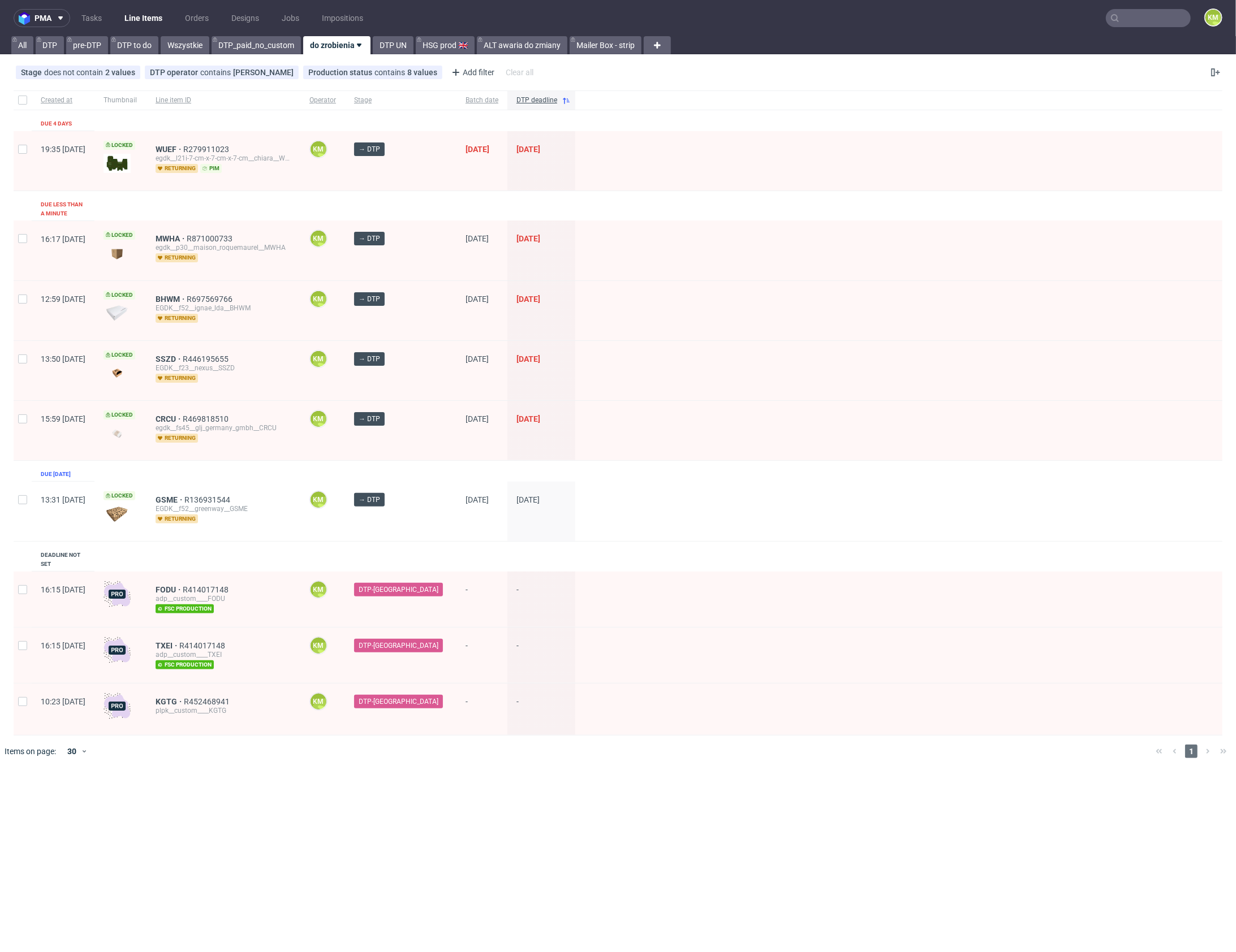
click at [1138, 23] on input "text" at bounding box center [1147, 18] width 85 height 18
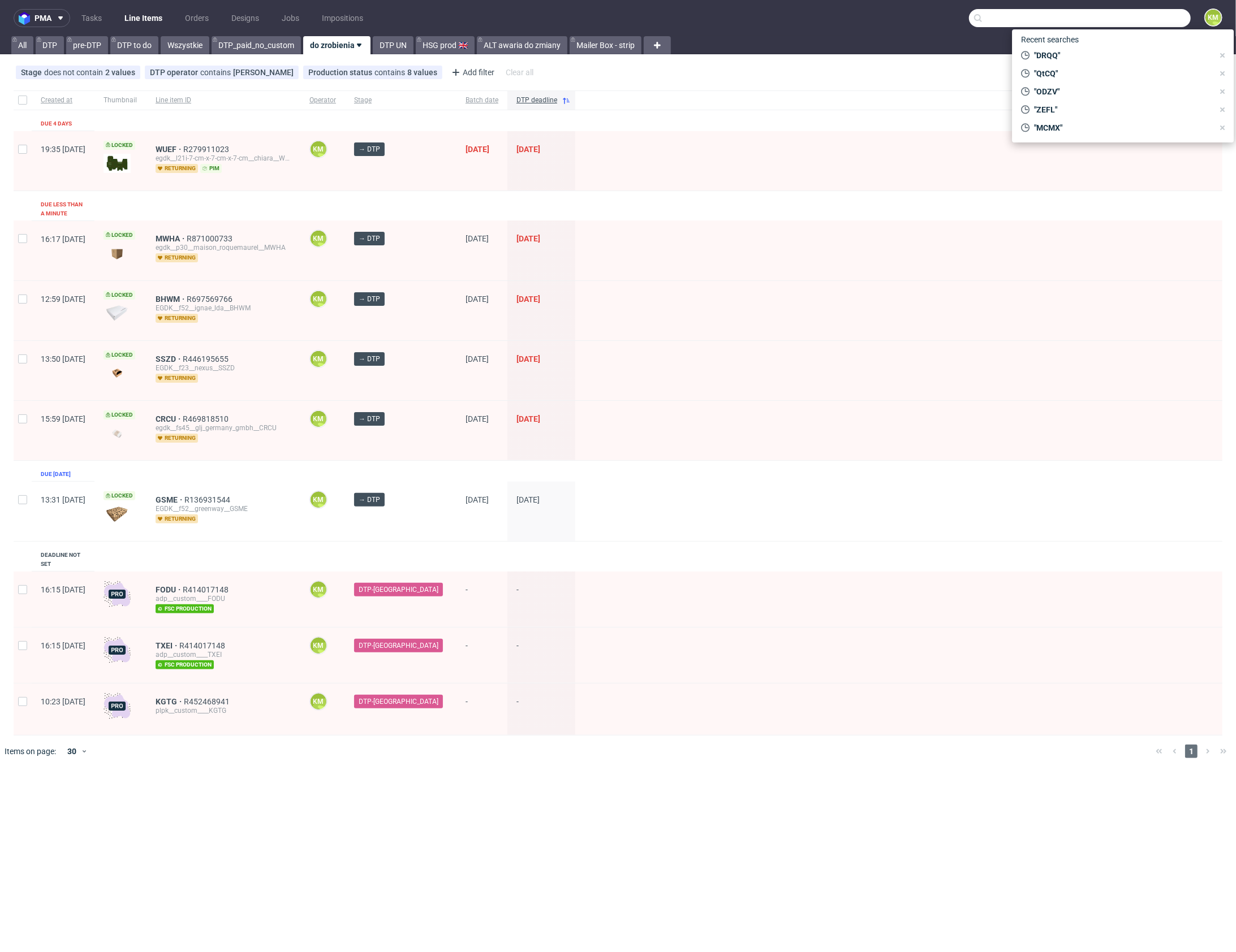
paste input "CKXW"
type input "CKXW"
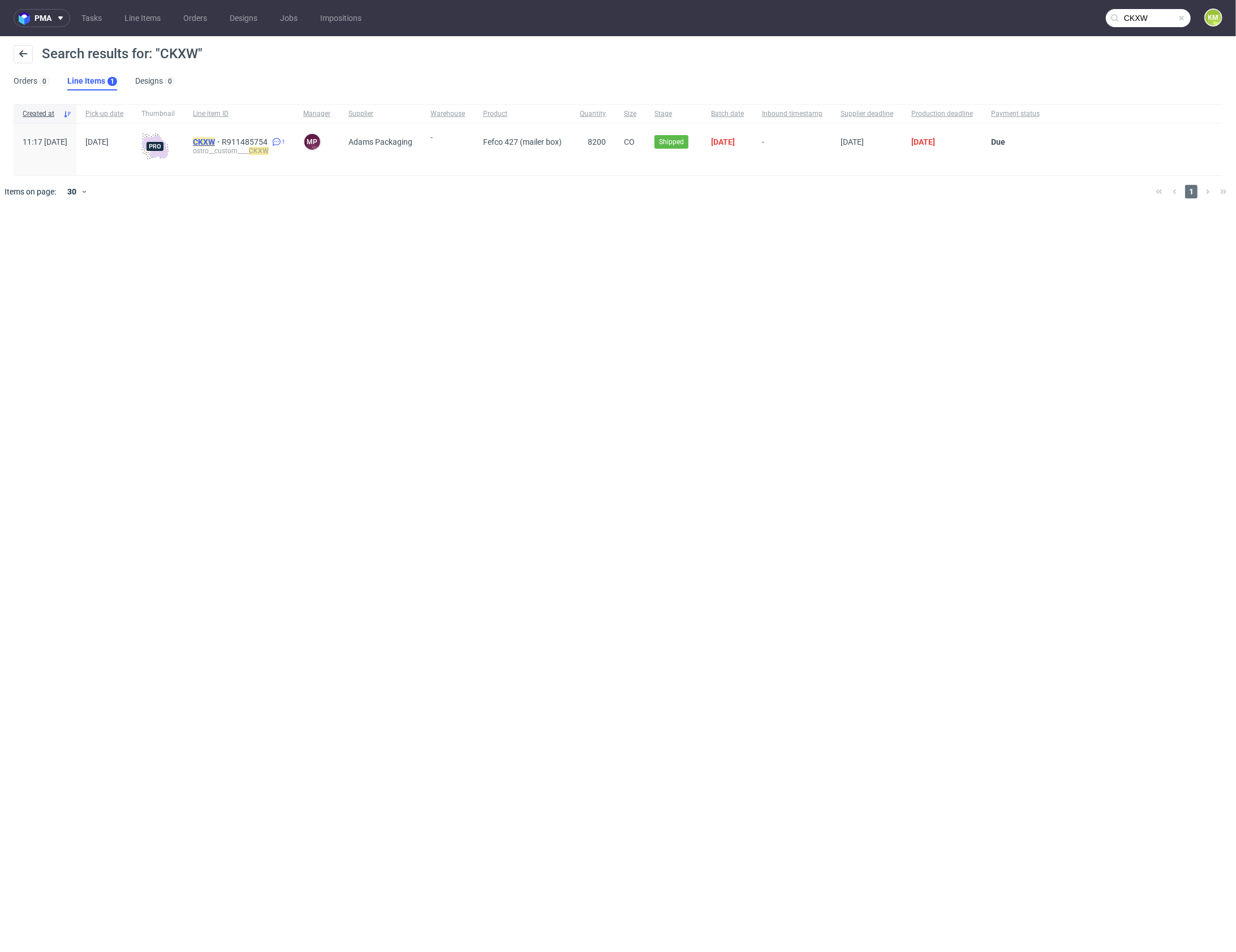
click at [215, 137] on mark "CKXW" at bounding box center [204, 141] width 22 height 9
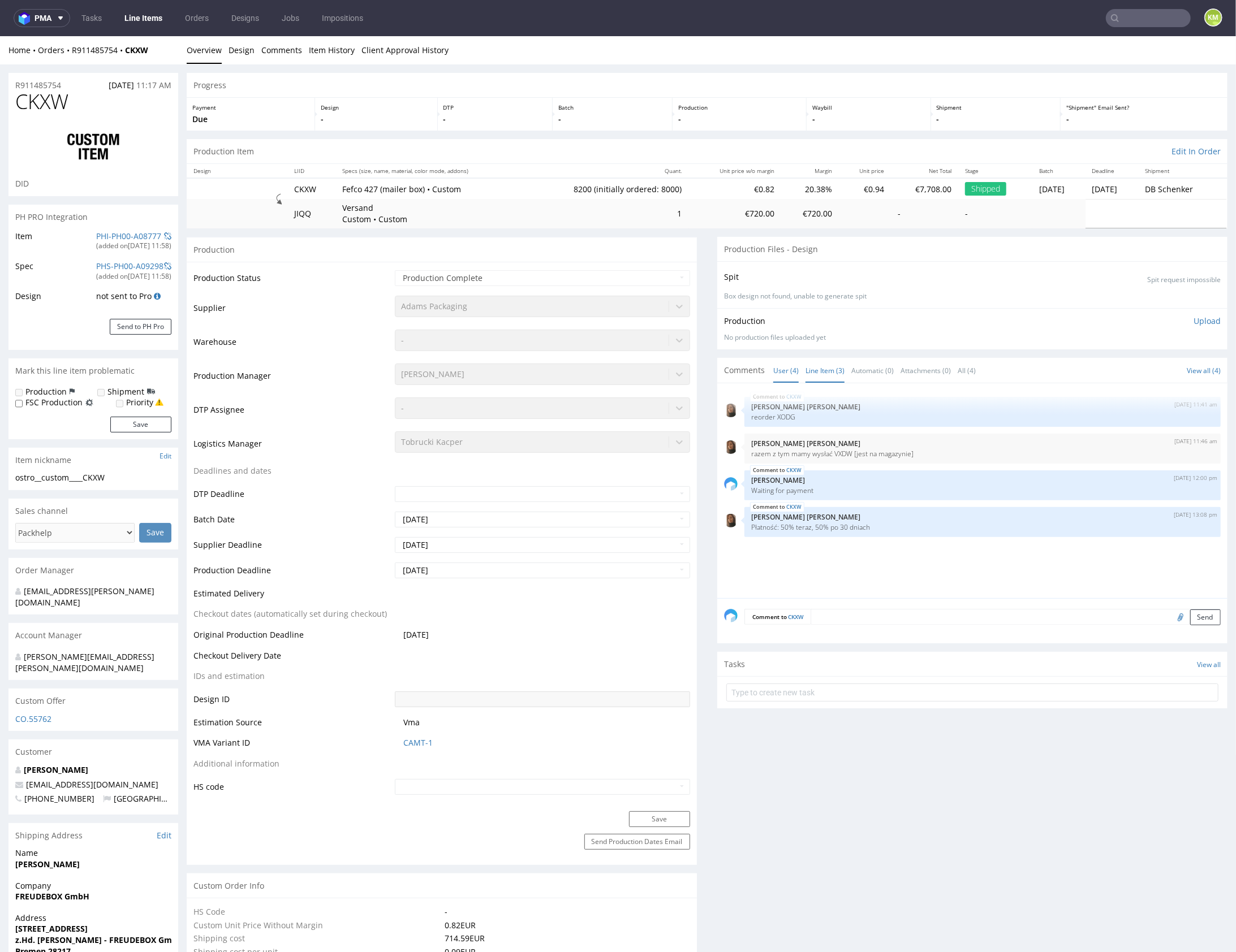
click at [817, 366] on link "Line Item (3)" at bounding box center [825, 370] width 39 height 25
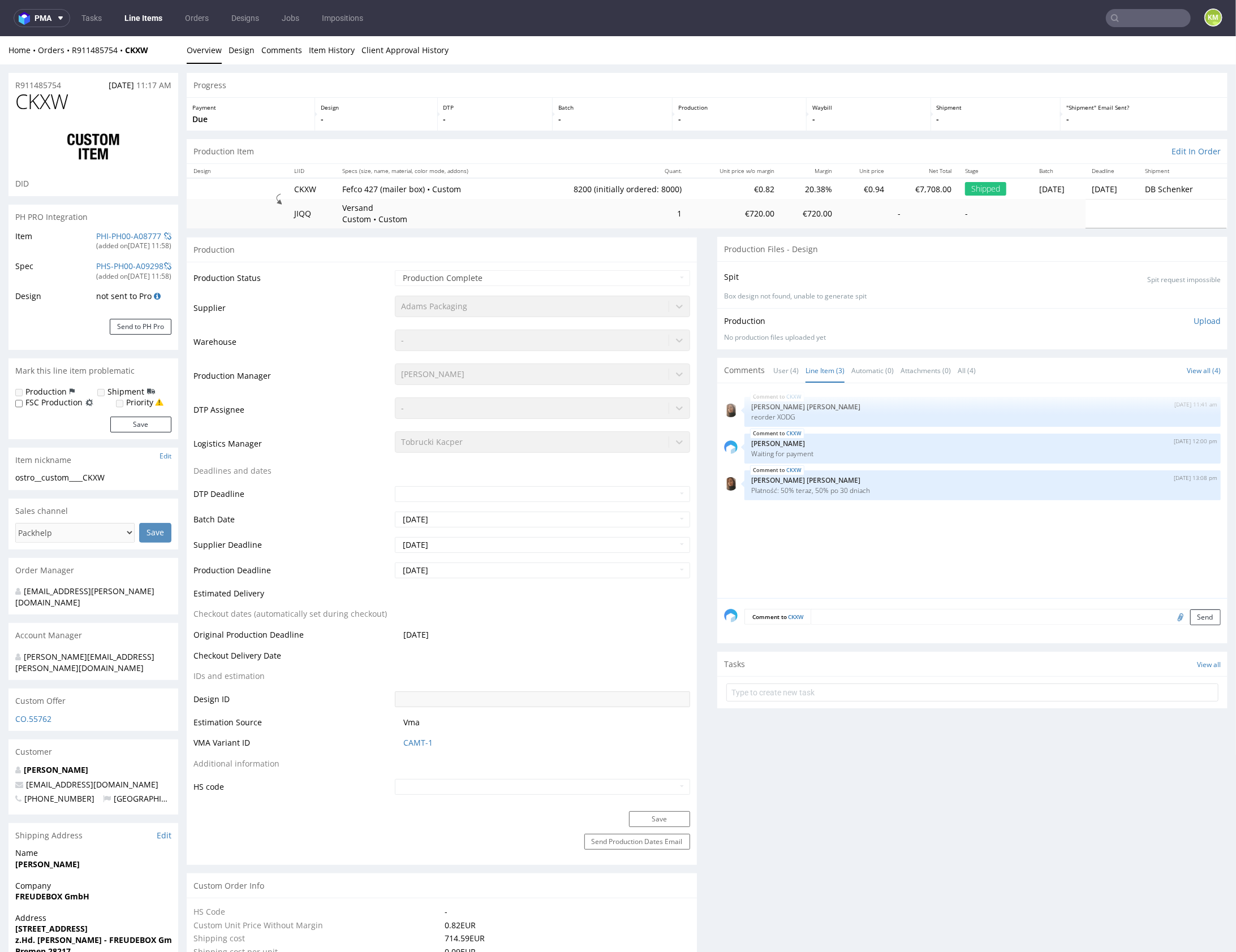
click at [836, 548] on div "CKXW [DATE] 11:41 am [PERSON_NAME] [PERSON_NAME] reorder XODG CKXW [DATE] 12:00…" at bounding box center [975, 494] width 503 height 208
click at [881, 551] on div "CKXW [DATE] 11:41 am [PERSON_NAME] [PERSON_NAME] reorder XODG CKXW [DATE] 12:00…" at bounding box center [975, 494] width 503 height 208
click at [782, 418] on p "reorder XODG" at bounding box center [982, 416] width 463 height 8
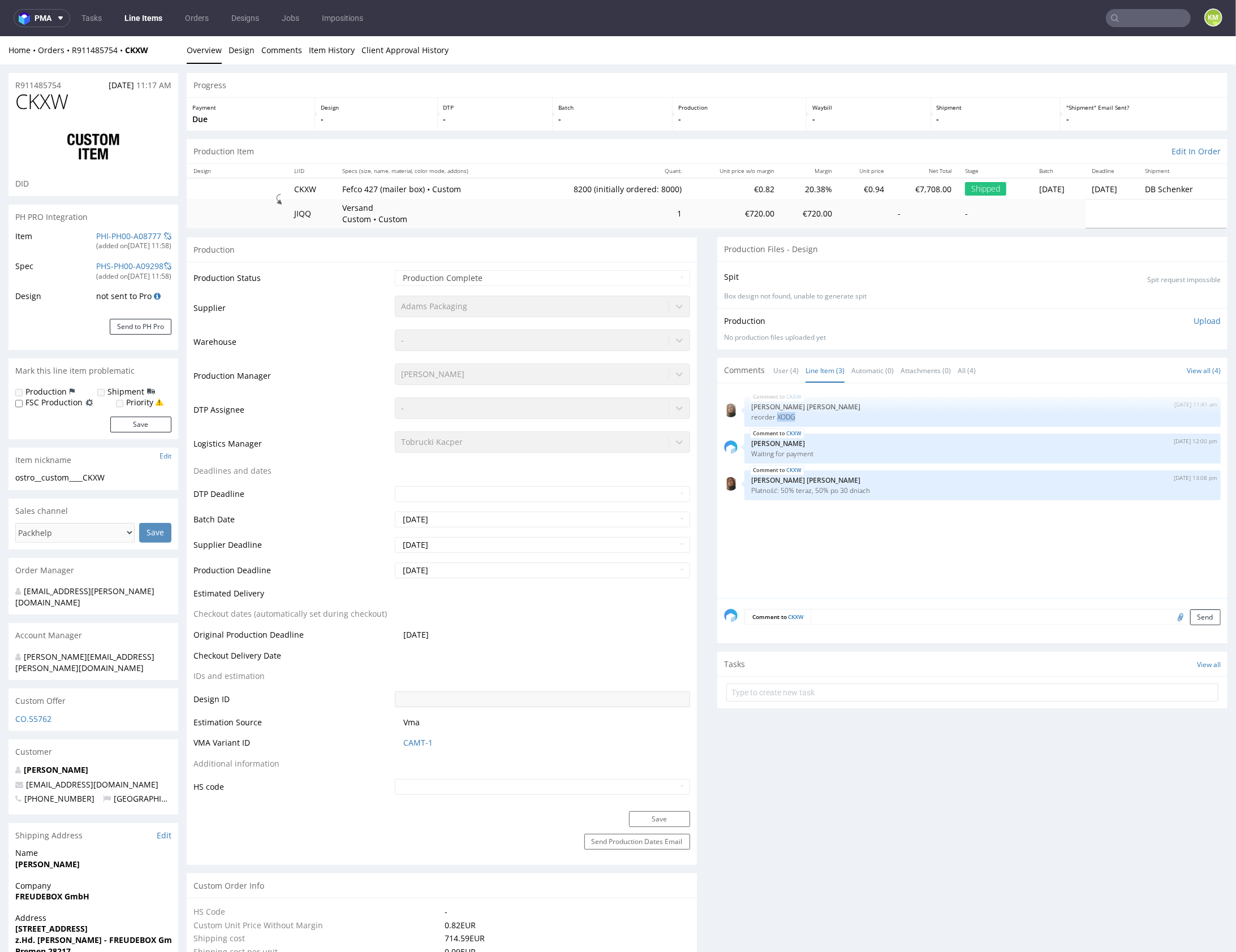
copy p "XODG"
click at [1160, 21] on input "text" at bounding box center [1147, 18] width 85 height 18
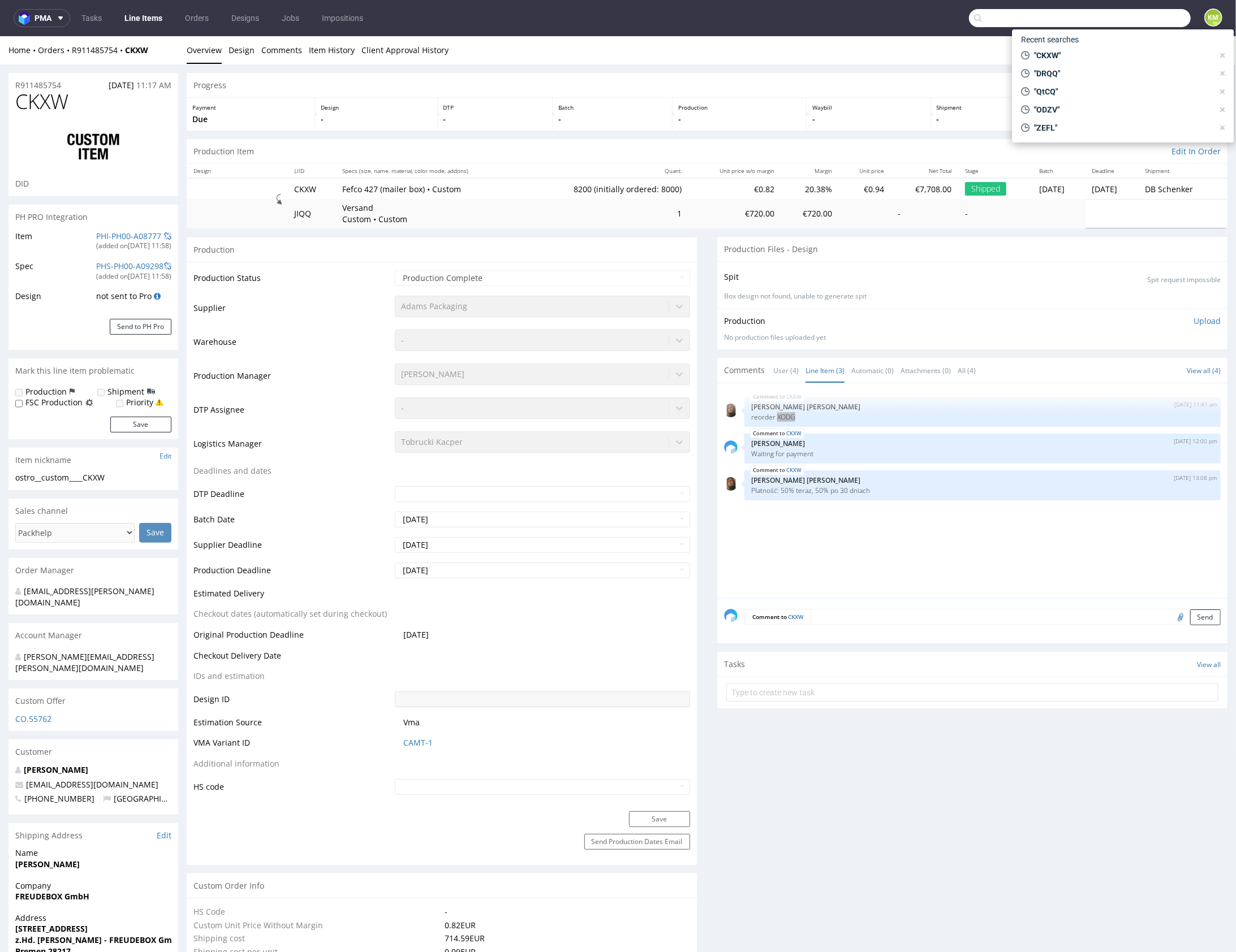
paste input "XODG"
type input "XODG"
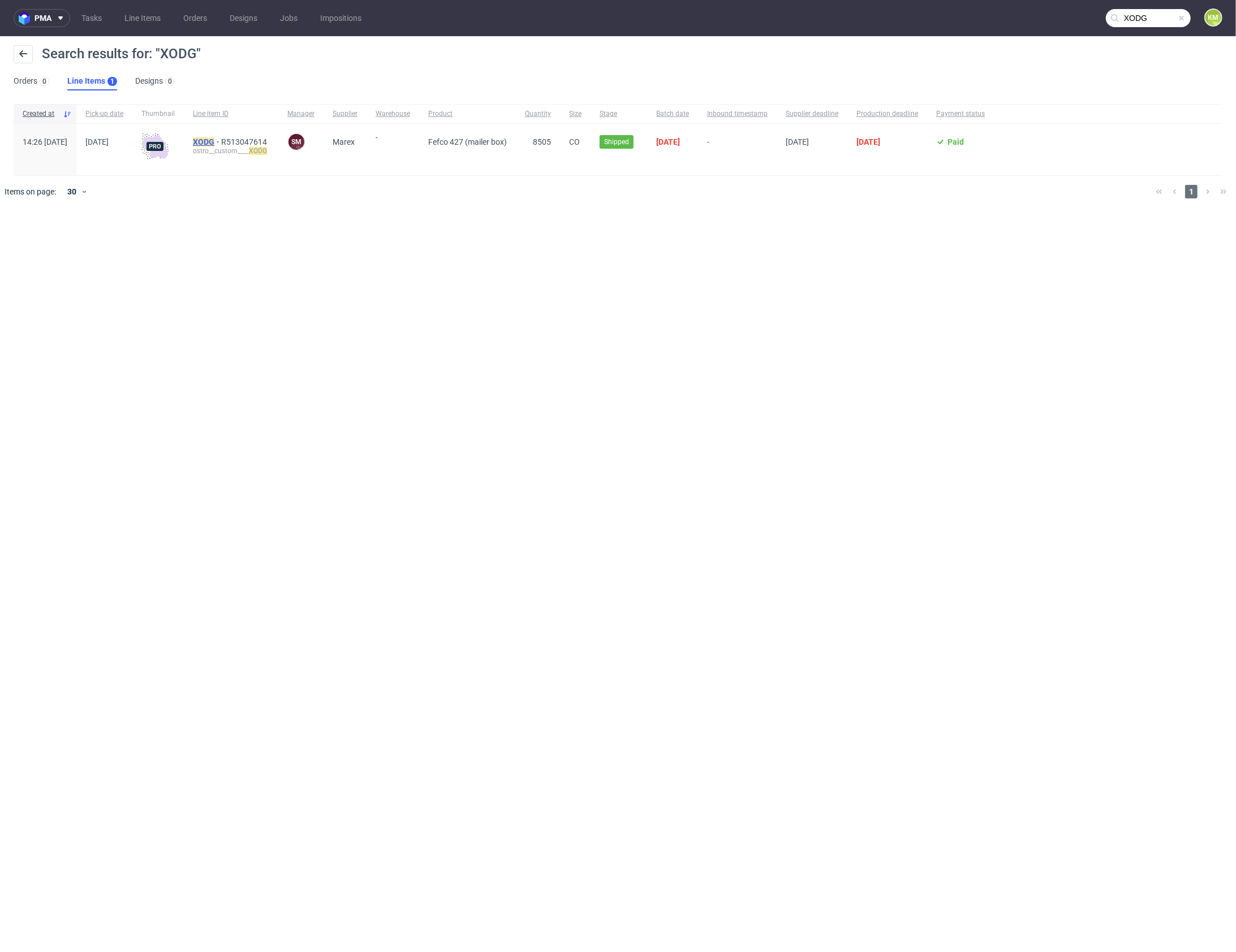
click at [214, 140] on mark "XODG" at bounding box center [204, 141] width 21 height 9
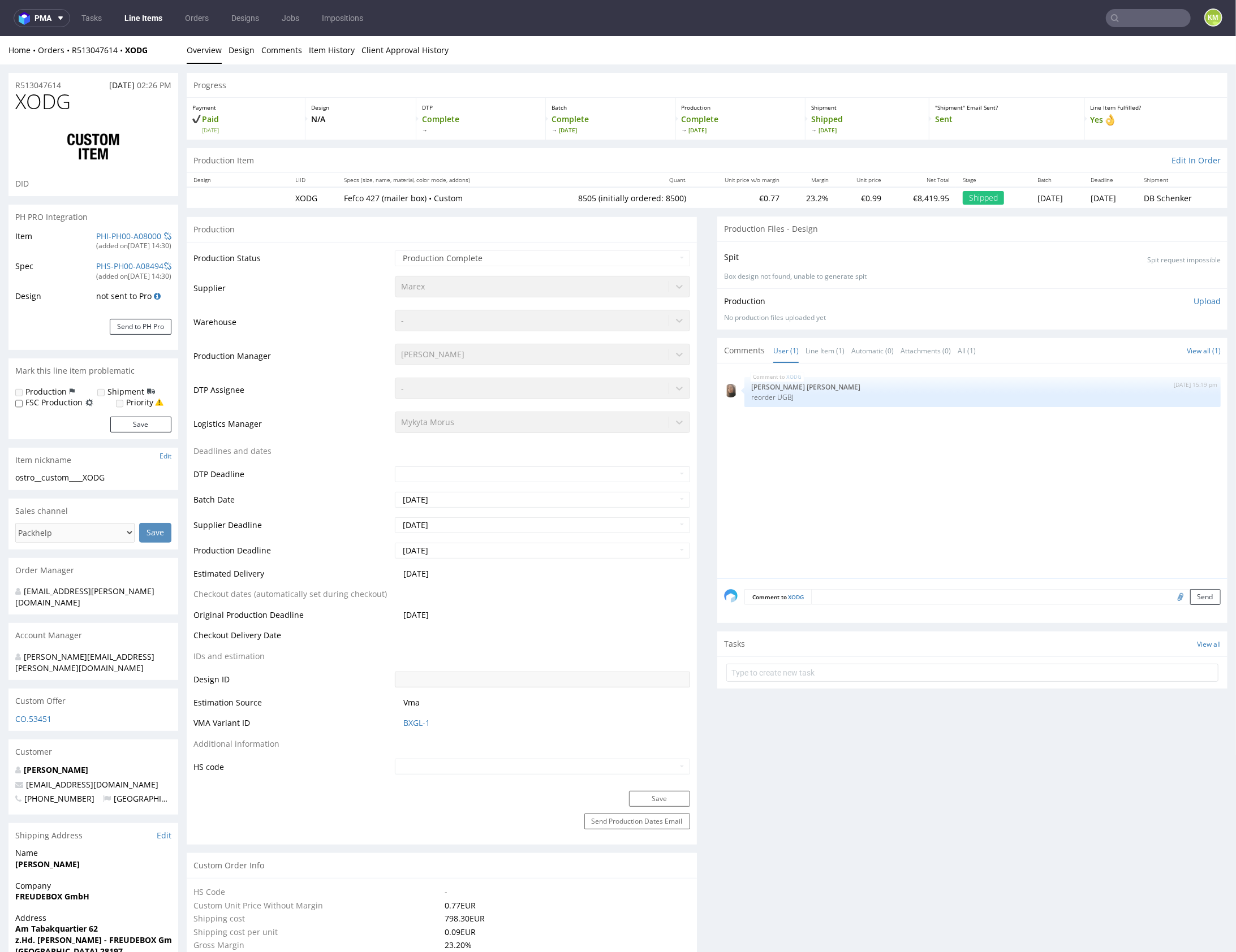
click at [878, 443] on div "XODG 20th Nov 24 | 15:19 pm Angelina Marć reorder UGBJ" at bounding box center [975, 474] width 503 height 208
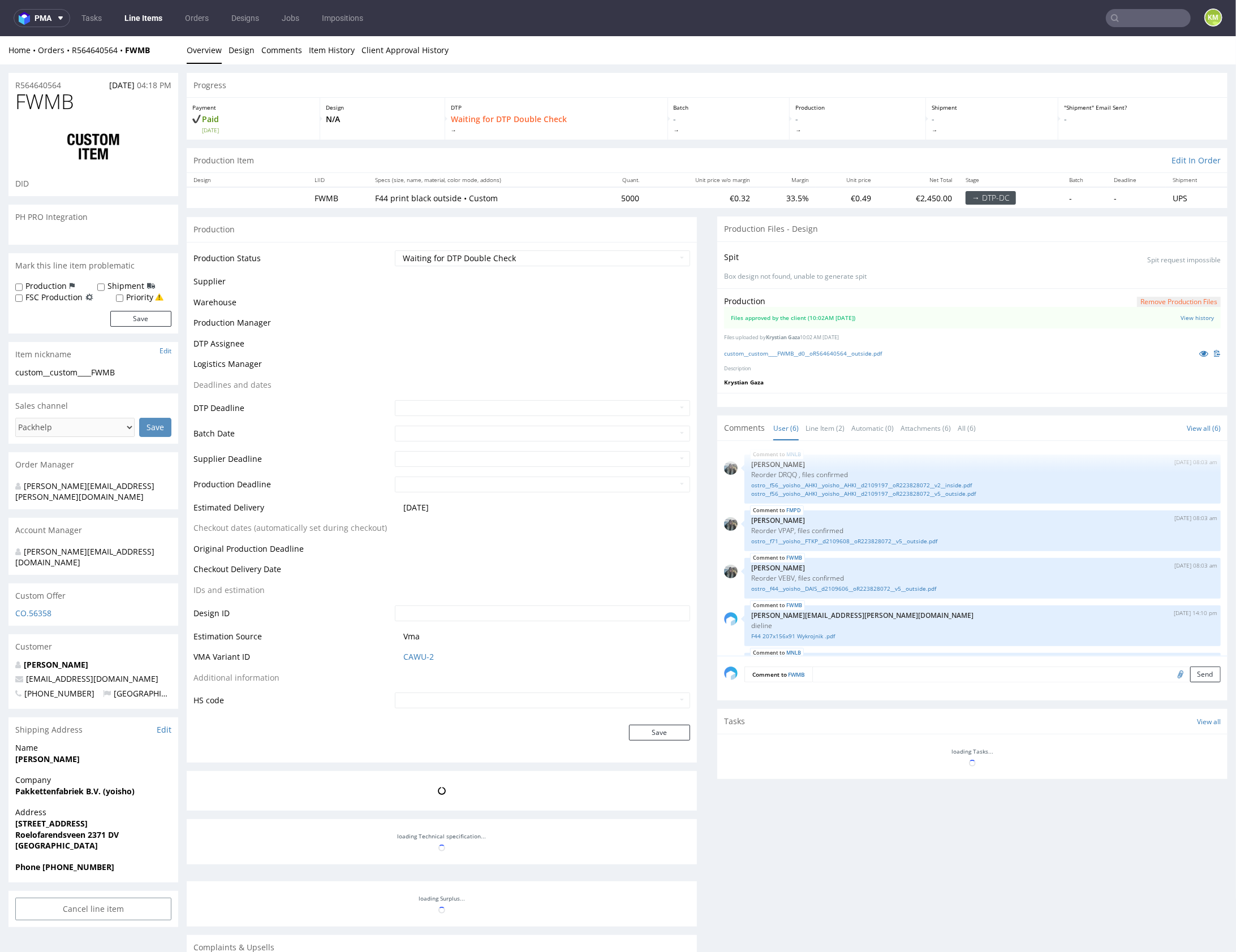
scroll to position [92, 0]
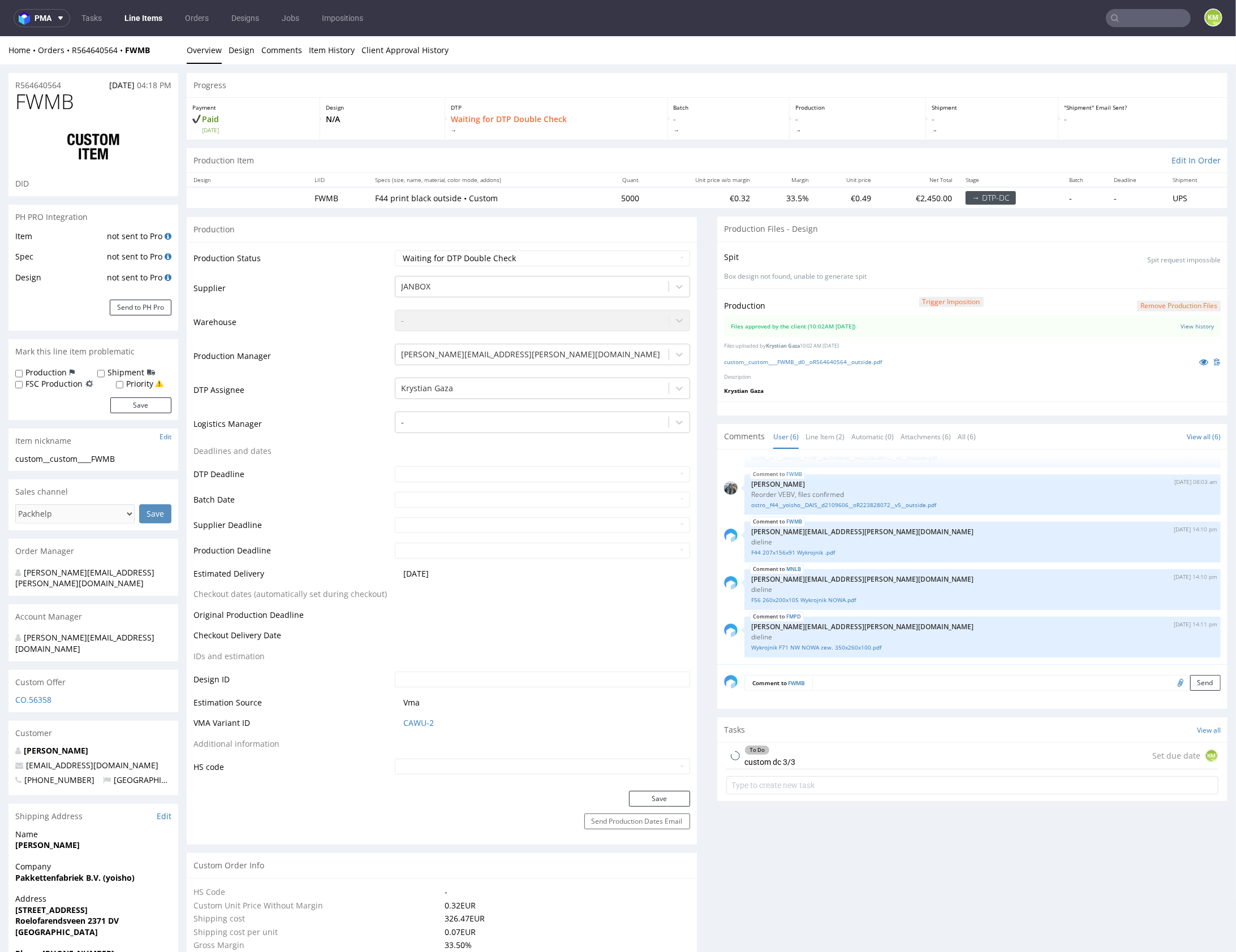
select select "in_progress"
click at [817, 361] on link "custom__custom____FWMB__d0__oR564640564__outside.pdf" at bounding box center [803, 362] width 158 height 8
click at [809, 437] on link "Line Item (2)" at bounding box center [825, 437] width 39 height 25
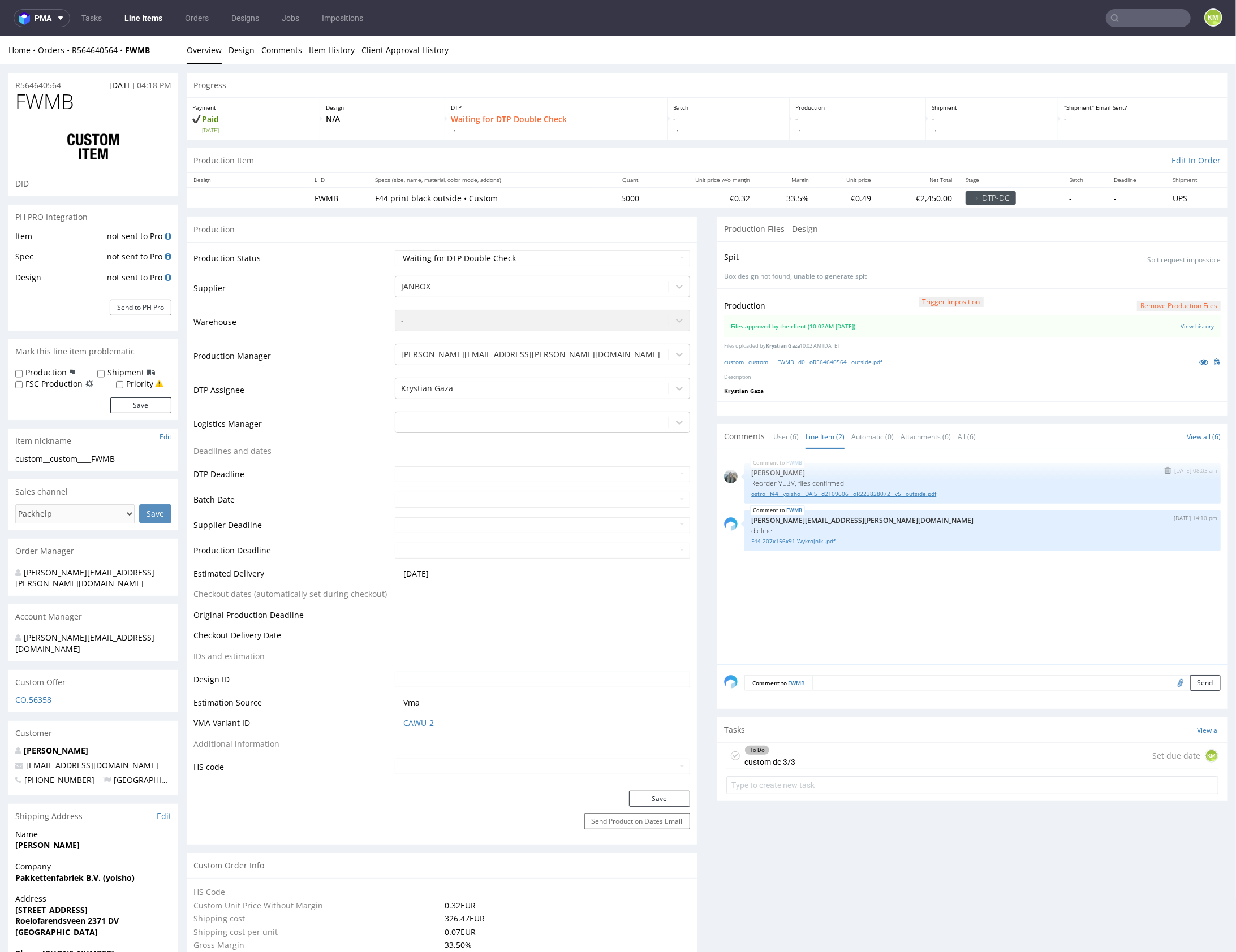
click at [794, 492] on link "ostro__f44__yoisho__DAIS__d2109606__oR223828072__v5__outside.pdf" at bounding box center [982, 493] width 463 height 8
click at [782, 481] on p "Reorder VEBV, files confirmed" at bounding box center [982, 483] width 463 height 8
copy p "VEBV"
click at [1004, 619] on div "FWMB 4th Aug 25 | 08:03 am Zeniuk Magdalena Reorder VEBV, files confirmed ostro…" at bounding box center [975, 560] width 503 height 208
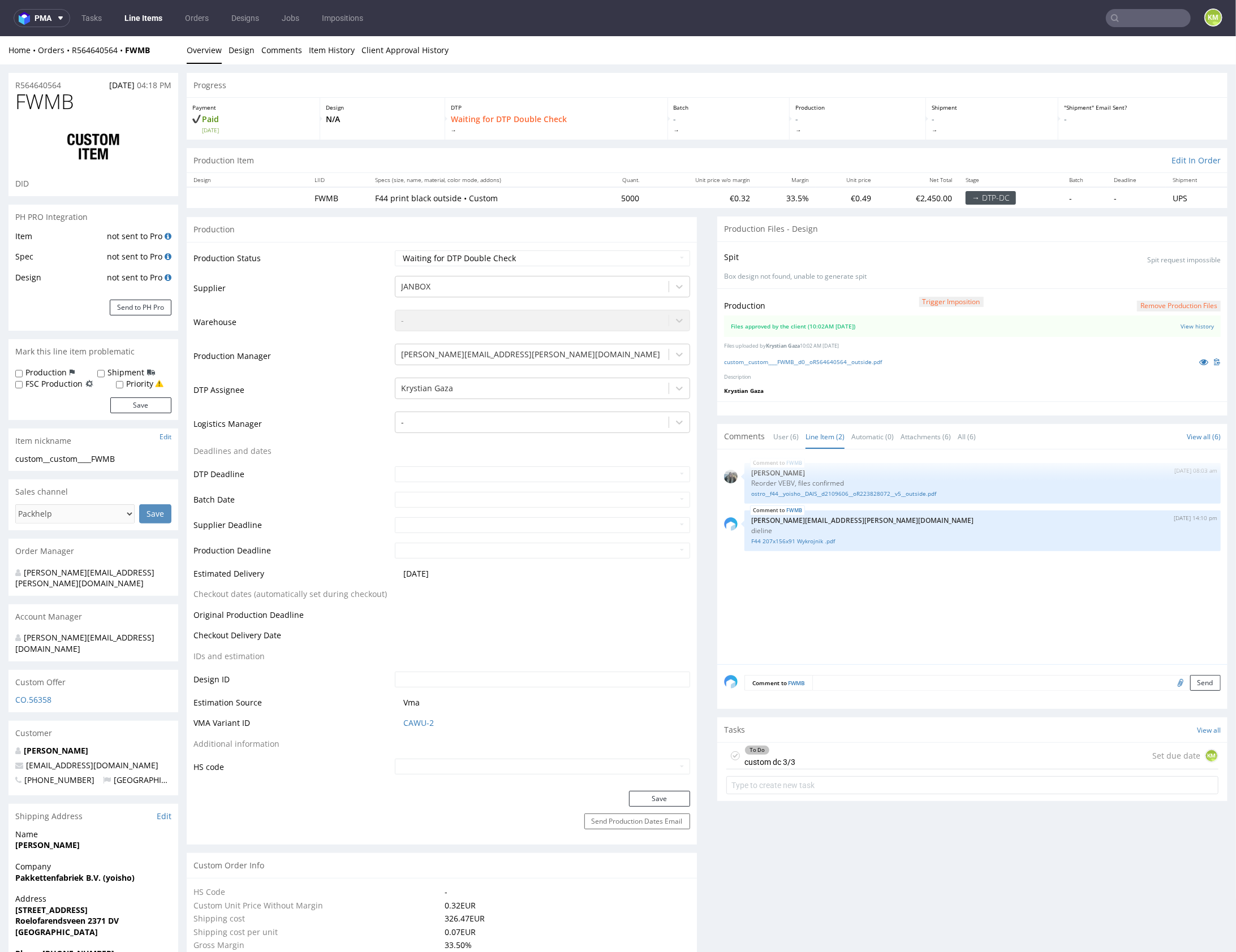
click at [59, 106] on span "FWMB" at bounding box center [45, 102] width 59 height 23
copy span "FWMB"
click at [979, 608] on div "FWMB 4th Aug 25 | 08:03 am Zeniuk Magdalena Reorder VEBV, files confirmed ostro…" at bounding box center [975, 560] width 503 height 208
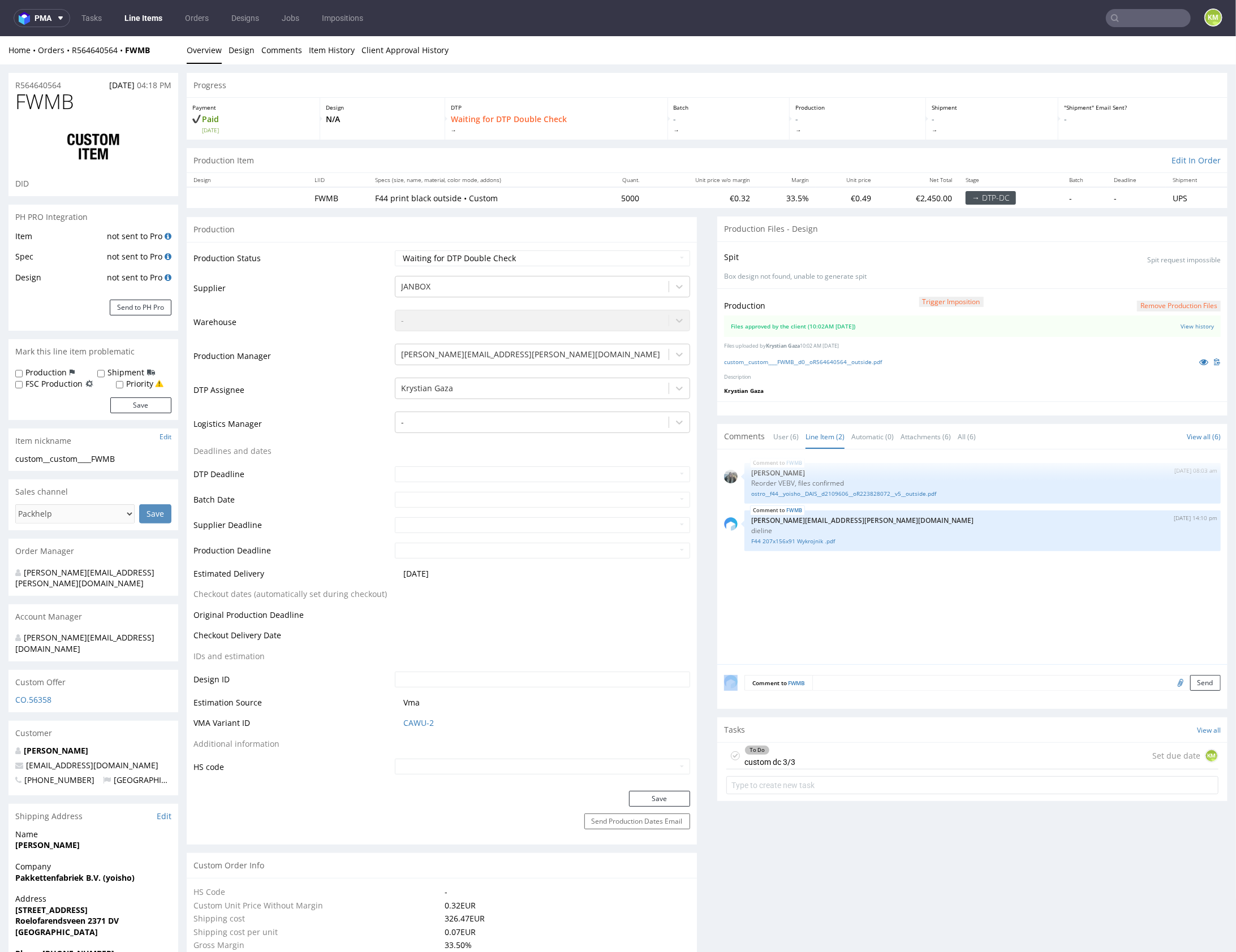
click at [893, 593] on div "FWMB 4th Aug 25 | 08:03 am Zeniuk Magdalena Reorder VEBV, files confirmed ostro…" at bounding box center [975, 560] width 503 height 208
drag, startPoint x: 893, startPoint y: 593, endPoint x: 866, endPoint y: 582, distance: 29.2
click at [888, 591] on div "FWMB 4th Aug 25 | 08:03 am Zeniuk Magdalena Reorder VEBV, files confirmed ostro…" at bounding box center [975, 560] width 503 height 208
click at [813, 542] on link "F44 207x156x91 Wykrojnik .pdf" at bounding box center [982, 541] width 463 height 8
click at [855, 590] on div "FWMB 4th Aug 25 | 08:03 am Zeniuk Magdalena Reorder VEBV, files confirmed ostro…" at bounding box center [975, 560] width 503 height 208
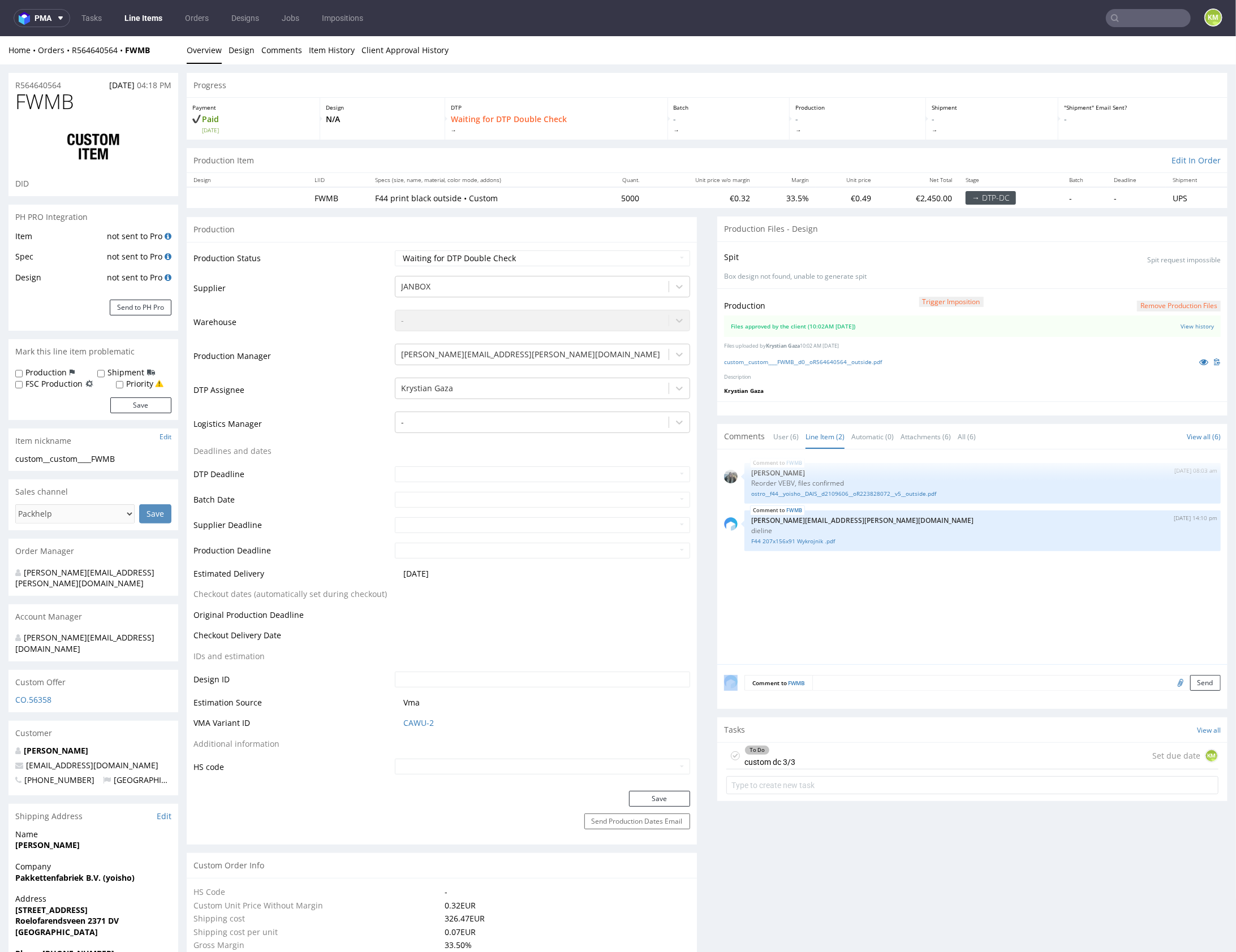
click at [854, 590] on div "FWMB 4th Aug 25 | 08:03 am Zeniuk Magdalena Reorder VEBV, files confirmed ostro…" at bounding box center [975, 560] width 503 height 208
click at [785, 752] on div "To Do" at bounding box center [770, 749] width 50 height 9
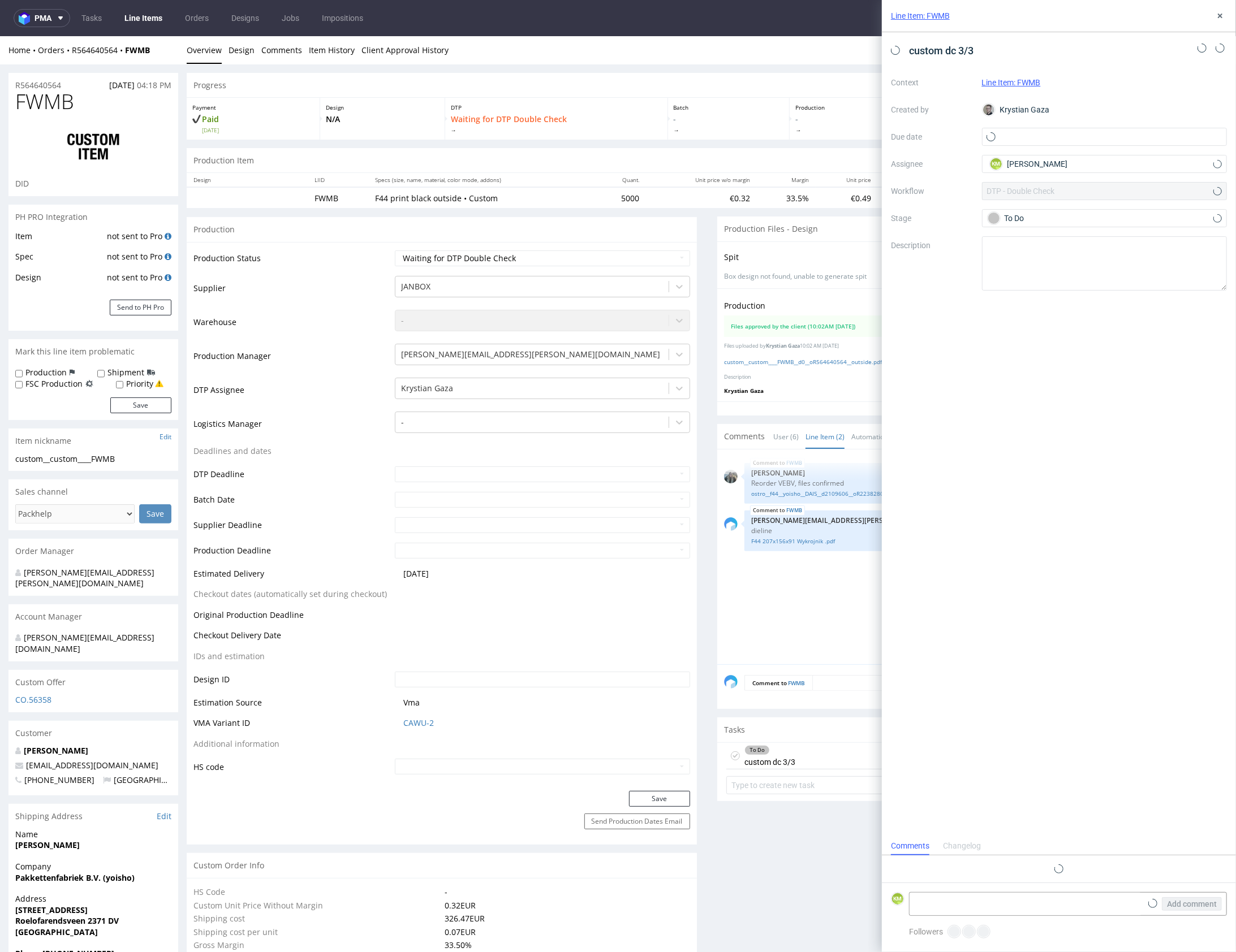
scroll to position [9, 0]
click at [1227, 12] on div "Line Item: FWMB" at bounding box center [1058, 16] width 354 height 32
drag, startPoint x: 1220, startPoint y: 17, endPoint x: 1200, endPoint y: 33, distance: 25.6
click at [1219, 17] on icon at bounding box center [1220, 16] width 9 height 9
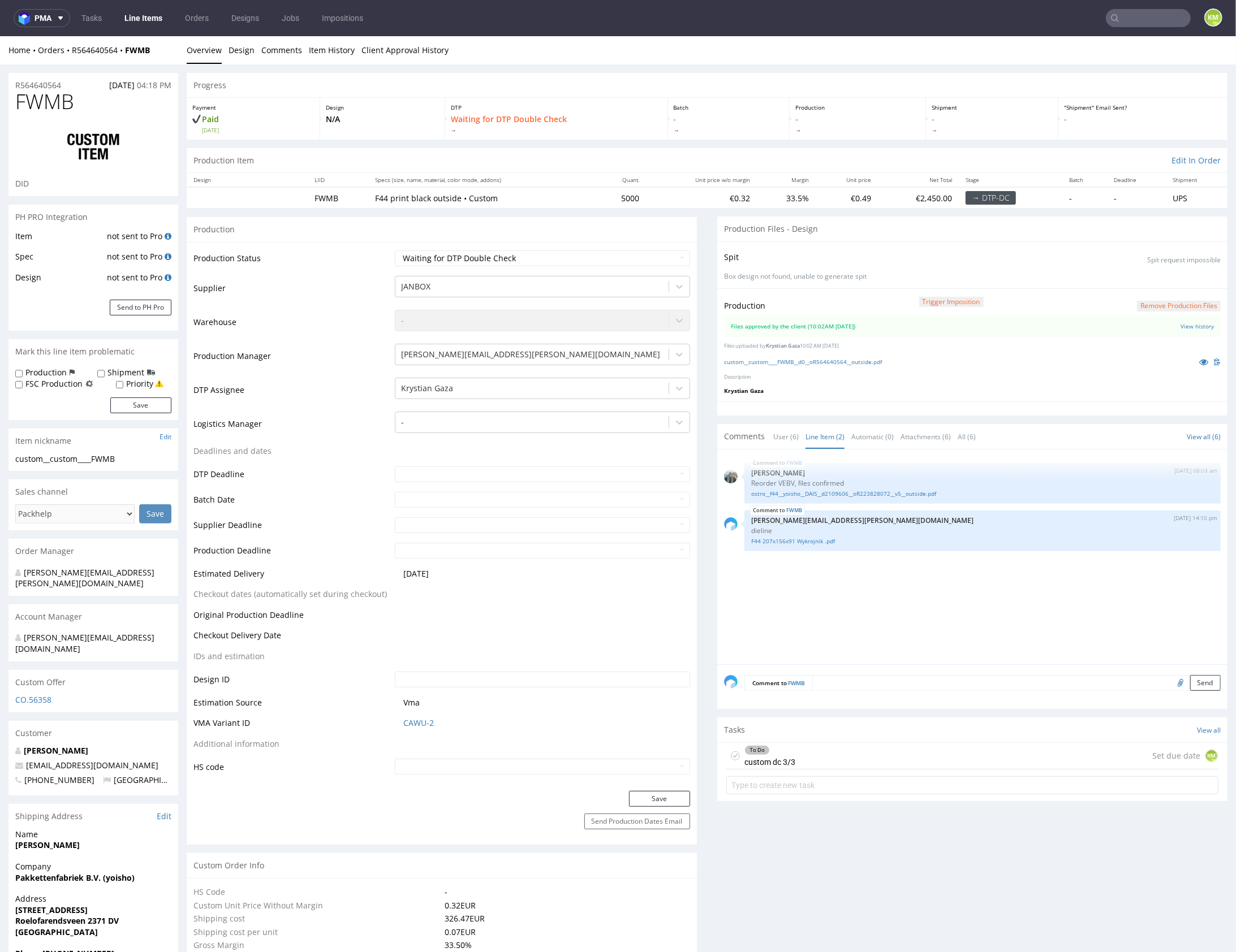
click at [733, 754] on use at bounding box center [735, 756] width 5 height 4
click at [652, 257] on select "Waiting for Artwork Waiting for Diecut Waiting for Mockup Waiting for DTP Waiti…" at bounding box center [542, 258] width 295 height 16
select select "dtp_production_ready"
click at [647, 794] on button "Save" at bounding box center [659, 798] width 61 height 16
click at [762, 607] on div "FWMB 4th Aug 25 | 08:03 am Zeniuk Magdalena Reorder VEBV, files confirmed ostro…" at bounding box center [975, 560] width 503 height 208
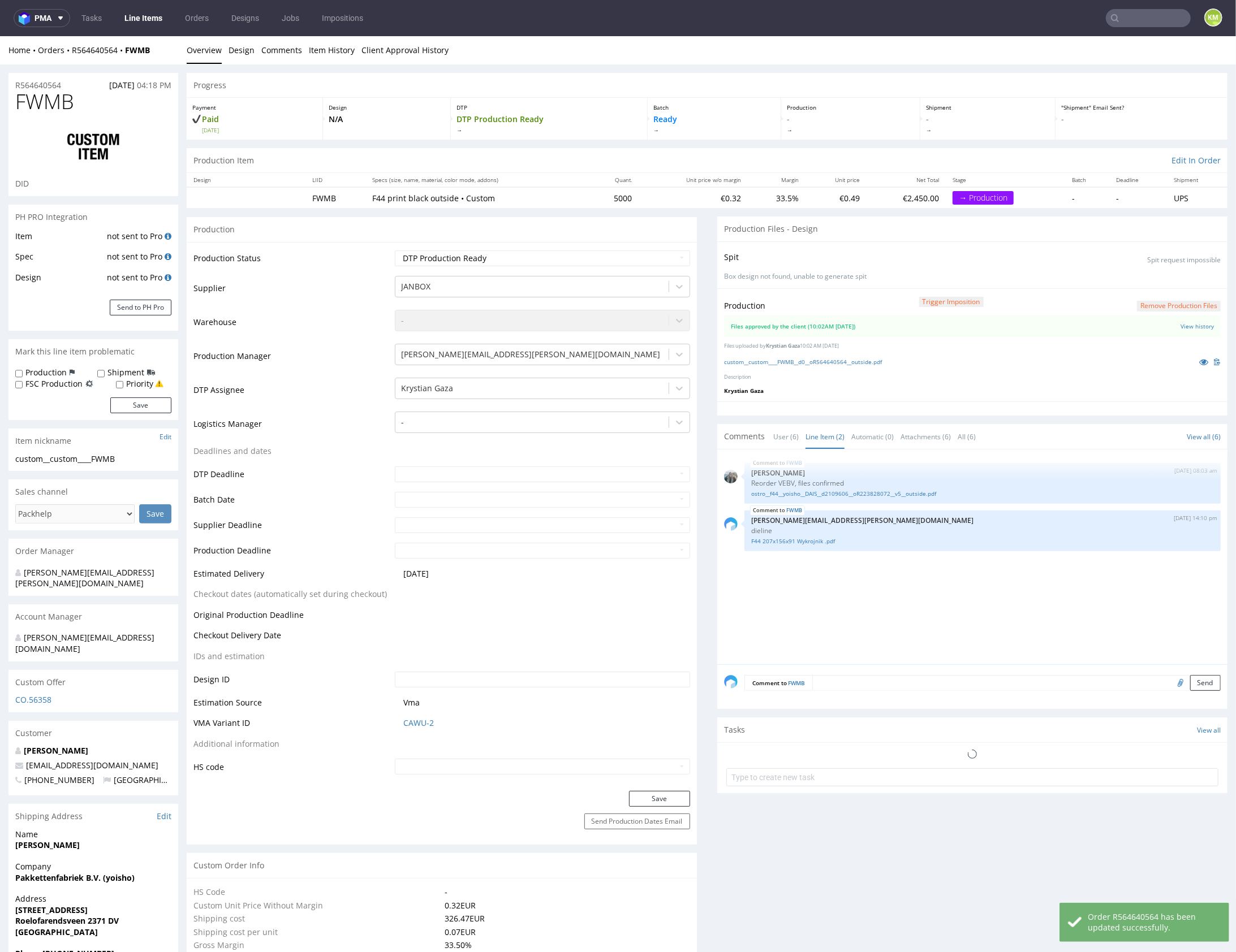
select select "in_progress"
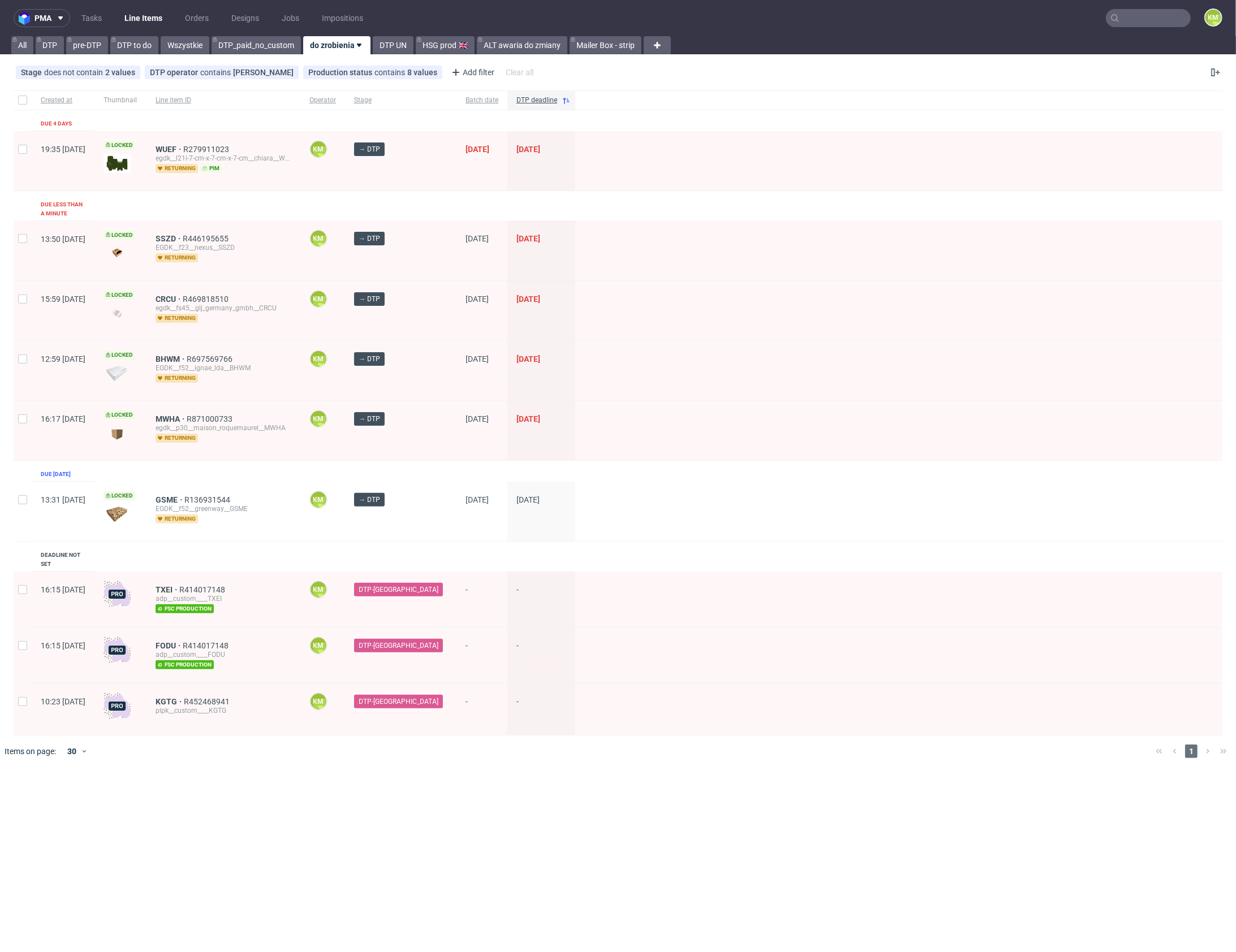
click at [1136, 24] on input "text" at bounding box center [1147, 18] width 85 height 18
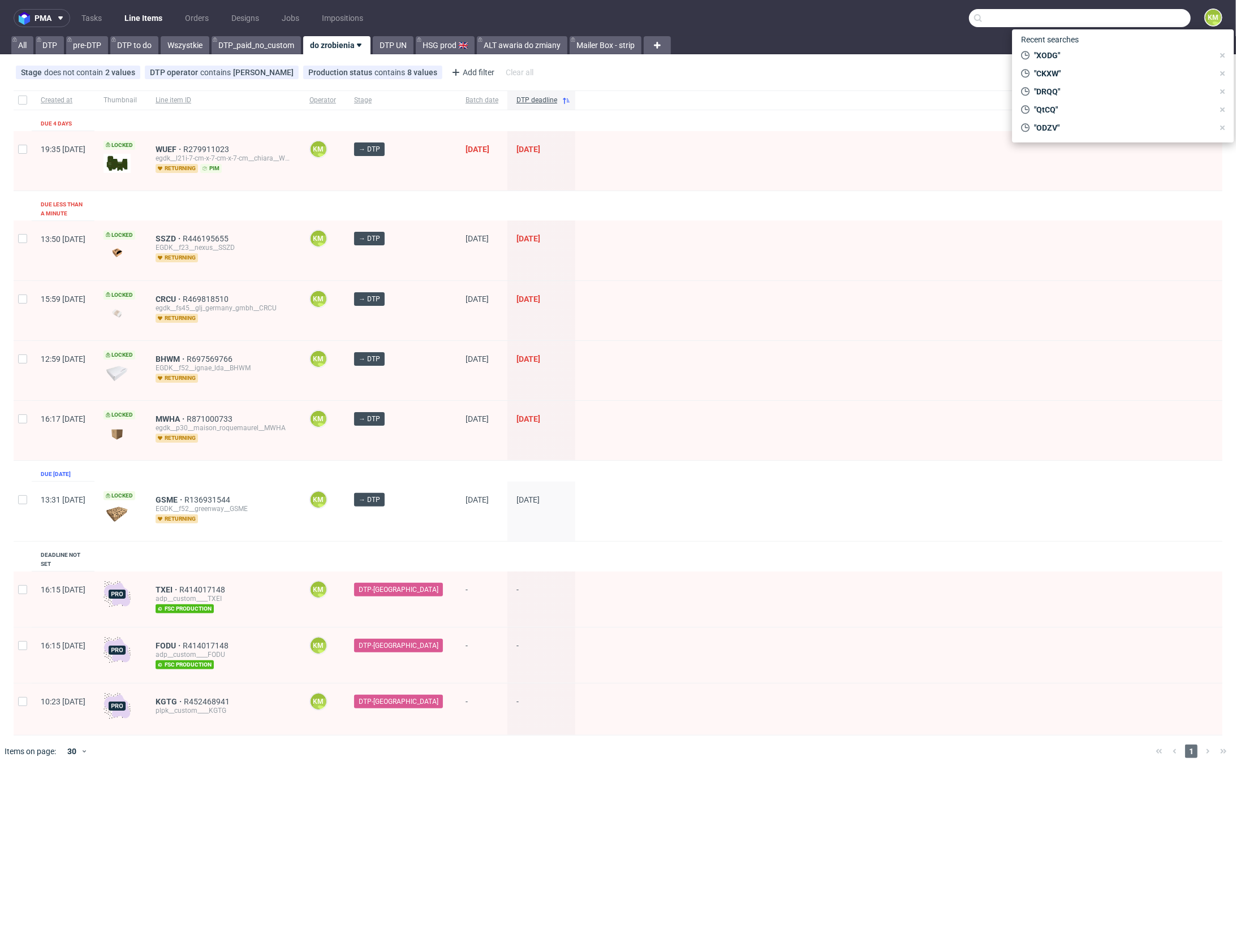
paste input "VEBV"
type input "VEBV"
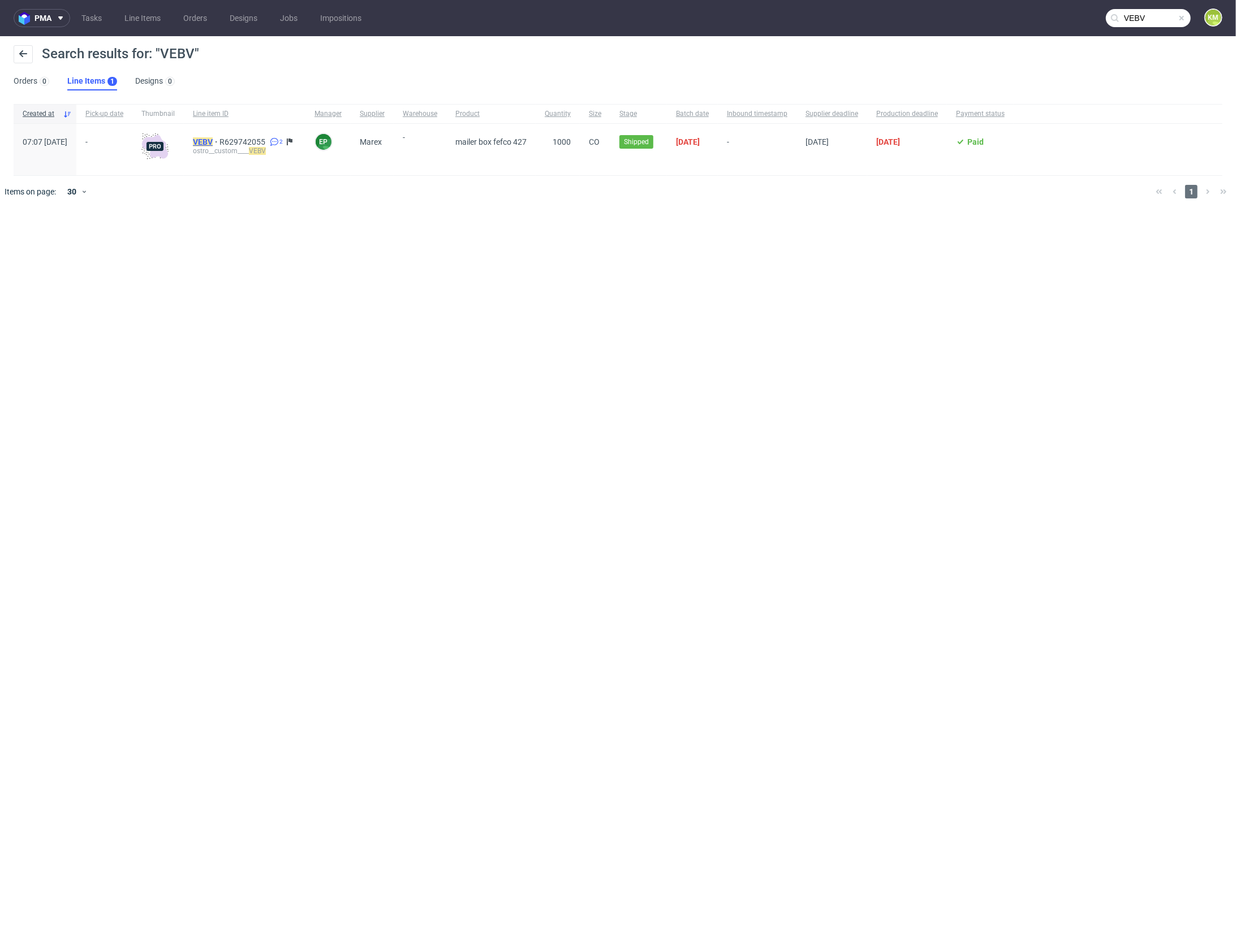
click at [213, 140] on mark "VEBV" at bounding box center [203, 141] width 20 height 9
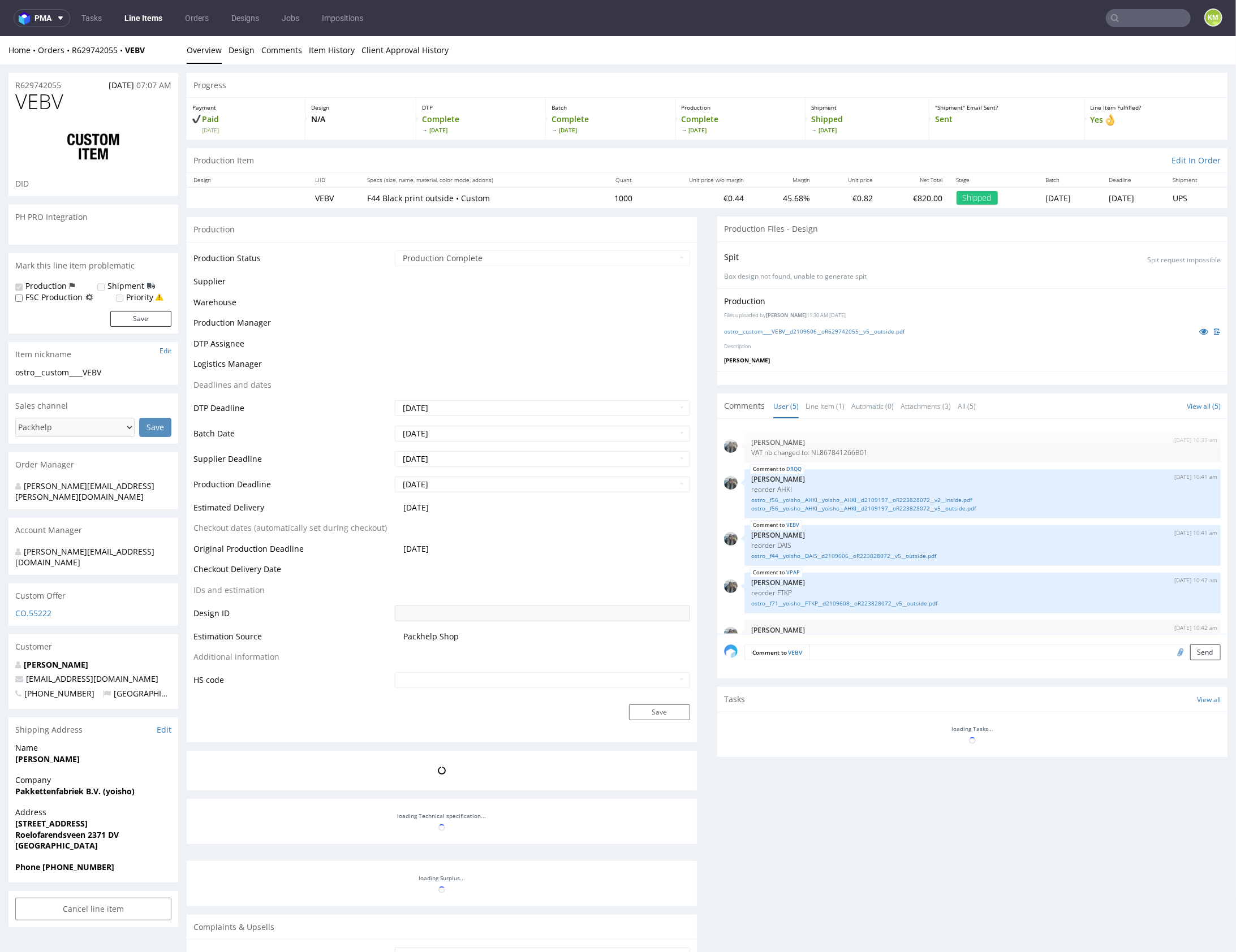
scroll to position [23, 0]
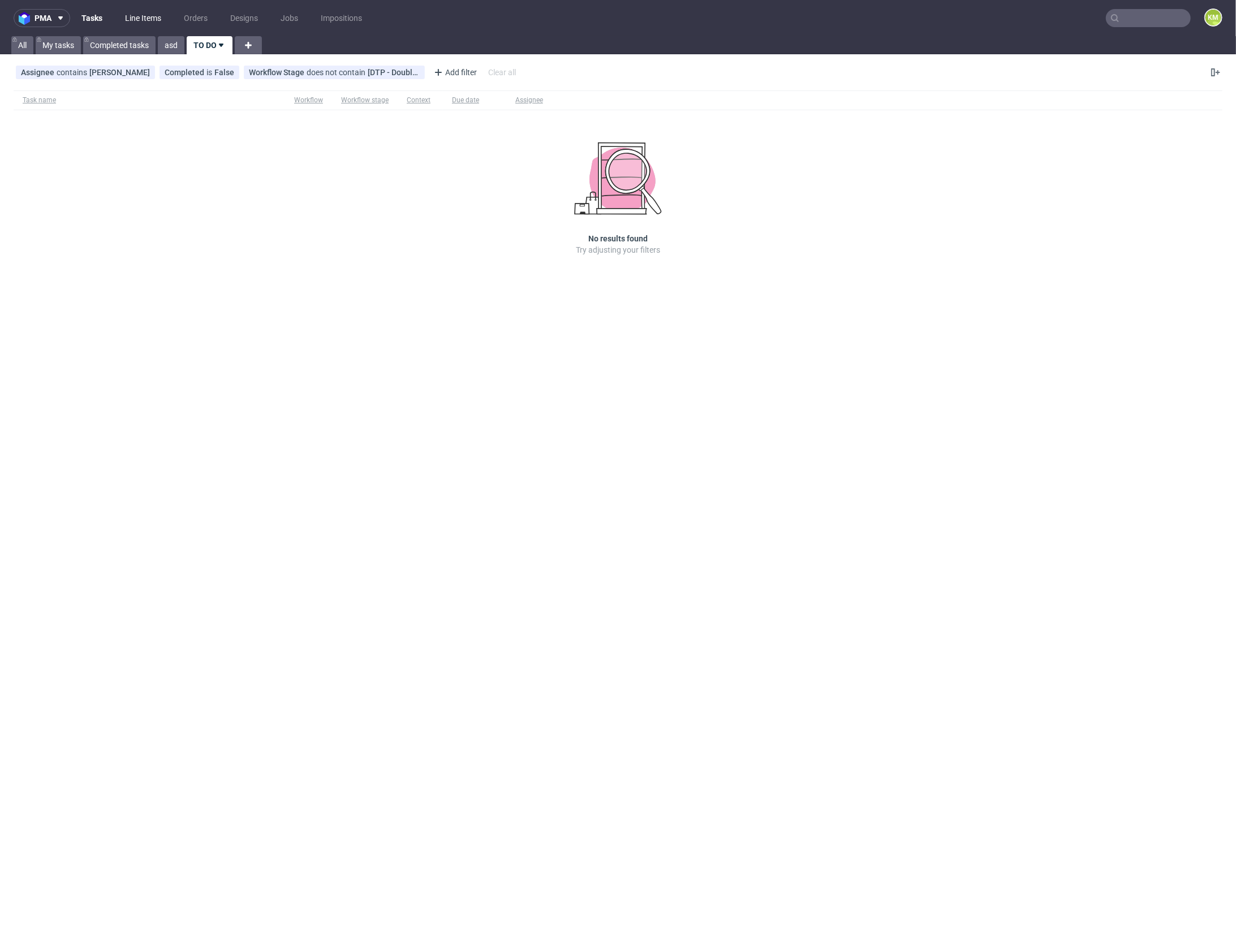
click at [165, 17] on link "Line Items" at bounding box center [143, 18] width 50 height 18
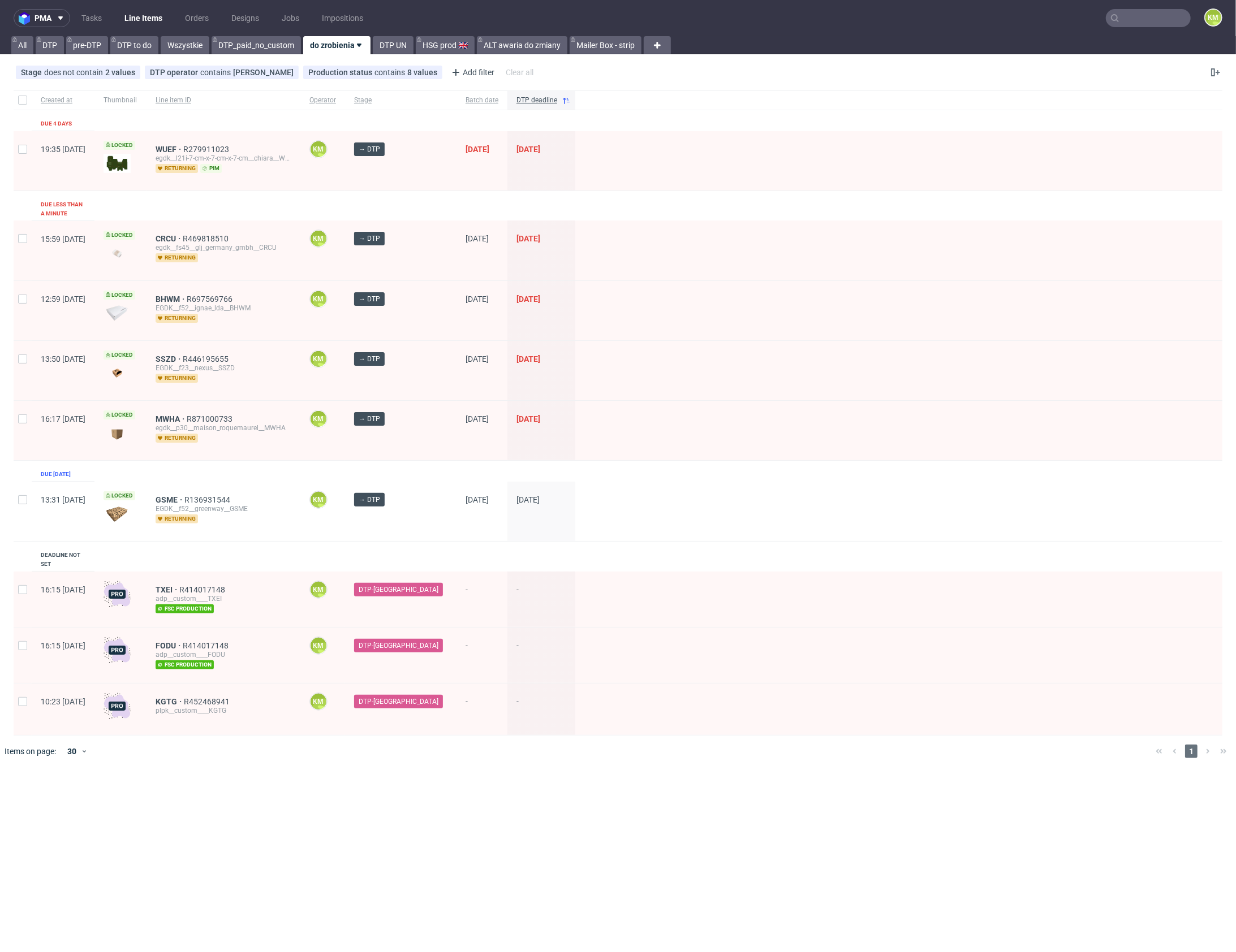
drag, startPoint x: 809, startPoint y: 790, endPoint x: 845, endPoint y: 783, distance: 36.7
click at [809, 789] on div "pma Tasks Line Items Orders Designs Jobs Impositions KM All DTP pre-DTP DTP to …" at bounding box center [618, 476] width 1236 height 952
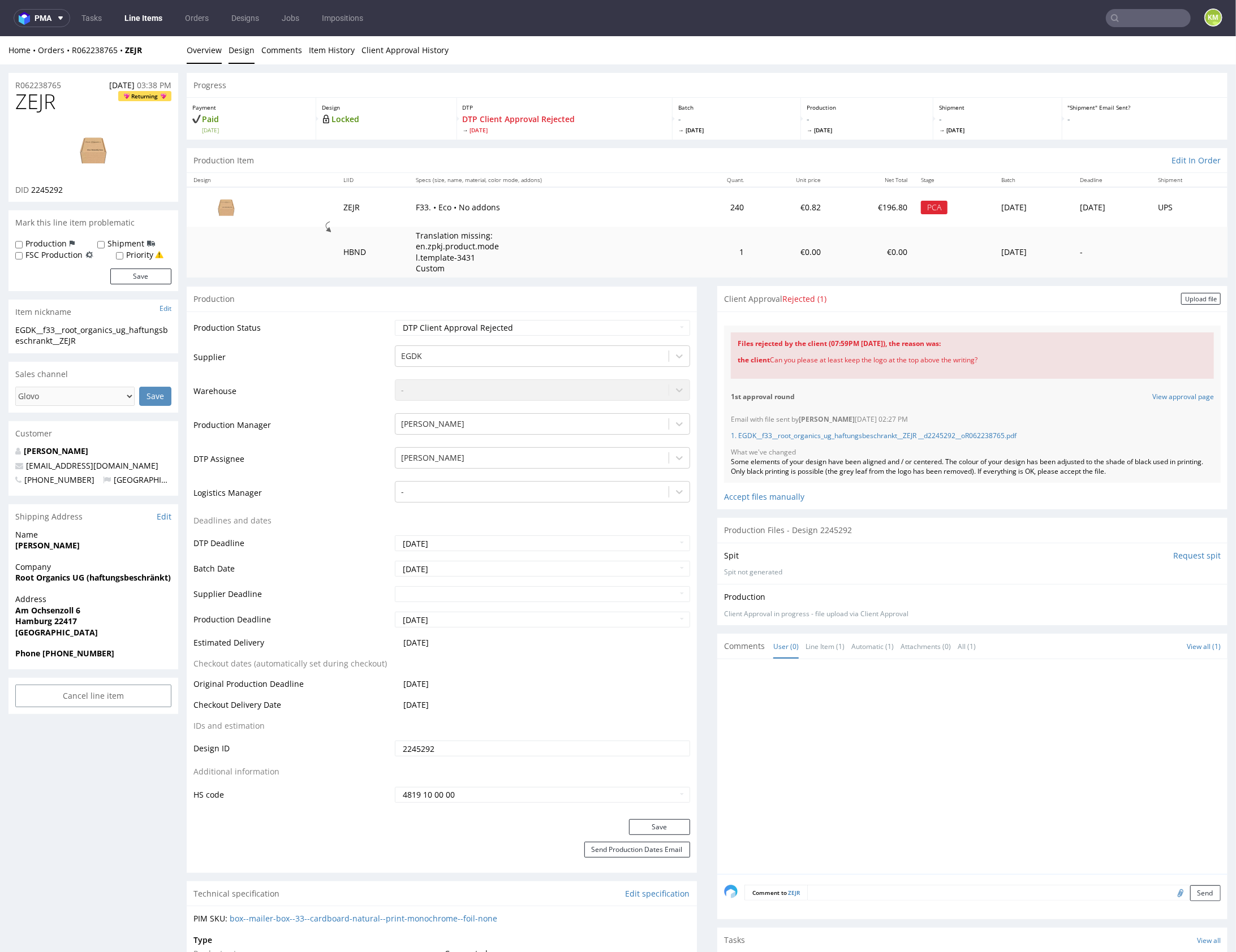
click at [236, 54] on link "Design" at bounding box center [241, 49] width 26 height 28
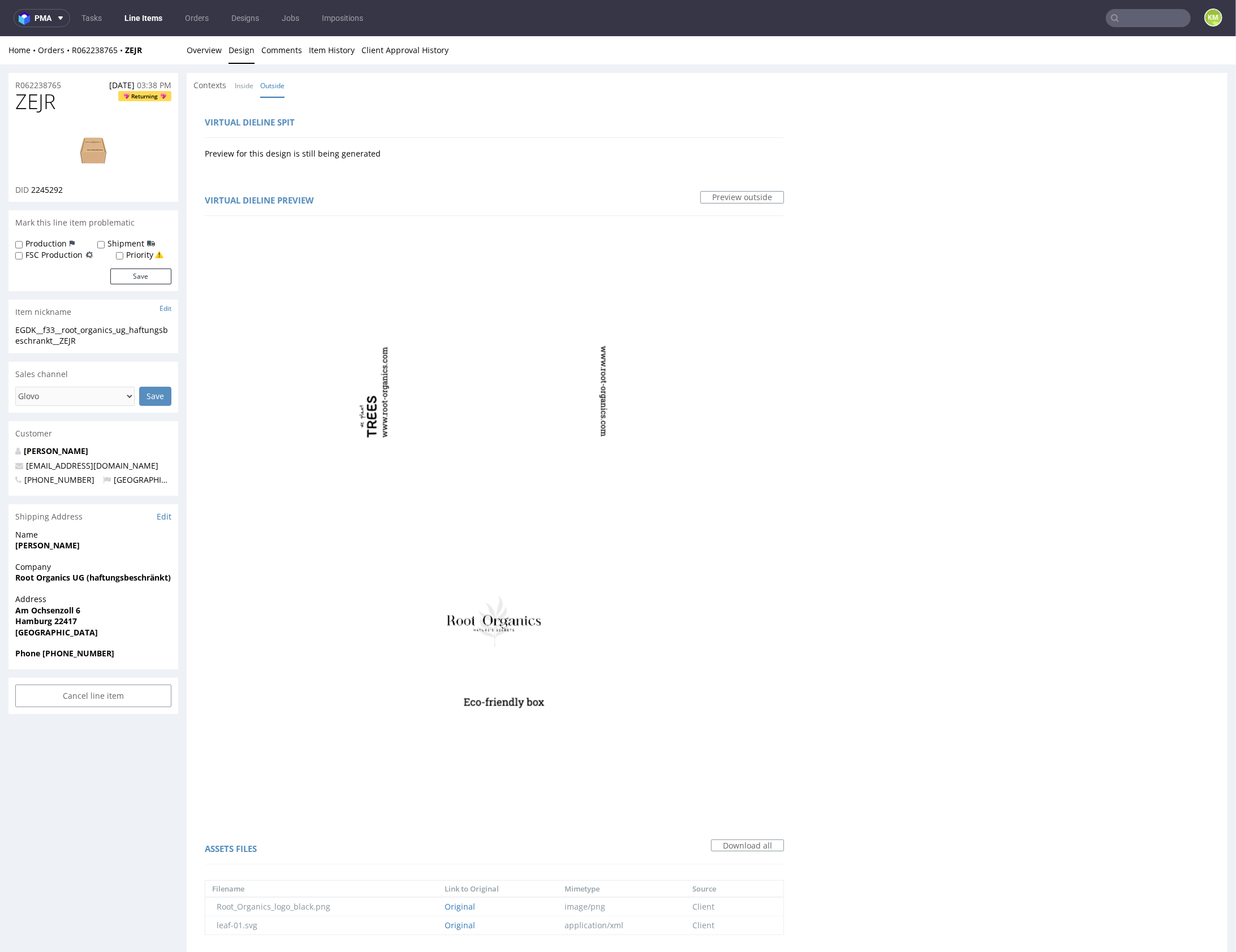
click at [212, 51] on link "Overview" at bounding box center [204, 49] width 35 height 28
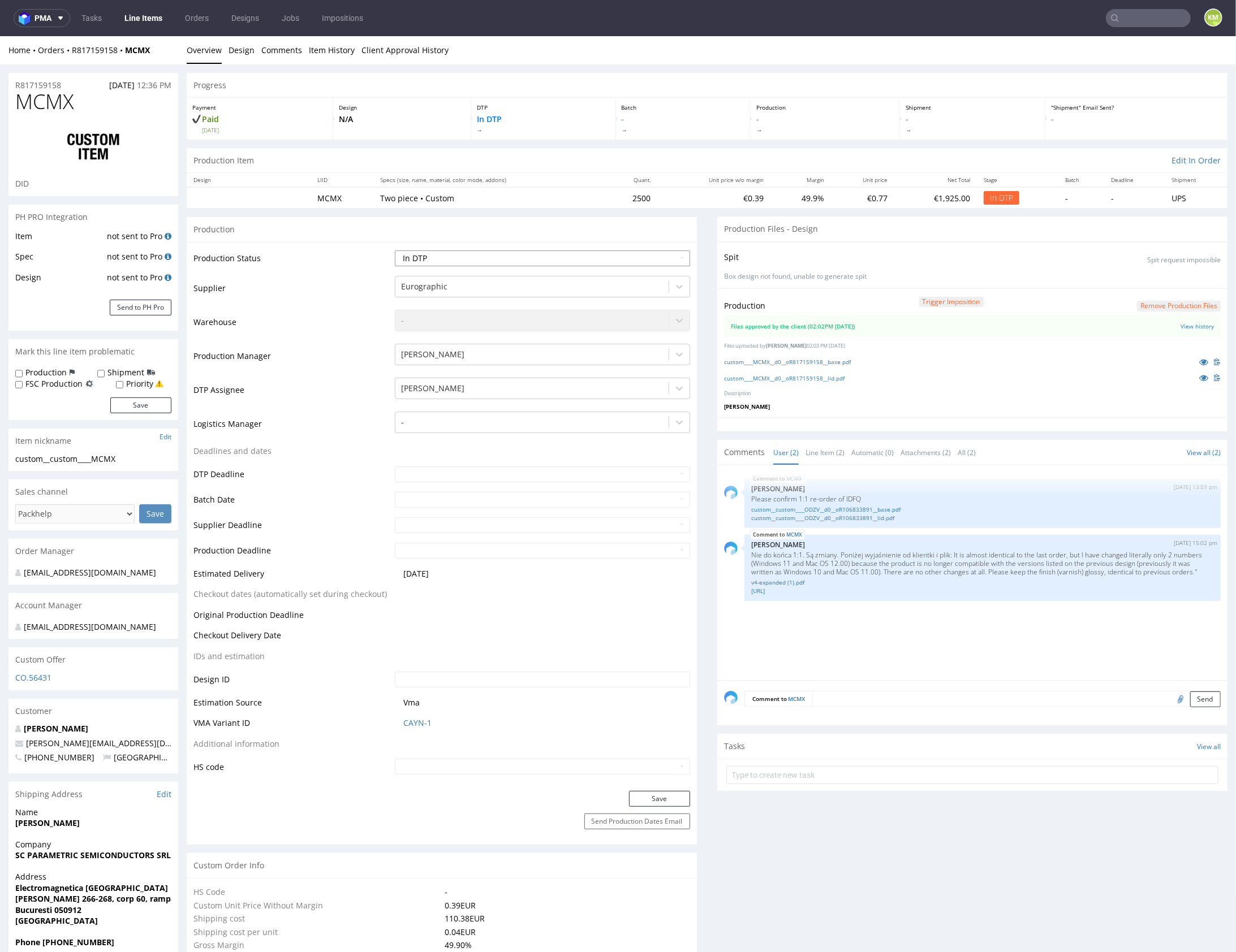
click at [587, 258] on select "Waiting for Artwork Waiting for Diecut Waiting for Mockup Waiting for DTP Waiti…" at bounding box center [542, 258] width 295 height 16
select select "dtp_waiting_for_double_check"
click at [660, 799] on button "Save" at bounding box center [659, 798] width 61 height 16
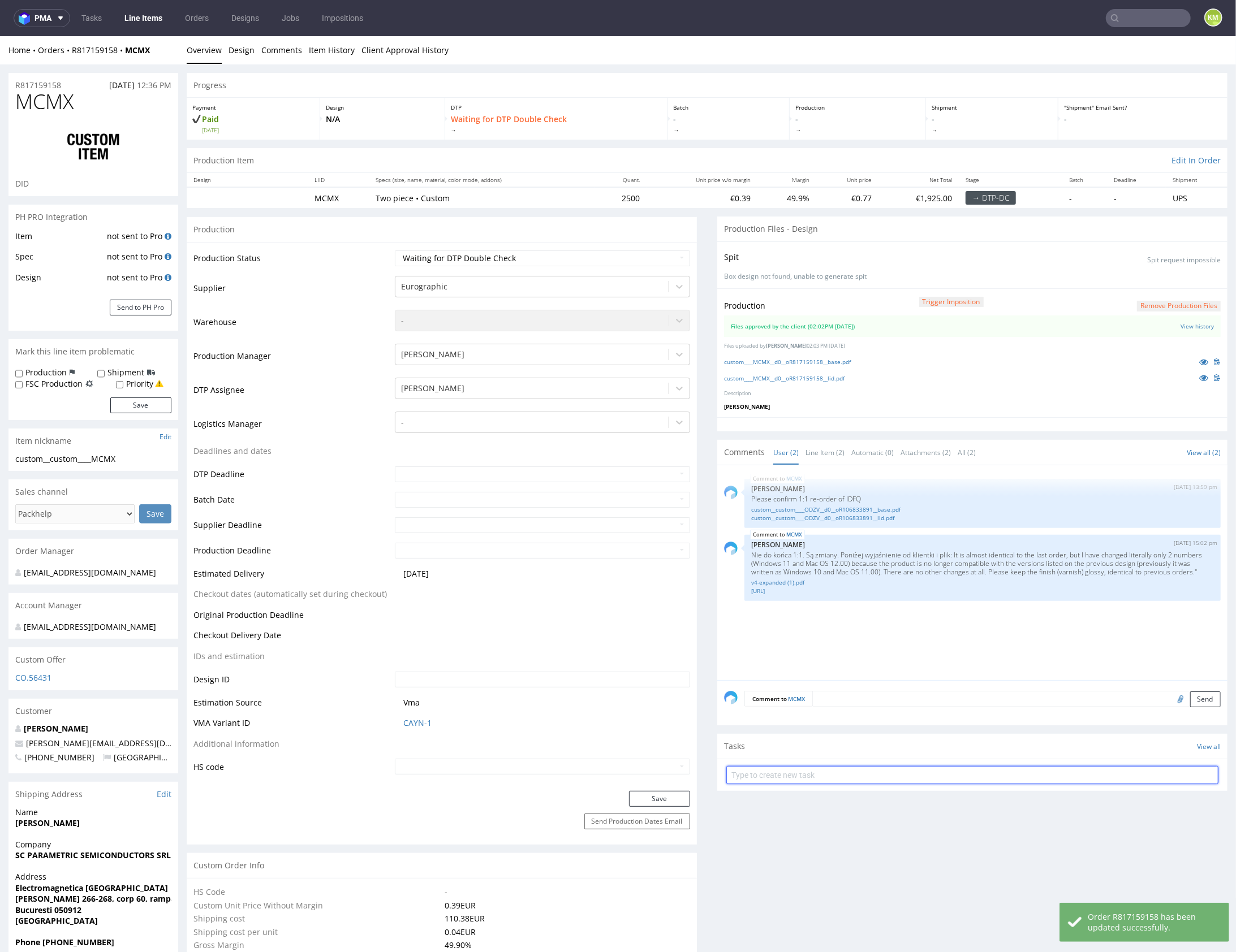
click at [849, 776] on input "text" at bounding box center [973, 775] width 492 height 18
type input "dch"
click at [873, 694] on textarea at bounding box center [1017, 698] width 409 height 16
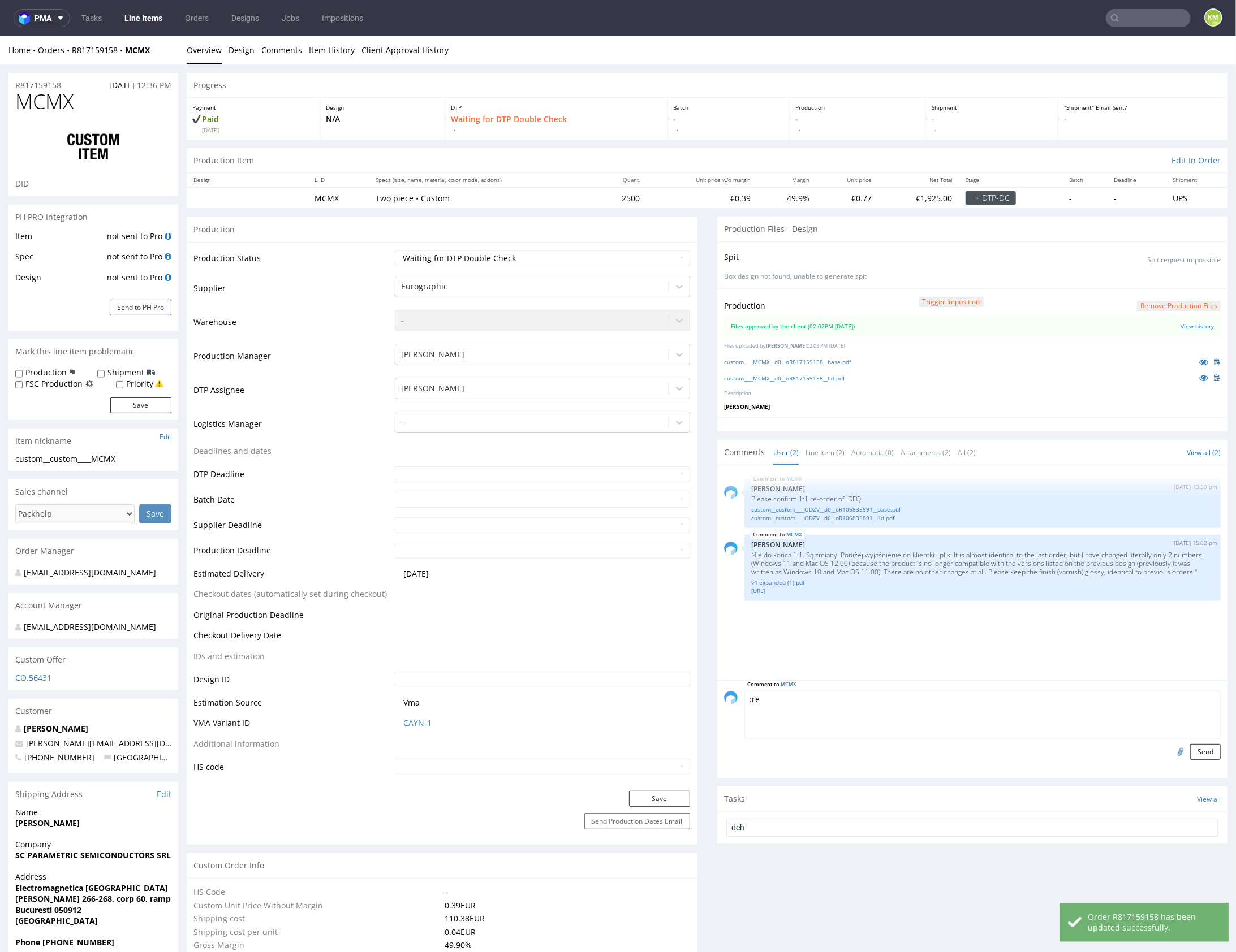
type textarea ":red"
click at [754, 697] on textarea ":red" at bounding box center [982, 714] width 476 height 48
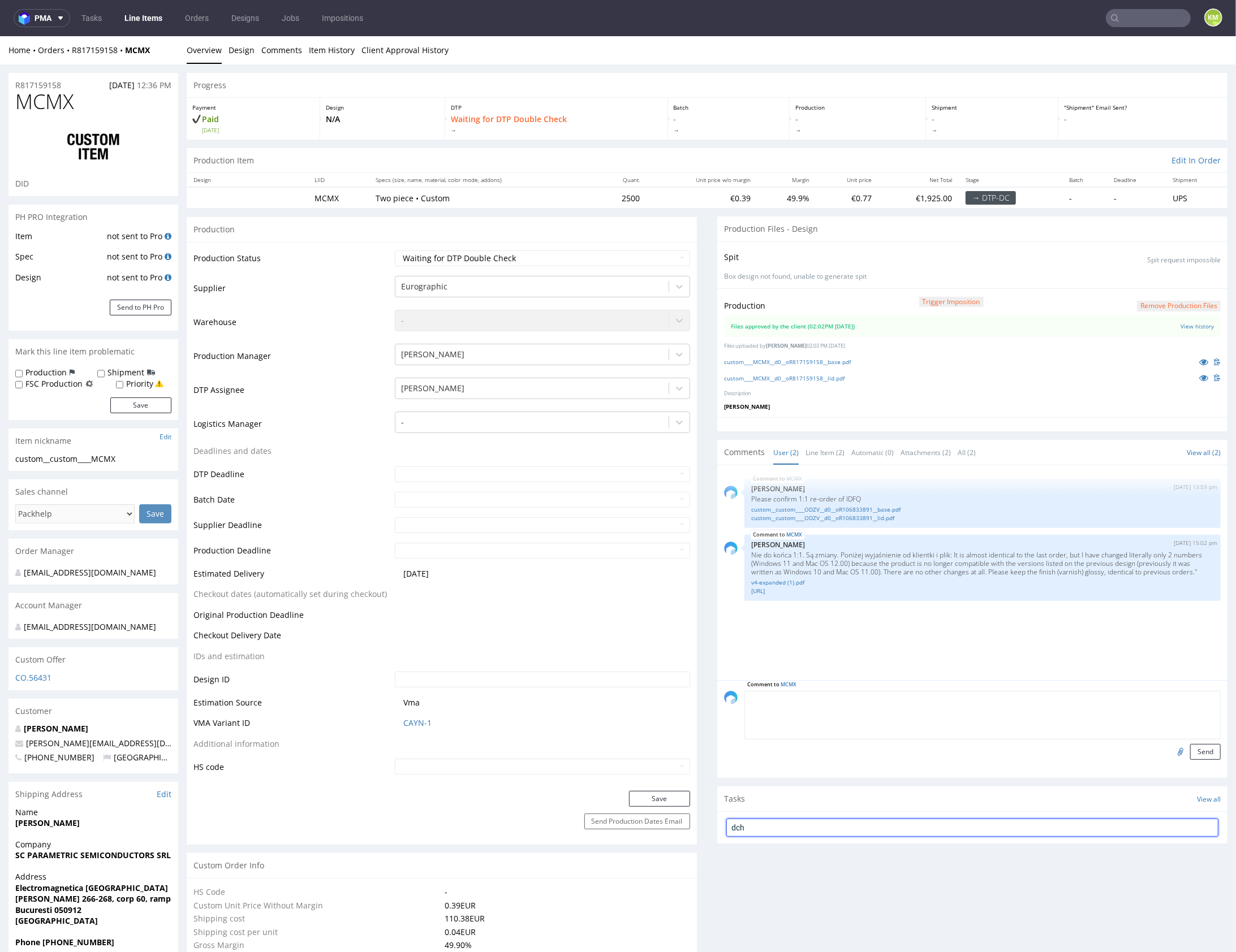
click at [776, 826] on input "dch" at bounding box center [973, 827] width 492 height 18
paste input ":red"
type input "dch"
click at [808, 721] on textarea at bounding box center [982, 714] width 476 height 48
type textarea ":"
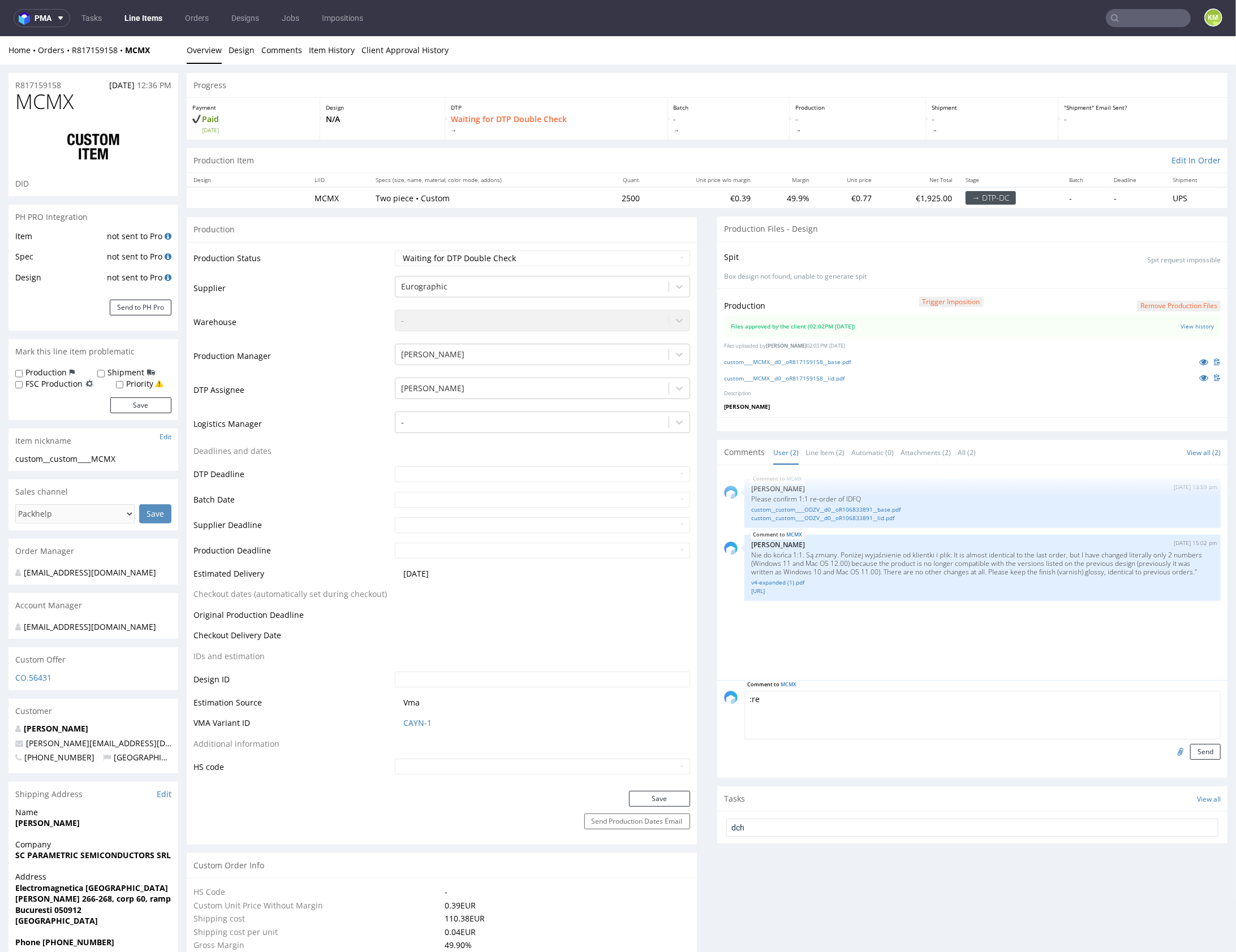
type textarea ":red"
click at [762, 697] on textarea ":red" at bounding box center [982, 714] width 476 height 48
click at [784, 826] on input "dch" at bounding box center [973, 827] width 492 height 18
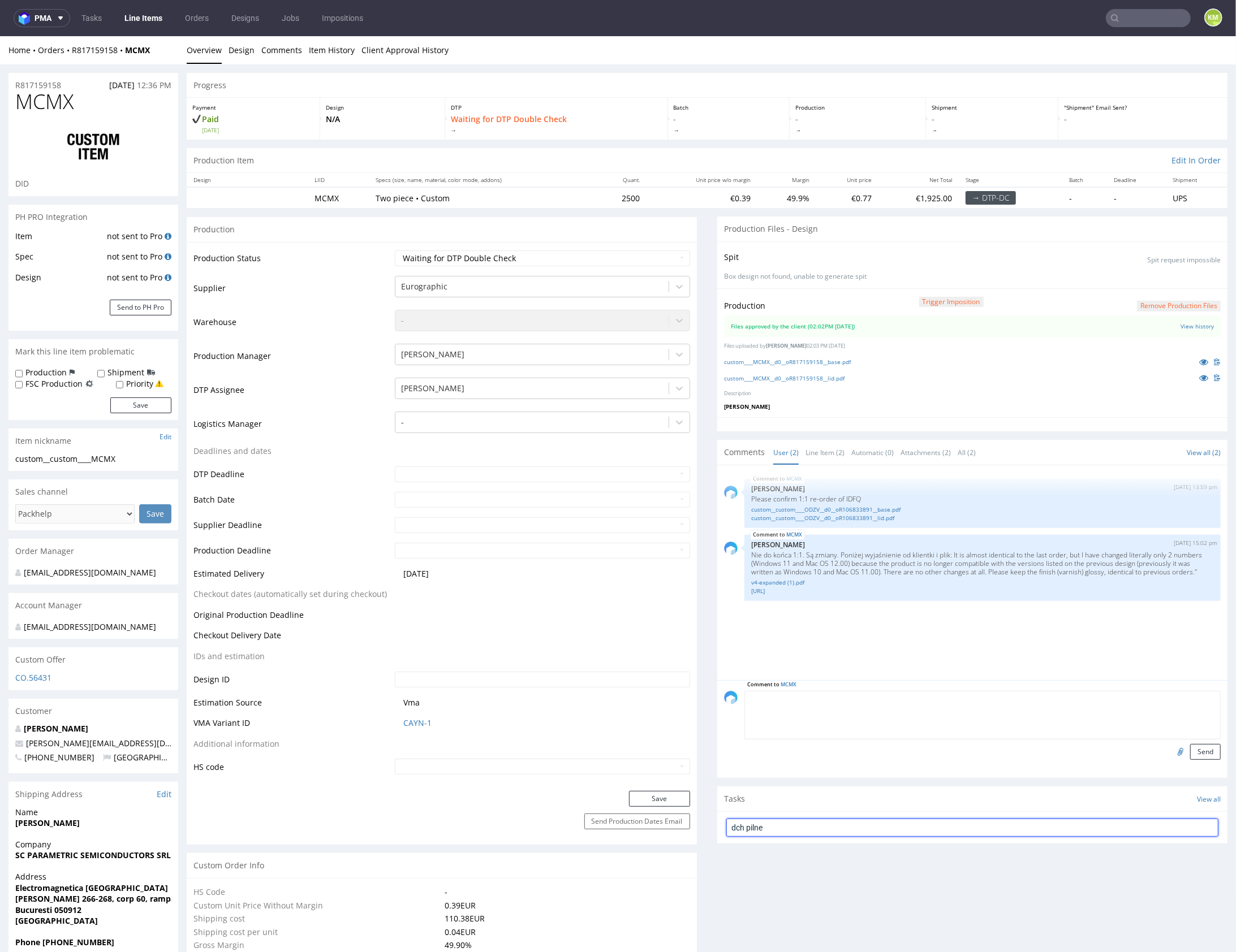
type input "dch pilne"
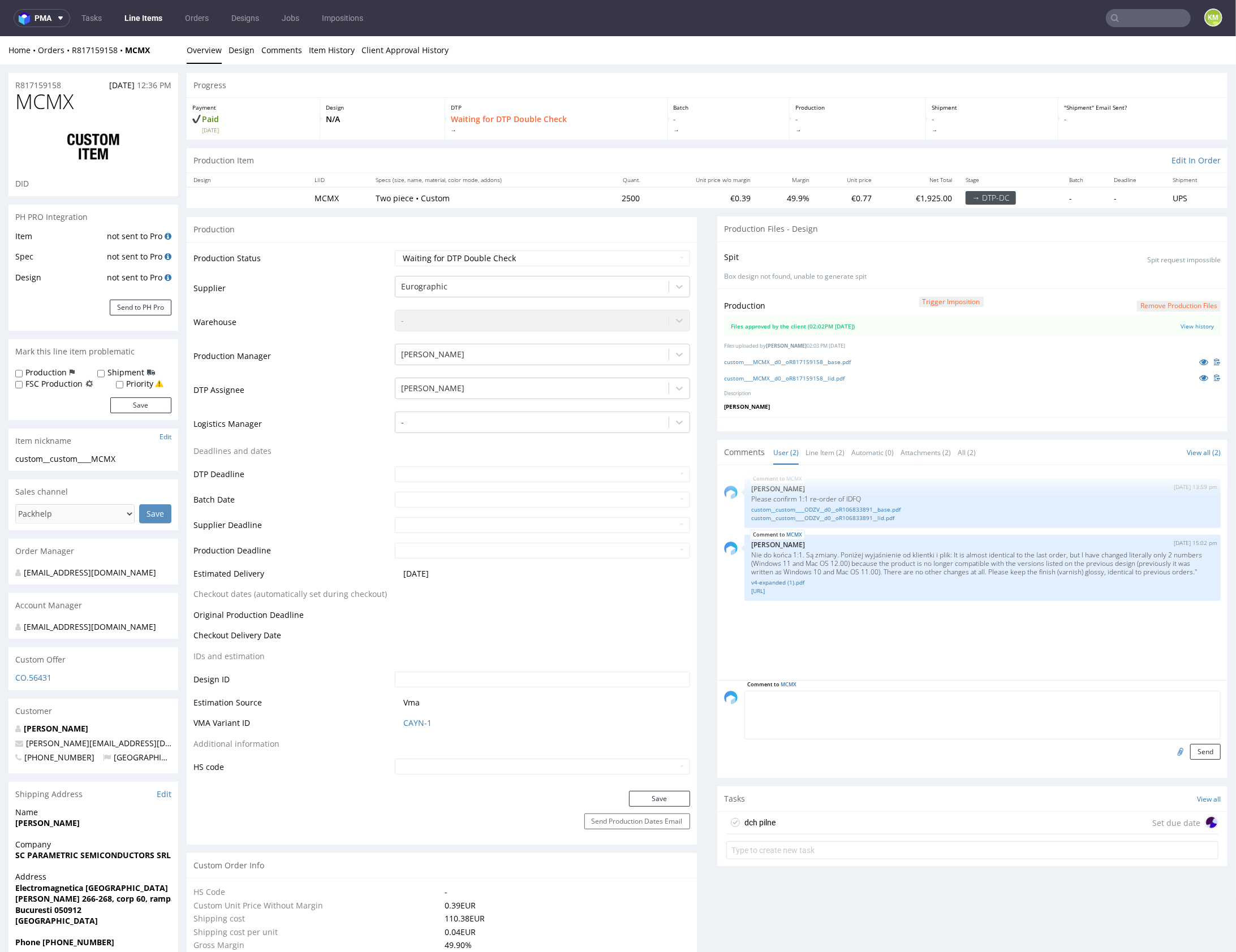
click at [781, 824] on div "dch pilne Set due date" at bounding box center [973, 823] width 492 height 23
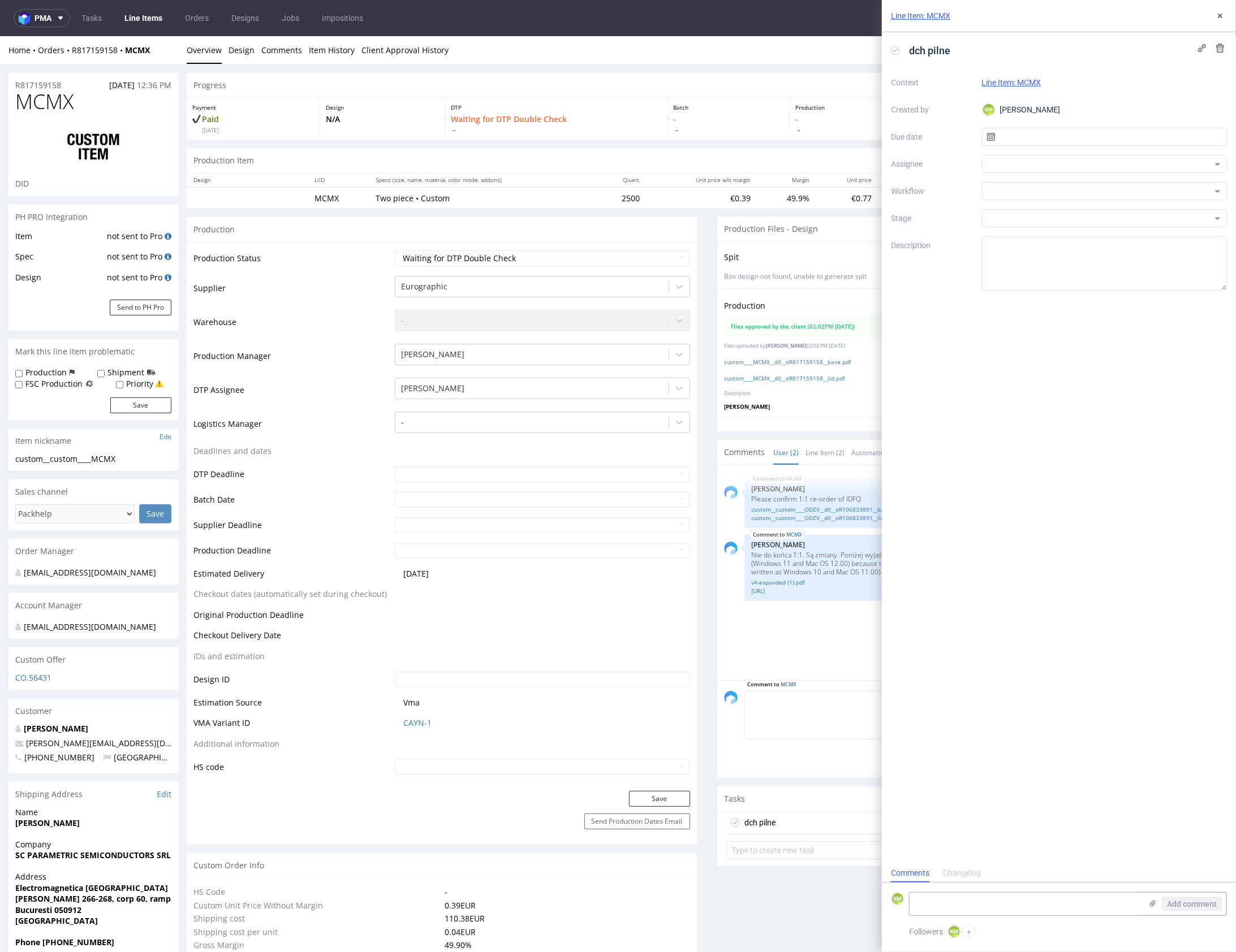
scroll to position [9, 0]
click at [1076, 128] on input "text" at bounding box center [1104, 137] width 245 height 18
click at [1074, 245] on button "11" at bounding box center [1068, 248] width 17 height 18
type input "11/08/2025"
click at [1009, 166] on div at bounding box center [1104, 164] width 245 height 18
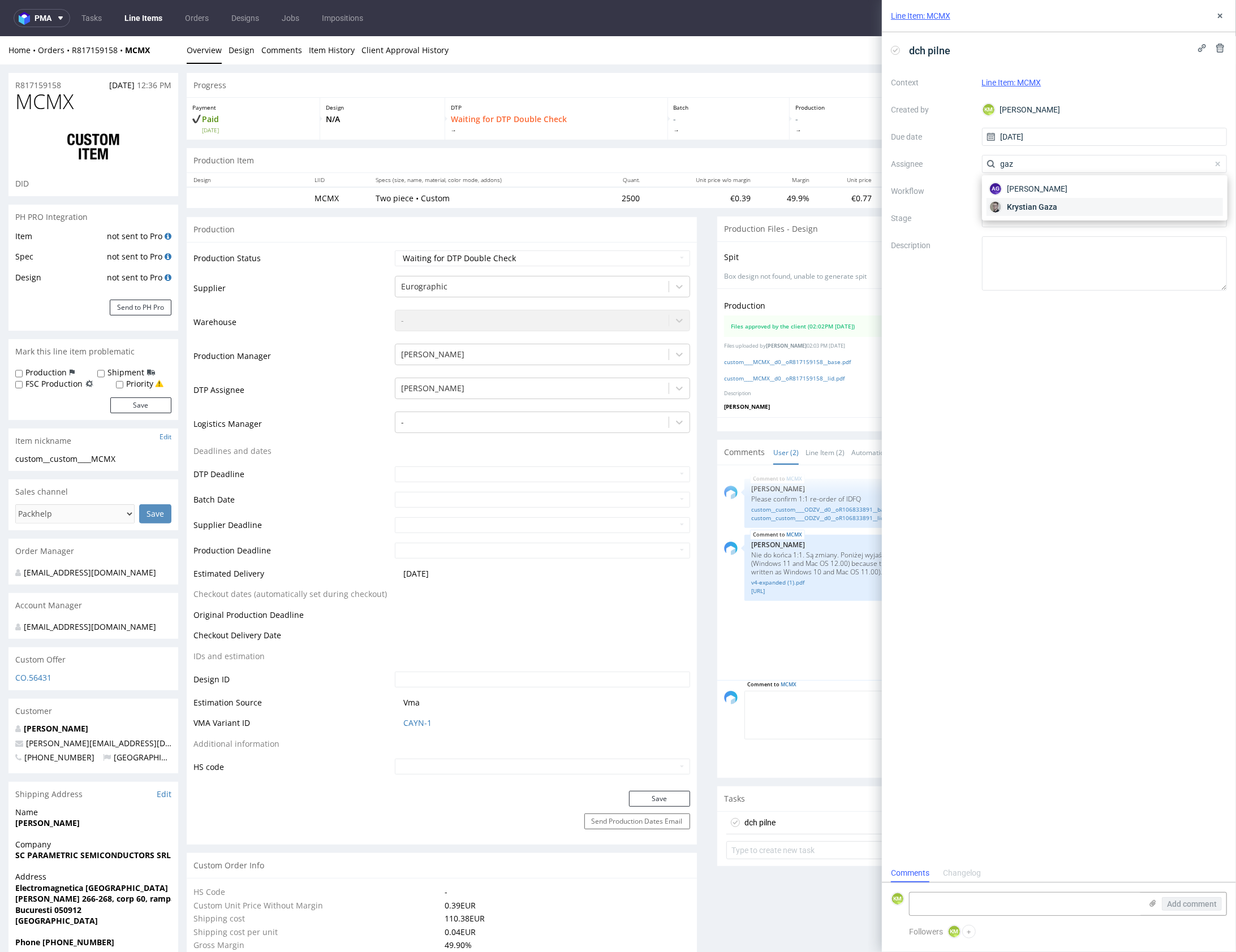
type input "gaz"
click at [1046, 202] on span "Krystian Gaza" at bounding box center [1032, 207] width 50 height 11
click at [1038, 196] on div at bounding box center [1104, 191] width 245 height 18
click at [1070, 231] on div "DTP - Double Check" at bounding box center [1105, 231] width 236 height 21
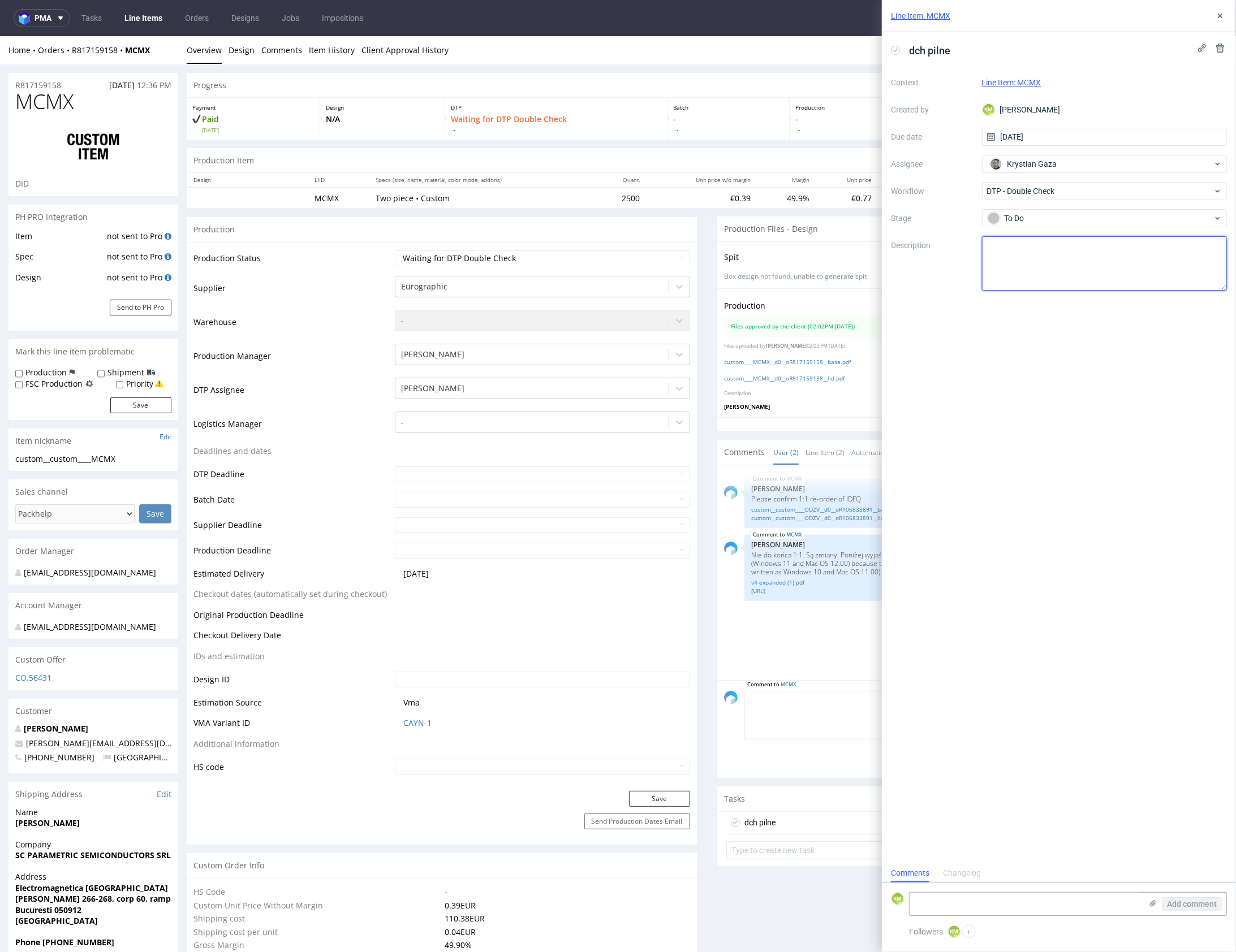
click at [1072, 253] on textarea at bounding box center [1104, 263] width 245 height 54
click at [1218, 15] on icon at bounding box center [1220, 16] width 9 height 9
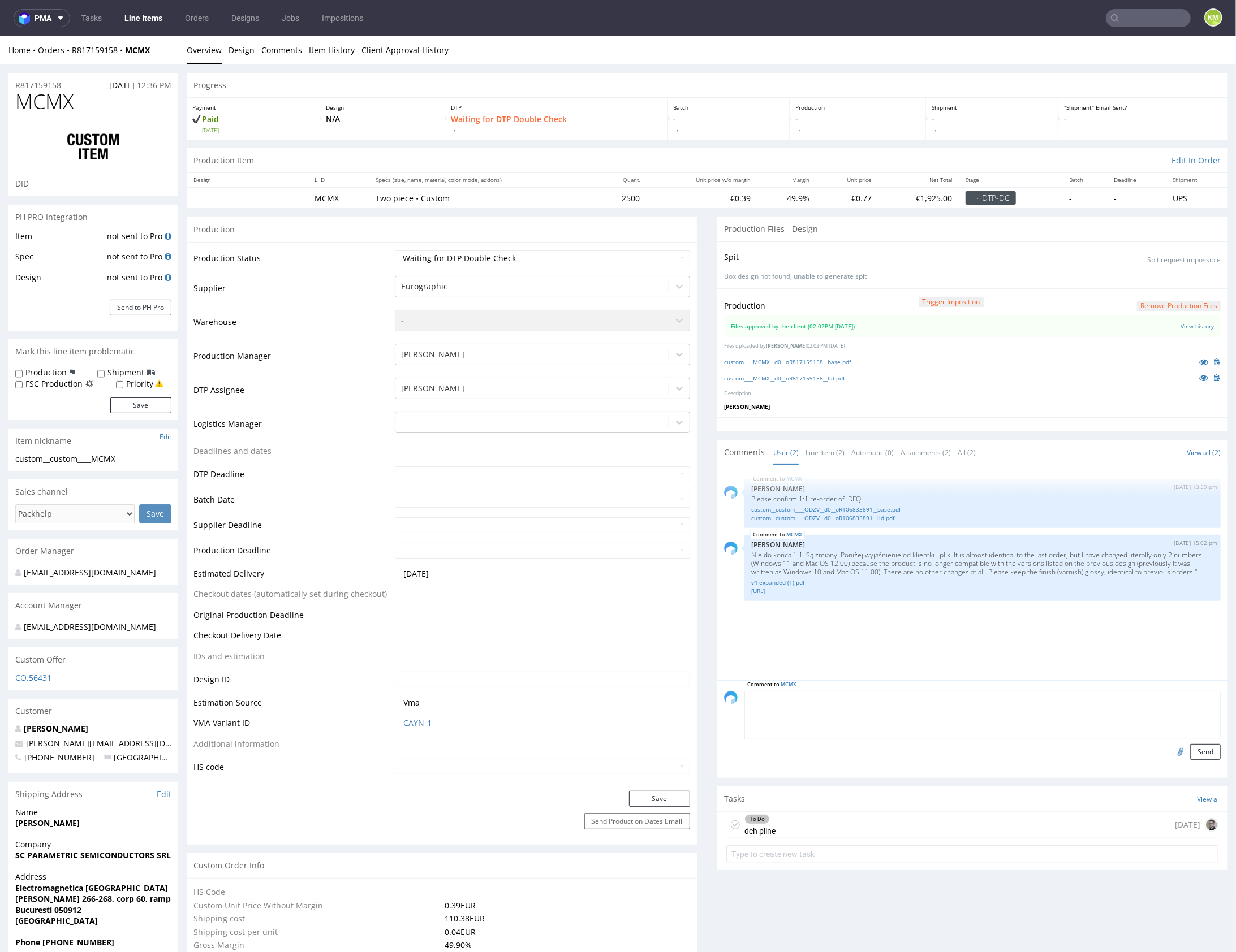
click at [942, 651] on div "MCMX 7th Aug 25 | 13:59 pm Michał Palasek Please confirm 1:1 re-order of IDFQ c…" at bounding box center [975, 576] width 503 height 208
click at [1199, 375] on icon at bounding box center [1203, 378] width 9 height 8
click at [867, 824] on div "To Do dch pilne today" at bounding box center [973, 825] width 492 height 26
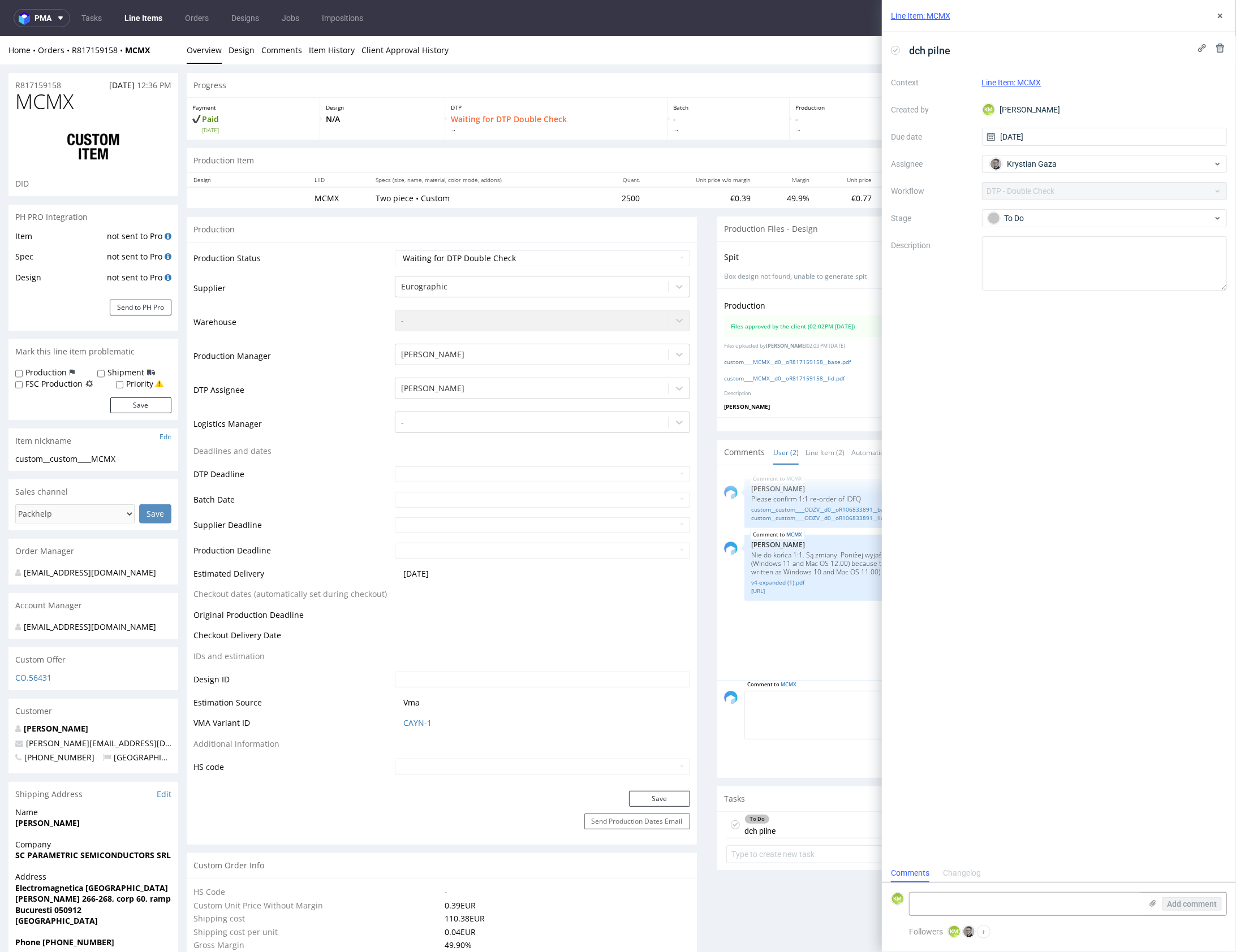
scroll to position [9, 0]
click at [1023, 265] on textarea at bounding box center [1104, 263] width 245 height 54
type textarea "zmiana tylko na lidzie na lewym panelu"
click at [1055, 345] on div "dch pilne Context Line Item: MCMX Created by KM Karol Markowski Due date 11/08/…" at bounding box center [1058, 448] width 354 height 832
click at [1217, 19] on icon at bounding box center [1220, 16] width 9 height 9
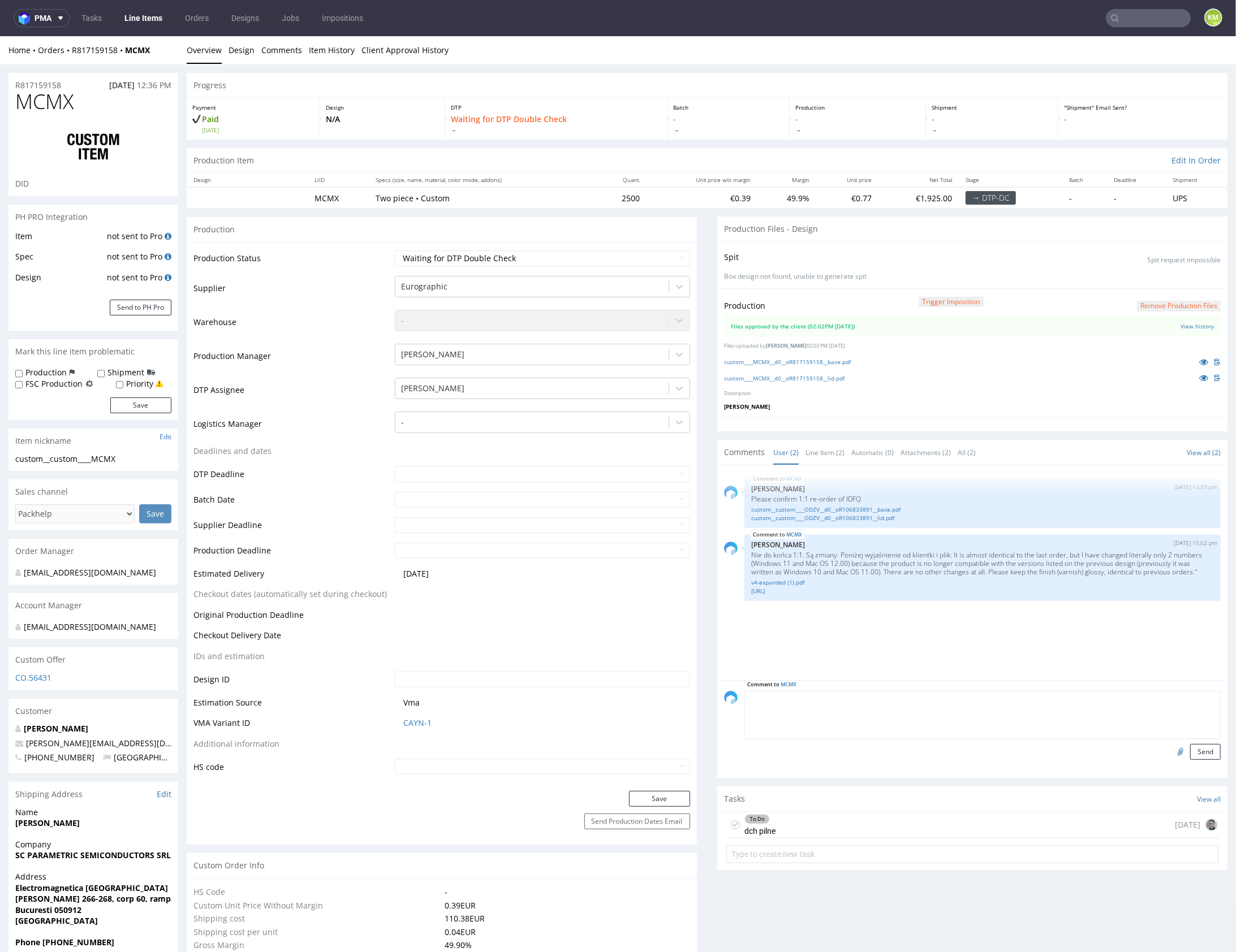
click at [1013, 414] on div "Production Trigger Imposition Remove production files Files approved by the cli…" at bounding box center [973, 353] width 510 height 130
click at [883, 647] on div "MCMX 7th Aug 25 | 13:59 pm Michał Palasek Please confirm 1:1 re-order of IDFQ c…" at bounding box center [975, 576] width 503 height 208
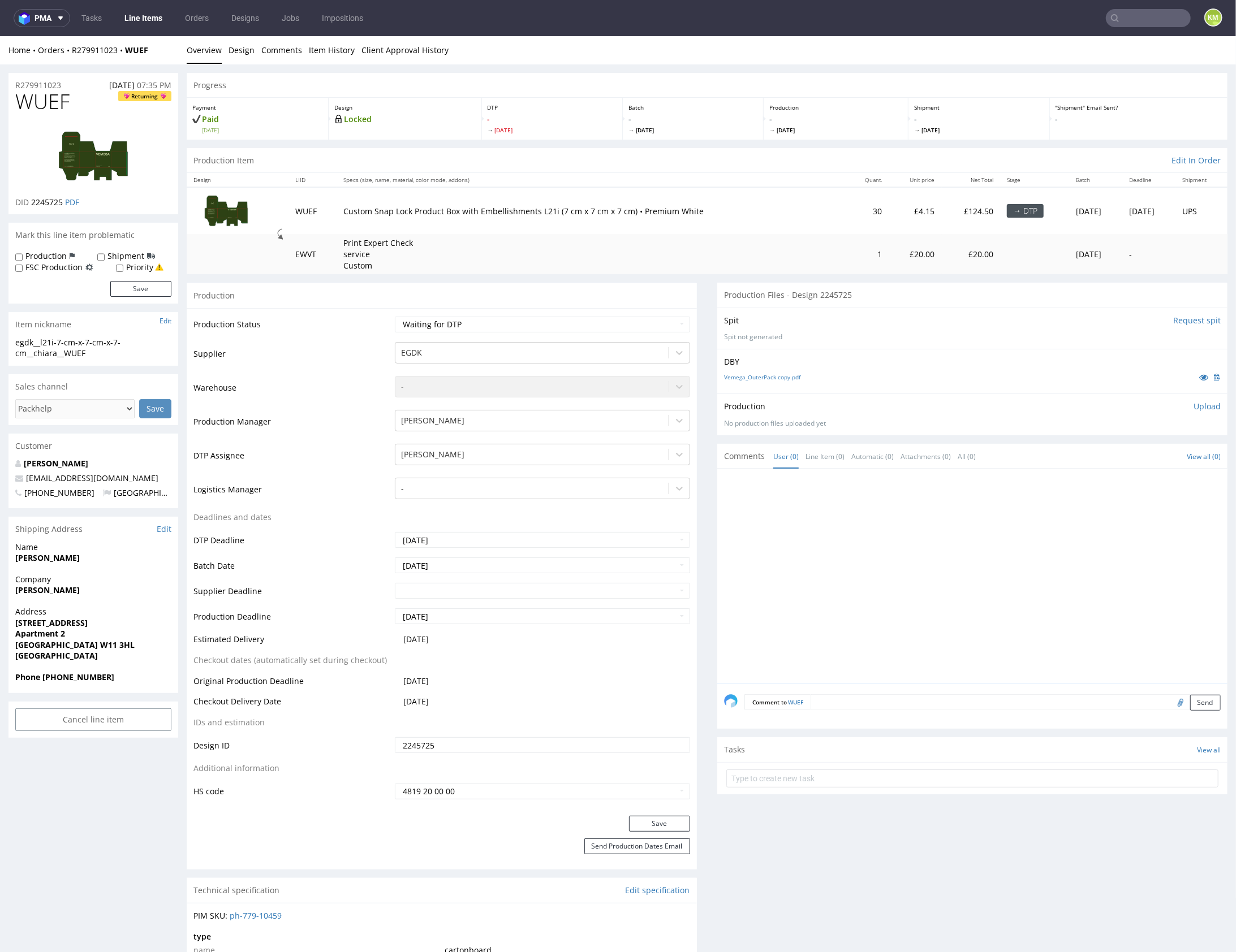
click at [876, 574] on div at bounding box center [975, 579] width 503 height 208
click at [817, 396] on div "Production Upload No production files uploaded yet Description (optional) Add f…" at bounding box center [973, 414] width 510 height 41
click at [1020, 516] on div at bounding box center [975, 579] width 503 height 208
click at [969, 524] on div at bounding box center [975, 579] width 503 height 208
click at [779, 378] on link "Vemega_OuterPack copy.pdf" at bounding box center [762, 377] width 76 height 8
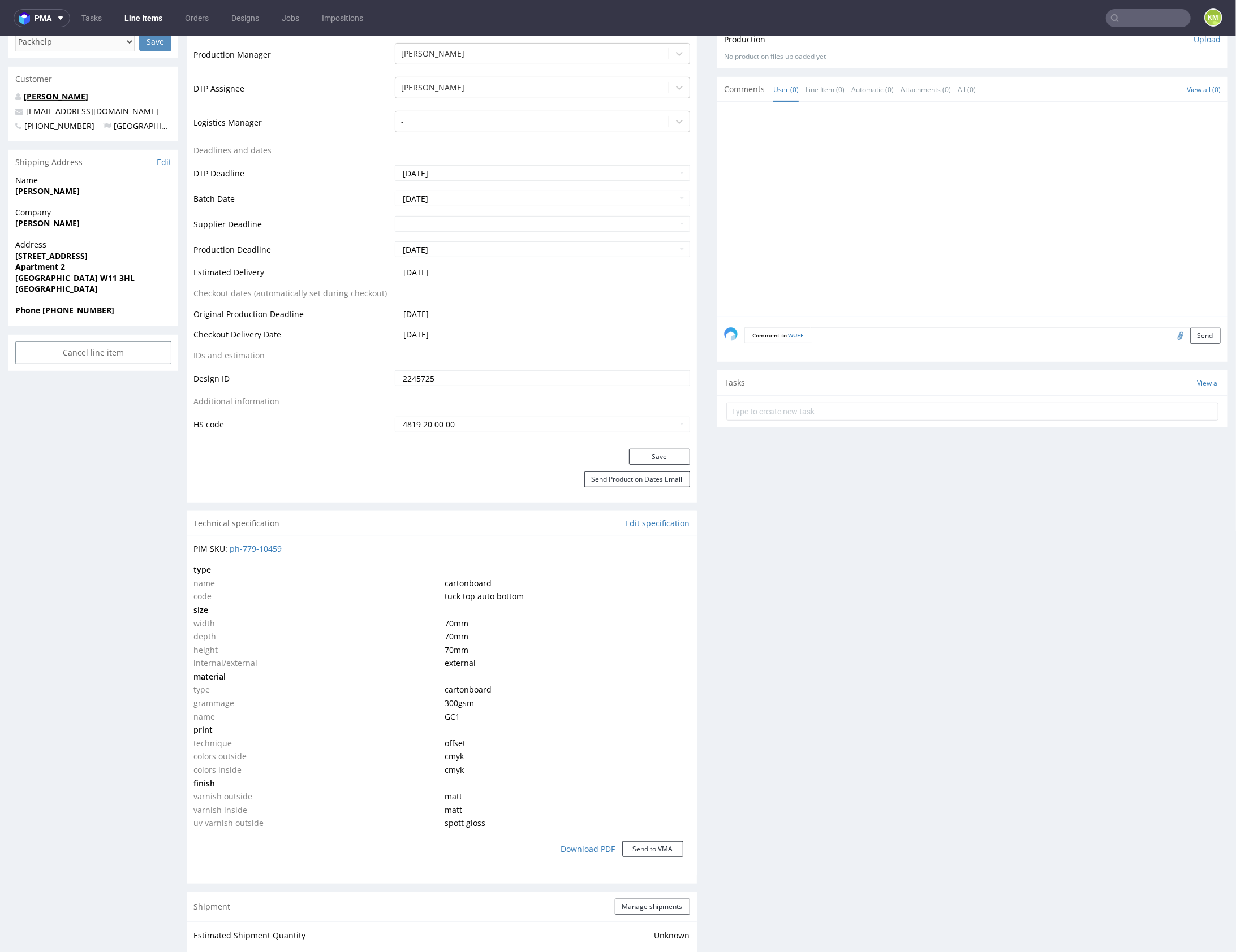
scroll to position [52, 0]
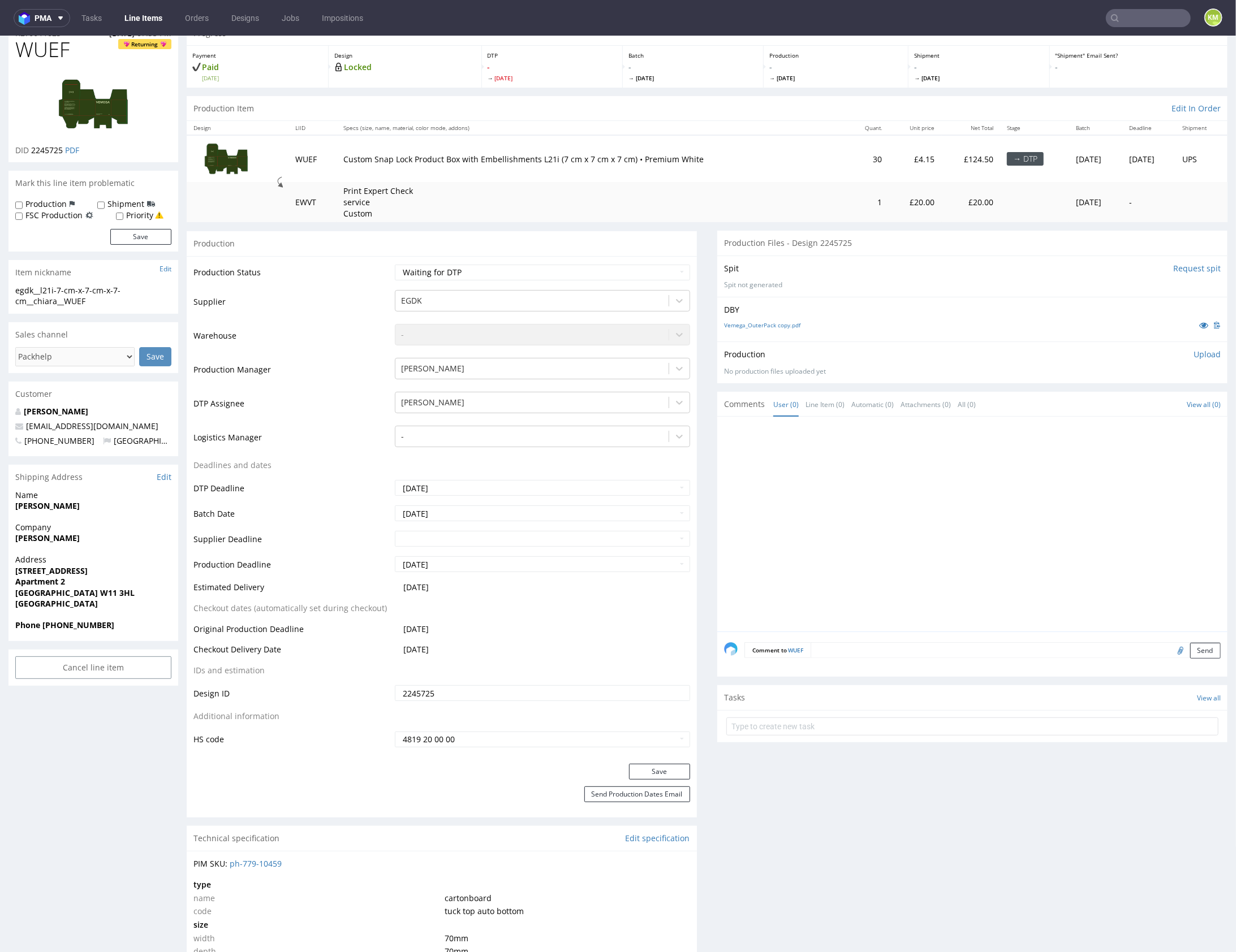
click at [904, 505] on div at bounding box center [975, 527] width 503 height 208
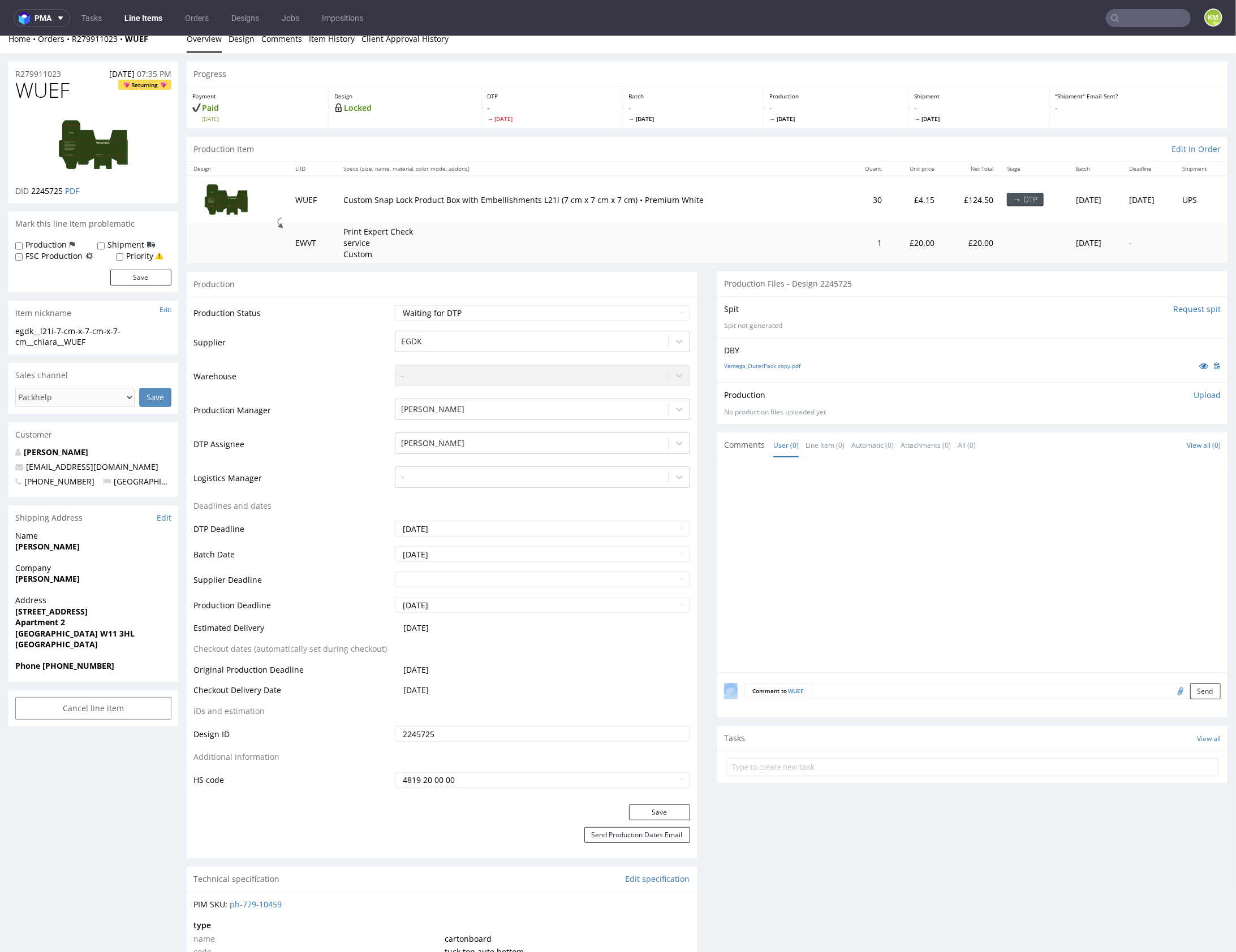
scroll to position [0, 0]
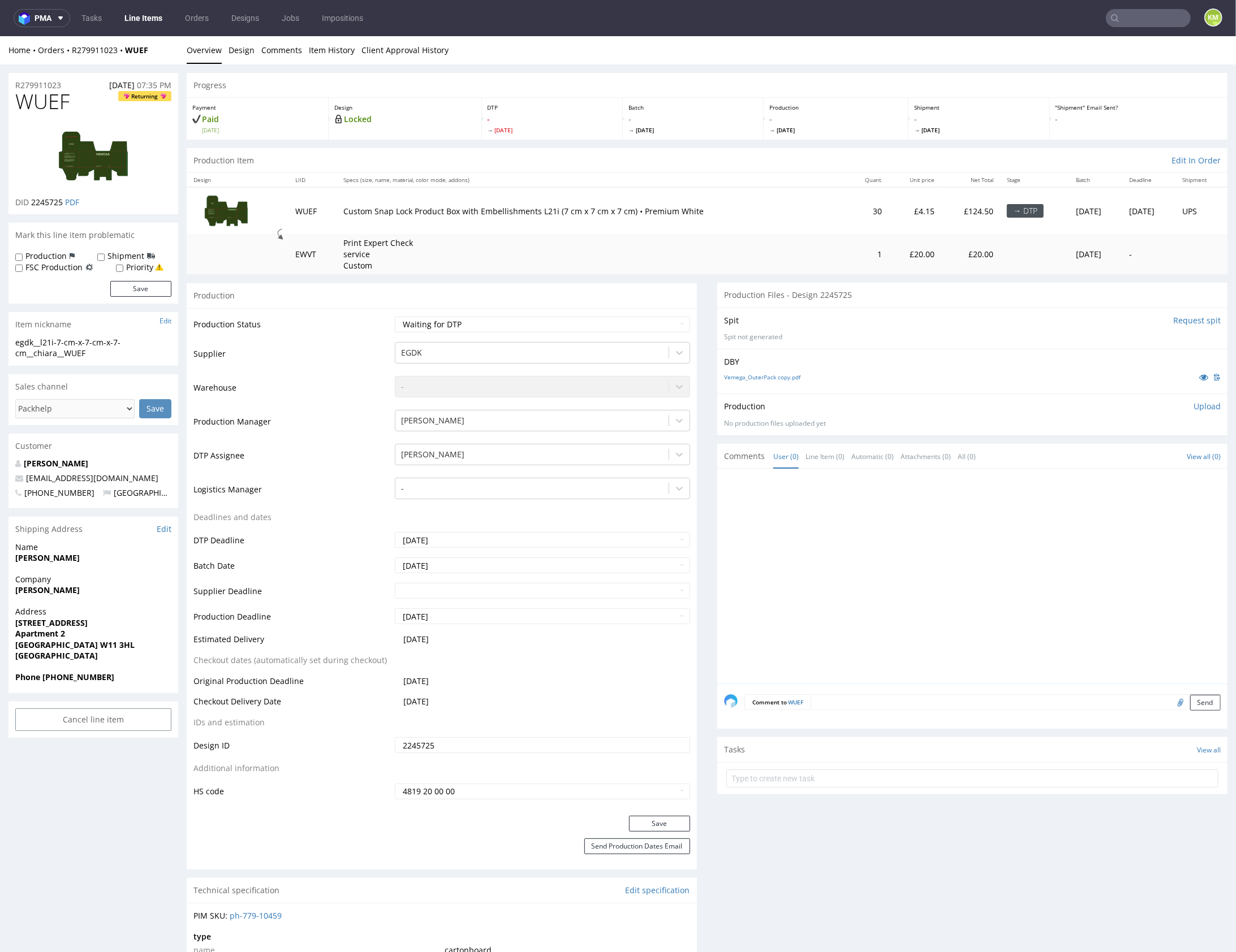
click at [104, 341] on div "egdk__l21i-7-cm-x-7-cm-x-7-cm__chiara__WUEF" at bounding box center [94, 347] width 156 height 22
click at [104, 341] on div "egdk__l21i-7-cm-x-7-cm-x-7-cm__chiara__WUEF" at bounding box center [94, 347] width 156 height 22
copy div "egdk__l21i-7-cm-x-7-cm-x-7-cm__chiara__WUEF Update"
click at [497, 745] on input "2245725" at bounding box center [542, 744] width 295 height 16
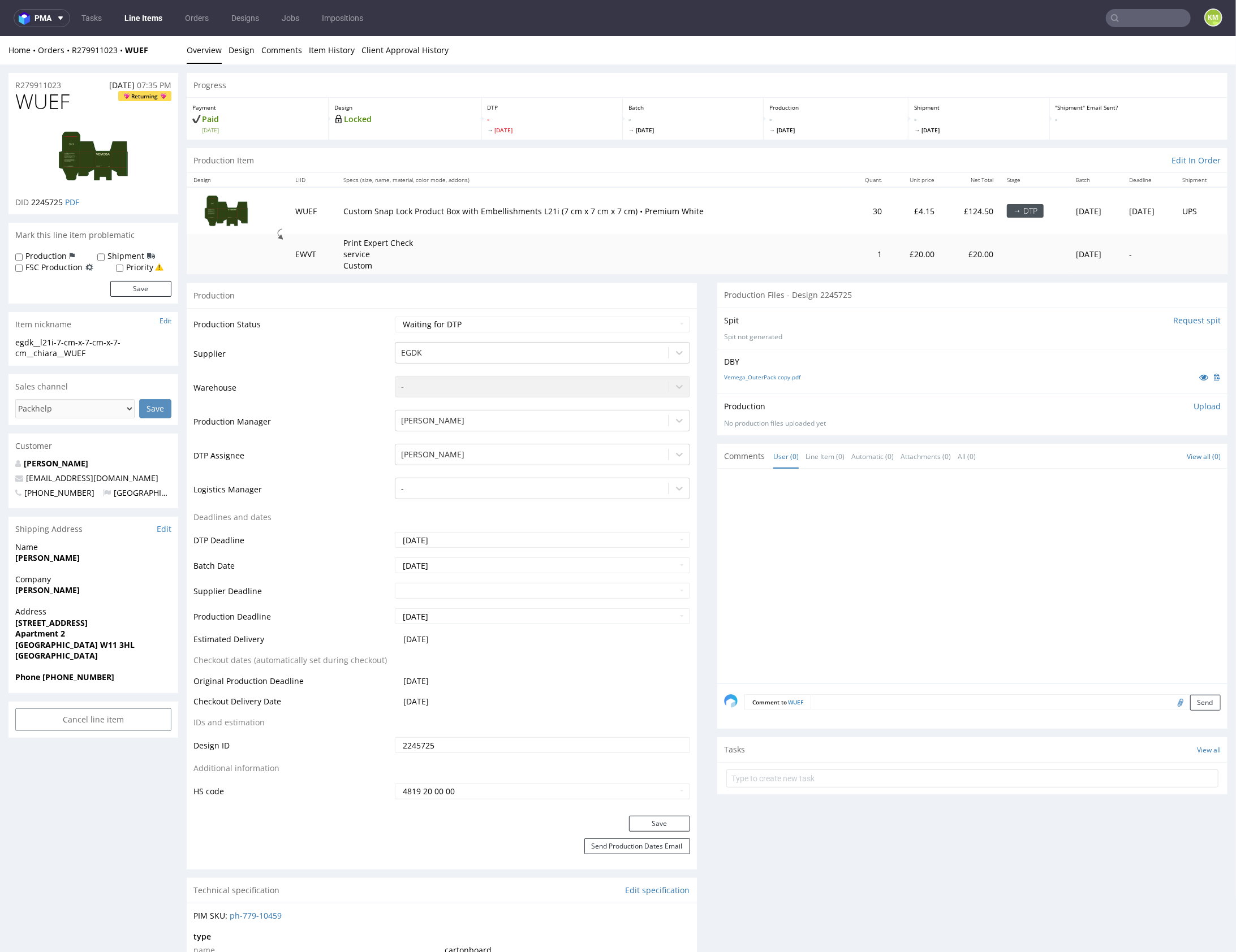
click at [497, 745] on input "2245725" at bounding box center [542, 744] width 295 height 16
drag, startPoint x: 848, startPoint y: 338, endPoint x: 817, endPoint y: 355, distance: 35.4
click at [845, 339] on p "Spit not generated" at bounding box center [972, 337] width 497 height 10
click at [787, 375] on link "Vemega_OuterPack copy.pdf" at bounding box center [762, 377] width 76 height 8
click at [573, 325] on select "Waiting for Artwork Waiting for Diecut Waiting for Mockup Waiting for DTP Waiti…" at bounding box center [542, 323] width 295 height 16
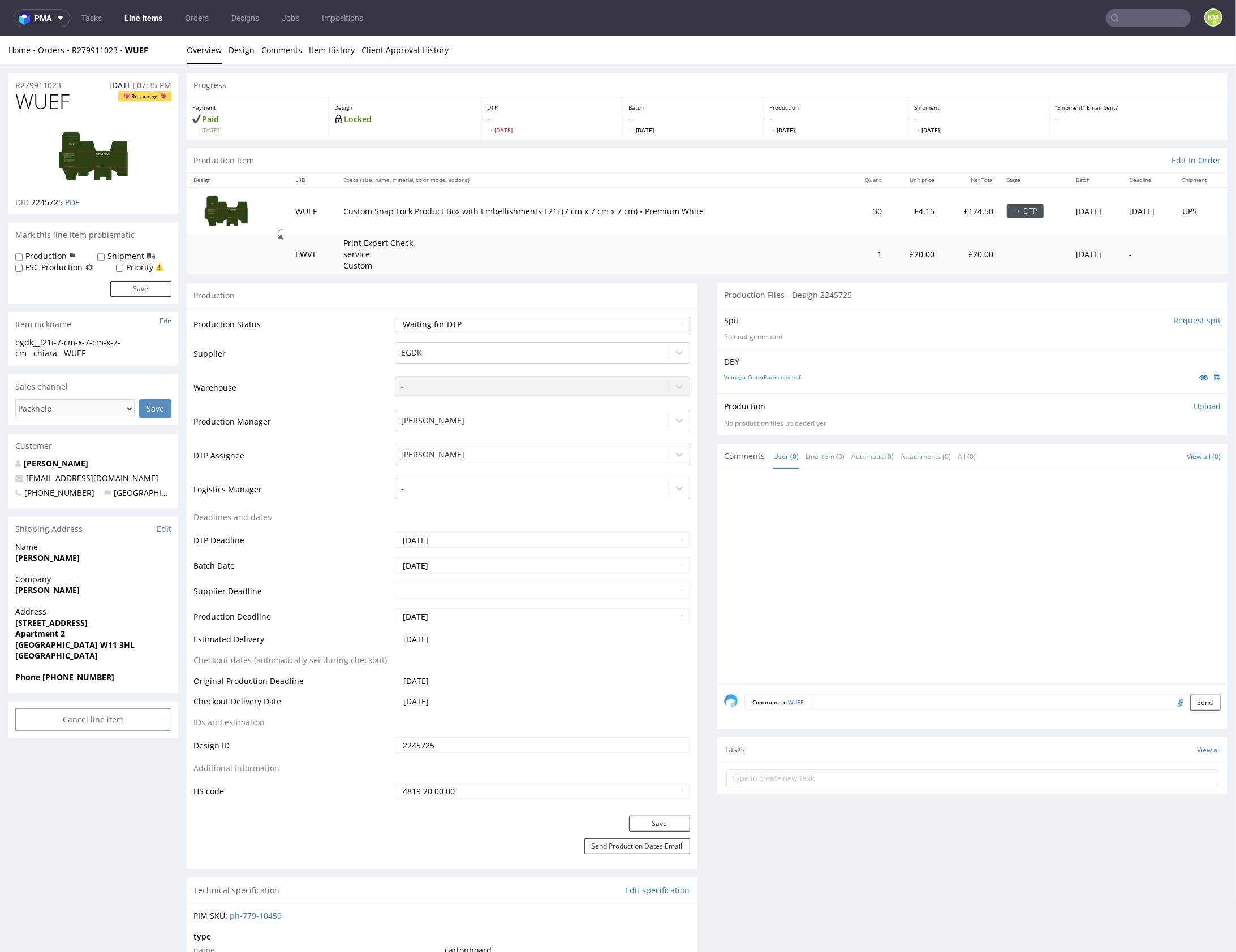
select select "dtp_ca_needed"
click at [672, 825] on button "Save" at bounding box center [659, 823] width 61 height 16
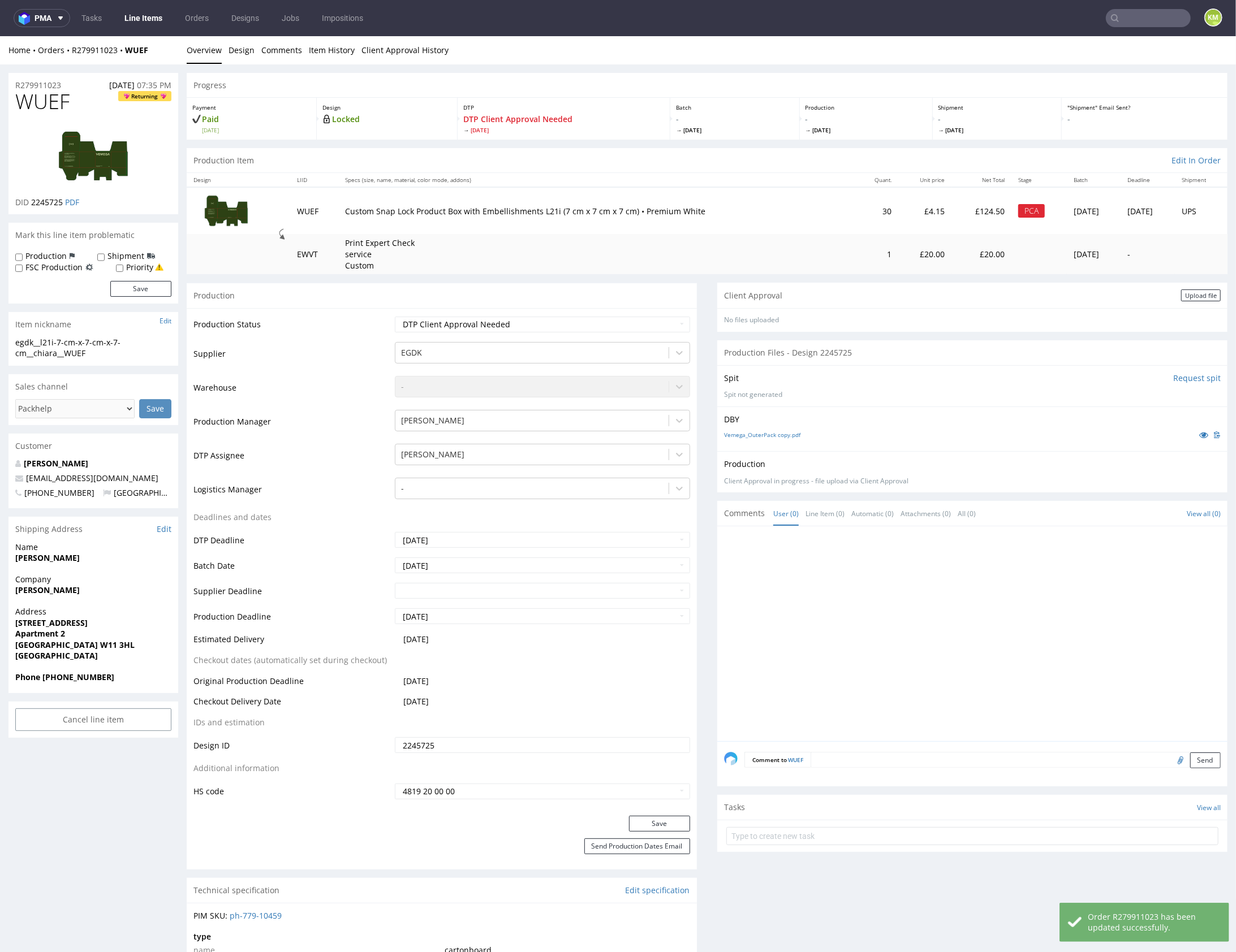
drag, startPoint x: 1187, startPoint y: 298, endPoint x: 990, endPoint y: 325, distance: 198.8
click at [1186, 297] on div "Upload file" at bounding box center [1201, 295] width 39 height 11
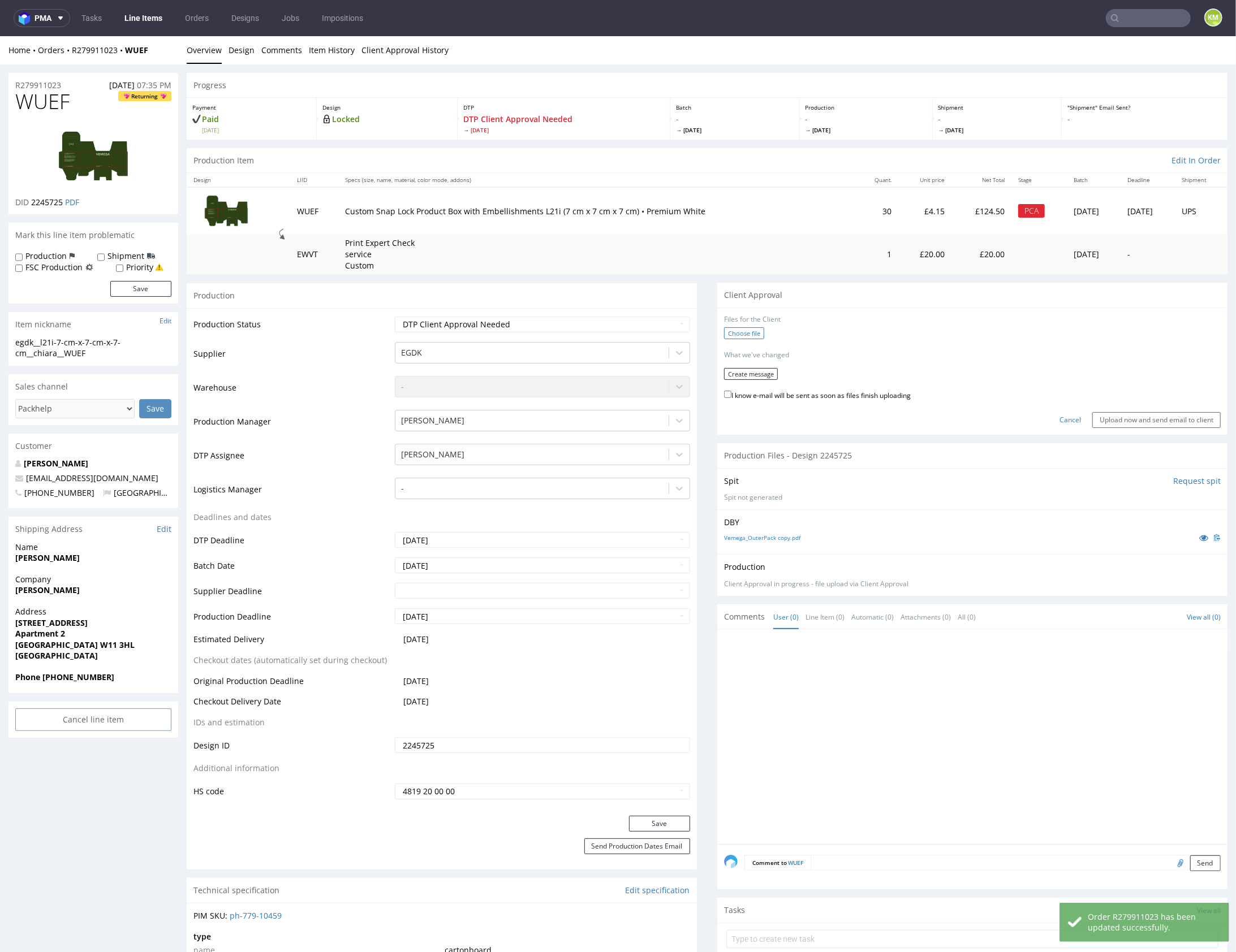
click at [750, 335] on label "Choose file" at bounding box center [744, 332] width 40 height 11
click at [0, 35] on input "Choose file" at bounding box center [0, 35] width 0 height 0
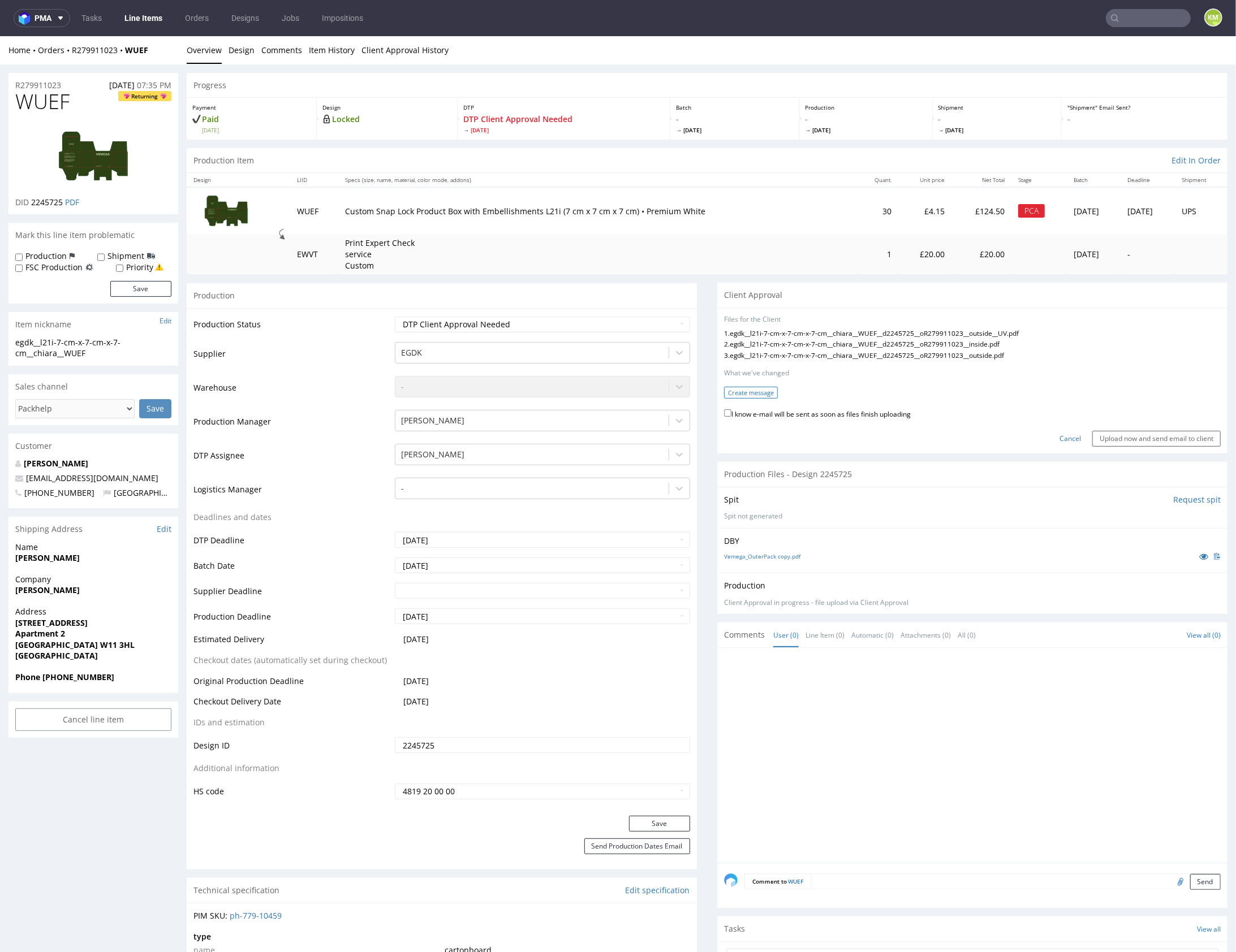
click at [745, 391] on button "Create message" at bounding box center [750, 392] width 53 height 11
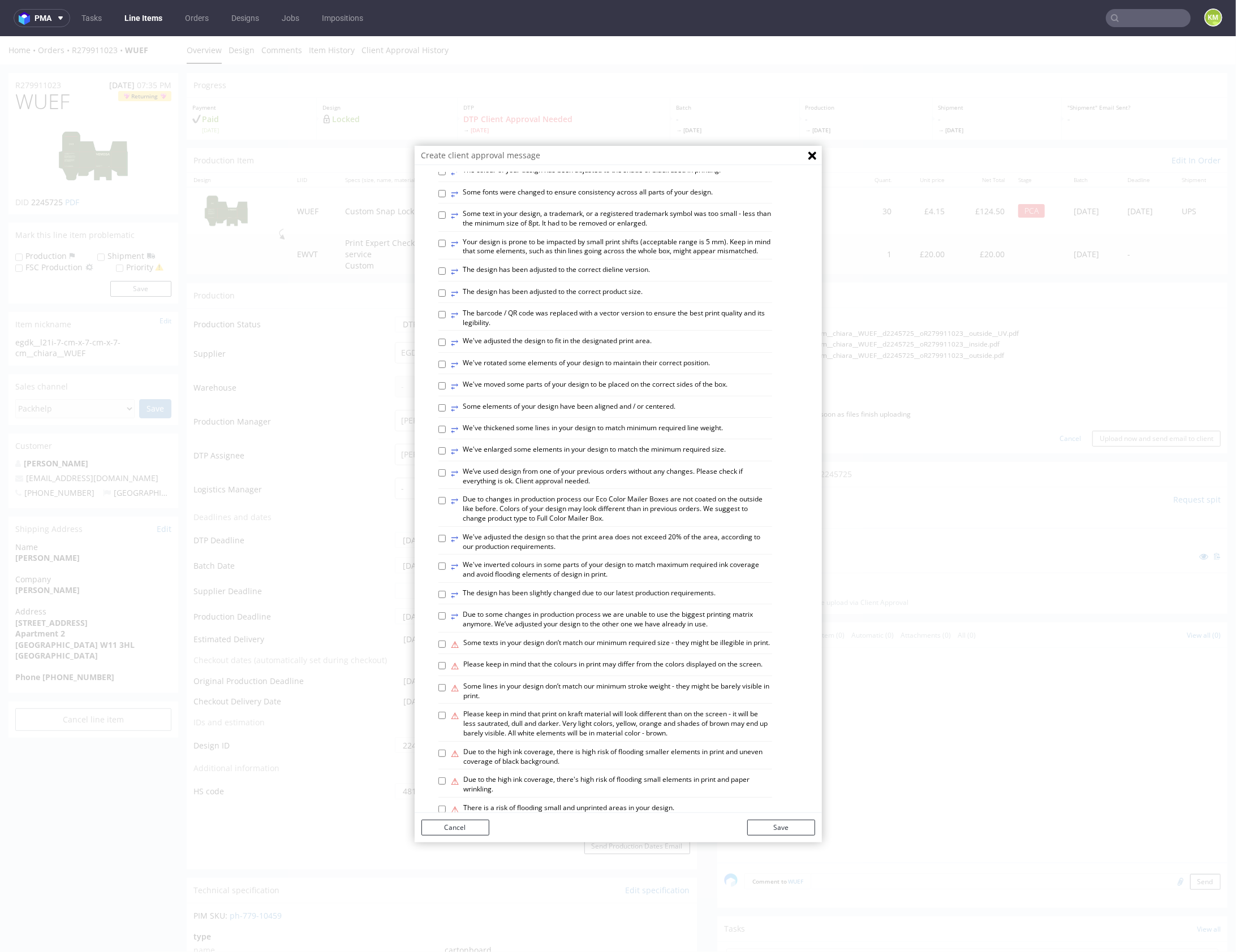
scroll to position [314, 0]
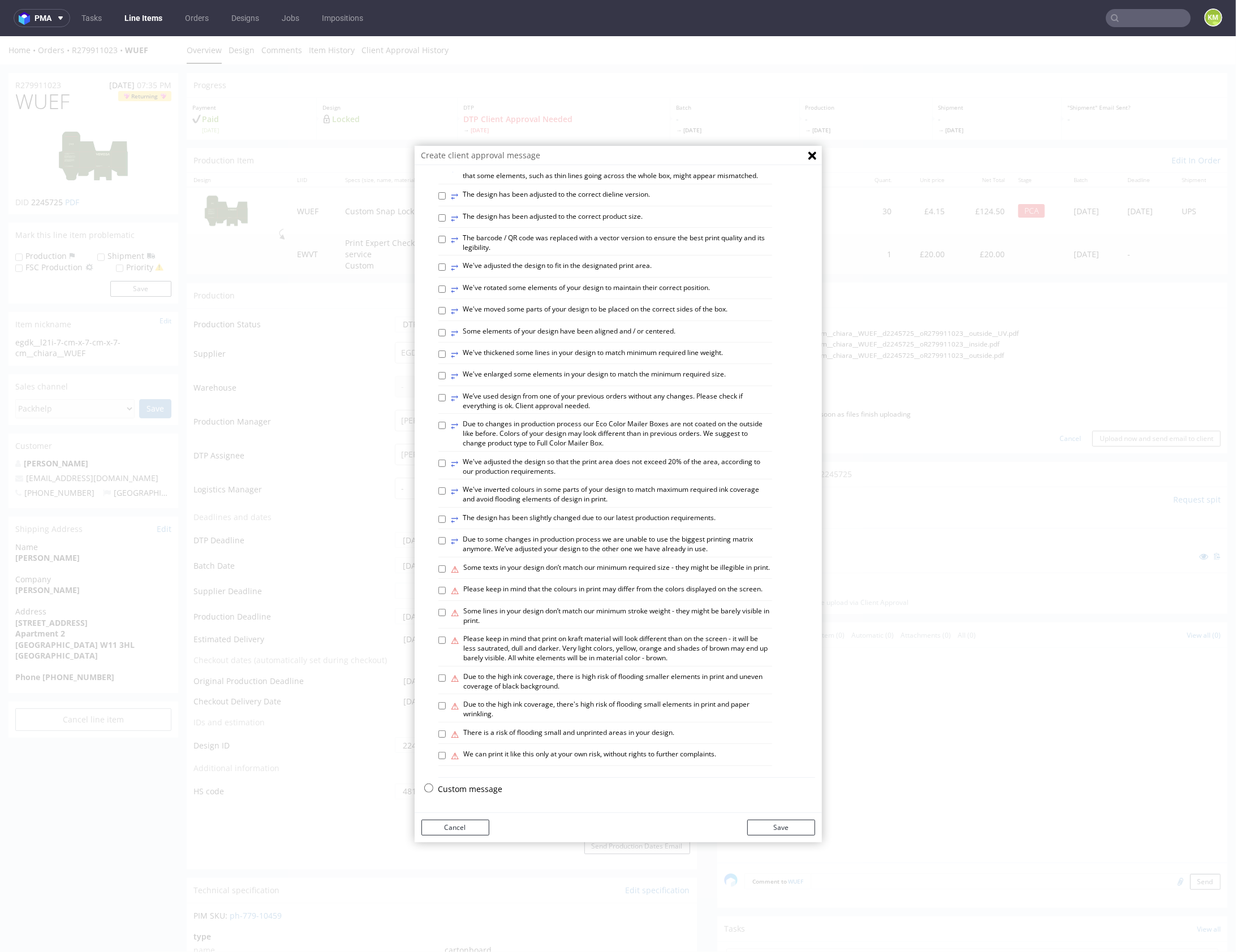
click at [459, 790] on p "Custom message" at bounding box center [626, 789] width 377 height 11
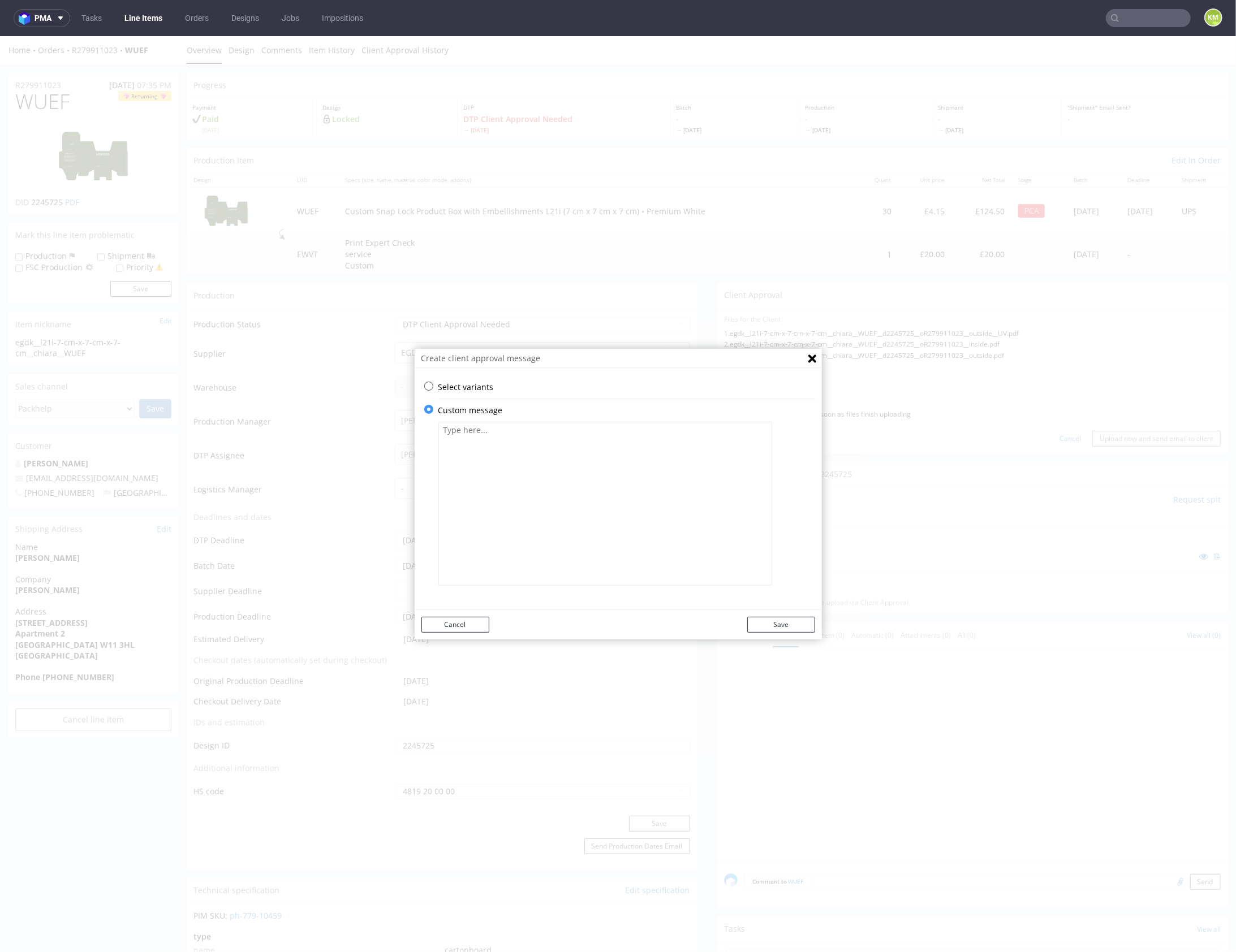
click at [538, 516] on textarea at bounding box center [605, 503] width 334 height 164
paste textarea "I’ve adjusted the design to fit the correct die-cut template. The changes have …"
type textarea "I’ve adjusted the design to fit the correct die-cut template. The changes have …"
click at [772, 619] on button "Save" at bounding box center [781, 624] width 68 height 16
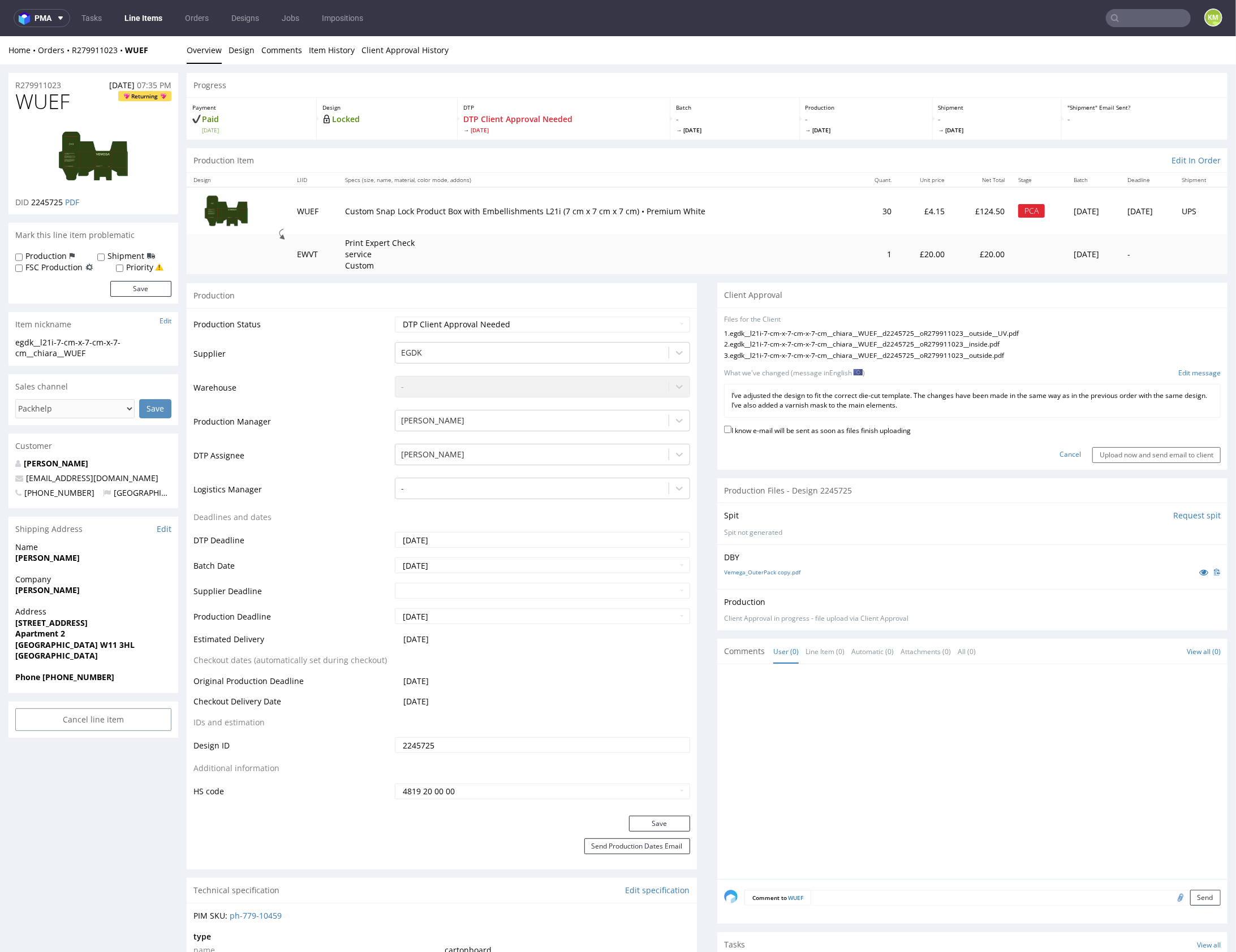
click at [775, 423] on label "I know e-mail will be sent as soon as files finish uploading" at bounding box center [817, 428] width 186 height 12
click at [731, 425] on input "I know e-mail will be sent as soon as files finish uploading" at bounding box center [727, 428] width 7 height 7
checkbox input "true"
click at [1114, 452] on input "Upload now and send email to client" at bounding box center [1156, 454] width 128 height 16
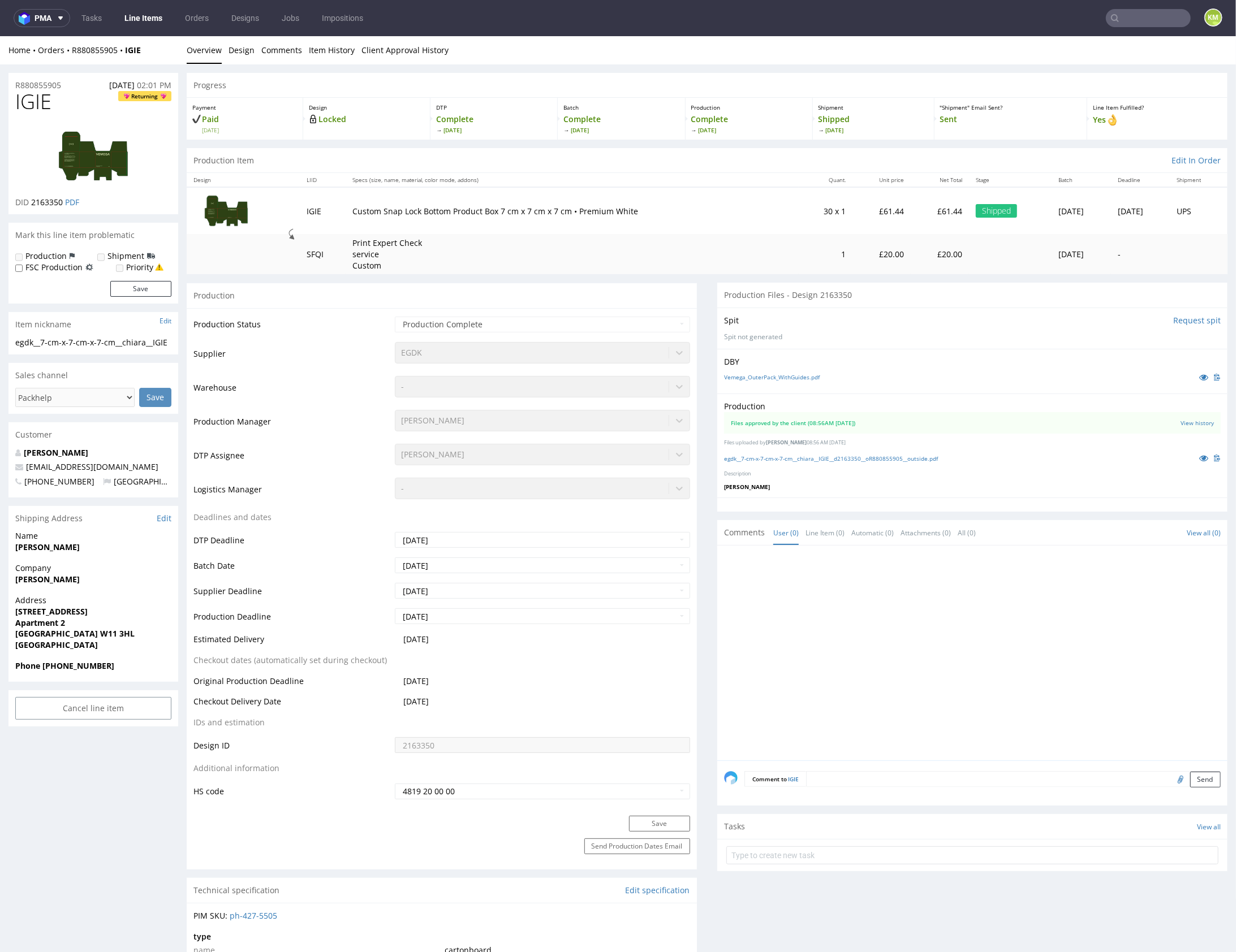
click at [875, 488] on p "[PERSON_NAME]" at bounding box center [972, 487] width 497 height 8
click at [1199, 375] on icon at bounding box center [1203, 377] width 9 height 8
click at [989, 478] on div "Production Files approved by the client (08:56AM [DATE]) View history Files upl…" at bounding box center [973, 445] width 510 height 104
click at [961, 485] on p "[PERSON_NAME]" at bounding box center [972, 487] width 497 height 8
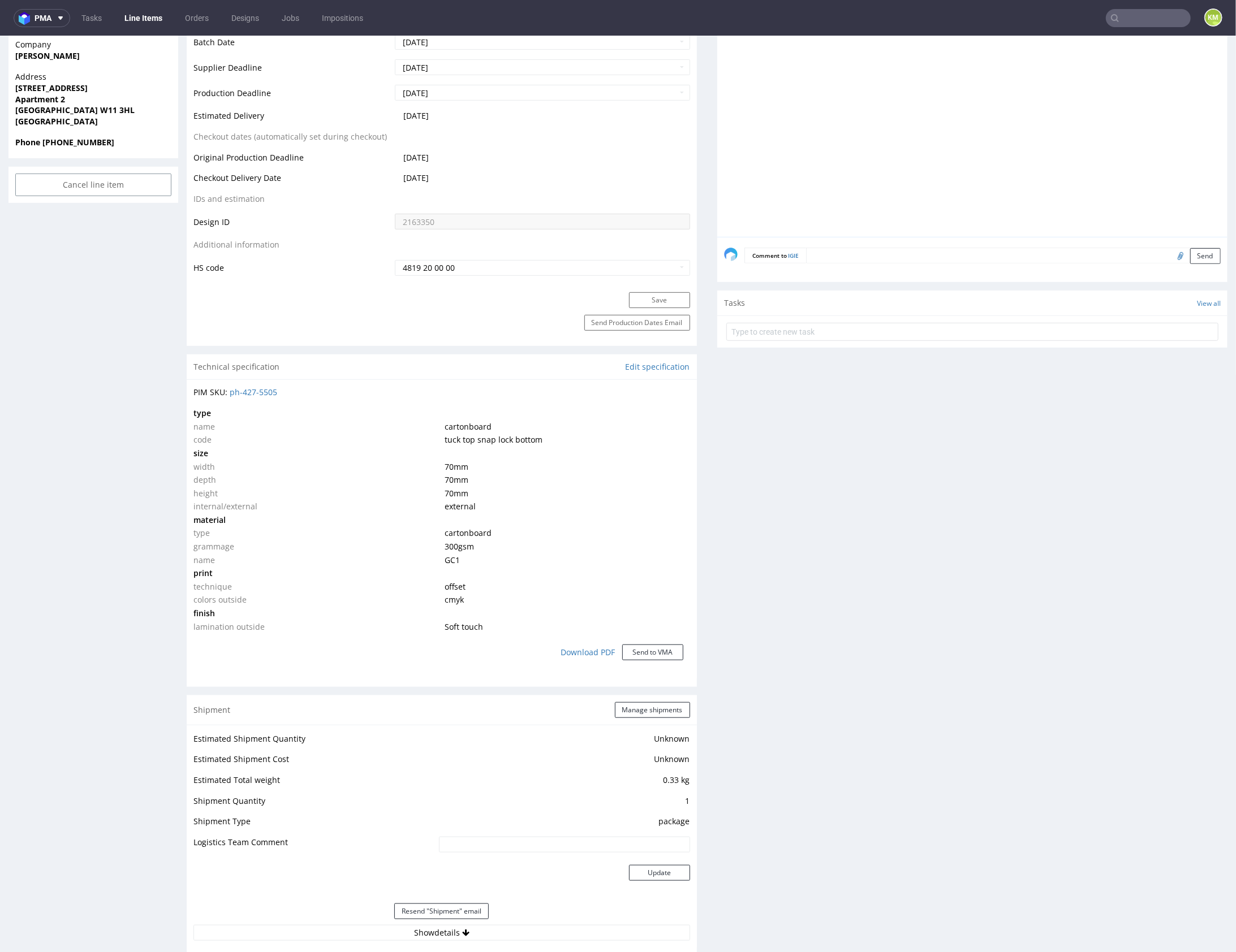
scroll to position [25, 0]
